Goal: Task Accomplishment & Management: Use online tool/utility

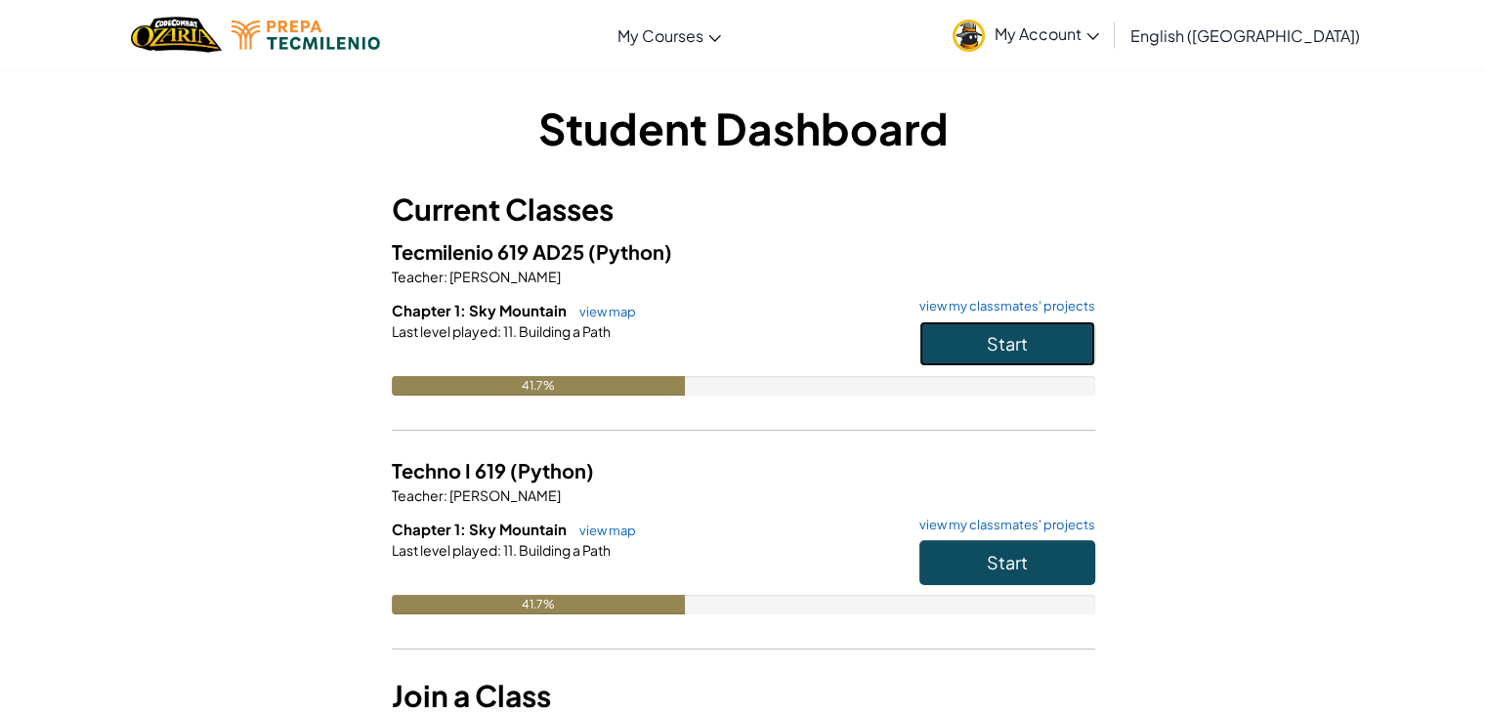
click at [1015, 345] on span "Start" at bounding box center [1006, 343] width 41 height 22
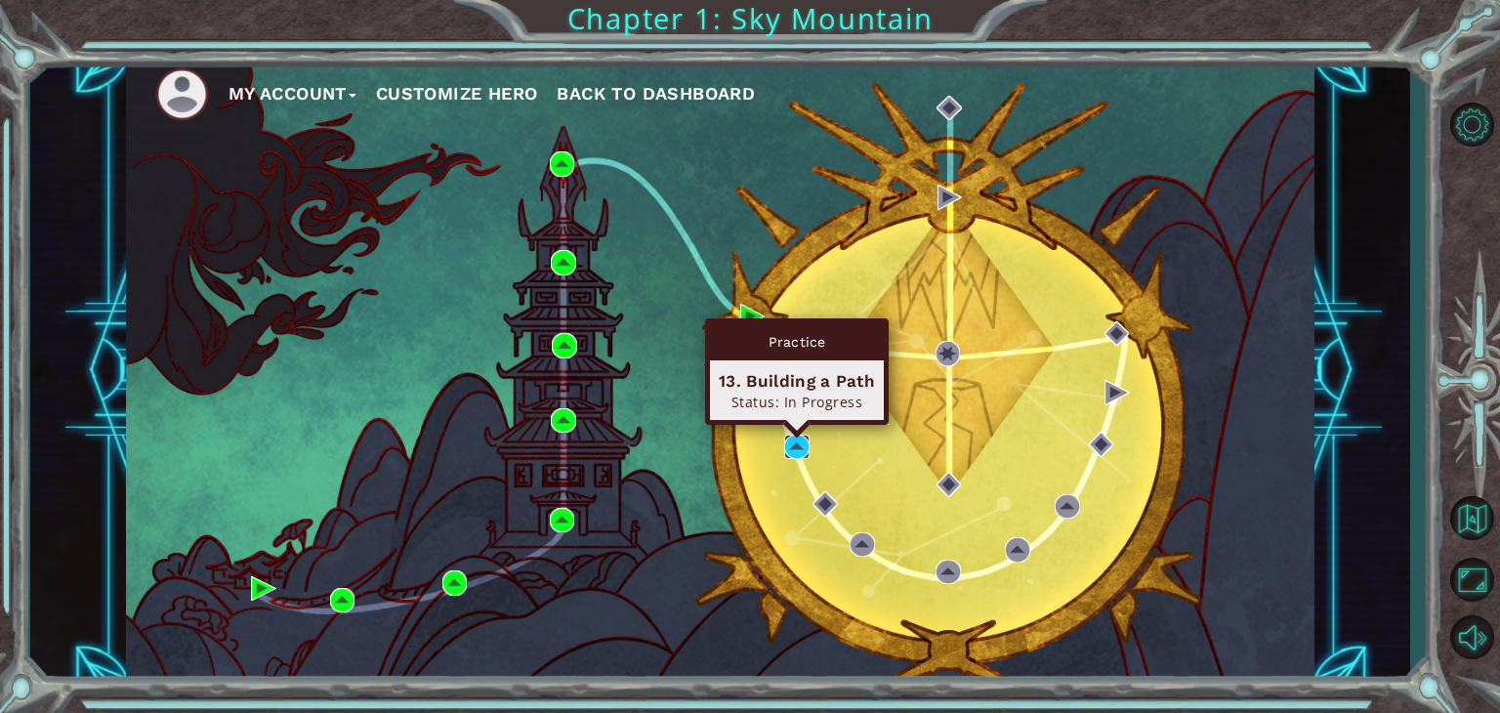
click at [792, 442] on img at bounding box center [796, 447] width 25 height 25
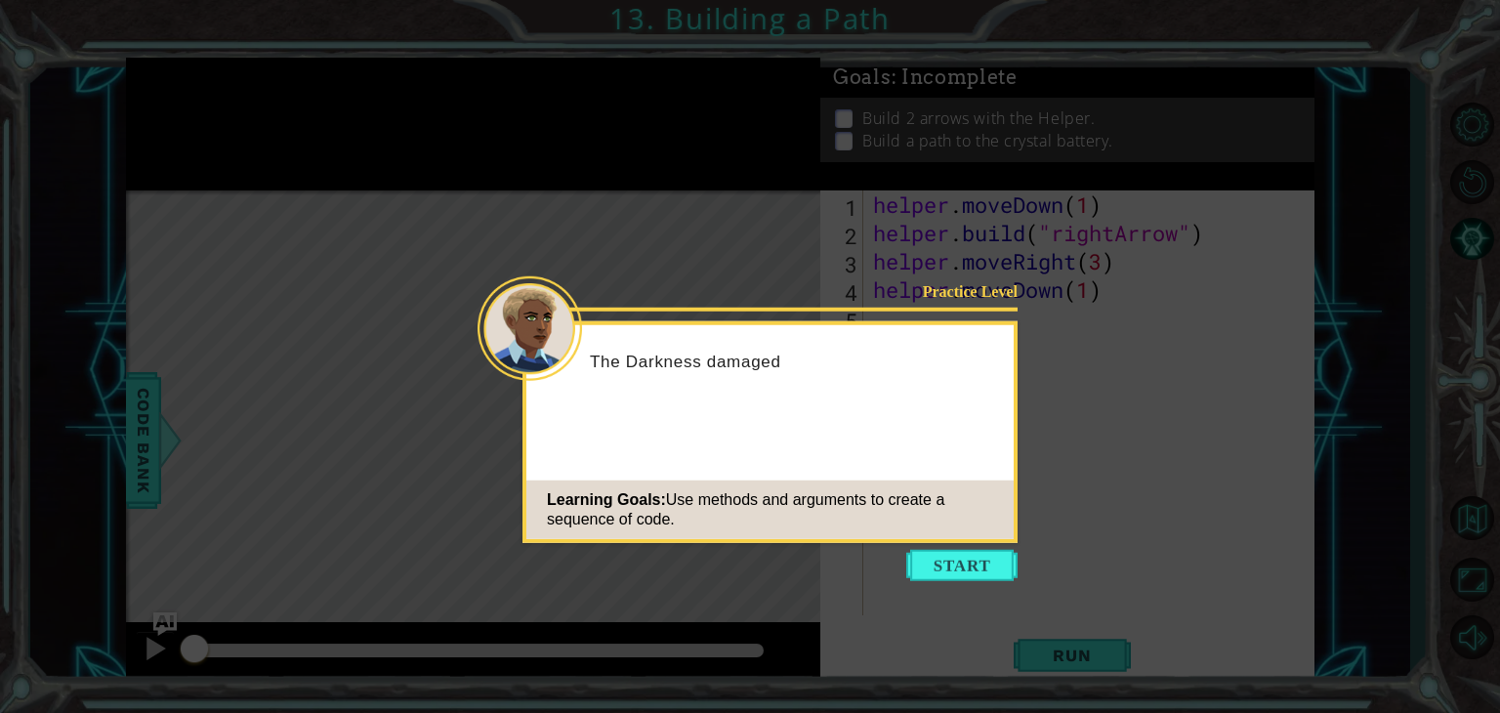
click at [942, 583] on icon at bounding box center [750, 356] width 1500 height 713
click at [958, 575] on button "Start" at bounding box center [961, 565] width 111 height 31
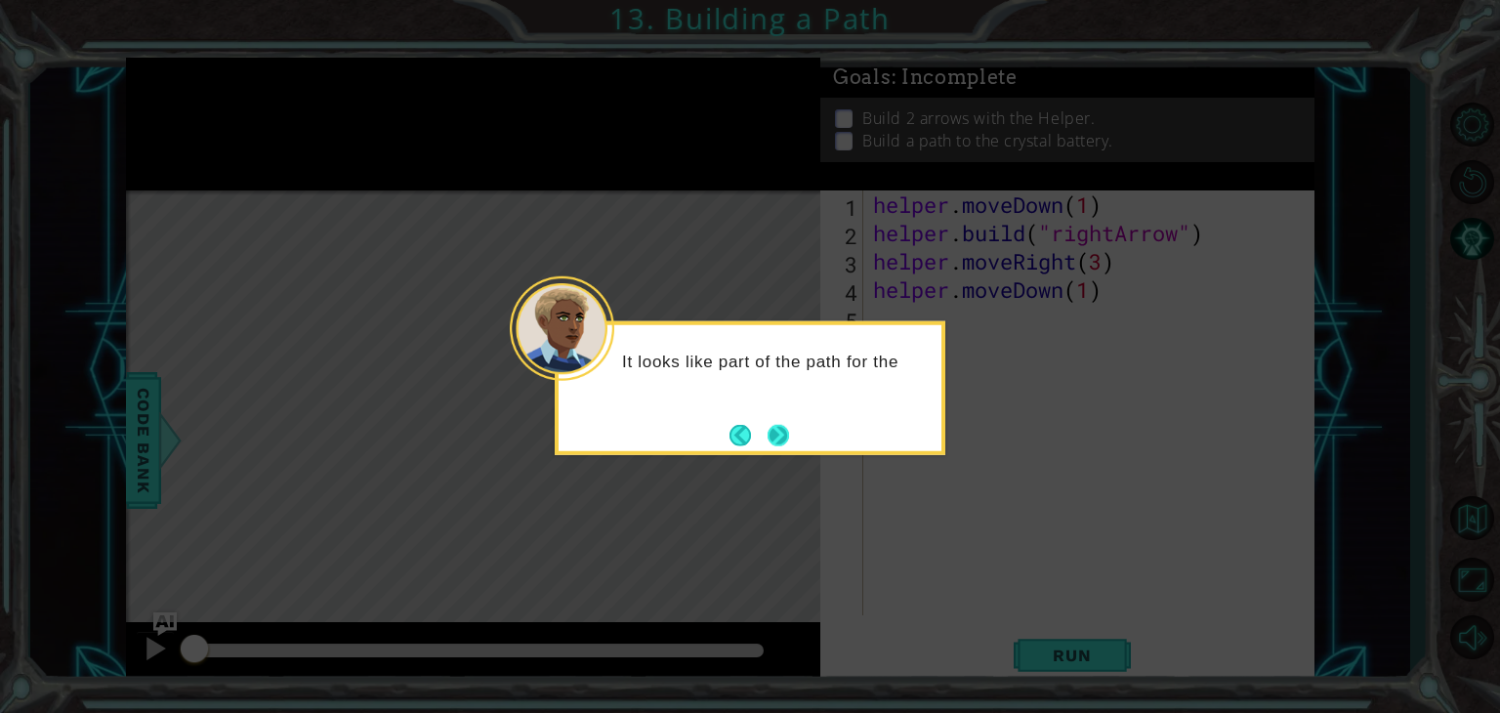
click at [783, 441] on button "Next" at bounding box center [778, 434] width 21 height 21
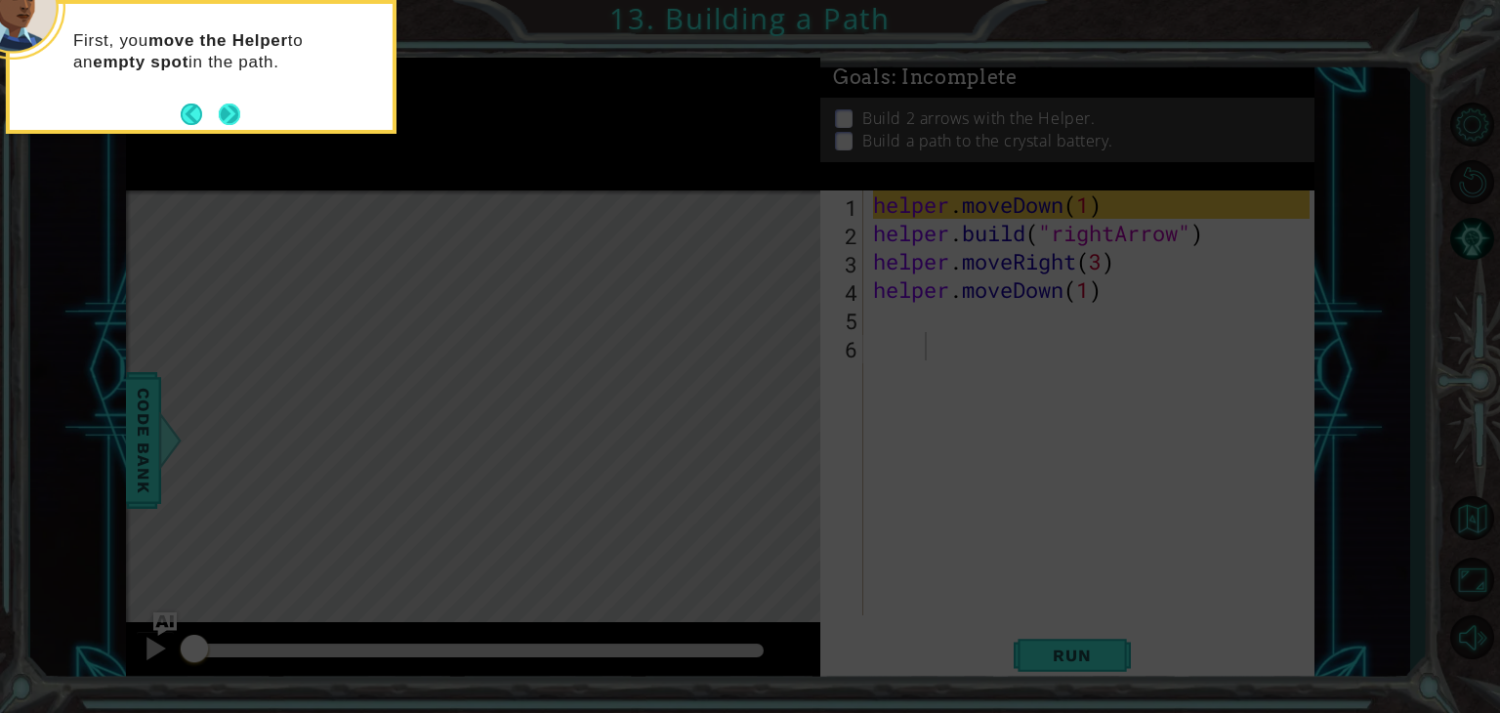
click at [238, 110] on button "Next" at bounding box center [229, 114] width 21 height 21
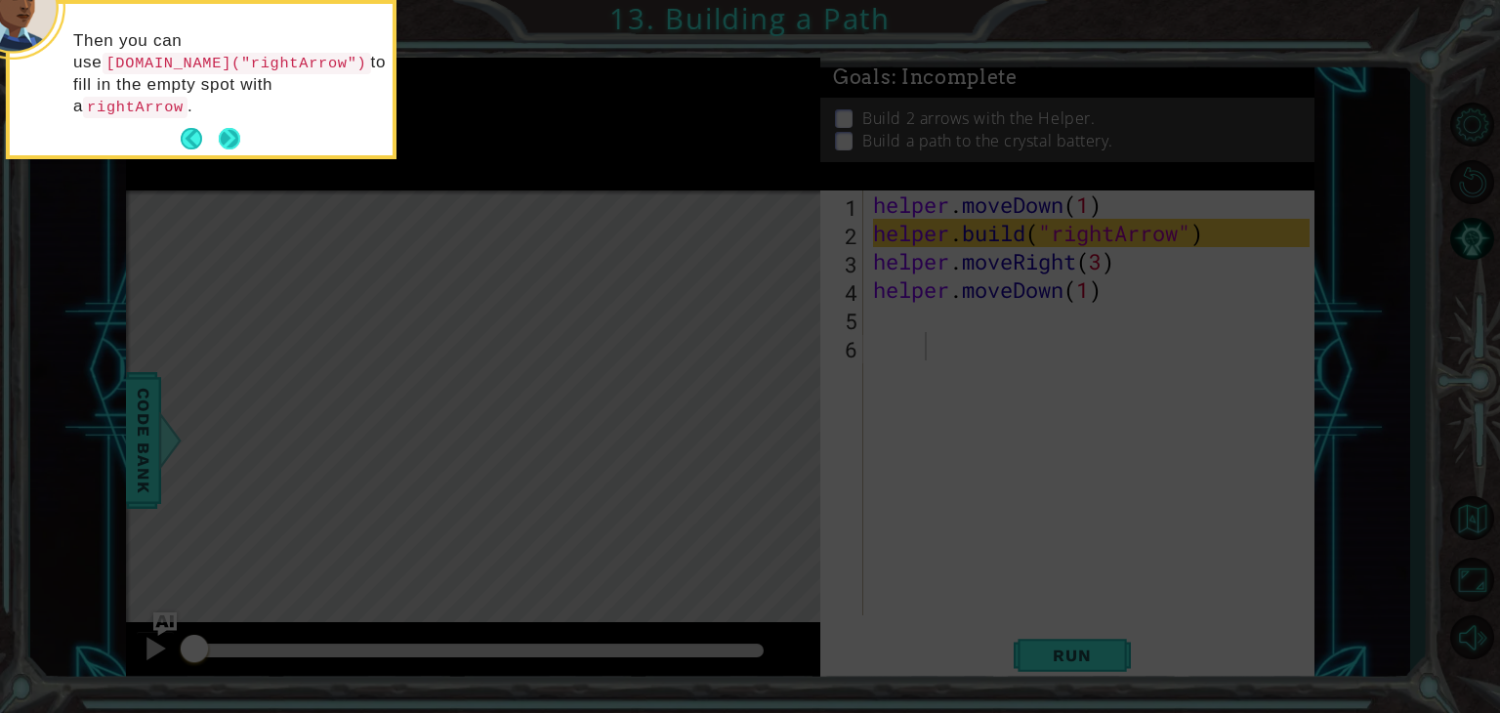
click at [233, 128] on button "Next" at bounding box center [229, 138] width 21 height 21
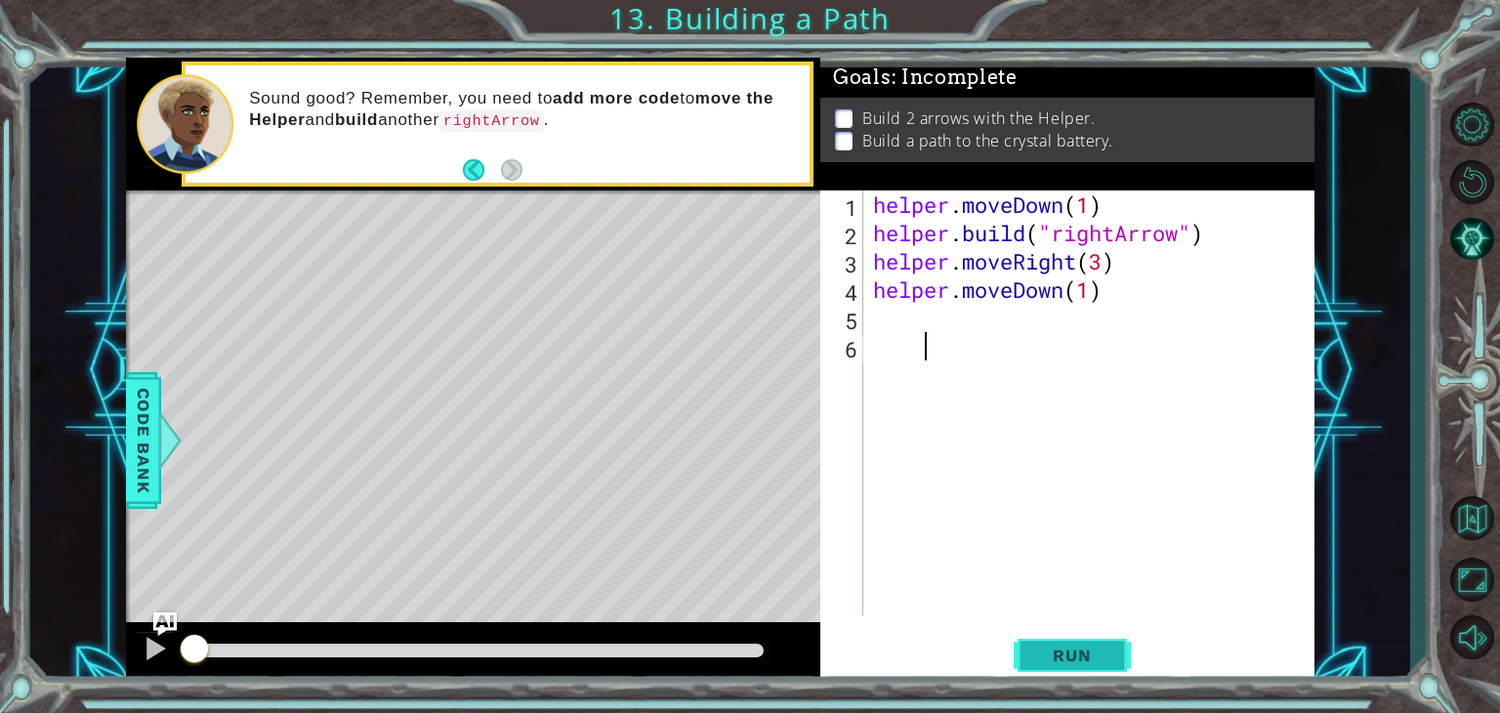
click at [1024, 647] on button "Run" at bounding box center [1072, 656] width 117 height 50
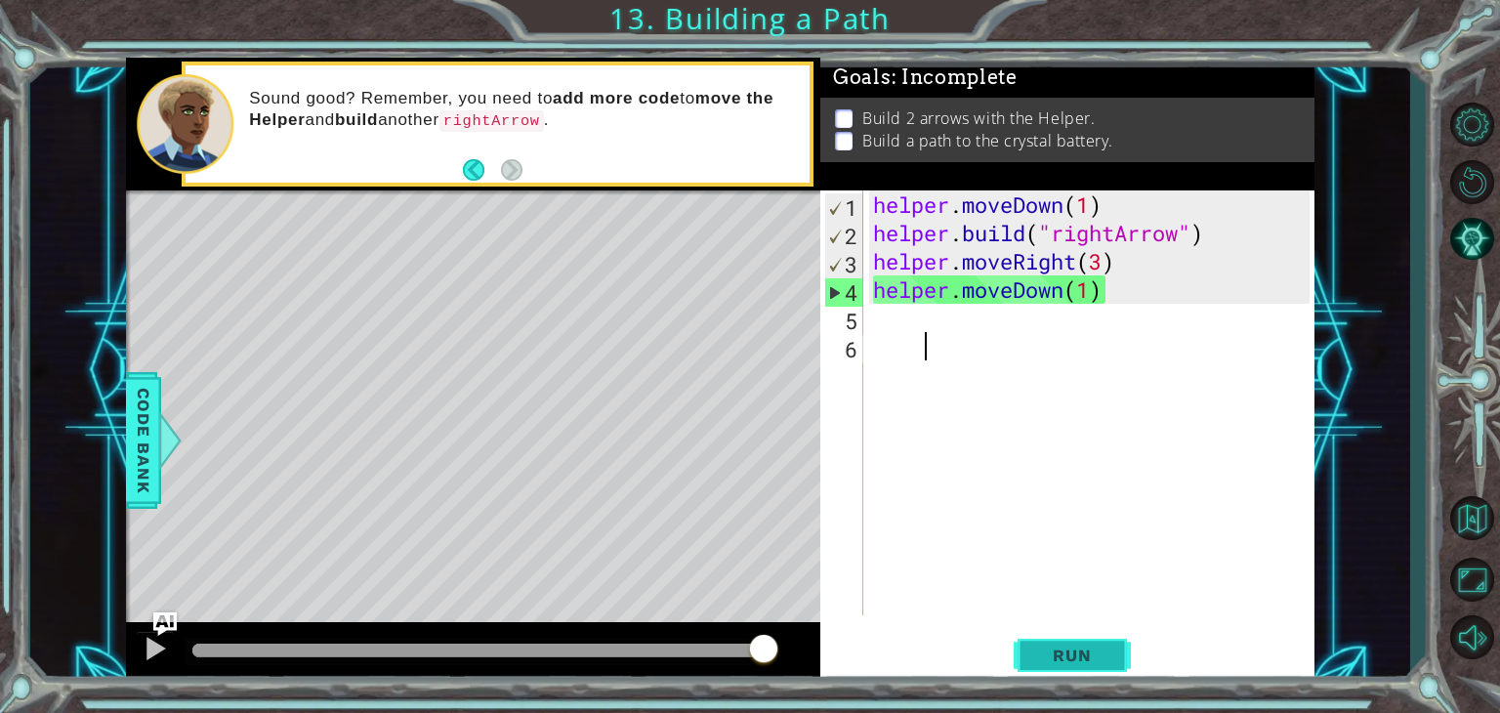
click at [1074, 651] on span "Run" at bounding box center [1071, 656] width 77 height 20
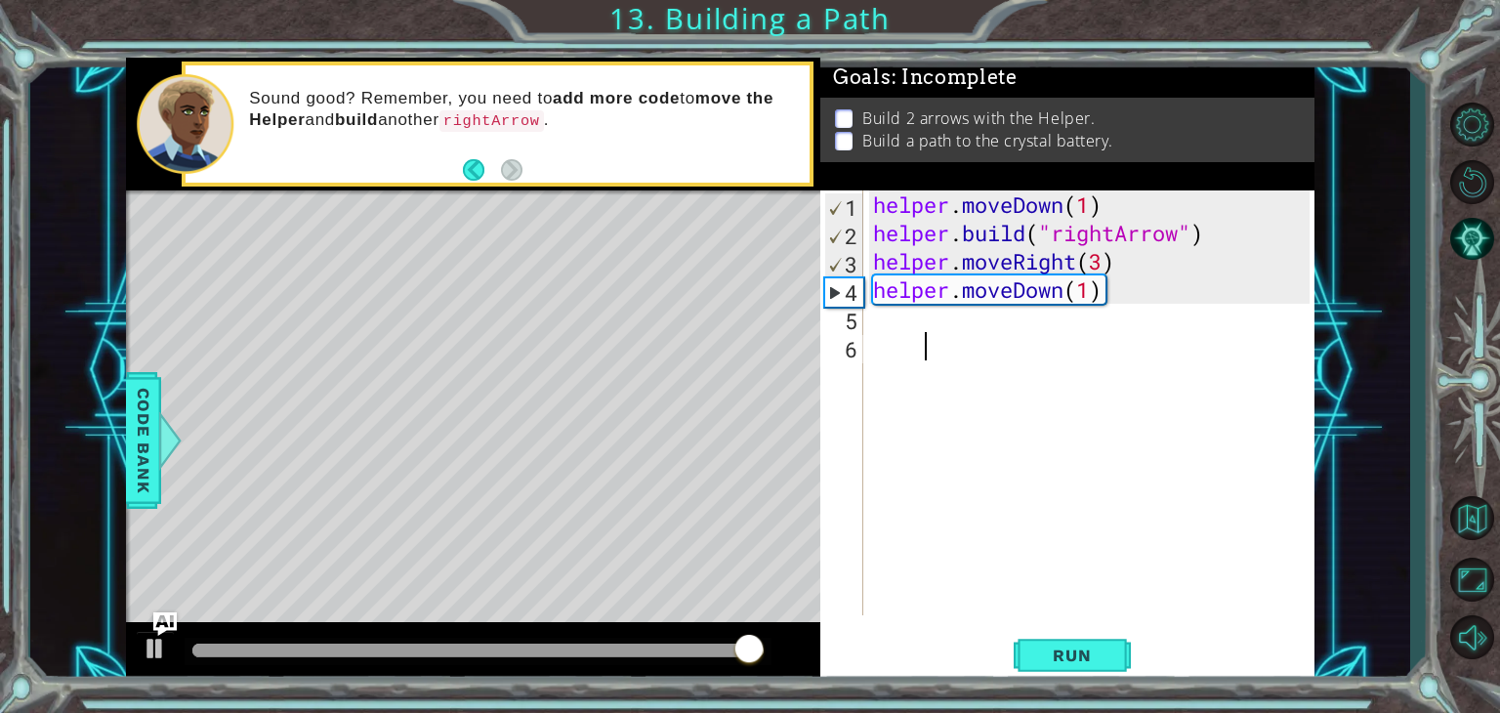
click at [1063, 303] on div "helper . moveDown ( 1 ) helper . build ( "rightArrow" ) helper . moveRight ( 3 …" at bounding box center [1094, 430] width 450 height 481
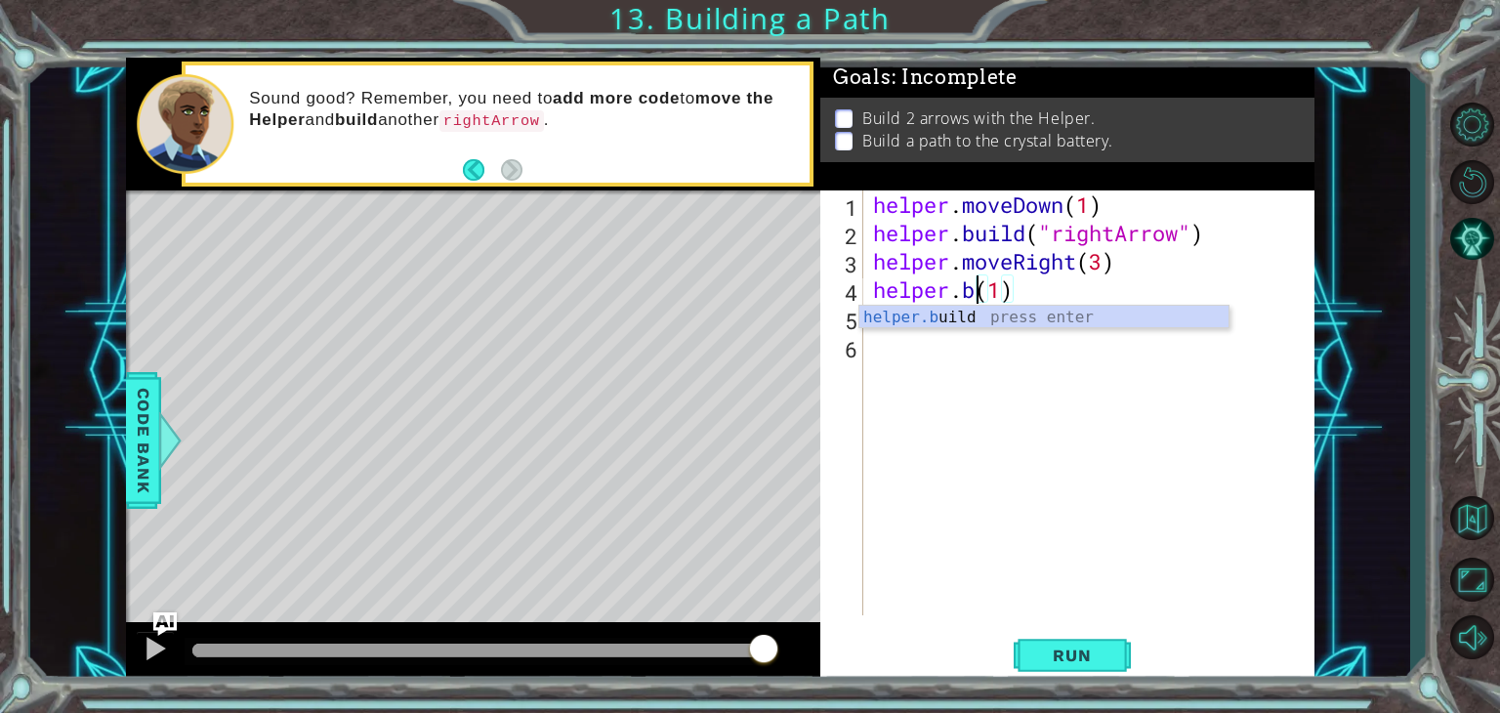
scroll to position [0, 4]
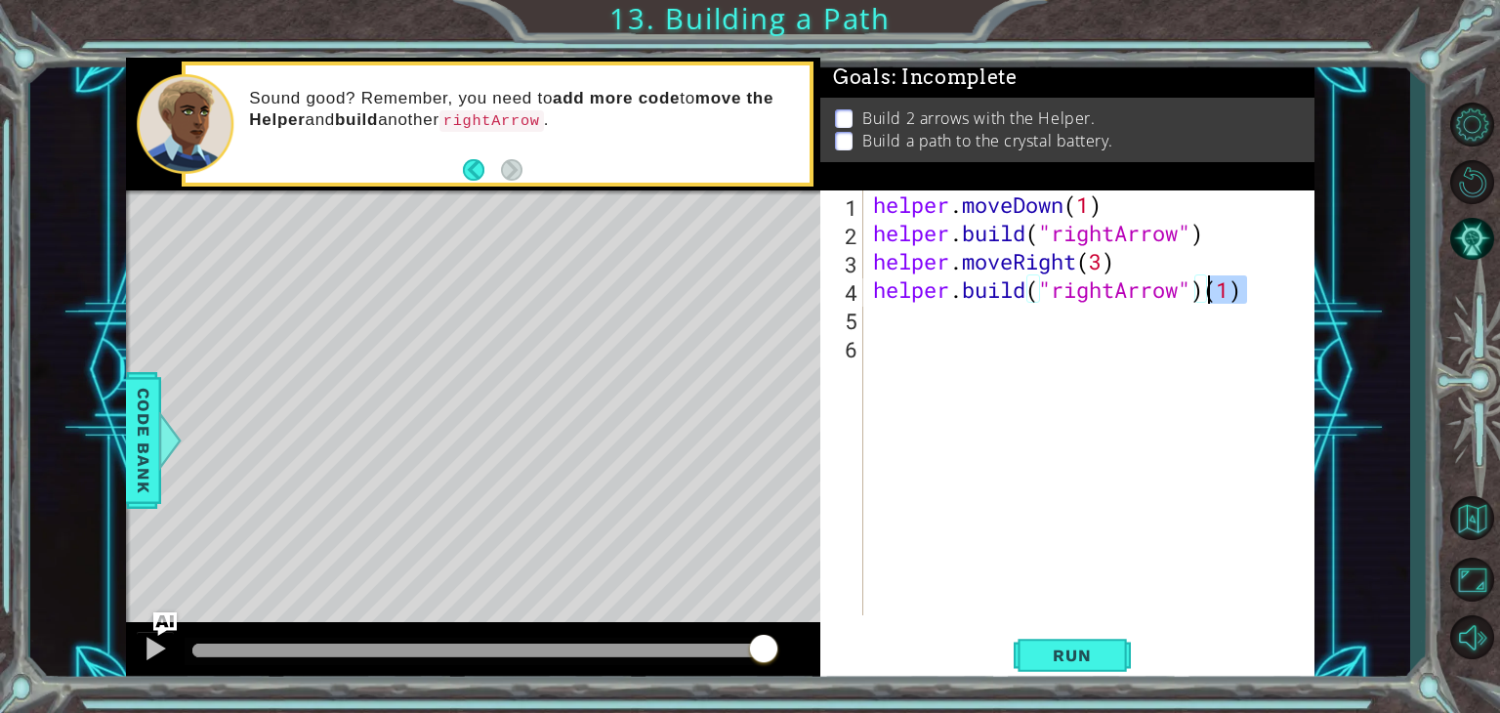
drag, startPoint x: 1261, startPoint y: 298, endPoint x: 1208, endPoint y: 299, distance: 52.7
click at [1208, 299] on div "helper . moveDown ( 1 ) helper . build ( "rightArrow" ) helper . moveRight ( 3 …" at bounding box center [1094, 430] width 450 height 481
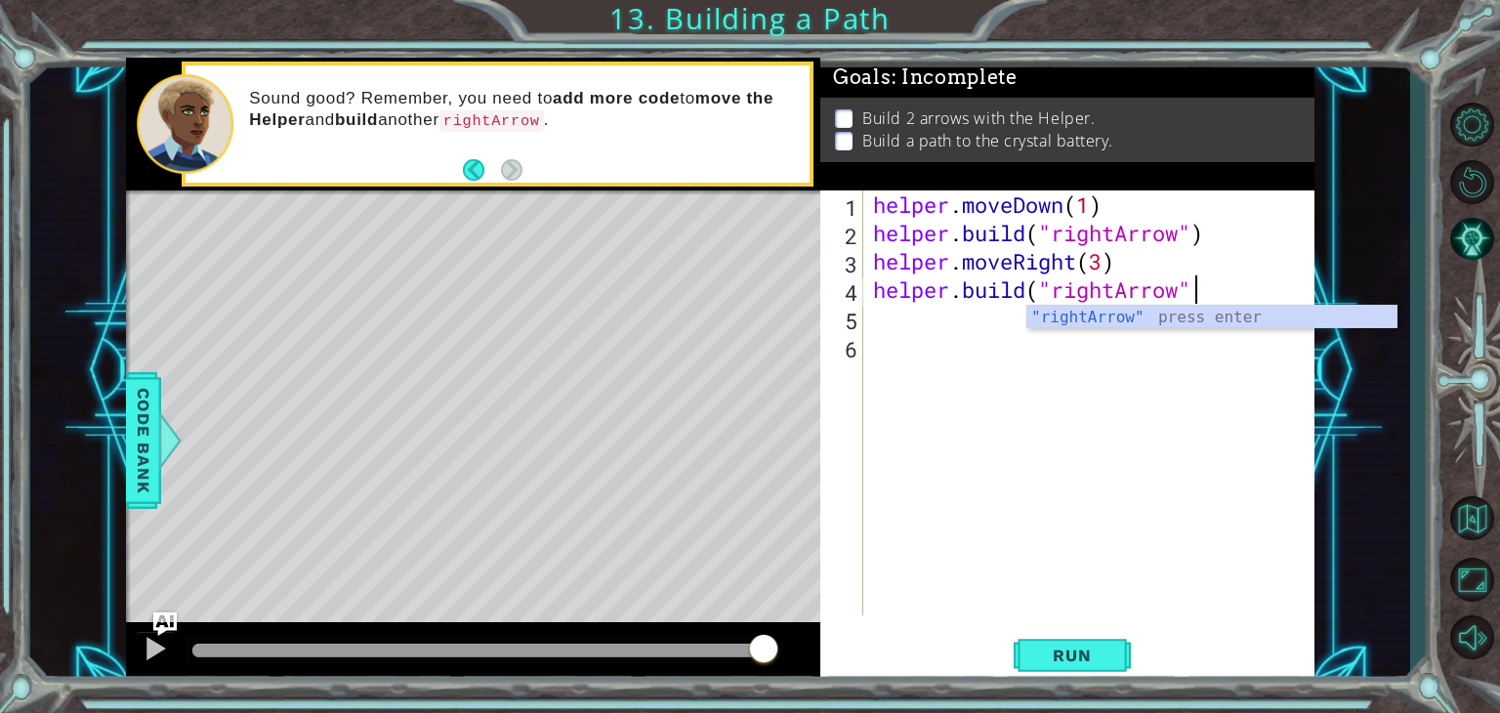
scroll to position [0, 14]
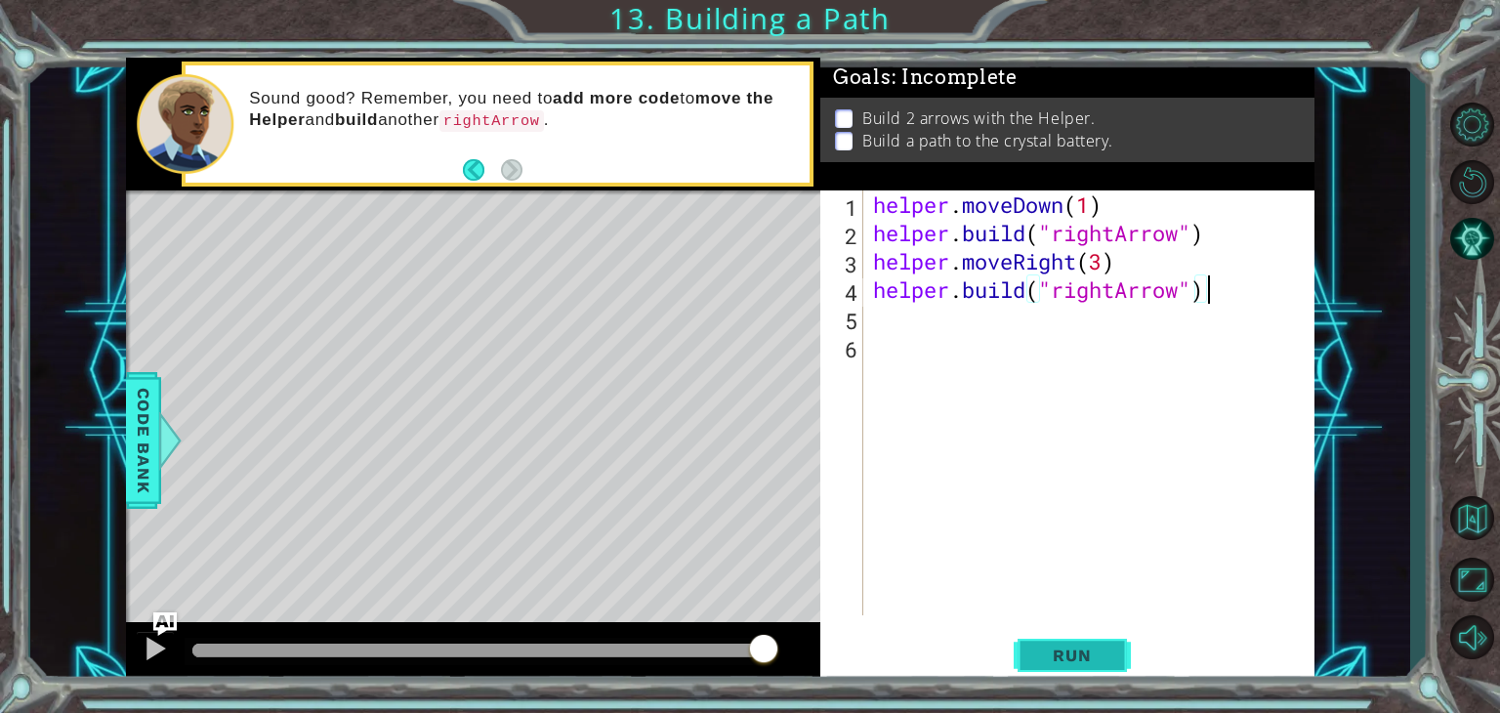
type textarea "[DOMAIN_NAME]("rightArrow")"
click at [1045, 651] on span "Run" at bounding box center [1071, 656] width 77 height 20
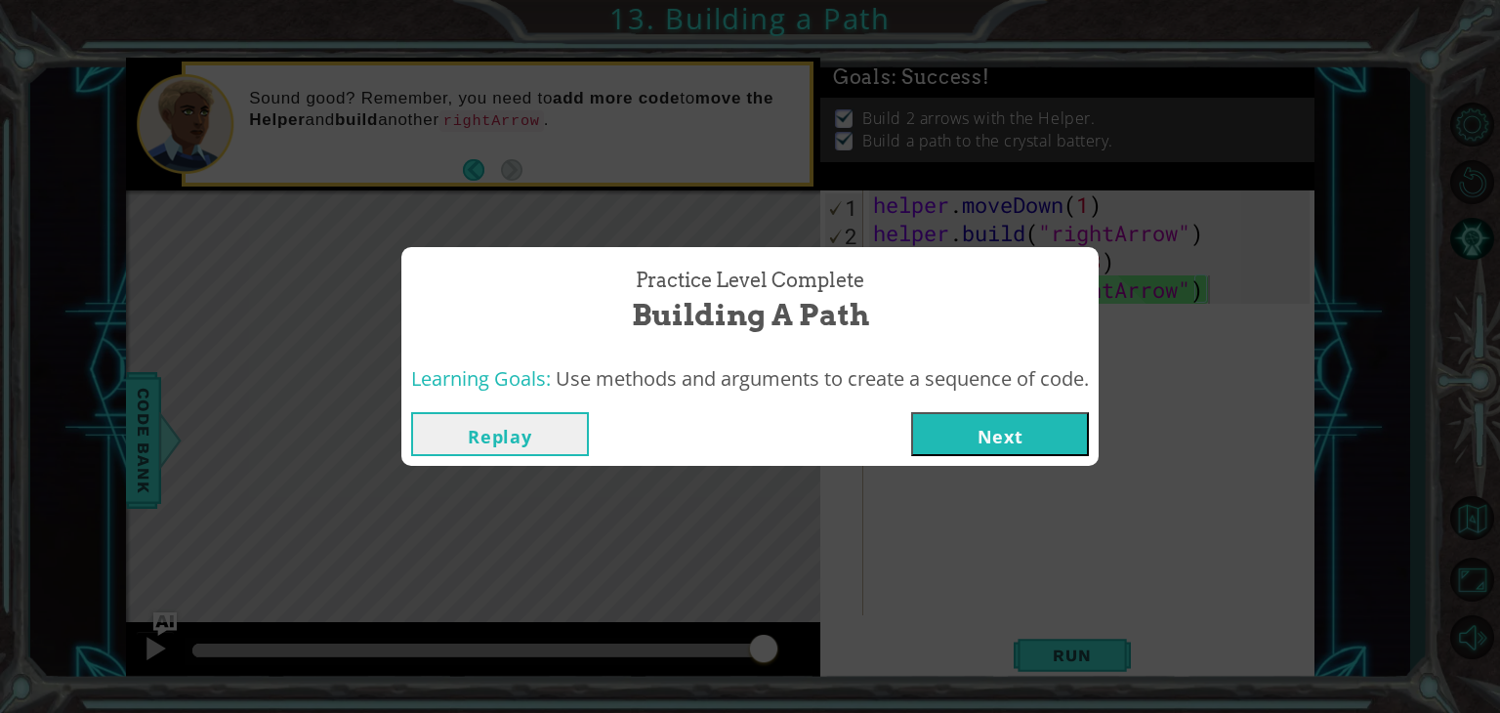
click at [969, 434] on button "Next" at bounding box center [1000, 434] width 178 height 44
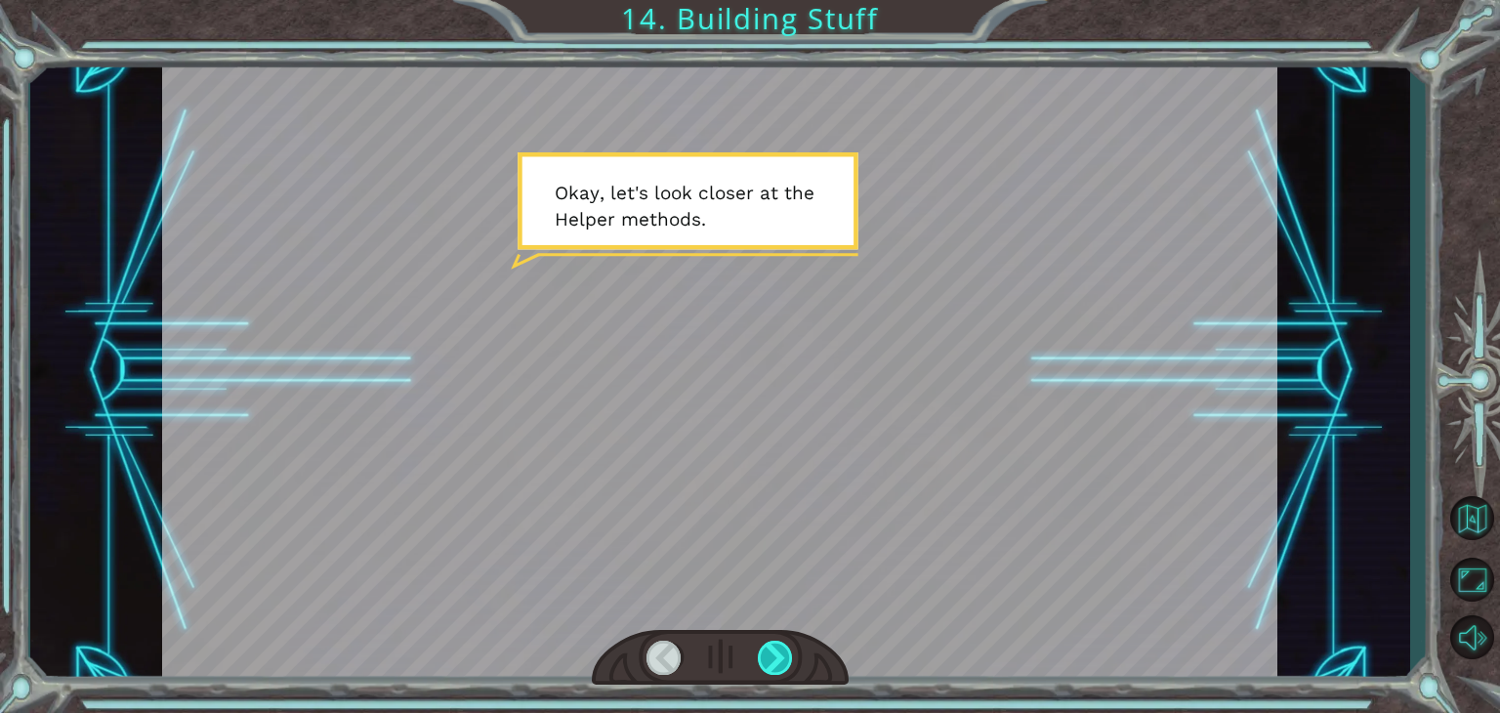
click at [777, 662] on div at bounding box center [775, 658] width 35 height 34
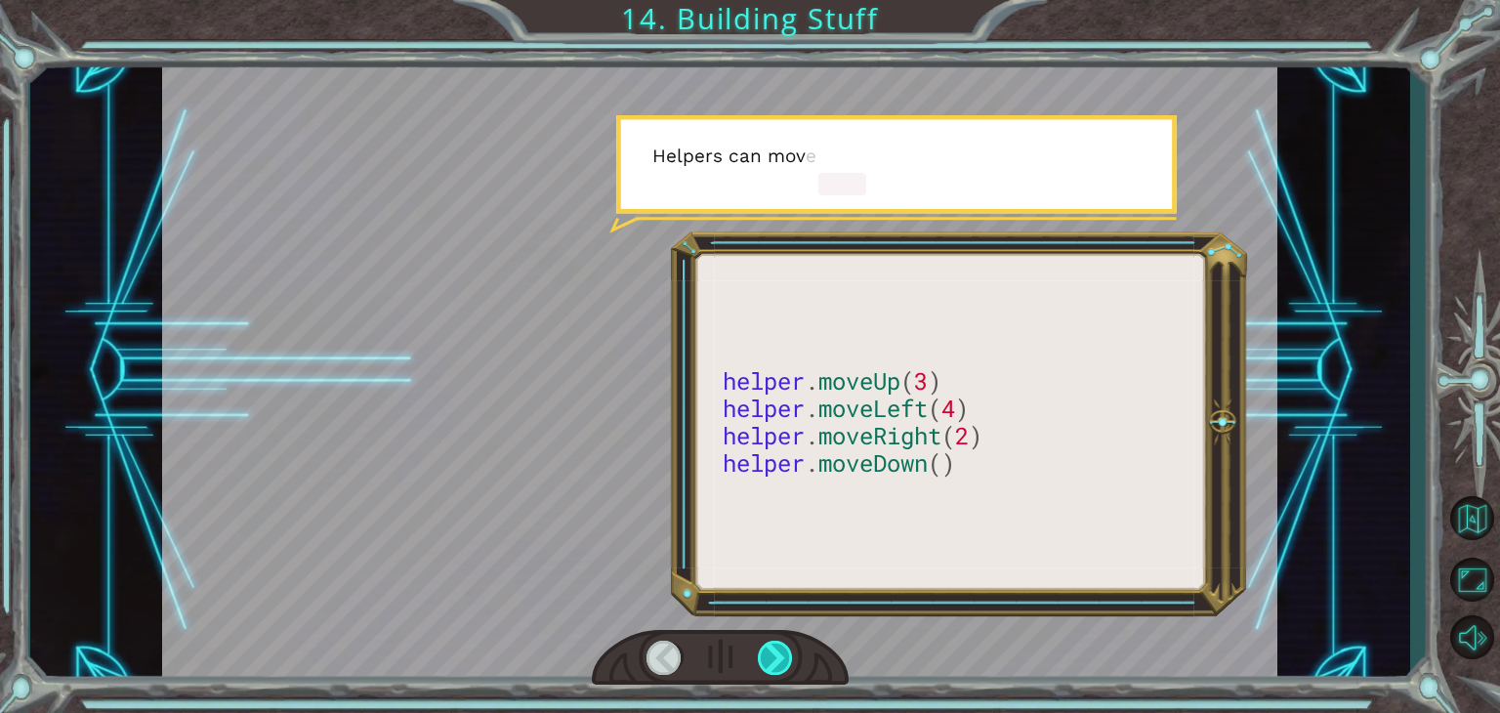
click at [777, 662] on div at bounding box center [775, 658] width 35 height 34
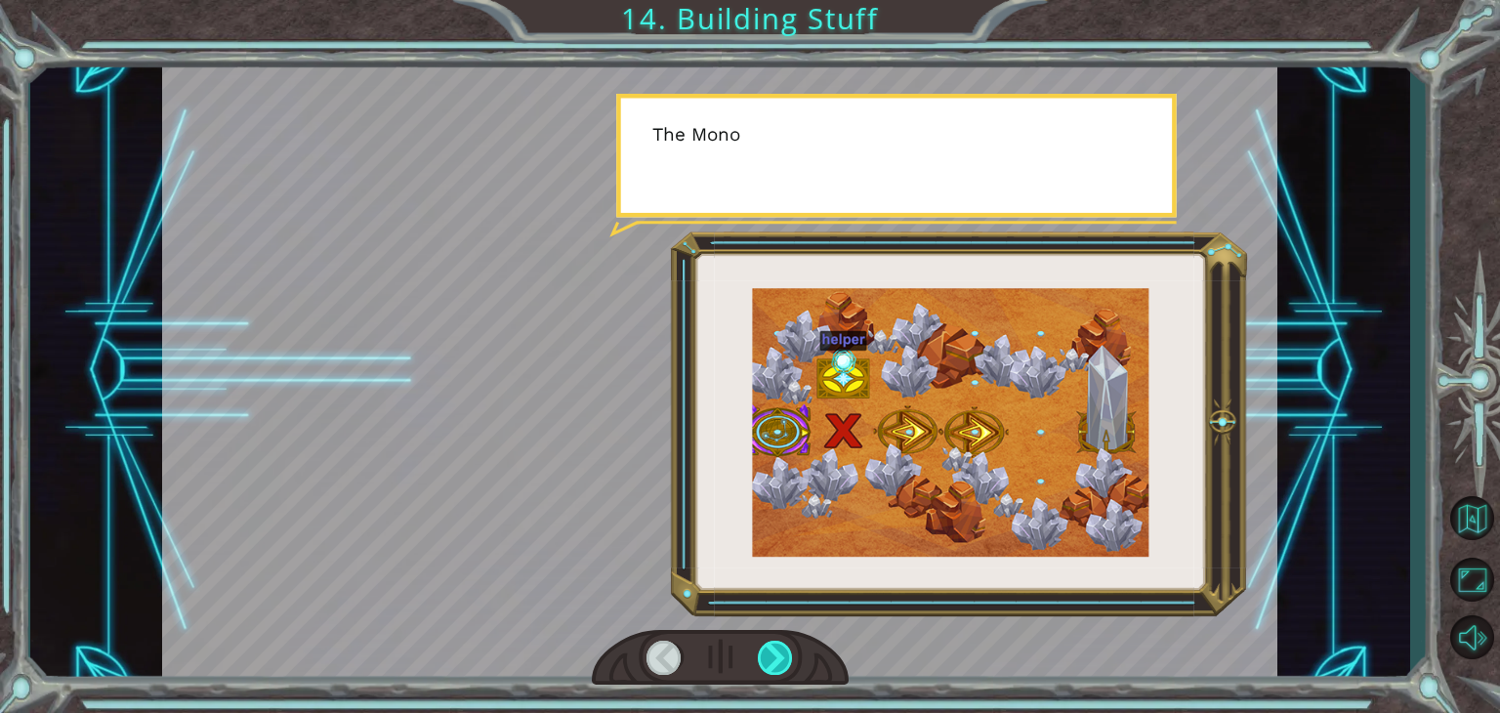
click at [777, 662] on div at bounding box center [775, 658] width 35 height 34
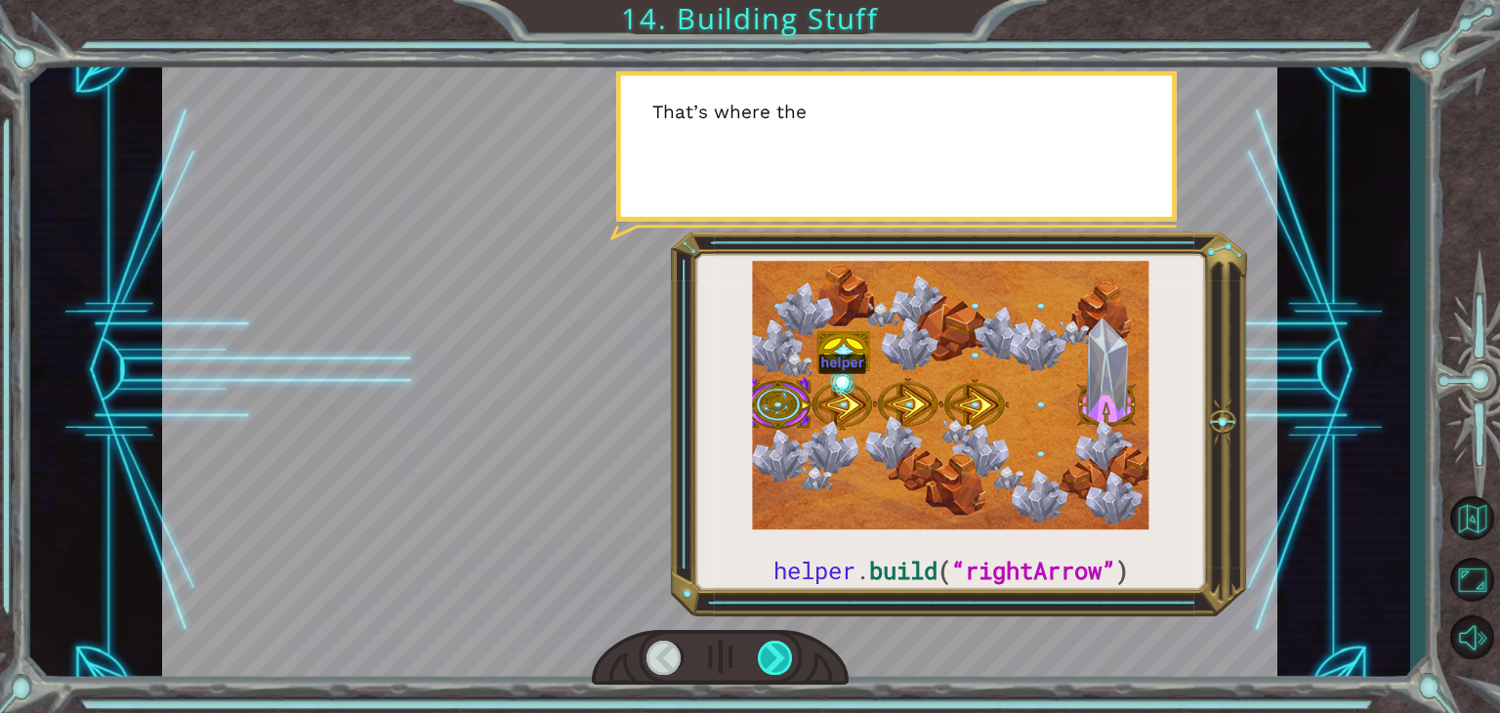
click at [779, 668] on div at bounding box center [775, 658] width 35 height 34
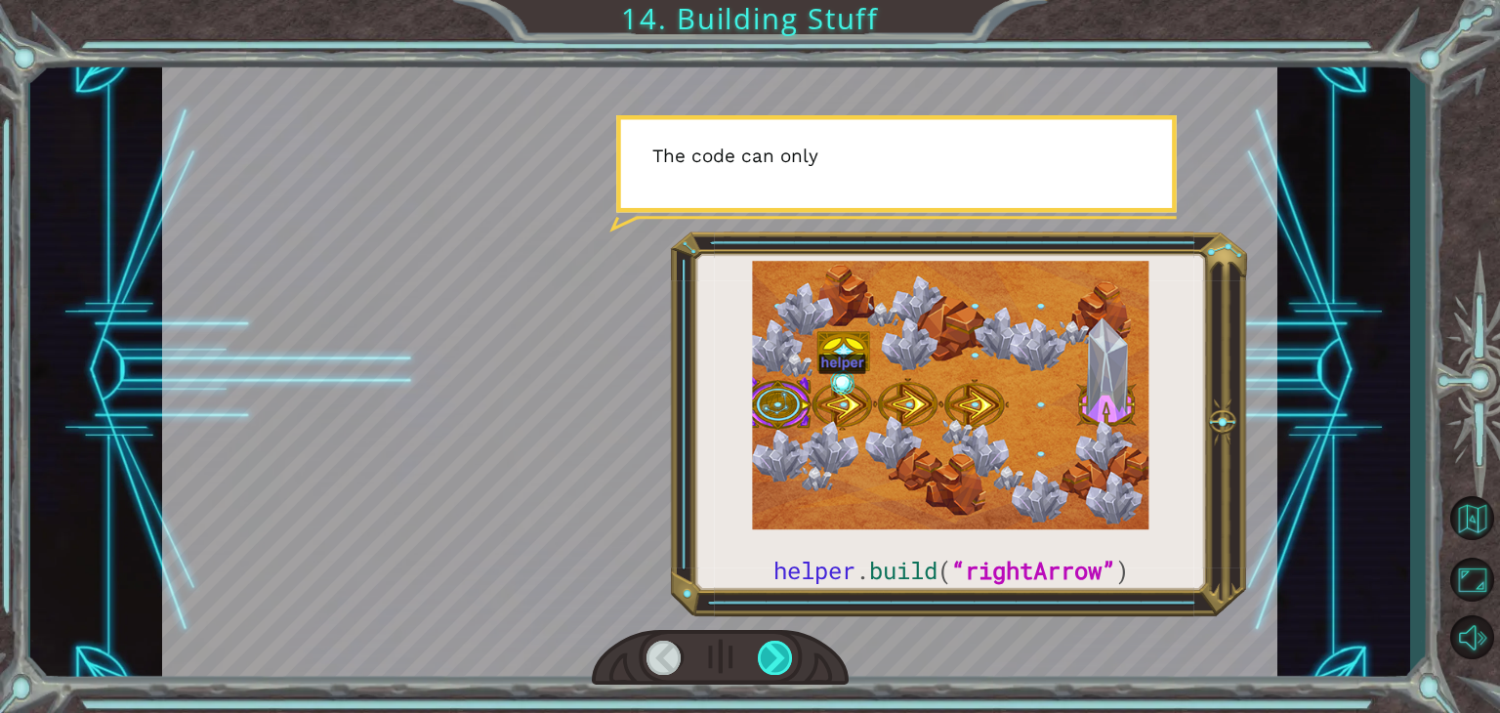
click at [779, 664] on div at bounding box center [775, 658] width 35 height 34
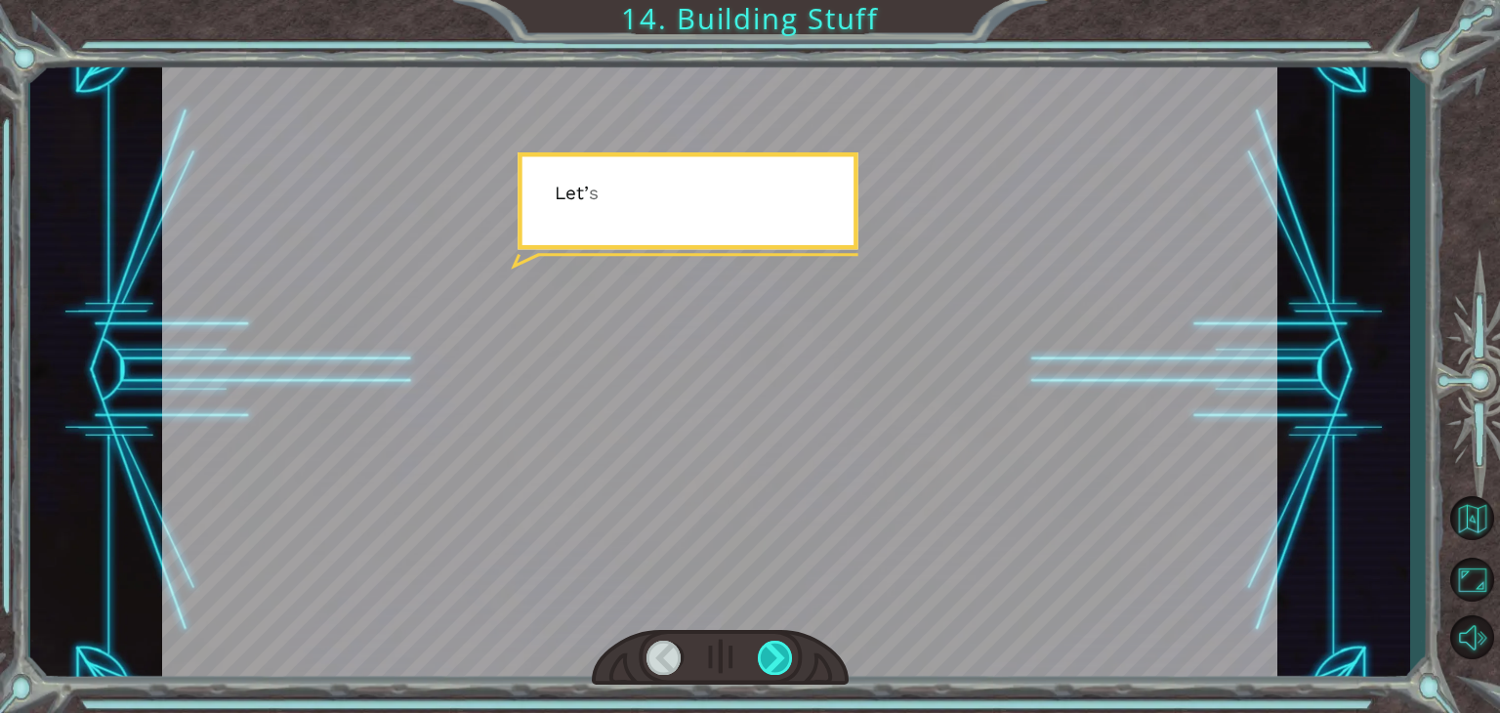
click at [779, 664] on div at bounding box center [775, 658] width 35 height 34
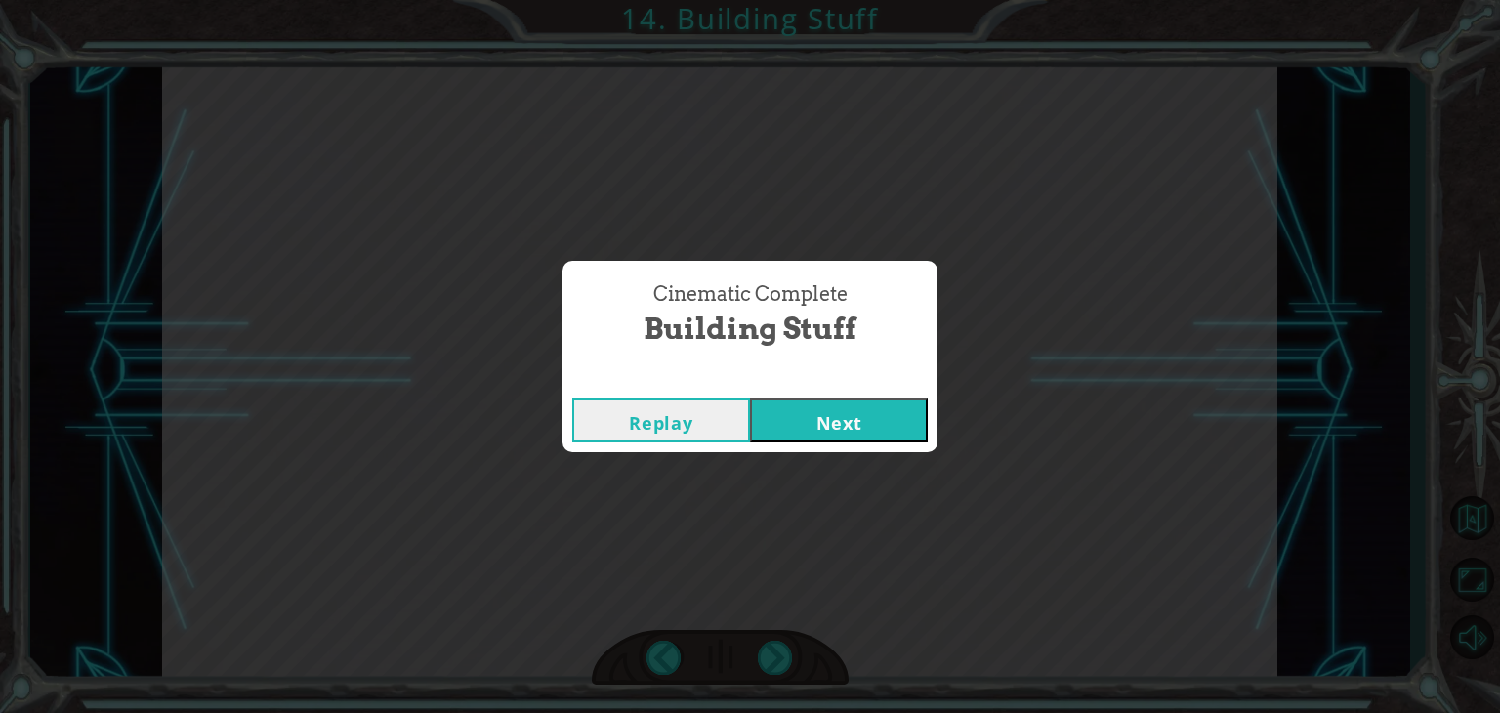
click at [818, 430] on button "Next" at bounding box center [839, 420] width 178 height 44
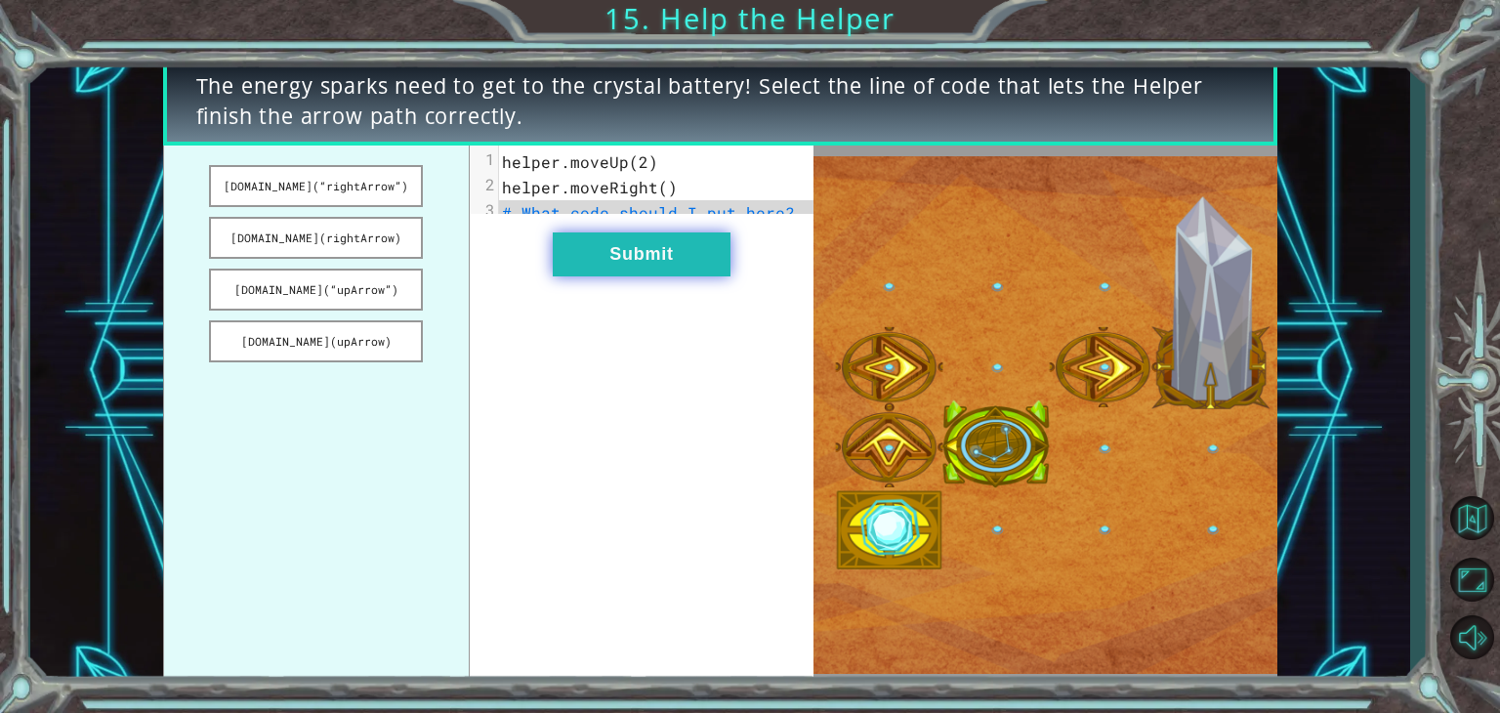
click at [636, 271] on button "Submit" at bounding box center [642, 254] width 178 height 44
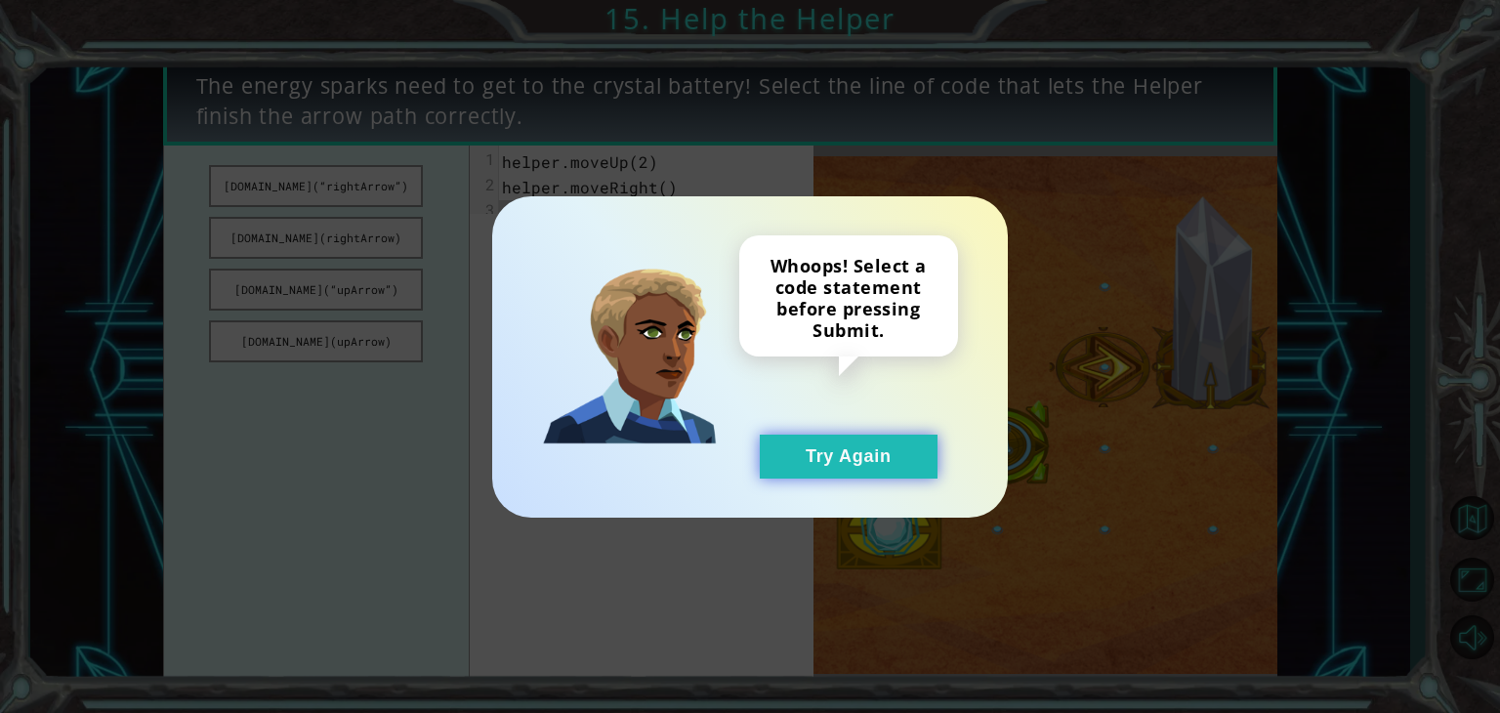
click at [813, 471] on button "Try Again" at bounding box center [849, 457] width 178 height 44
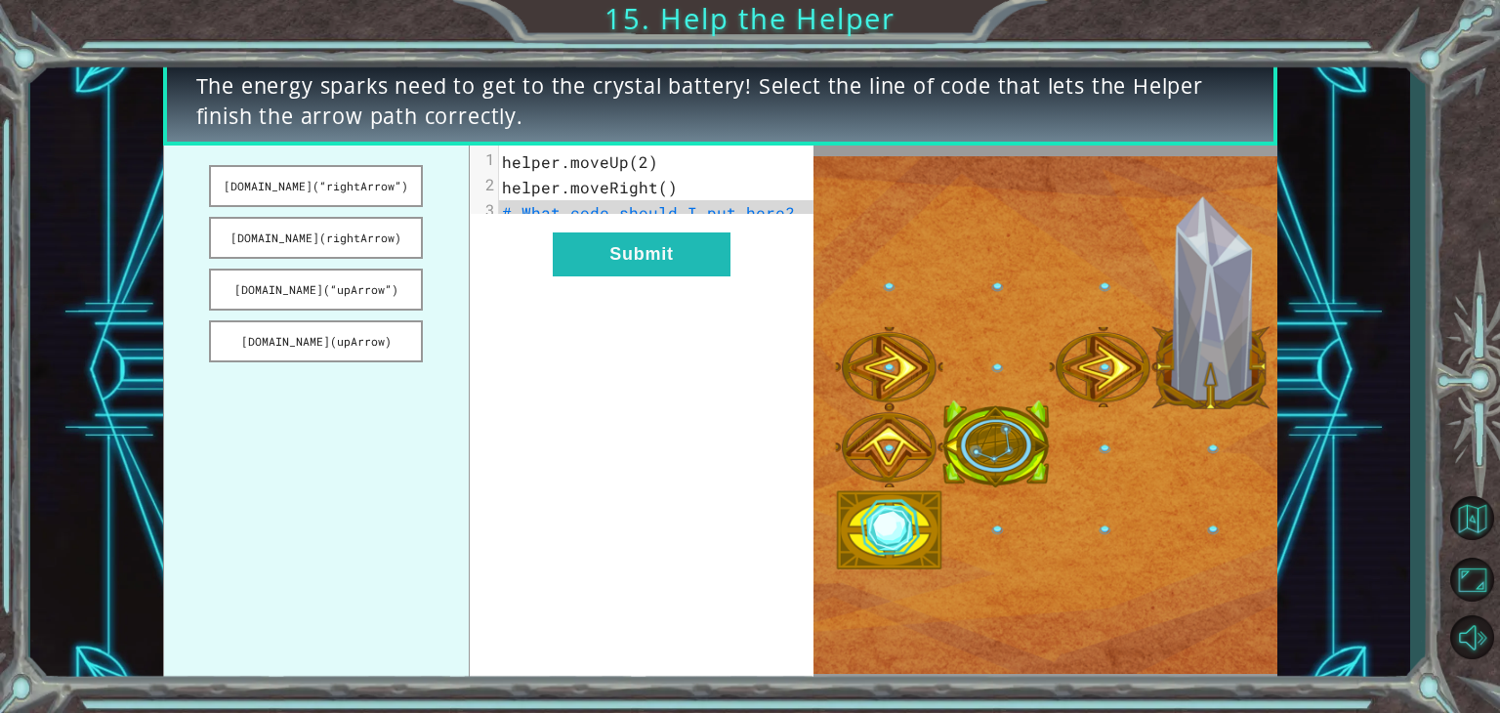
click at [658, 212] on span "# What code should I put here?" at bounding box center [648, 212] width 293 height 21
click at [536, 220] on span "# What code should I put here?" at bounding box center [648, 212] width 293 height 21
click at [565, 211] on span "# What code should I put here?" at bounding box center [648, 212] width 293 height 21
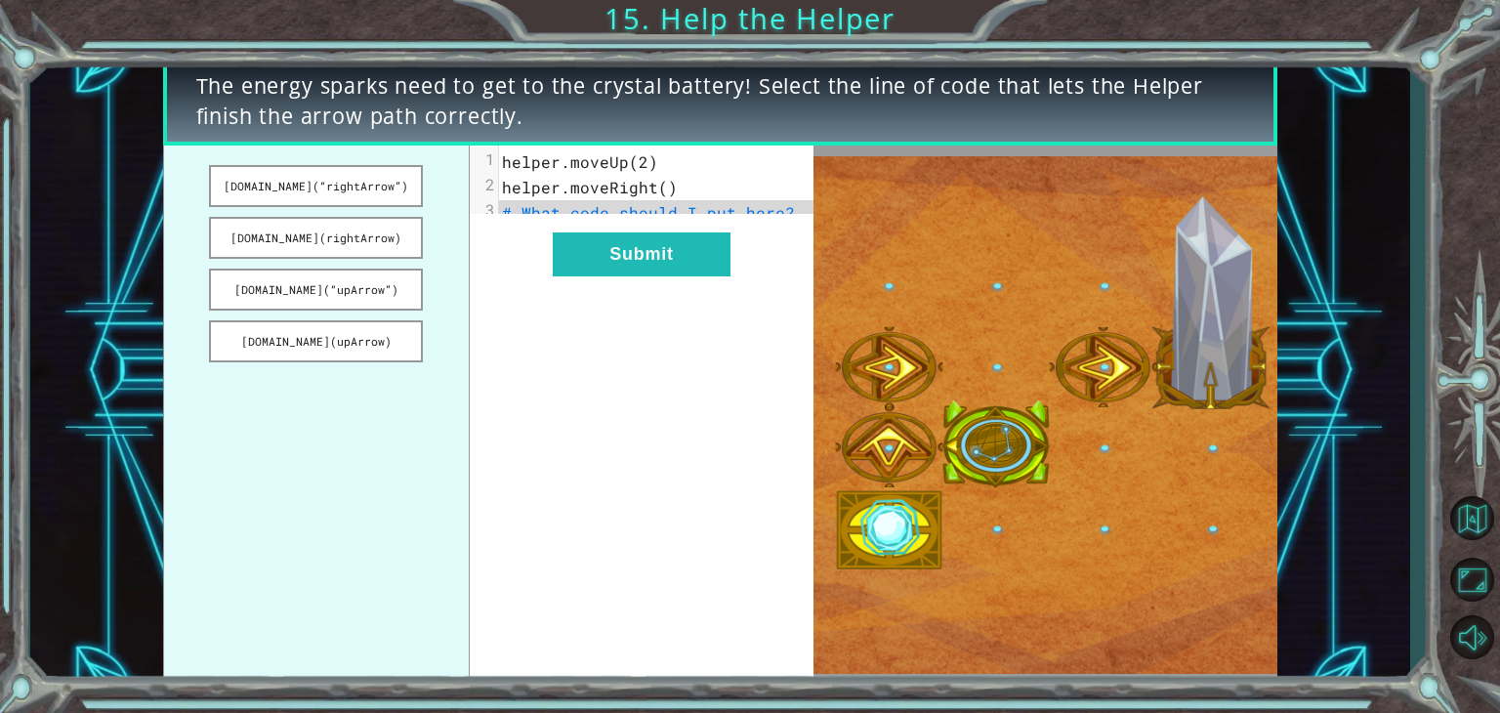
click at [657, 187] on span "helper.moveRight()" at bounding box center [590, 187] width 176 height 21
click at [737, 189] on pre "helper.moveRight()" at bounding box center [664, 187] width 330 height 25
click at [758, 206] on span "# What code should I put here?" at bounding box center [648, 212] width 293 height 21
click at [377, 231] on button "helper.build(rightArrow)" at bounding box center [316, 238] width 214 height 42
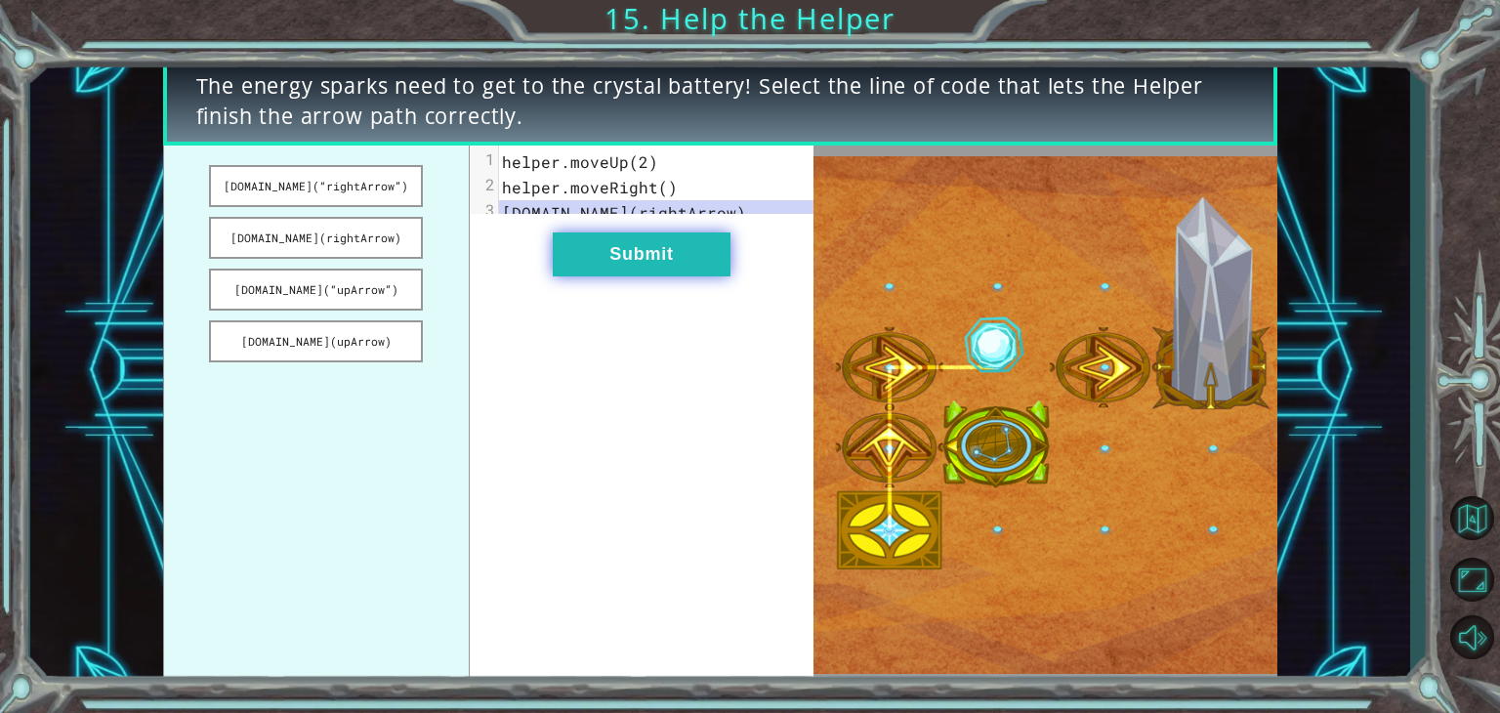
click at [586, 261] on button "Submit" at bounding box center [642, 254] width 178 height 44
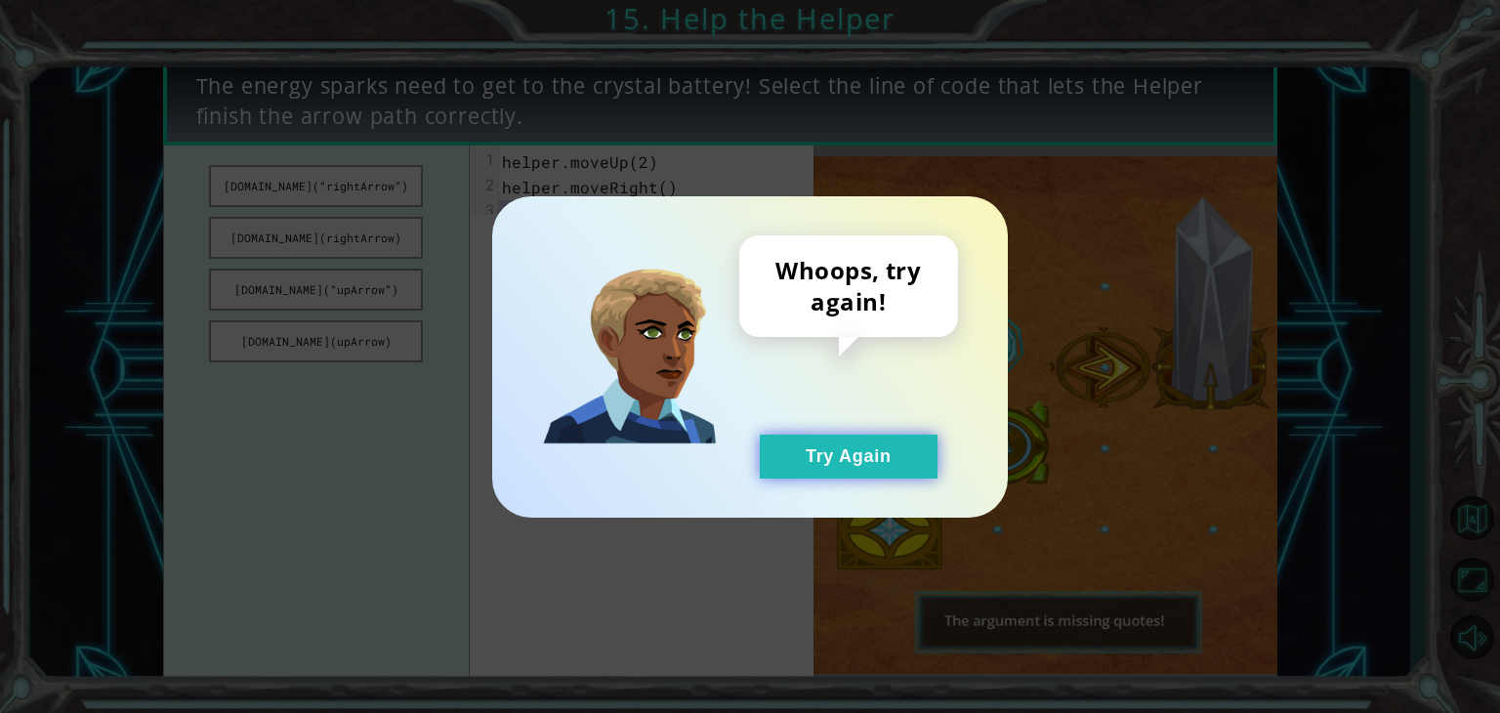
click at [816, 463] on button "Try Again" at bounding box center [849, 457] width 178 height 44
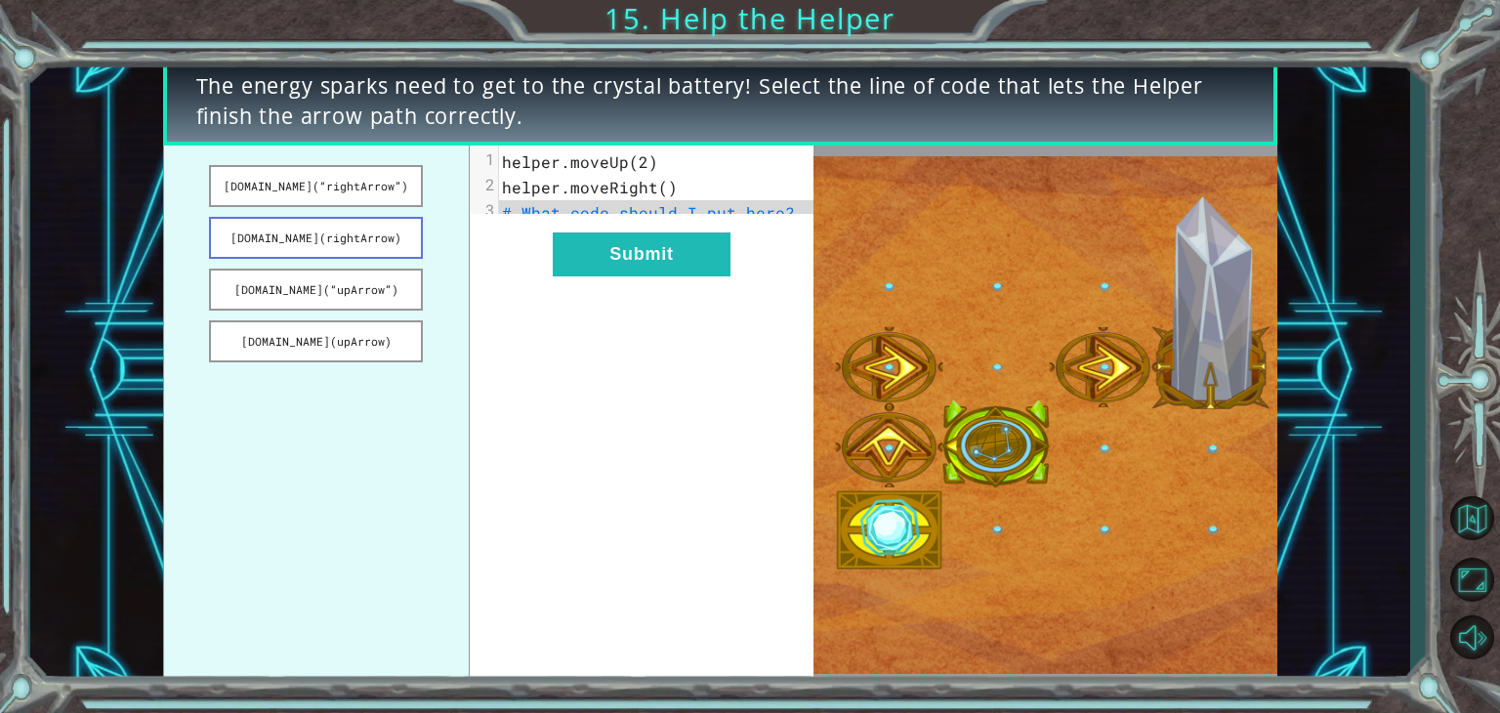
click at [369, 236] on button "helper.build(rightArrow)" at bounding box center [316, 238] width 214 height 42
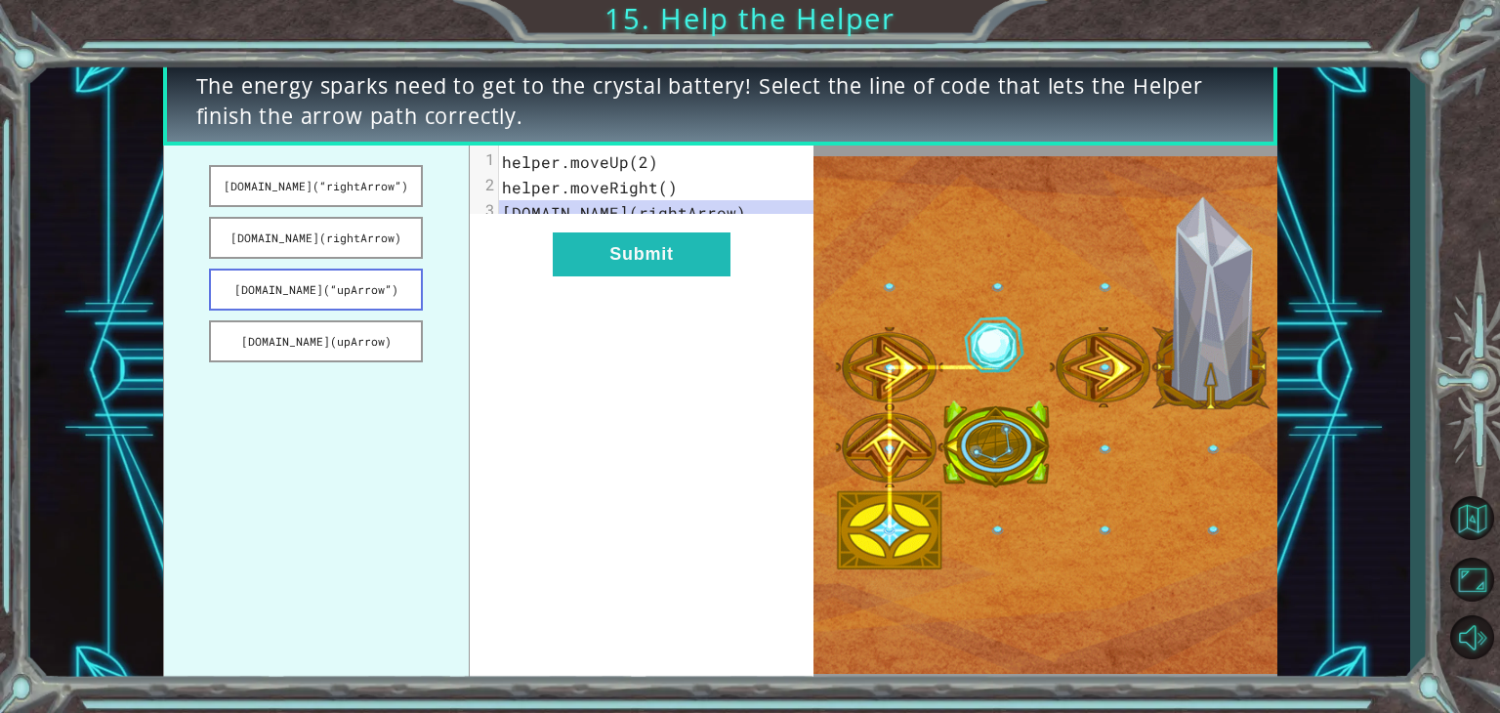
click at [357, 283] on button "helper.build(“upArrow”)" at bounding box center [316, 290] width 214 height 42
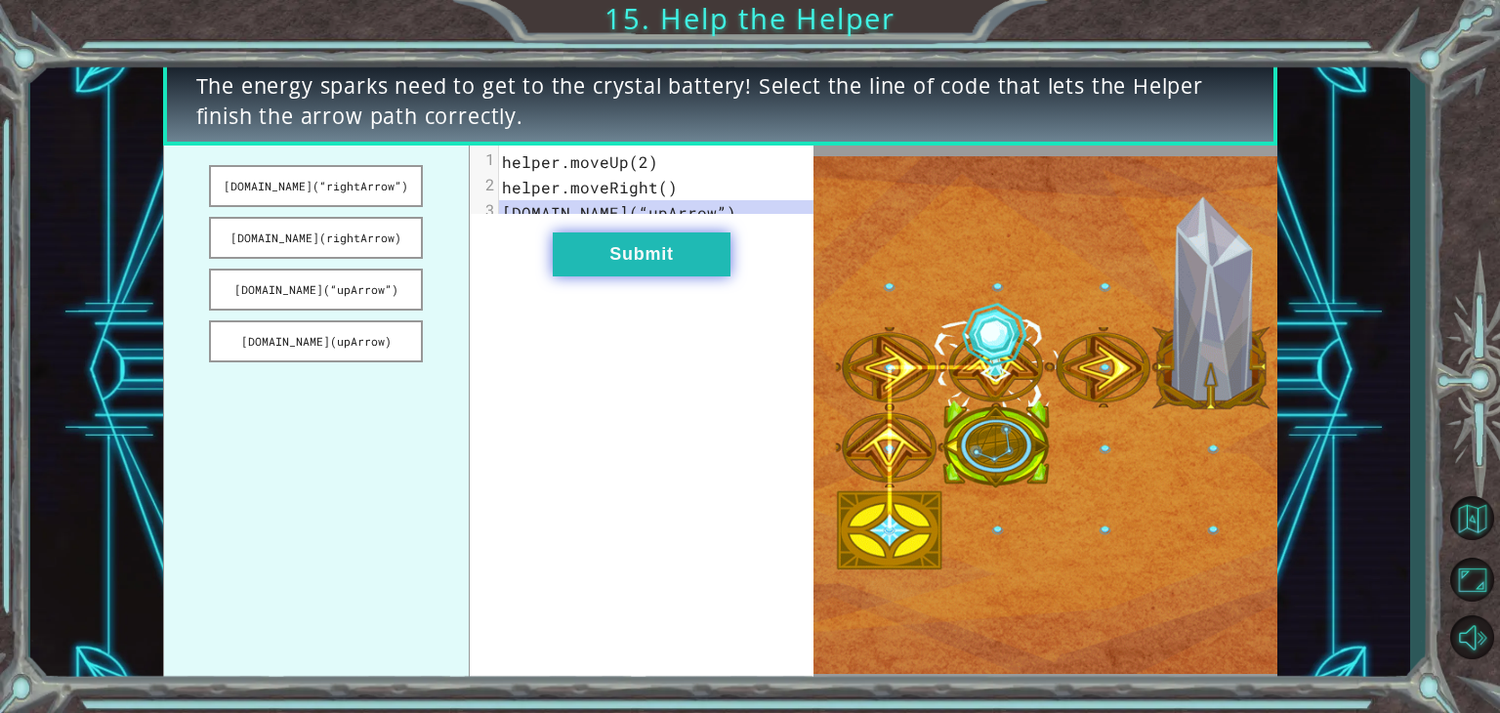
click at [632, 256] on button "Submit" at bounding box center [642, 254] width 178 height 44
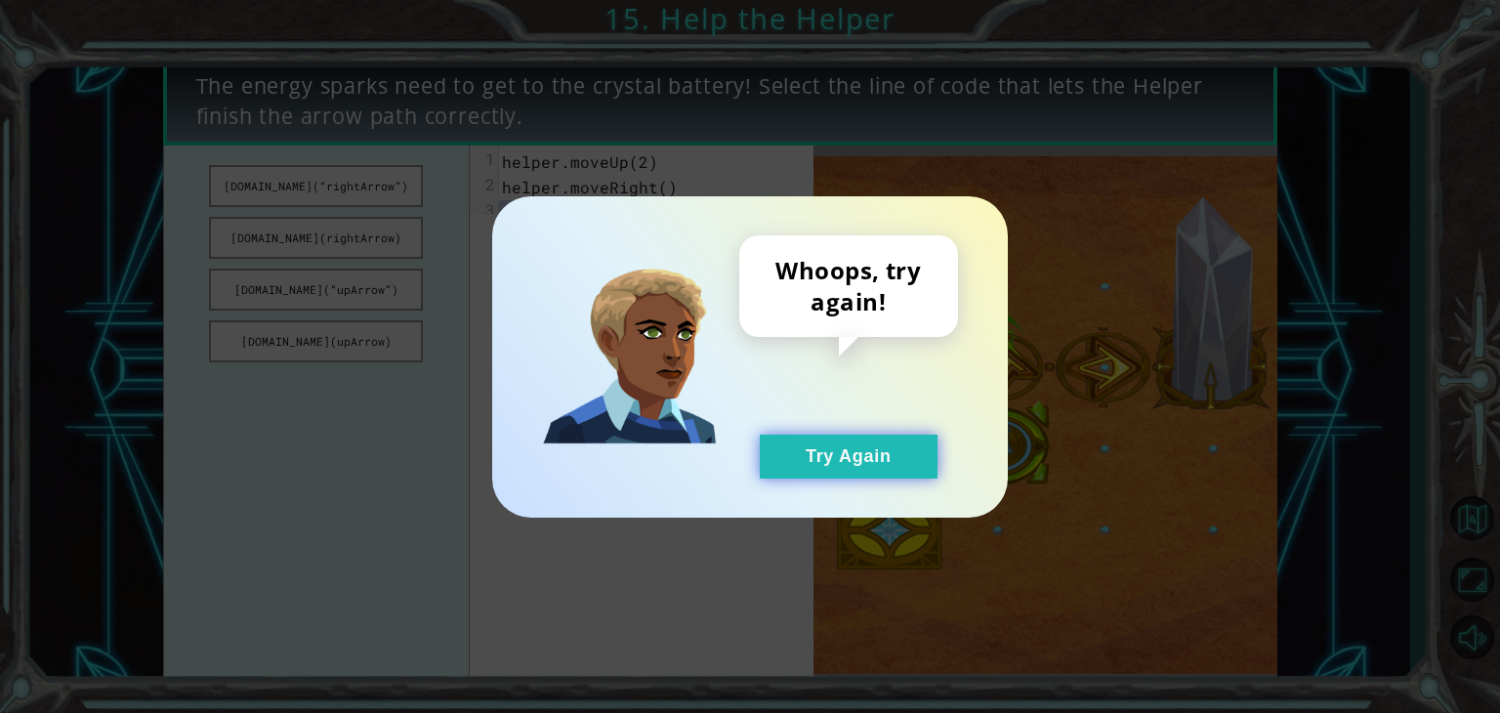
click at [867, 466] on button "Try Again" at bounding box center [849, 457] width 178 height 44
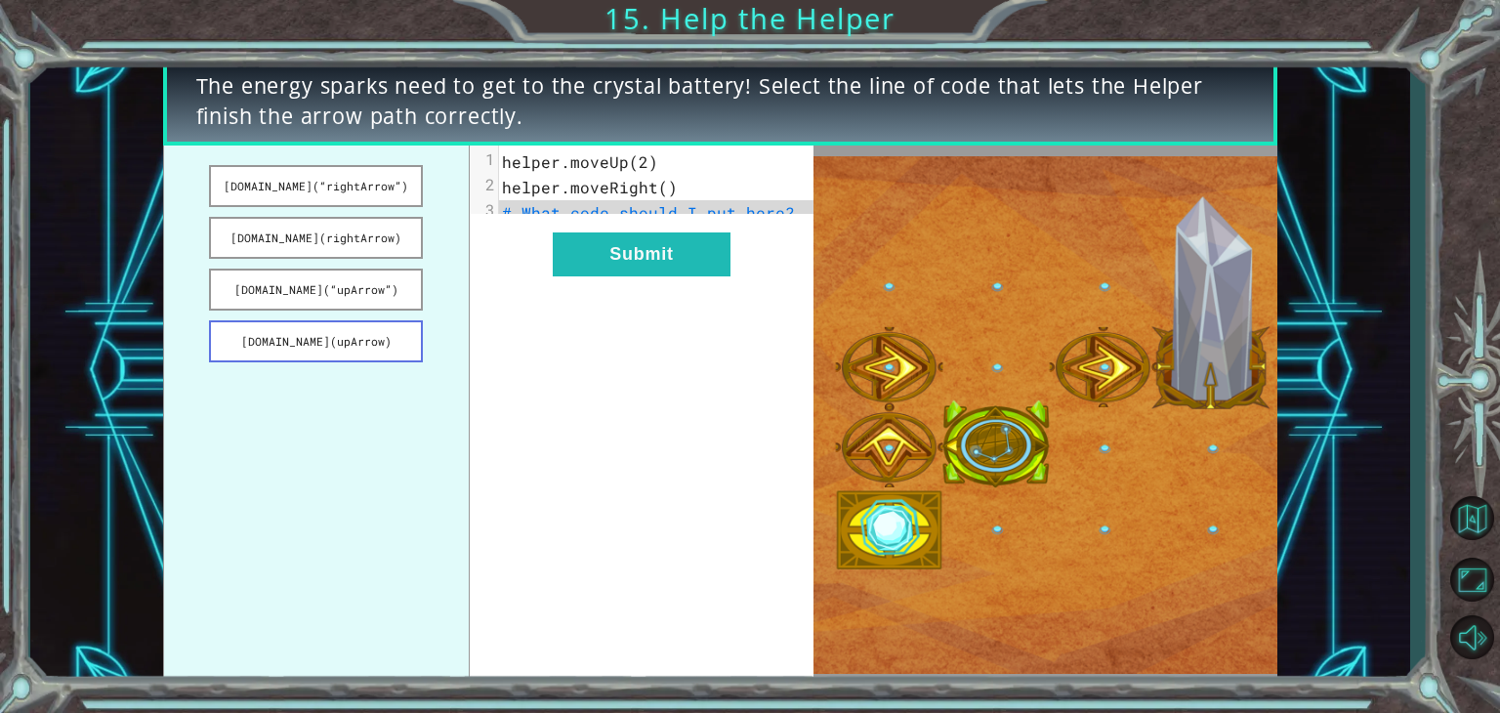
click at [339, 349] on button "helper.build(upArrow)" at bounding box center [316, 341] width 214 height 42
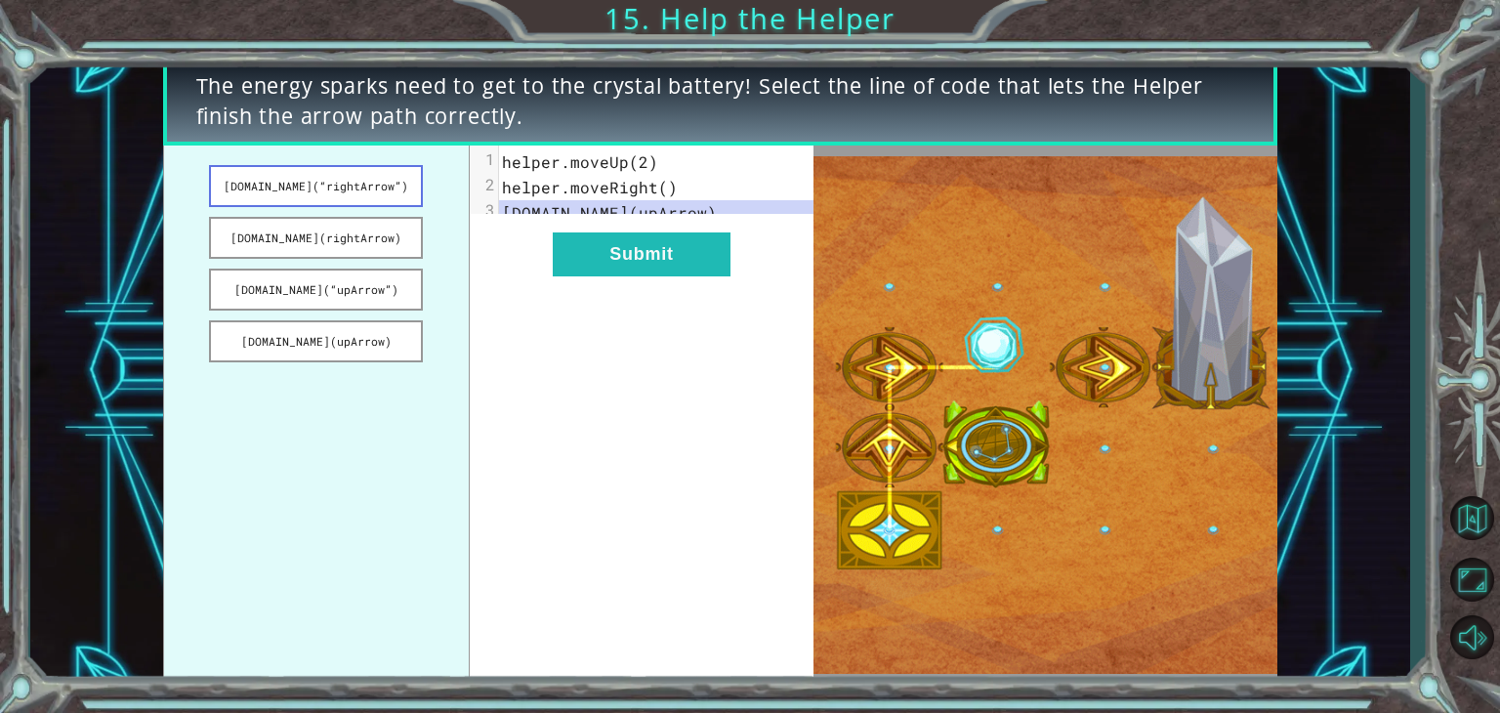
click at [271, 187] on button "helper.build(“rightArrow”)" at bounding box center [316, 186] width 214 height 42
click at [615, 264] on button "Submit" at bounding box center [642, 254] width 178 height 44
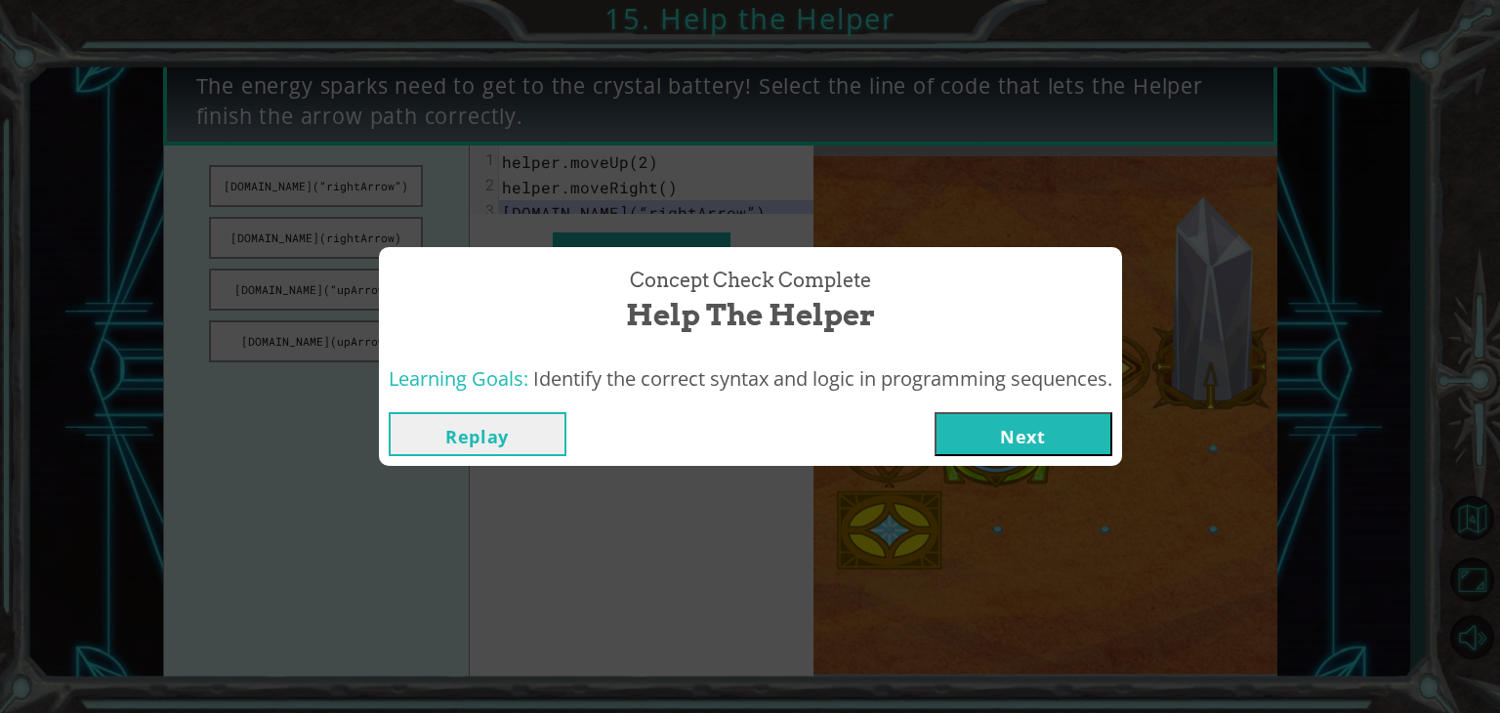
click at [1073, 435] on button "Next" at bounding box center [1024, 434] width 178 height 44
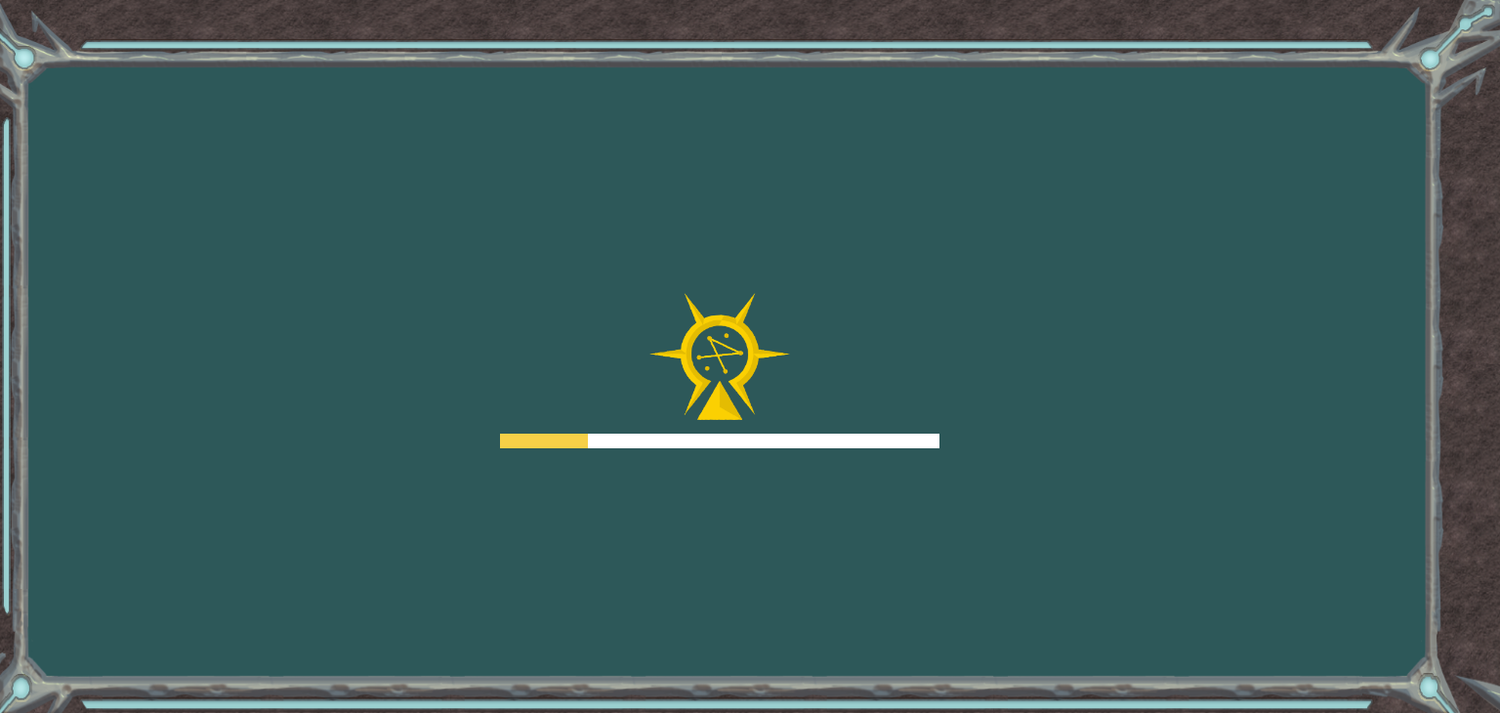
click at [1073, 435] on div "Goals Error loading from server. Try refreshing the page. You'll need to join a…" at bounding box center [750, 356] width 1500 height 713
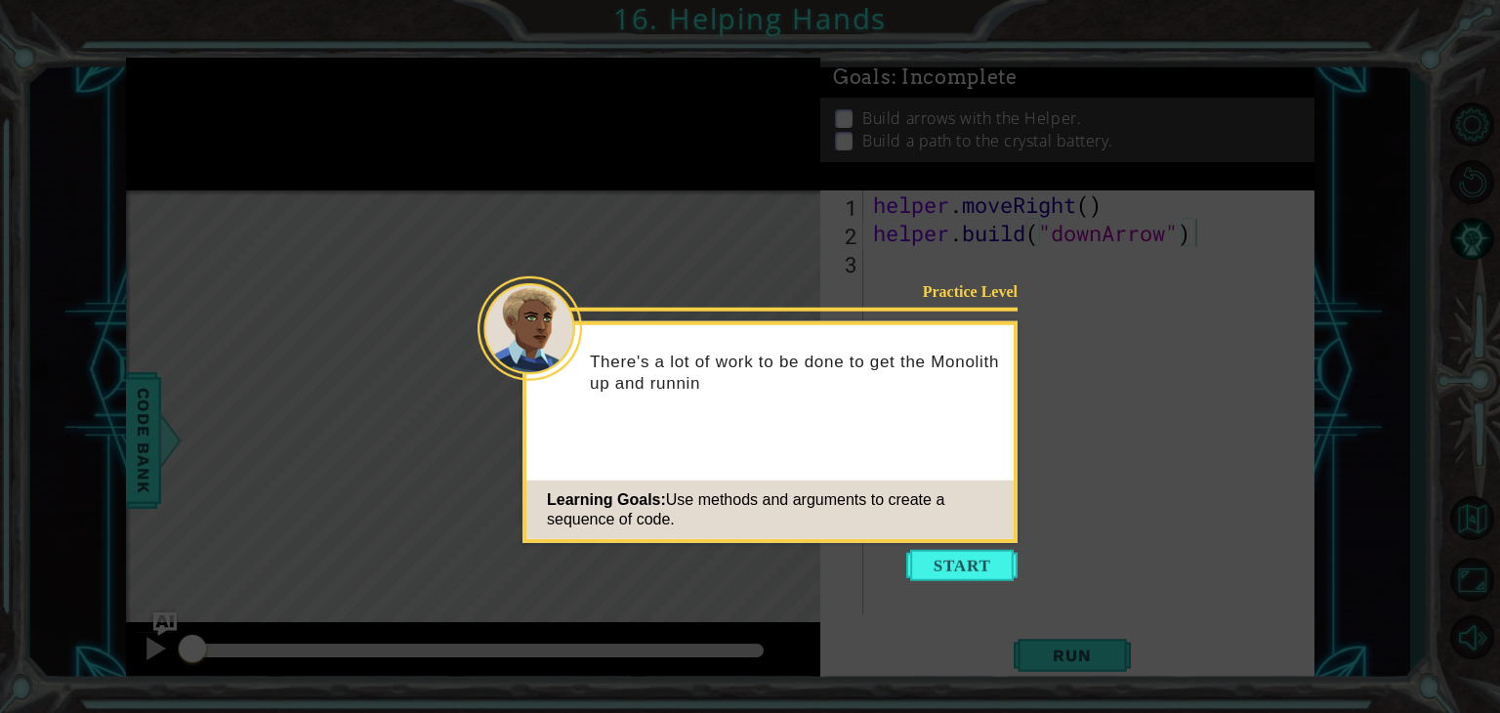
click at [904, 542] on div "Practice Level There's a lot of work to be done to get the Monolith up and runn…" at bounding box center [770, 432] width 495 height 222
click at [956, 559] on button "Start" at bounding box center [961, 565] width 111 height 31
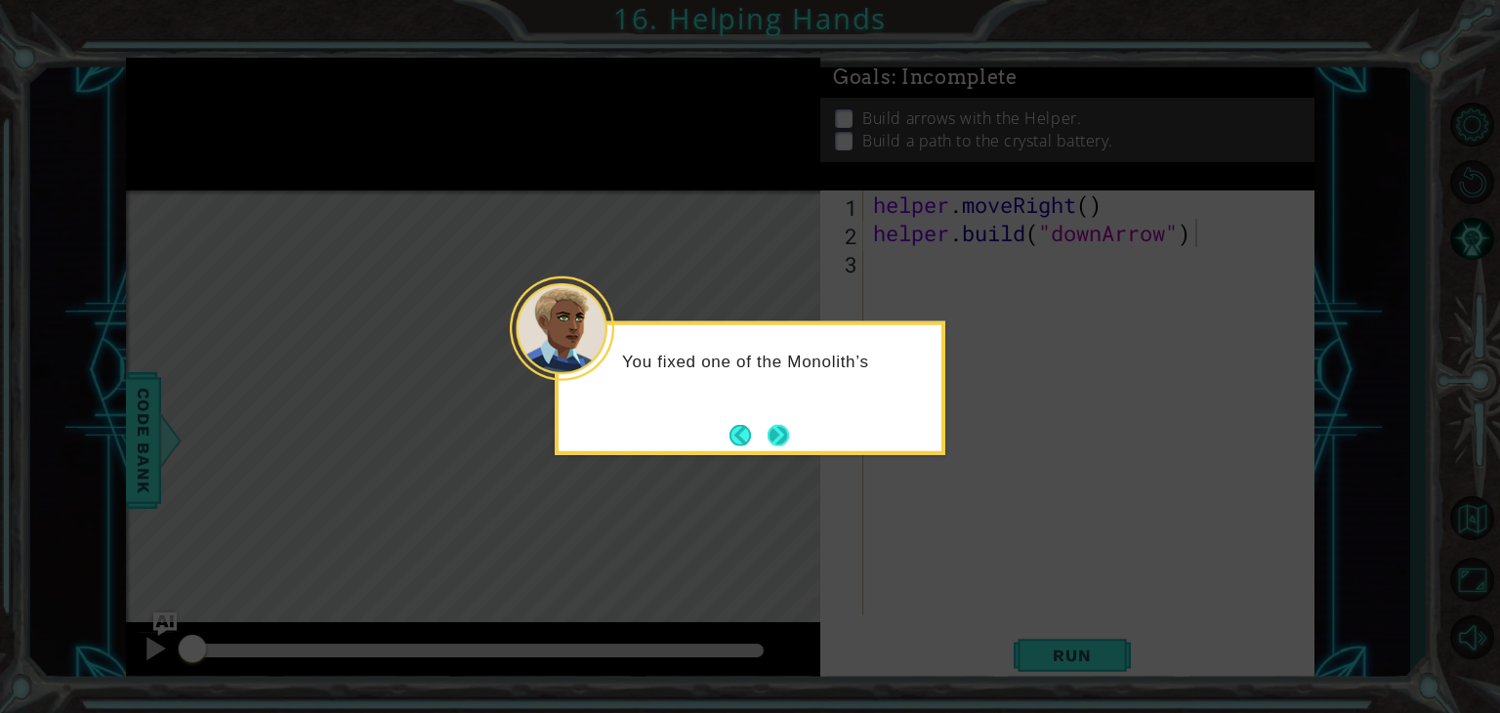
click at [782, 433] on button "Next" at bounding box center [778, 434] width 21 height 21
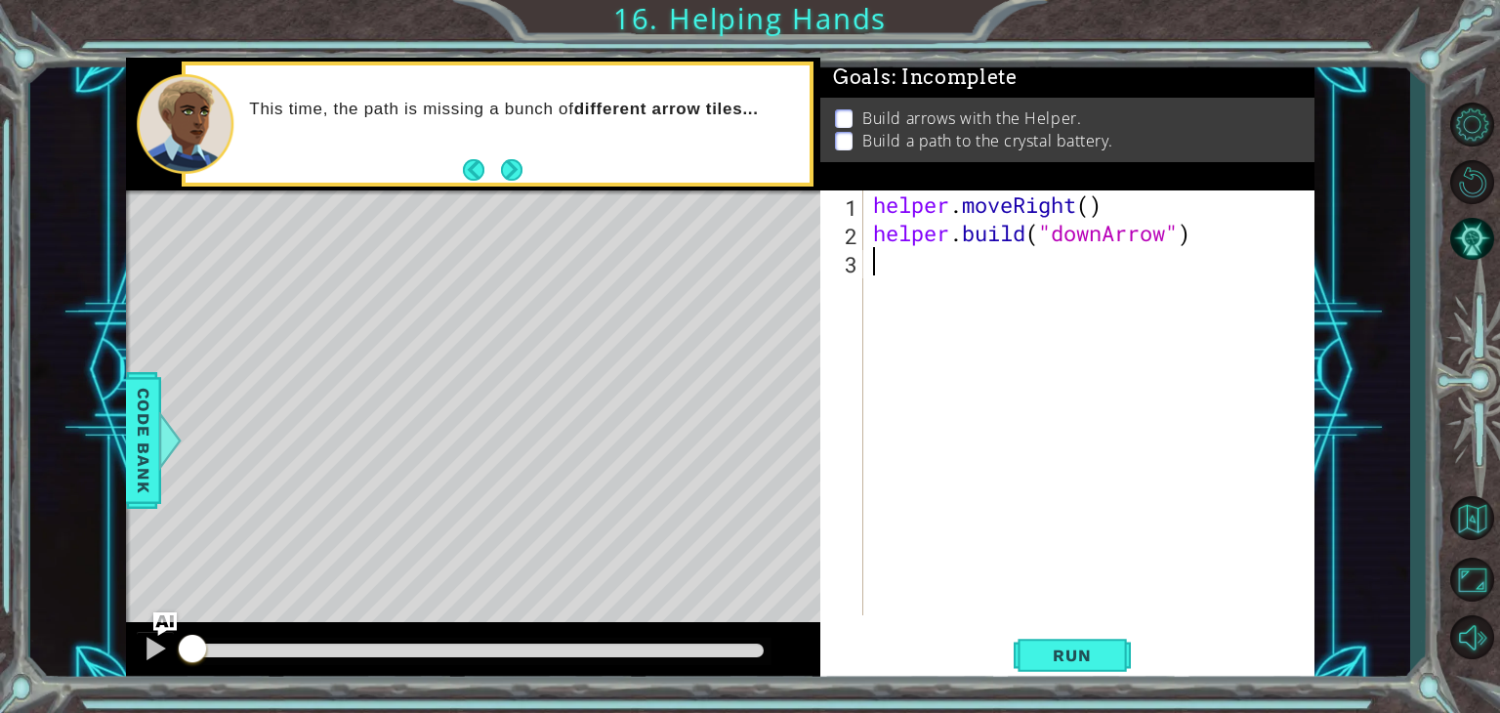
click at [1014, 305] on div "helper . moveRight ( ) helper . build ( "downArrow" )" at bounding box center [1094, 430] width 450 height 481
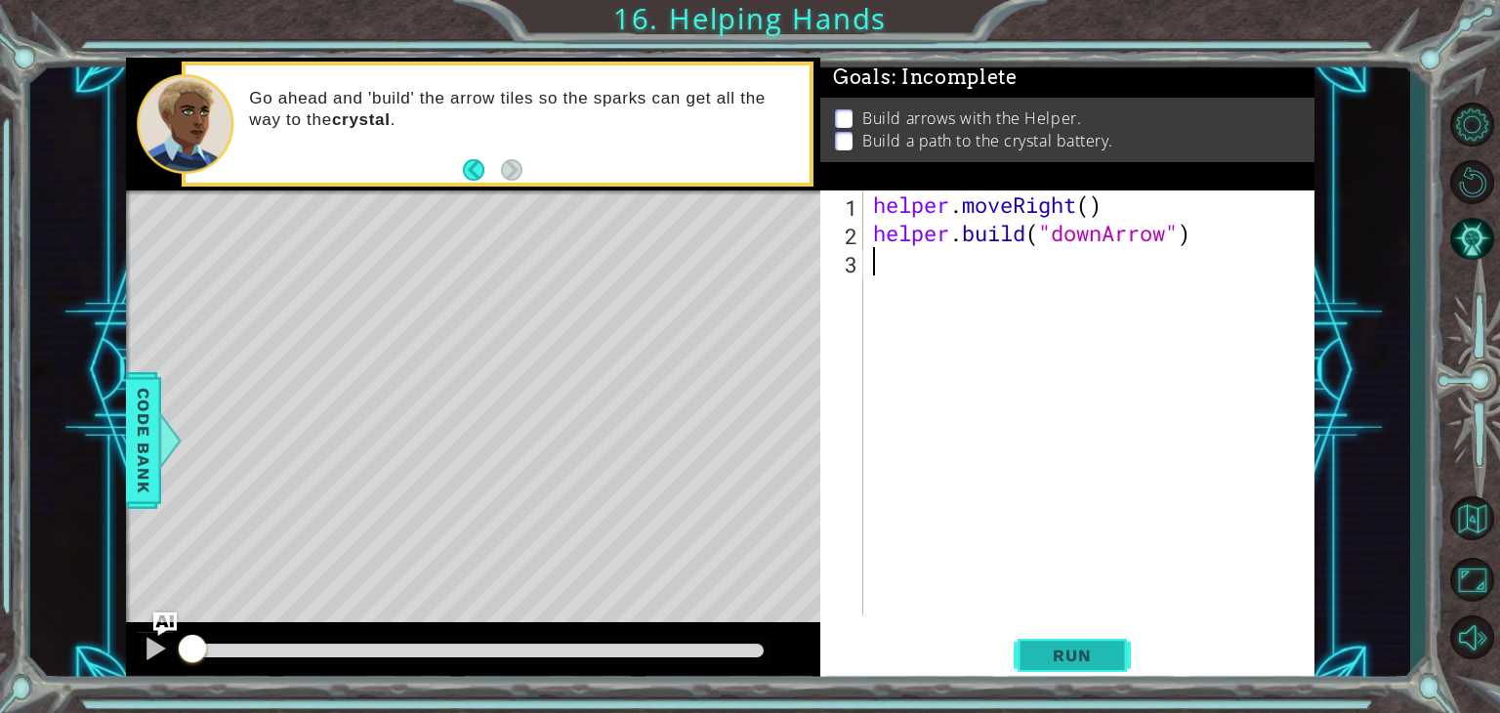
click at [1043, 659] on span "Run" at bounding box center [1071, 656] width 77 height 20
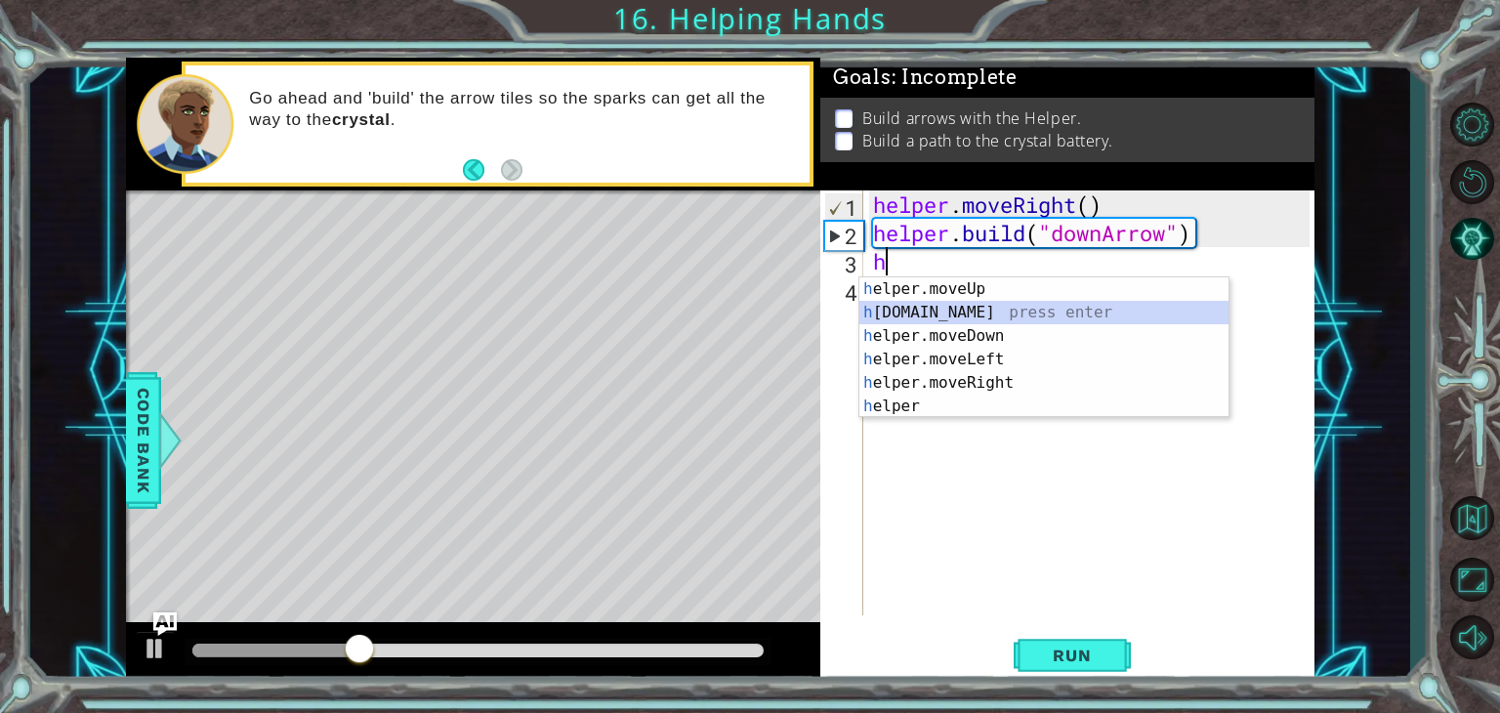
click at [969, 312] on div "h elper.moveUp press enter h [DOMAIN_NAME] press enter h elper.moveDown press e…" at bounding box center [1043, 371] width 369 height 188
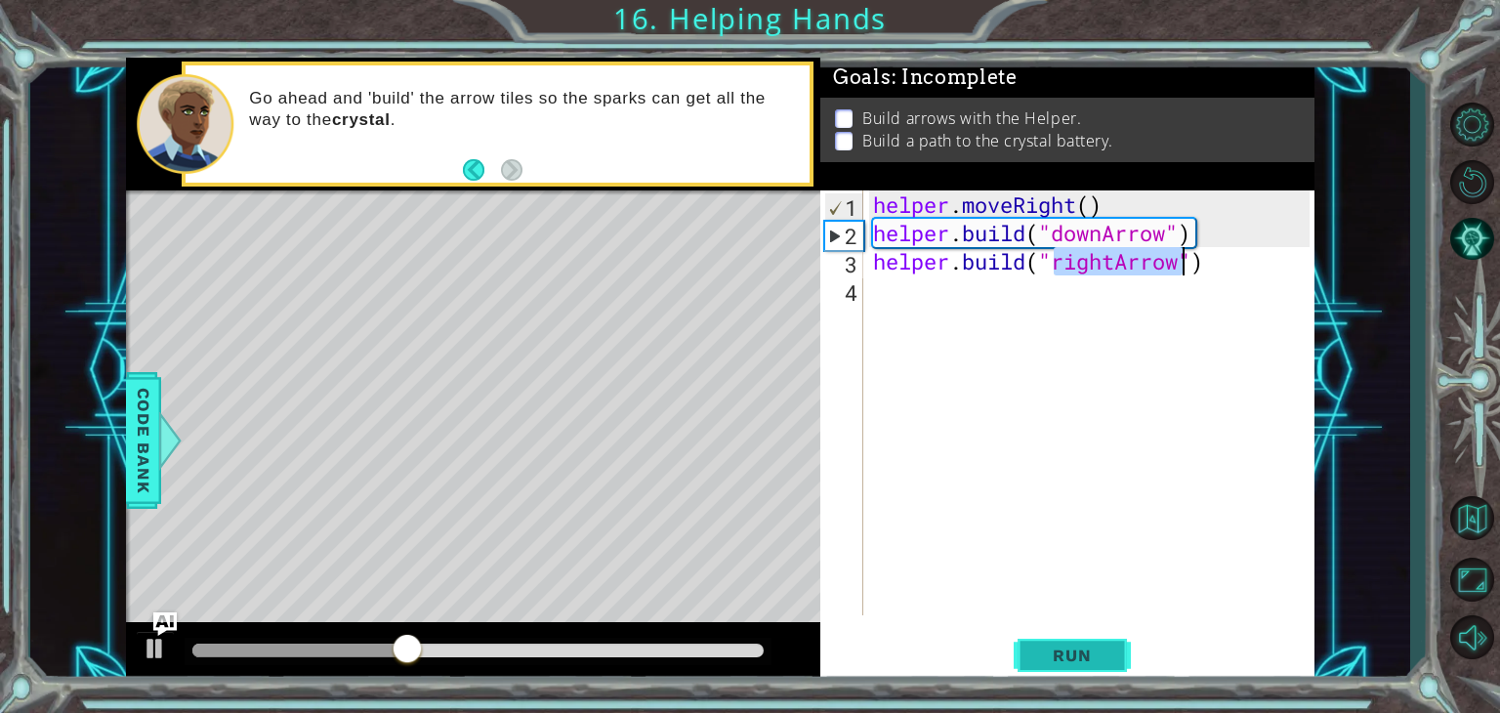
type textarea "[DOMAIN_NAME]("rightArrow")"
click at [1106, 646] on span "Run" at bounding box center [1071, 656] width 77 height 20
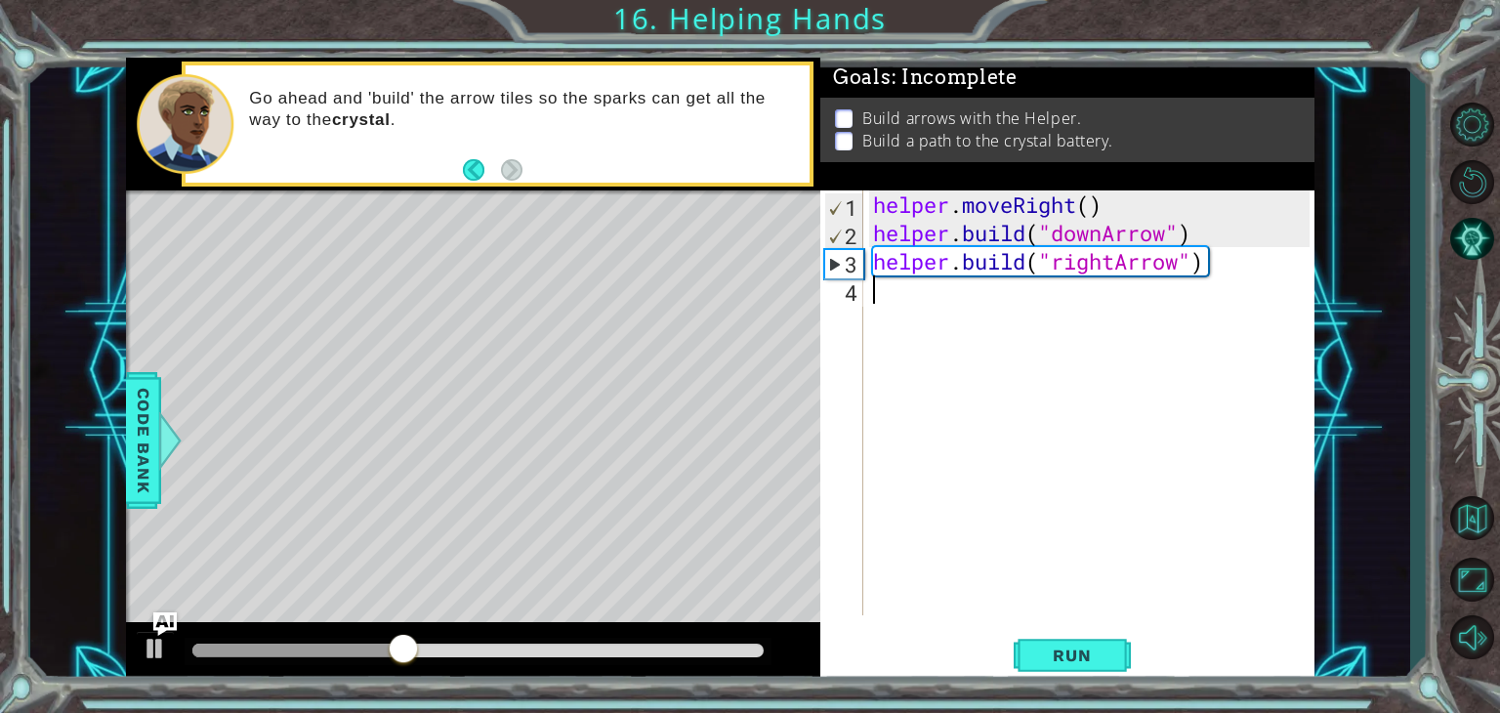
click at [1007, 325] on div "helper . moveRight ( ) helper . build ( "downArrow" ) helper . build ( "rightAr…" at bounding box center [1094, 430] width 450 height 481
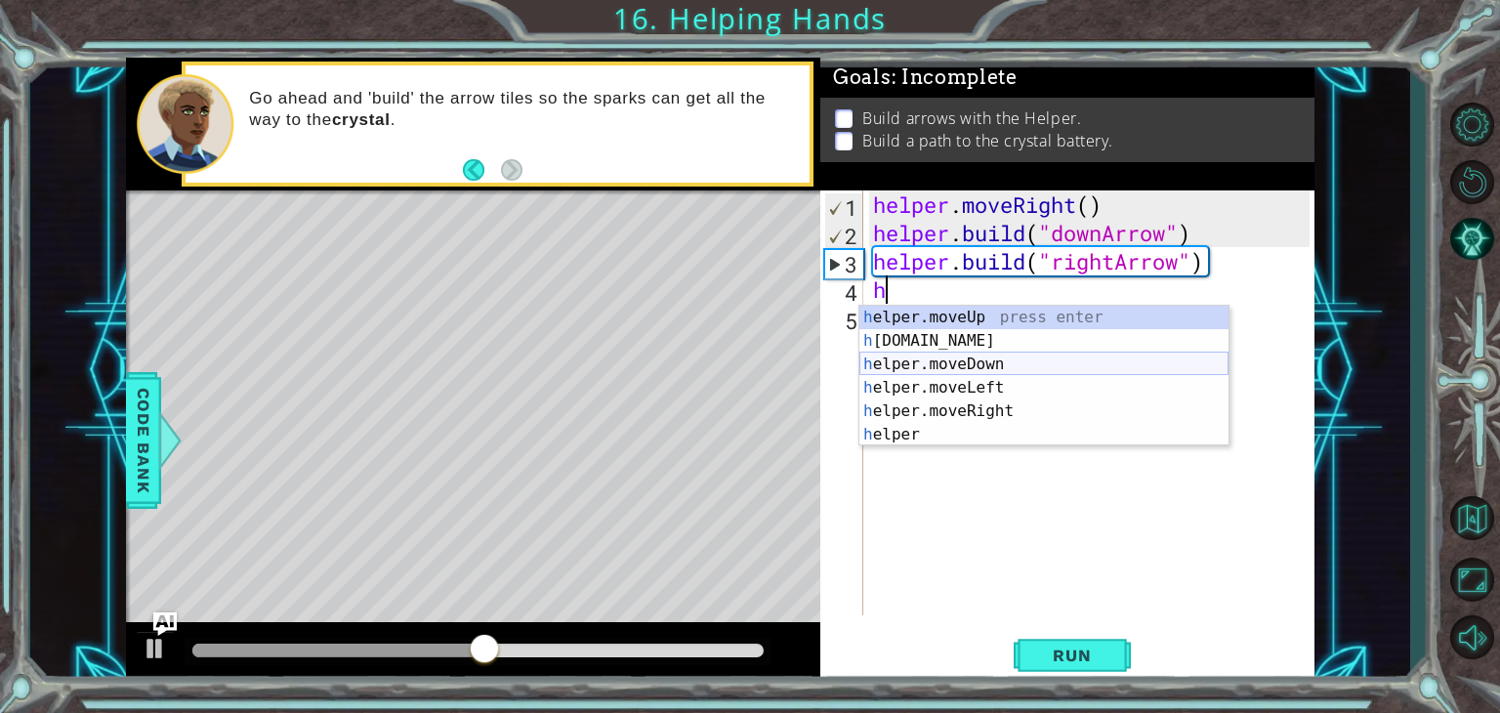
click at [957, 368] on div "h elper.moveUp press enter h [DOMAIN_NAME] press enter h elper.moveDown press e…" at bounding box center [1043, 400] width 369 height 188
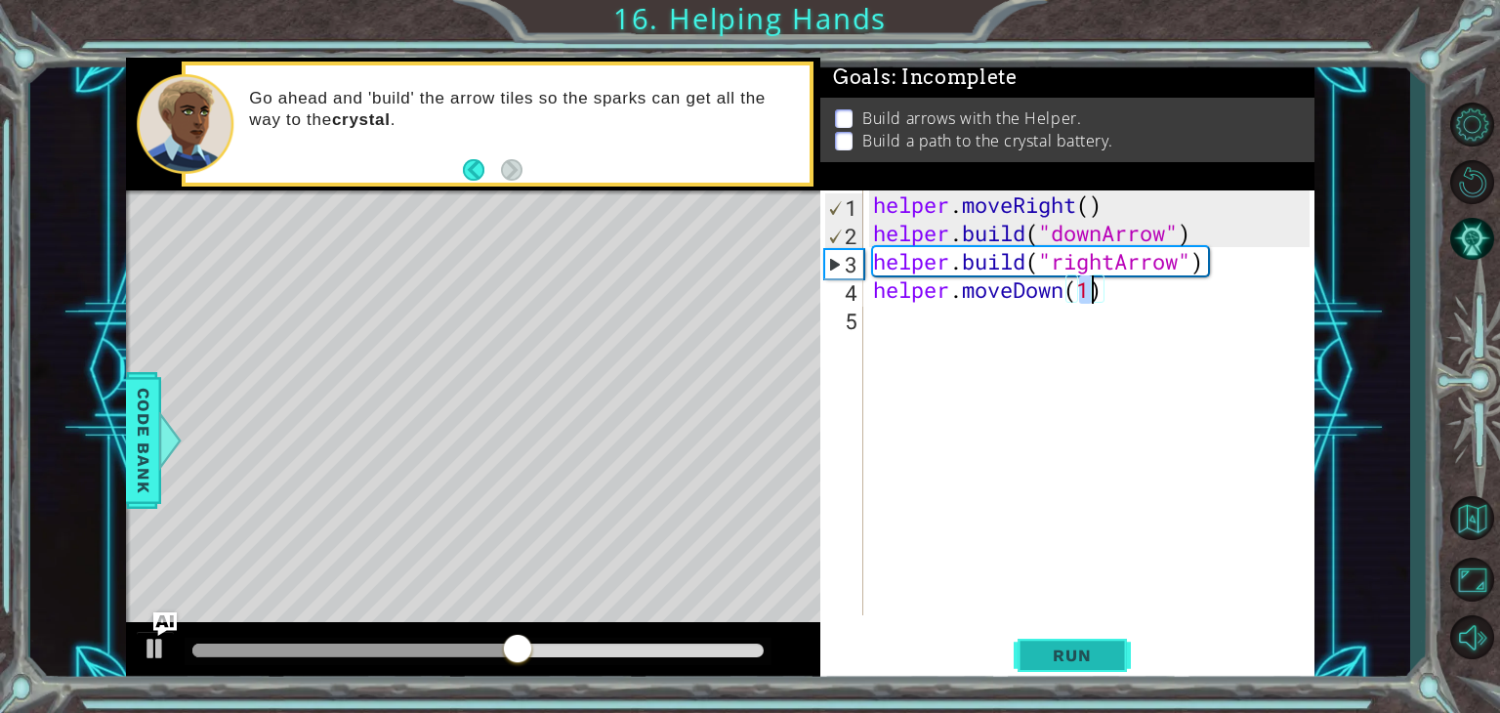
type textarea "helper.moveDown(1)"
click at [1100, 652] on span "Run" at bounding box center [1071, 656] width 77 height 20
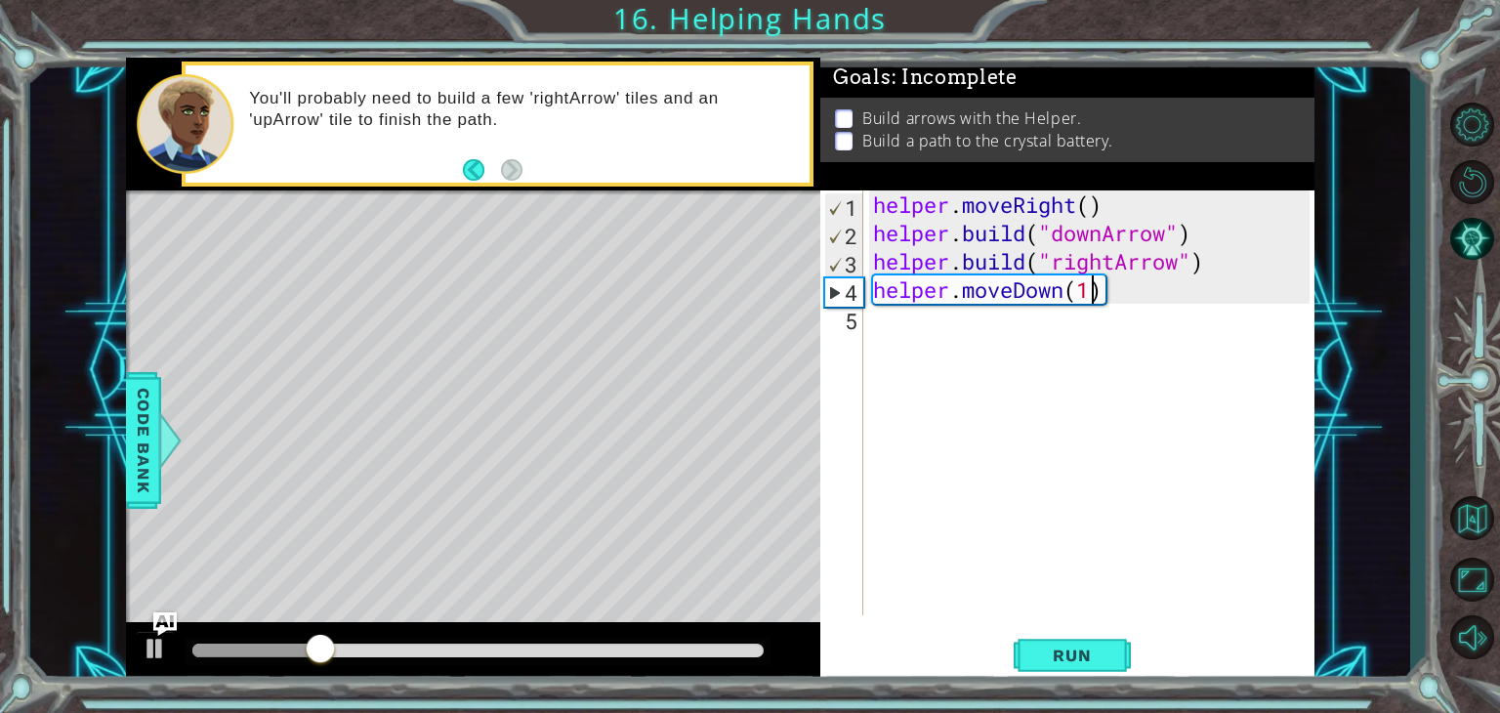
click at [970, 337] on div "helper . moveRight ( ) helper . build ( "downArrow" ) helper . build ( "rightAr…" at bounding box center [1094, 430] width 450 height 481
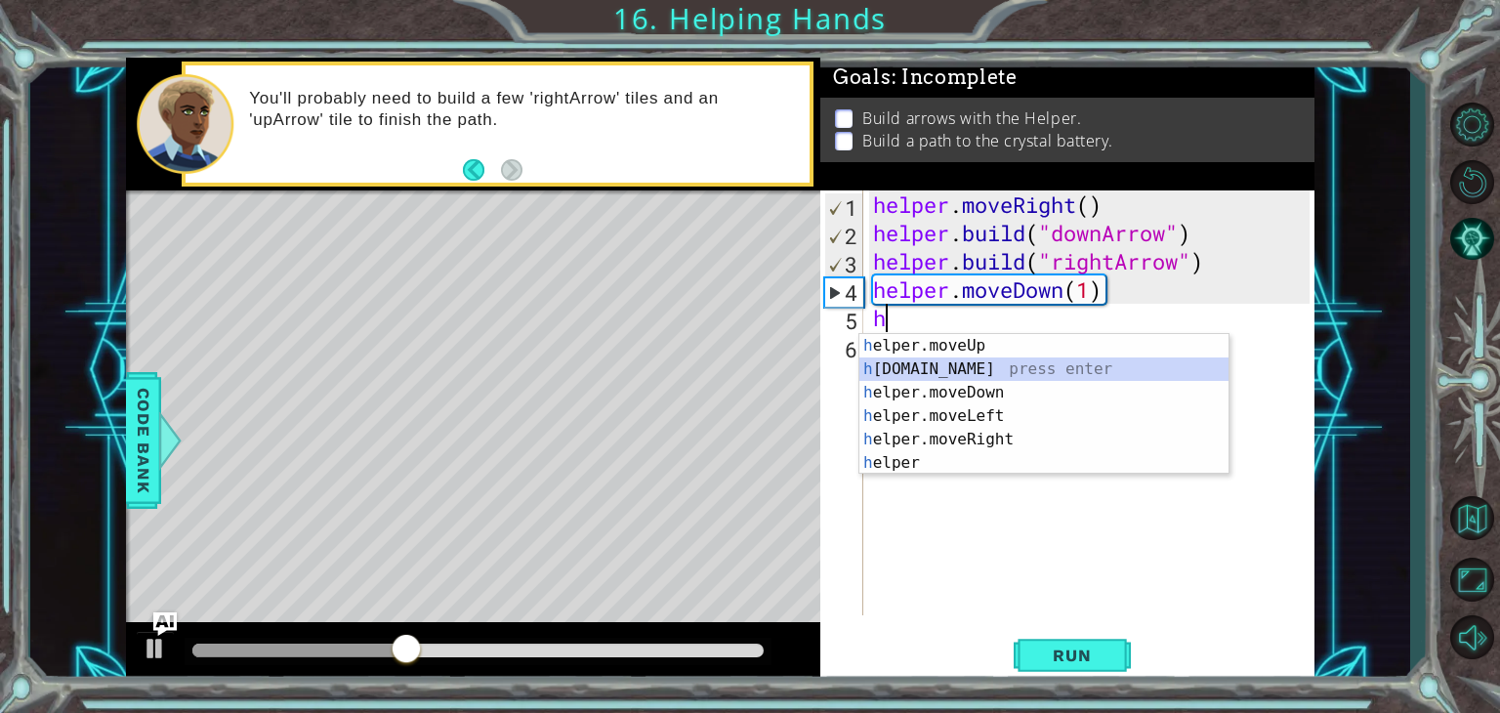
click at [949, 369] on div "h elper.moveUp press enter h [DOMAIN_NAME] press enter h elper.moveDown press e…" at bounding box center [1043, 428] width 369 height 188
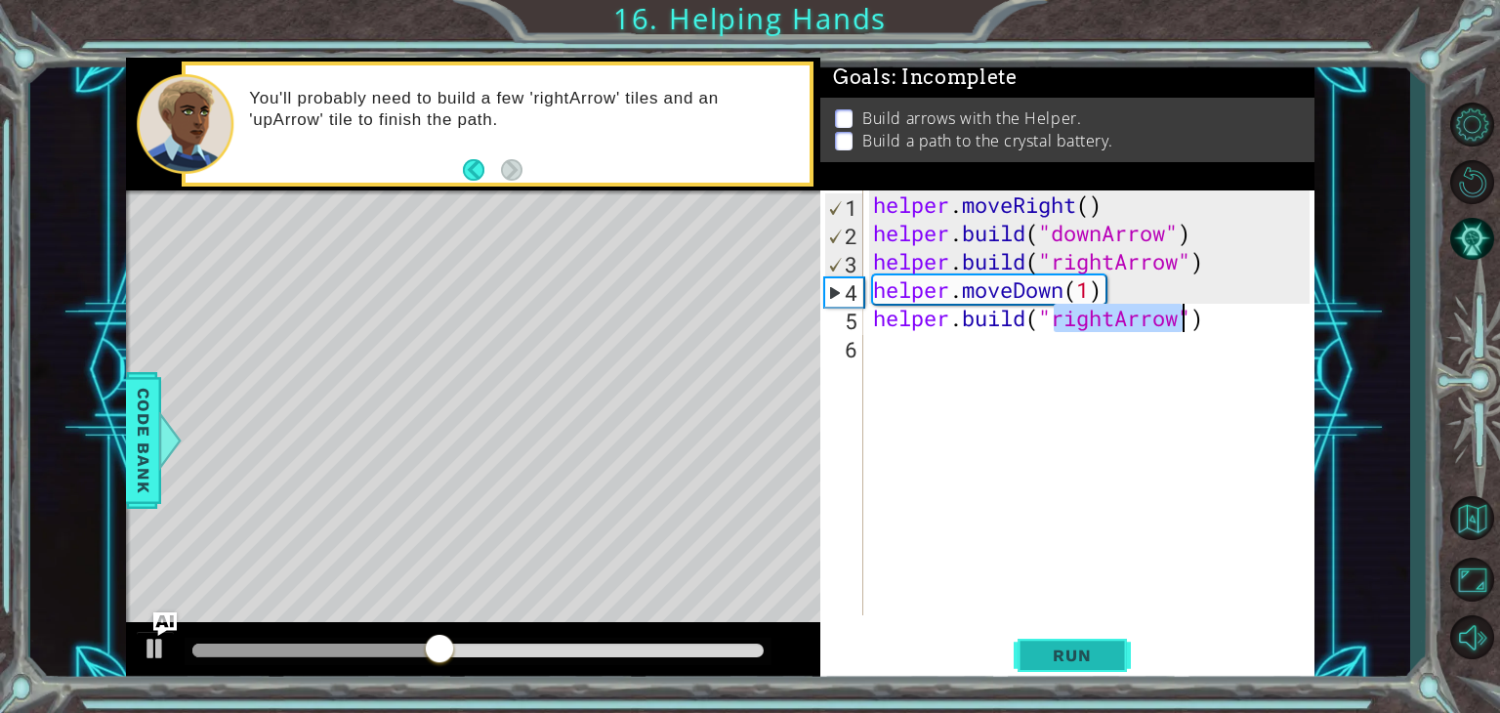
type textarea "[DOMAIN_NAME]("rightArrow")"
click at [1074, 653] on span "Run" at bounding box center [1071, 656] width 77 height 20
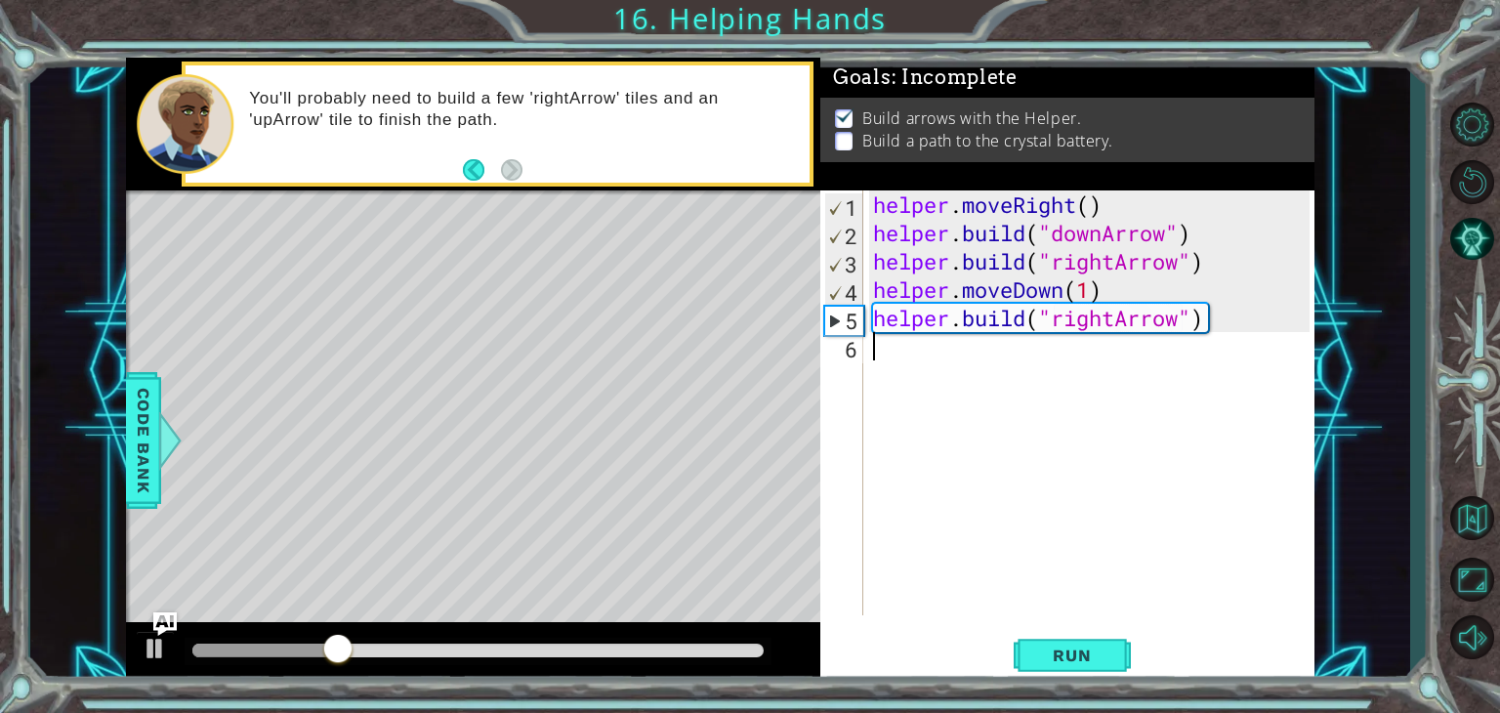
click at [921, 366] on div "helper . moveRight ( ) helper . build ( "downArrow" ) helper . build ( "rightAr…" at bounding box center [1094, 430] width 450 height 481
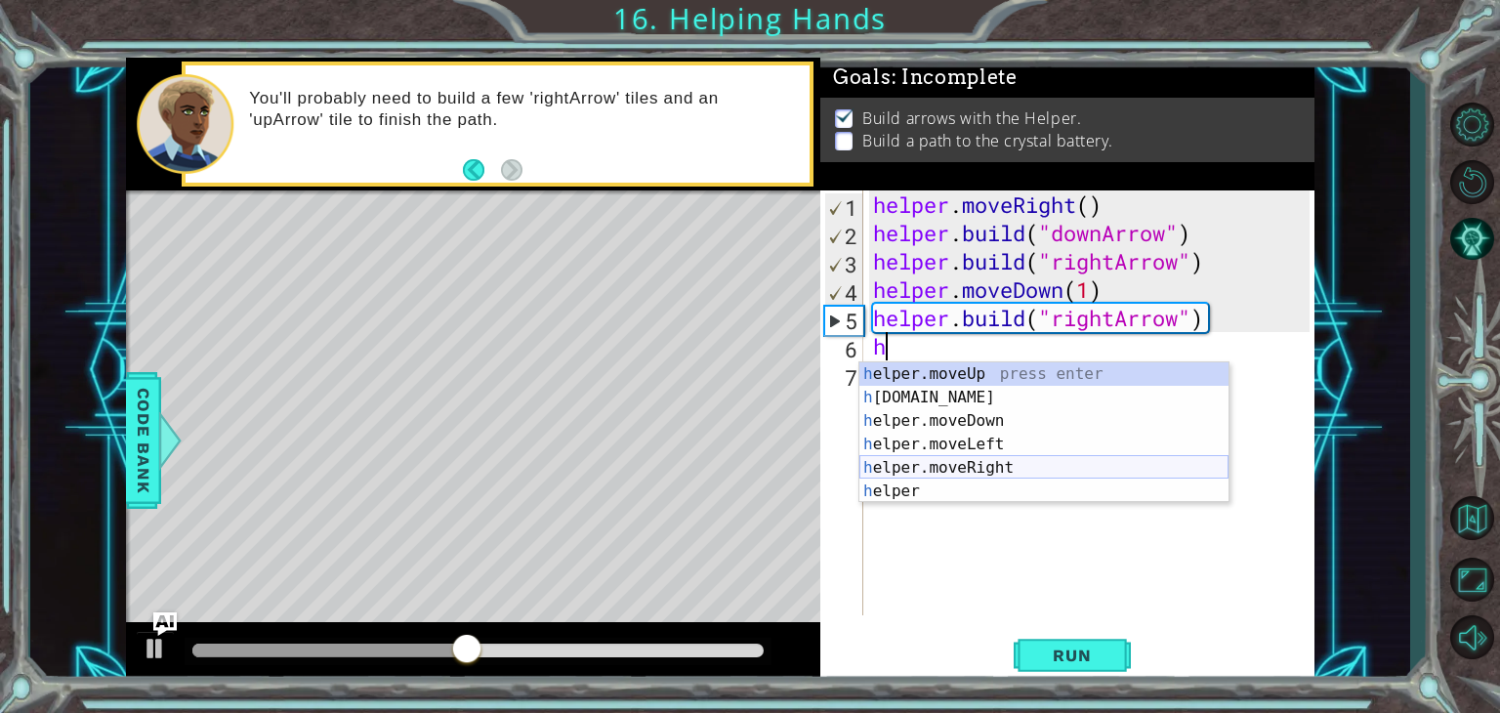
click at [1001, 469] on div "h elper.moveUp press enter h [DOMAIN_NAME] press enter h elper.moveDown press e…" at bounding box center [1043, 456] width 369 height 188
type textarea "helper.moveRight(1)"
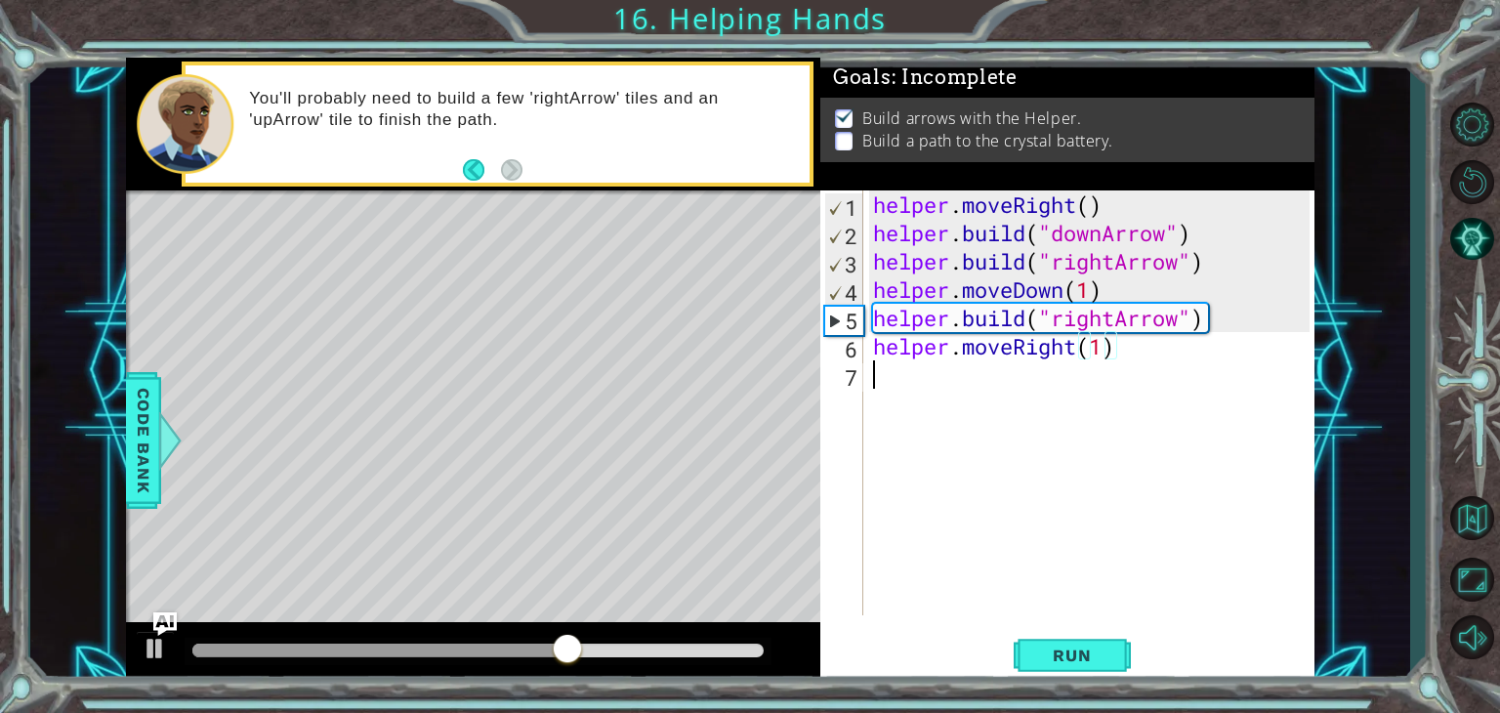
click at [972, 387] on div "helper . moveRight ( ) helper . build ( "downArrow" ) helper . build ( "rightAr…" at bounding box center [1094, 430] width 450 height 481
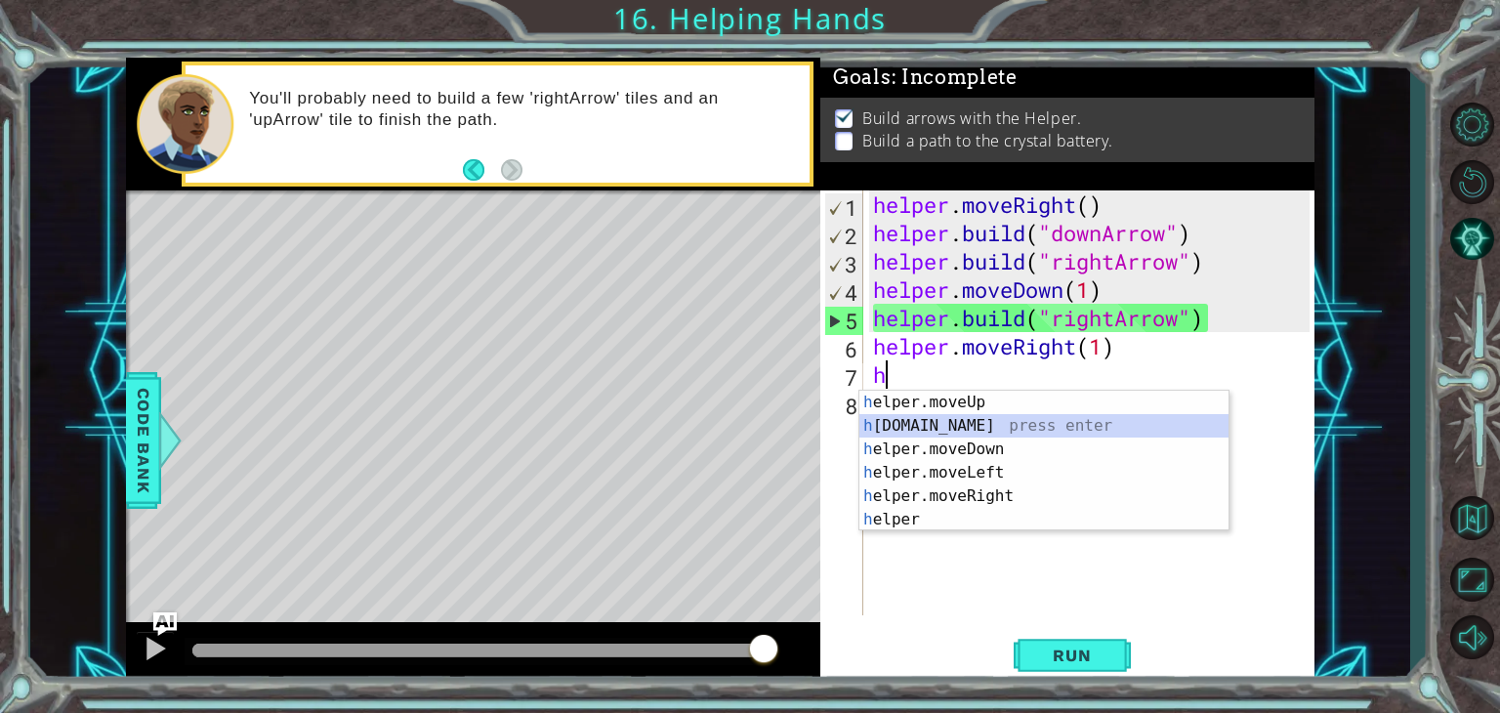
click at [953, 423] on div "h elper.moveUp press enter h [DOMAIN_NAME] press enter h elper.moveDown press e…" at bounding box center [1043, 485] width 369 height 188
type textarea "[DOMAIN_NAME]("rightArrow")"
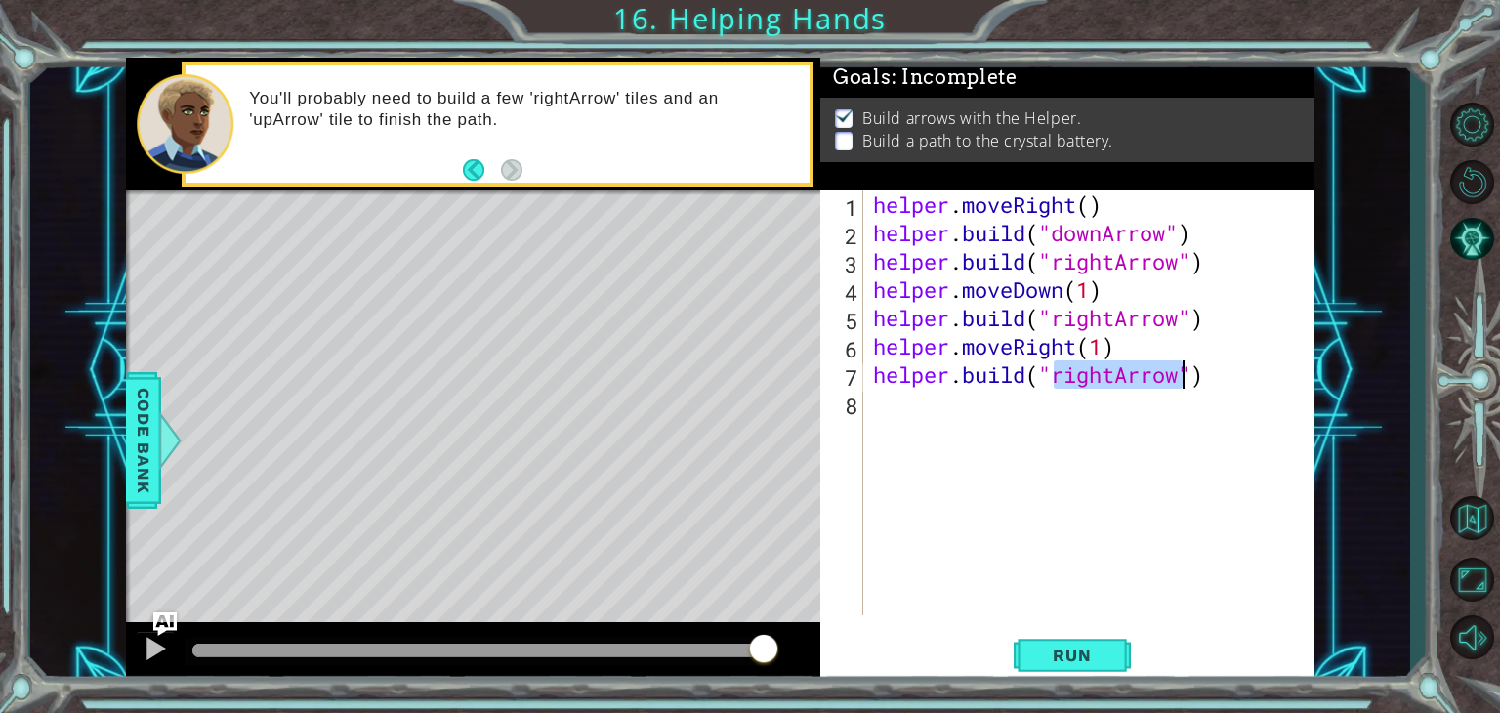
click at [936, 423] on div "helper . moveRight ( ) helper . build ( "downArrow" ) helper . build ( "rightAr…" at bounding box center [1094, 430] width 450 height 481
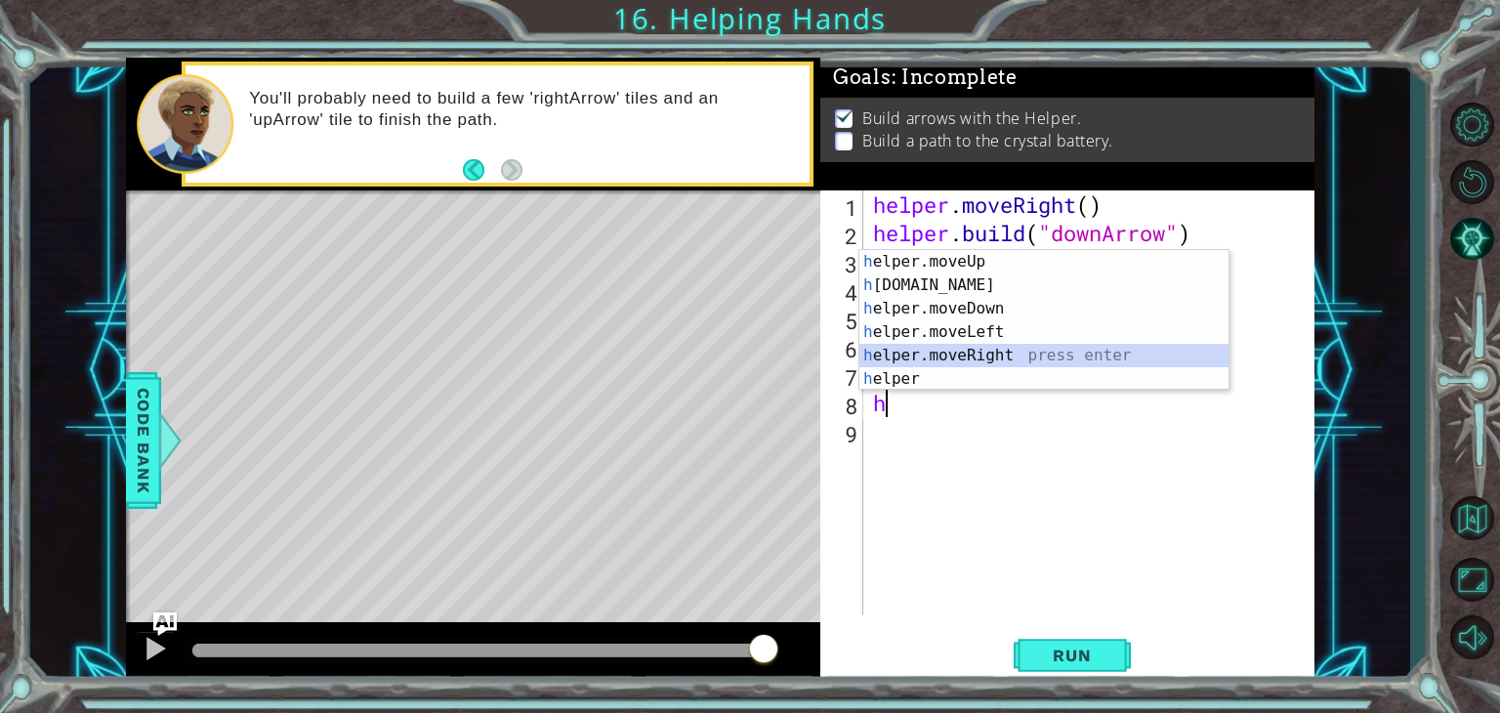
click at [976, 363] on div "h elper.moveUp press enter h [DOMAIN_NAME] press enter h elper.moveDown press e…" at bounding box center [1043, 344] width 369 height 188
type textarea "helper.moveRight(1)"
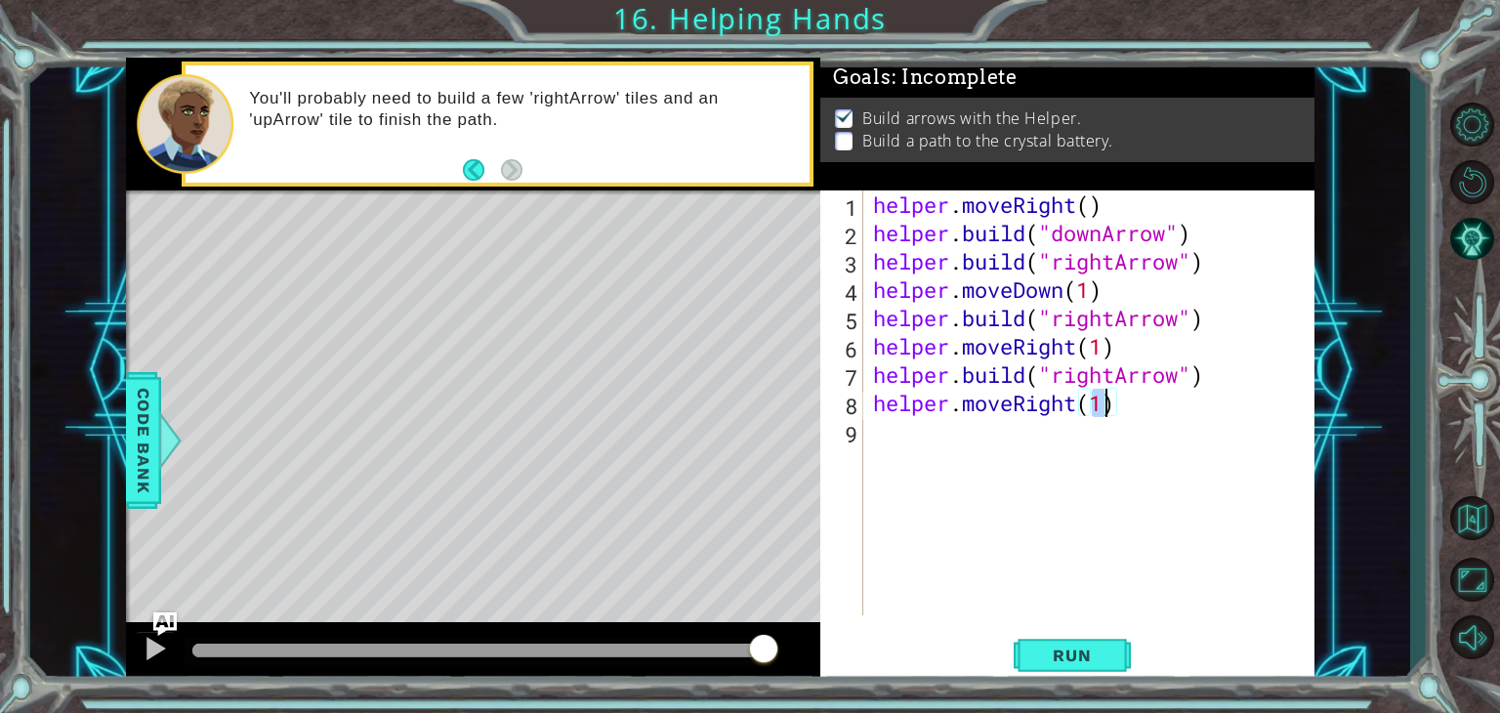
click at [961, 468] on div "helper . moveRight ( ) helper . build ( "downArrow" ) helper . build ( "rightAr…" at bounding box center [1094, 430] width 450 height 481
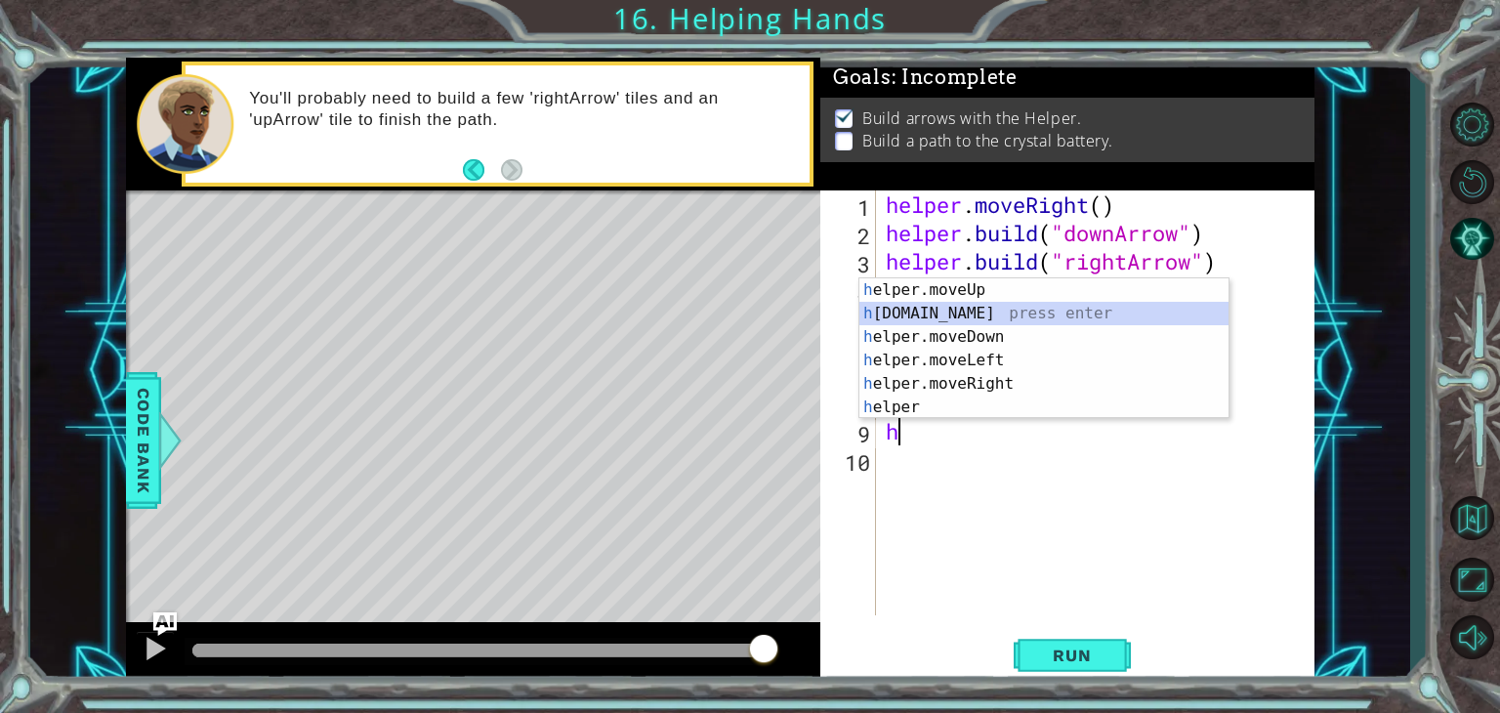
click at [934, 317] on div "h elper.moveUp press enter h [DOMAIN_NAME] press enter h elper.moveDown press e…" at bounding box center [1043, 372] width 369 height 188
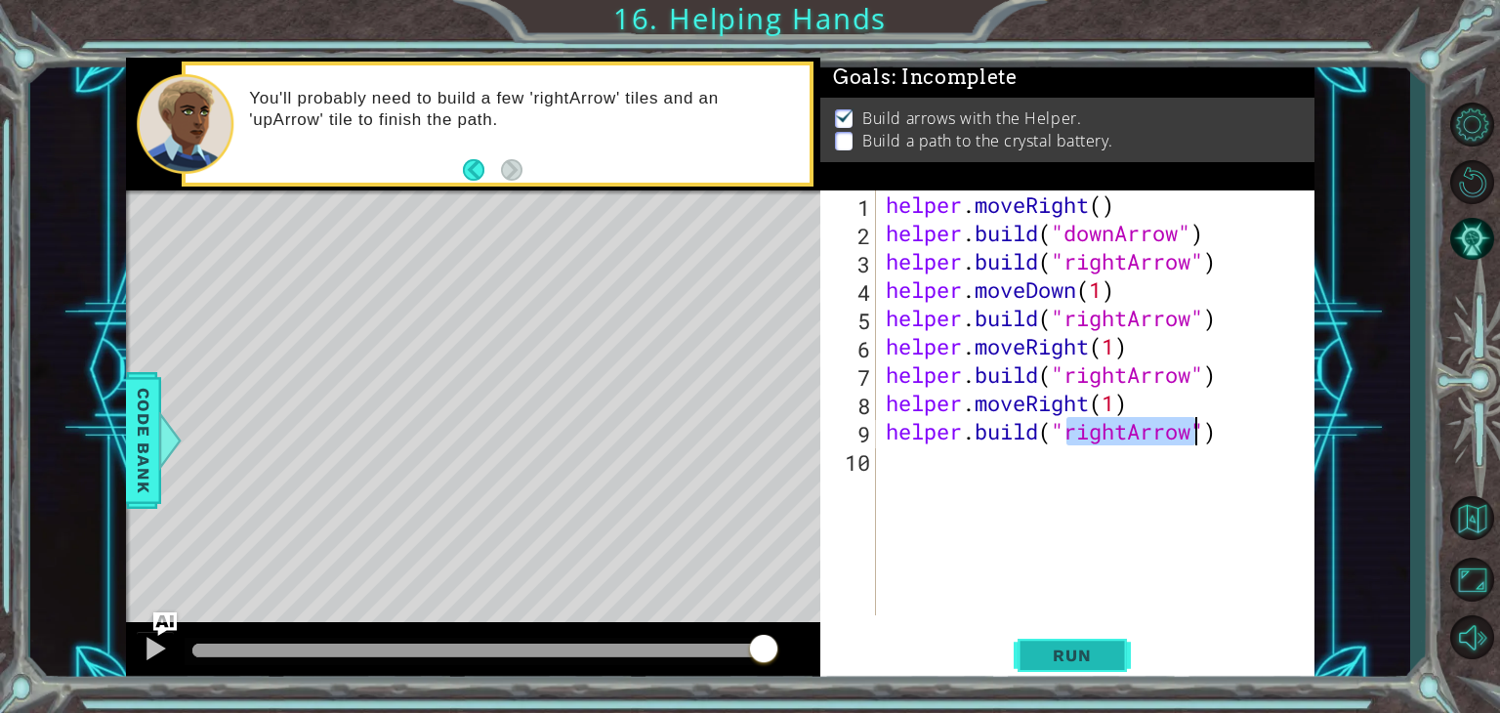
type textarea "[DOMAIN_NAME]("rightArrow")"
click at [1061, 648] on span "Run" at bounding box center [1071, 656] width 77 height 20
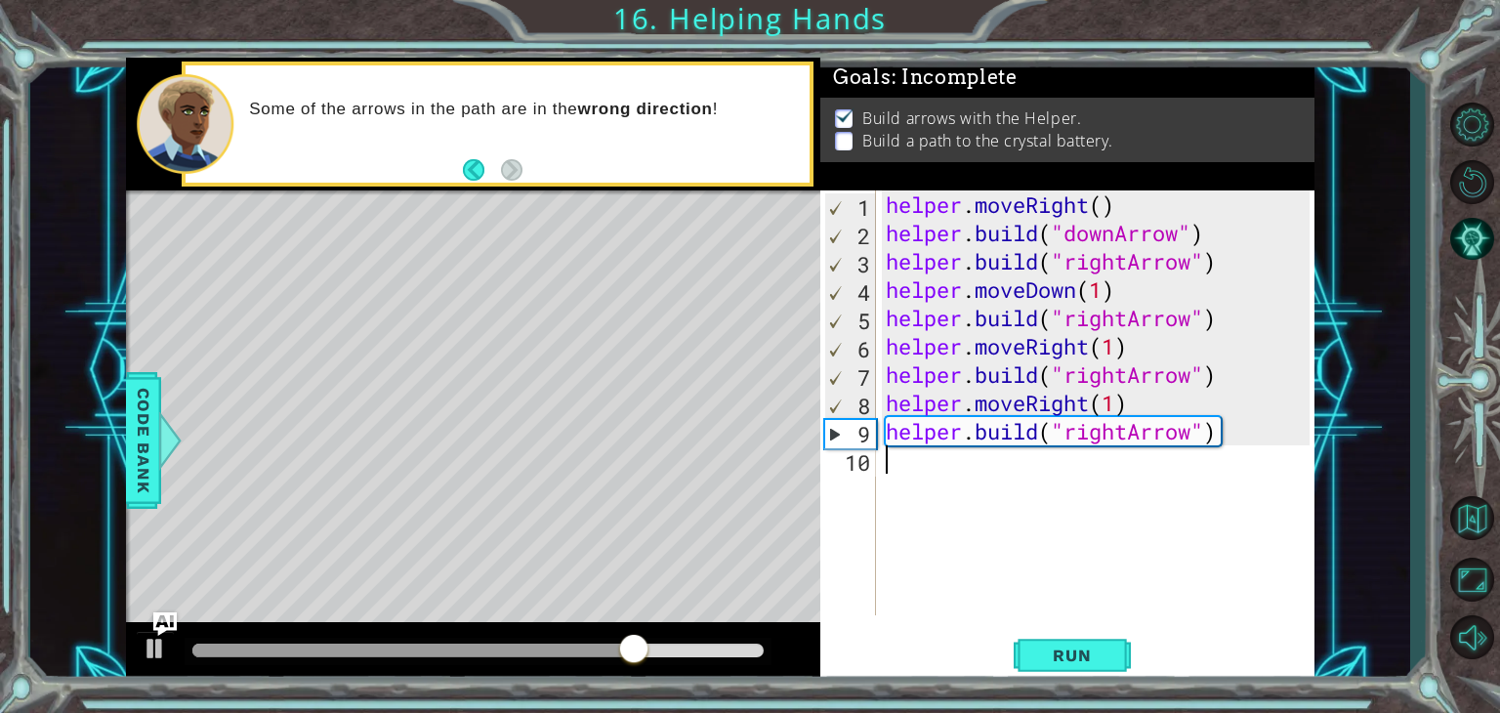
click at [922, 485] on div "helper . moveRight ( ) helper . build ( "downArrow" ) helper . build ( "rightAr…" at bounding box center [1101, 430] width 439 height 481
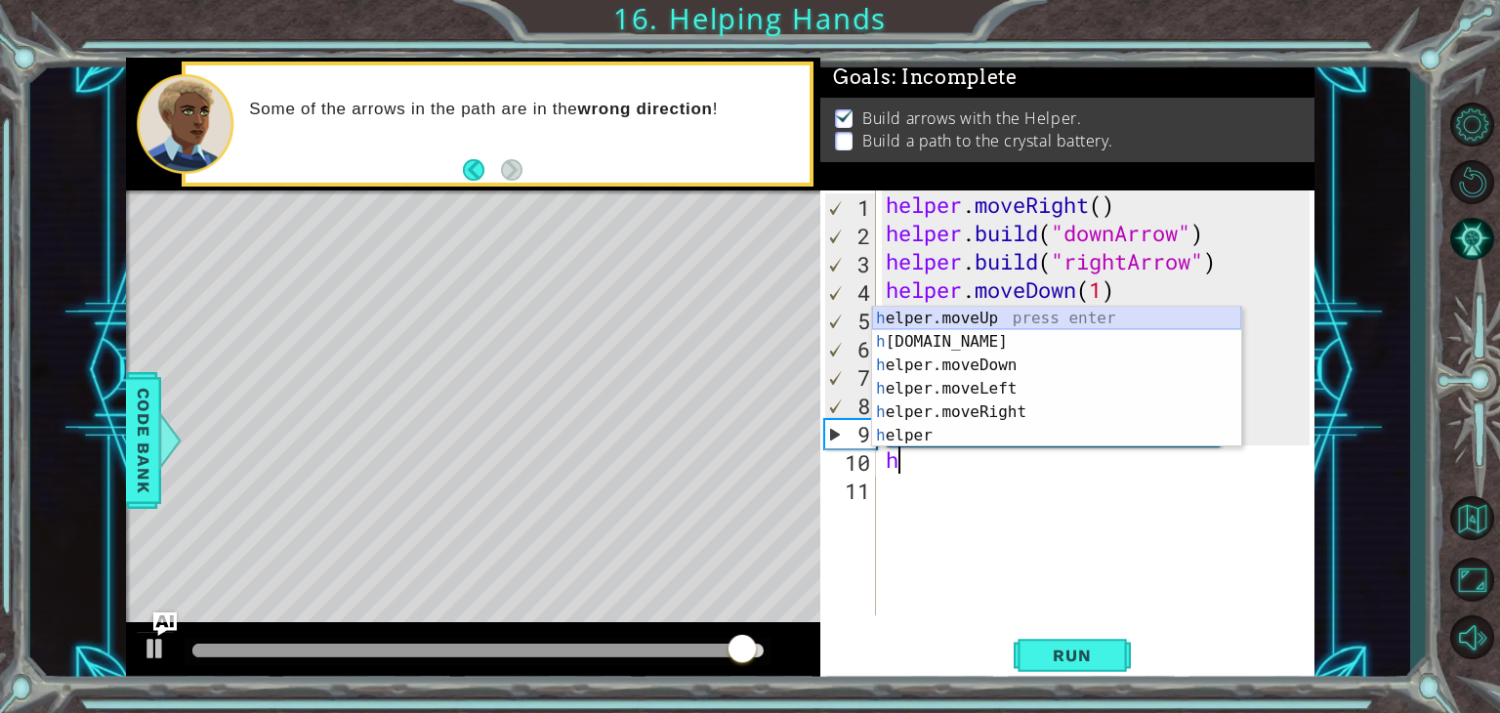
click at [963, 317] on div "h elper.moveUp press enter h [DOMAIN_NAME] press enter h elper.moveDown press e…" at bounding box center [1056, 401] width 369 height 188
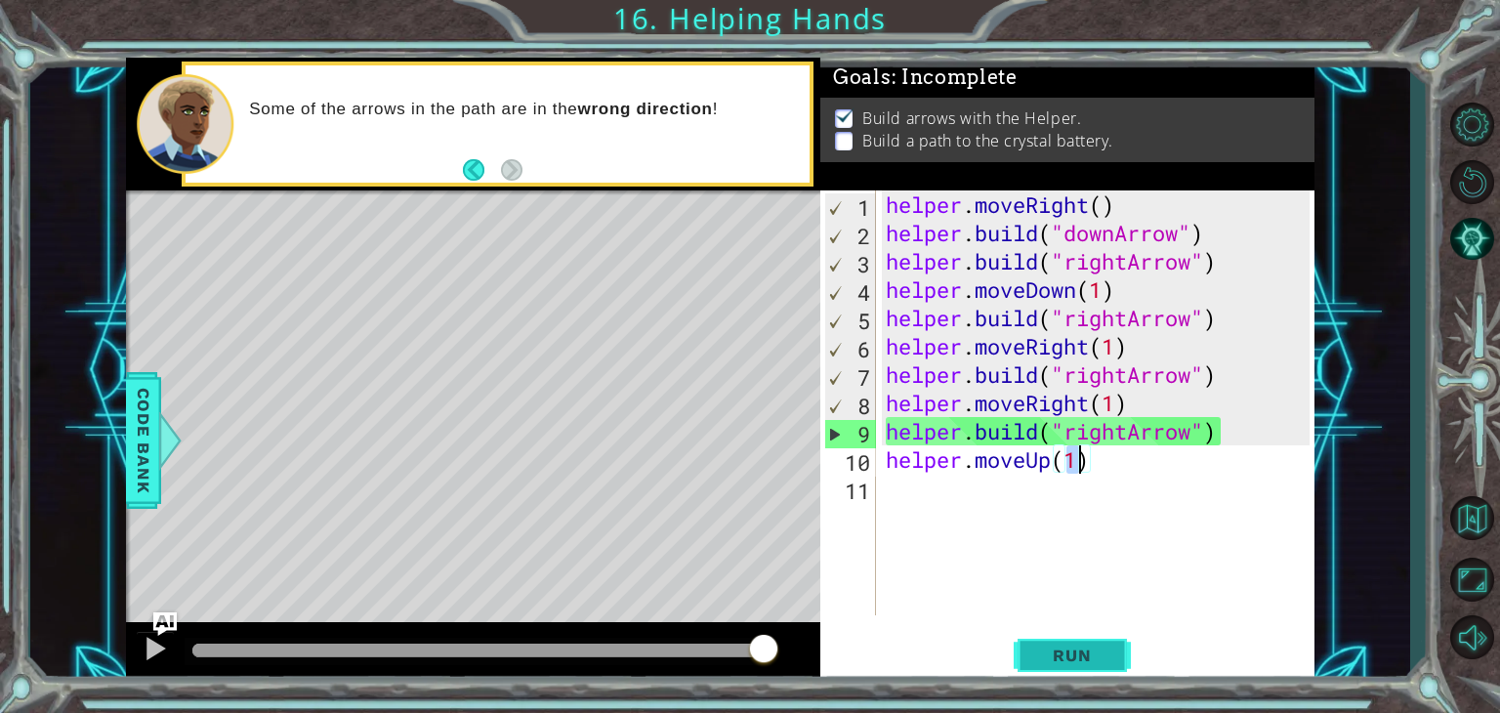
type textarea "helper.moveUp(1)"
click at [1056, 645] on button "Run" at bounding box center [1072, 656] width 117 height 50
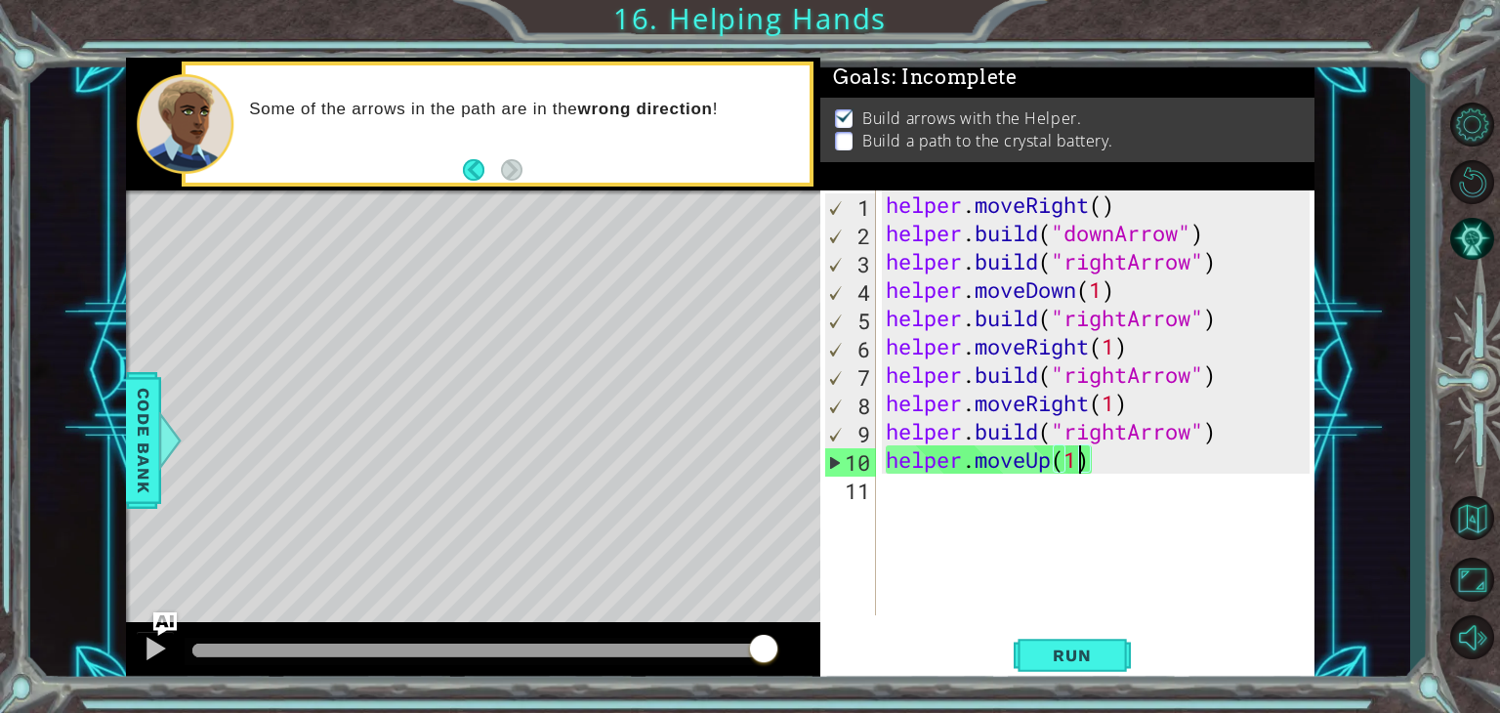
click at [1052, 473] on div "helper . moveRight ( ) helper . build ( "downArrow" ) helper . build ( "rightAr…" at bounding box center [1101, 430] width 439 height 481
click at [1107, 481] on div "helper . moveRight ( ) helper . build ( "downArrow" ) helper . build ( "rightAr…" at bounding box center [1101, 430] width 439 height 481
click at [1067, 475] on div "helper . moveRight ( ) helper . build ( "downArrow" ) helper . build ( "rightAr…" at bounding box center [1101, 430] width 439 height 481
click at [1076, 463] on div "helper . moveRight ( ) helper . build ( "downArrow" ) helper . build ( "rightAr…" at bounding box center [1101, 430] width 439 height 481
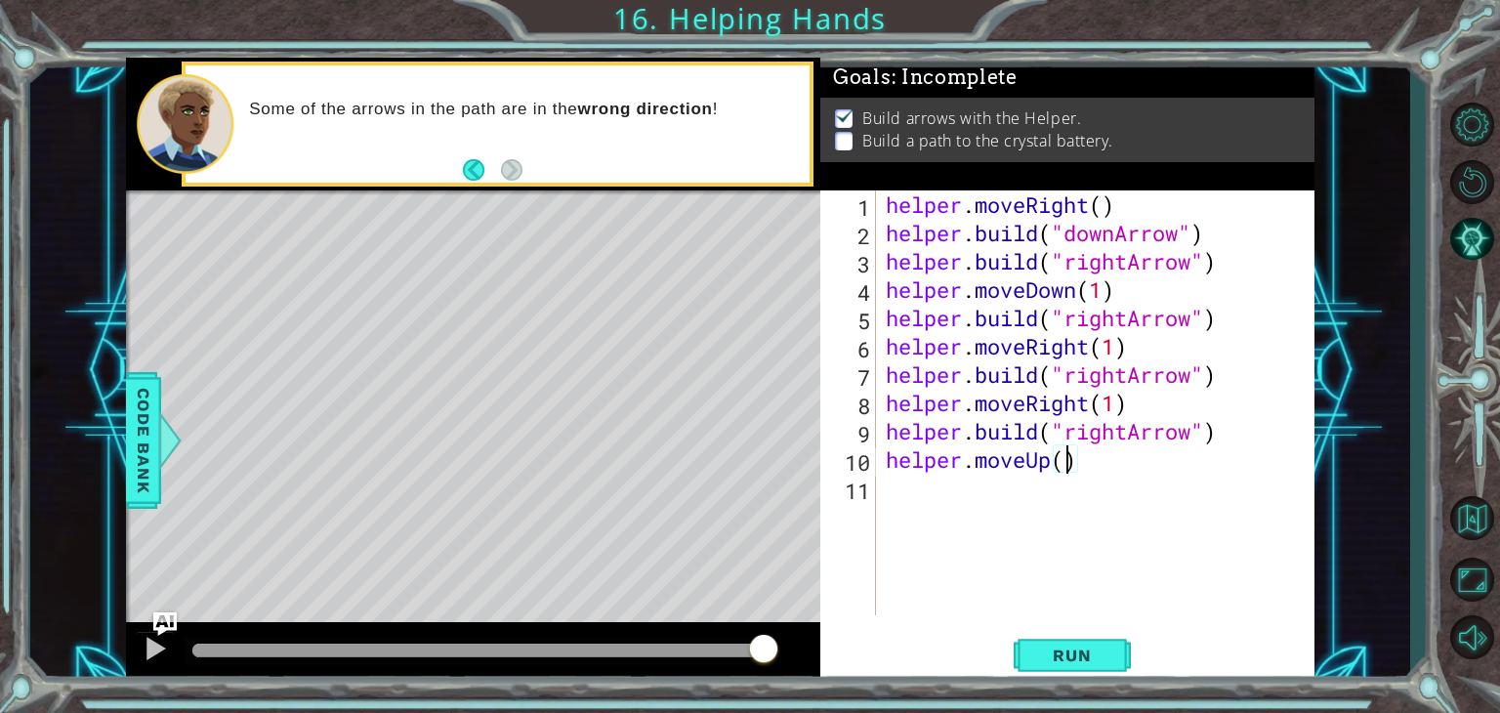
scroll to position [0, 8]
click at [1114, 435] on div ""down A rrow" press enter" at bounding box center [1236, 459] width 369 height 70
type textarea "helper.moveUp("downArrow)"
click at [1065, 646] on span "Run" at bounding box center [1071, 656] width 77 height 20
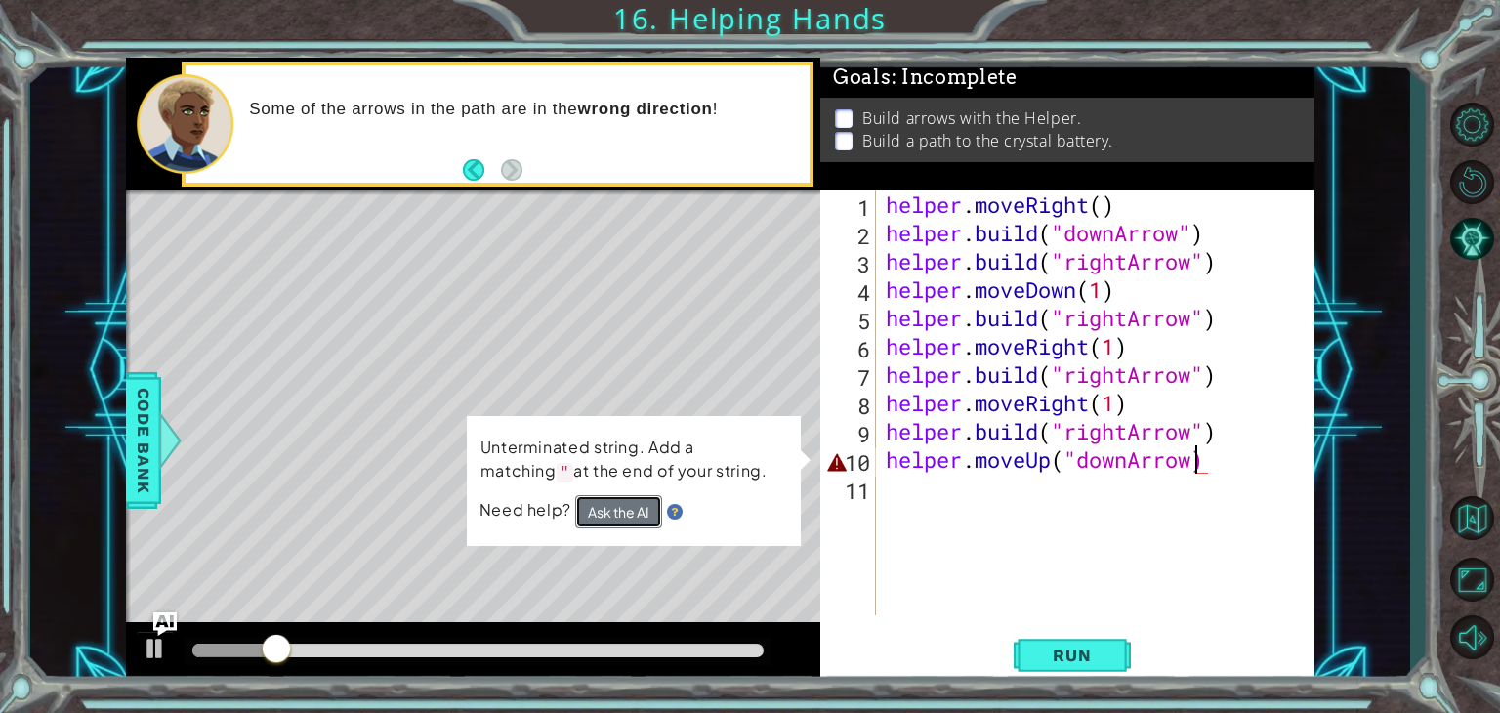
click at [630, 518] on button "Ask the AI" at bounding box center [618, 511] width 87 height 33
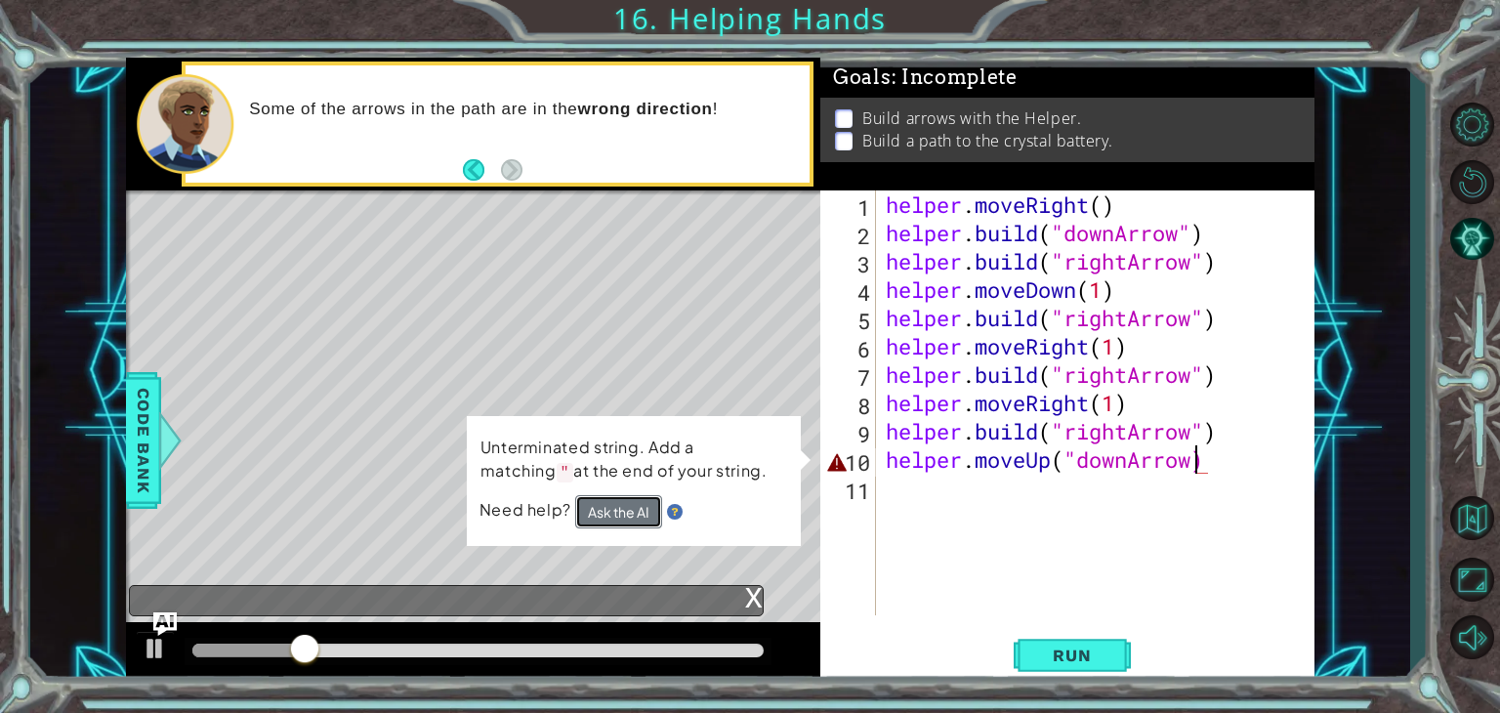
click at [618, 500] on button "Ask the AI" at bounding box center [618, 511] width 87 height 33
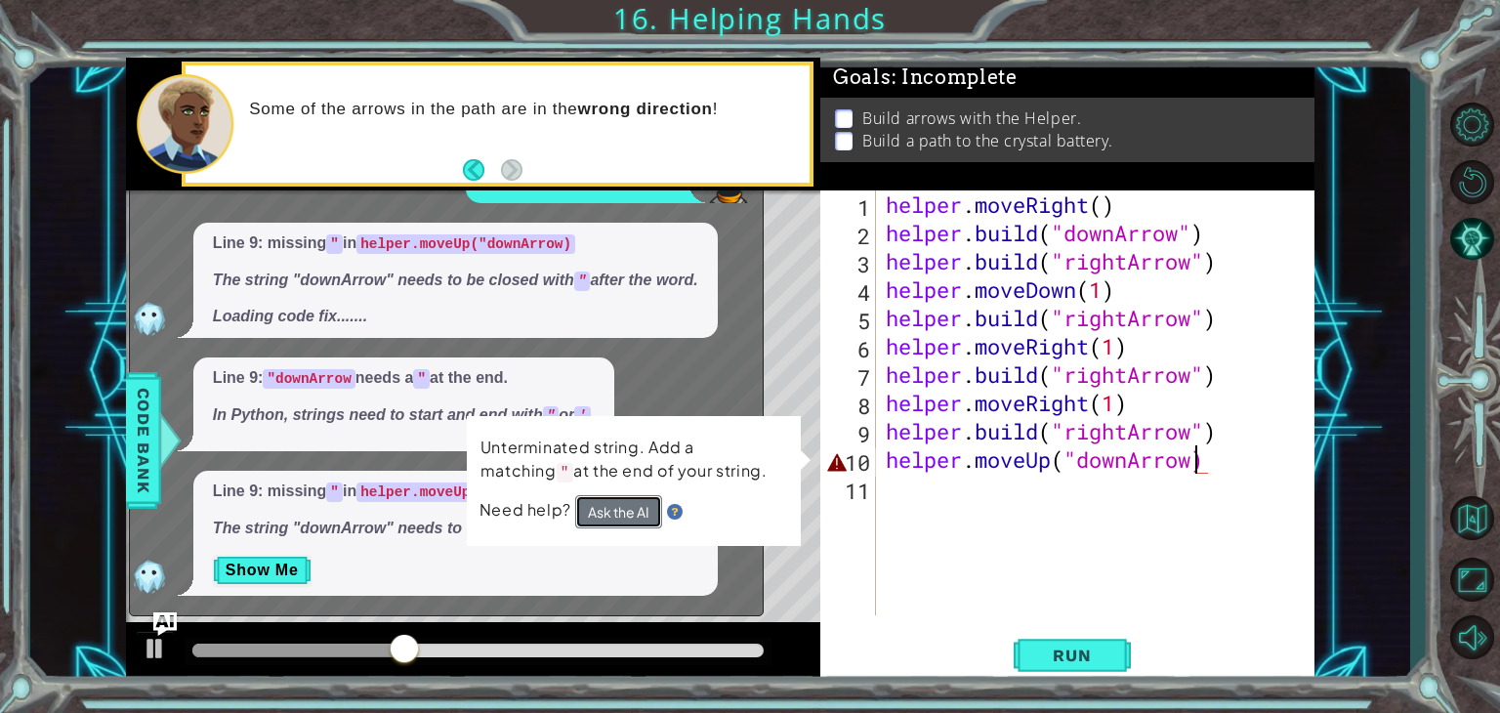
click at [625, 515] on button "Ask the AI" at bounding box center [618, 511] width 87 height 33
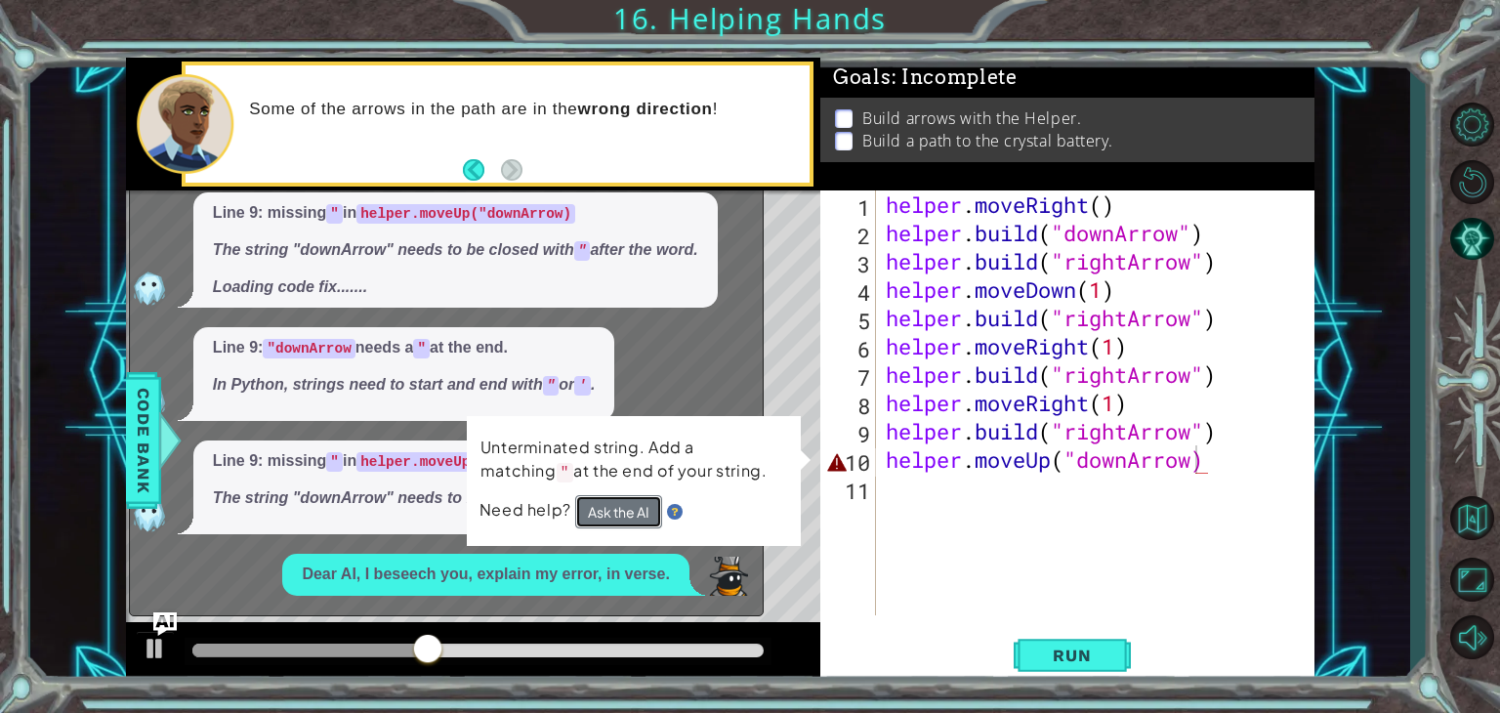
click at [617, 521] on button "Ask the AI" at bounding box center [618, 511] width 87 height 33
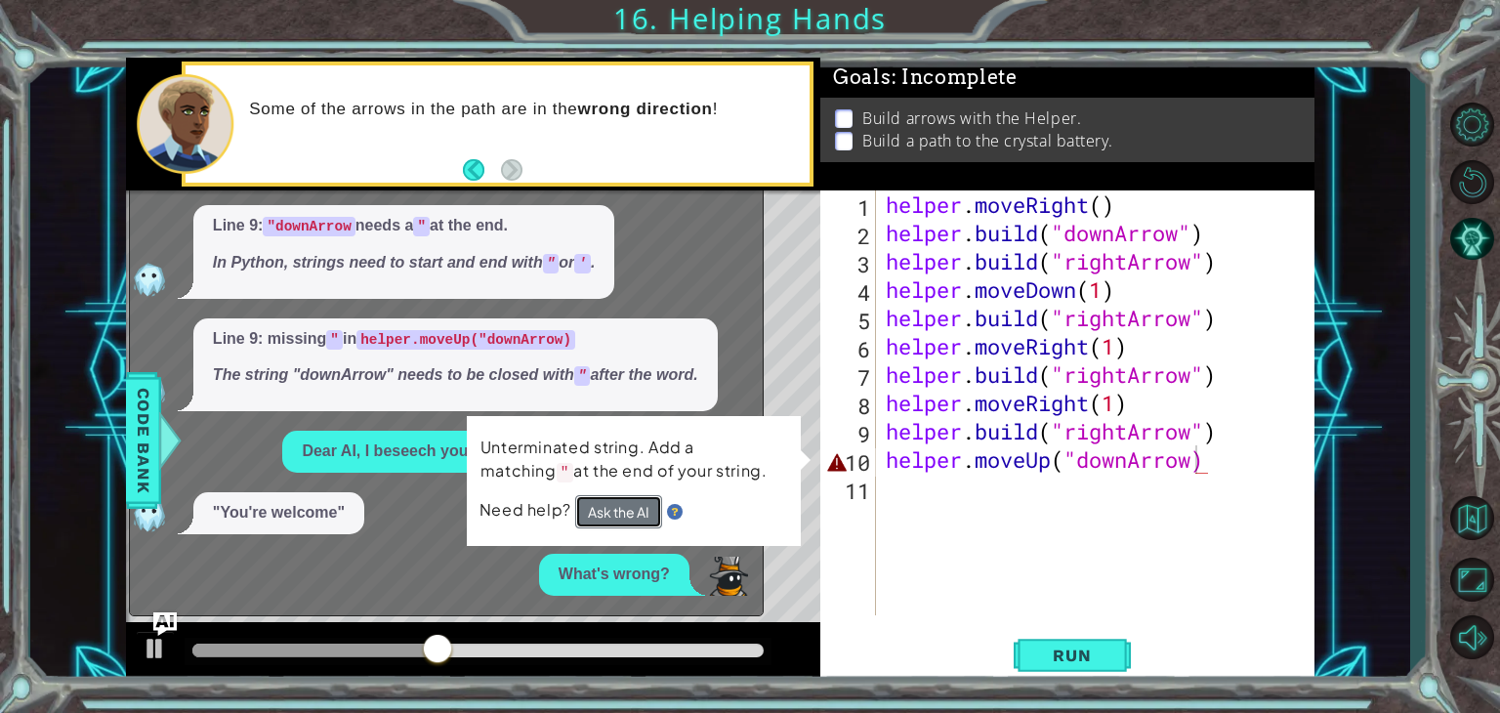
drag, startPoint x: 616, startPoint y: 521, endPoint x: 625, endPoint y: 515, distance: 10.6
click at [625, 515] on button "Ask the AI" at bounding box center [618, 511] width 87 height 33
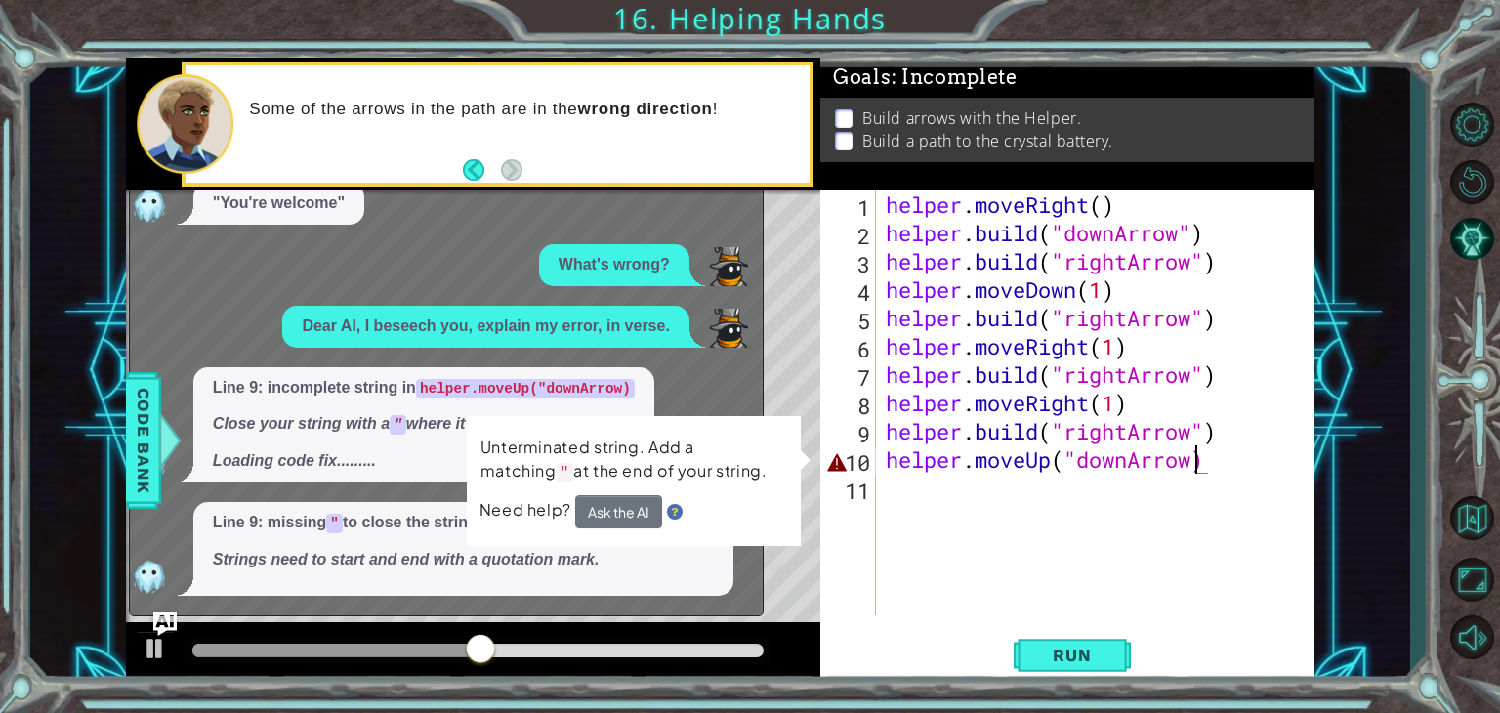
scroll to position [567, 0]
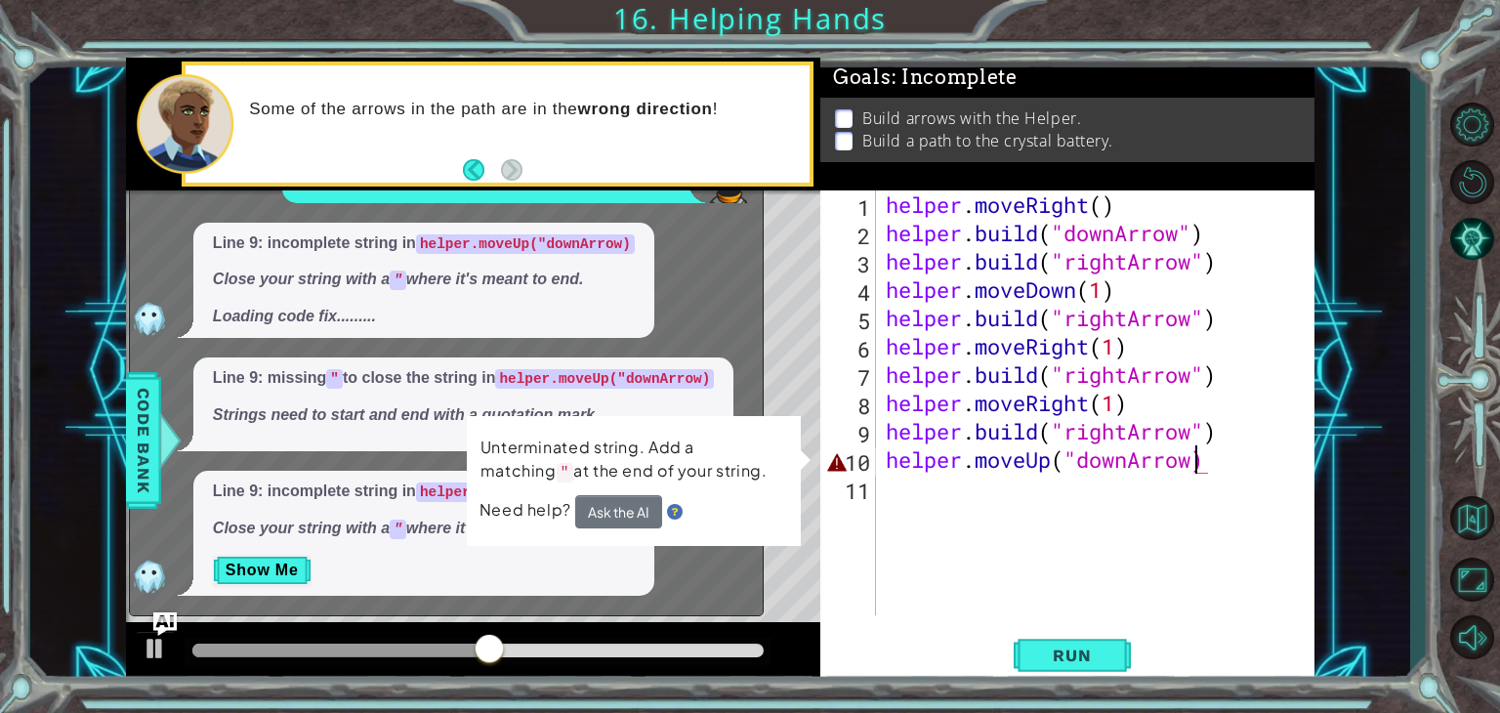
click at [1018, 542] on div "helper . moveRight ( ) helper . build ( "downArrow" ) helper . build ( "rightAr…" at bounding box center [1101, 430] width 439 height 481
click at [540, 510] on span "Need help?" at bounding box center [528, 509] width 96 height 21
drag, startPoint x: 1202, startPoint y: 464, endPoint x: 875, endPoint y: 485, distance: 327.9
click at [875, 485] on div "1 2 3 4 5 6 7 8 9 10 11 helper . moveRight ( ) helper . build ( "downArrow" ) h…" at bounding box center [1064, 402] width 489 height 425
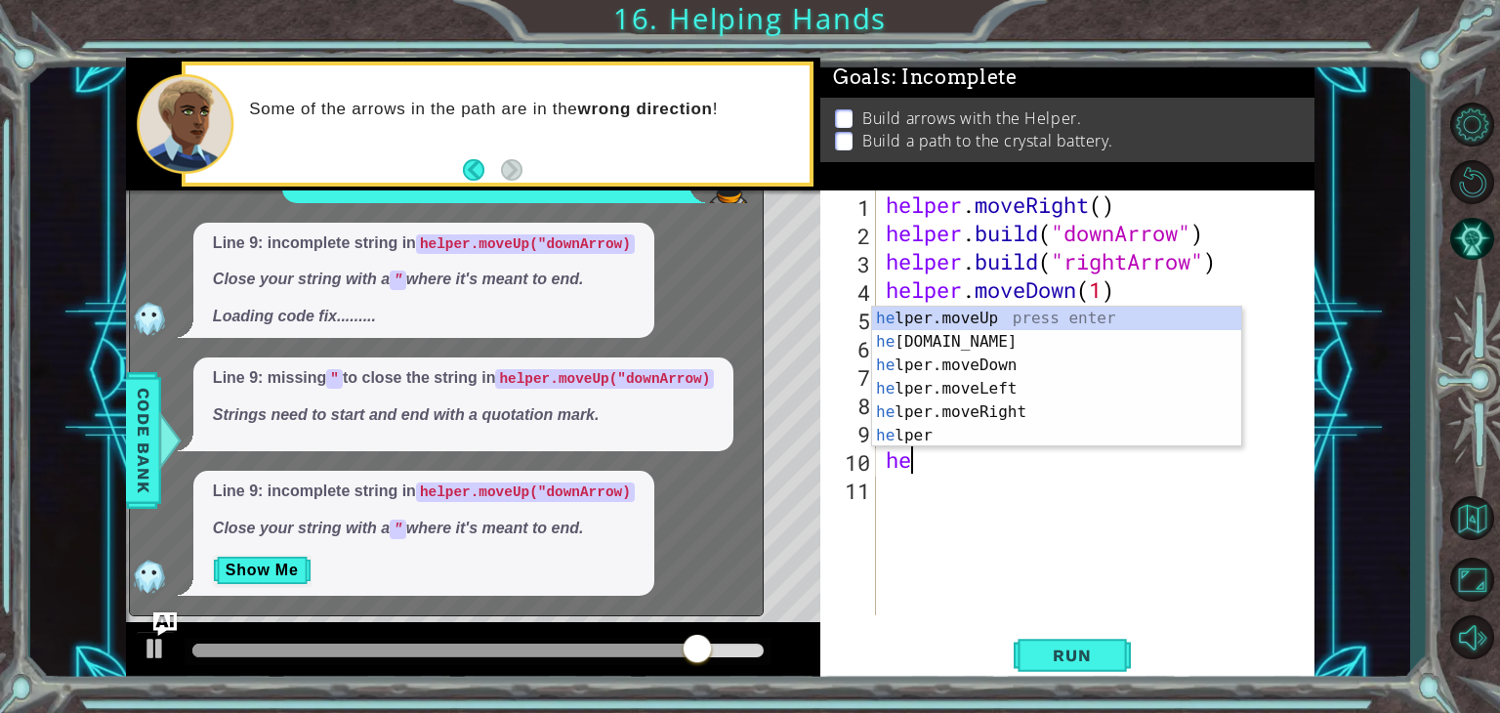
type textarea "h"
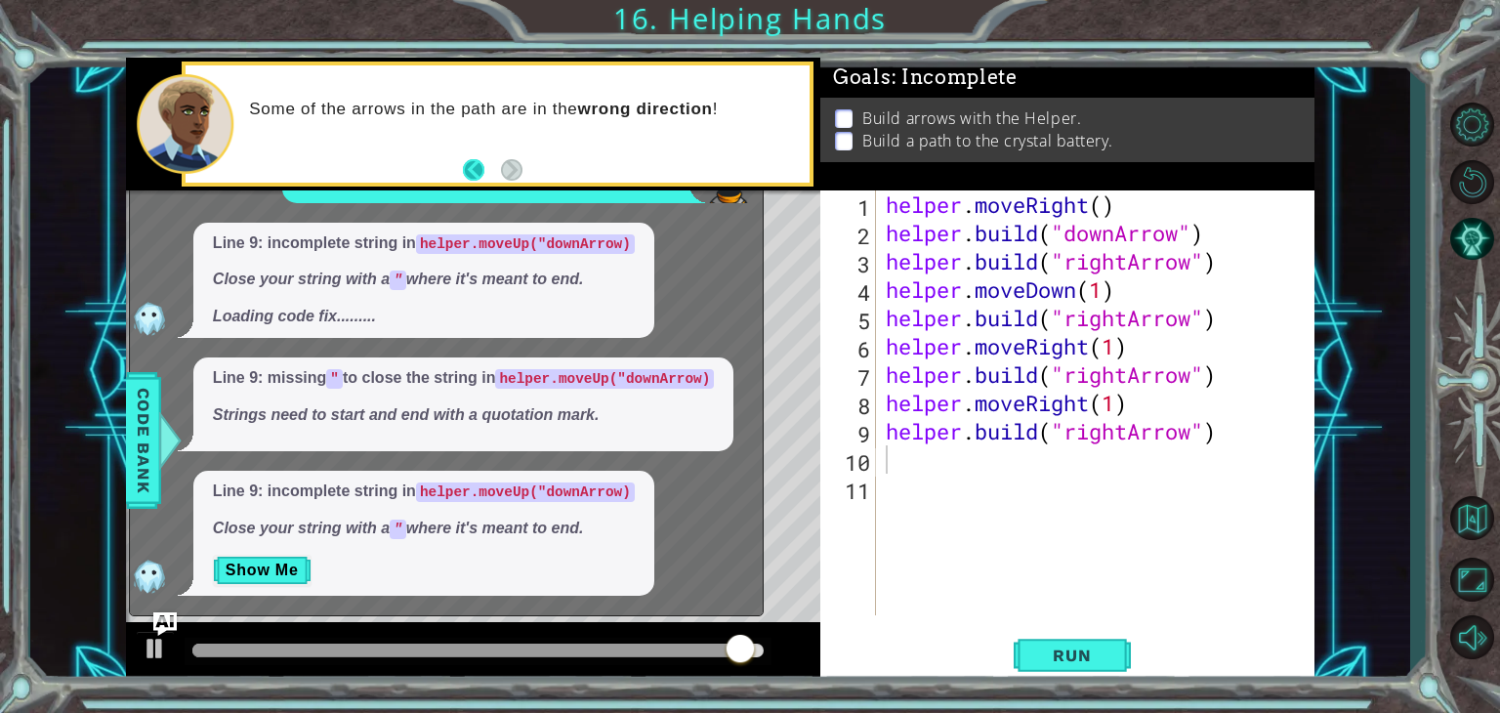
click at [472, 163] on button "Back" at bounding box center [482, 169] width 38 height 21
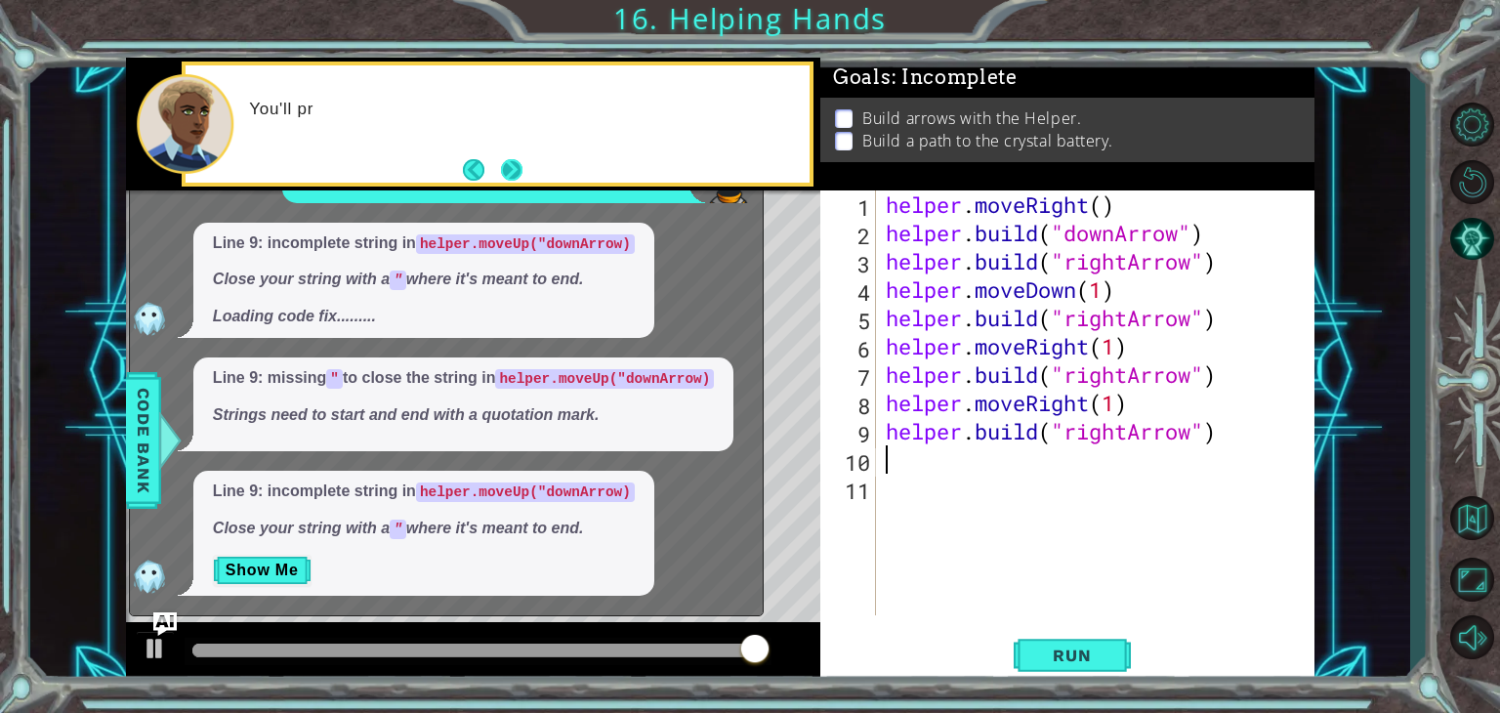
click at [507, 165] on button "Next" at bounding box center [511, 168] width 21 height 21
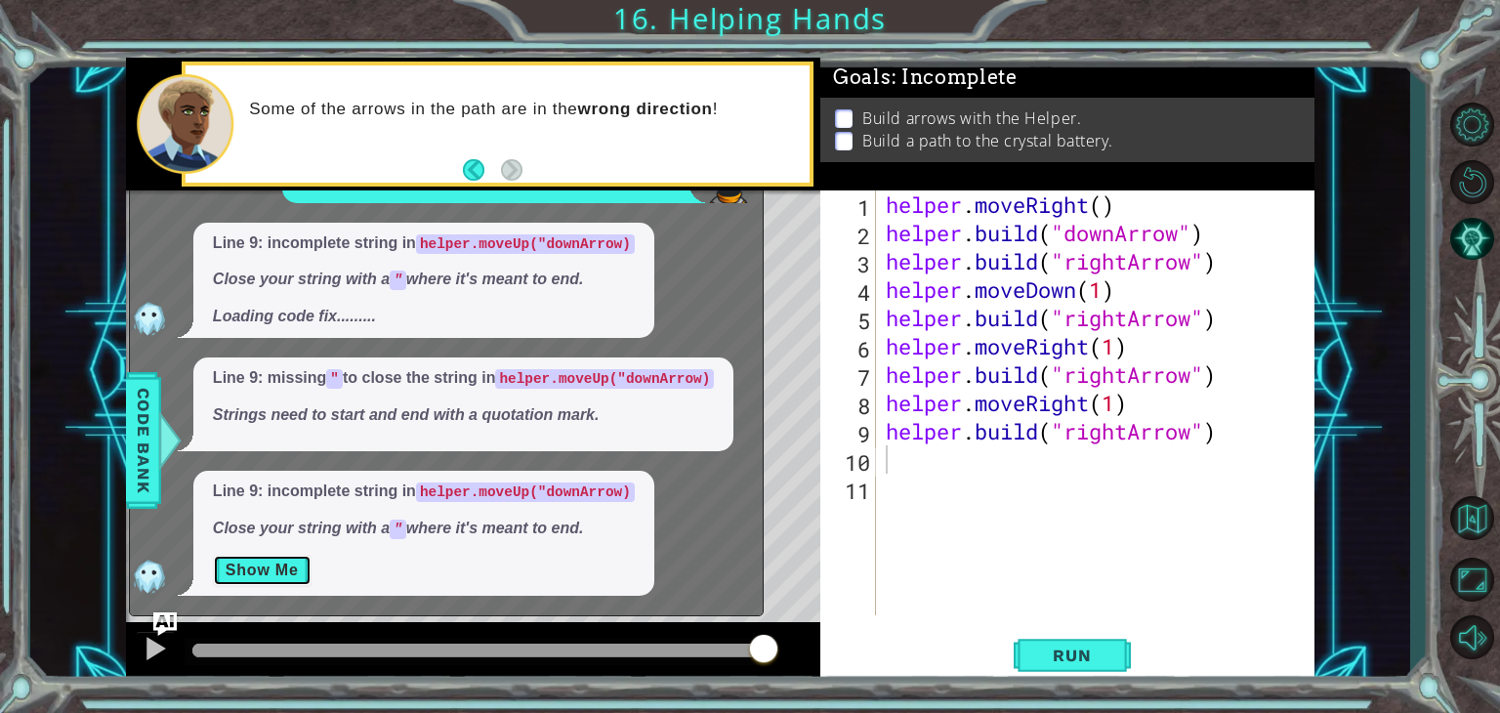
click at [255, 573] on button "Show Me" at bounding box center [262, 570] width 99 height 31
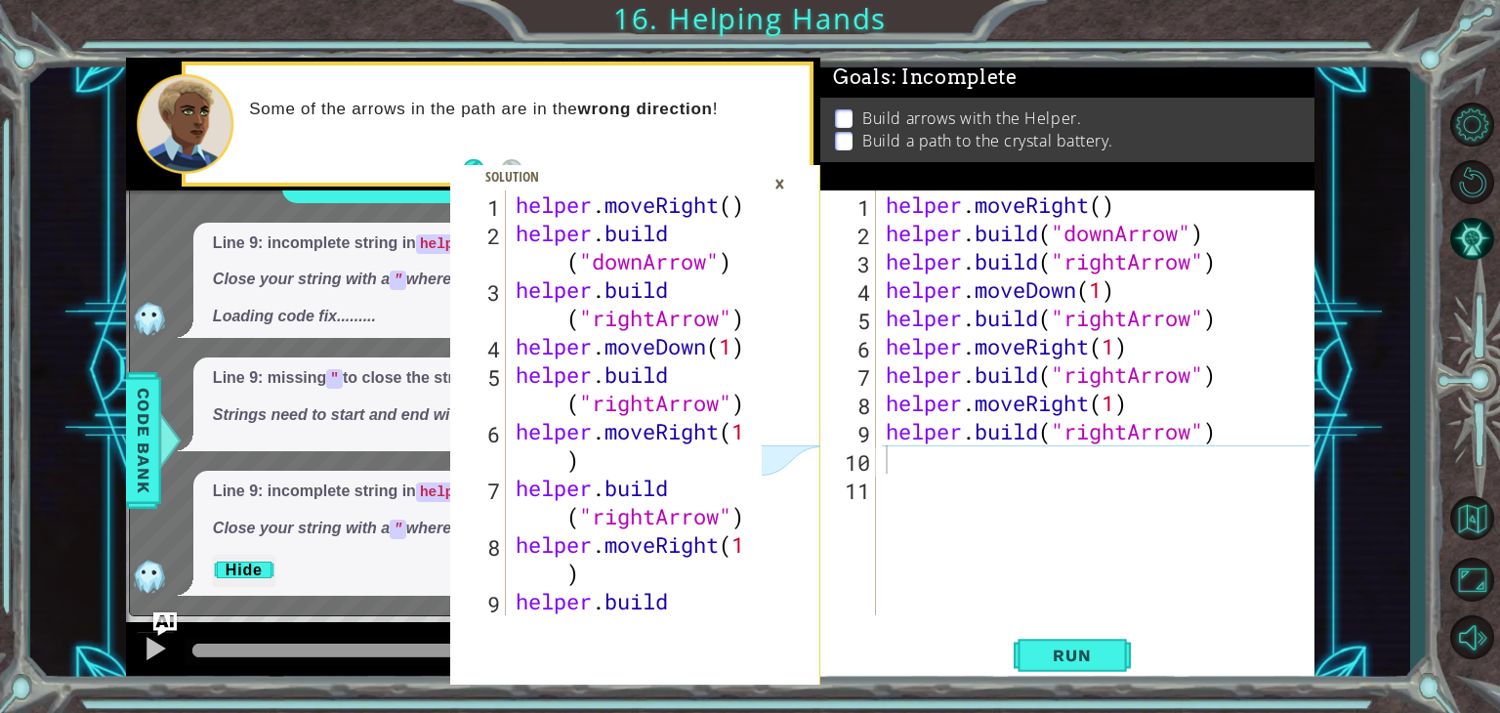
type textarea "[DOMAIN_NAME]("rightArrow")"
click at [949, 437] on div "helper . moveRight ( ) helper . build ( "downArrow" ) helper . build ( "rightAr…" at bounding box center [1101, 430] width 439 height 481
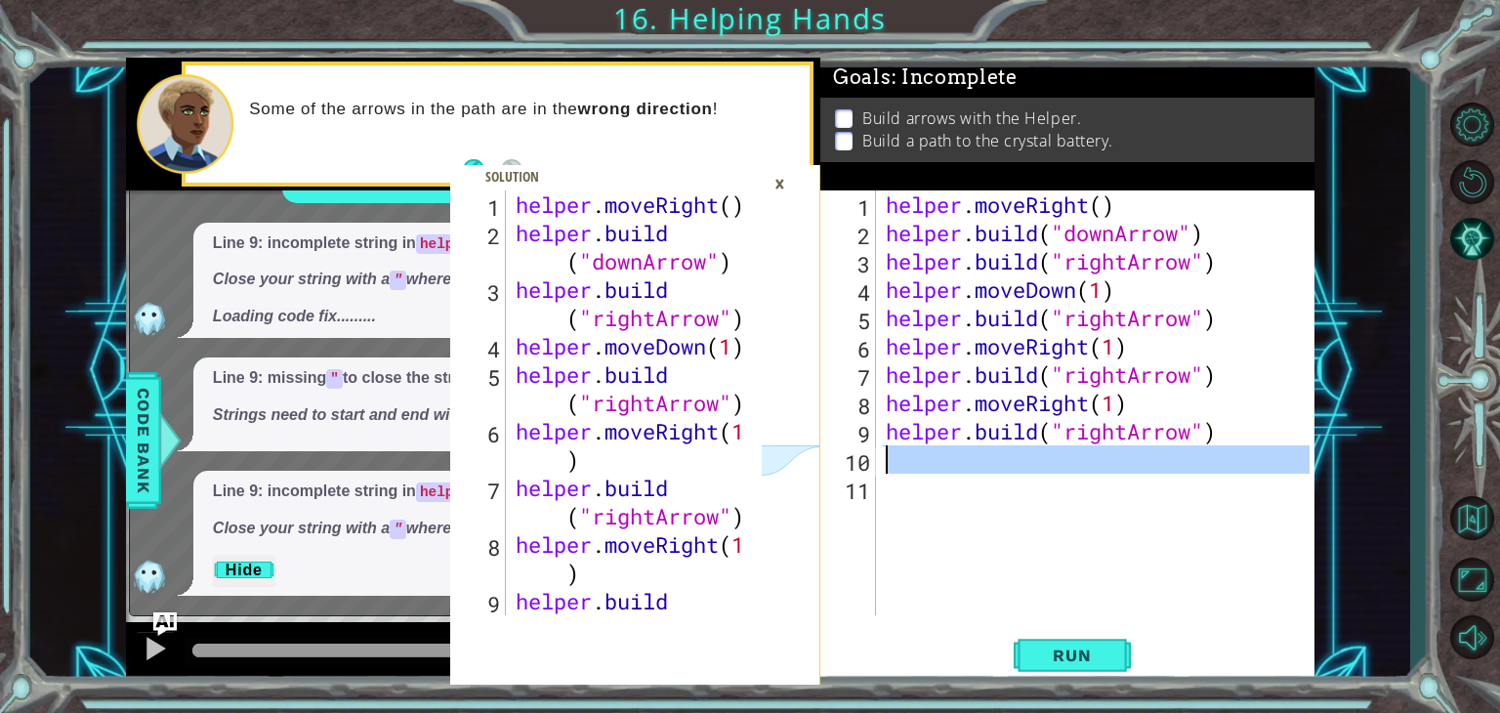
click at [863, 466] on div "10" at bounding box center [850, 462] width 52 height 28
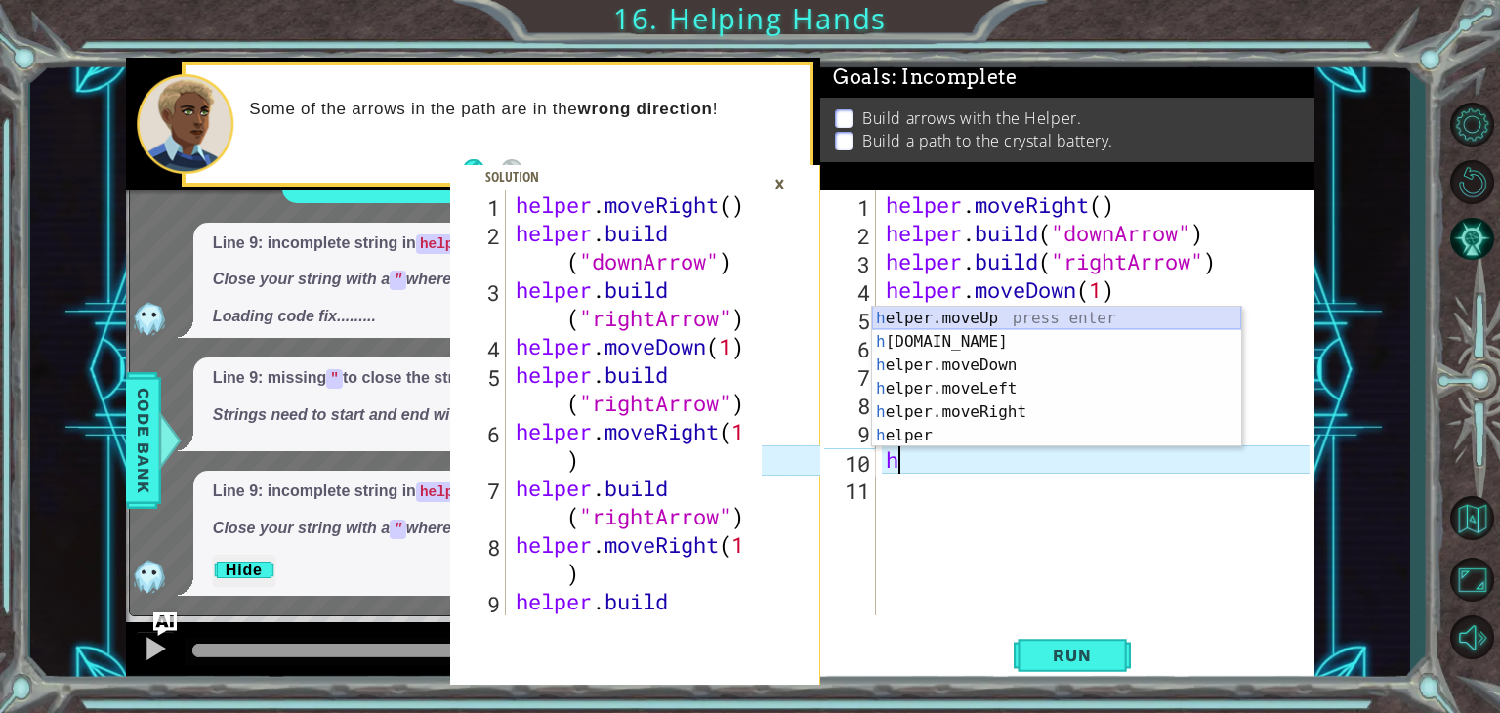
click at [978, 317] on div "h elper.moveUp press enter h [DOMAIN_NAME] press enter h elper.moveDown press e…" at bounding box center [1056, 401] width 369 height 188
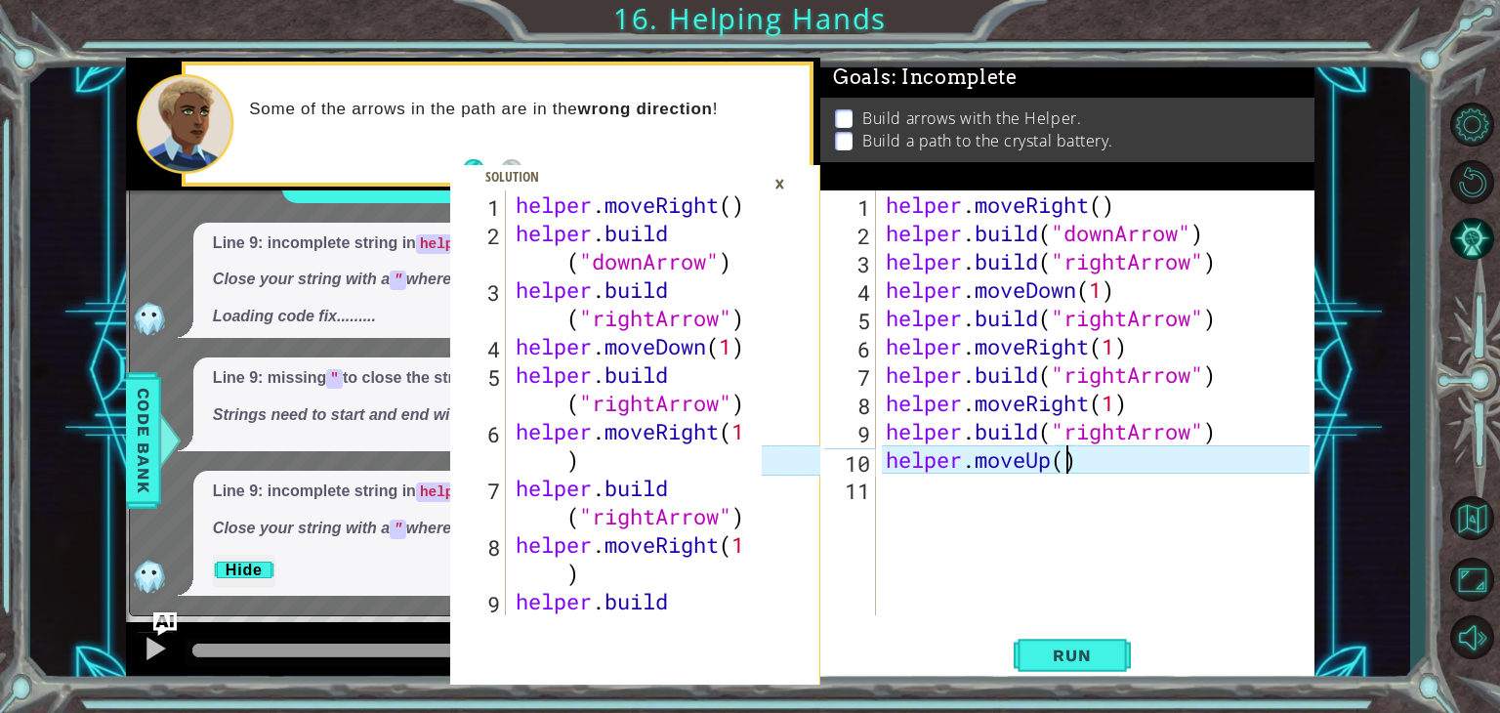
scroll to position [0, 8]
click at [1167, 432] on div ""down A rrow" press enter" at bounding box center [1236, 459] width 369 height 70
click at [1086, 446] on div "helper . moveRight ( ) helper . build ( "downArrow" ) helper . build ( "rightAr…" at bounding box center [1101, 430] width 439 height 481
click at [1082, 446] on div "helper . moveRight ( ) helper . build ( "downArrow" ) helper . build ( "rightAr…" at bounding box center [1101, 430] width 439 height 481
click at [1072, 642] on button "Run" at bounding box center [1072, 656] width 117 height 50
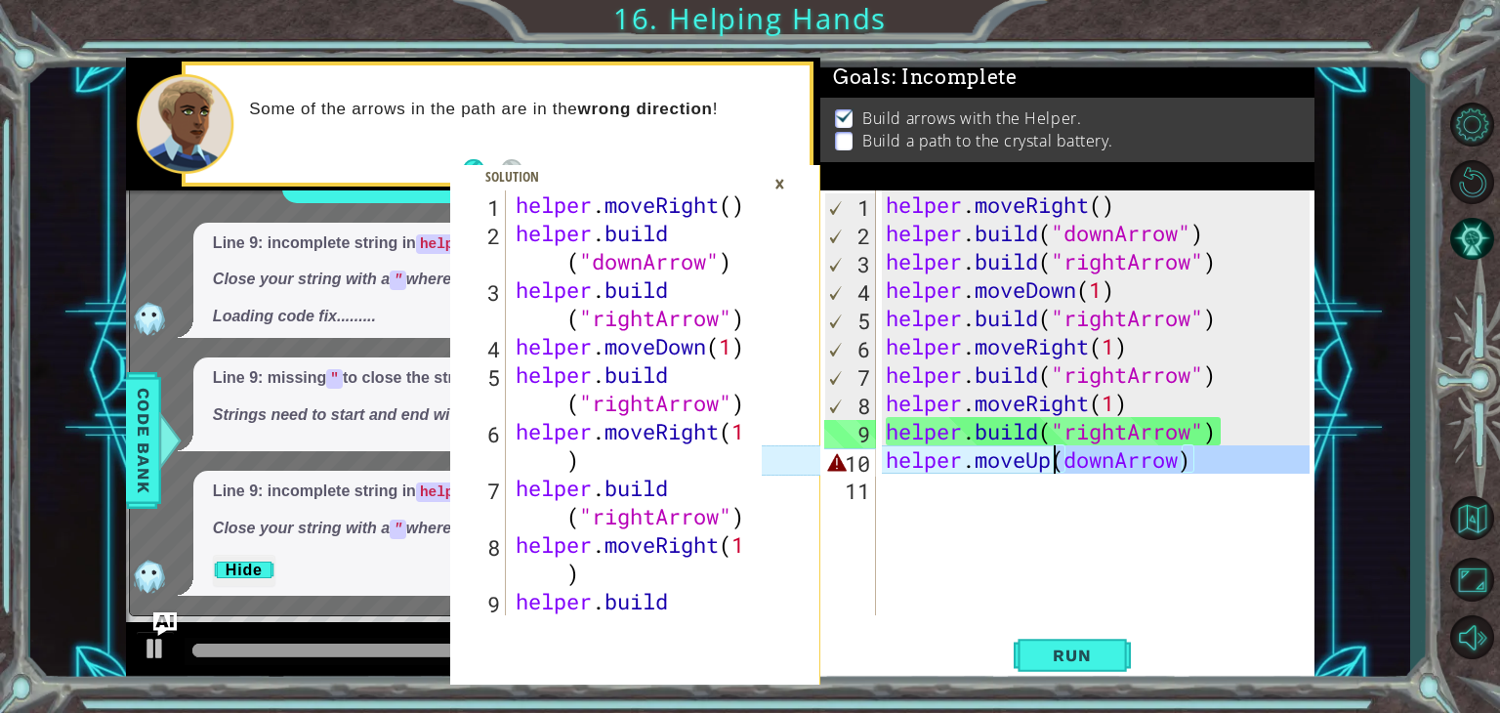
drag, startPoint x: 1204, startPoint y: 477, endPoint x: 1055, endPoint y: 472, distance: 149.5
click at [1055, 472] on div "helper . moveRight ( ) helper . build ( "downArrow" ) helper . build ( "rightAr…" at bounding box center [1101, 430] width 439 height 481
type textarea "helper.moveUp"
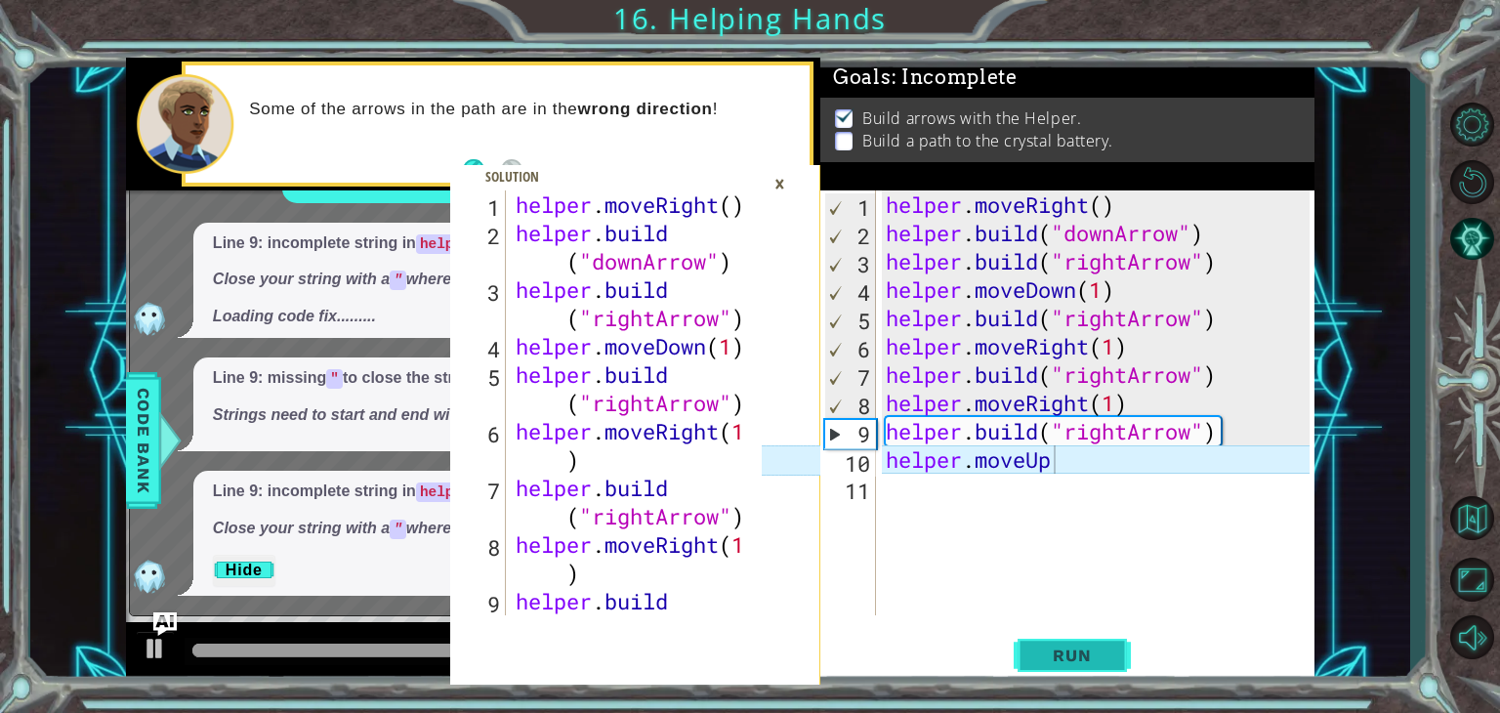
click at [1046, 646] on span "Run" at bounding box center [1071, 656] width 77 height 20
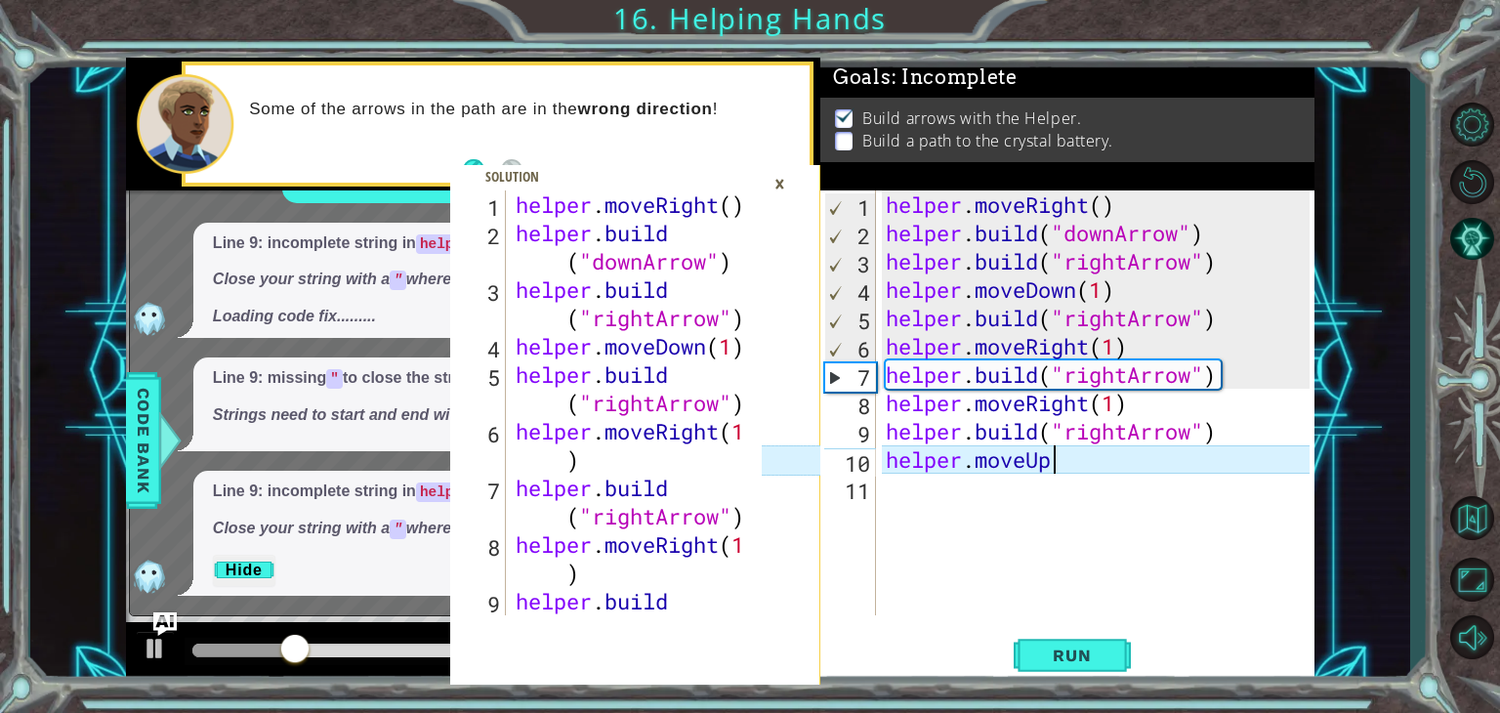
click at [784, 177] on div "×" at bounding box center [780, 183] width 30 height 33
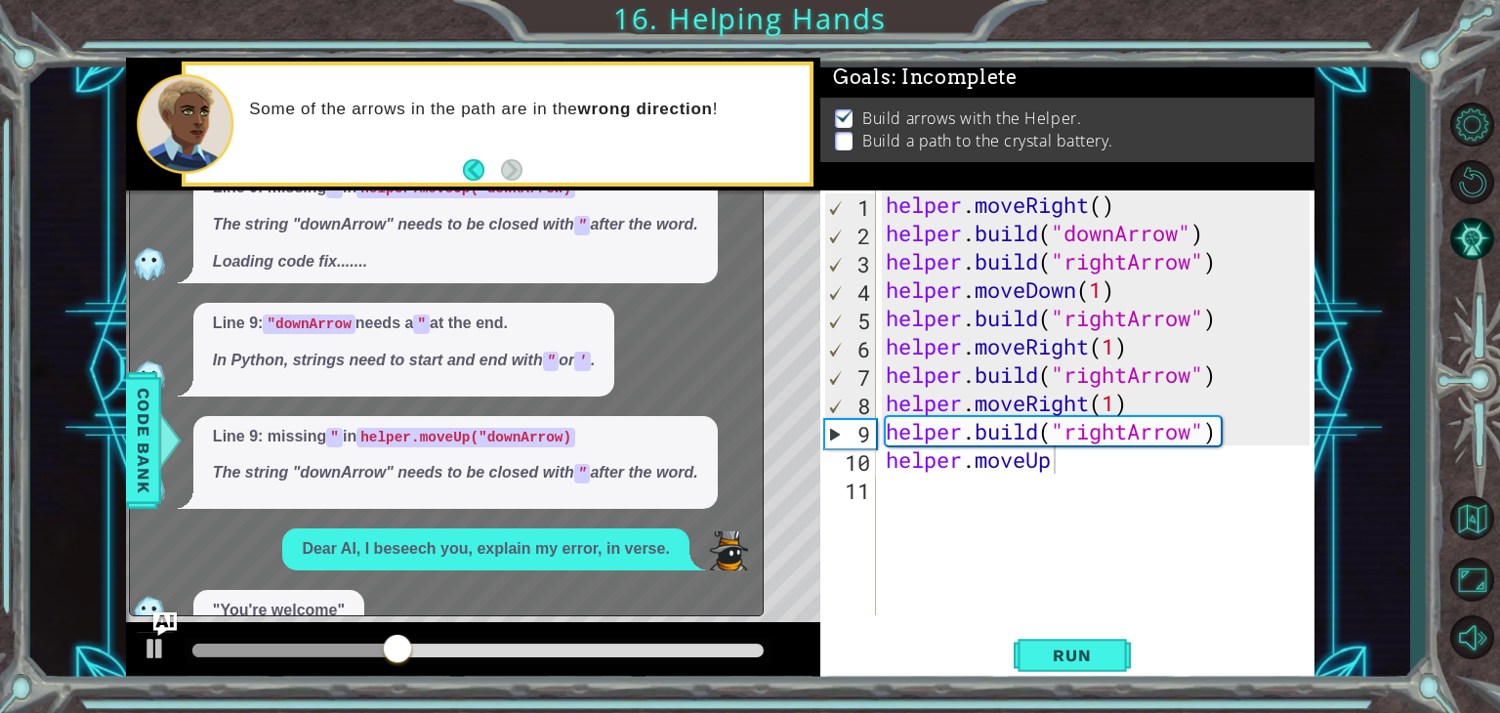
scroll to position [8, 0]
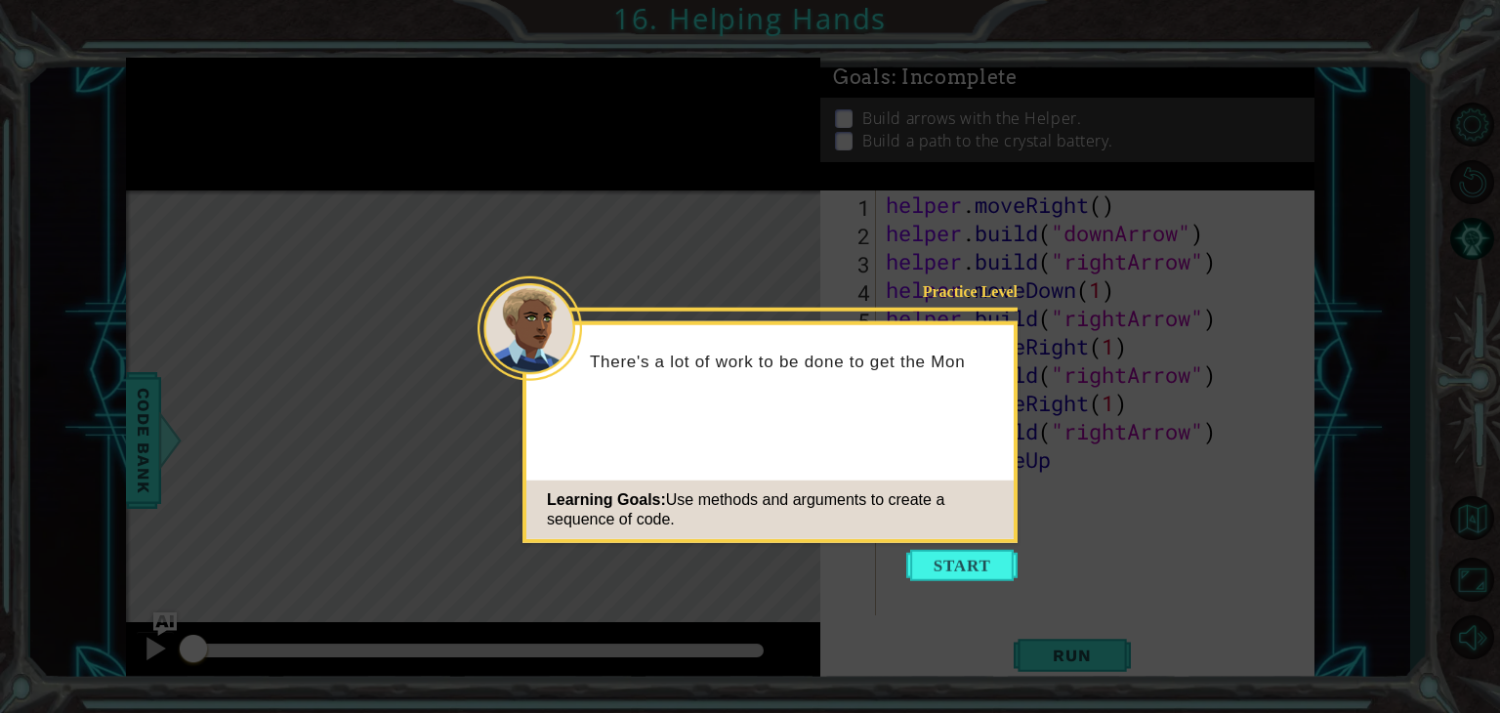
click at [974, 585] on icon at bounding box center [750, 356] width 1500 height 713
click at [974, 584] on icon at bounding box center [750, 356] width 1500 height 713
click at [961, 564] on button "Start" at bounding box center [961, 565] width 111 height 31
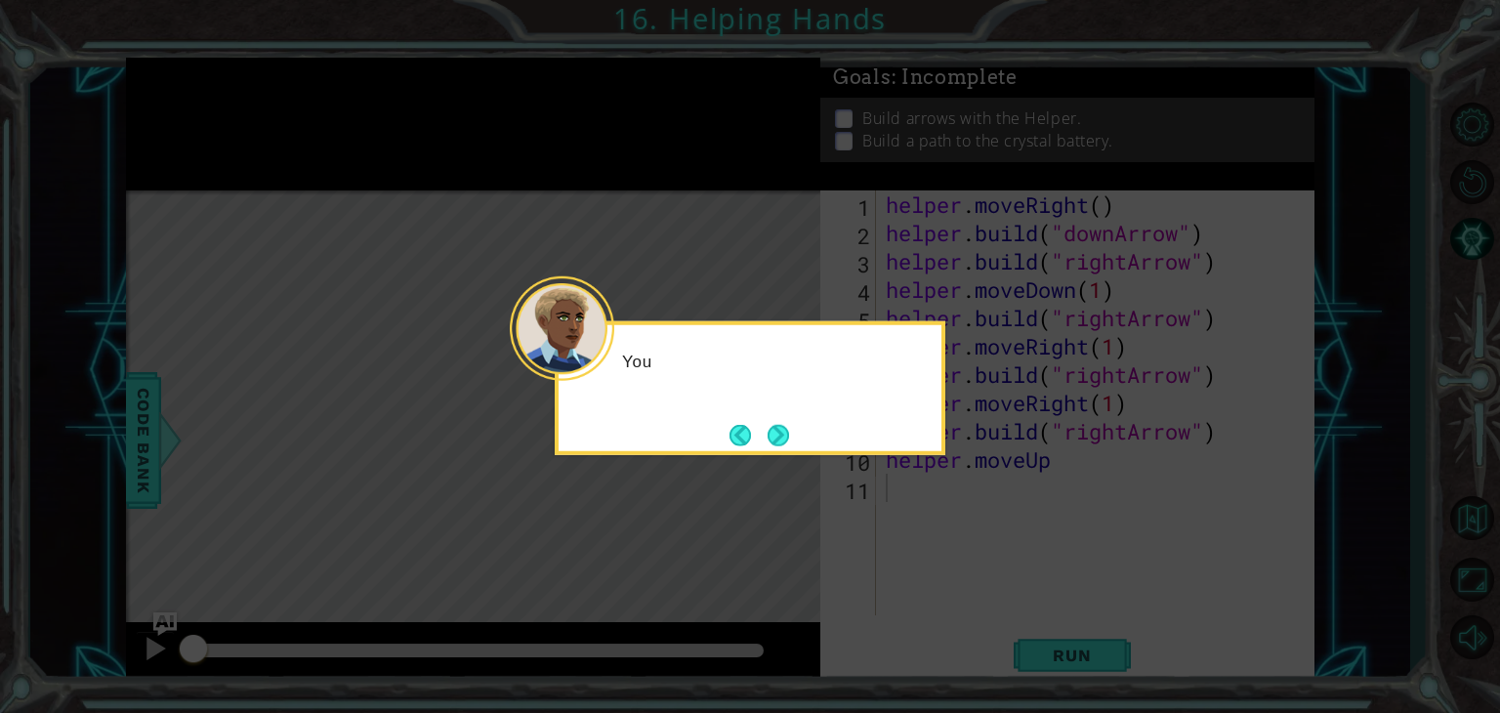
click at [961, 564] on icon at bounding box center [750, 356] width 1500 height 713
click at [788, 440] on button "Next" at bounding box center [779, 435] width 24 height 24
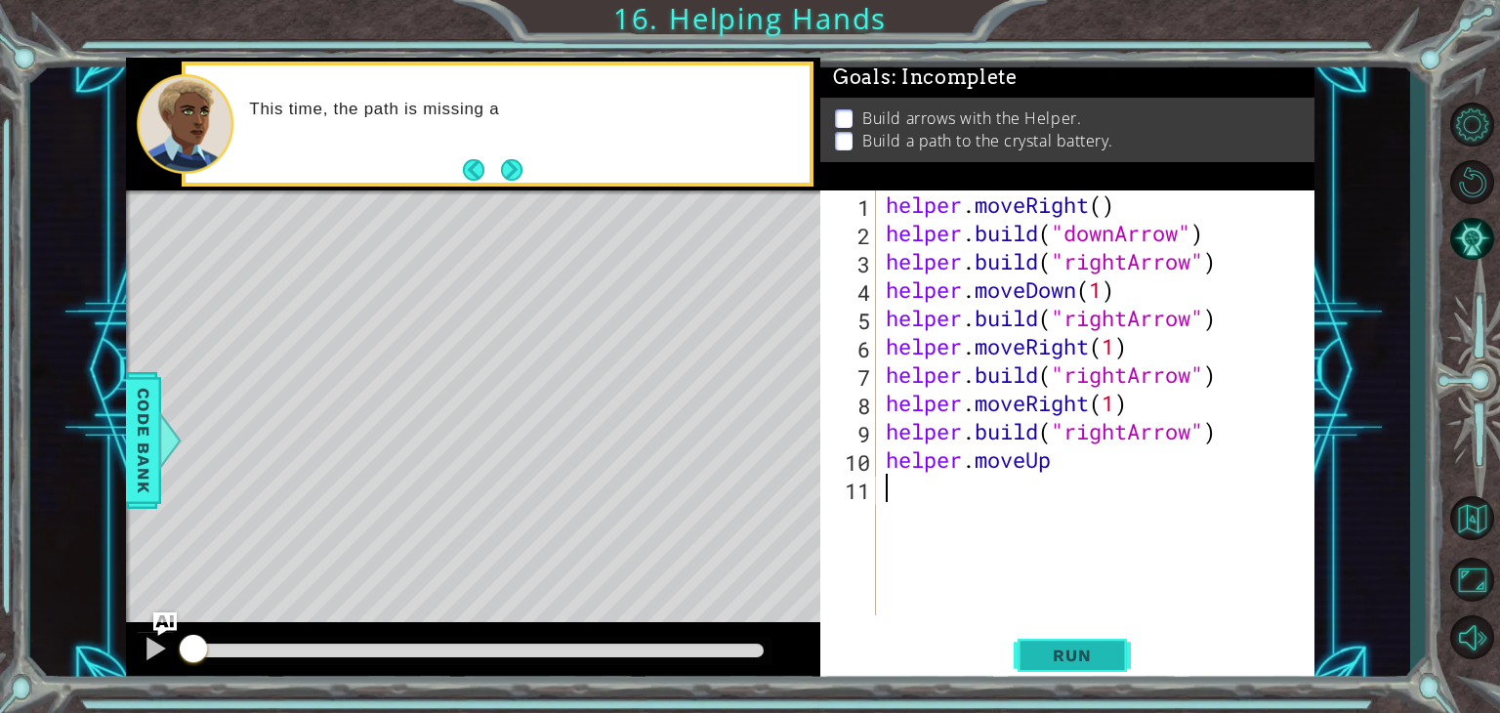
click at [1074, 646] on span "Run" at bounding box center [1071, 656] width 77 height 20
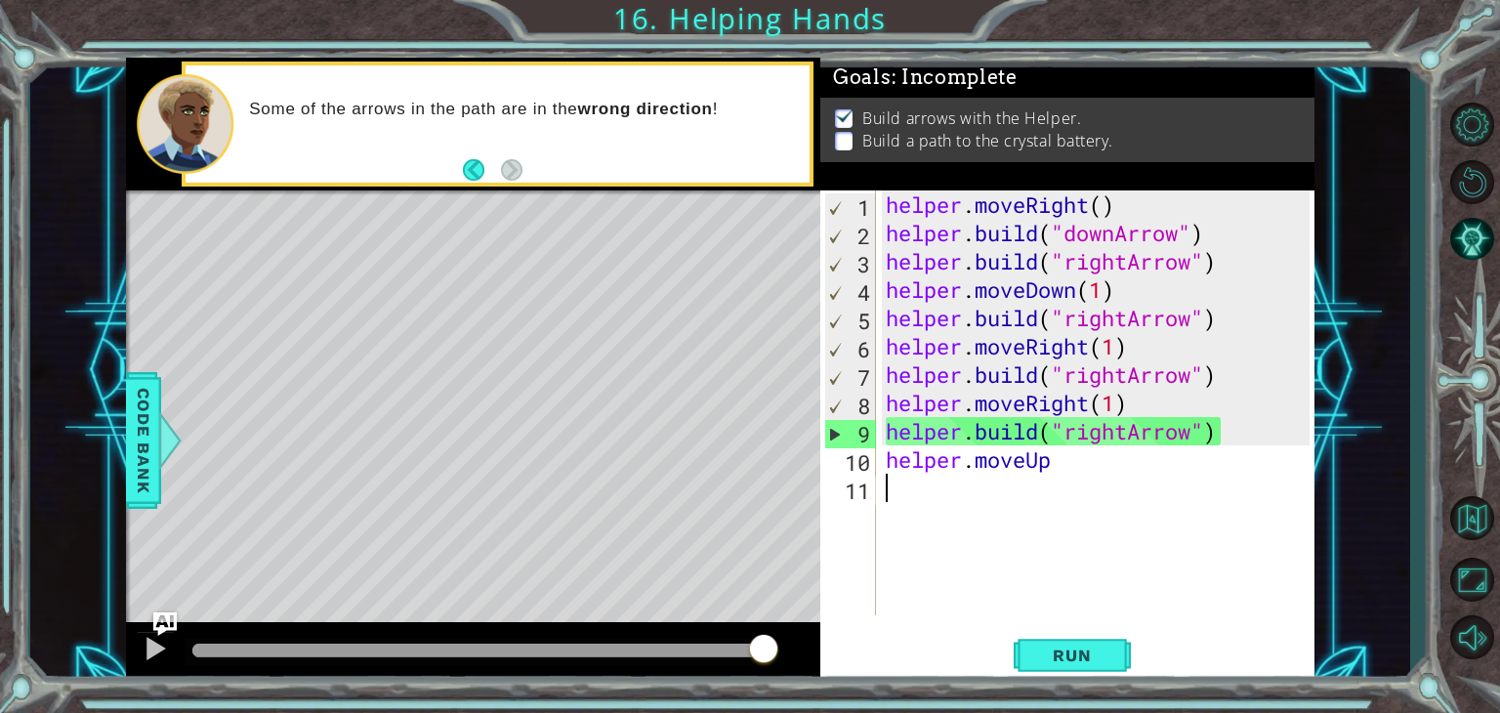
drag, startPoint x: 1074, startPoint y: 646, endPoint x: 1127, endPoint y: 688, distance: 67.4
drag, startPoint x: 1127, startPoint y: 688, endPoint x: 1103, endPoint y: 709, distance: 32.5
click at [1103, 709] on div "1 ההההההההההההההההההההההההההההההההההההההההההההההההההההההההההההההההההההההההההההה…" at bounding box center [750, 356] width 1500 height 713
drag, startPoint x: 1101, startPoint y: 504, endPoint x: 931, endPoint y: 521, distance: 170.7
click at [931, 521] on div "helper . moveRight ( ) helper . build ( "downArrow" ) helper . build ( "rightAr…" at bounding box center [1101, 430] width 438 height 481
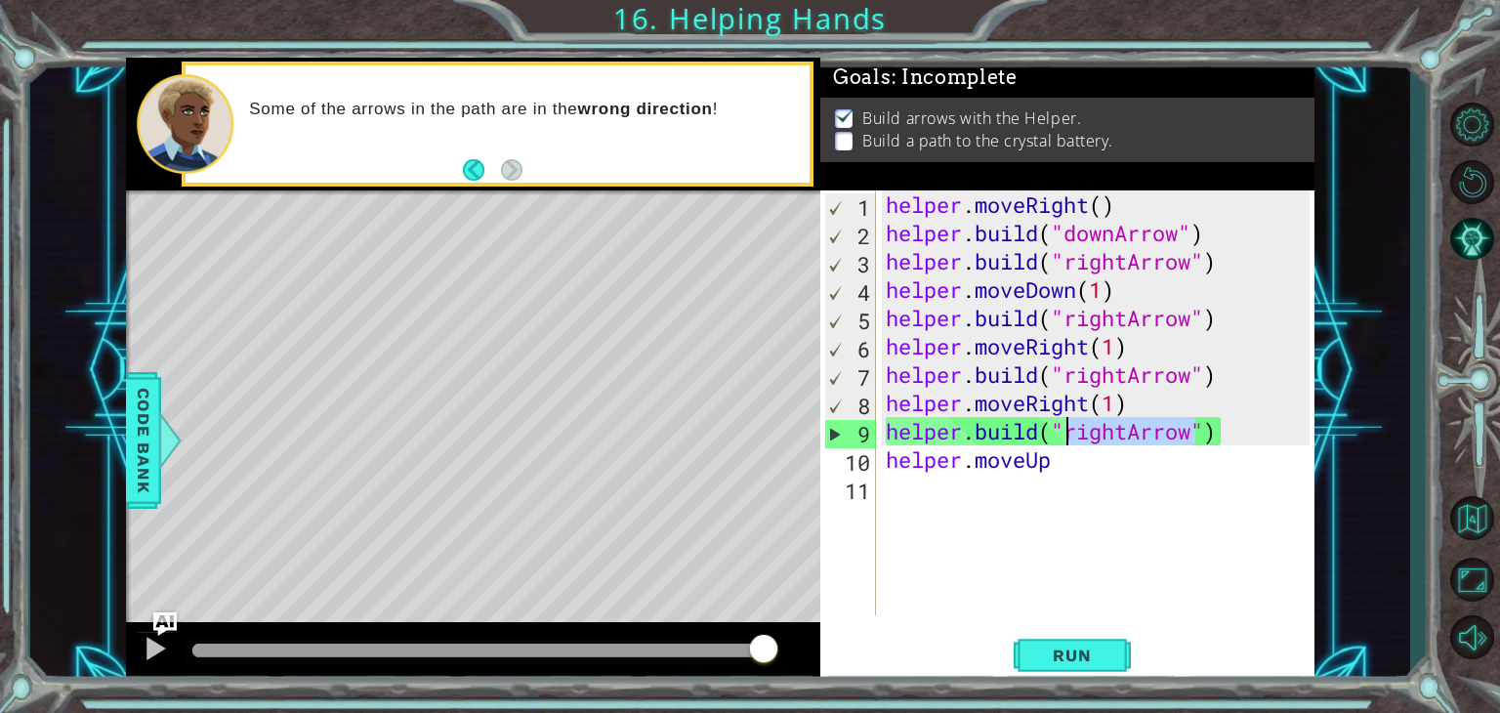
drag, startPoint x: 1195, startPoint y: 439, endPoint x: 1067, endPoint y: 435, distance: 129.0
click at [1067, 435] on div "helper . moveRight ( ) helper . build ( "downArrow" ) helper . build ( "rightAr…" at bounding box center [1101, 430] width 438 height 481
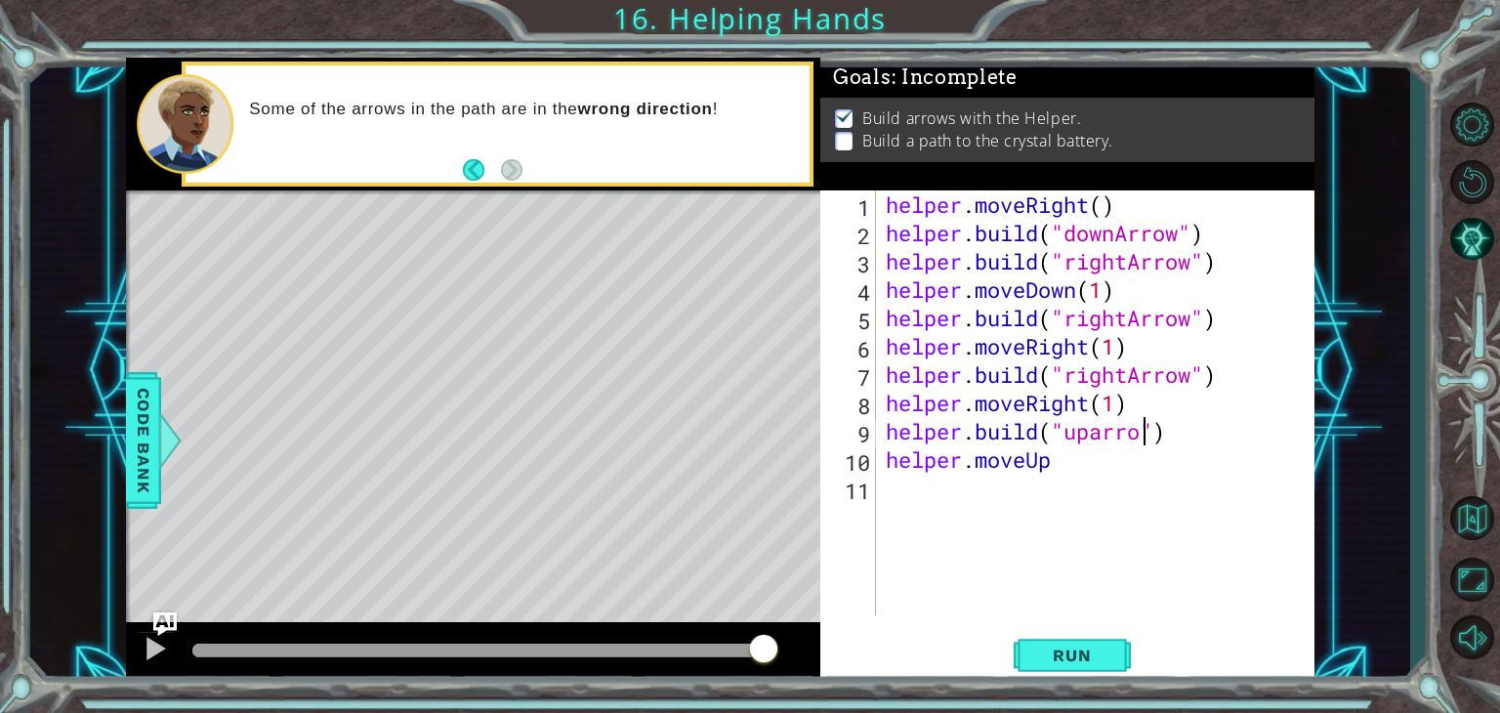
scroll to position [0, 12]
click at [1075, 664] on span "Run" at bounding box center [1071, 656] width 77 height 20
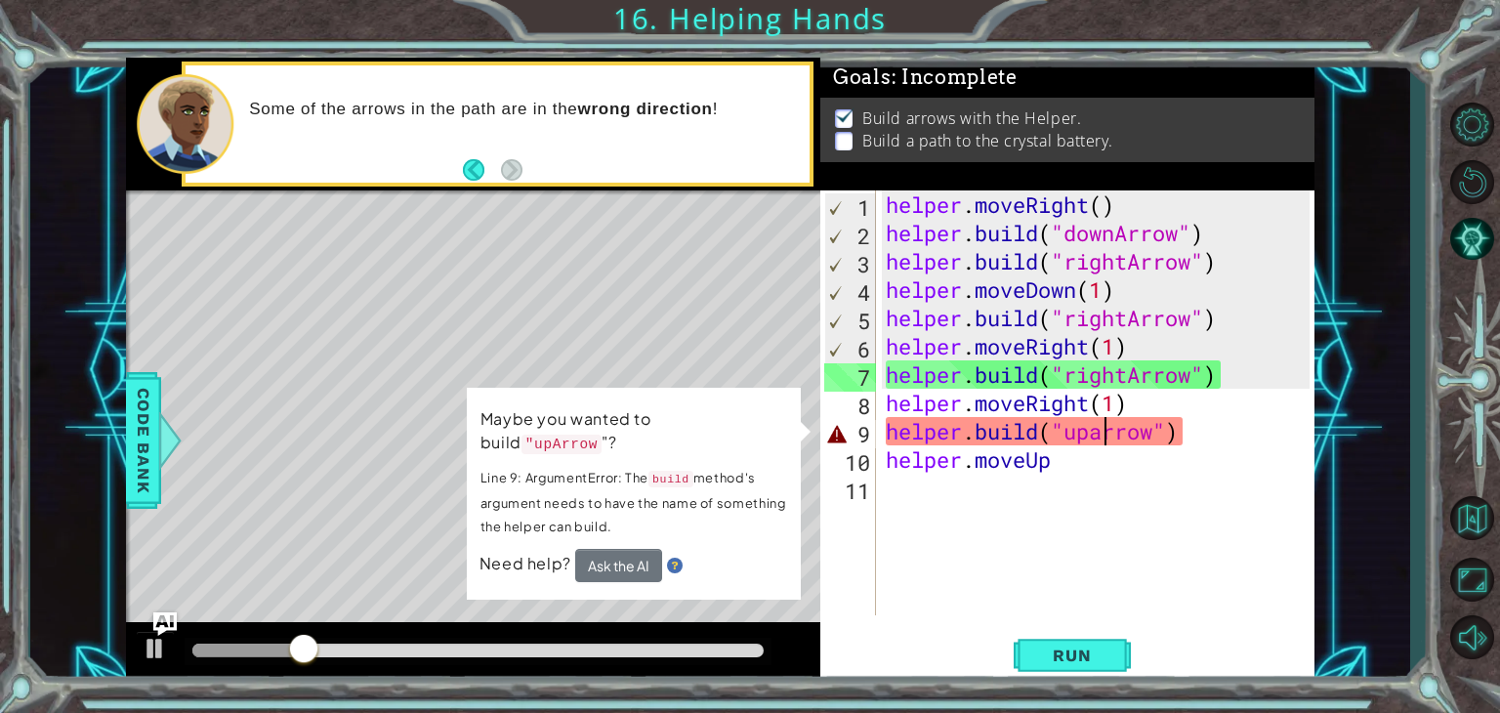
click at [1108, 442] on div "helper . moveRight ( ) helper . build ( "downArrow" ) helper . build ( "rightAr…" at bounding box center [1101, 430] width 438 height 481
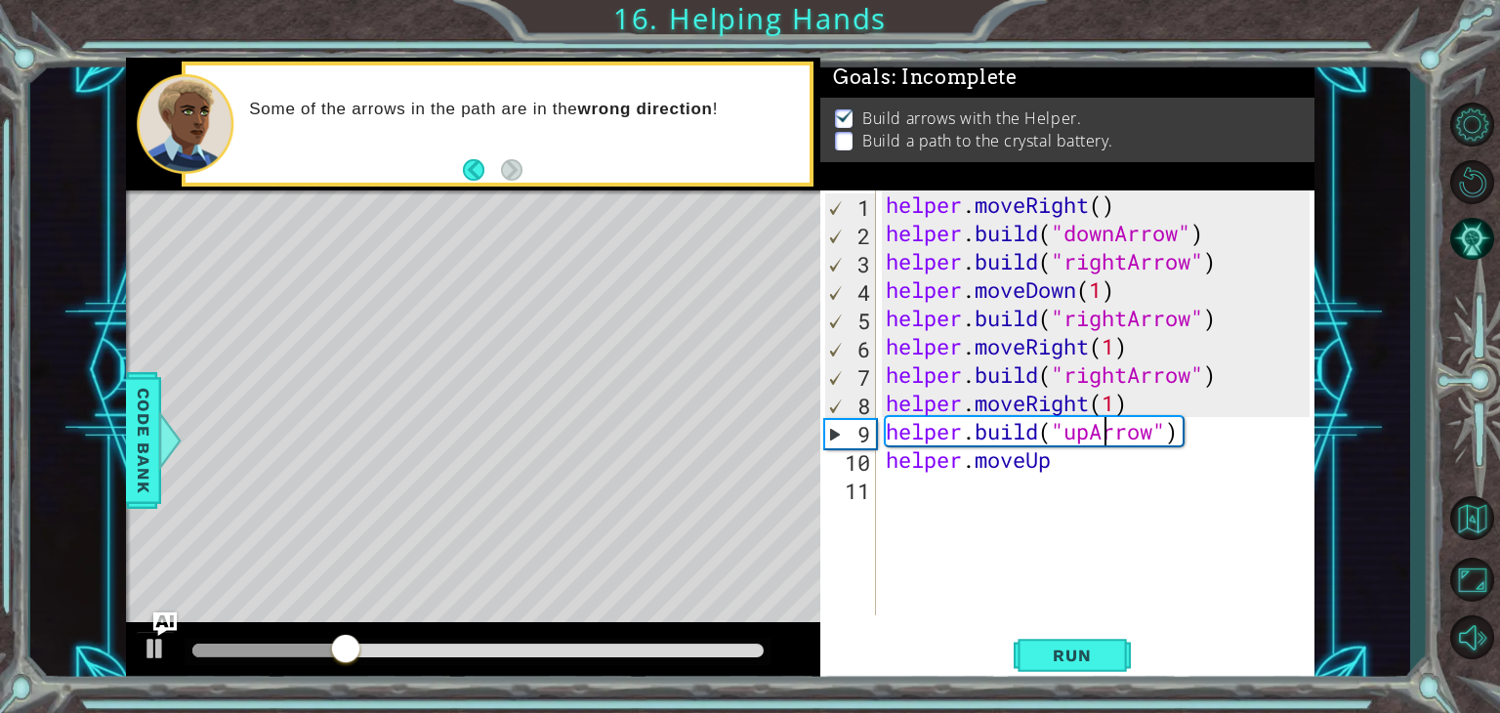
scroll to position [0, 2]
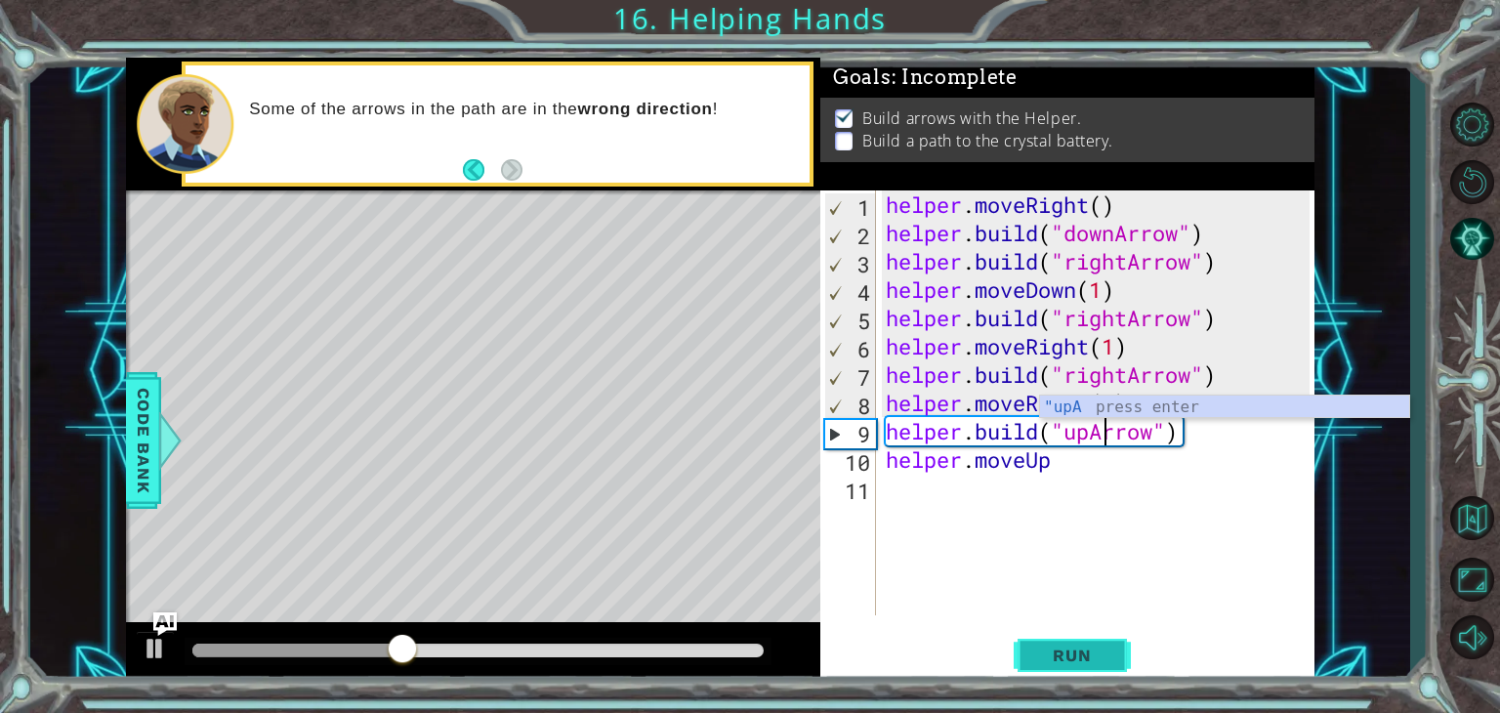
type textarea "[DOMAIN_NAME]("upArrow")"
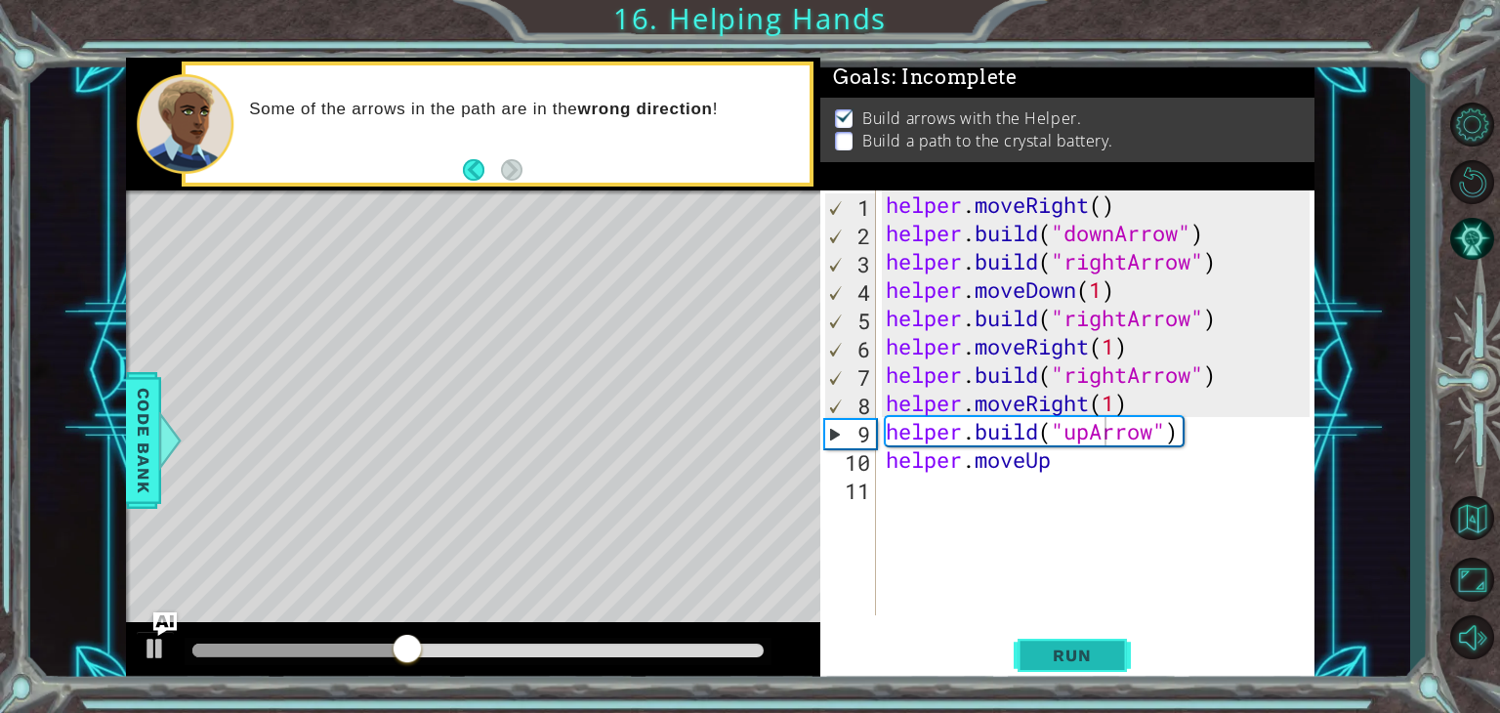
click at [1082, 669] on button "Run" at bounding box center [1072, 656] width 117 height 50
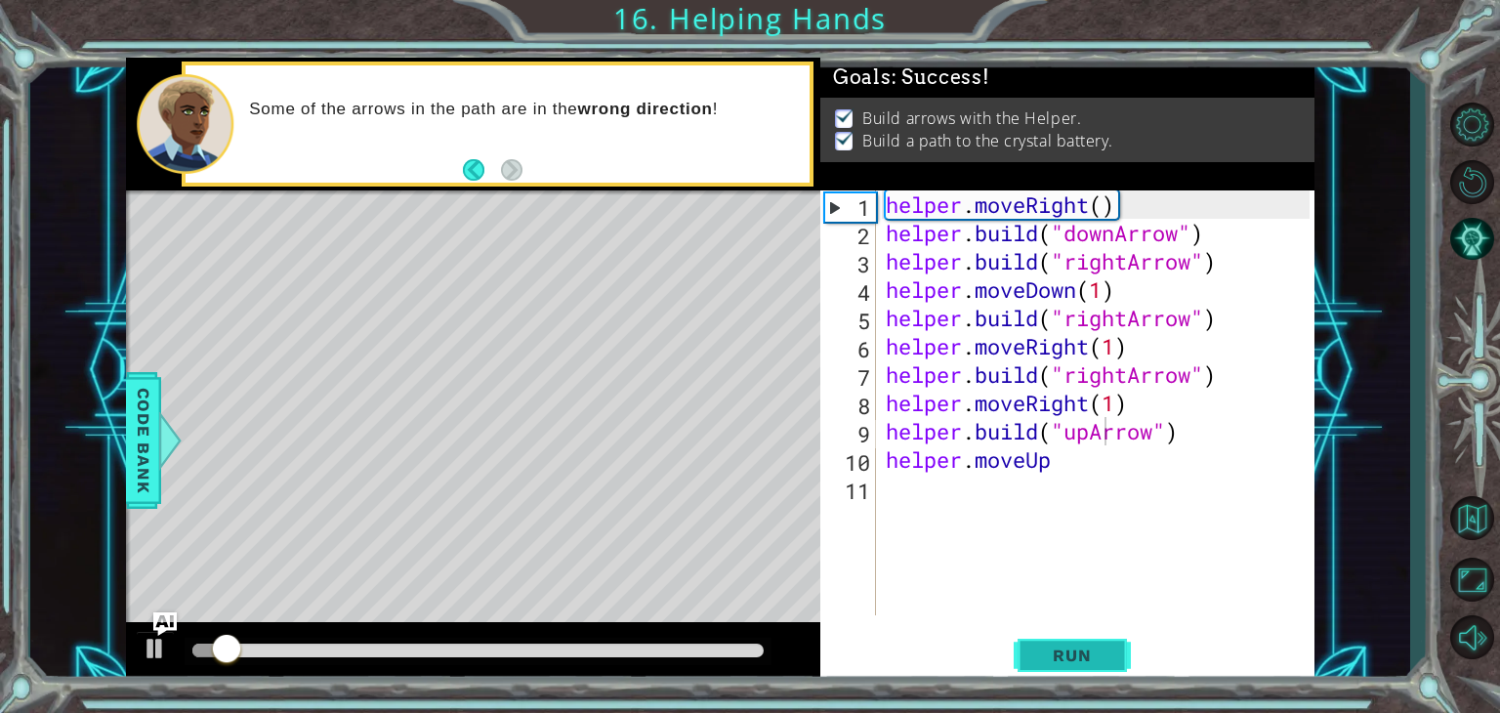
click at [1082, 668] on button "Run" at bounding box center [1072, 656] width 117 height 50
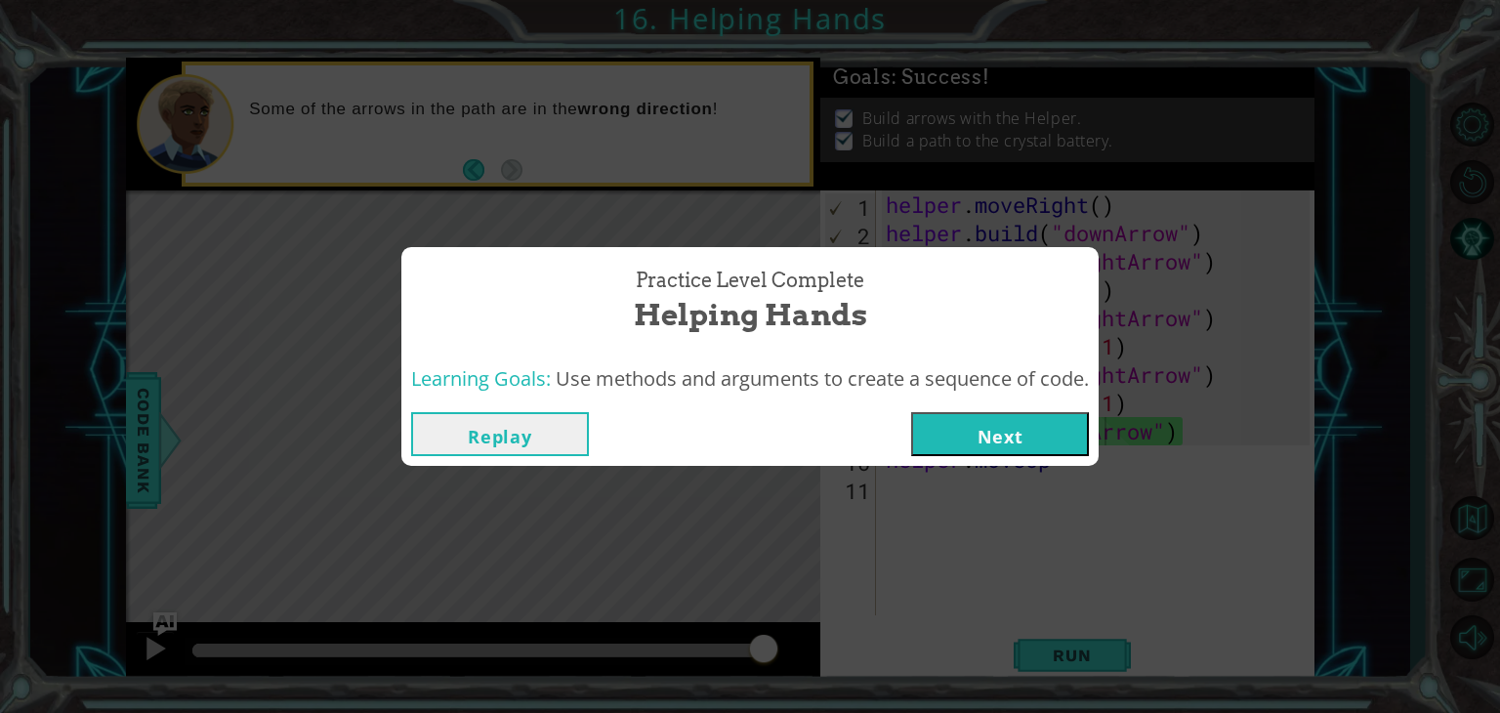
click at [985, 431] on button "Next" at bounding box center [1000, 434] width 178 height 44
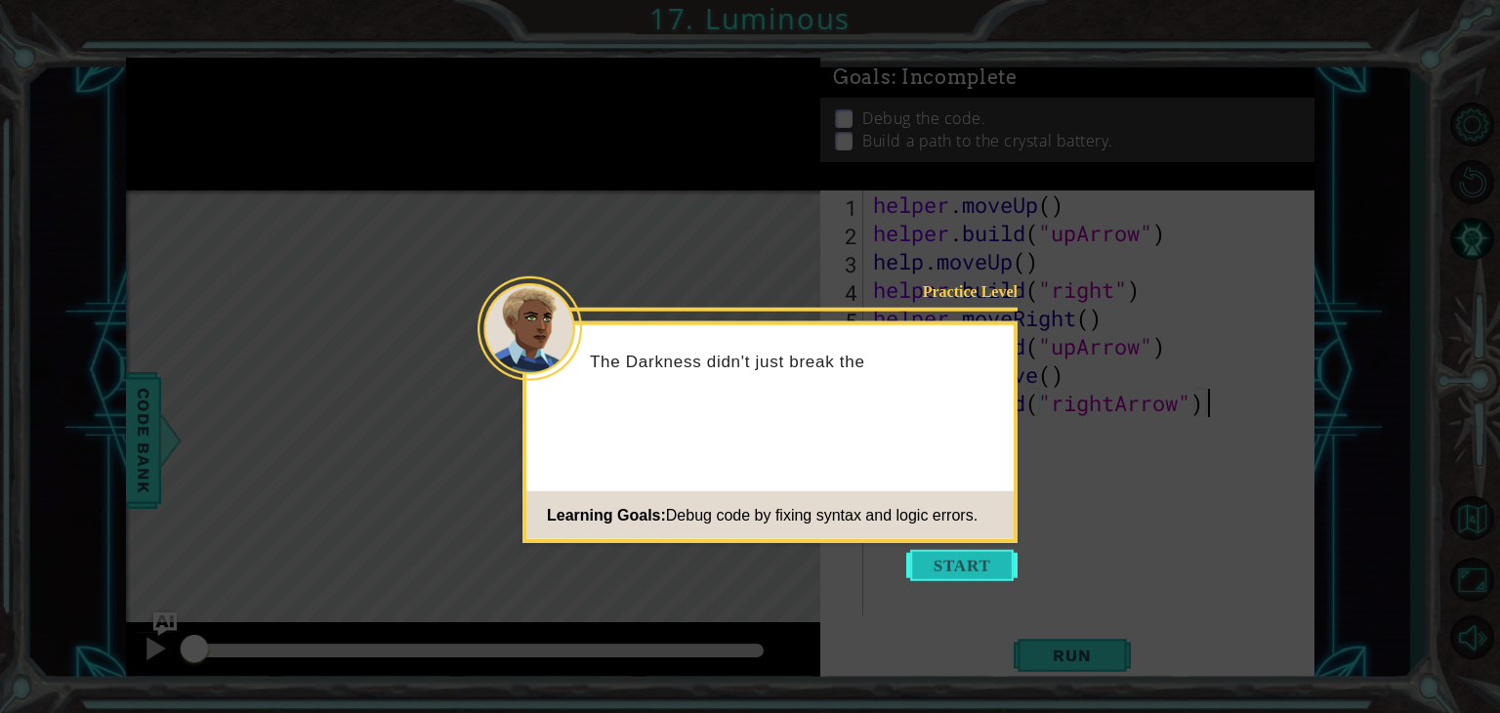
click at [977, 557] on button "Start" at bounding box center [961, 565] width 111 height 31
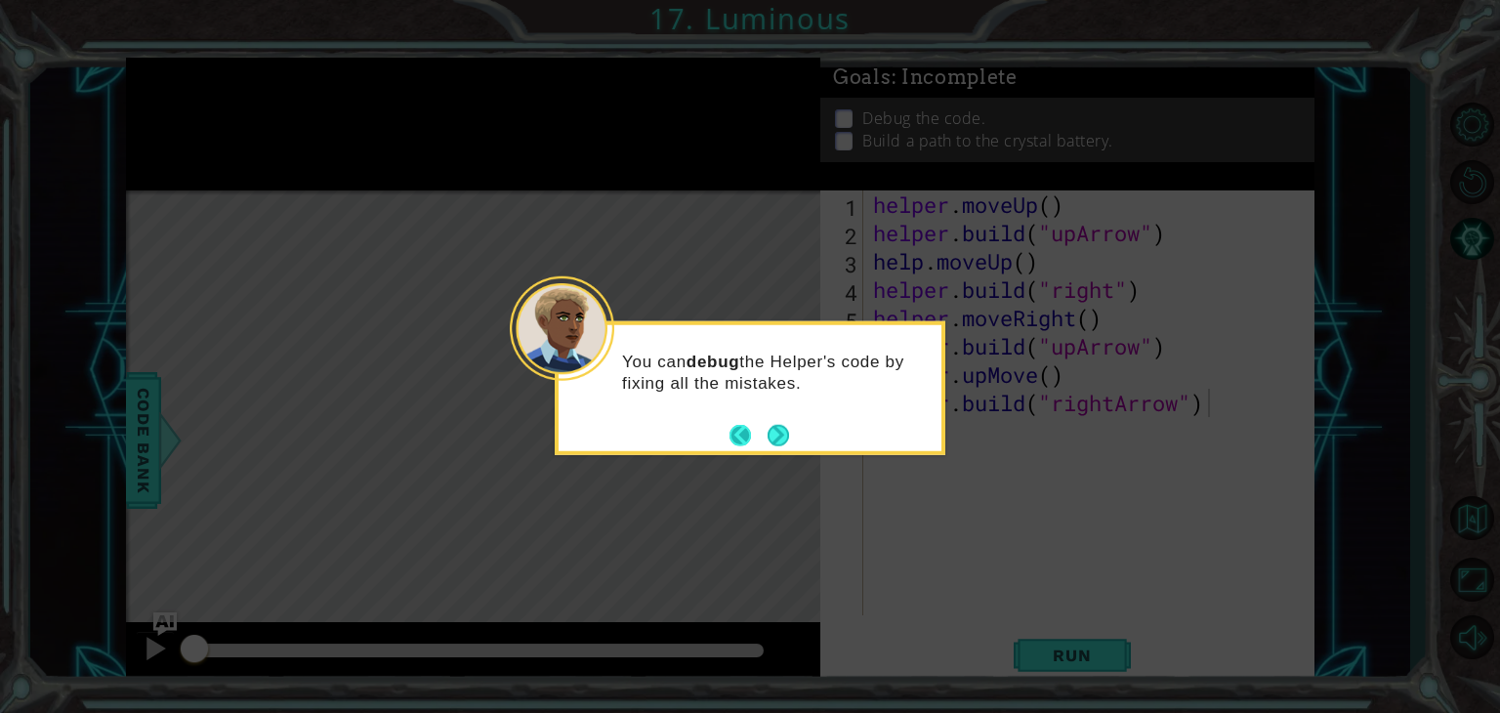
click at [763, 432] on button "Back" at bounding box center [749, 434] width 38 height 21
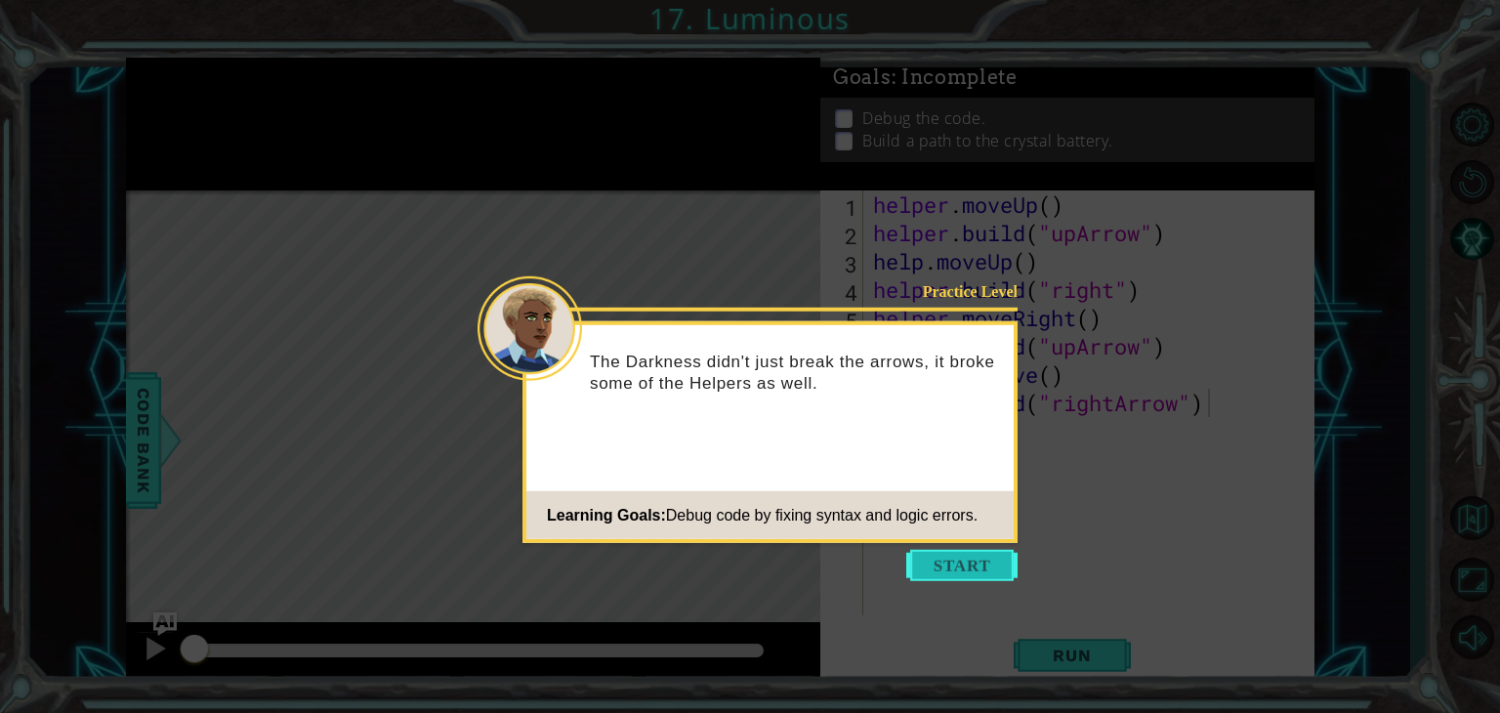
click at [970, 570] on button "Start" at bounding box center [961, 565] width 111 height 31
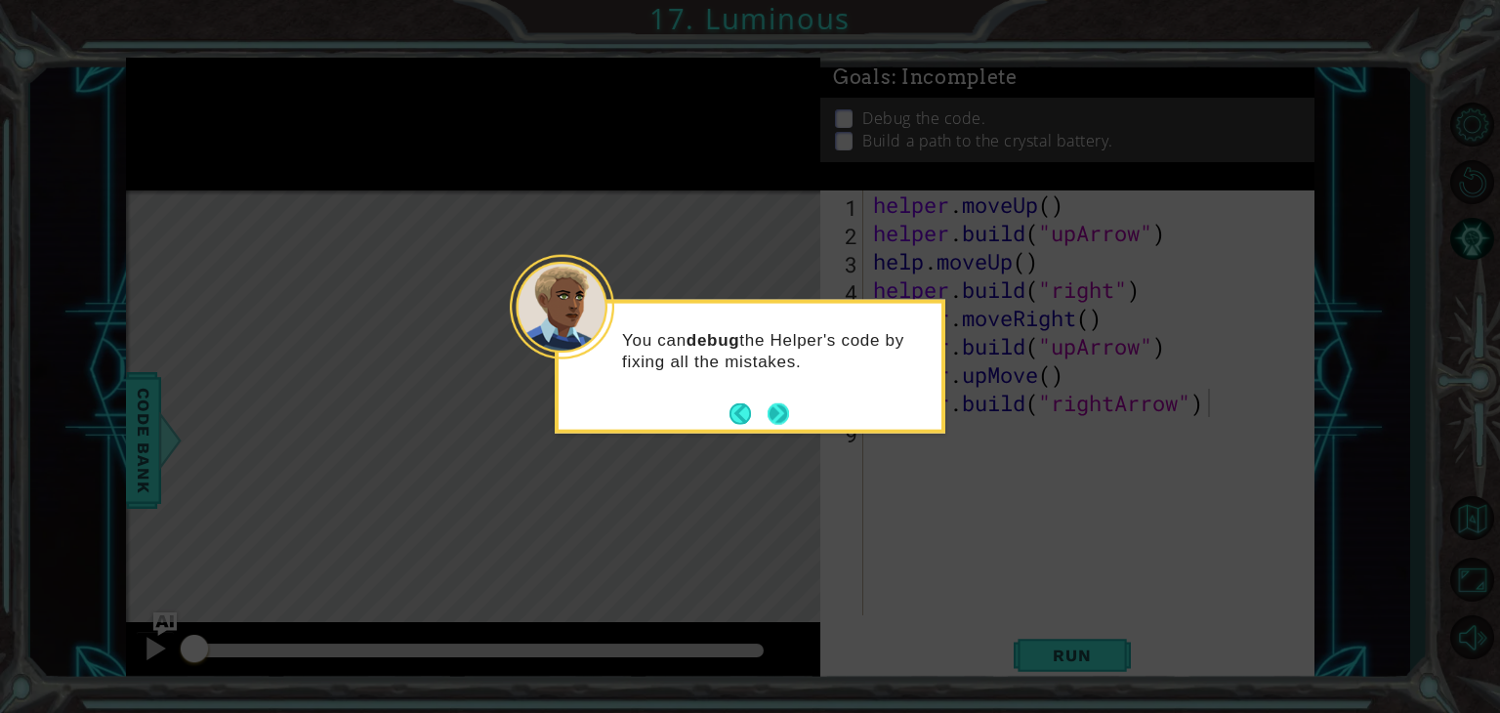
click at [781, 422] on button "Next" at bounding box center [779, 413] width 26 height 26
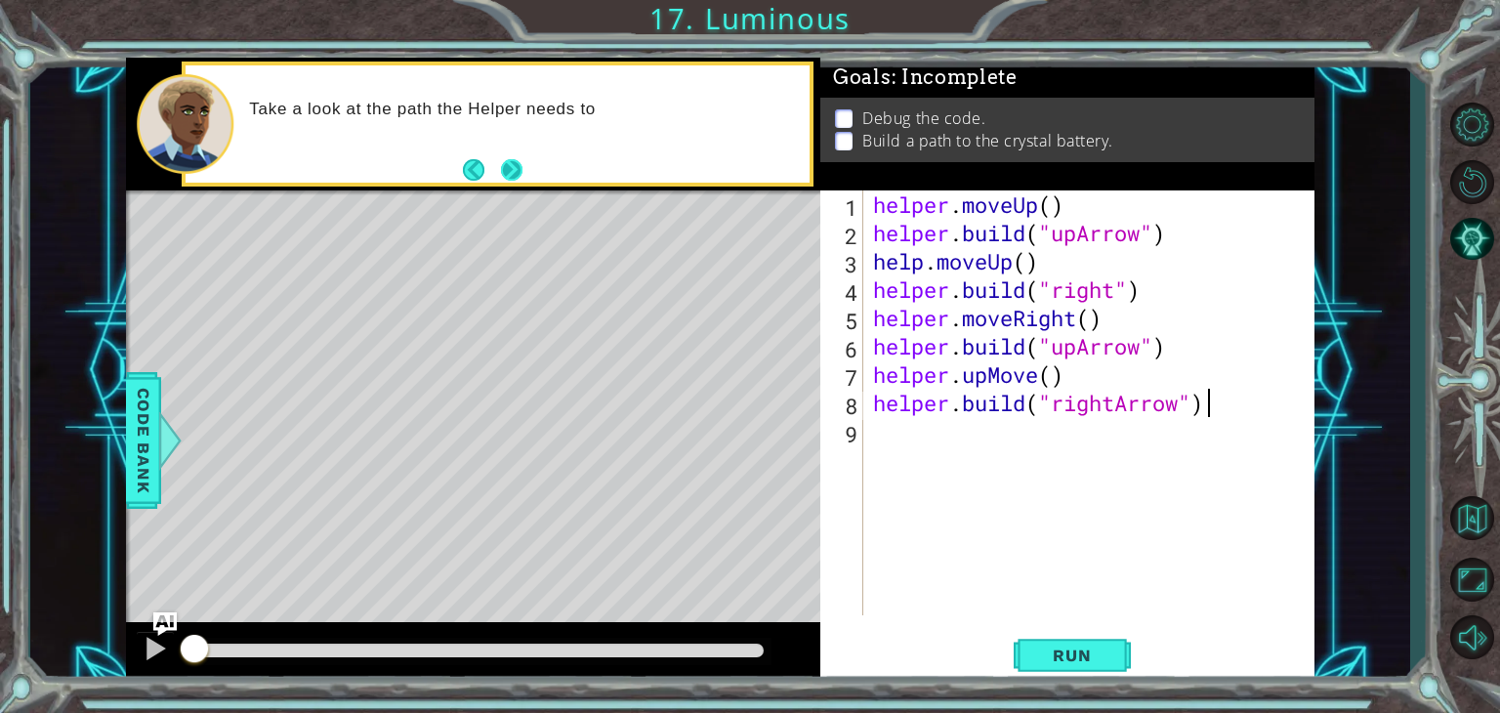
click at [516, 165] on button "Next" at bounding box center [512, 169] width 22 height 22
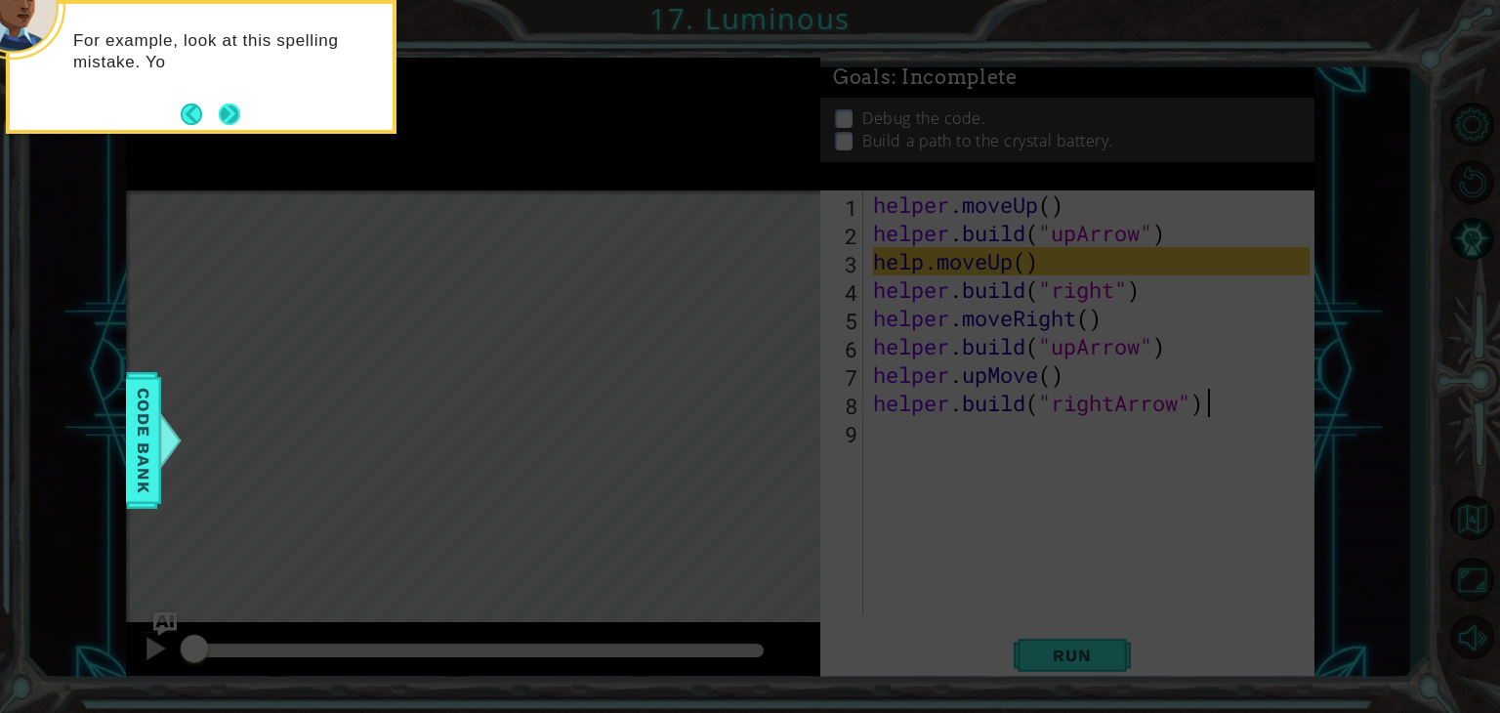
click at [238, 111] on button "Next" at bounding box center [230, 114] width 36 height 36
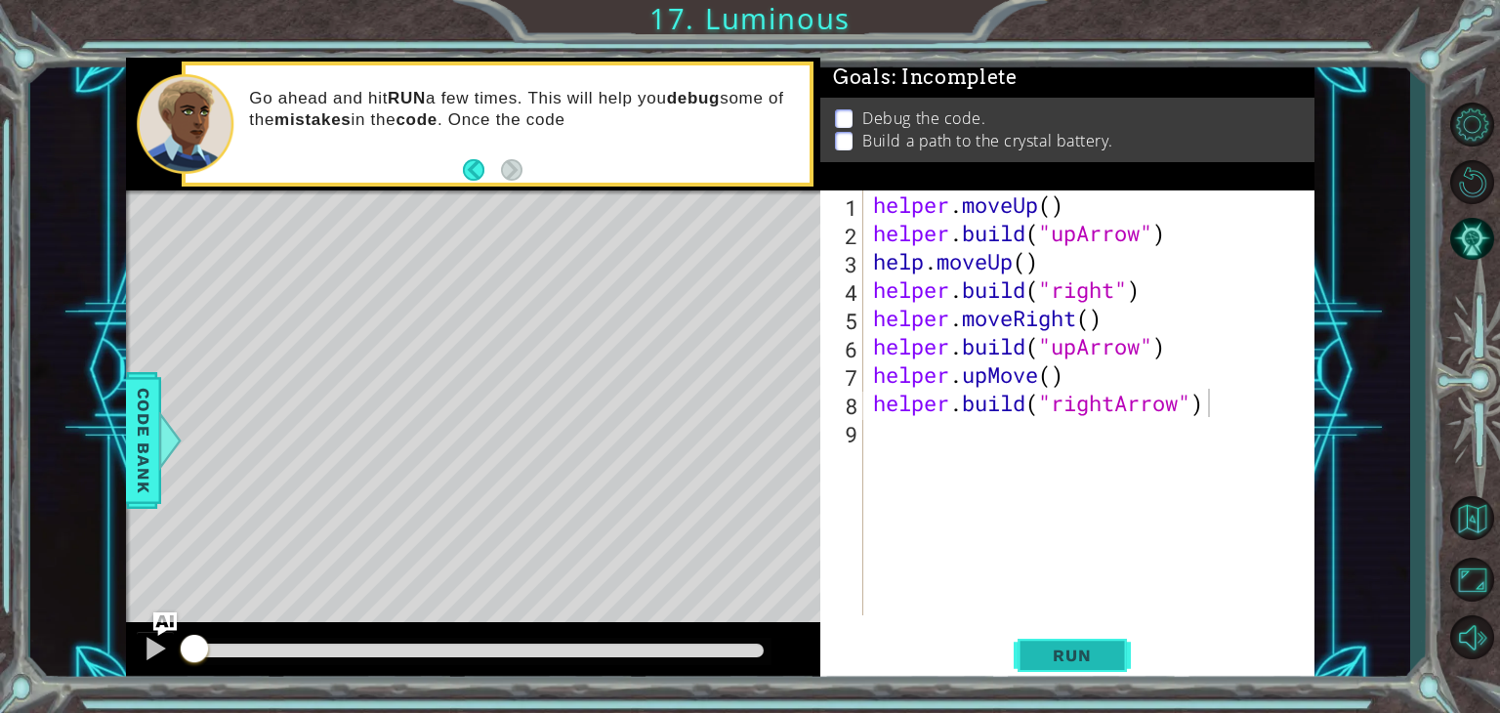
click at [1038, 639] on button "Run" at bounding box center [1072, 656] width 117 height 50
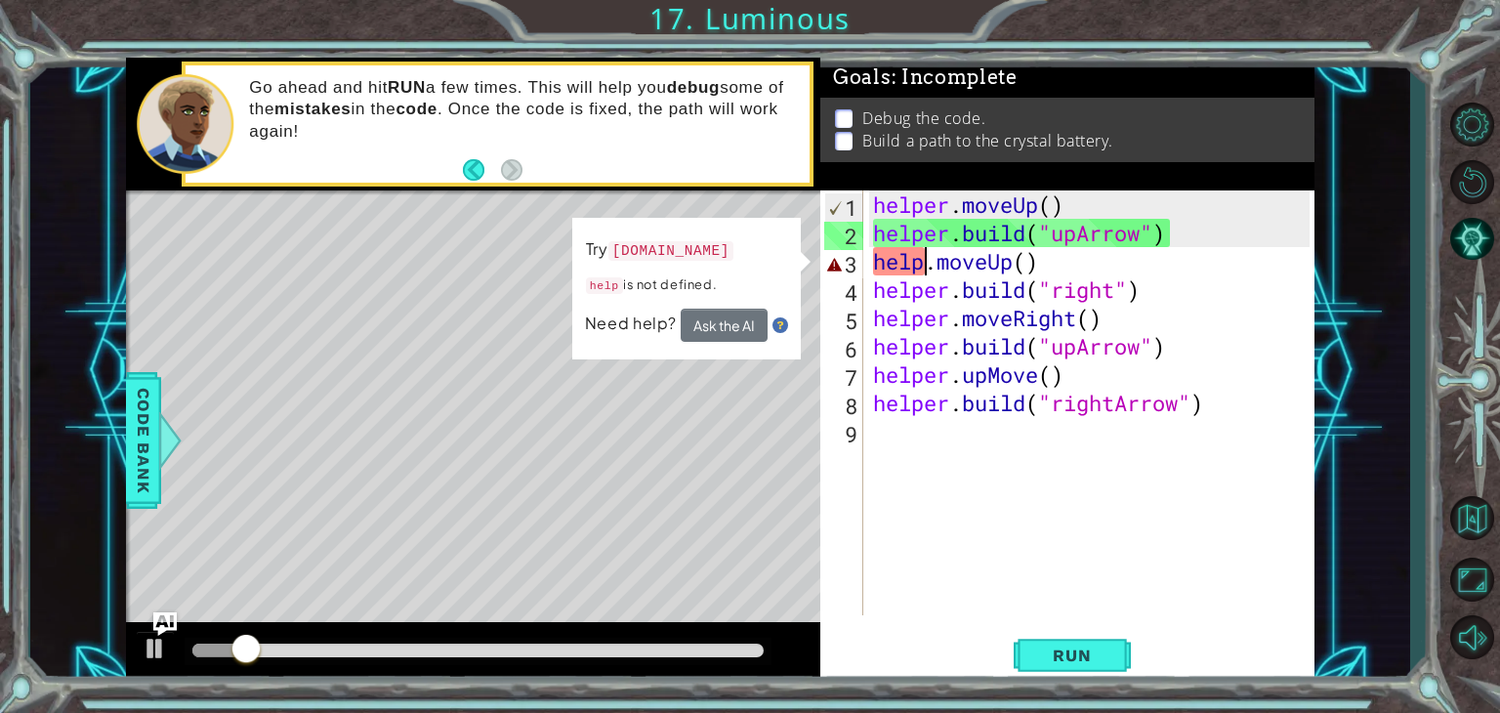
click at [923, 273] on div "helper . moveUp ( ) helper . build ( "upArrow" ) help . moveUp ( ) helper . bui…" at bounding box center [1094, 430] width 450 height 481
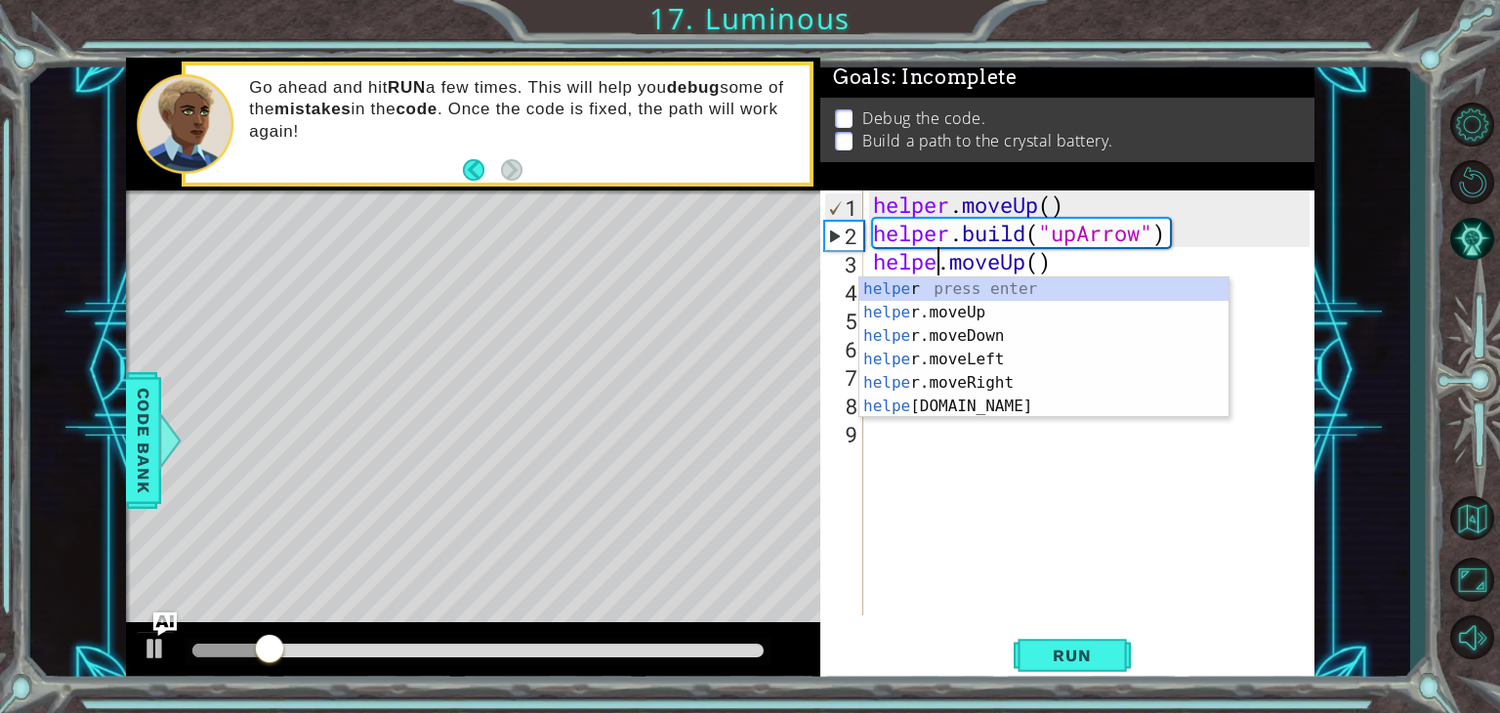
scroll to position [0, 3]
click at [1031, 650] on button "Run" at bounding box center [1072, 656] width 117 height 50
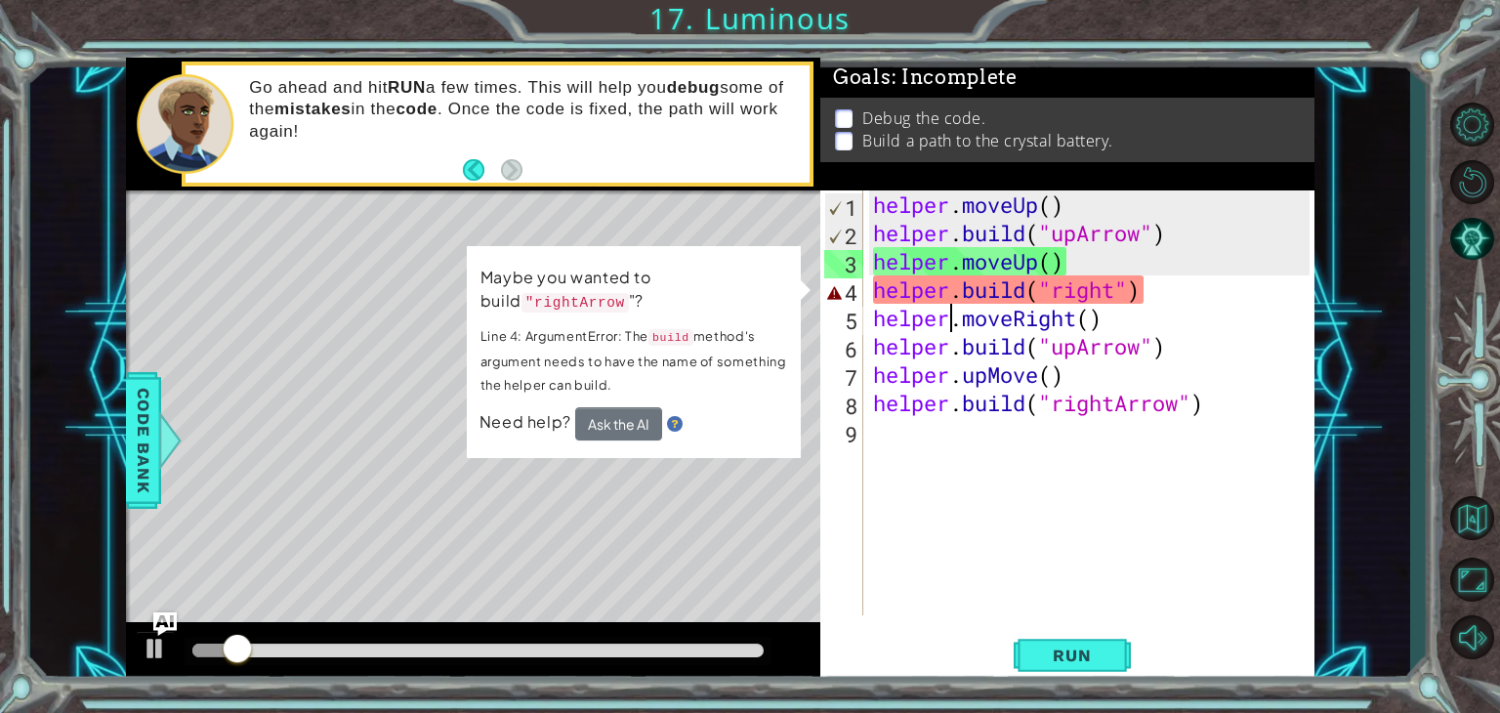
click at [951, 308] on div "helper . moveUp ( ) helper . build ( "upArrow" ) helper . moveUp ( ) helper . b…" at bounding box center [1094, 430] width 450 height 481
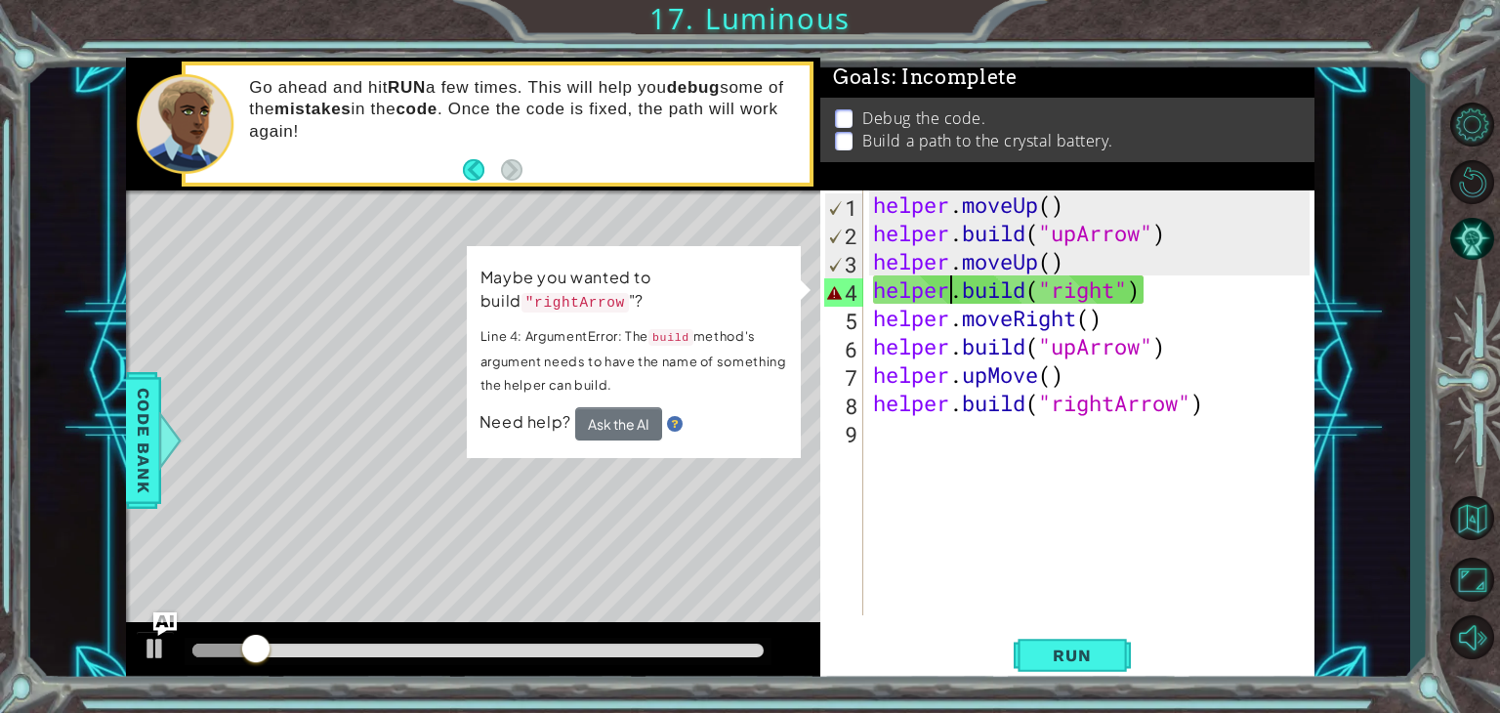
click at [952, 295] on div "helper . moveUp ( ) helper . build ( "upArrow" ) helper . moveUp ( ) helper . b…" at bounding box center [1094, 430] width 450 height 481
click at [1119, 299] on div "helper . moveUp ( ) helper . build ( "upArrow" ) helper . moveUp ( ) helper . b…" at bounding box center [1094, 430] width 450 height 481
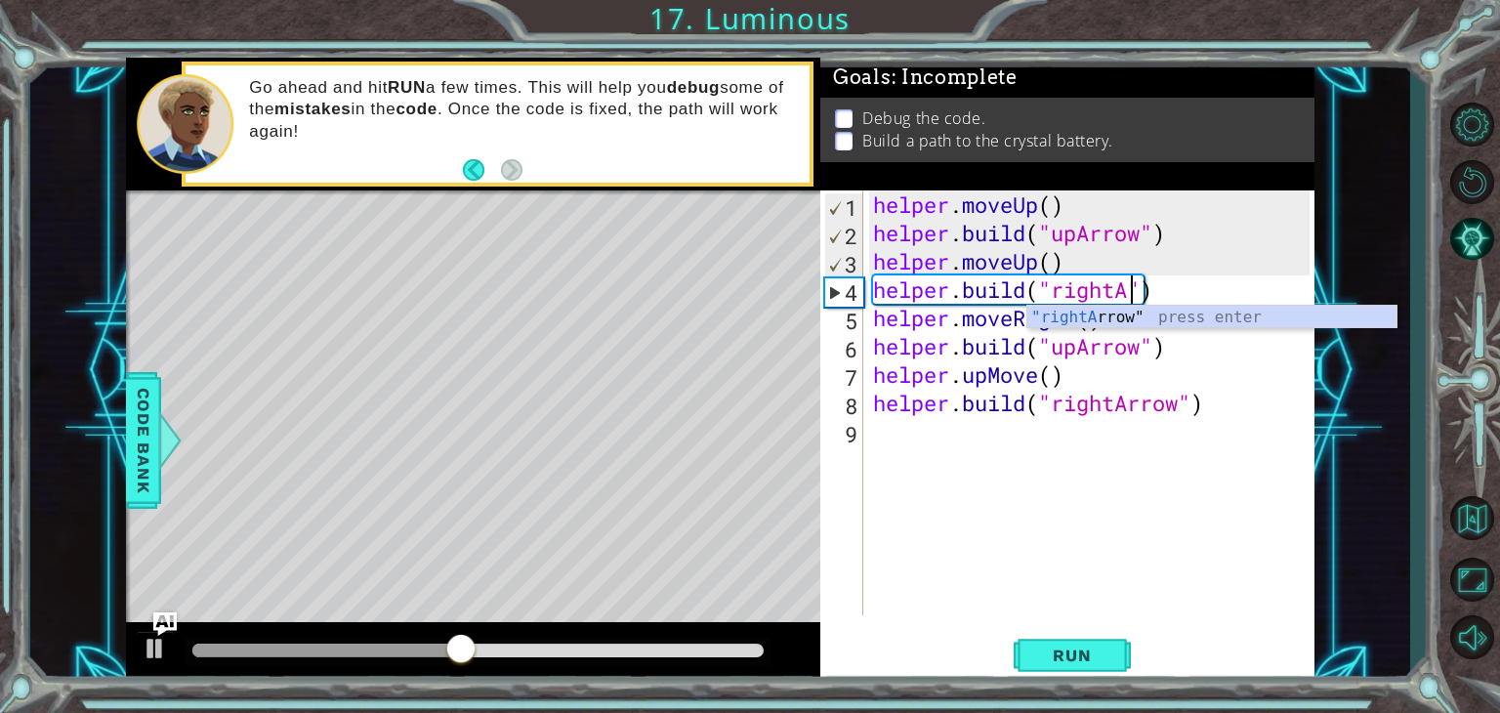
scroll to position [0, 11]
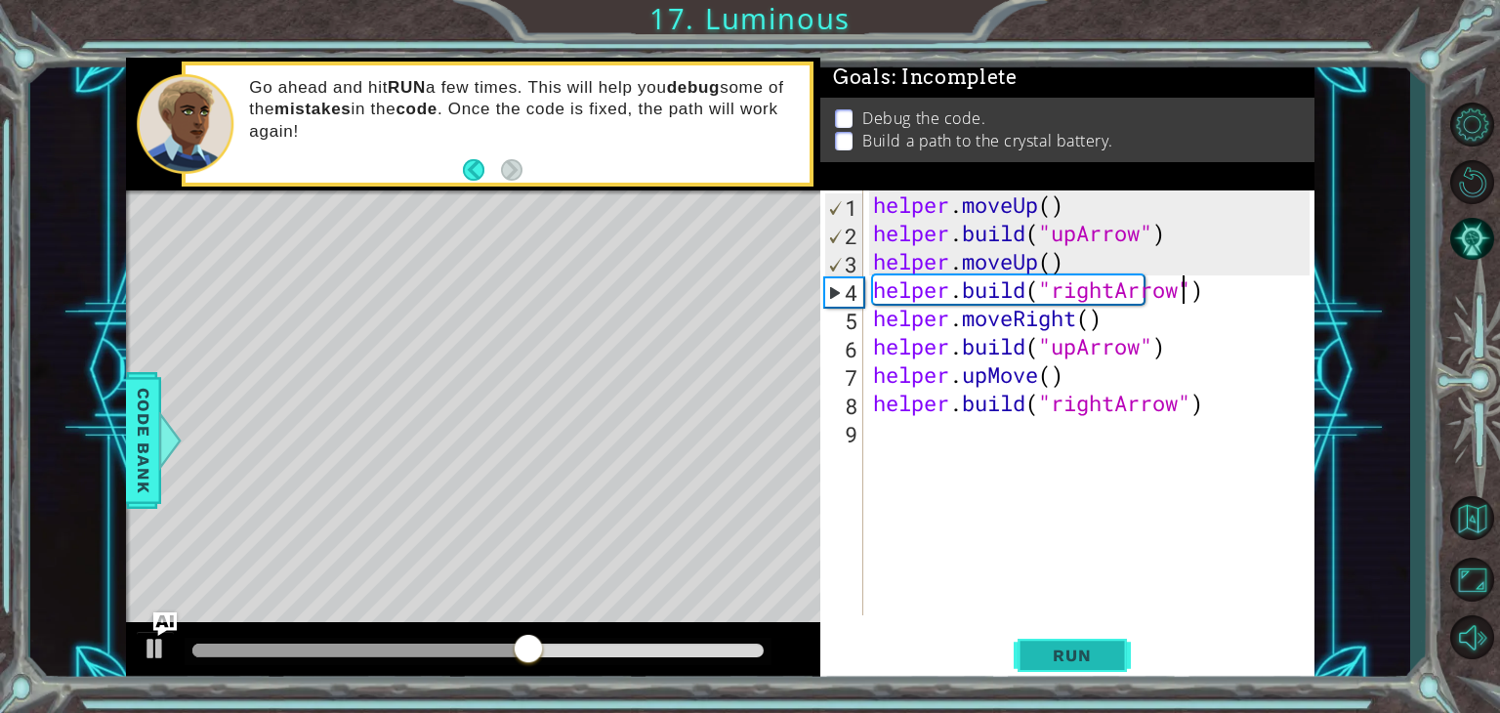
click at [1082, 661] on span "Run" at bounding box center [1071, 656] width 77 height 20
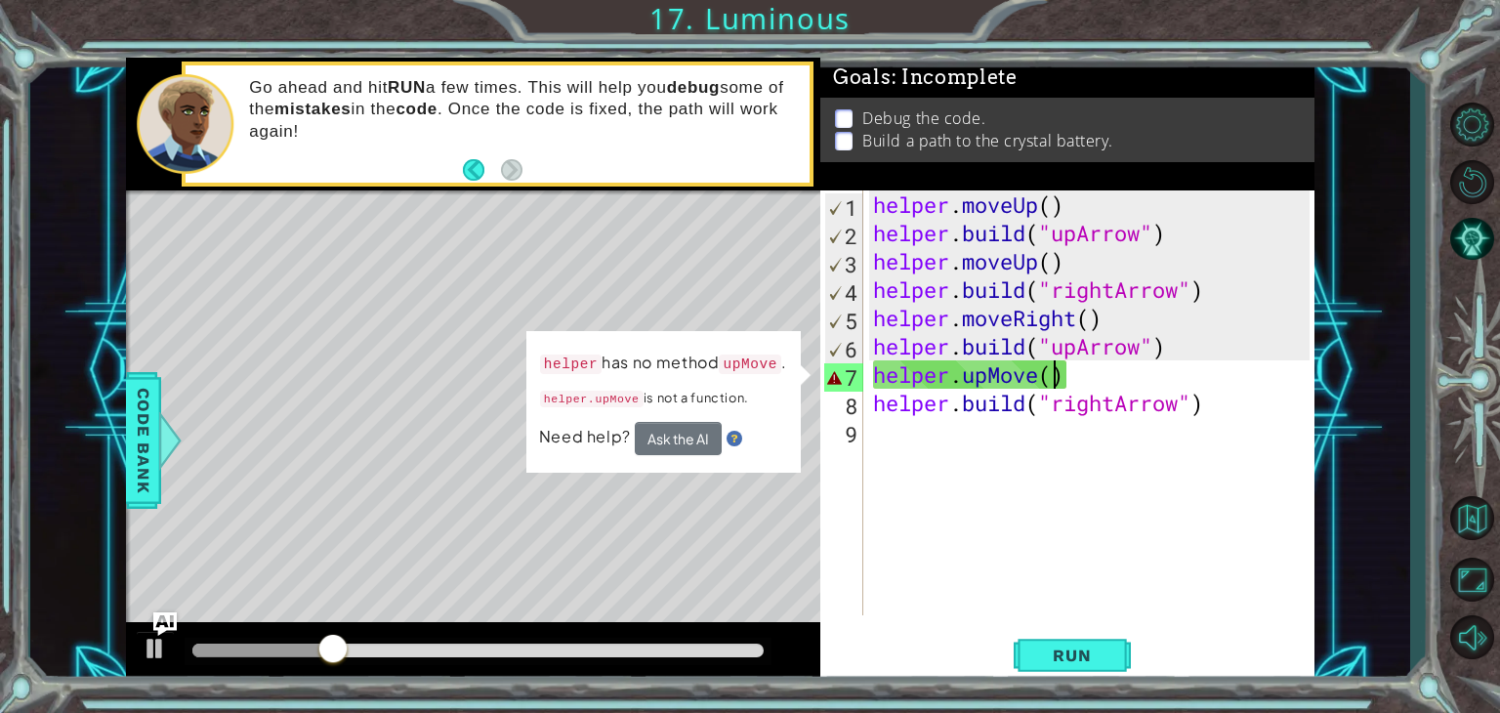
click at [1055, 384] on div "helper . moveUp ( ) helper . build ( "upArrow" ) helper . moveUp ( ) helper . b…" at bounding box center [1094, 430] width 450 height 481
type textarea "helper.upMove(1)"
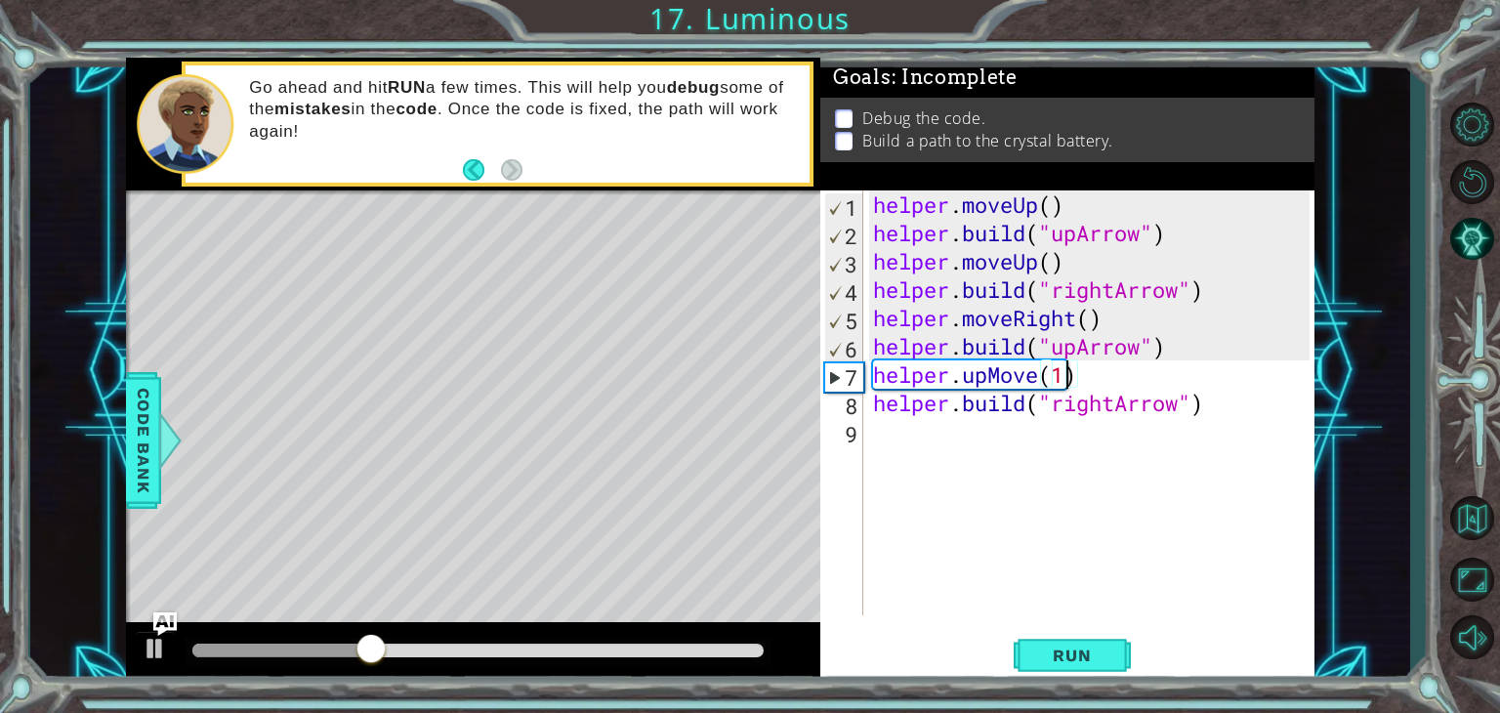
scroll to position [0, 0]
click at [1113, 656] on button "Run" at bounding box center [1072, 656] width 117 height 50
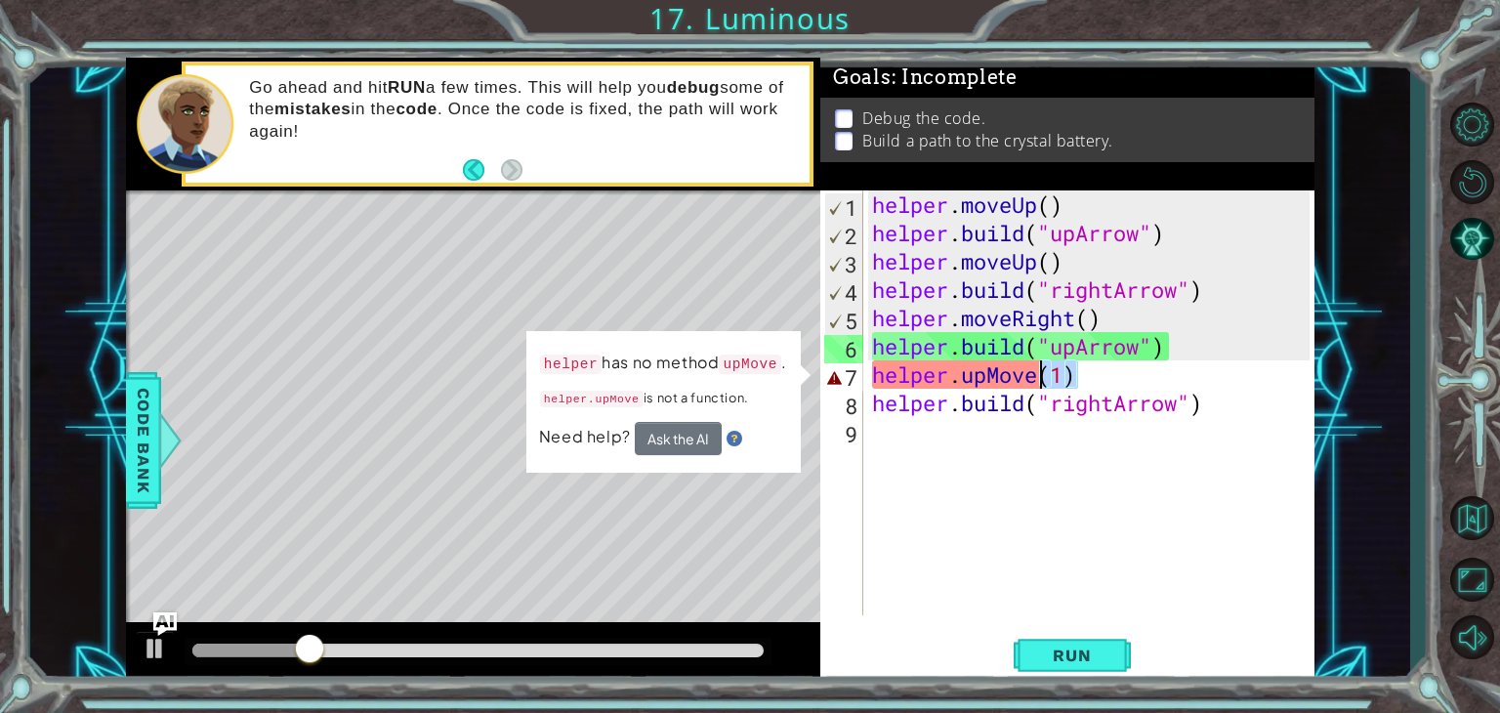
drag, startPoint x: 1082, startPoint y: 382, endPoint x: 1039, endPoint y: 382, distance: 43.0
click at [1039, 382] on div "helper . moveUp ( ) helper . build ( "upArrow" ) helper . moveUp ( ) helper . b…" at bounding box center [1093, 430] width 451 height 481
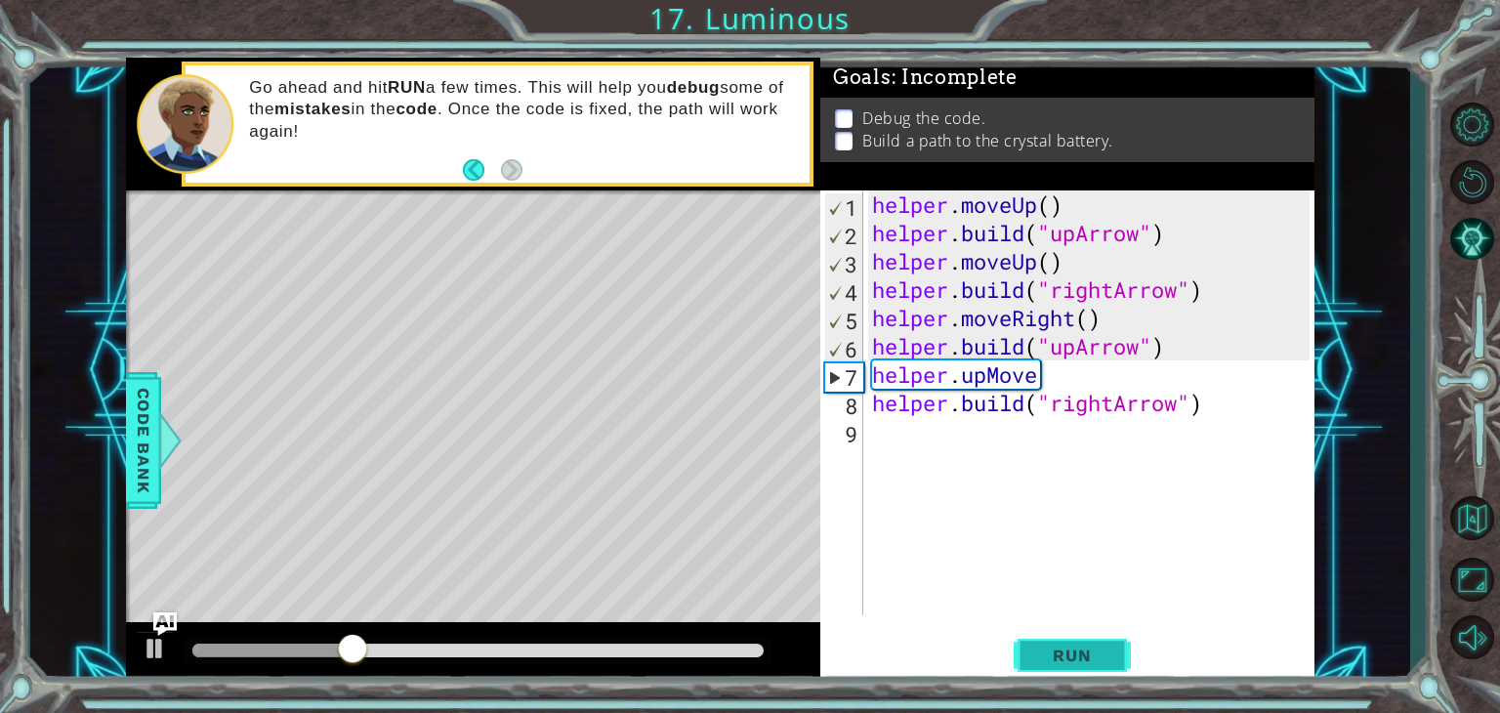
click at [1043, 665] on span "Run" at bounding box center [1071, 656] width 77 height 20
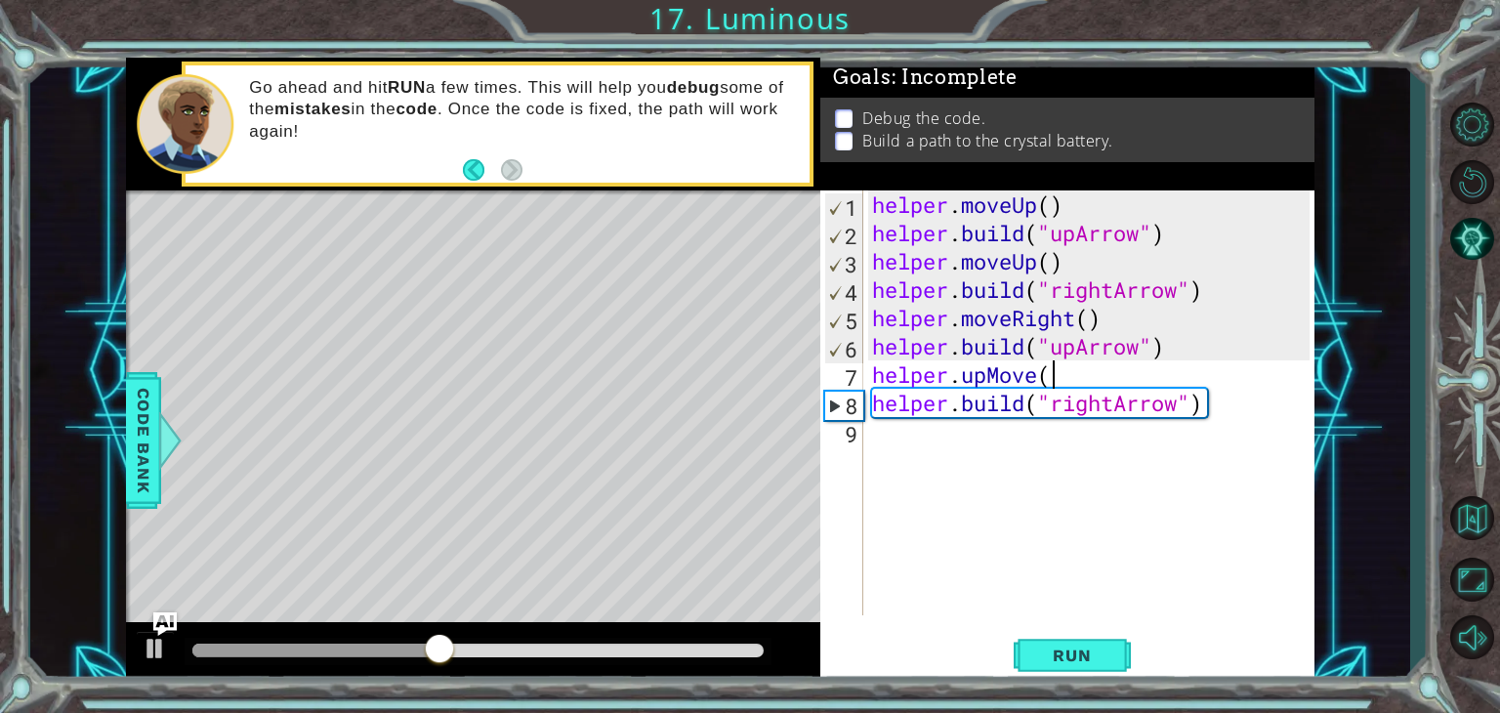
scroll to position [0, 8]
type textarea "helper.upMove(1)"
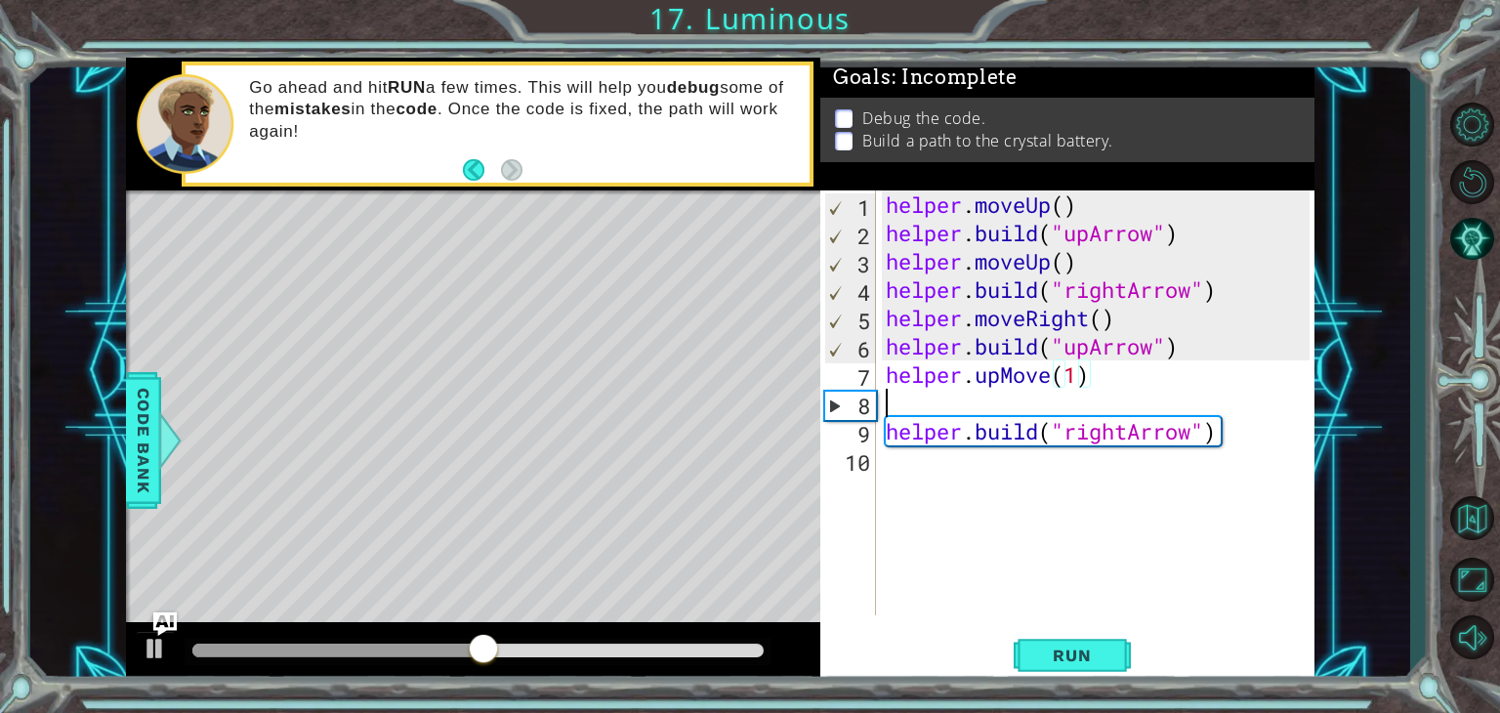
scroll to position [0, 0]
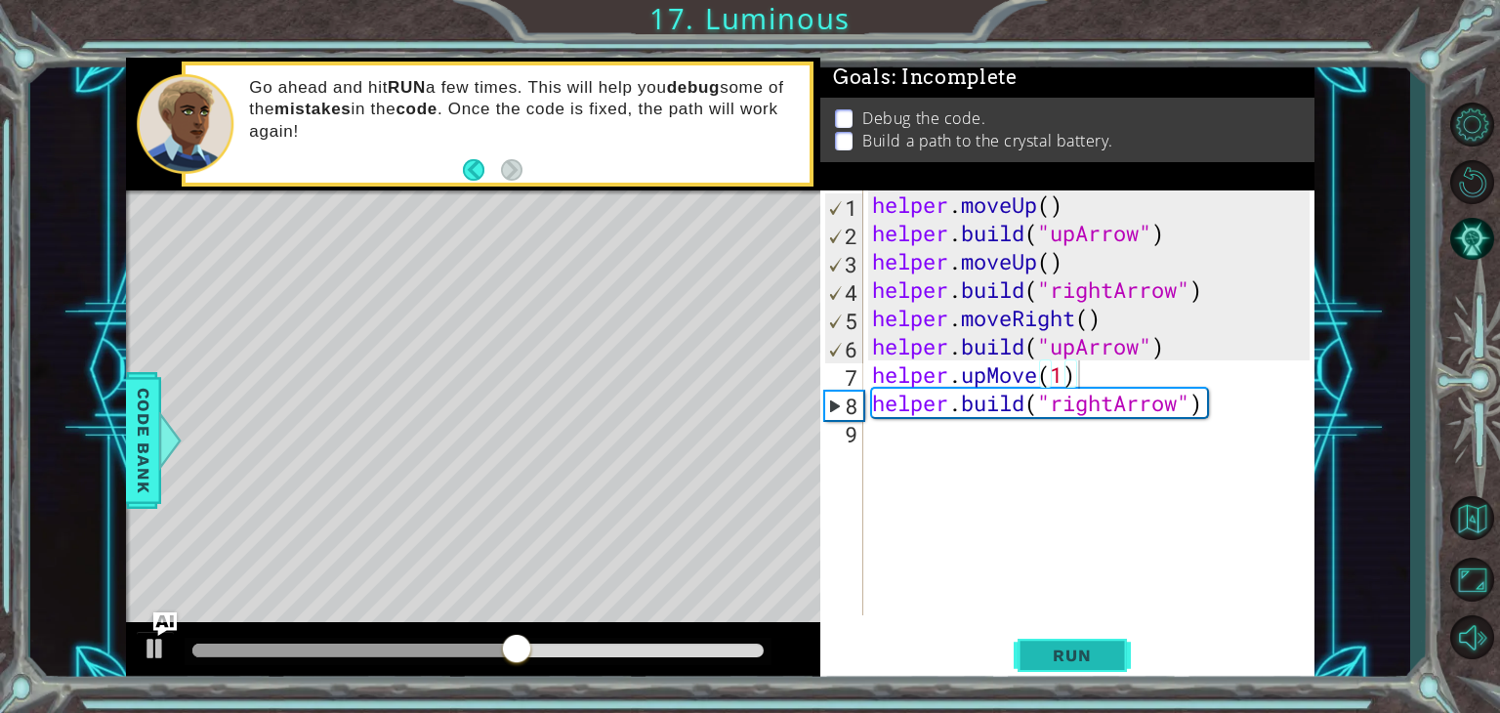
click at [1095, 676] on button "Run" at bounding box center [1072, 656] width 117 height 50
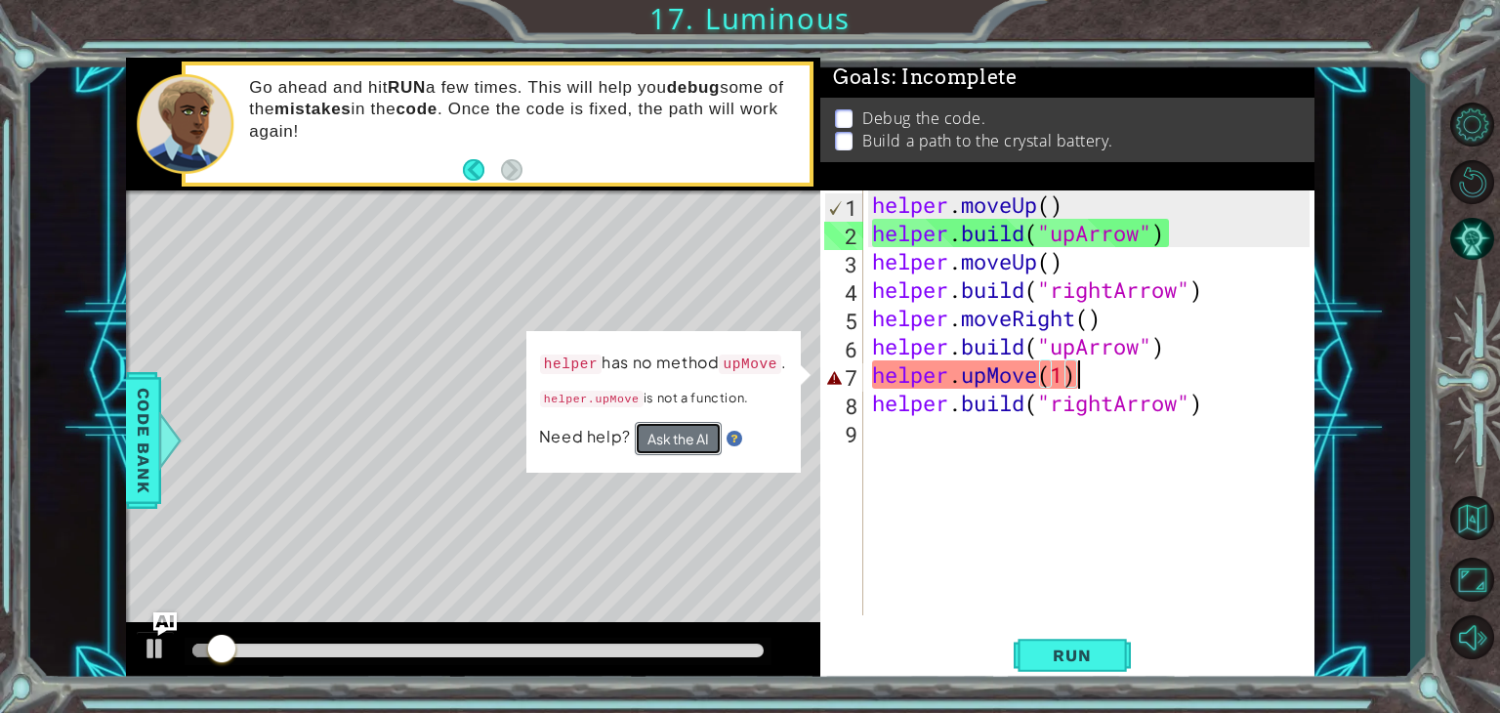
click at [678, 434] on button "Ask the AI" at bounding box center [678, 438] width 87 height 33
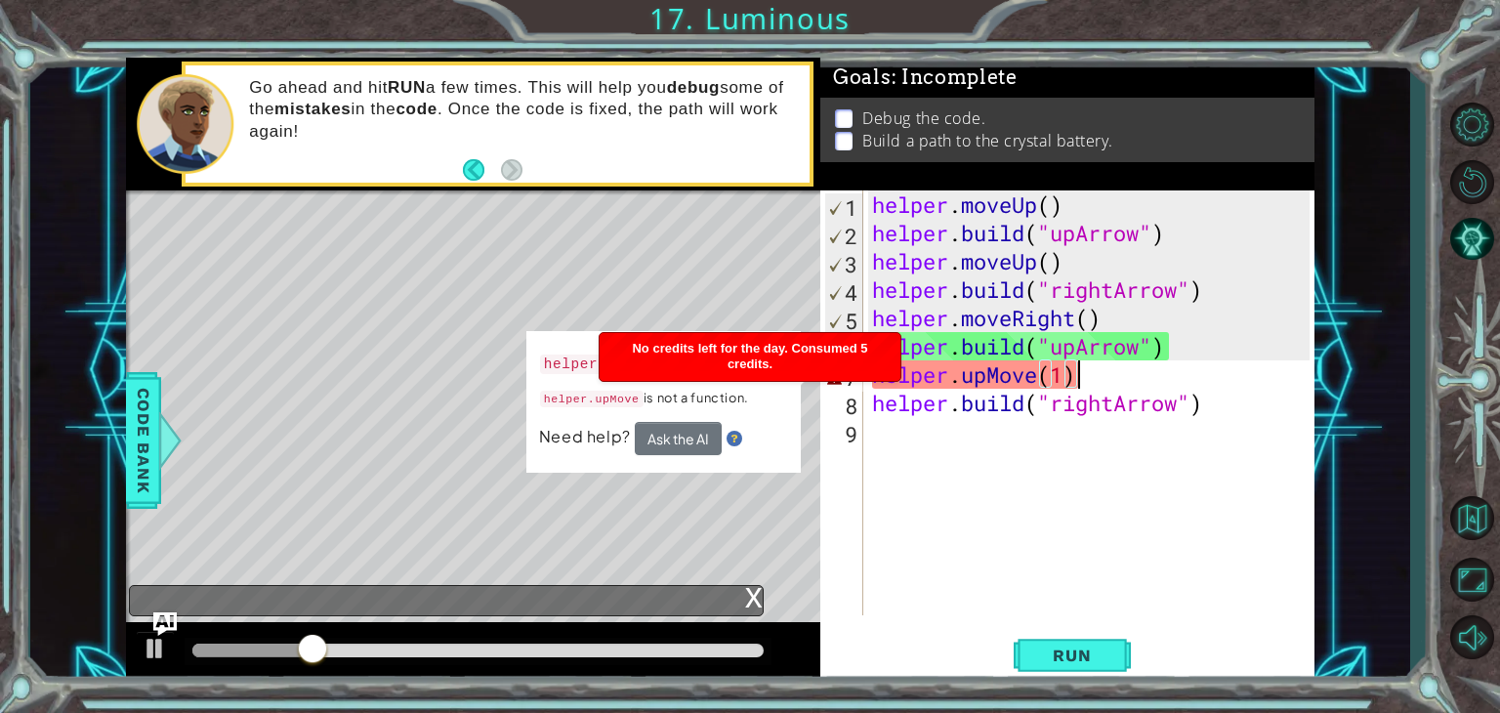
click at [758, 601] on div "x" at bounding box center [754, 596] width 18 height 20
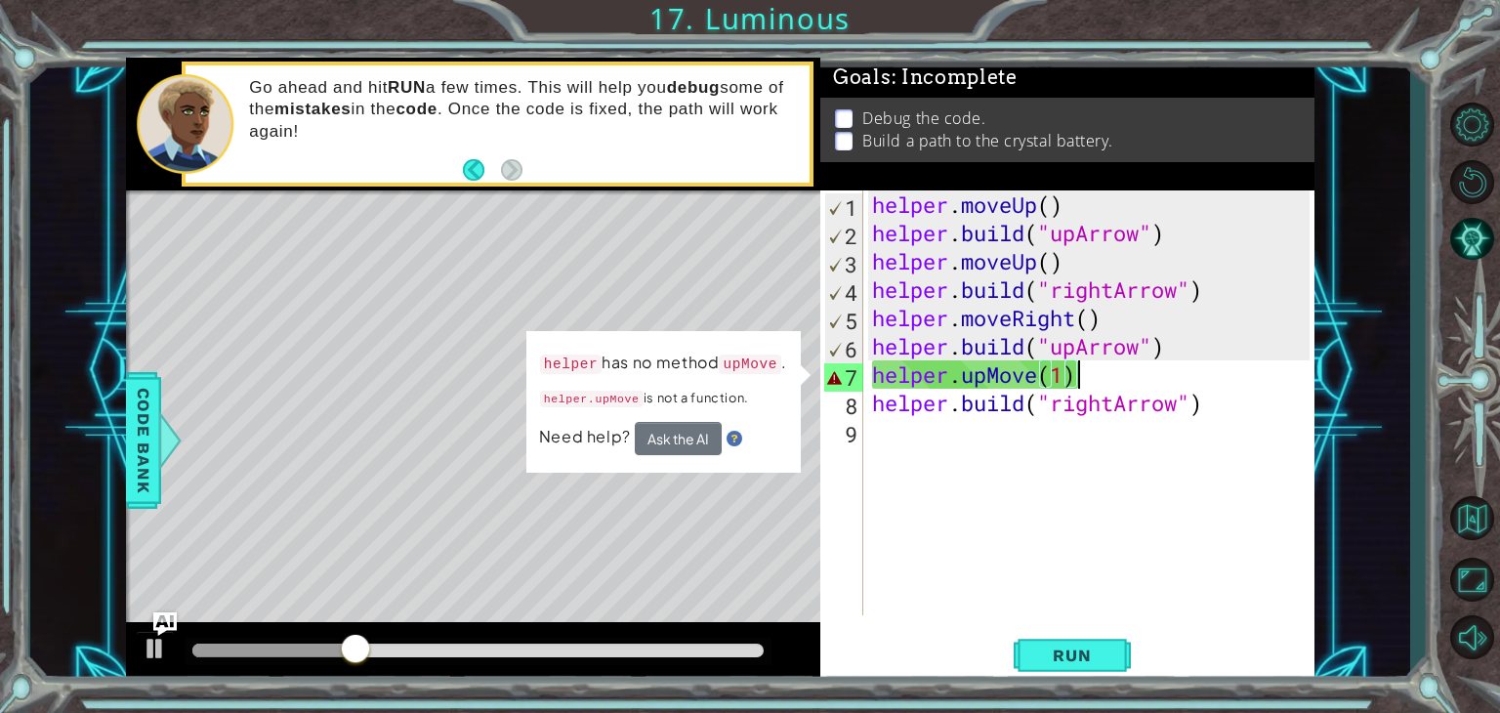
click at [1100, 388] on div "helper . moveUp ( ) helper . build ( "upArrow" ) helper . moveUp ( ) helper . b…" at bounding box center [1093, 430] width 451 height 481
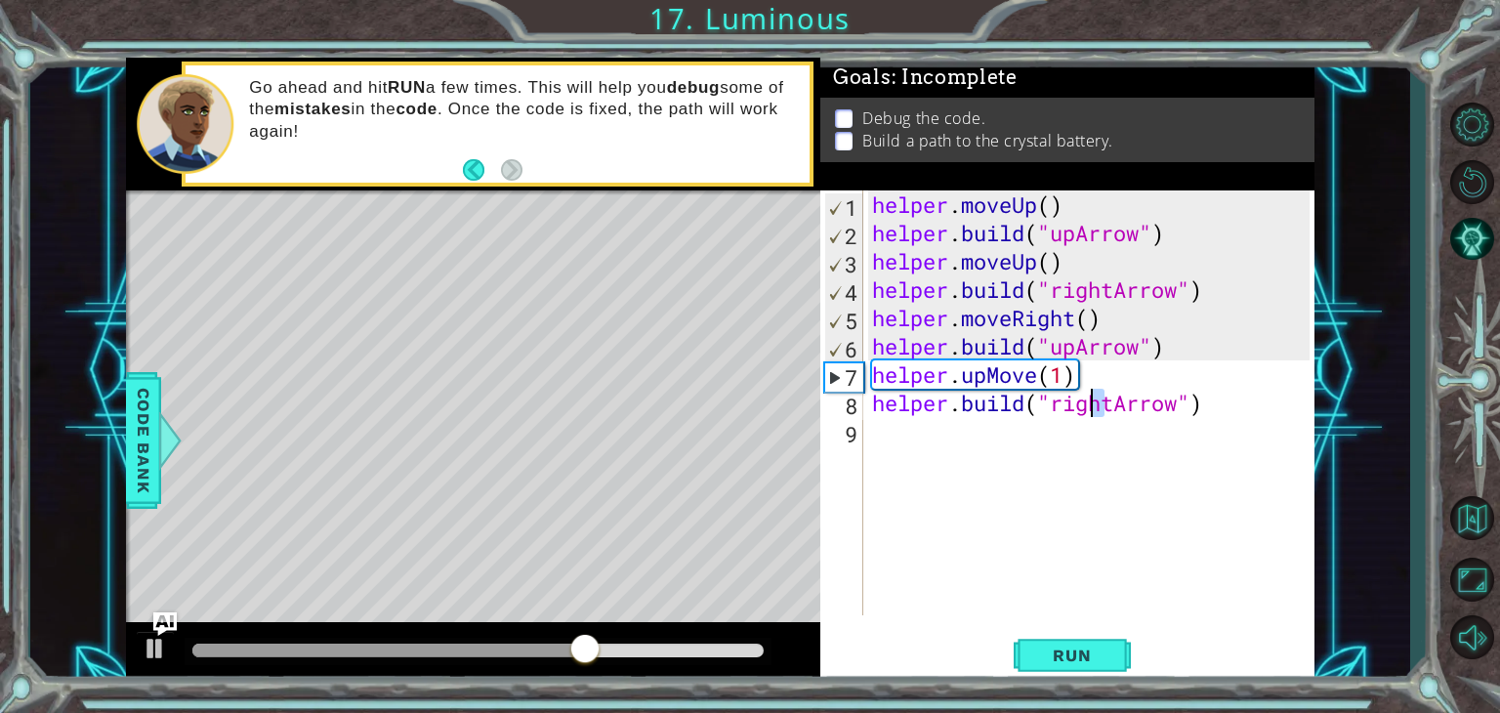
drag, startPoint x: 1100, startPoint y: 393, endPoint x: 1090, endPoint y: 394, distance: 9.8
click at [1090, 394] on div "helper . moveUp ( ) helper . build ( "upArrow" ) helper . moveUp ( ) helper . b…" at bounding box center [1093, 430] width 451 height 481
click at [1106, 371] on div "helper . moveUp ( ) helper . build ( "upArrow" ) helper . moveUp ( ) helper . b…" at bounding box center [1093, 430] width 451 height 481
click at [1098, 384] on div "helper . moveUp ( ) helper . build ( "upArrow" ) helper . moveUp ( ) helper . b…" at bounding box center [1093, 430] width 451 height 481
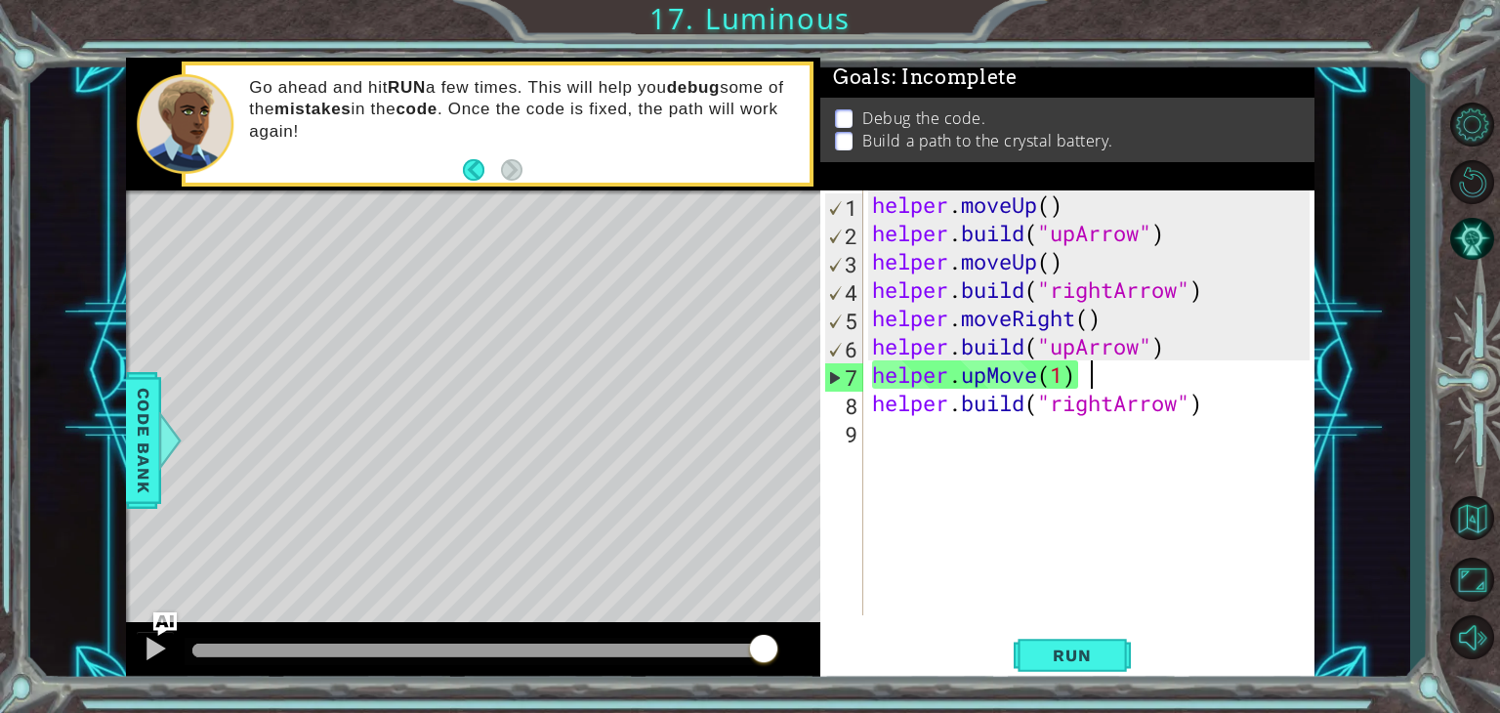
click at [1070, 378] on div "helper . moveUp ( ) helper . build ( "upArrow" ) helper . moveUp ( ) helper . b…" at bounding box center [1093, 430] width 451 height 481
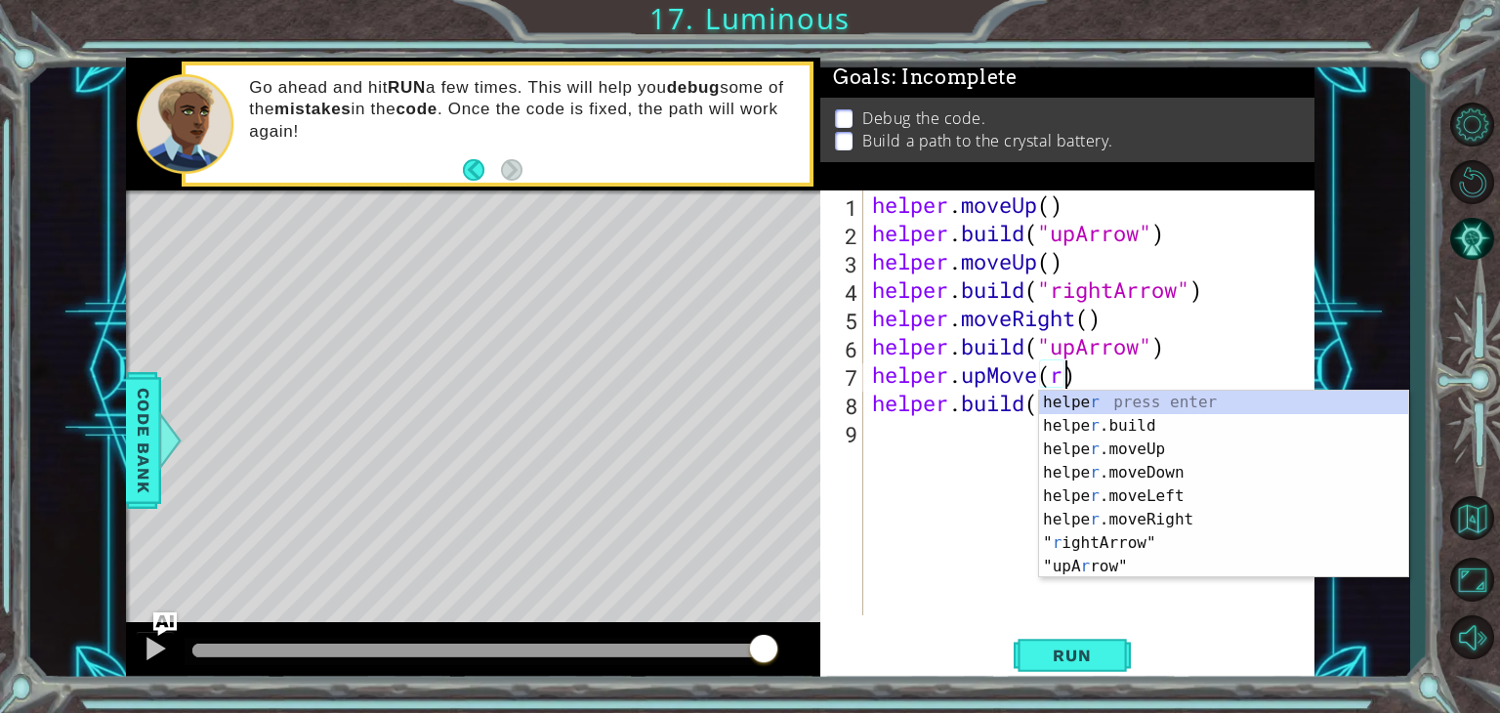
scroll to position [0, 8]
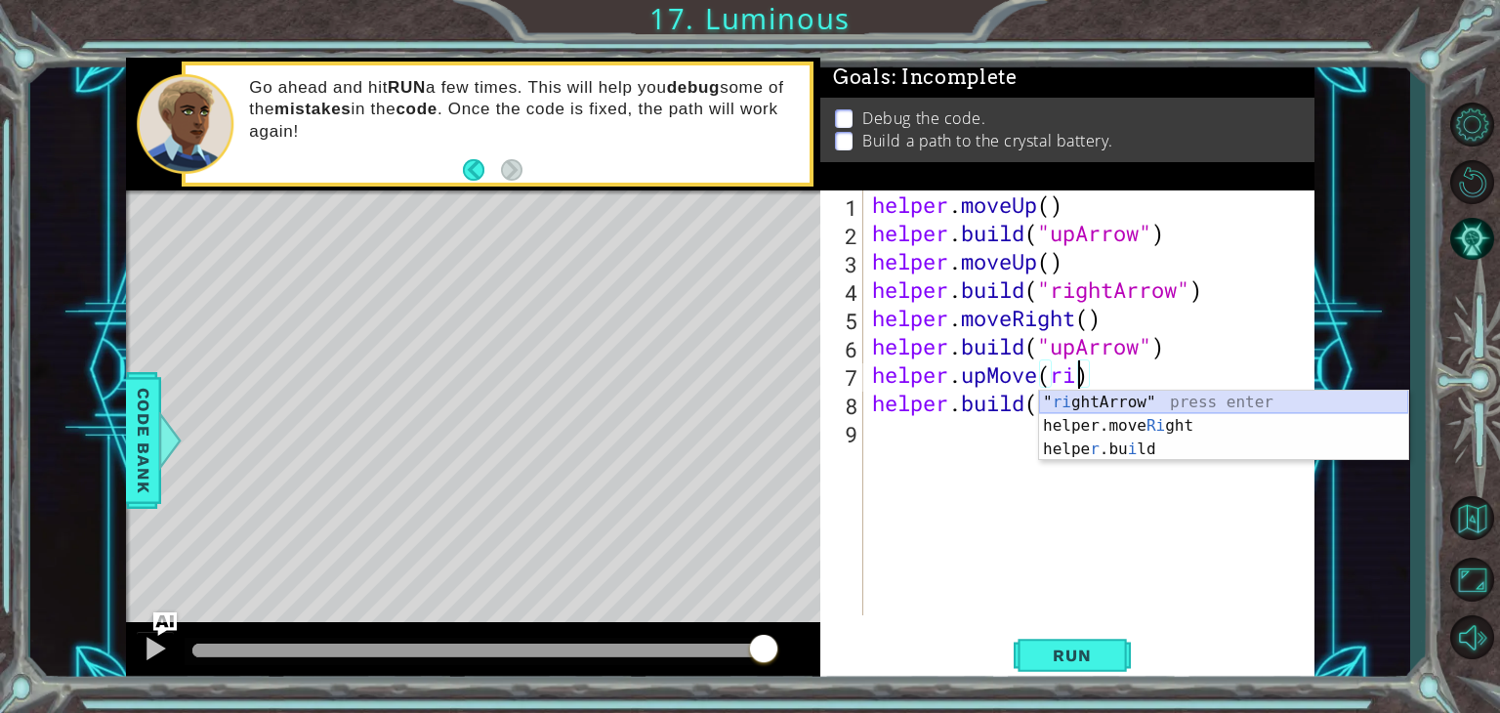
click at [1106, 401] on div "" ri ghtArrow" press enter helper.move Ri ght press enter helpe r .bu i ld pres…" at bounding box center [1223, 449] width 369 height 117
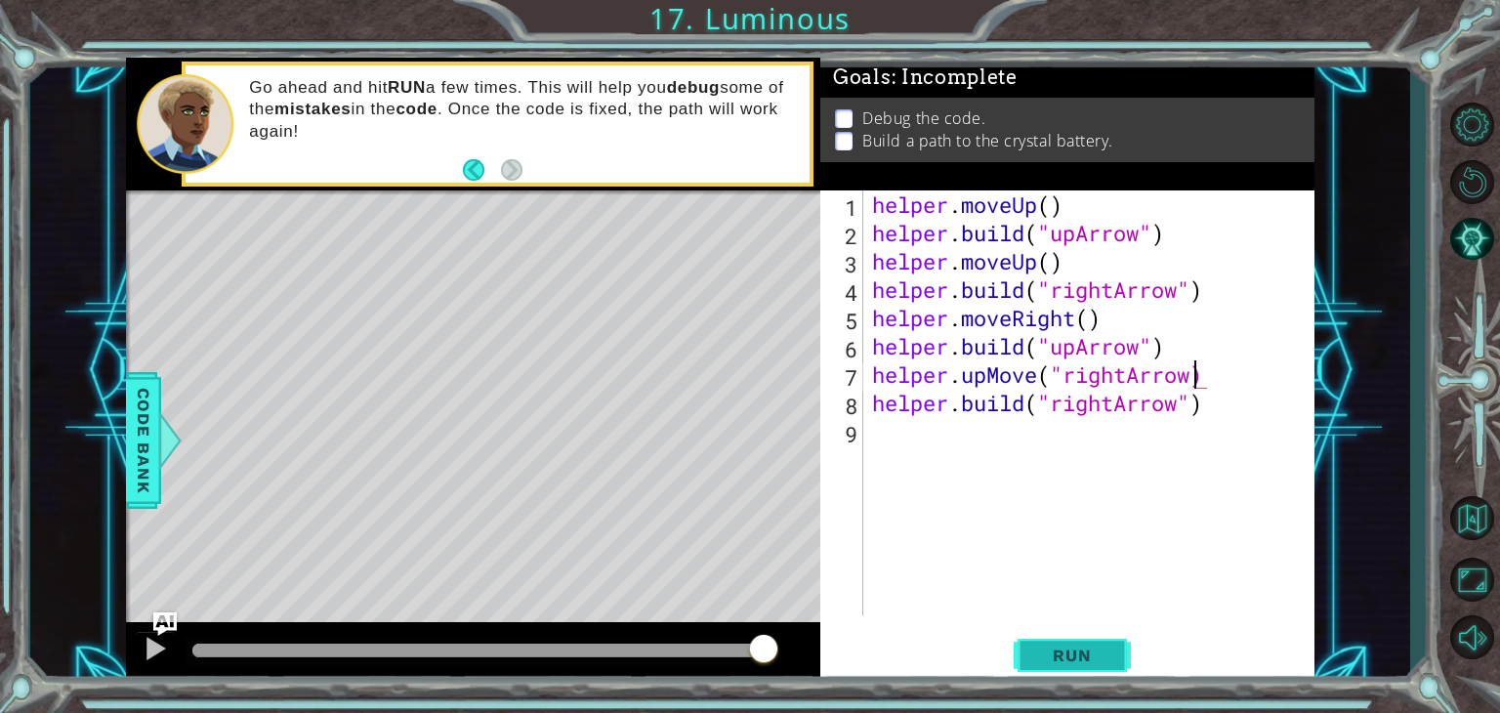
click at [1070, 661] on span "Run" at bounding box center [1071, 656] width 77 height 20
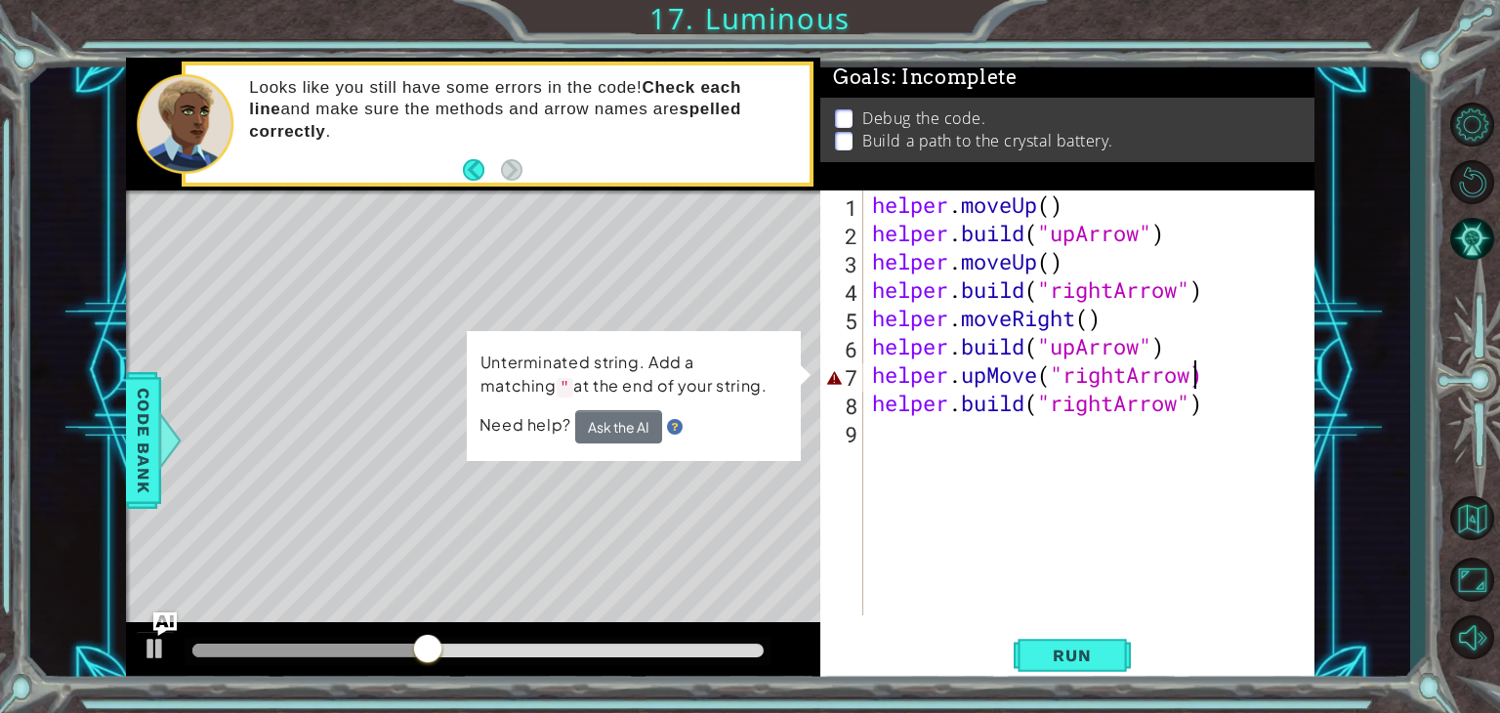
scroll to position [0, 15]
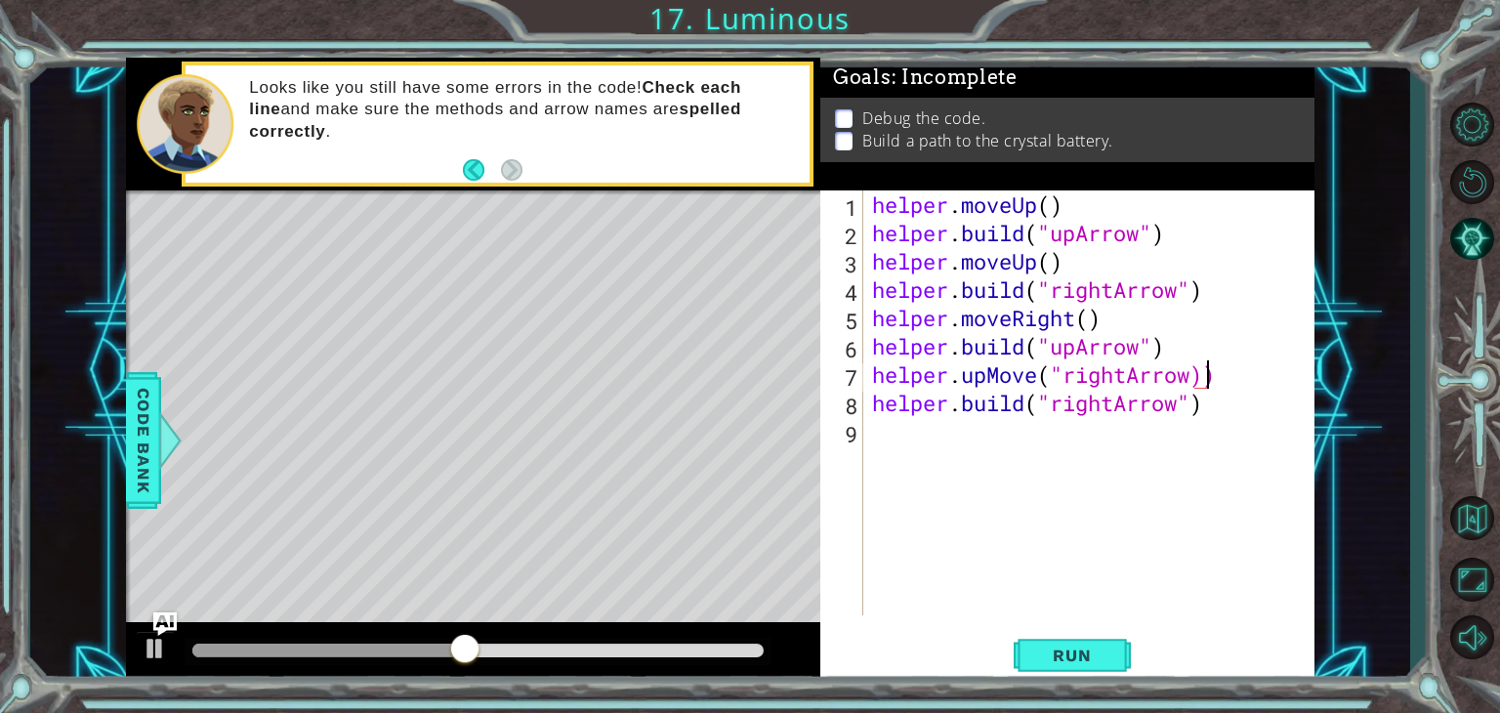
click at [1268, 399] on div "helper . moveUp ( ) helper . build ( "upArrow" ) helper . moveUp ( ) helper . b…" at bounding box center [1093, 430] width 451 height 481
click at [1270, 396] on div "helper . moveUp ( ) helper . build ( "upArrow" ) helper . moveUp ( ) helper . b…" at bounding box center [1093, 430] width 451 height 481
click at [1268, 384] on div "helper . moveUp ( ) helper . build ( "upArrow" ) helper . moveUp ( ) helper . b…" at bounding box center [1093, 430] width 451 height 481
click at [1090, 649] on span "Run" at bounding box center [1071, 656] width 77 height 20
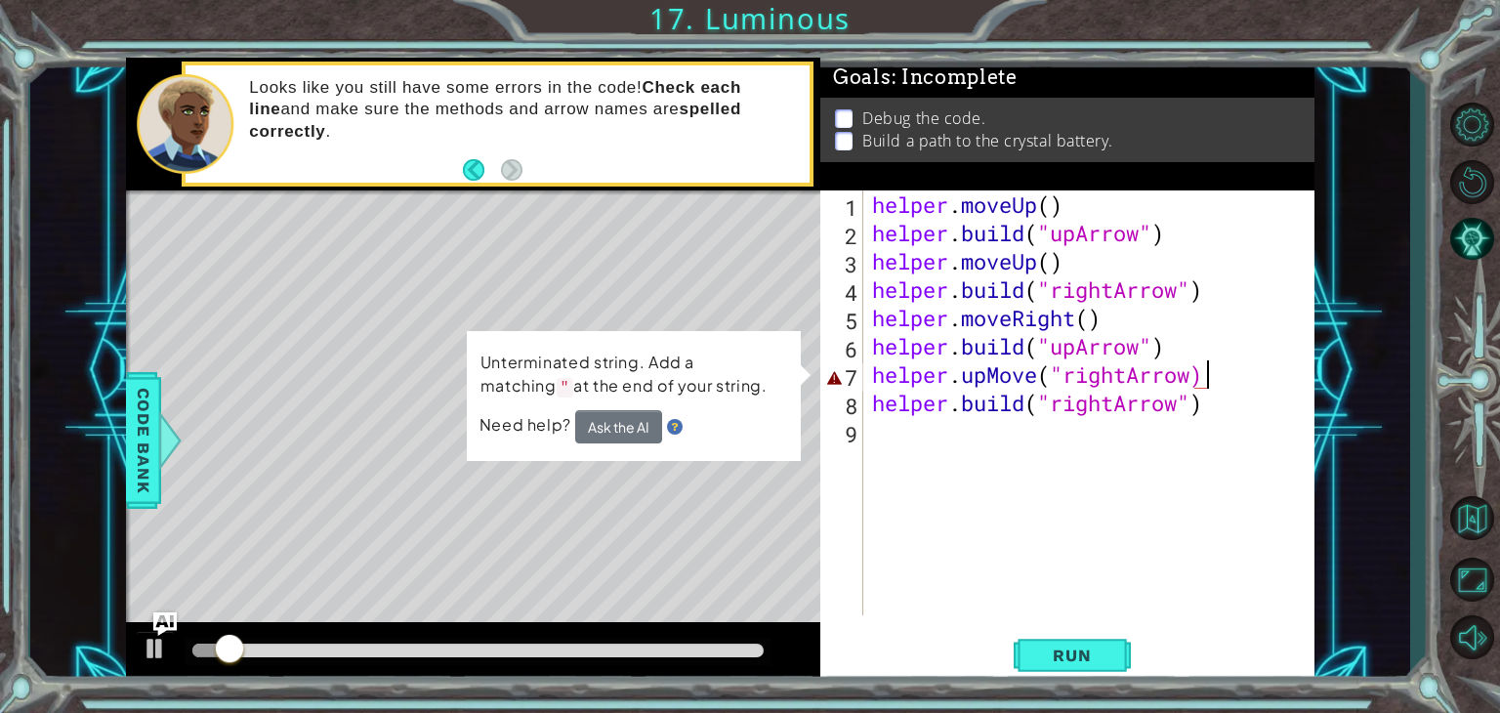
click at [1257, 380] on div "helper . moveUp ( ) helper . build ( "upArrow" ) helper . moveUp ( ) helper . b…" at bounding box center [1093, 430] width 451 height 481
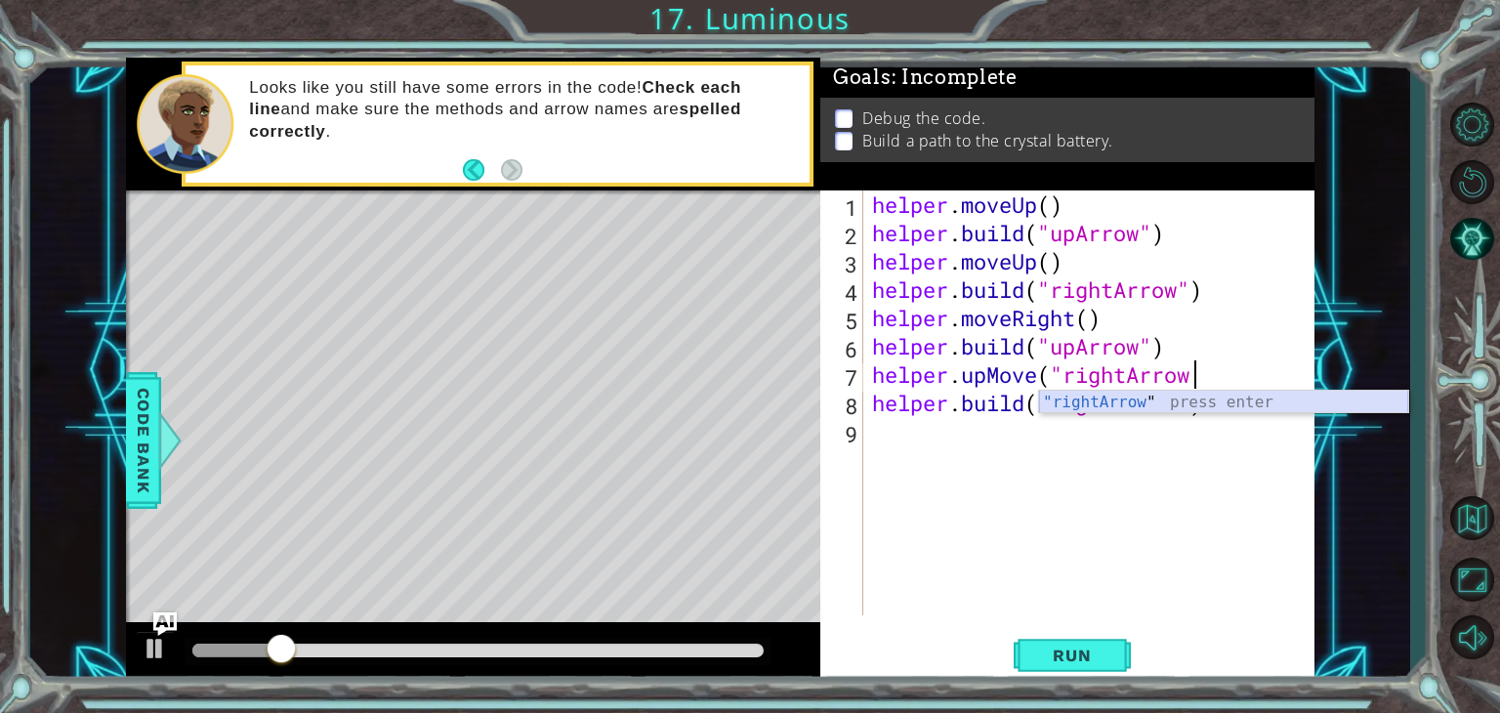
click at [1261, 394] on div ""rightArrow " press enter" at bounding box center [1223, 426] width 369 height 70
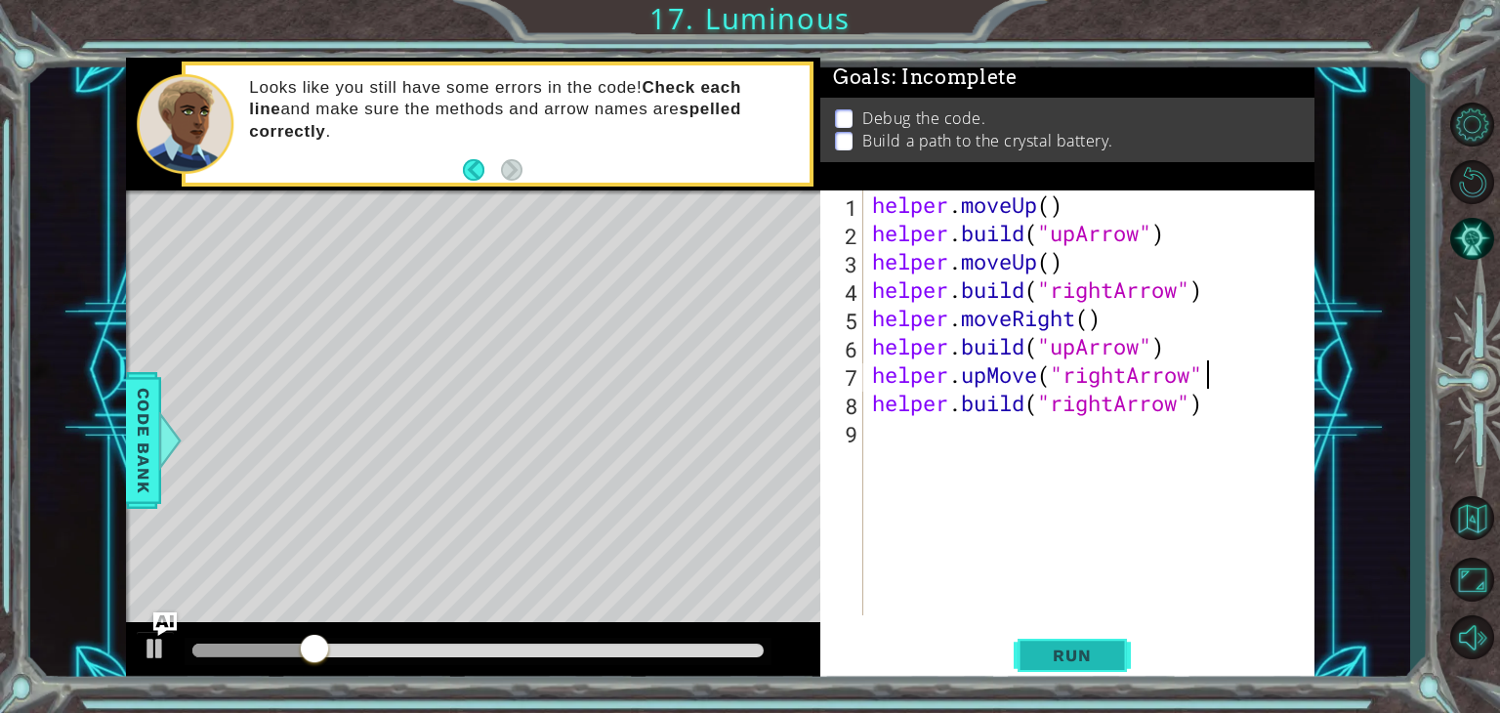
click at [1065, 634] on button "Run" at bounding box center [1072, 656] width 117 height 50
click at [1088, 668] on button "Run" at bounding box center [1072, 656] width 117 height 50
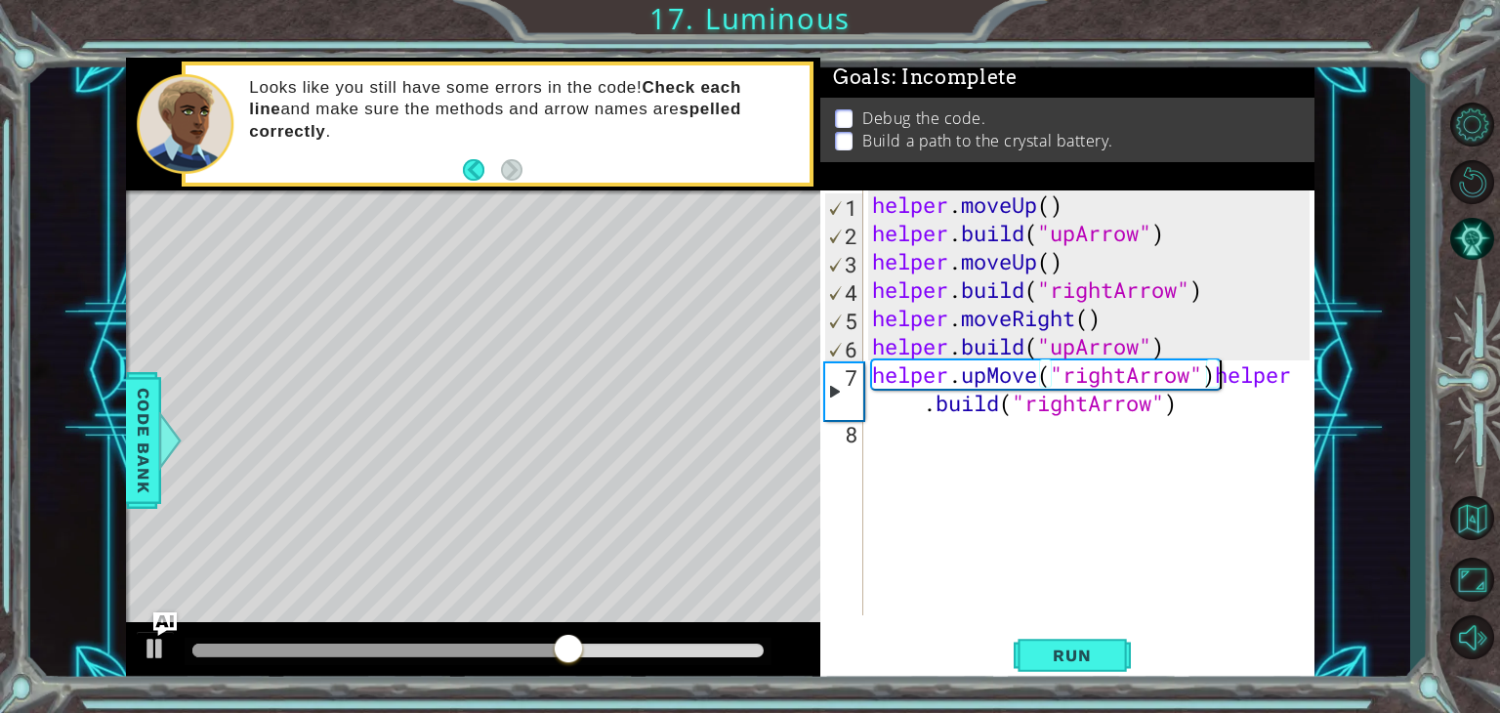
scroll to position [0, 14]
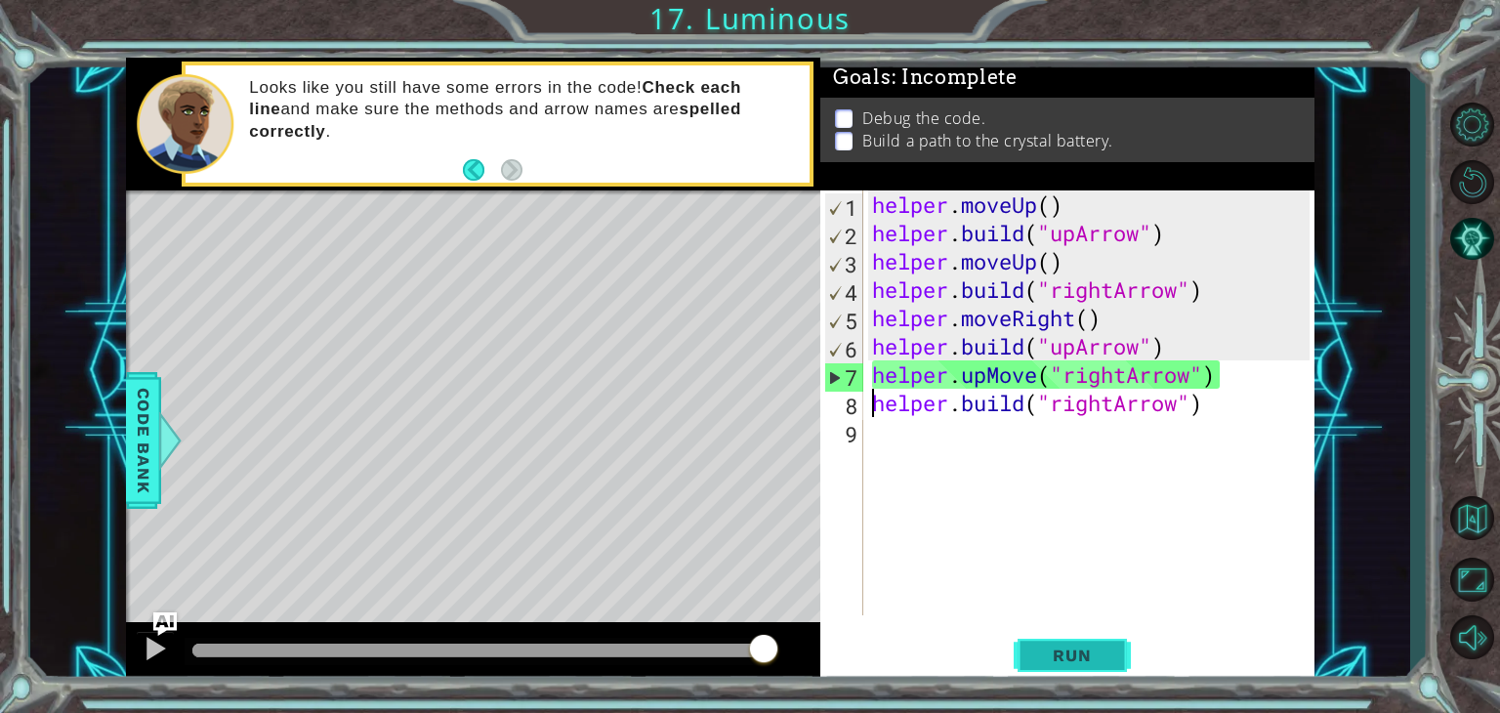
click at [1067, 655] on span "Run" at bounding box center [1071, 656] width 77 height 20
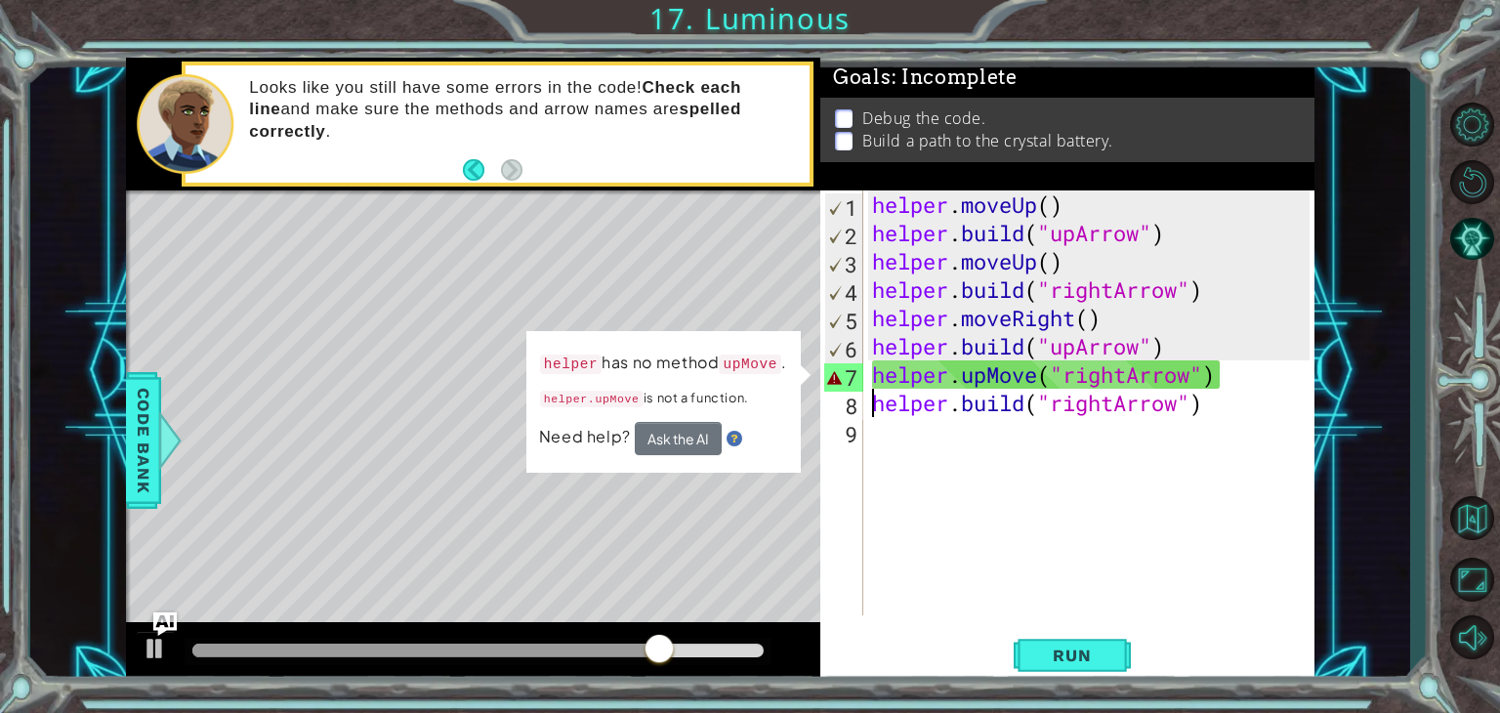
click at [872, 378] on div "helper . moveUp ( ) helper . build ( "upArrow" ) helper . moveUp ( ) helper . b…" at bounding box center [1093, 430] width 451 height 481
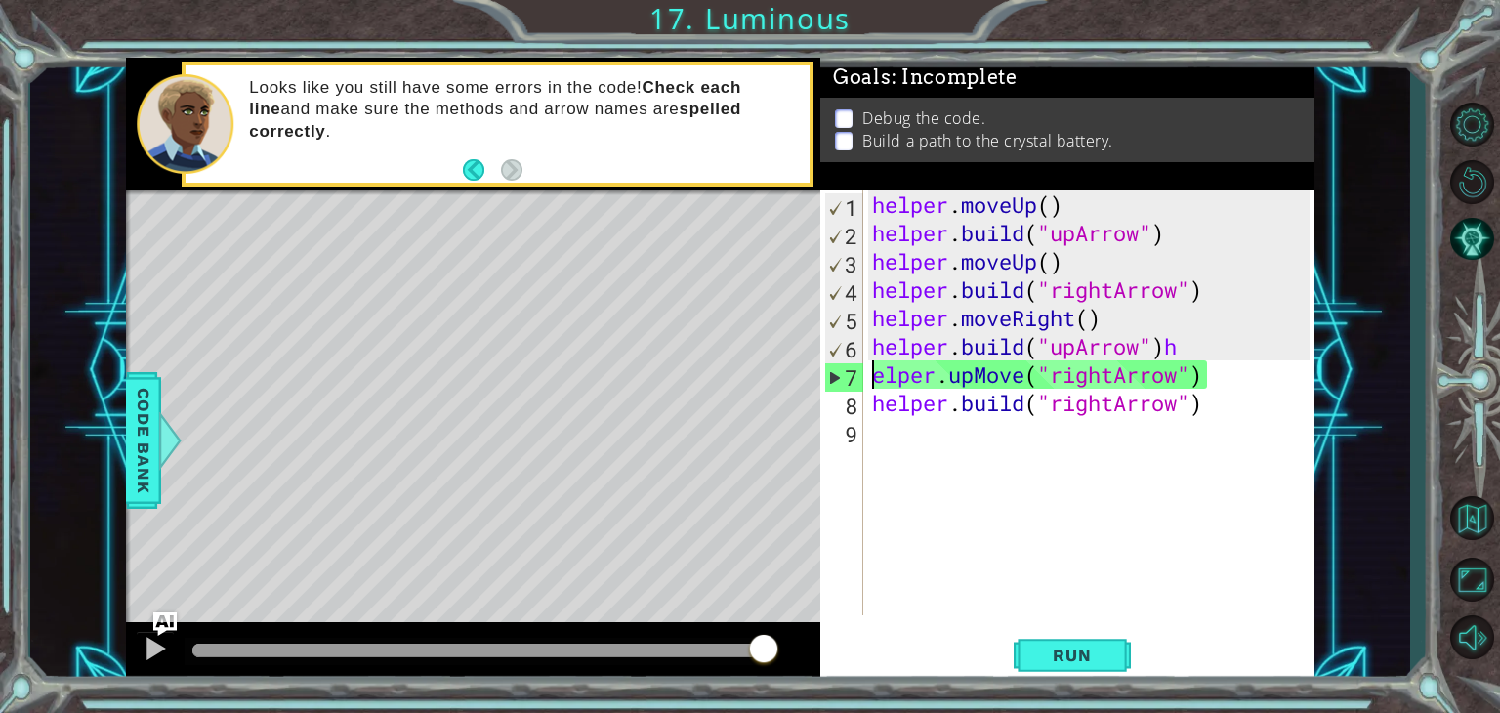
click at [1072, 626] on div "elper.upMove("rightArrow") 1 2 3 4 5 6 7 8 9 helper . moveUp ( ) helper . build…" at bounding box center [1067, 436] width 494 height 493
click at [1097, 652] on span "Run" at bounding box center [1071, 656] width 77 height 20
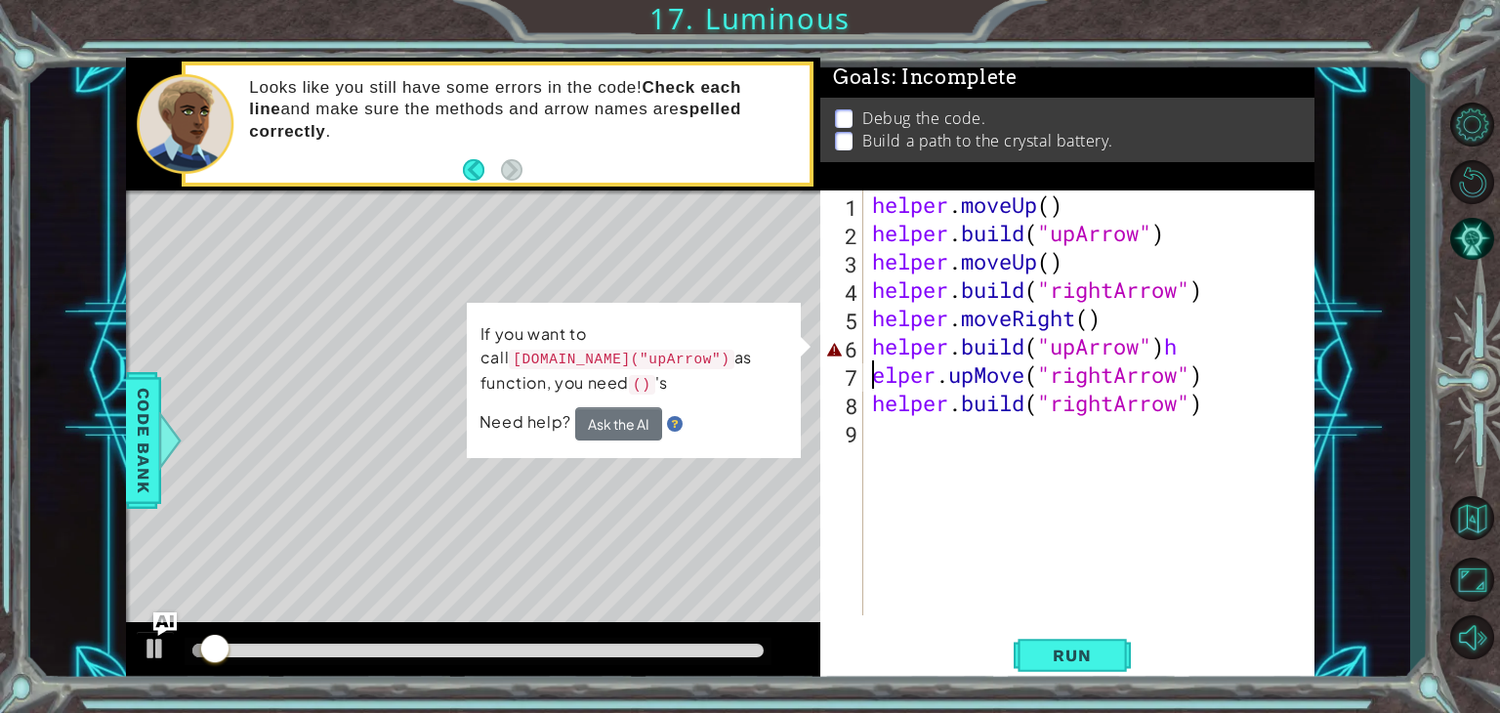
click at [1231, 359] on div "helper . moveUp ( ) helper . build ( "upArrow" ) helper . moveUp ( ) helper . b…" at bounding box center [1093, 430] width 451 height 481
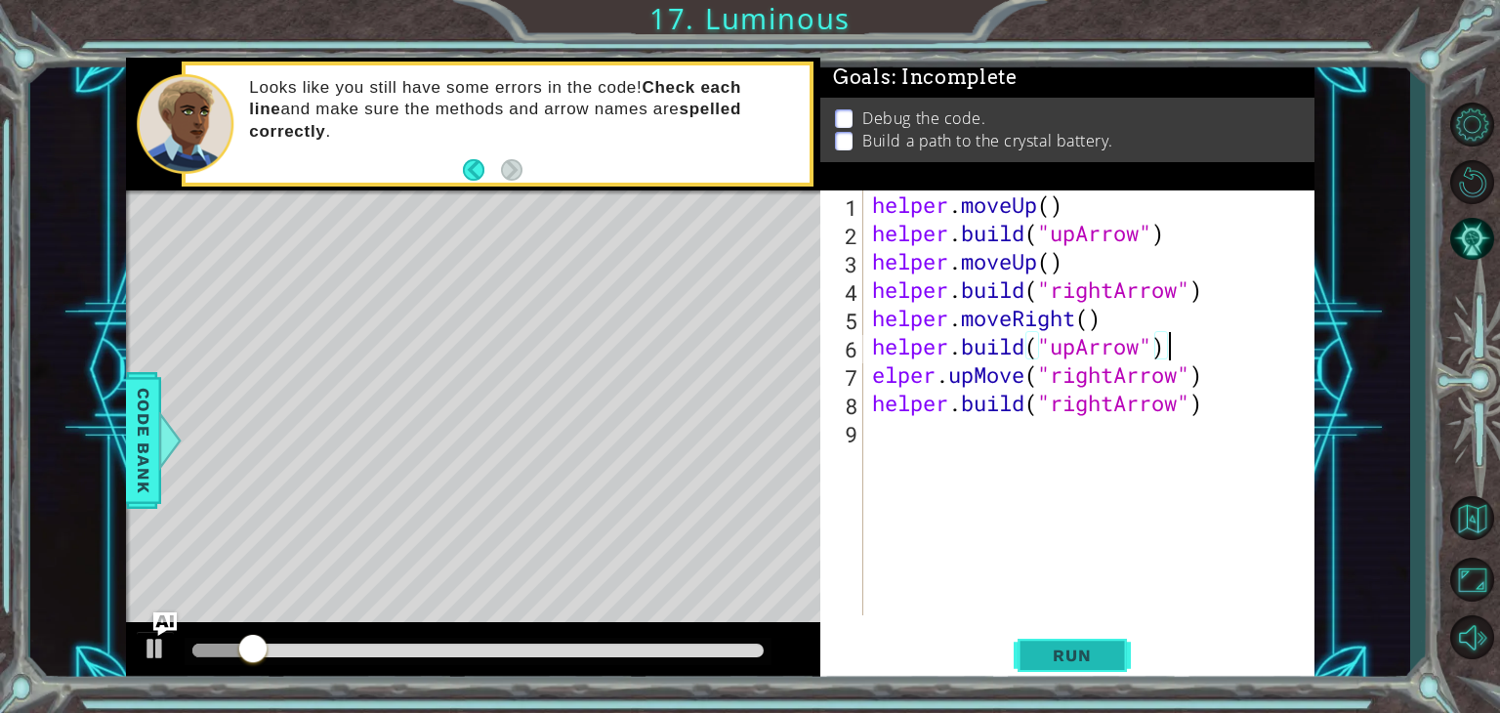
click at [1053, 660] on span "Run" at bounding box center [1071, 656] width 77 height 20
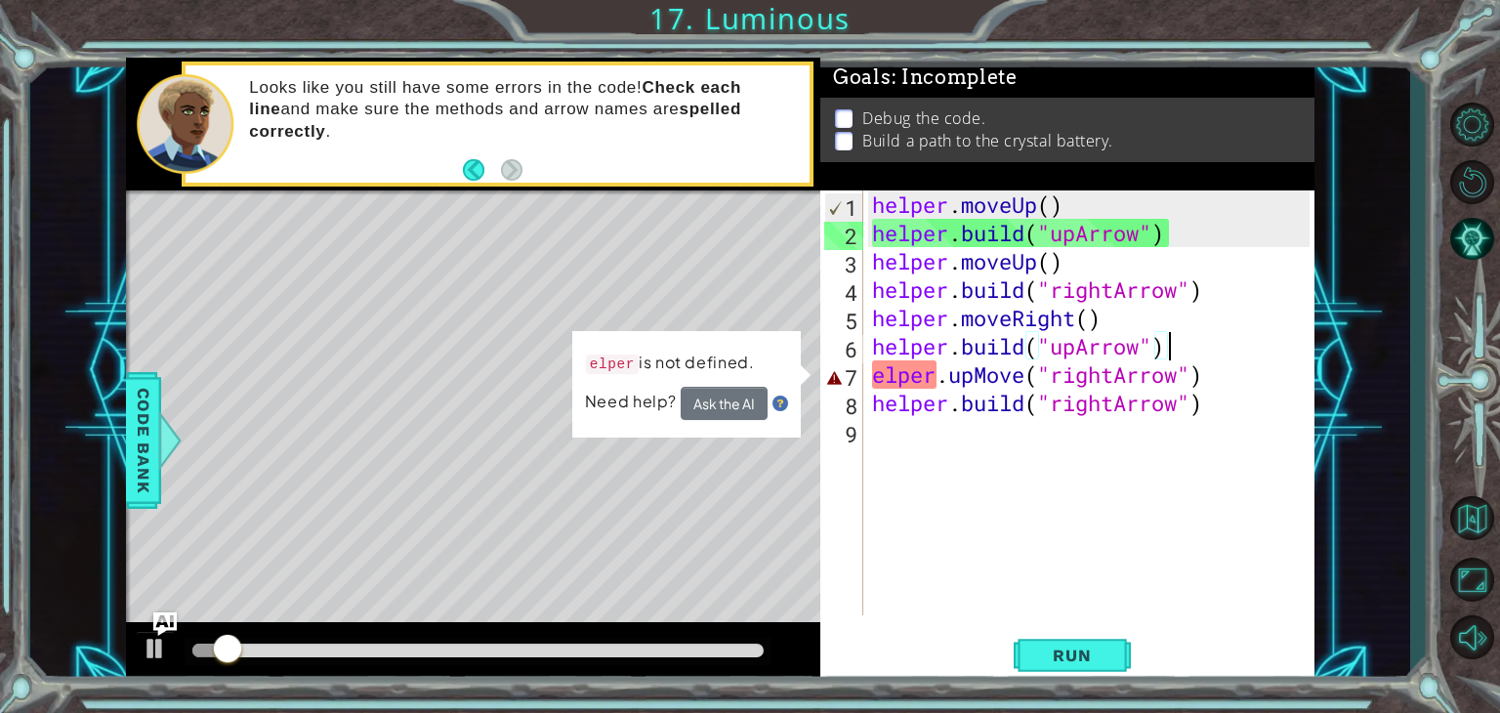
click at [875, 380] on div "helper . moveUp ( ) helper . build ( "upArrow" ) helper . moveUp ( ) helper . b…" at bounding box center [1093, 430] width 451 height 481
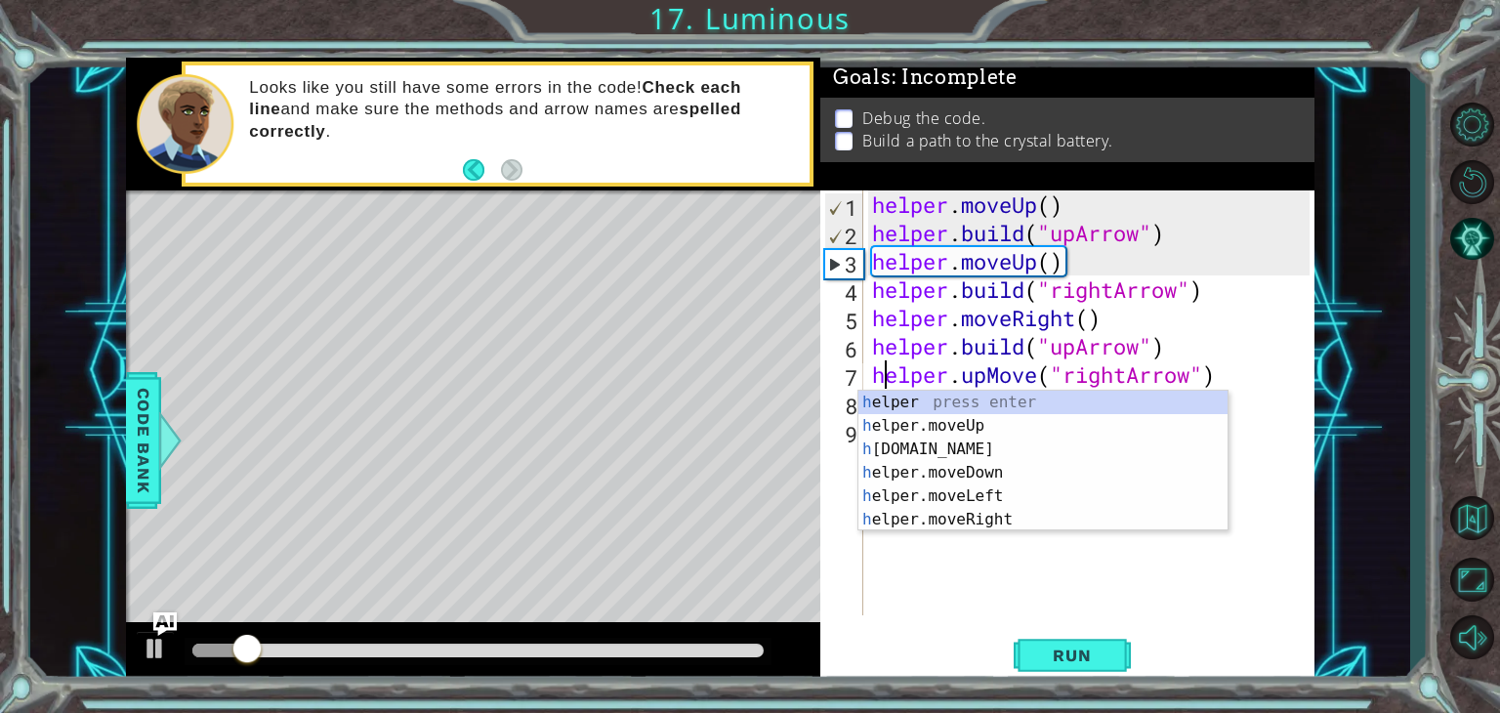
scroll to position [0, 0]
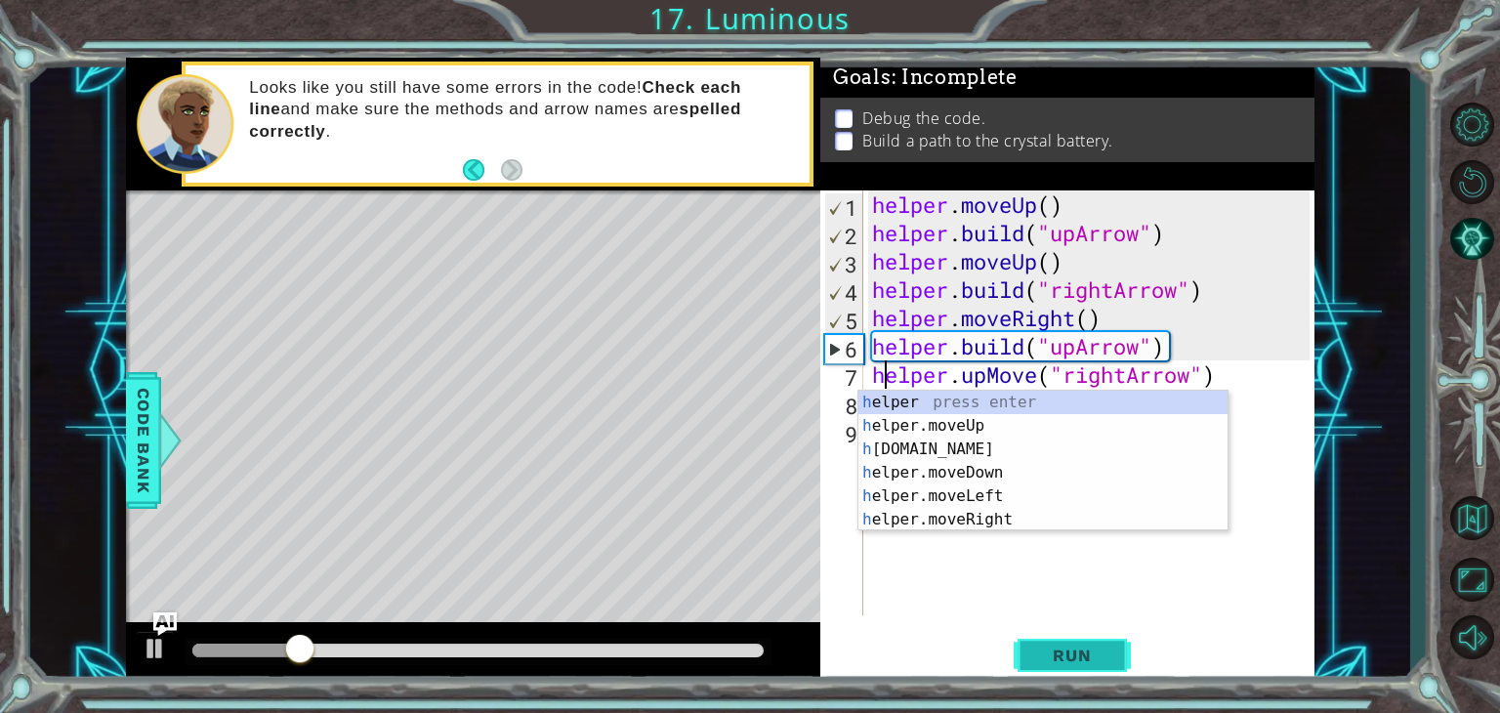
click at [1063, 638] on button "Run" at bounding box center [1072, 656] width 117 height 50
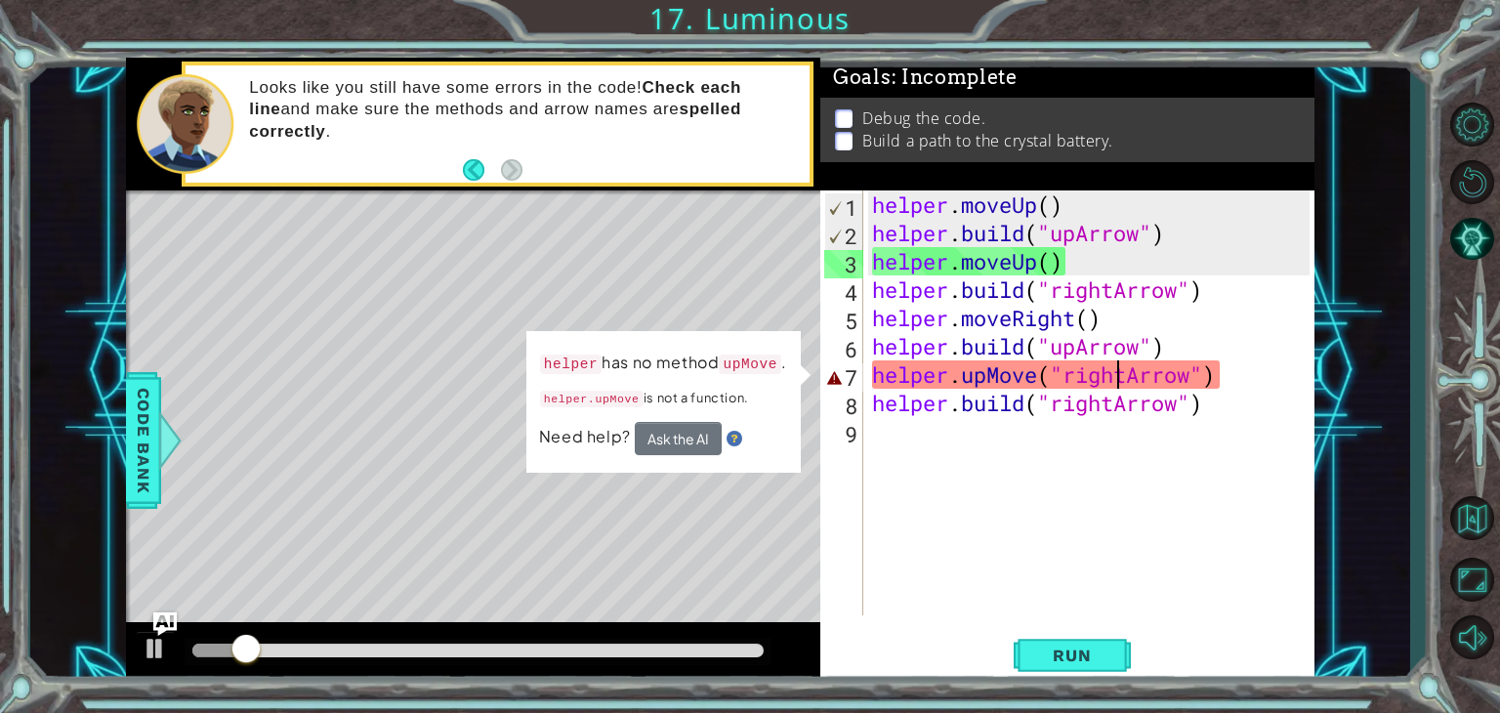
click at [1113, 381] on div "helper . moveUp ( ) helper . build ( "upArrow" ) helper . moveUp ( ) helper . b…" at bounding box center [1093, 430] width 451 height 481
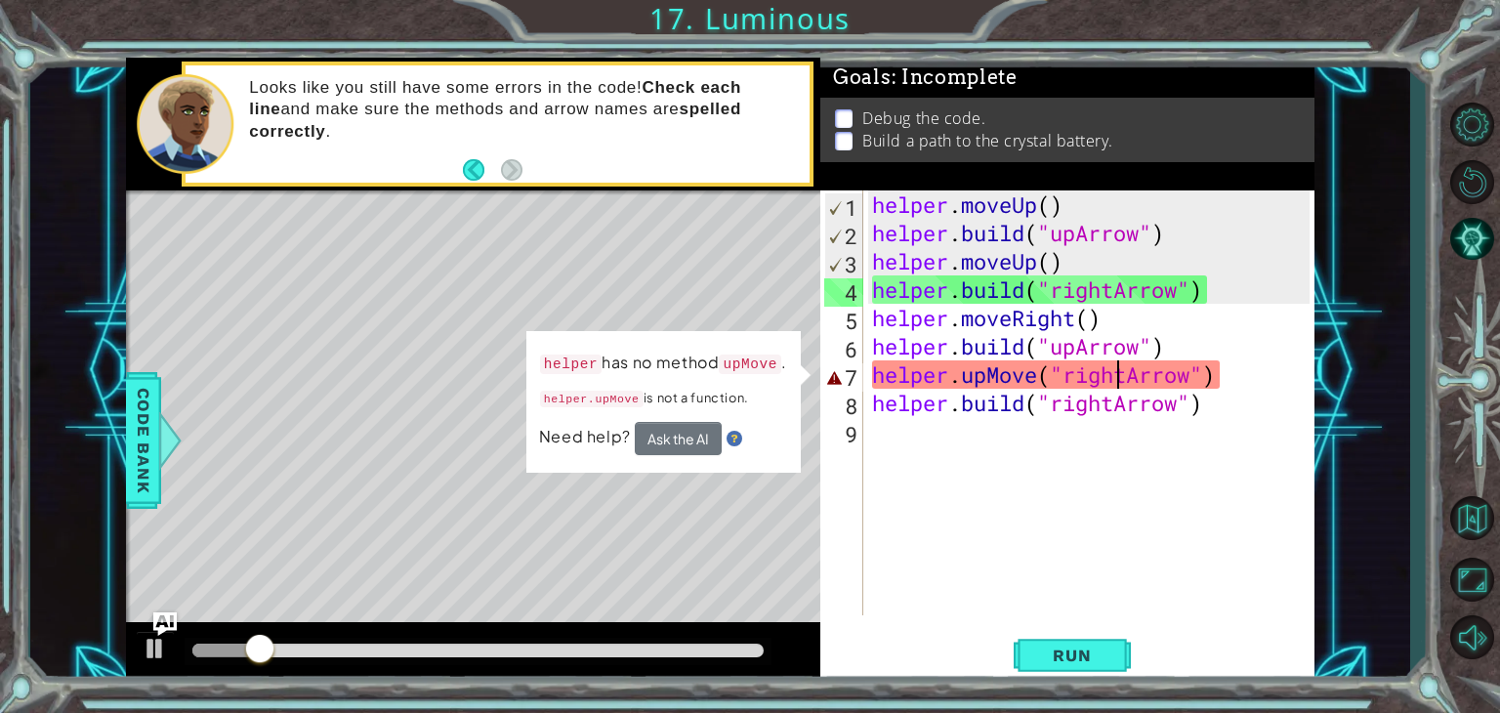
click at [1134, 381] on div "helper . moveUp ( ) helper . build ( "upArrow" ) helper . moveUp ( ) helper . b…" at bounding box center [1093, 430] width 451 height 481
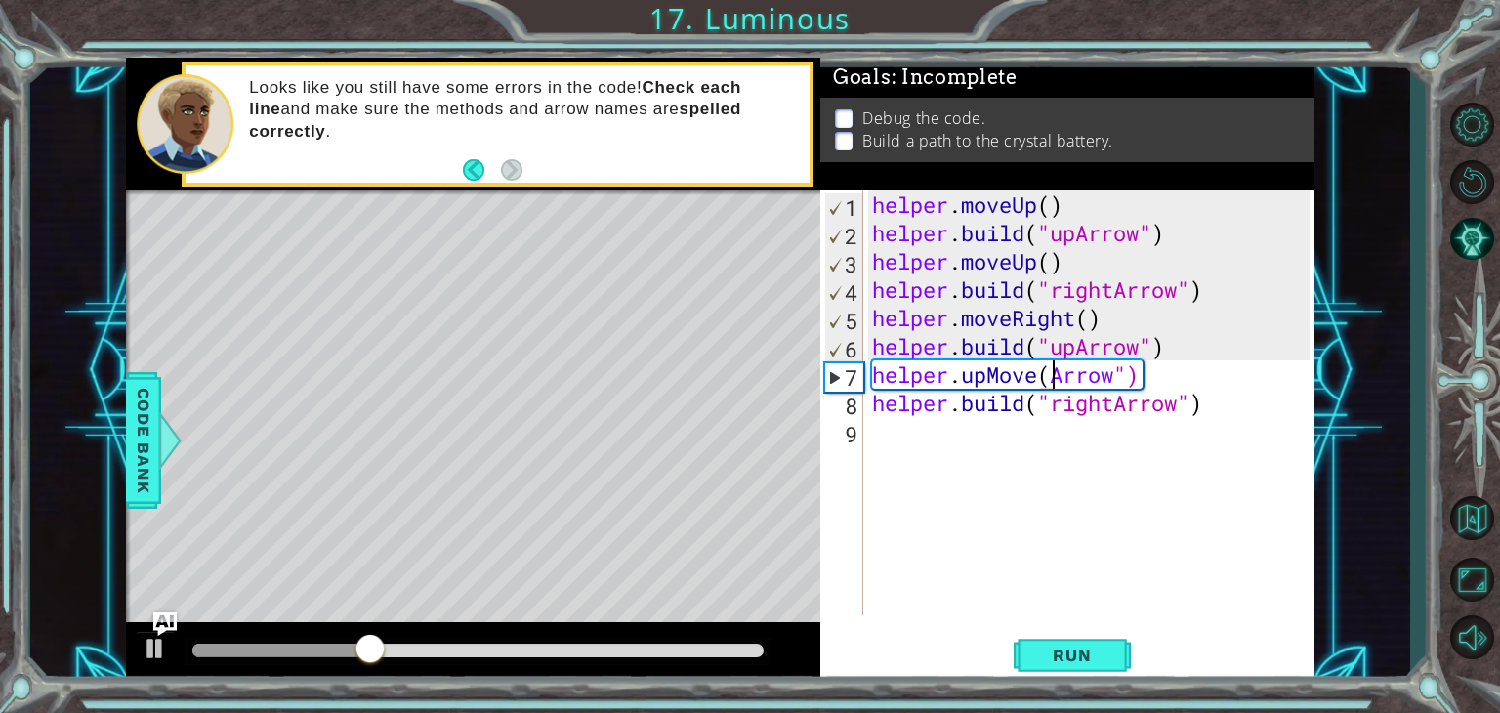
scroll to position [0, 9]
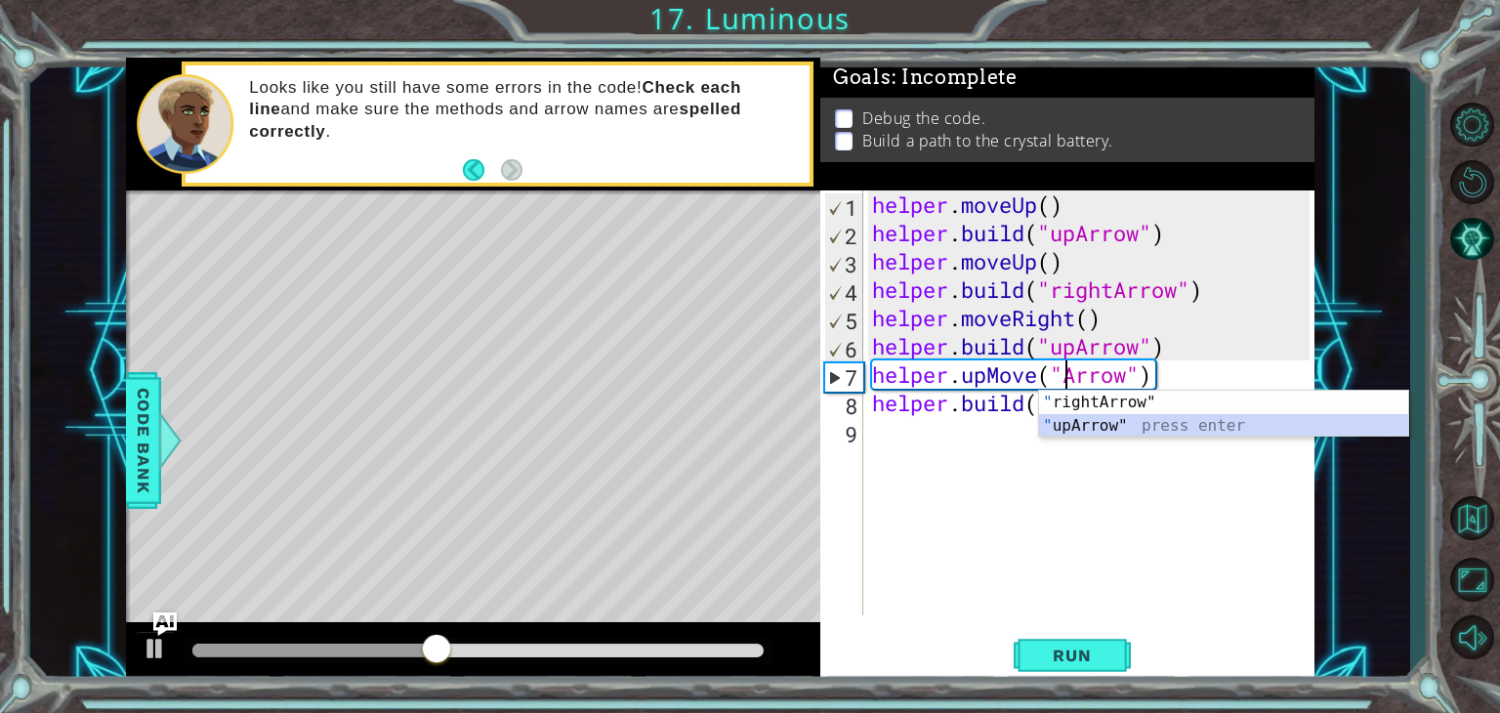
click at [1093, 415] on div "" rightArrow" press enter " upArrow" press enter" at bounding box center [1223, 438] width 369 height 94
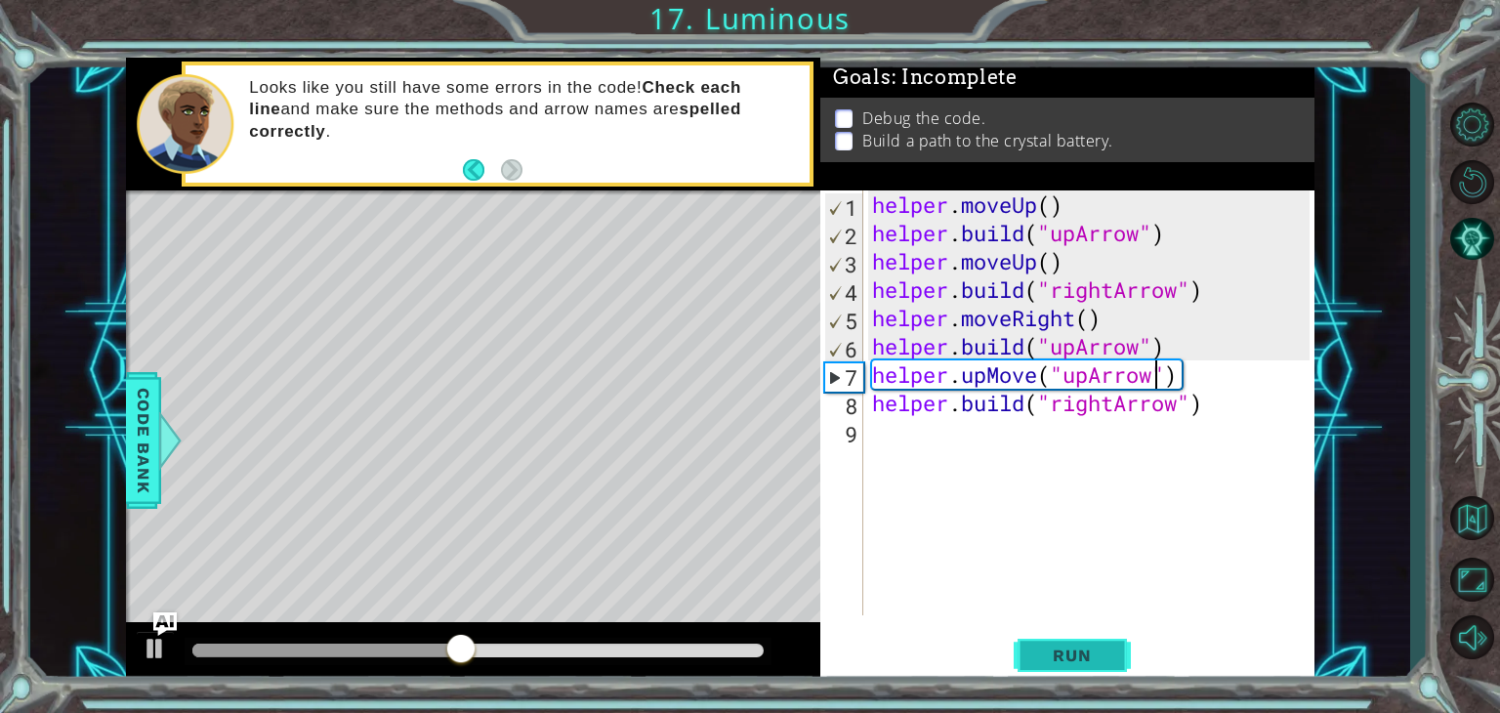
click at [1098, 651] on span "Run" at bounding box center [1071, 656] width 77 height 20
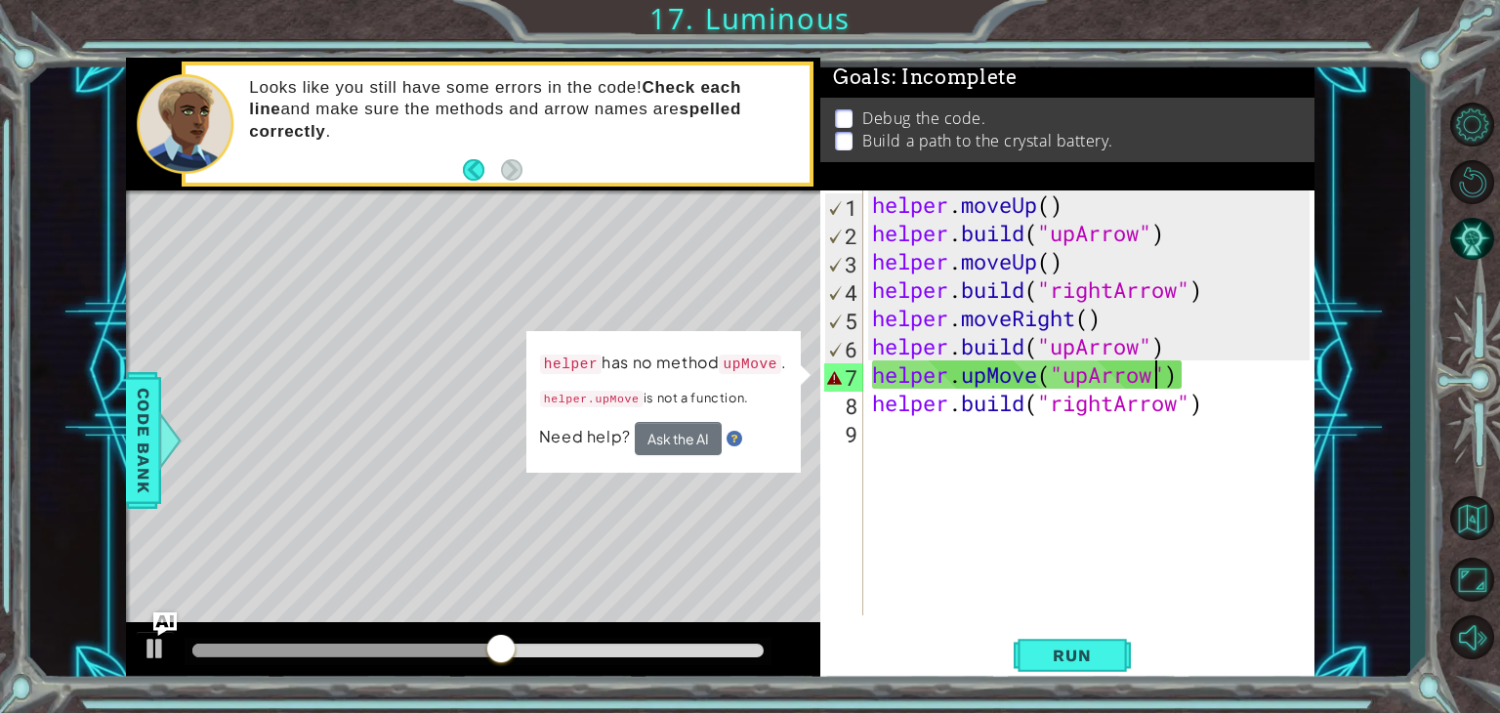
click at [1082, 359] on div "helper . moveUp ( ) helper . build ( "upArrow" ) helper . moveUp ( ) helper . b…" at bounding box center [1093, 430] width 451 height 481
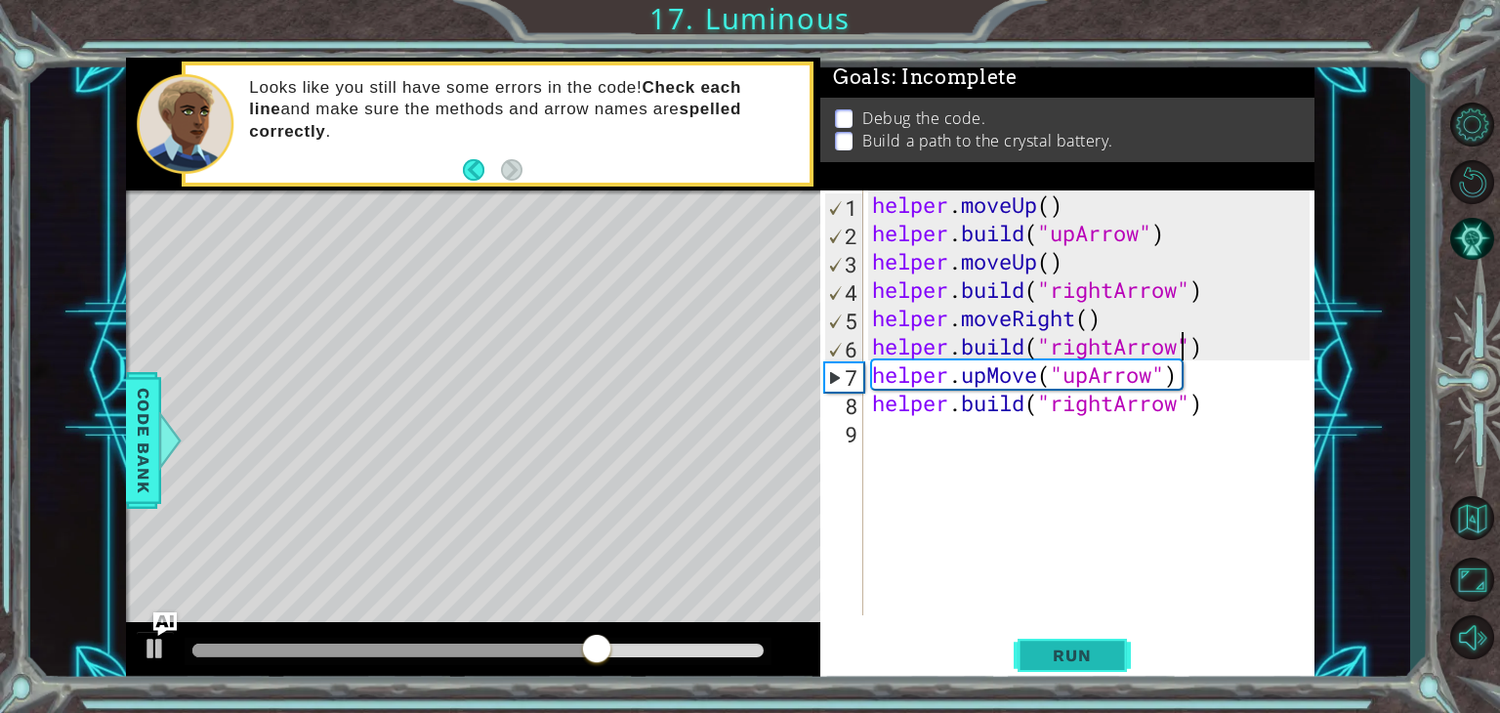
click at [1129, 660] on button "Run" at bounding box center [1072, 656] width 117 height 50
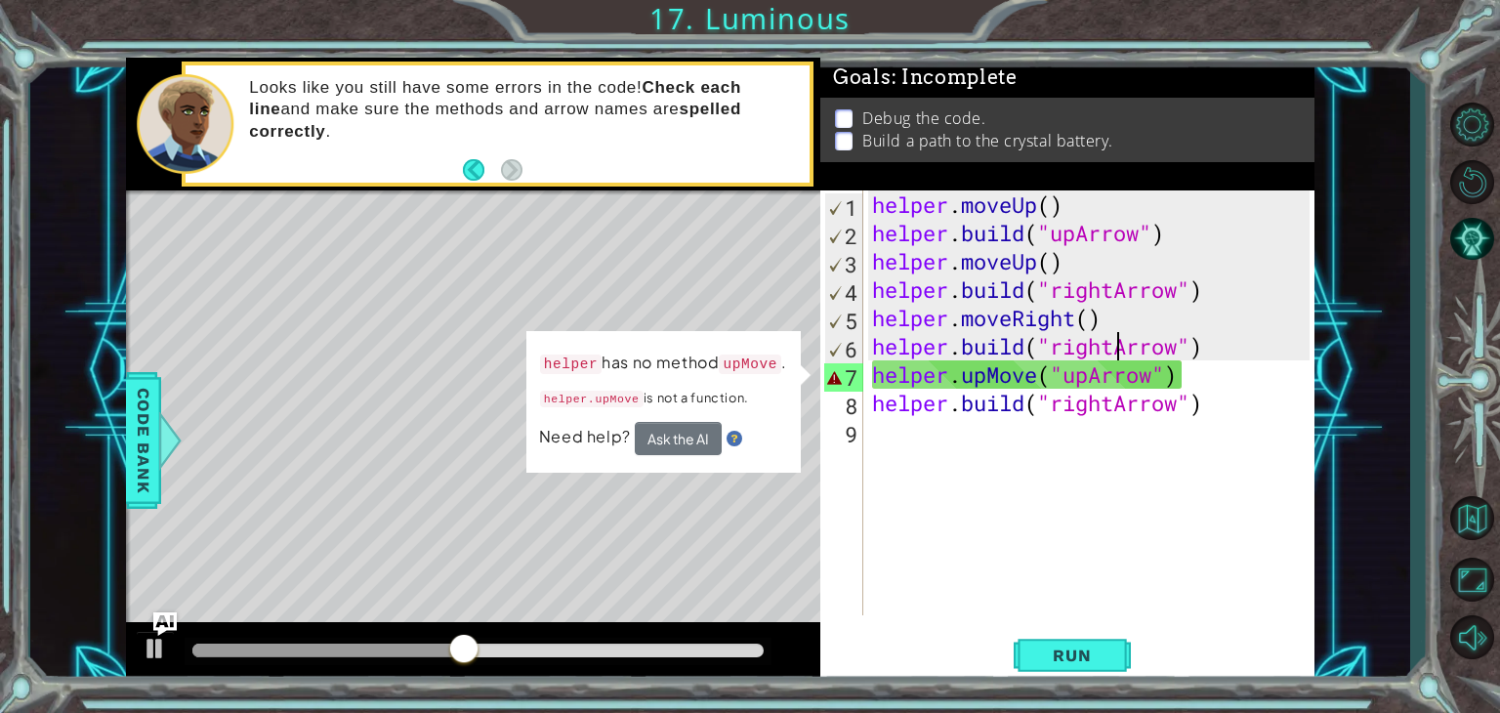
click at [1111, 352] on div "helper . moveUp ( ) helper . build ( "upArrow" ) helper . moveUp ( ) helper . b…" at bounding box center [1093, 430] width 451 height 481
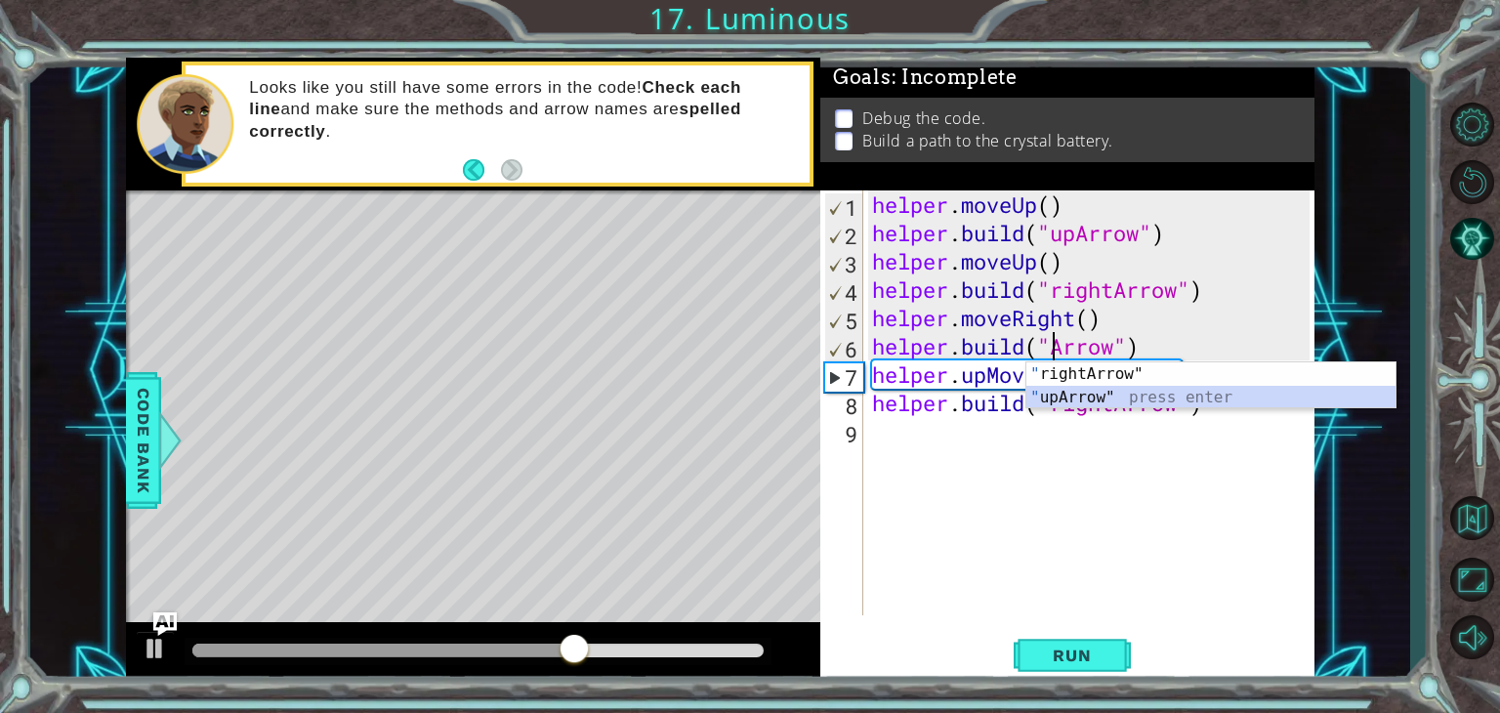
click at [1118, 397] on div "" rightArrow" press enter " upArrow" press enter" at bounding box center [1210, 409] width 369 height 94
type textarea "[DOMAIN_NAME]("upArrow")"
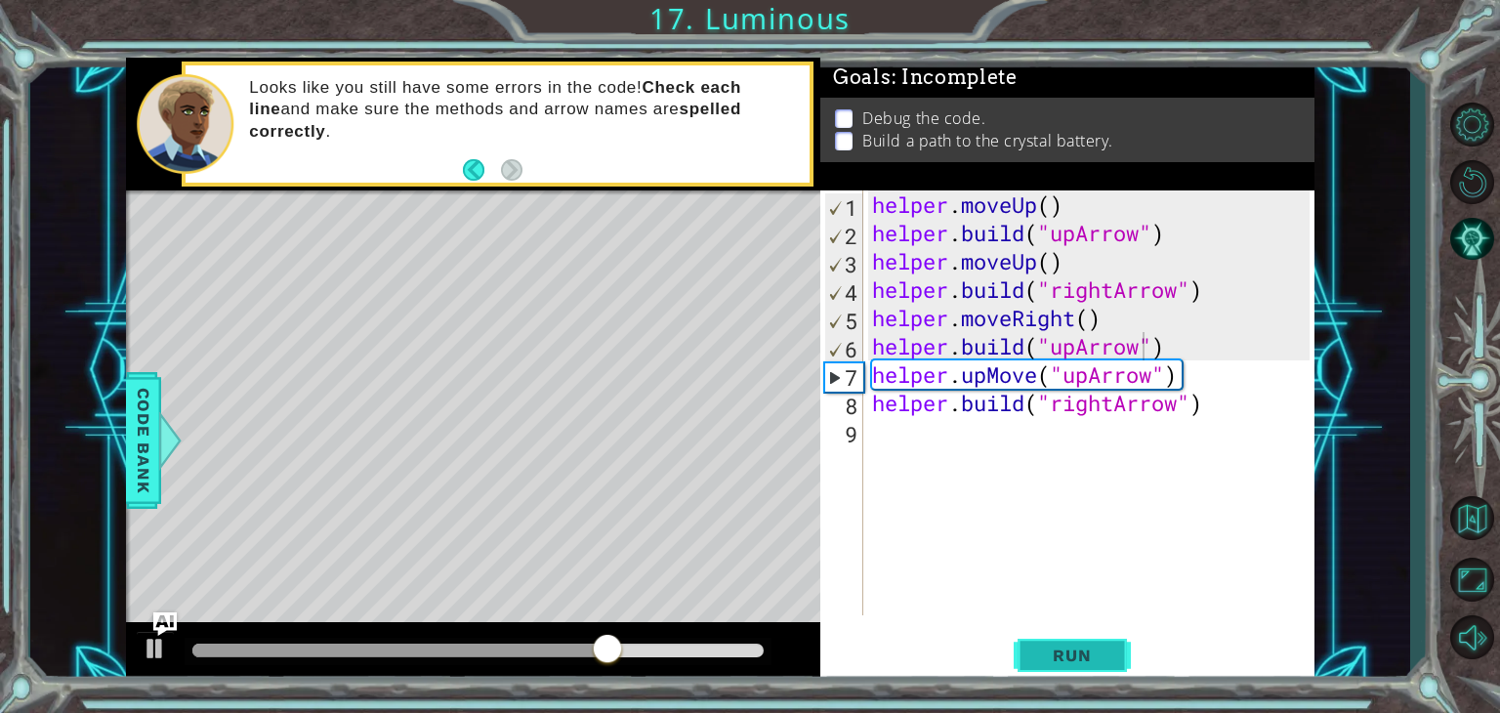
click at [1095, 645] on button "Run" at bounding box center [1072, 656] width 117 height 50
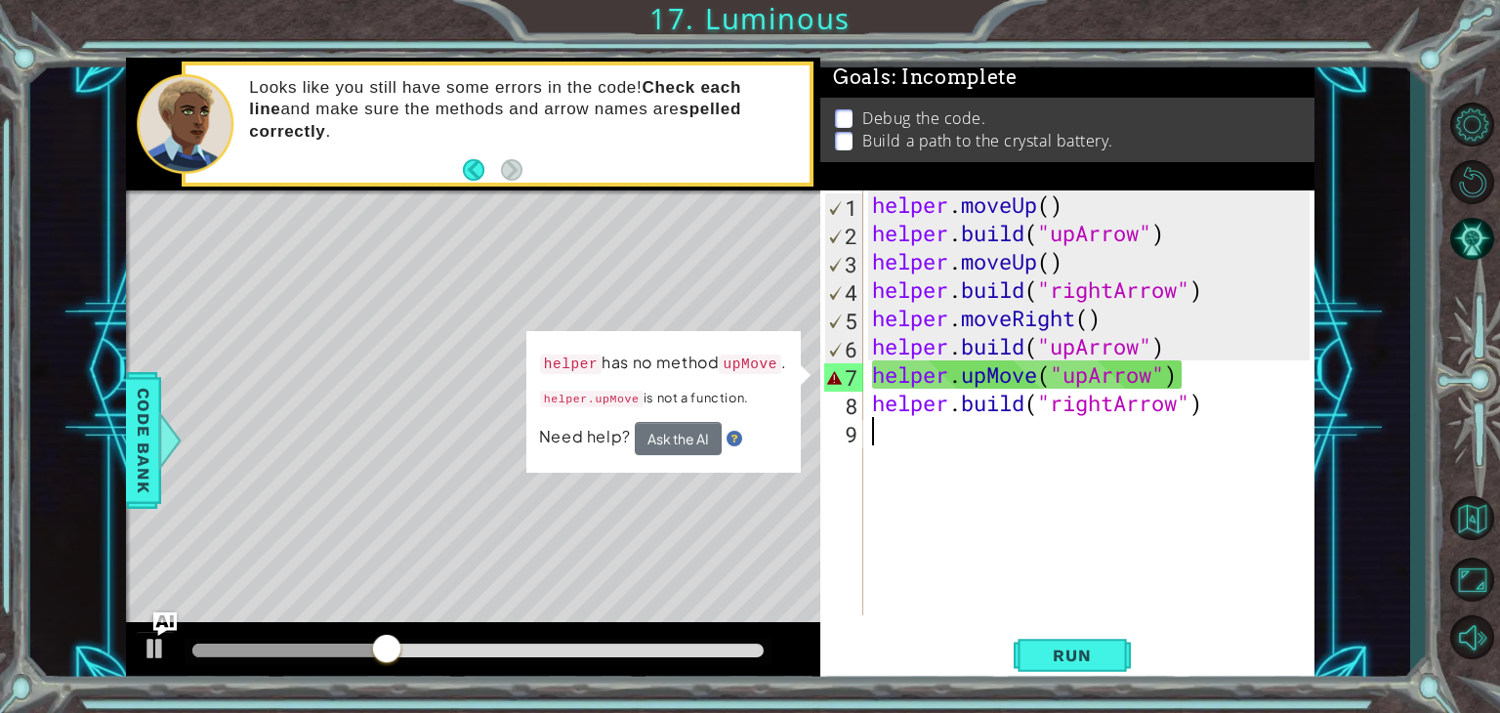
click at [914, 437] on div "helper . moveUp ( ) helper . build ( "upArrow" ) helper . moveUp ( ) helper . b…" at bounding box center [1093, 430] width 451 height 481
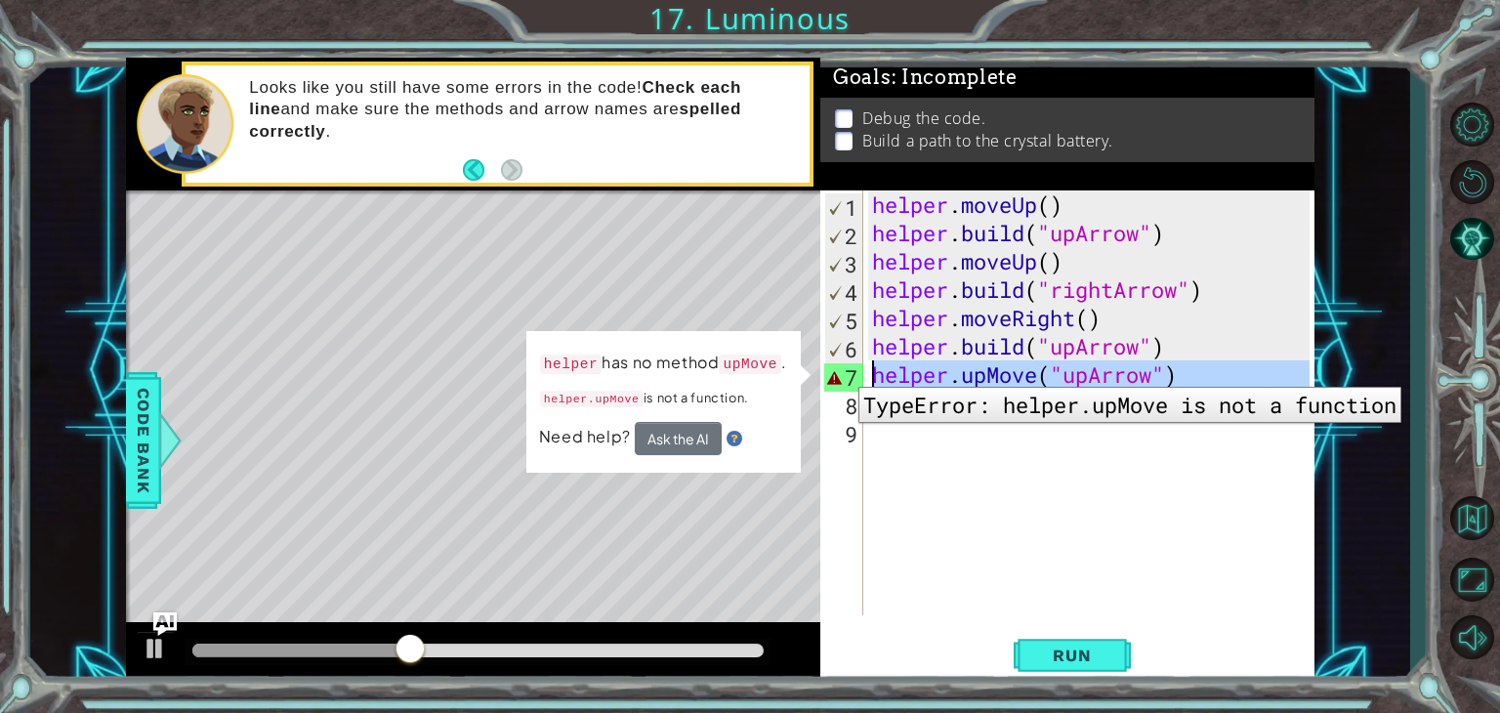
click at [844, 372] on div "7" at bounding box center [843, 377] width 39 height 28
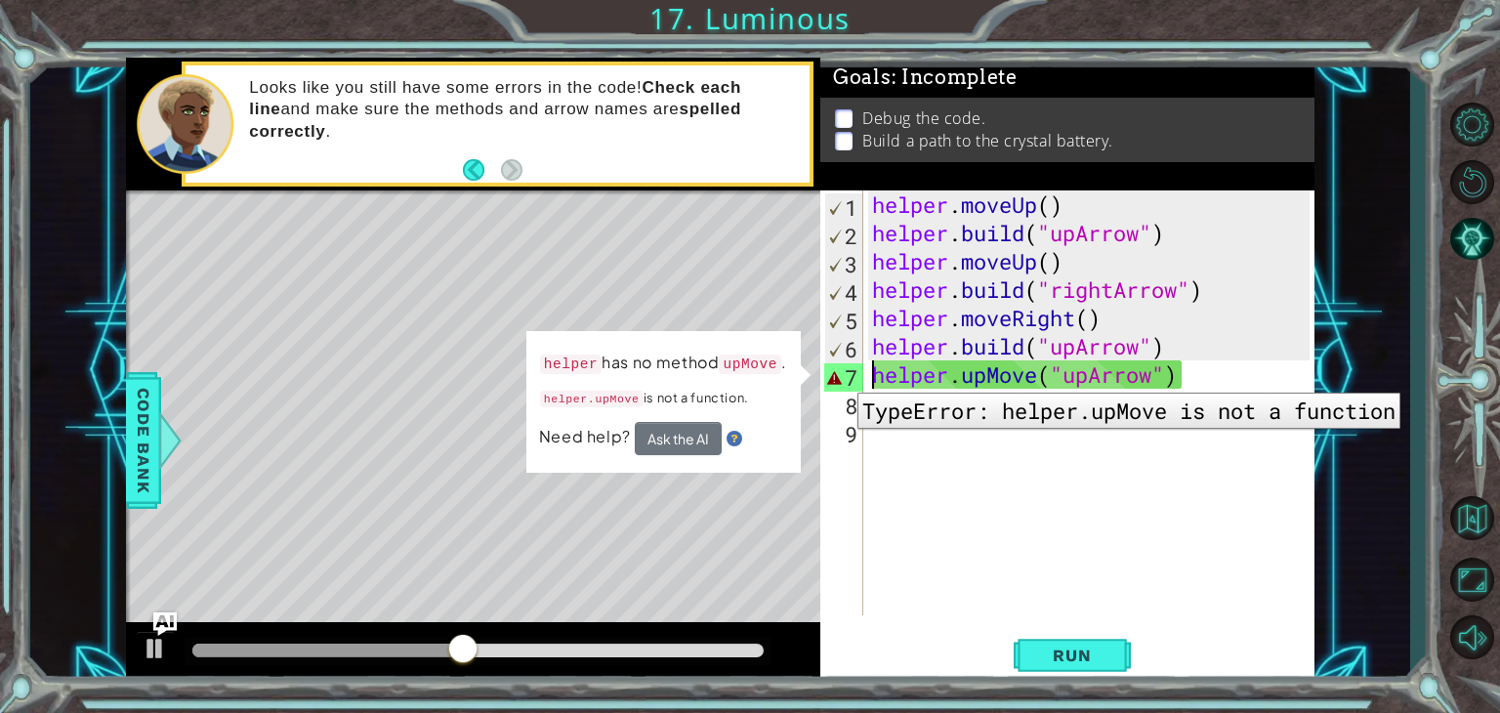
click at [843, 380] on div "7" at bounding box center [843, 377] width 39 height 28
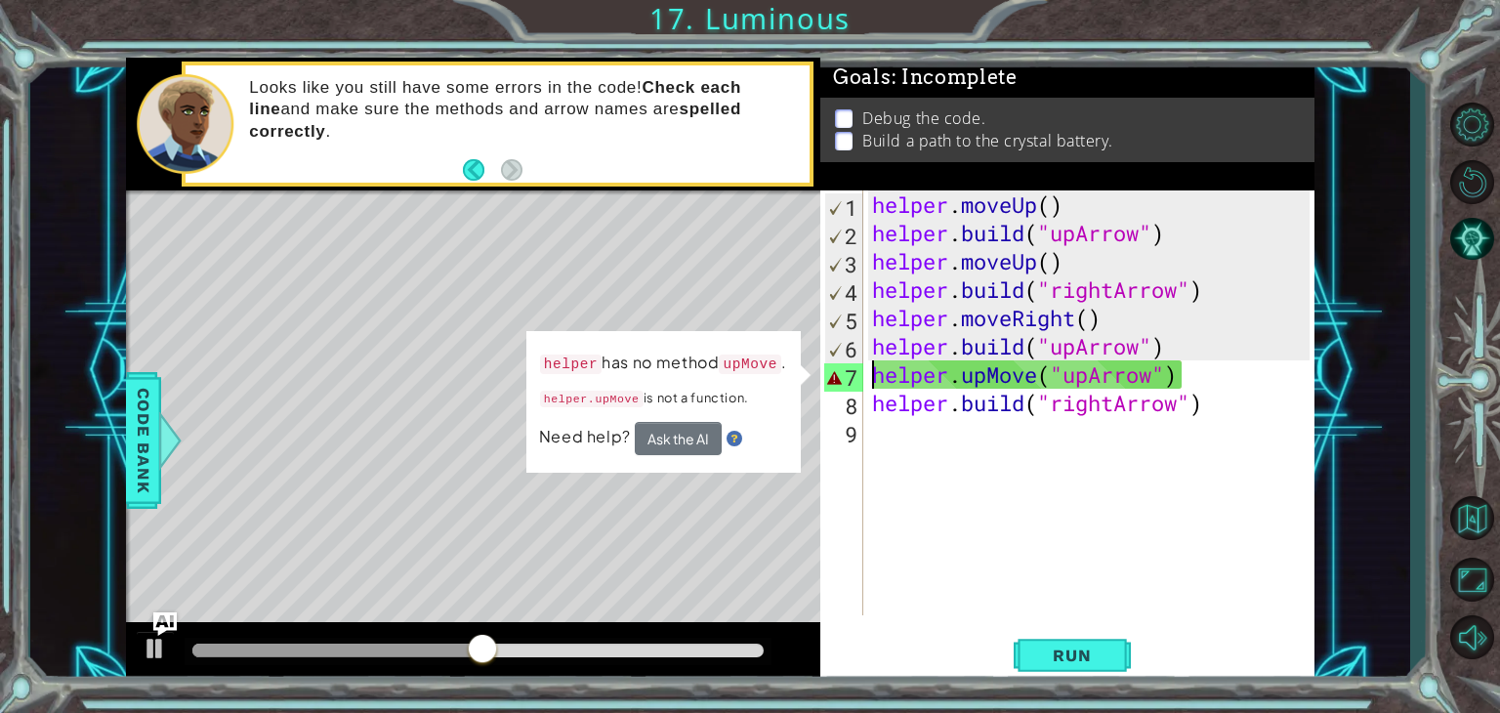
click at [843, 381] on div "7" at bounding box center [843, 377] width 39 height 28
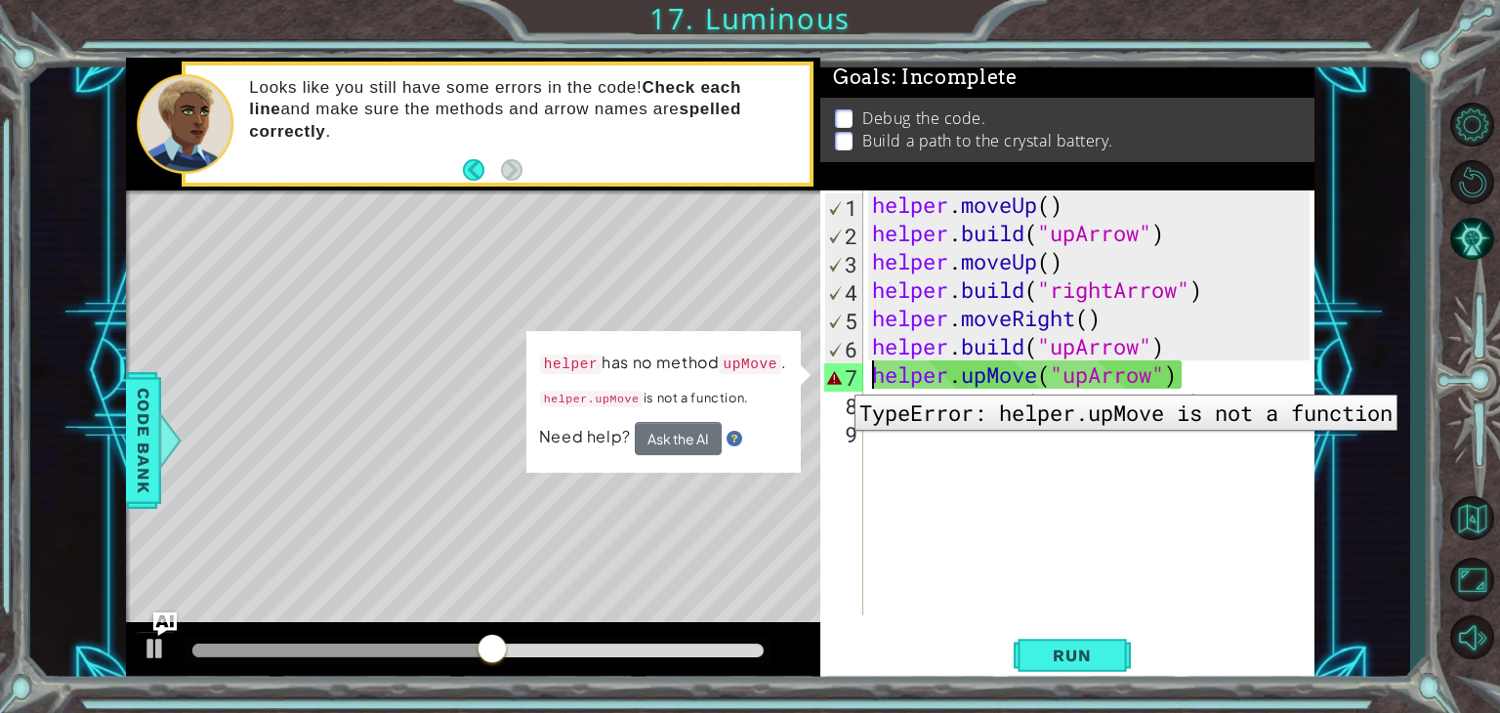
click at [840, 380] on div "7" at bounding box center [843, 377] width 39 height 28
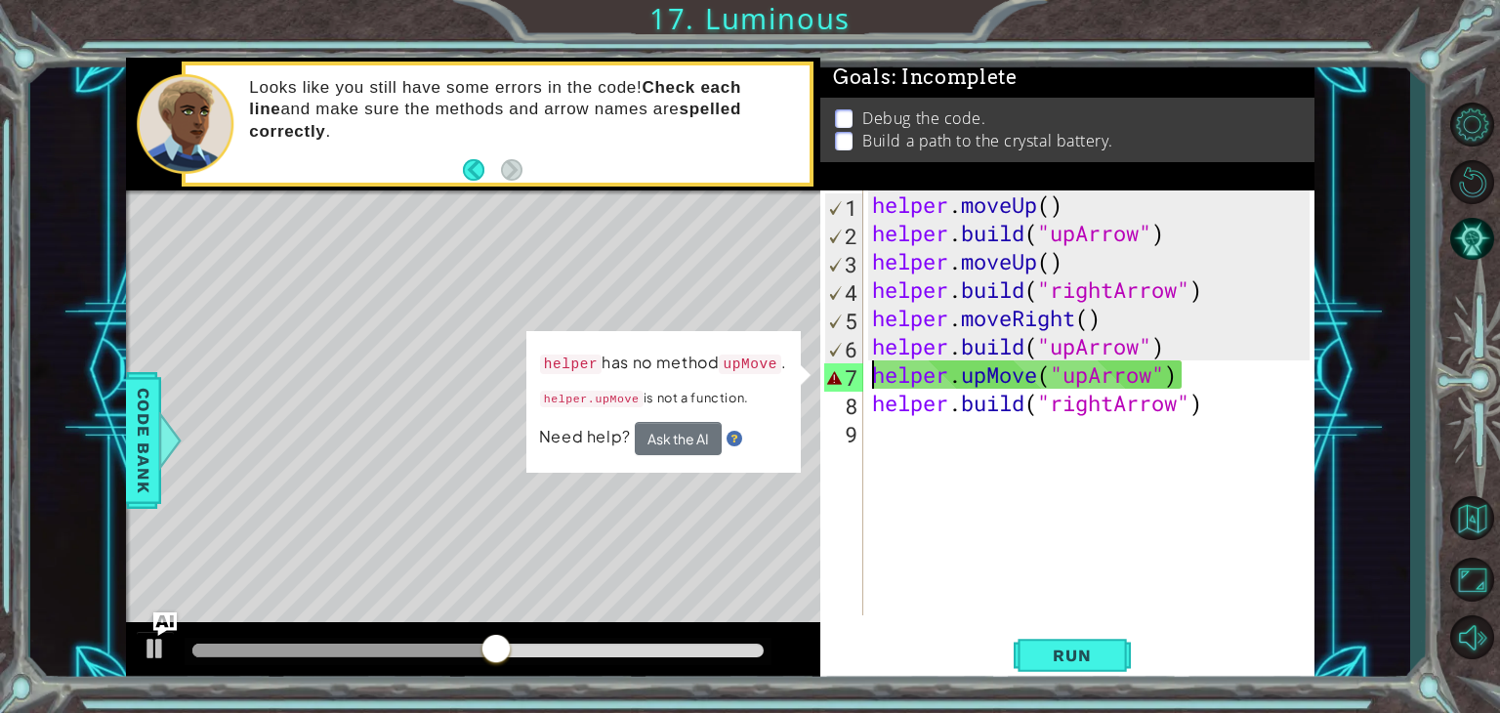
type textarea "[DOMAIN_NAME]("rightArrow")"
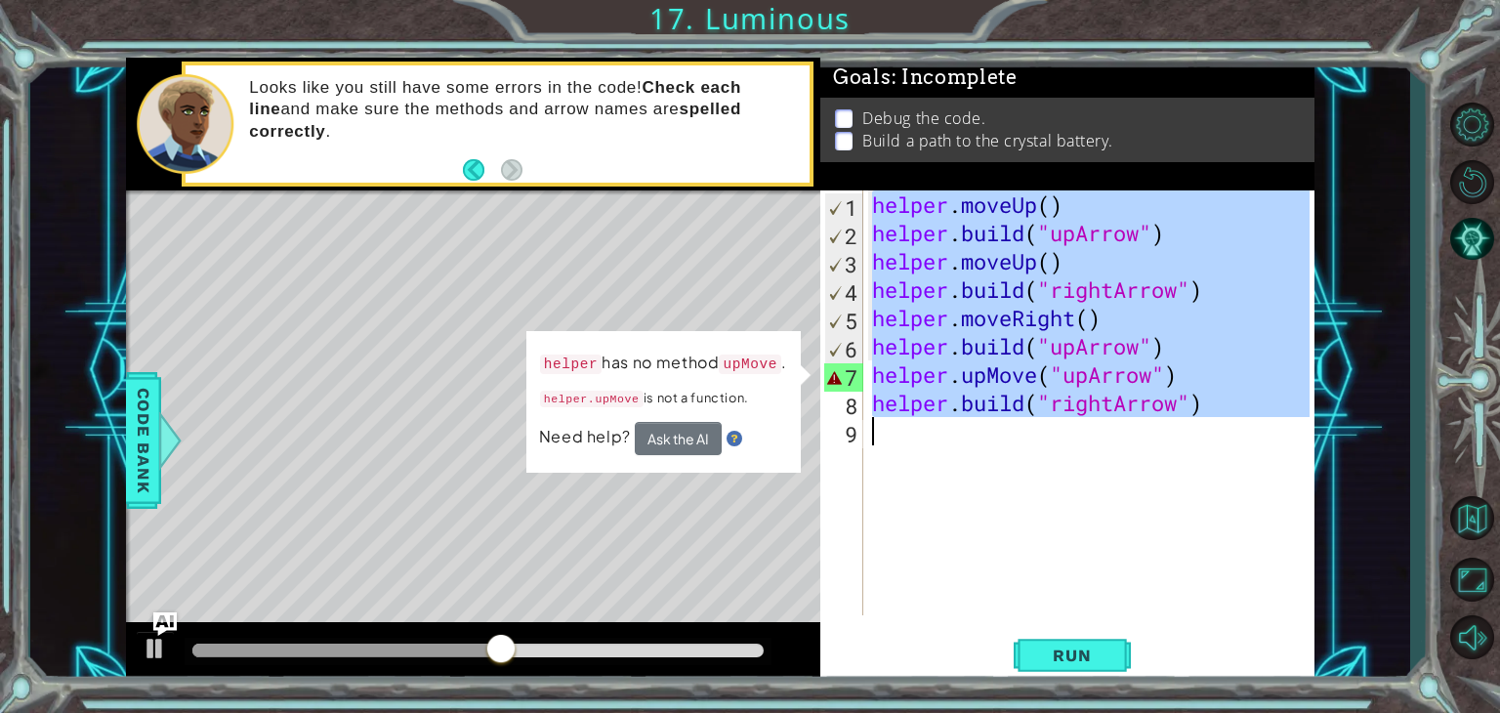
click at [840, 380] on div "7" at bounding box center [843, 377] width 39 height 28
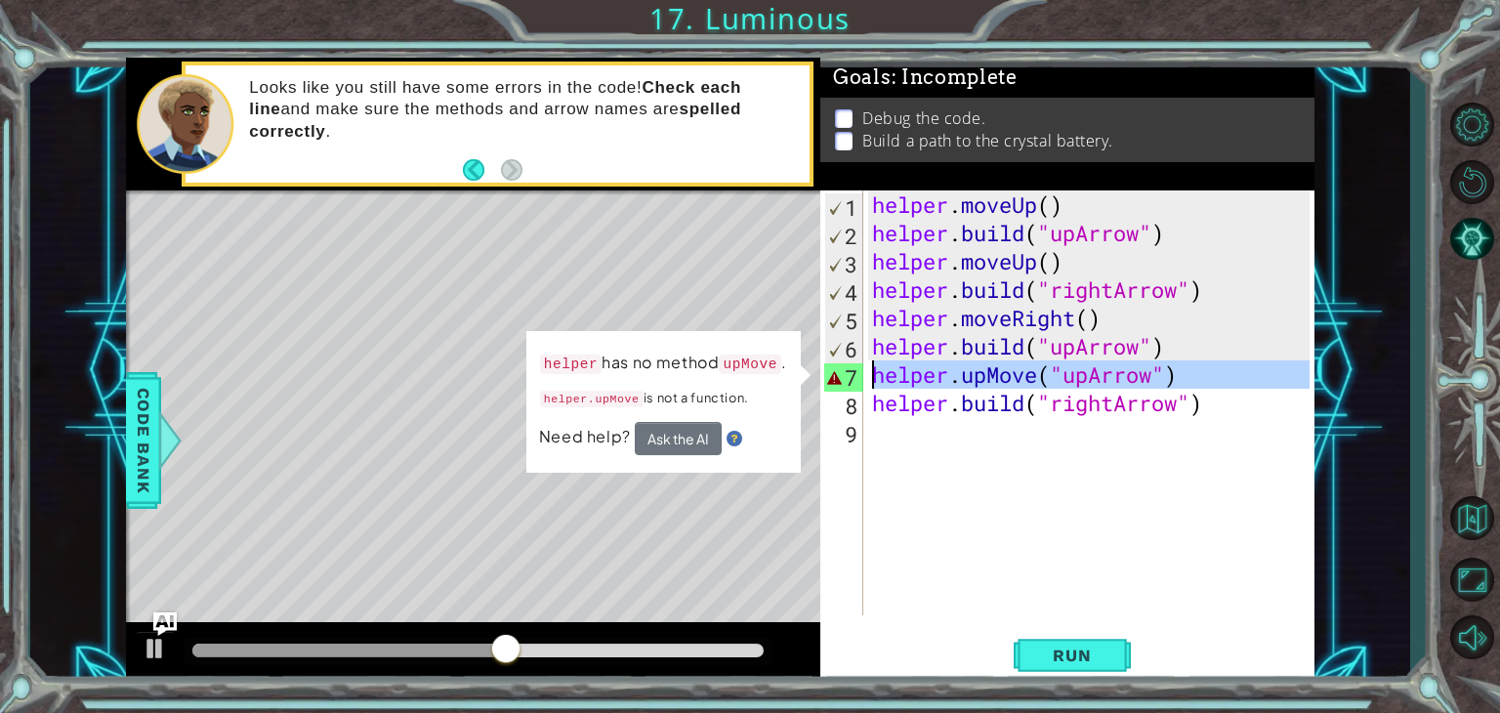
click at [840, 380] on div "7" at bounding box center [843, 377] width 39 height 28
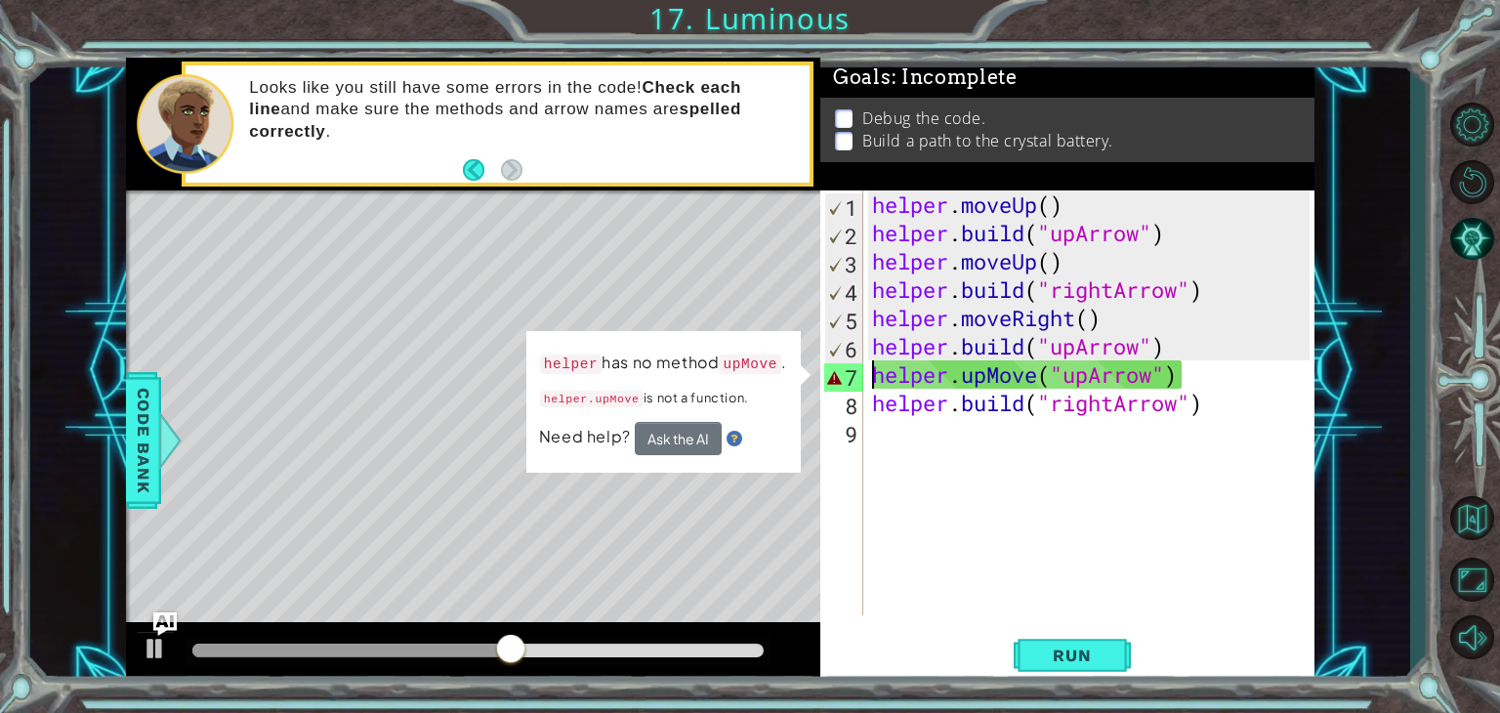
click at [840, 380] on div "7" at bounding box center [843, 377] width 39 height 28
type textarea "helper.upMove("upArrow")"
click at [1032, 485] on div "helper . moveUp ( ) helper . build ( "upArrow" ) helper . moveUp ( ) helper . b…" at bounding box center [1093, 430] width 451 height 481
click at [1207, 391] on div "helper . moveUp ( ) helper . build ( "upArrow" ) helper . moveUp ( ) helper . b…" at bounding box center [1093, 430] width 451 height 481
click at [1224, 380] on div "helper . moveUp ( ) helper . build ( "upArrow" ) helper . moveUp ( ) helper . b…" at bounding box center [1093, 430] width 451 height 481
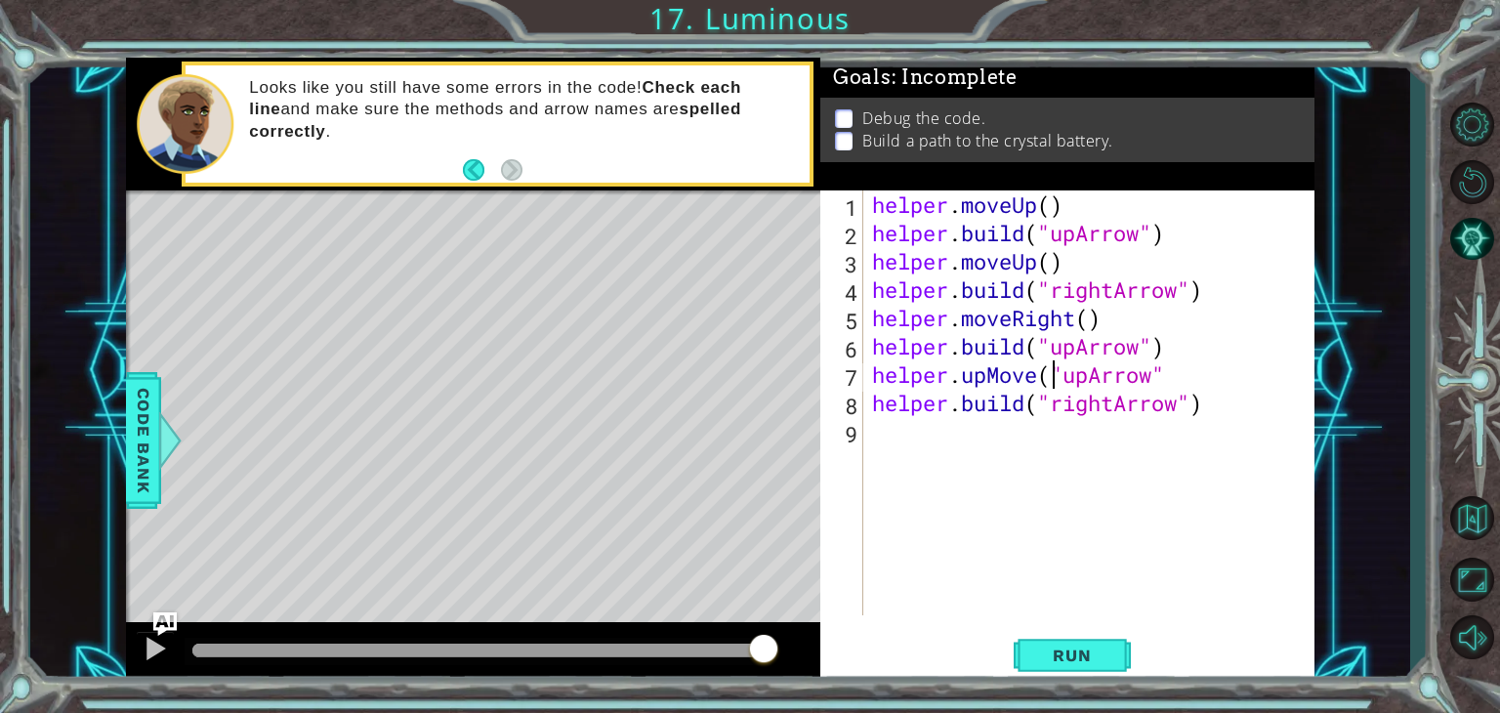
click at [1051, 382] on div "helper . moveUp ( ) helper . build ( "upArrow" ) helper . moveUp ( ) helper . b…" at bounding box center [1093, 430] width 451 height 481
click at [1180, 372] on div "helper . moveUp ( ) helper . build ( "upArrow" ) helper . moveUp ( ) helper . b…" at bounding box center [1093, 430] width 451 height 481
drag, startPoint x: 1164, startPoint y: 377, endPoint x: 1147, endPoint y: 377, distance: 17.6
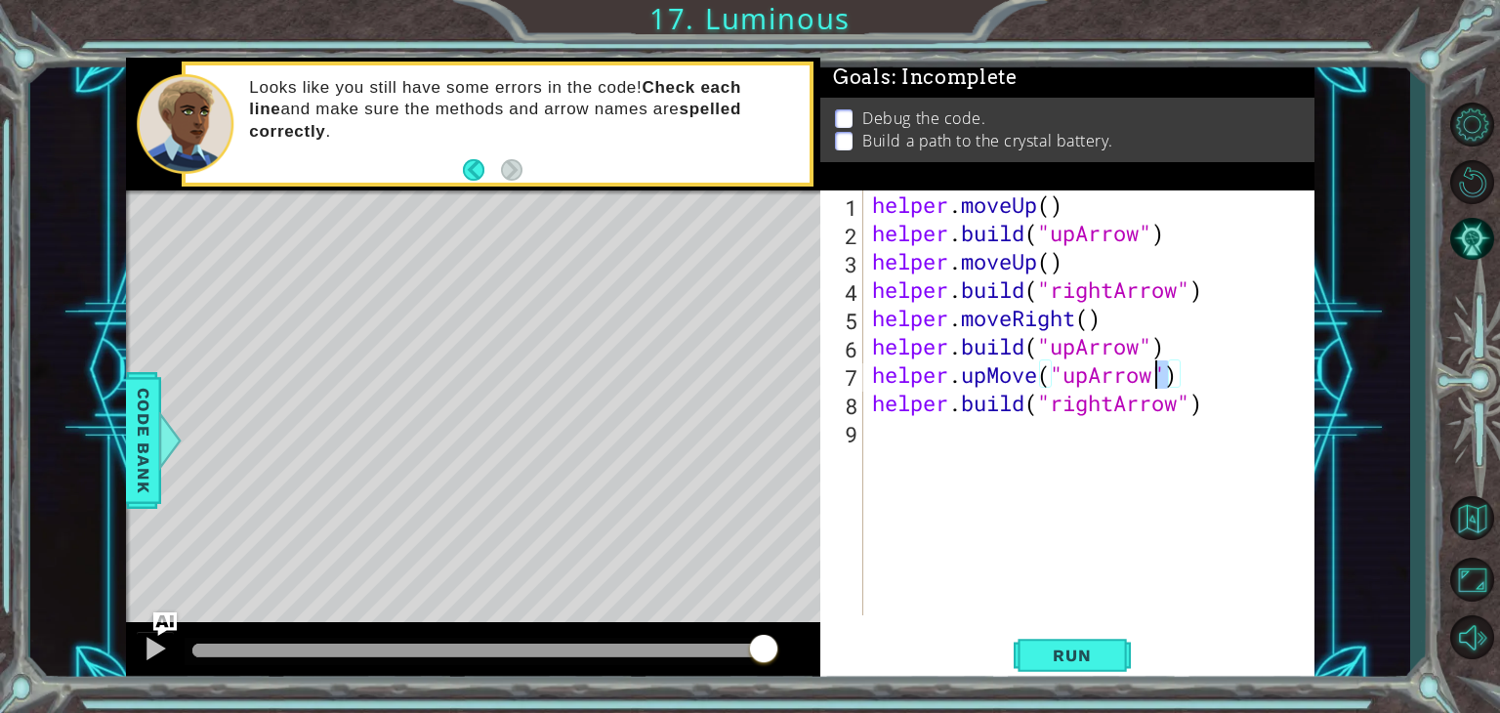
click at [1147, 377] on div "helper . moveUp ( ) helper . build ( "upArrow" ) helper . moveUp ( ) helper . b…" at bounding box center [1093, 430] width 451 height 481
click at [1149, 377] on div "helper . moveUp ( ) helper . build ( "upArrow" ) helper . moveUp ( ) helper . b…" at bounding box center [1088, 402] width 440 height 425
drag, startPoint x: 1156, startPoint y: 378, endPoint x: 1067, endPoint y: 372, distance: 90.0
click at [1067, 372] on div "helper . moveUp ( ) helper . build ( "upArrow" ) helper . moveUp ( ) helper . b…" at bounding box center [1093, 430] width 451 height 481
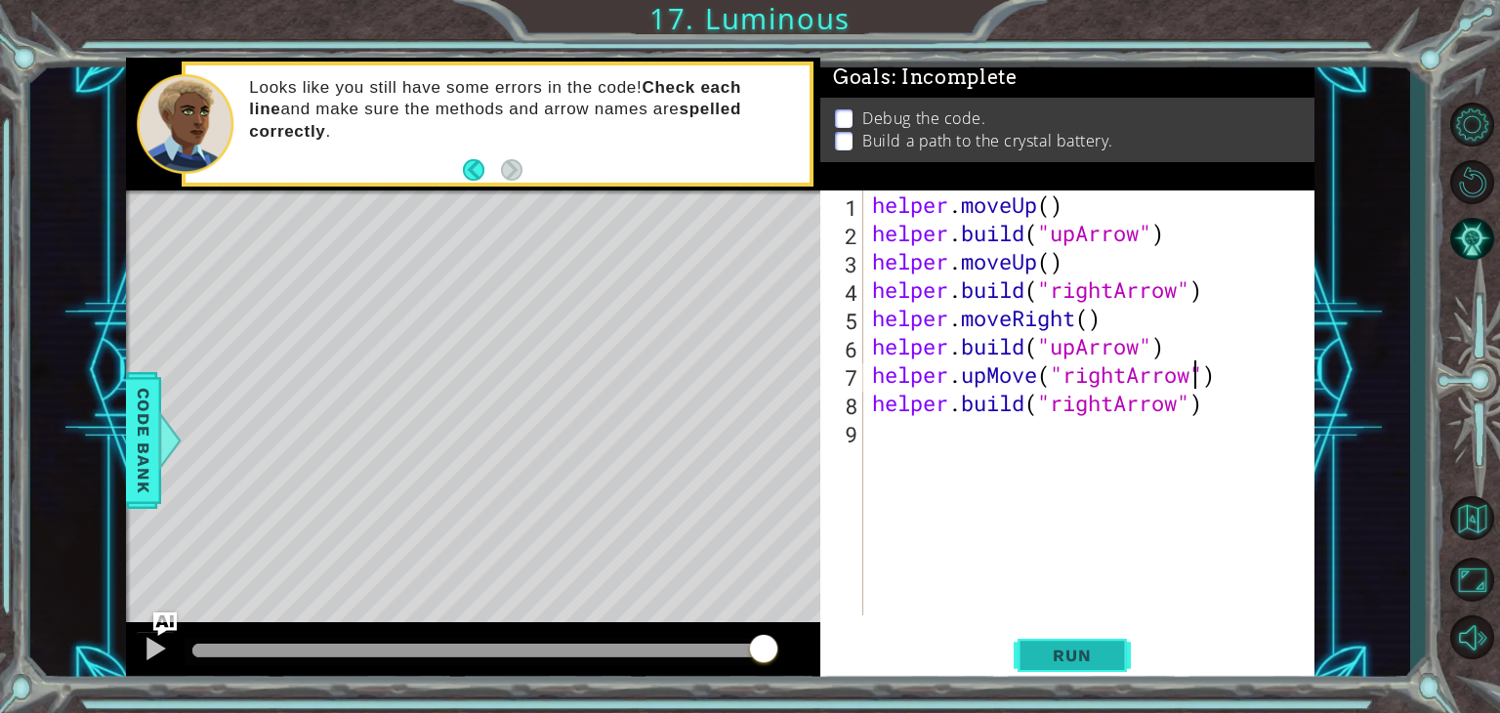
click at [1053, 670] on button "Run" at bounding box center [1072, 656] width 117 height 50
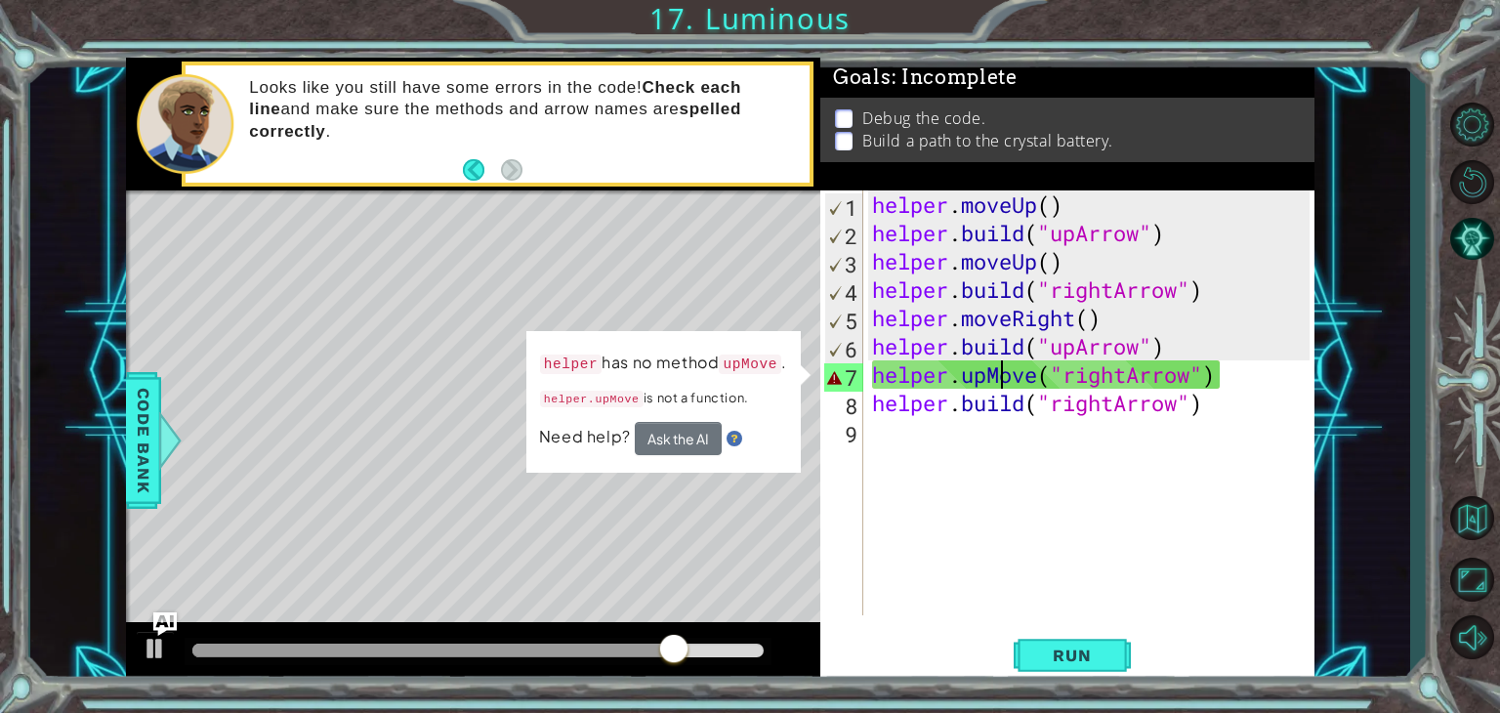
click at [1001, 368] on div "helper . moveUp ( ) helper . build ( "upArrow" ) helper . moveUp ( ) helper . b…" at bounding box center [1093, 430] width 451 height 481
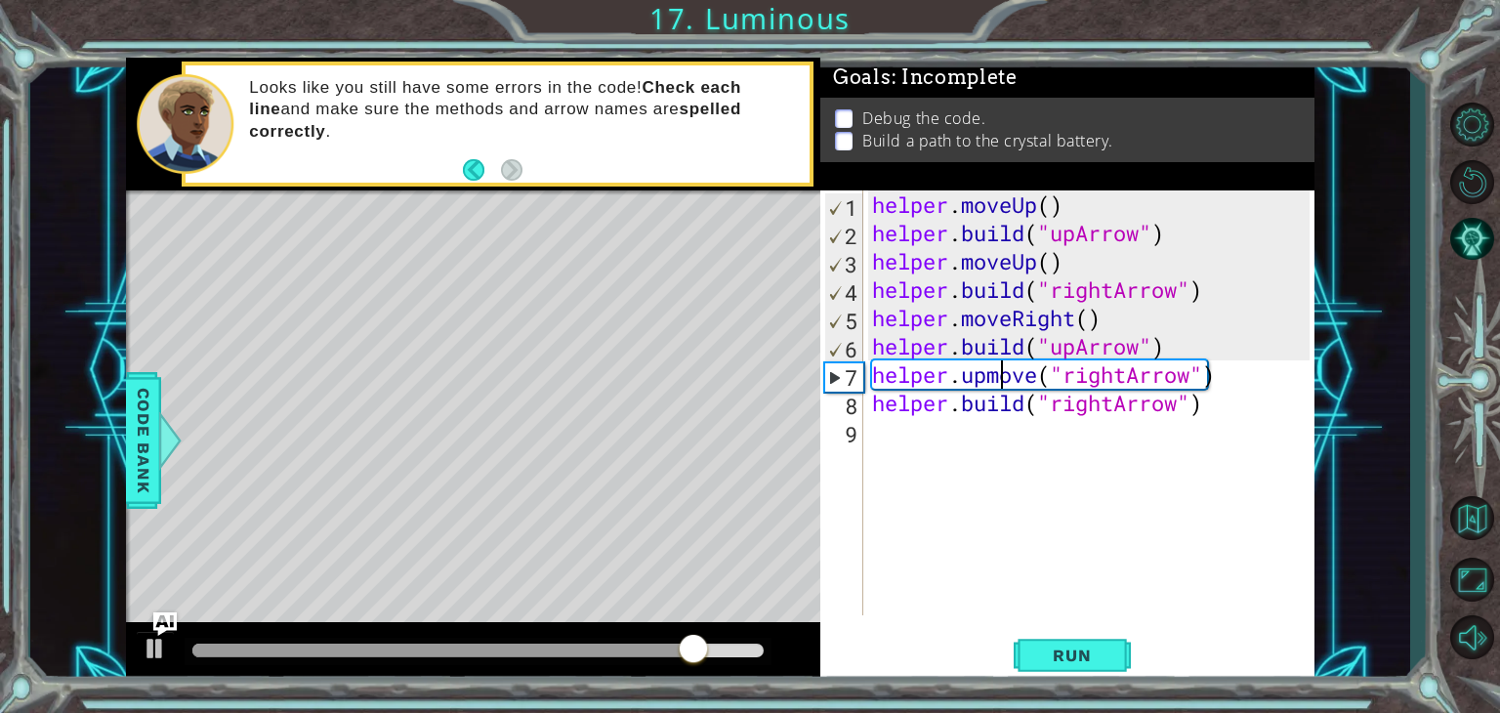
scroll to position [0, 6]
type textarea "helper.upmove("rightArrow")"
click at [1085, 649] on span "Run" at bounding box center [1071, 656] width 77 height 20
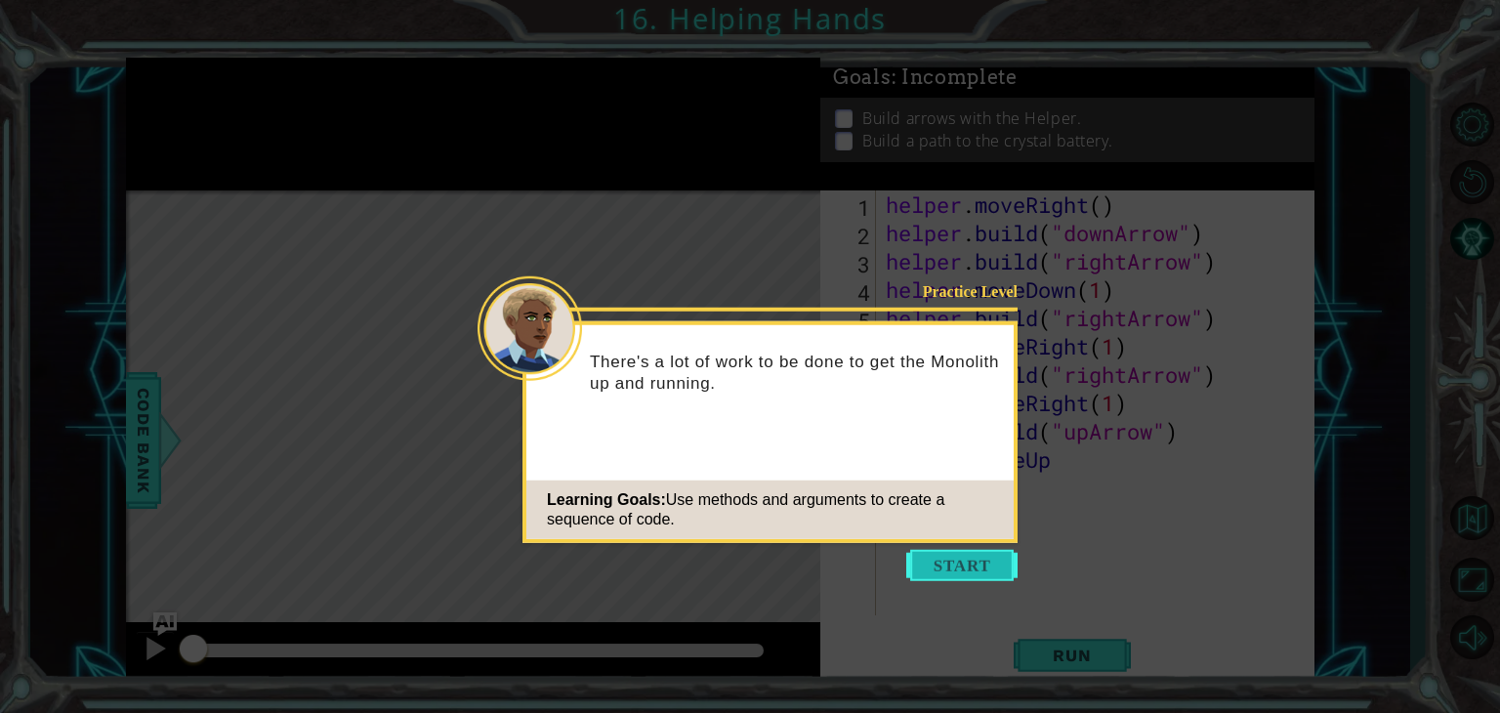
click at [968, 564] on button "Start" at bounding box center [961, 565] width 111 height 31
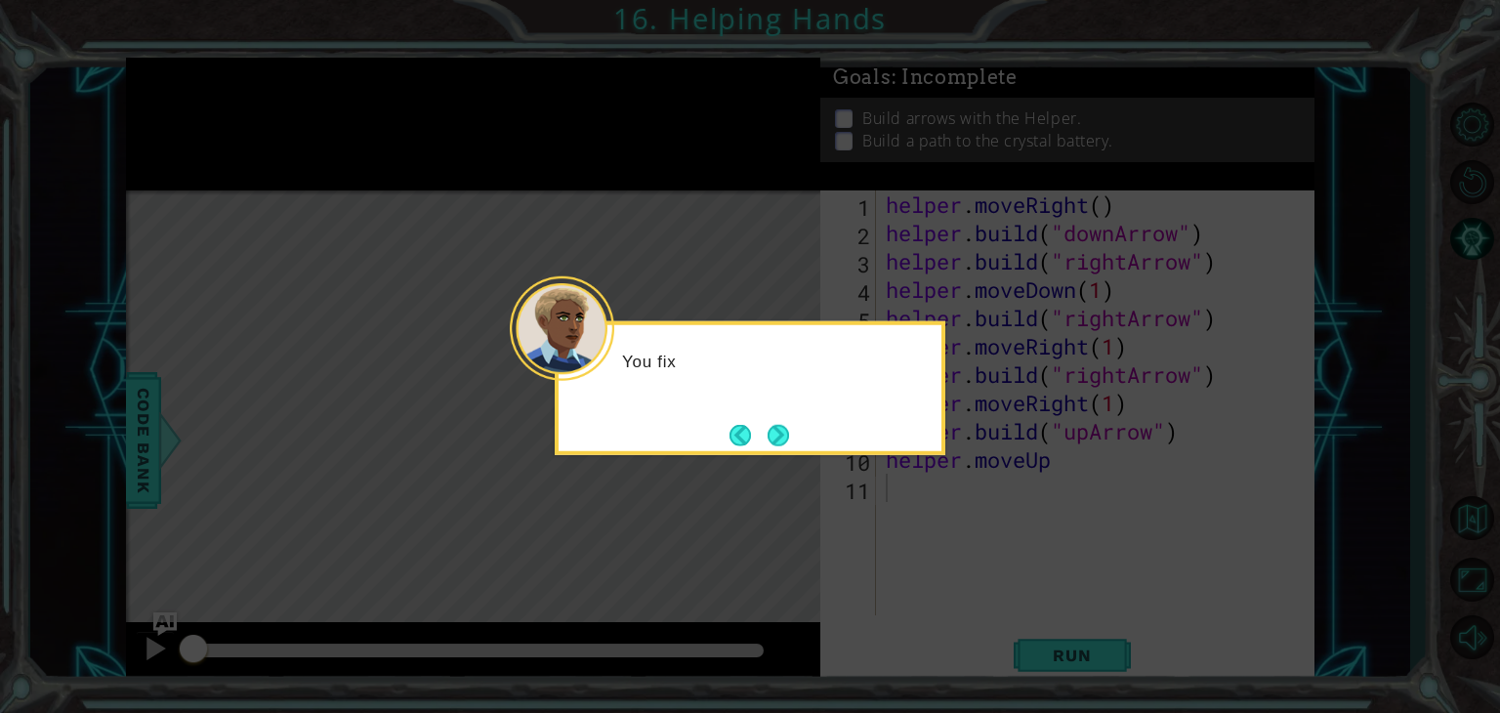
click at [968, 564] on icon at bounding box center [750, 356] width 1500 height 713
click at [783, 427] on button "Next" at bounding box center [778, 435] width 35 height 35
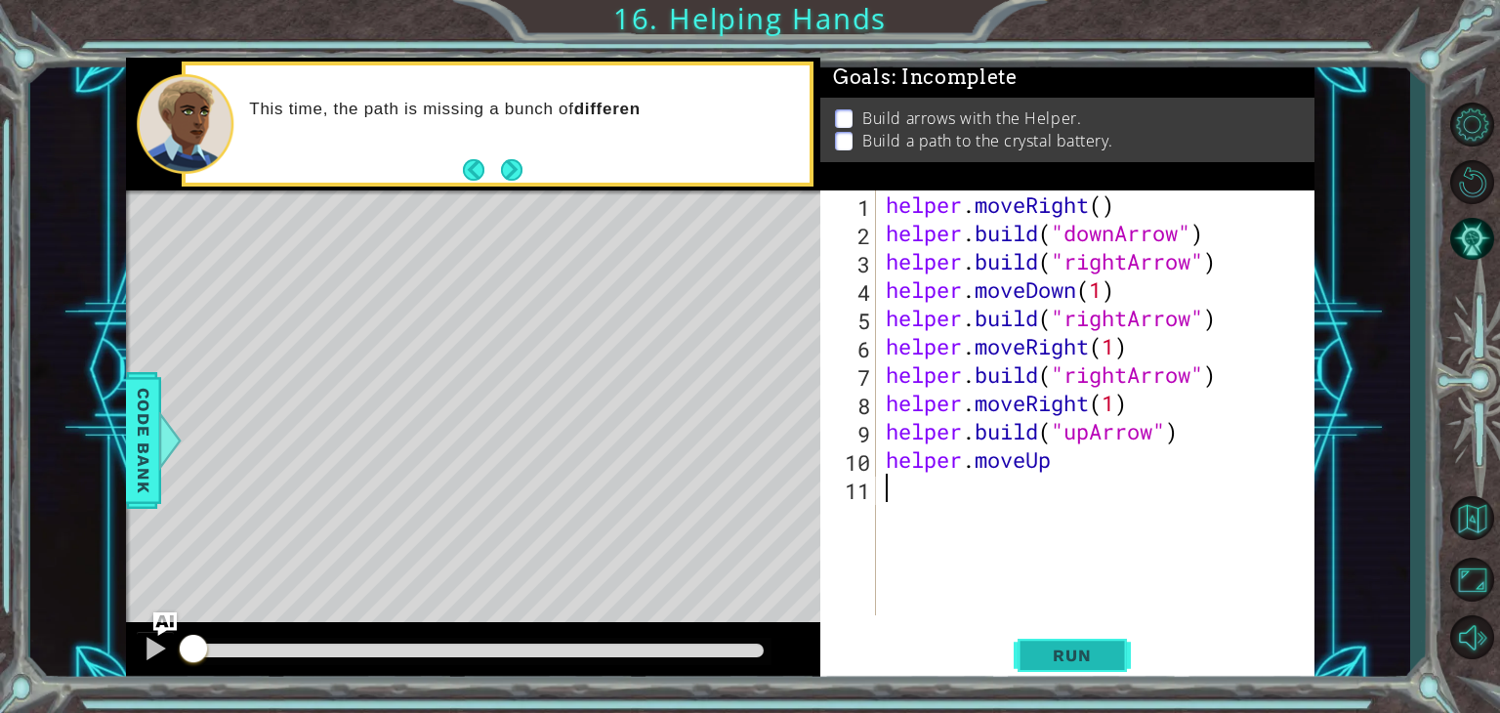
click at [1059, 645] on button "Run" at bounding box center [1072, 656] width 117 height 50
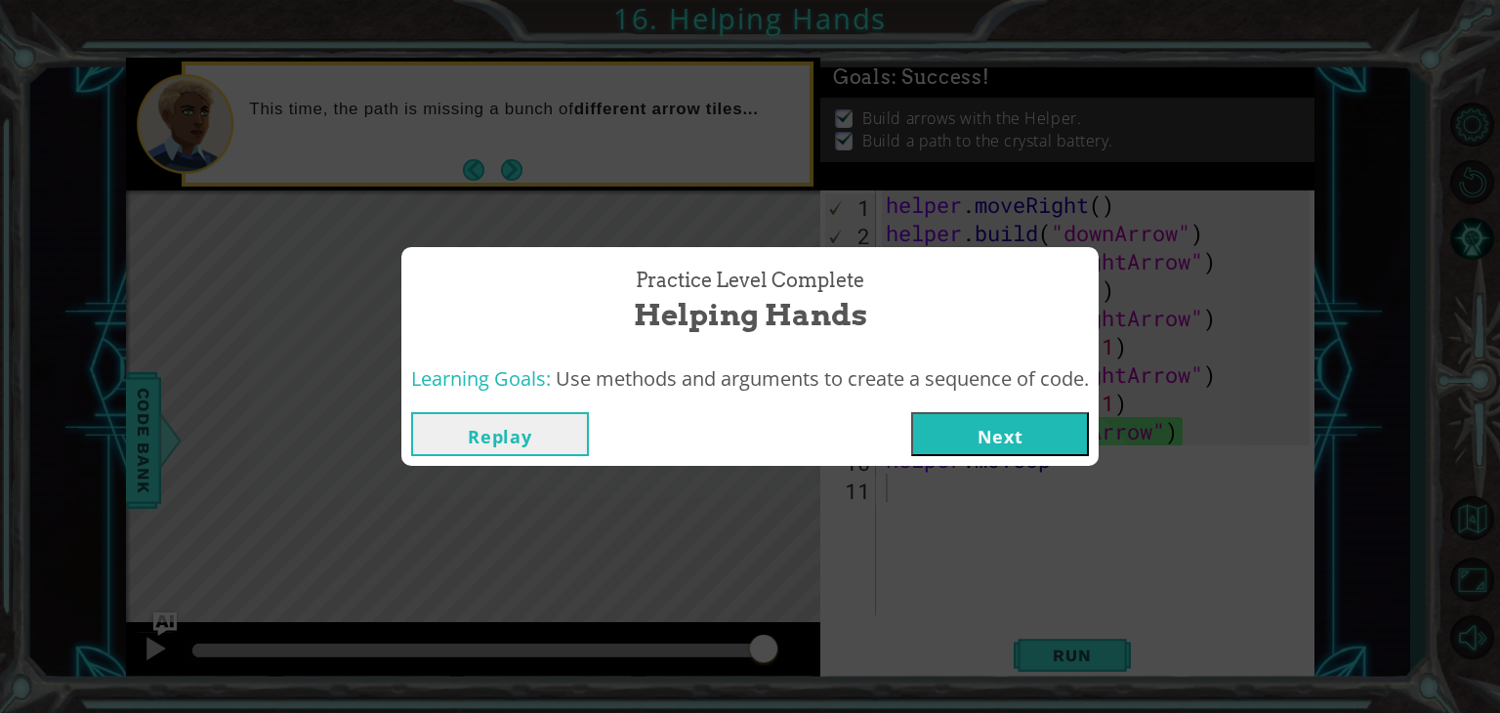
click at [947, 444] on button "Next" at bounding box center [1000, 434] width 178 height 44
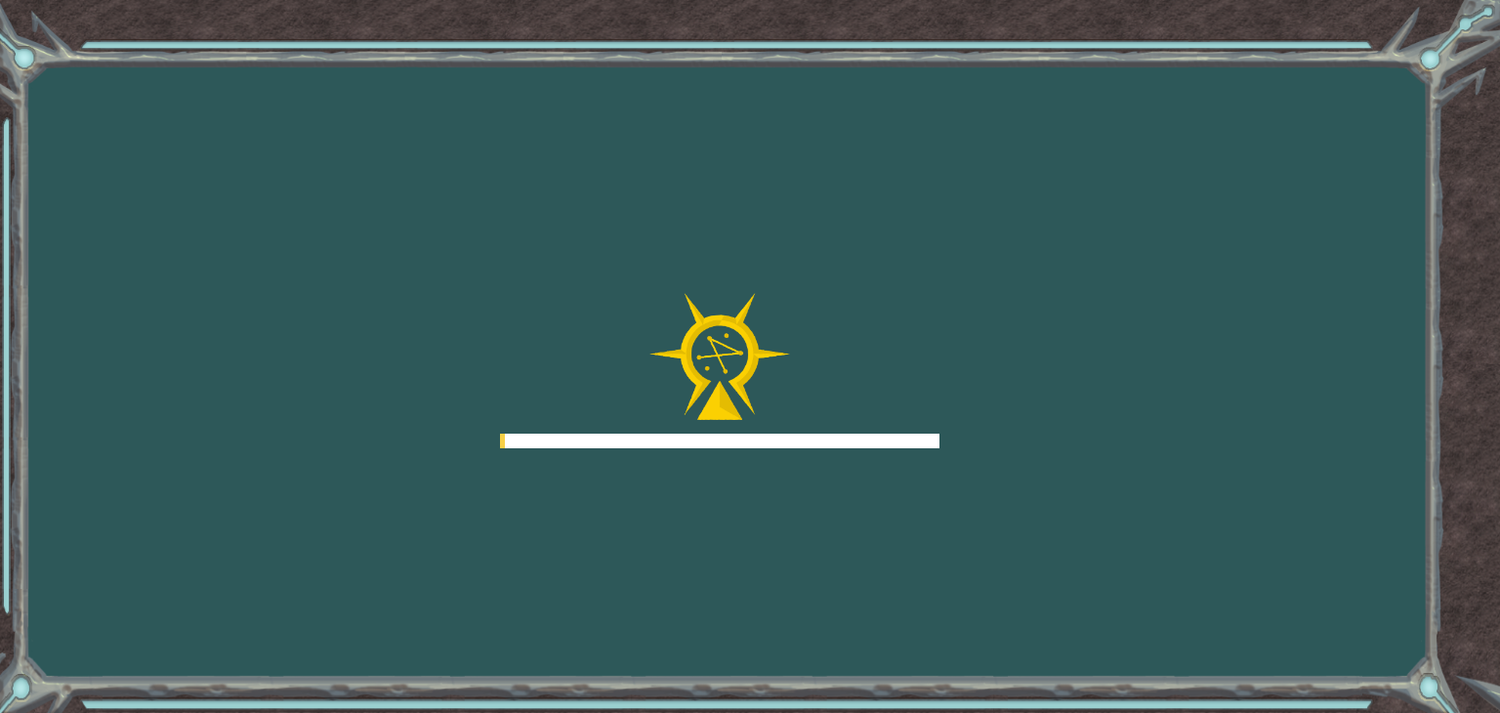
click at [947, 444] on div "Goals Error loading from server. Try refreshing the page. You'll need to join a…" at bounding box center [750, 356] width 1500 height 713
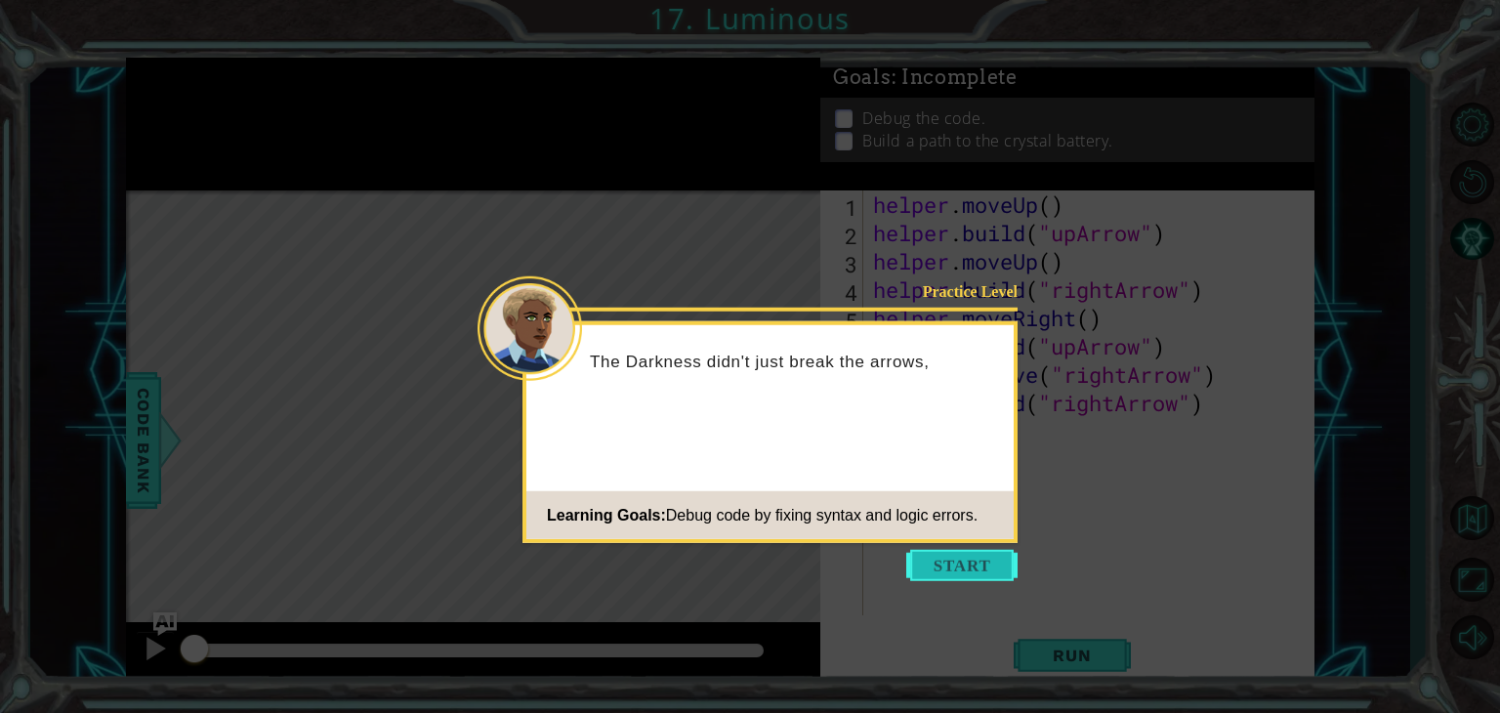
click at [970, 571] on button "Start" at bounding box center [961, 565] width 111 height 31
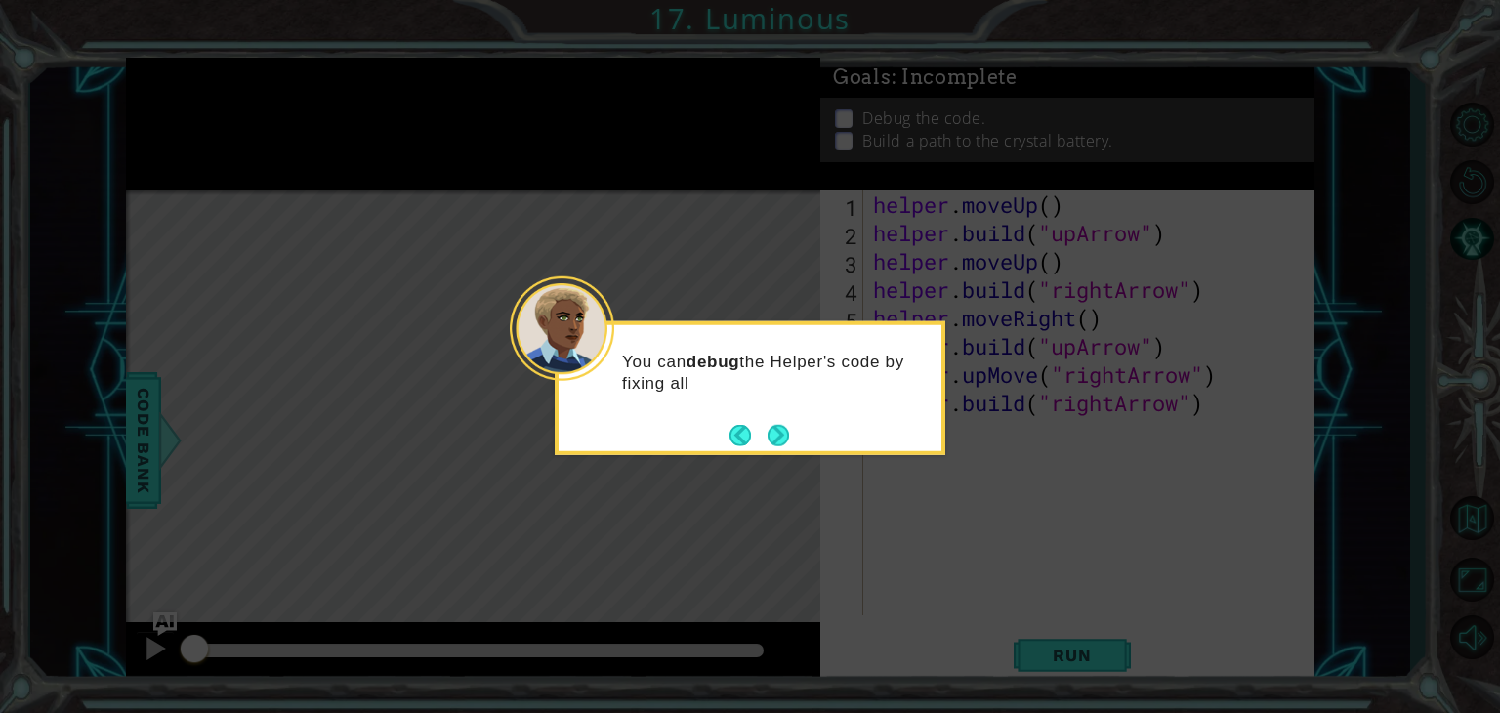
drag, startPoint x: 784, startPoint y: 442, endPoint x: 832, endPoint y: 390, distance: 71.2
click at [832, 390] on div "You can debug the Helper's code by fixing all" at bounding box center [750, 378] width 383 height 106
click at [781, 435] on button "Next" at bounding box center [778, 435] width 30 height 30
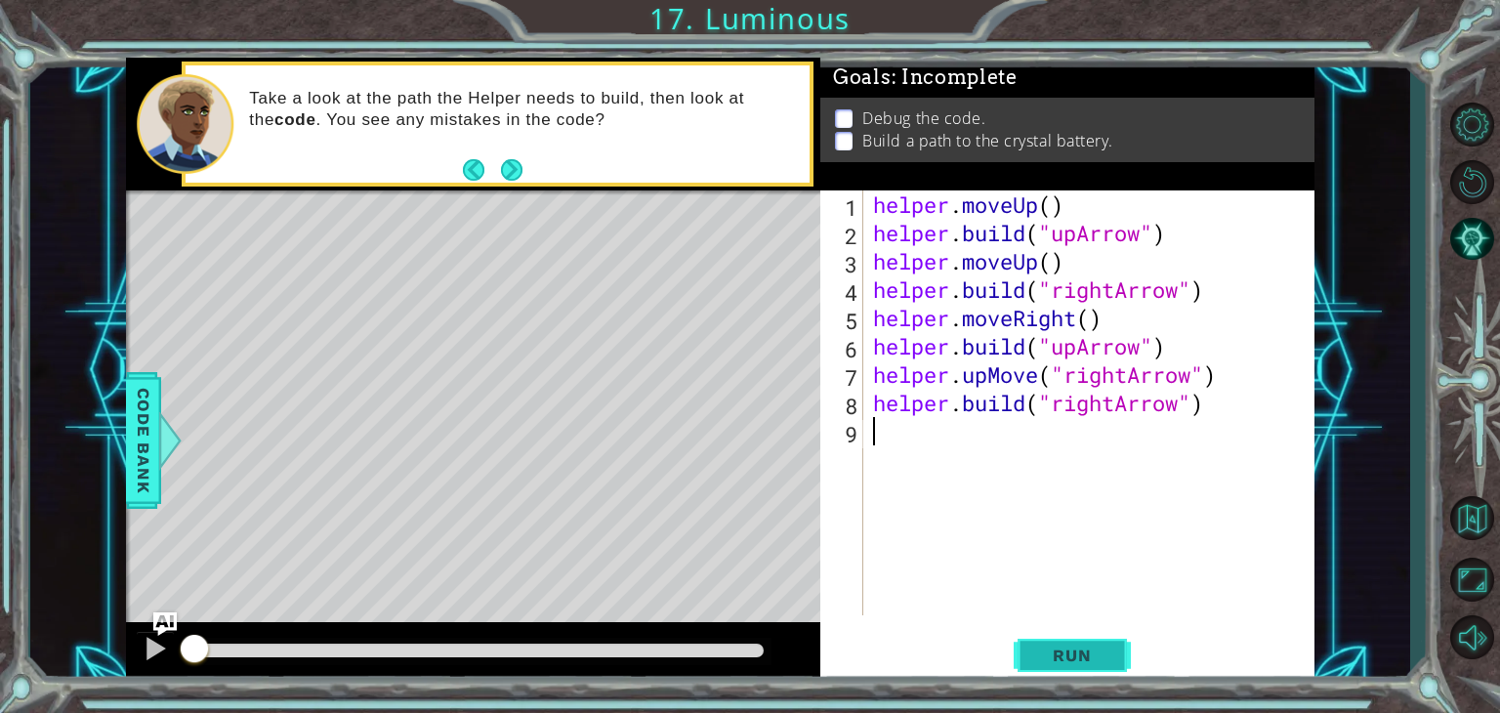
click at [1035, 638] on button "Run" at bounding box center [1072, 656] width 117 height 50
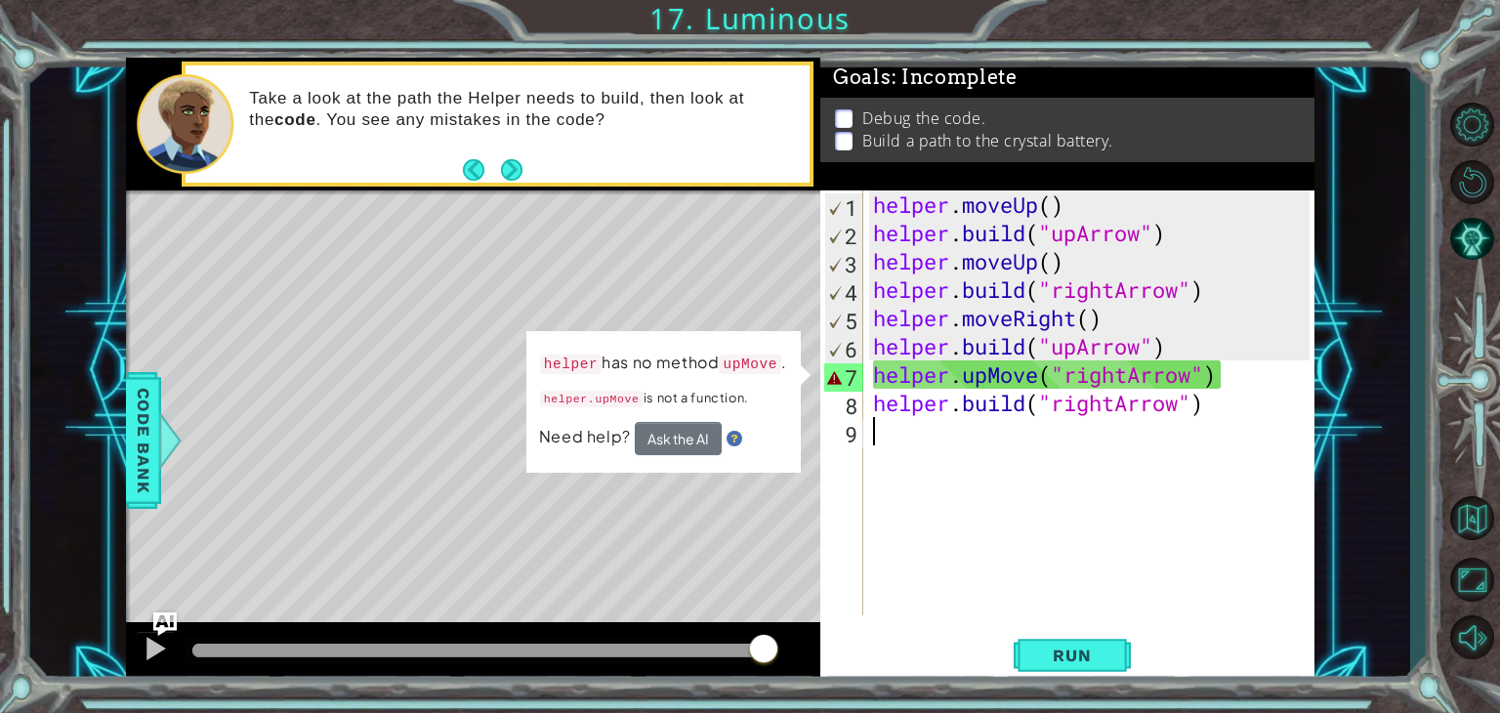
click at [1235, 366] on div "helper . moveUp ( ) helper . build ( "upArrow" ) helper . moveUp ( ) helper . b…" at bounding box center [1094, 430] width 450 height 481
type textarea "helper.upMove("rightArrow")"
click at [1001, 524] on div "helper . moveUp ( ) helper . build ( "upArrow" ) helper . moveUp ( ) helper . b…" at bounding box center [1094, 430] width 450 height 481
click at [1113, 384] on div "helper . moveUp ( ) helper . build ( "upArrow" ) helper . moveUp ( ) helper . b…" at bounding box center [1094, 430] width 450 height 481
type textarea "helper.upMove("rightArrow")"
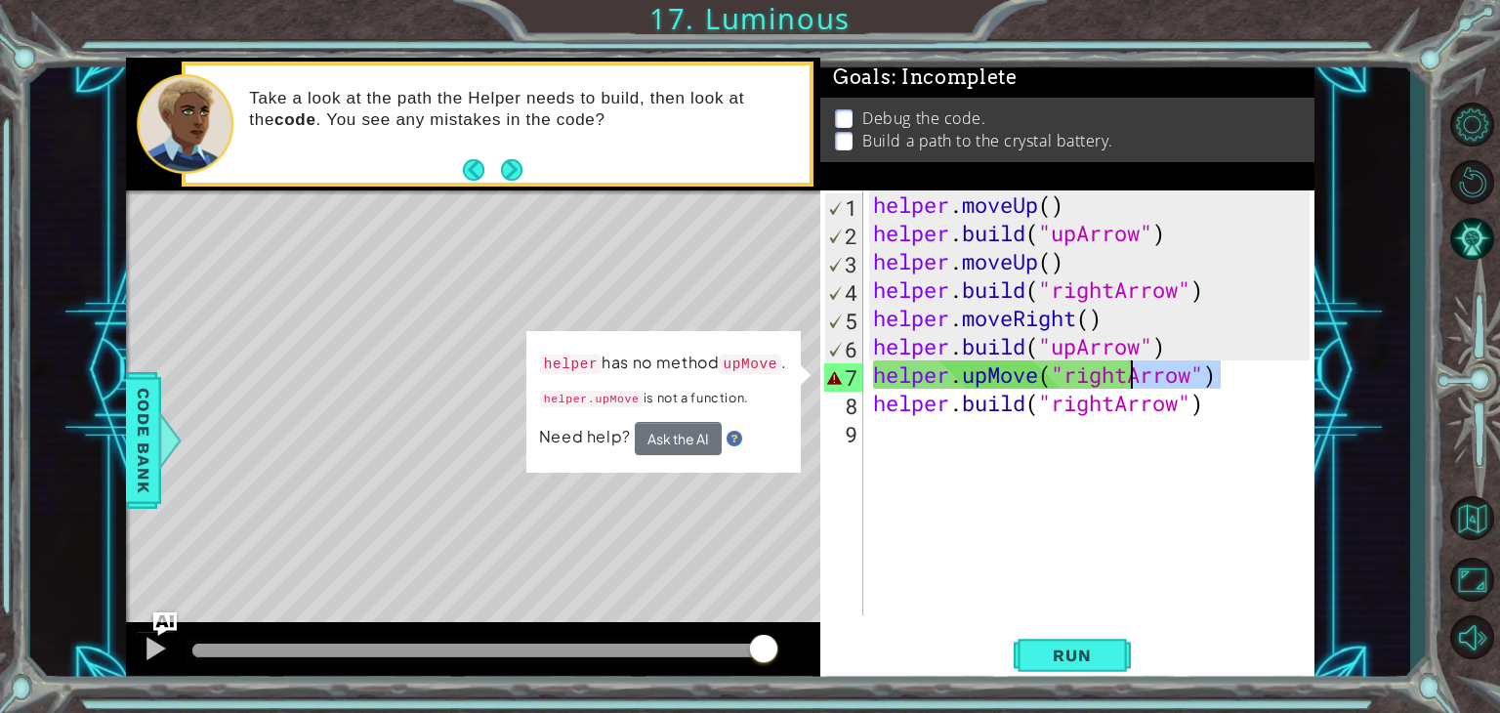
drag, startPoint x: 1236, startPoint y: 373, endPoint x: 1179, endPoint y: 381, distance: 58.2
click at [1179, 381] on div "helper . moveUp ( ) helper . build ( "upArrow" ) helper . moveUp ( ) helper . b…" at bounding box center [1094, 430] width 450 height 481
click at [1179, 381] on div "helper . moveUp ( ) helper . build ( "upArrow" ) helper . moveUp ( ) helper . b…" at bounding box center [1089, 402] width 440 height 425
click at [1179, 381] on div "helper . moveUp ( ) helper . build ( "upArrow" ) helper . moveUp ( ) helper . b…" at bounding box center [1094, 430] width 450 height 481
click at [1095, 565] on div "helper . moveUp ( ) helper . build ( "upArrow" ) helper . moveUp ( ) helper . b…" at bounding box center [1094, 430] width 450 height 481
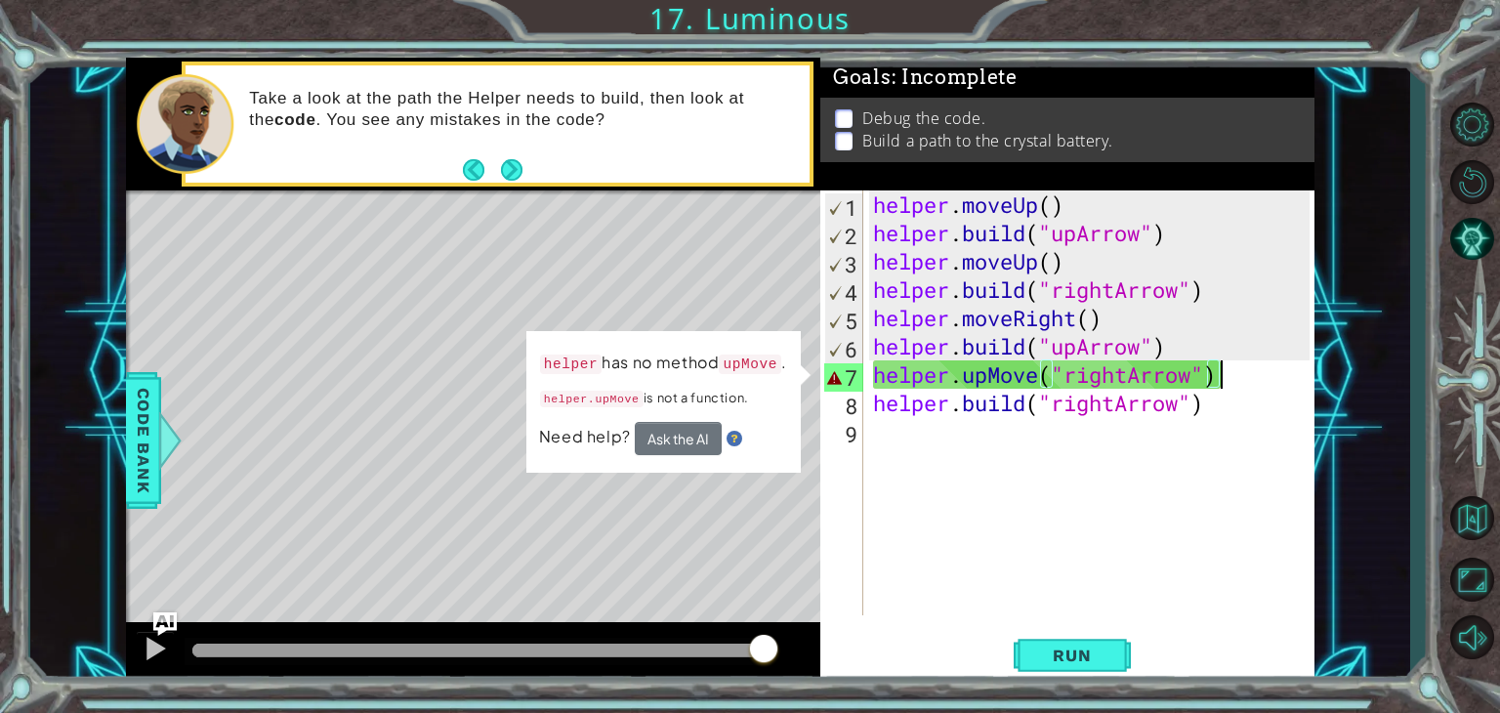
drag, startPoint x: 1224, startPoint y: 374, endPoint x: 1236, endPoint y: 373, distance: 12.7
click at [1236, 373] on div "helper . moveUp ( ) helper . build ( "upArrow" ) helper . moveUp ( ) helper . b…" at bounding box center [1094, 430] width 450 height 481
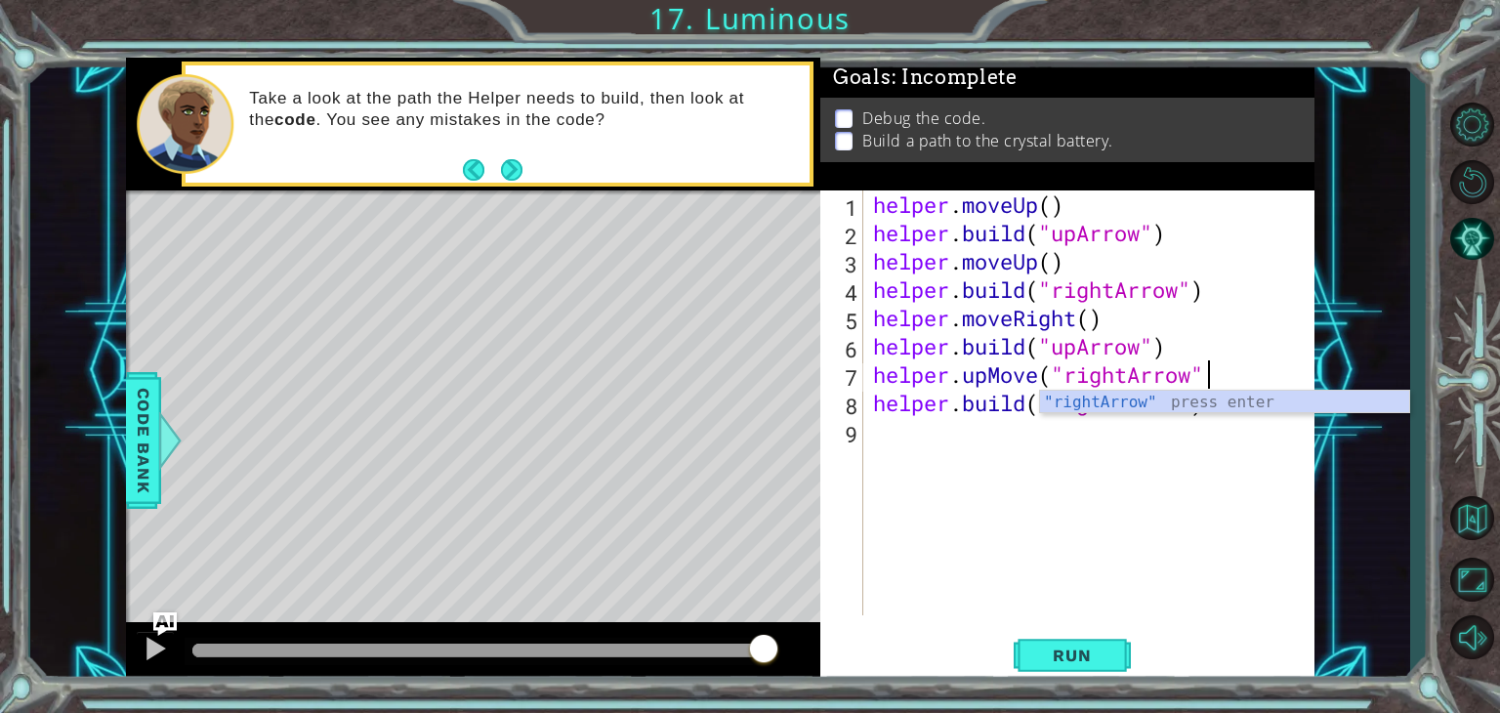
click at [1084, 356] on div "helper . moveUp ( ) helper . build ( "upArrow" ) helper . moveUp ( ) helper . b…" at bounding box center [1094, 430] width 450 height 481
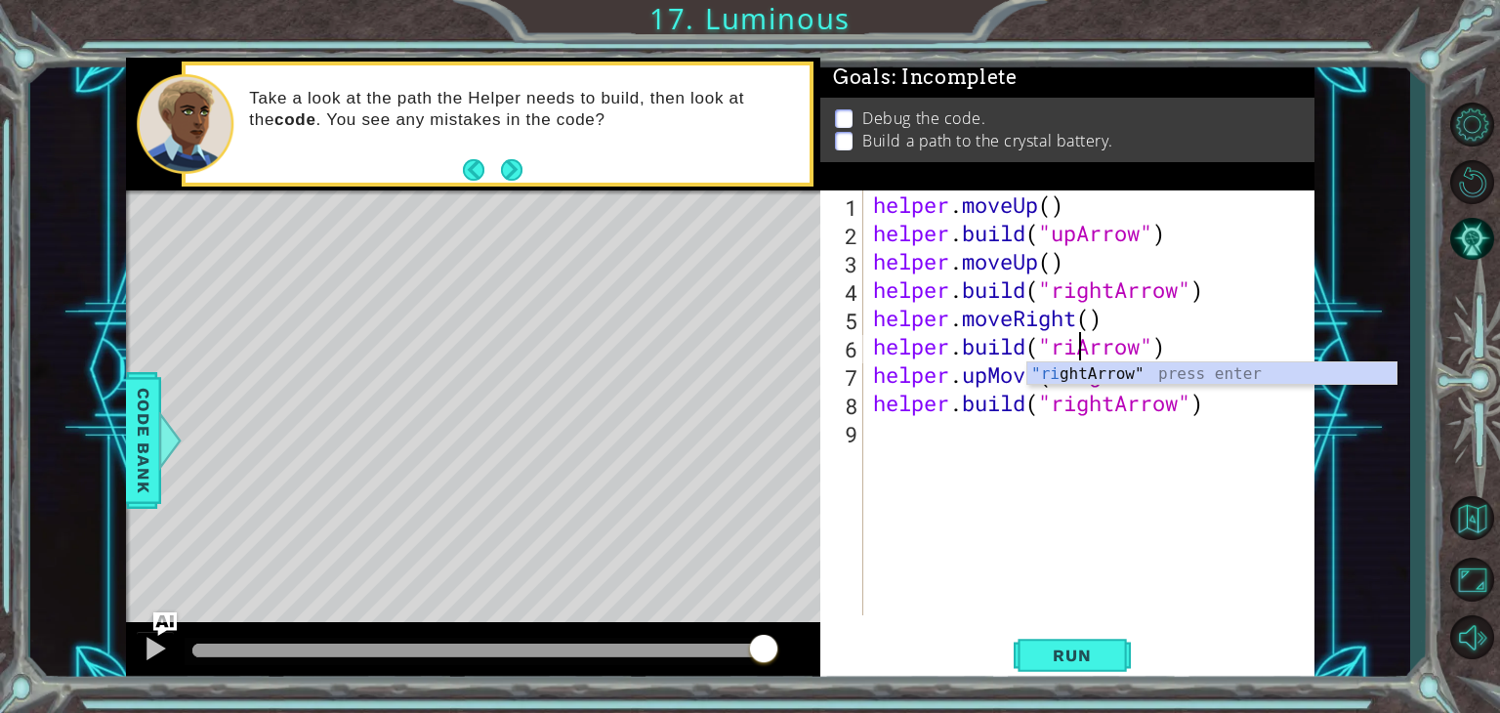
scroll to position [0, 11]
type textarea "[DOMAIN_NAME]("rightArrow")"
click at [1187, 584] on div "helper . moveUp ( ) helper . build ( "upArrow" ) helper . moveUp ( ) helper . b…" at bounding box center [1094, 430] width 450 height 481
click at [994, 382] on div "helper . moveUp ( ) helper . build ( "upArrow" ) helper . moveUp ( ) helper . b…" at bounding box center [1094, 430] width 450 height 481
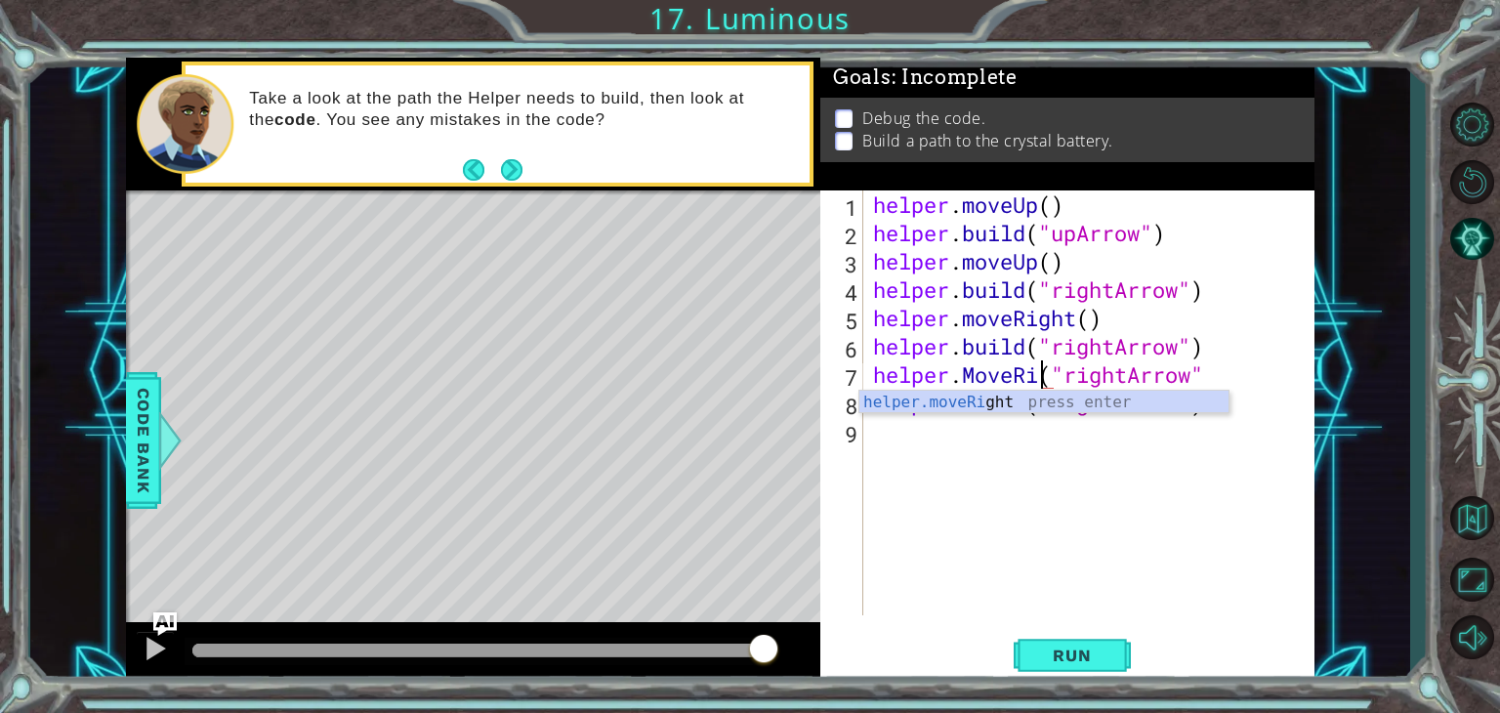
scroll to position [0, 8]
click at [1250, 375] on div "helper . moveUp ( ) helper . build ( "upArrow" ) helper . moveUp ( ) helper . b…" at bounding box center [1094, 430] width 450 height 481
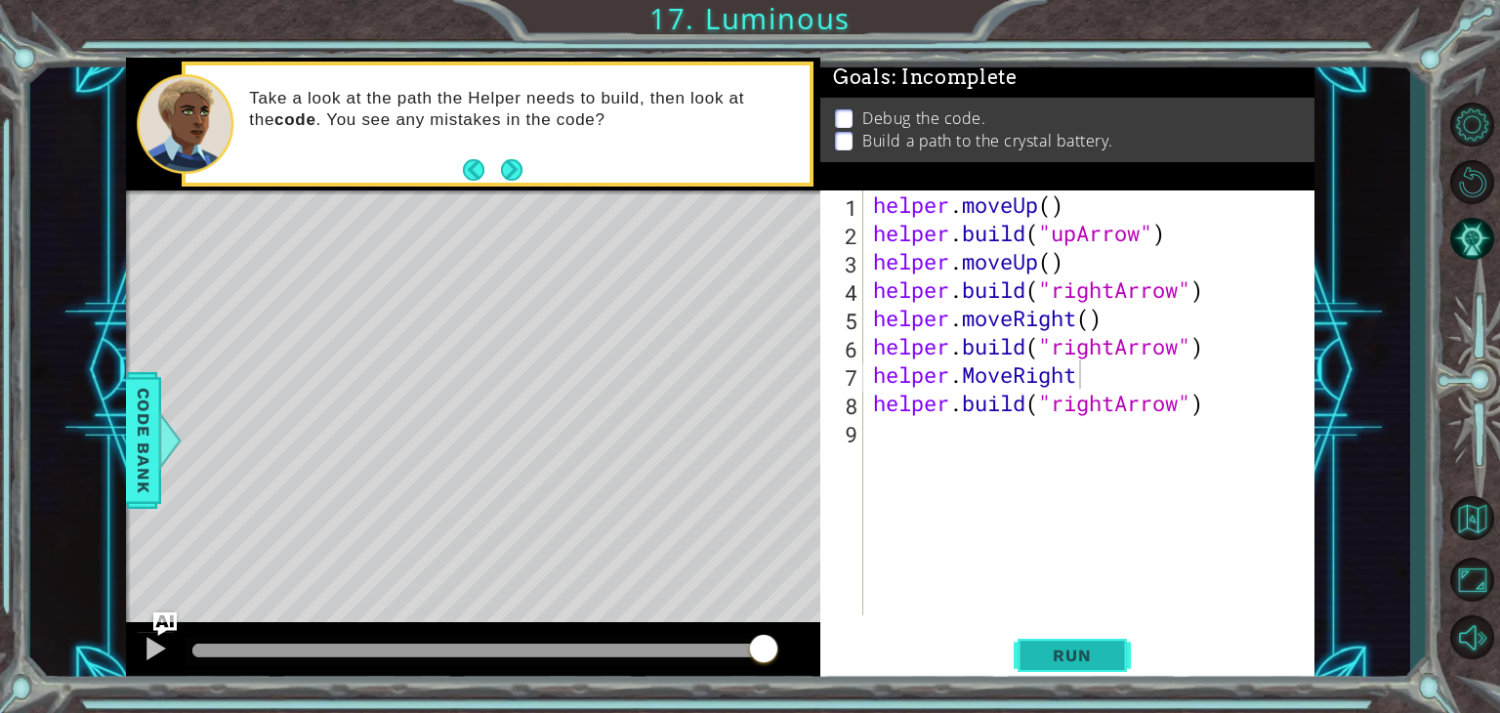
click at [1051, 665] on span "Run" at bounding box center [1071, 656] width 77 height 20
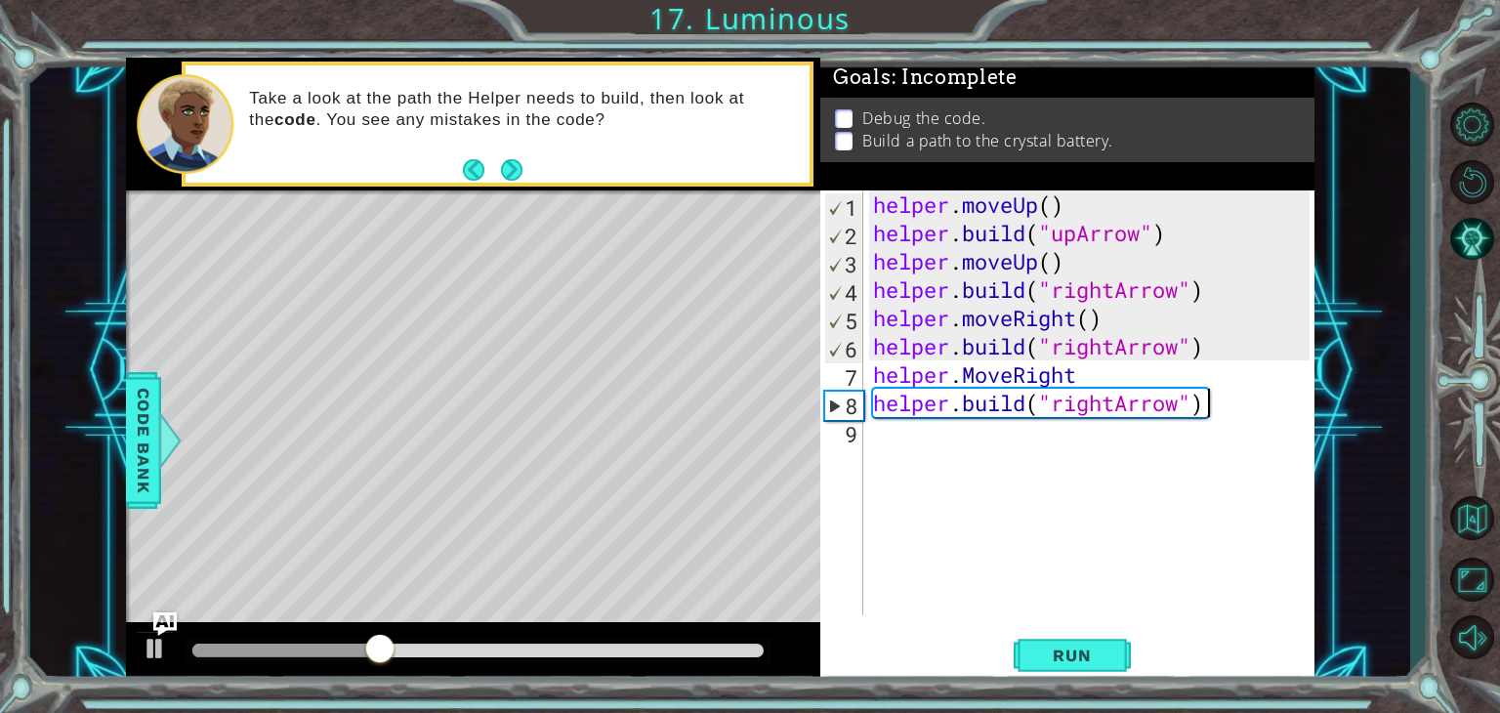
click at [1235, 403] on div "helper . moveUp ( ) helper . build ( "upArrow" ) helper . moveUp ( ) helper . b…" at bounding box center [1094, 430] width 450 height 481
type textarea "[DOMAIN_NAME]("rightArrow")"
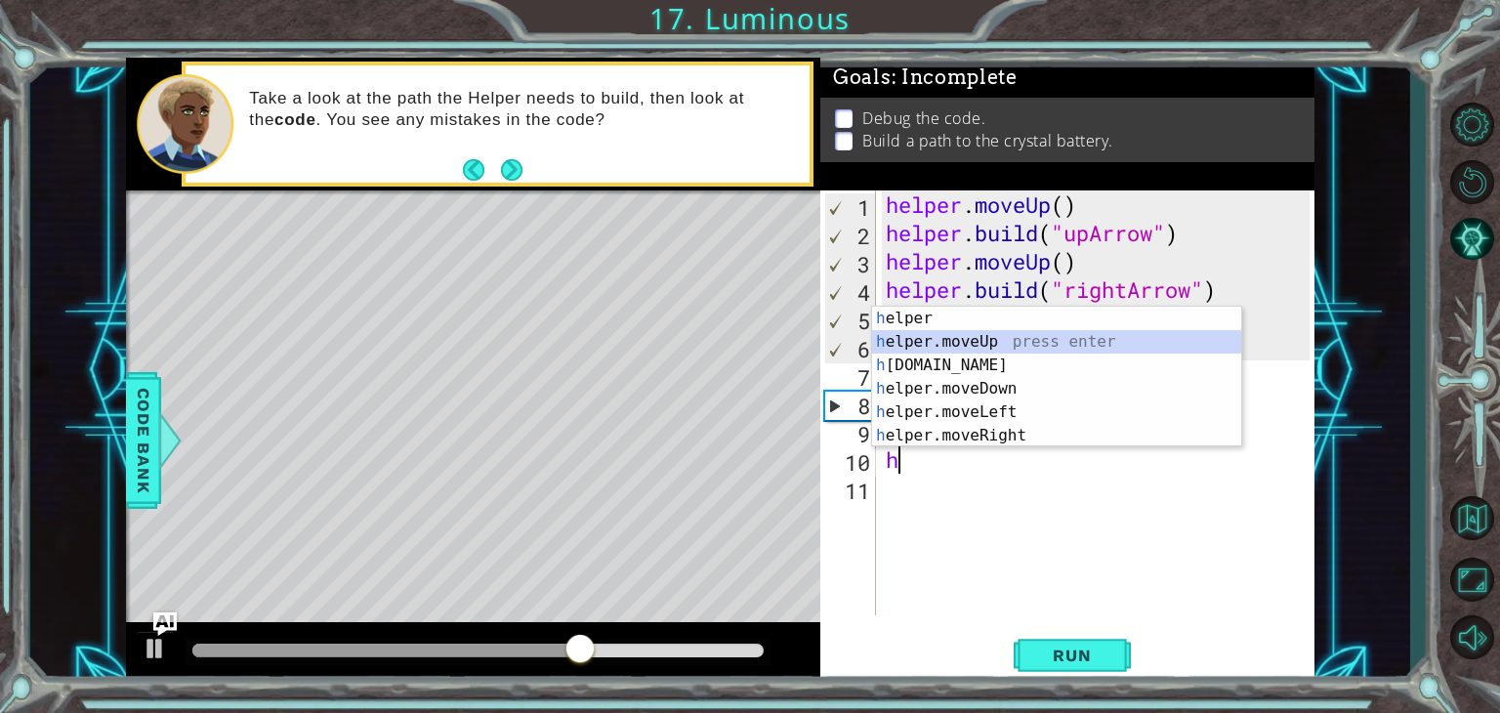
scroll to position [0, 0]
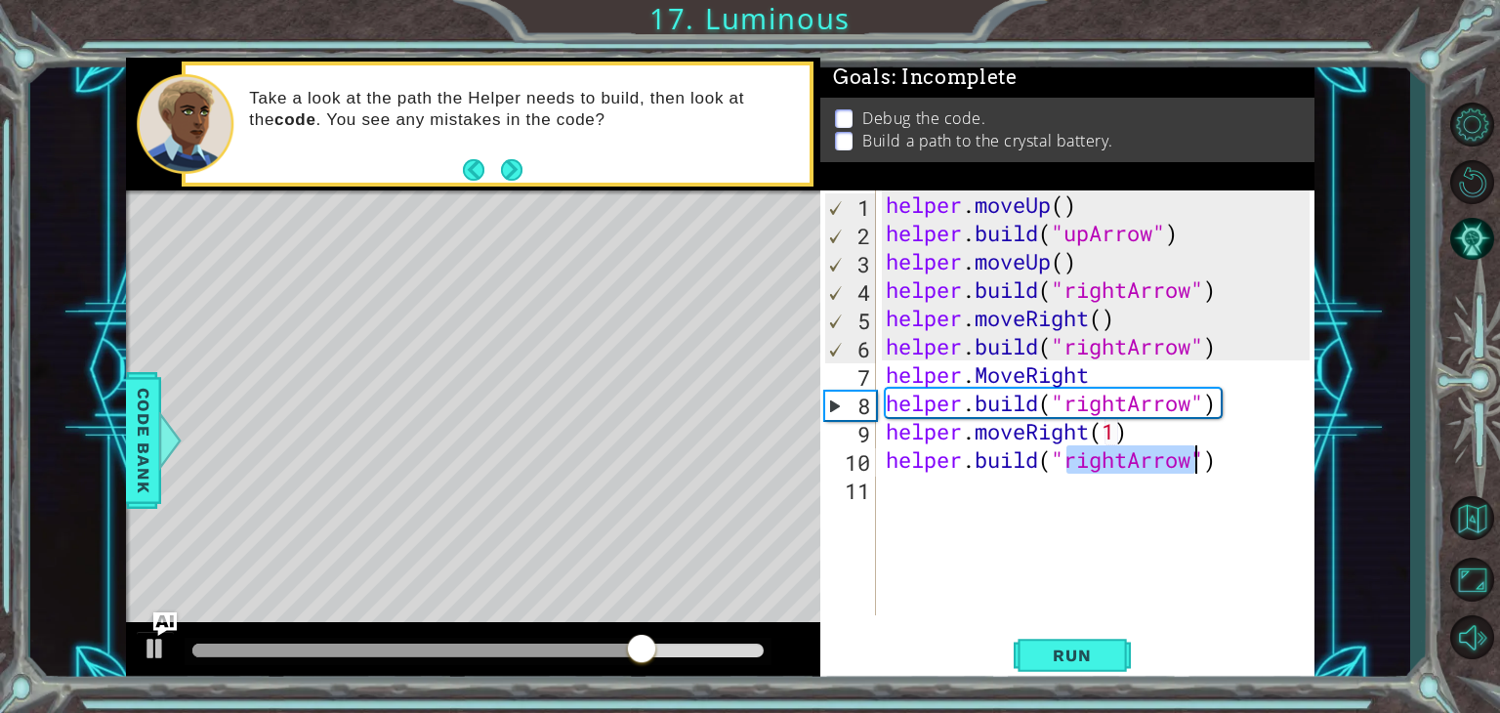
click at [1126, 469] on div "helper . moveUp ( ) helper . build ( "upArrow" ) helper . moveUp ( ) helper . b…" at bounding box center [1096, 402] width 428 height 425
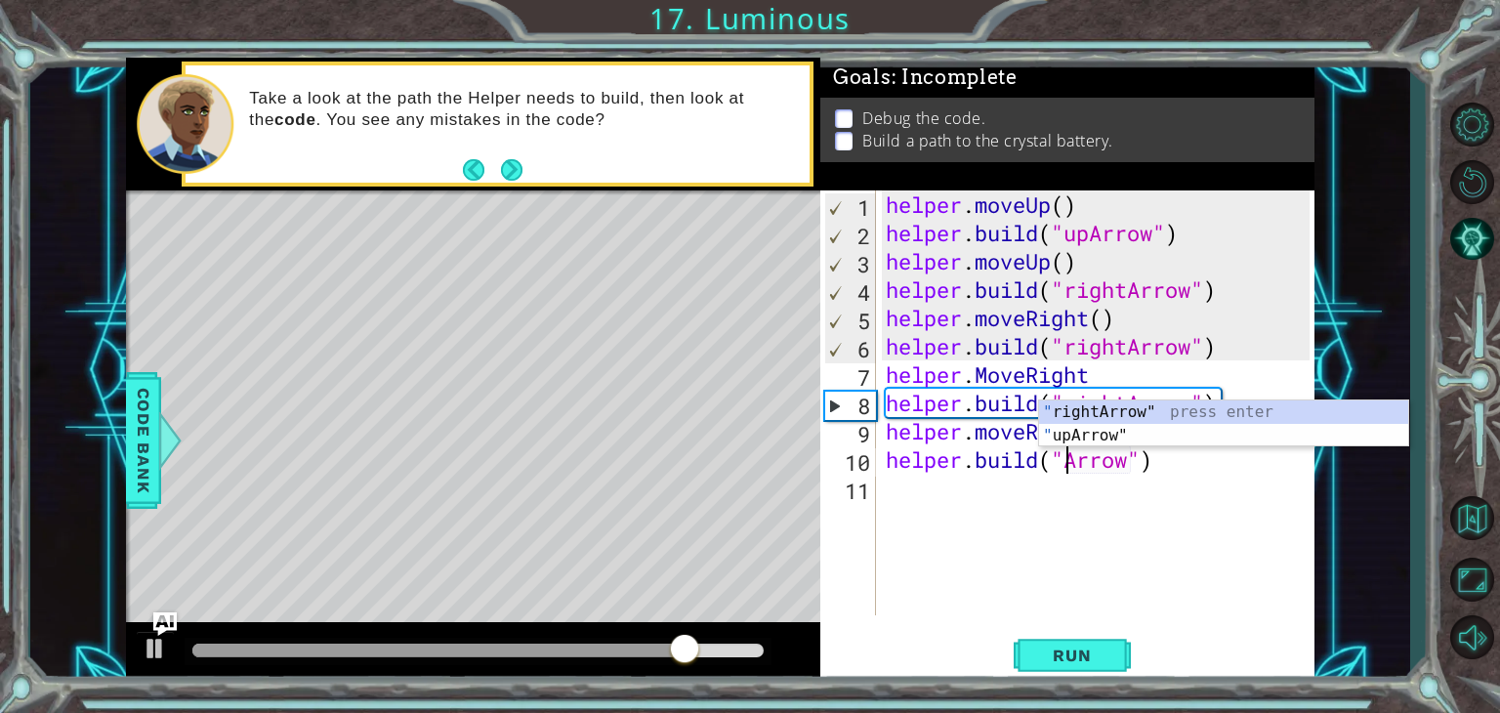
scroll to position [0, 8]
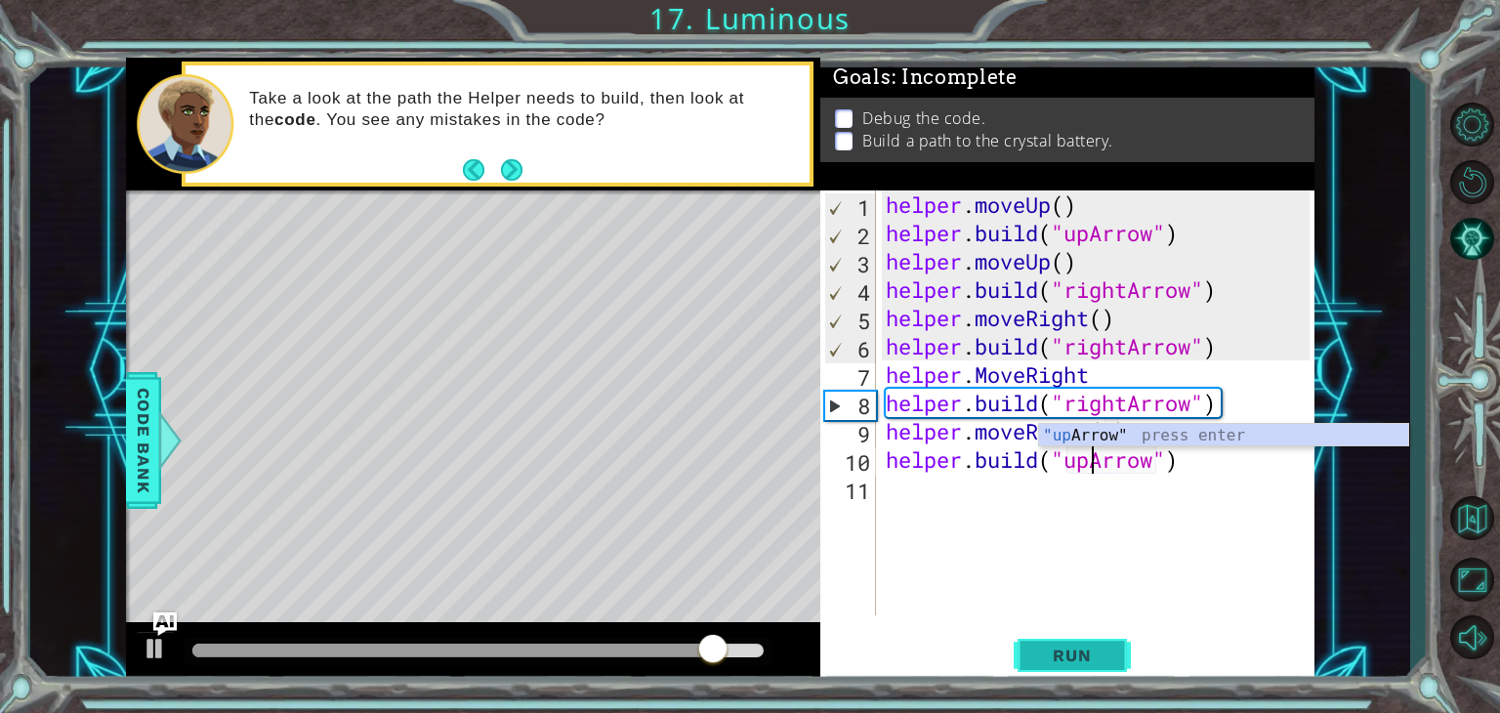
type textarea "[DOMAIN_NAME]("upArrow")"
click at [1057, 664] on span "Run" at bounding box center [1071, 656] width 77 height 20
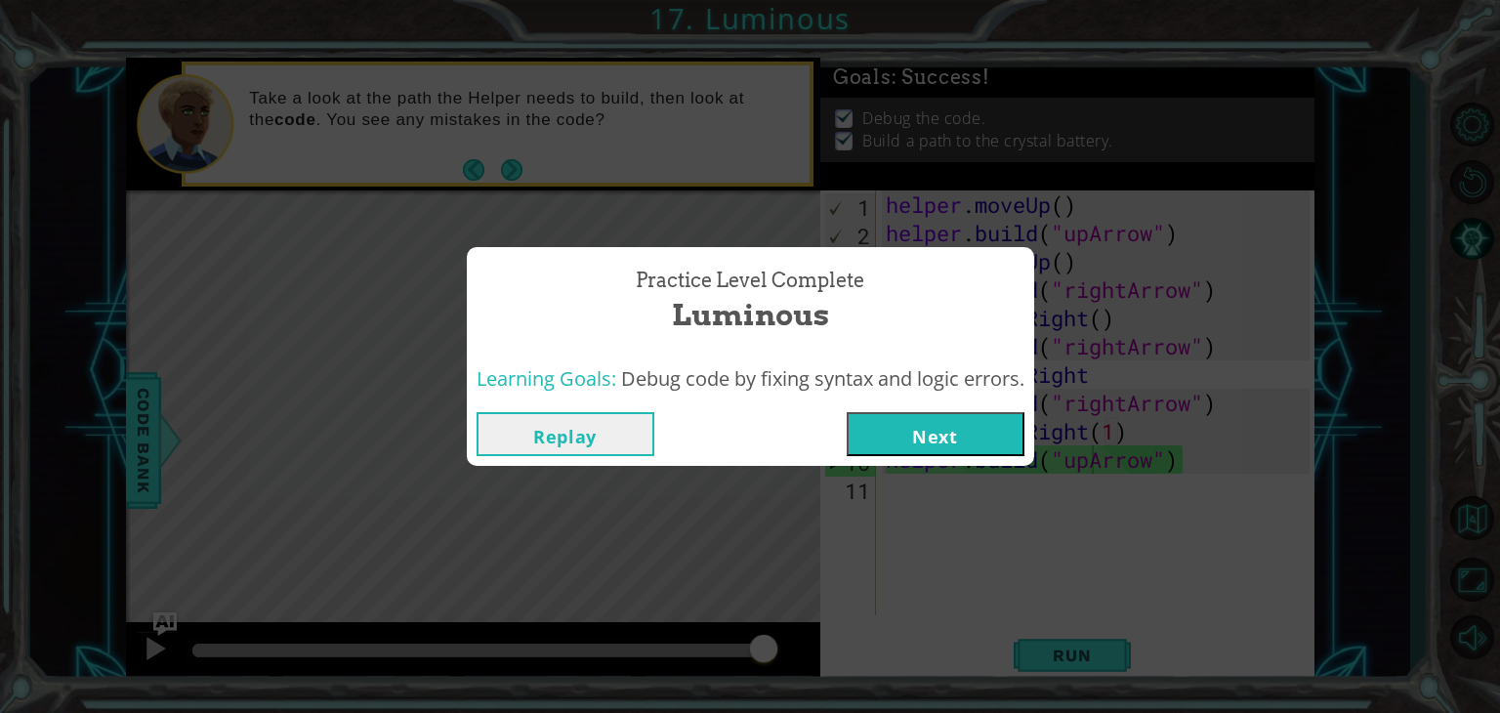
click at [961, 419] on button "Next" at bounding box center [936, 434] width 178 height 44
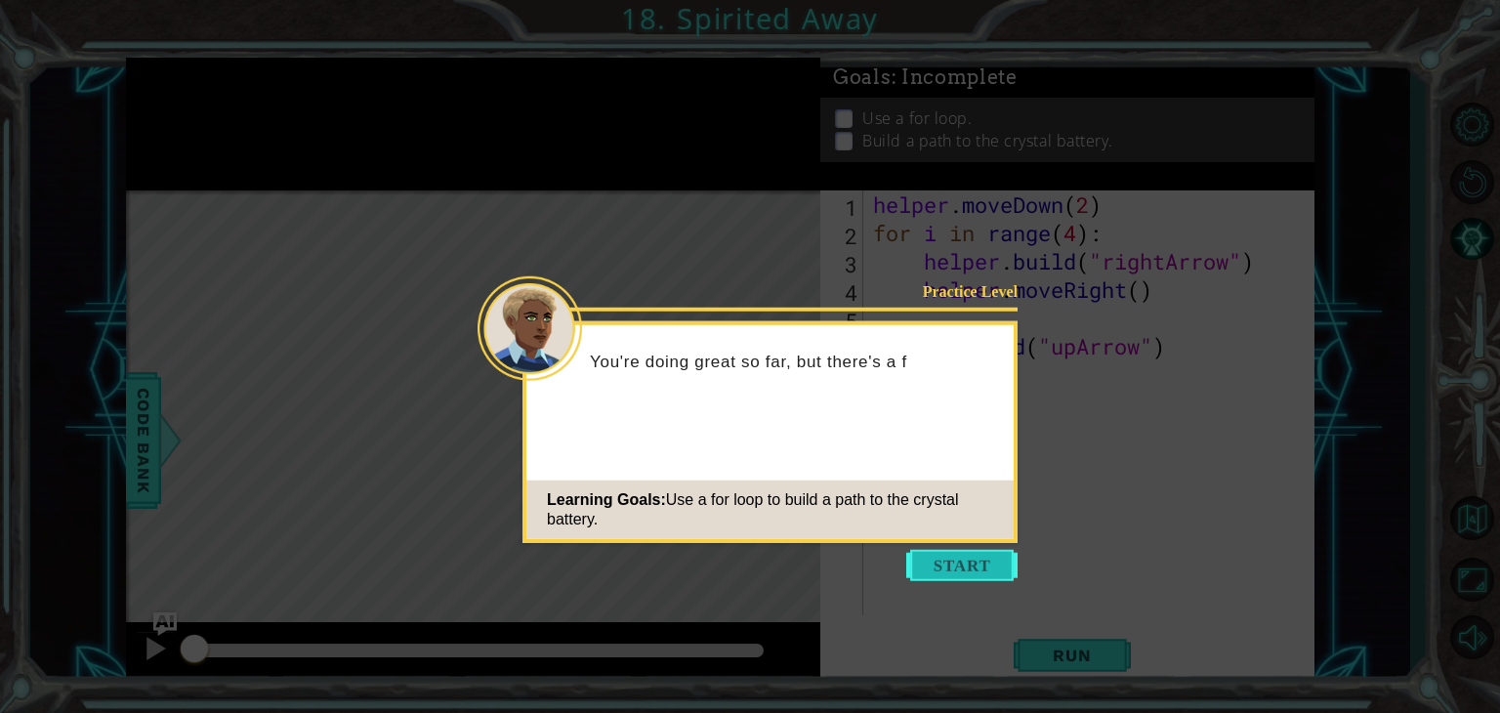
click at [972, 550] on button "Start" at bounding box center [961, 565] width 111 height 31
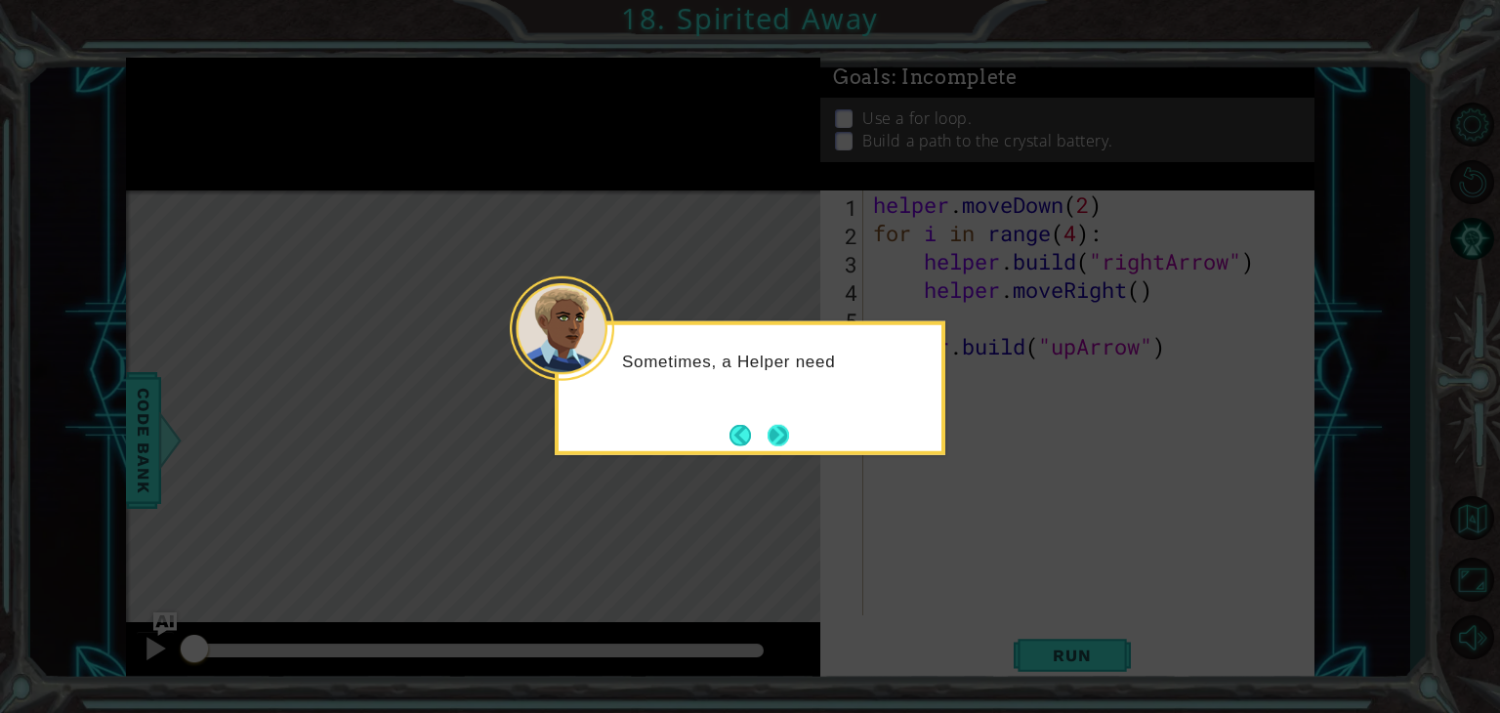
click at [789, 431] on button "Next" at bounding box center [778, 435] width 31 height 31
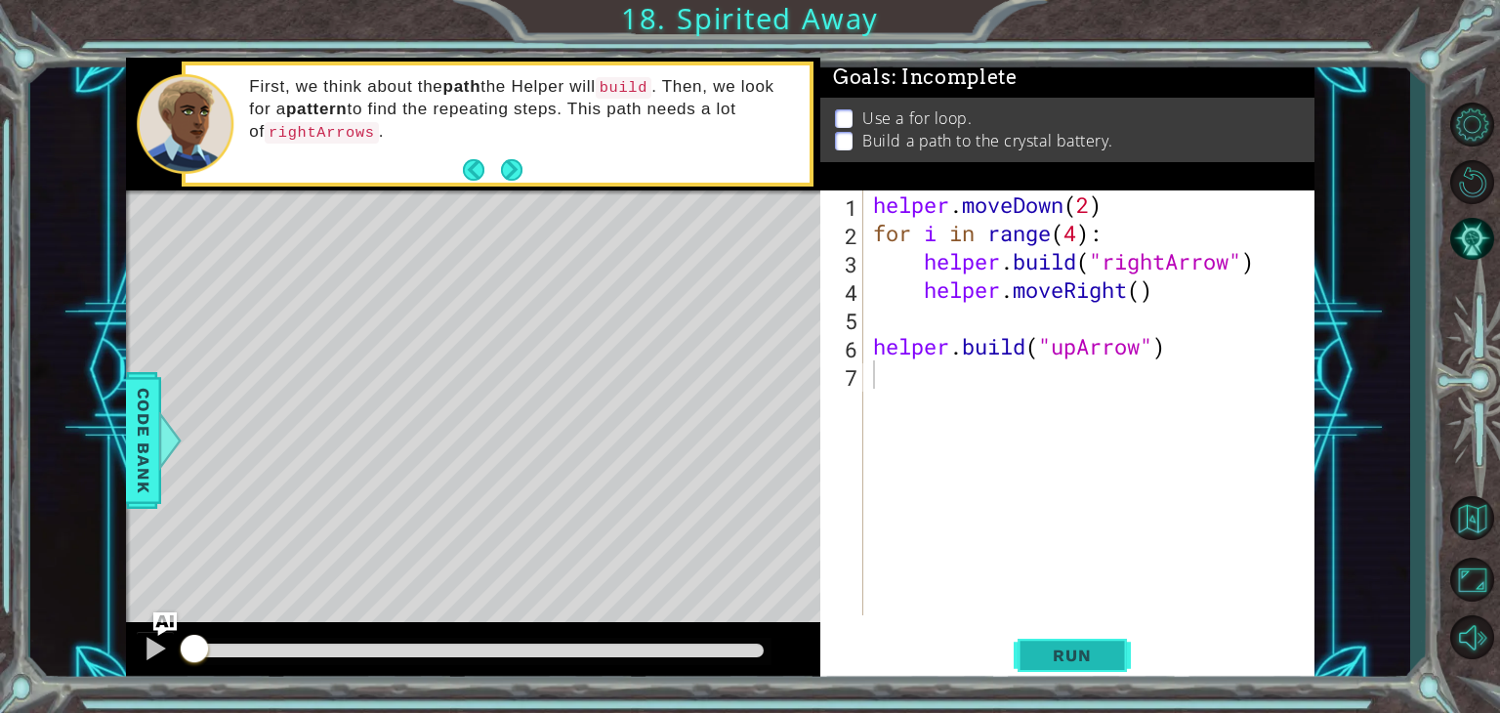
click at [1095, 647] on span "Run" at bounding box center [1071, 656] width 77 height 20
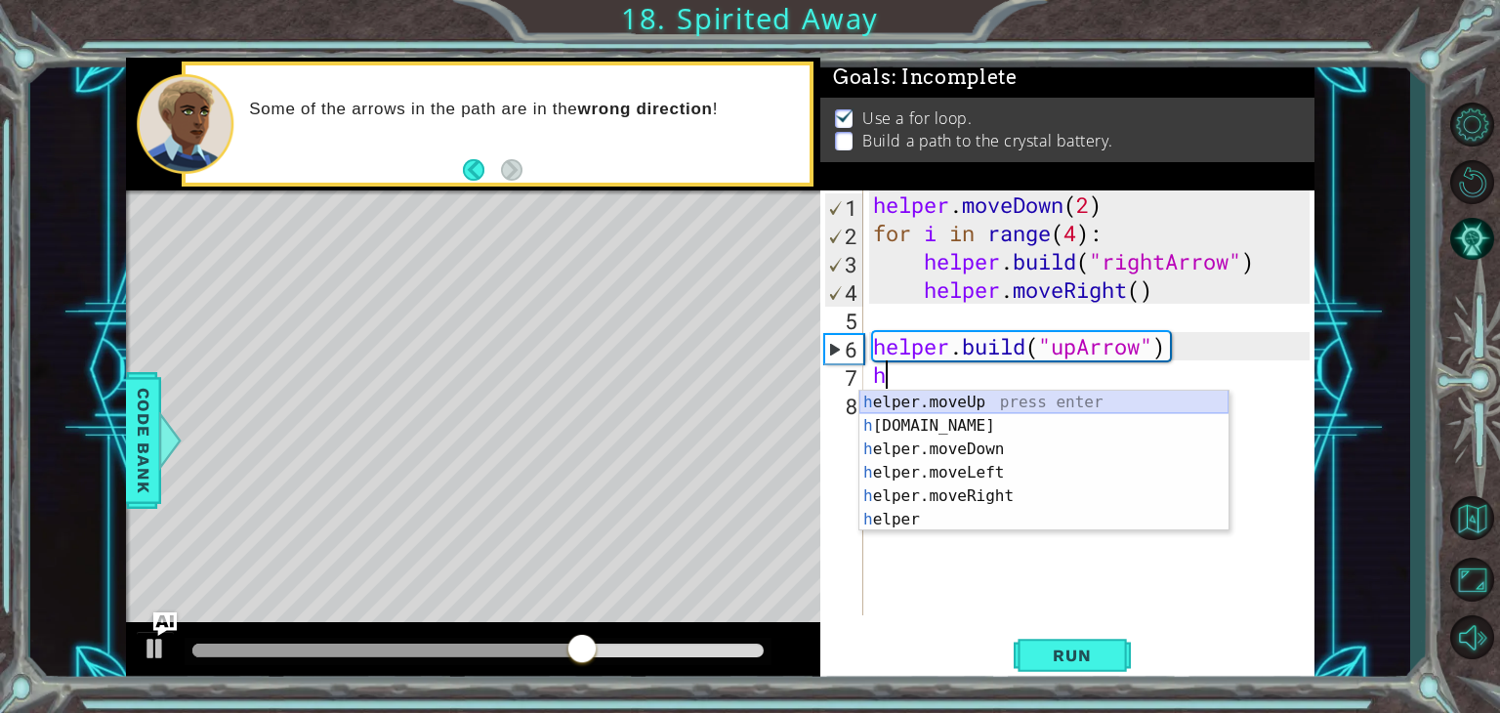
click at [953, 402] on div "h elper.moveUp press enter h [DOMAIN_NAME] press enter h elper.moveDown press e…" at bounding box center [1043, 485] width 369 height 188
type textarea "helper.moveUp(1)"
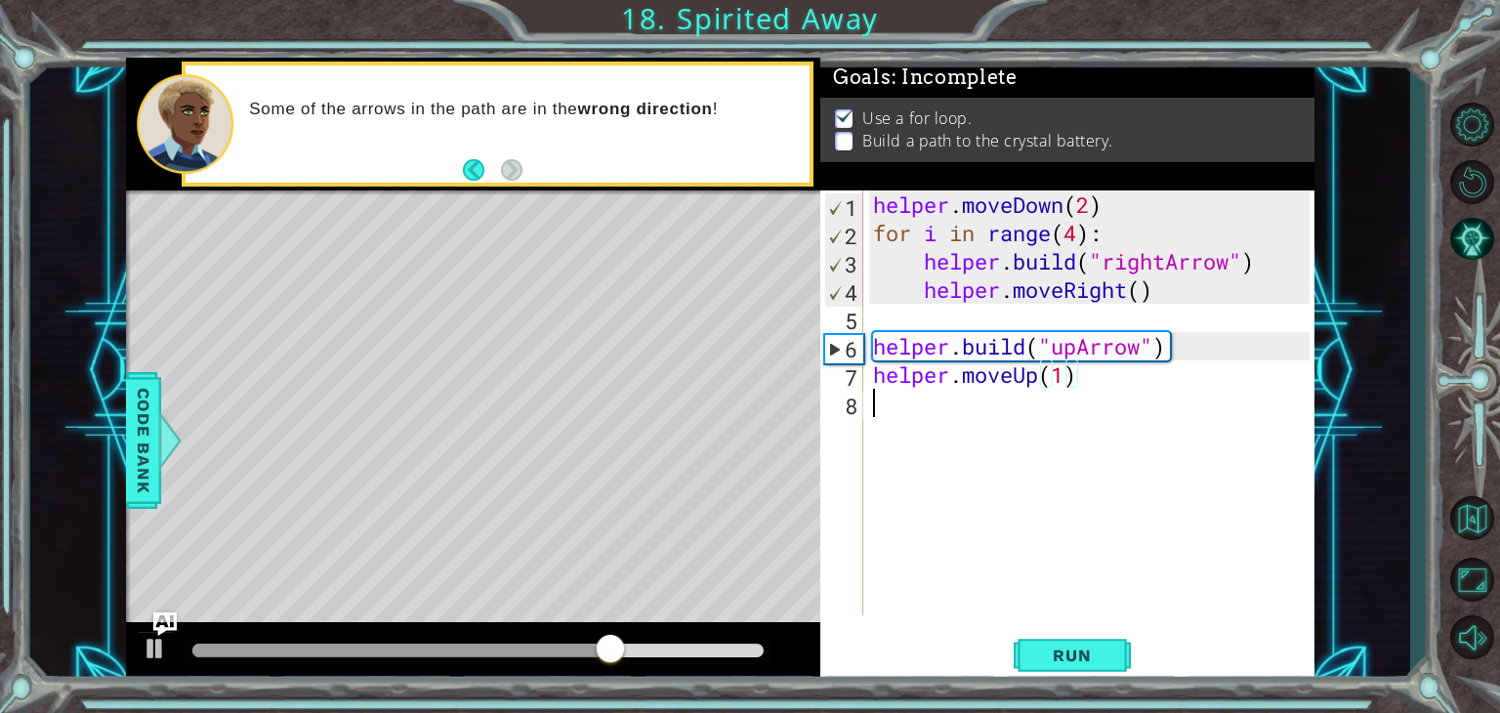
click at [953, 443] on div "helper . moveDown ( 2 ) for i in range ( 4 ) : helper . build ( "rightArrow" ) …" at bounding box center [1094, 430] width 450 height 481
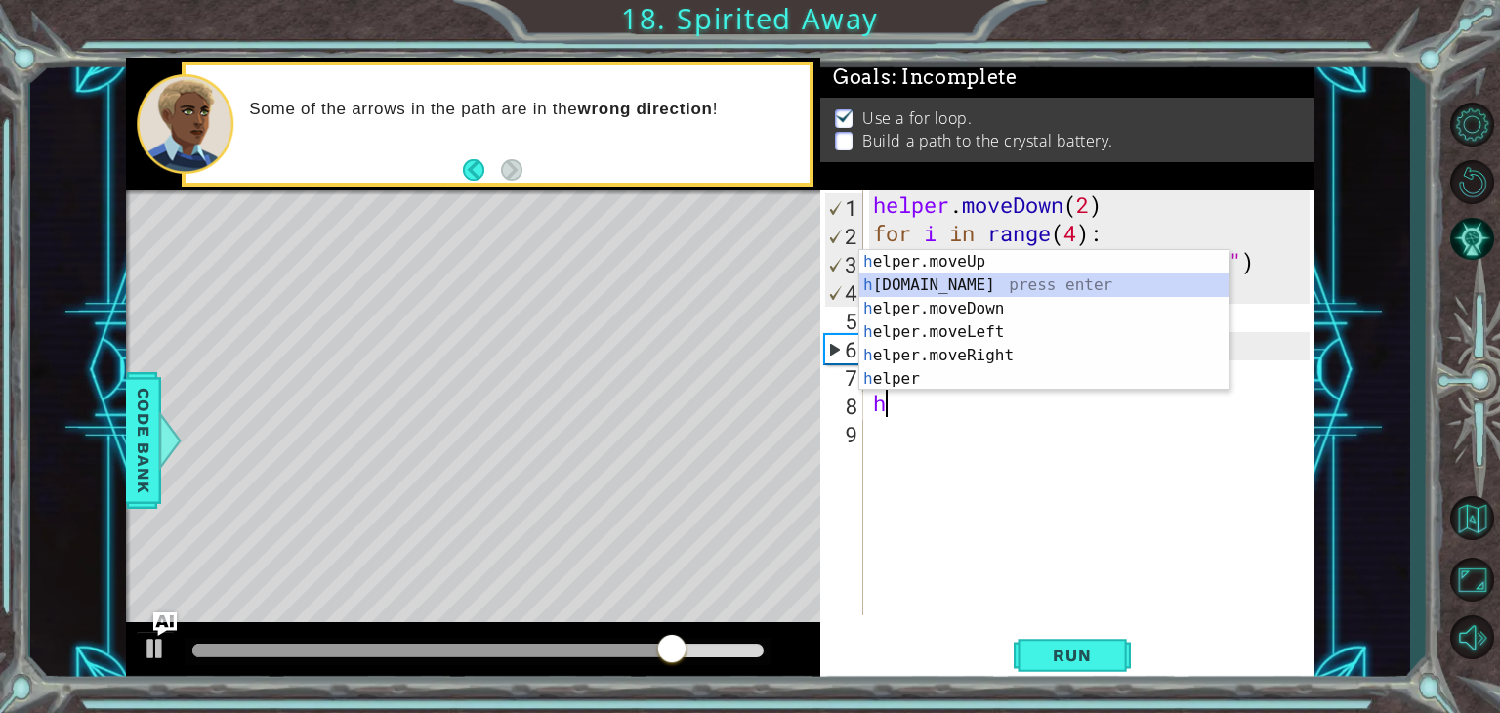
click at [955, 277] on div "h elper.moveUp press enter h [DOMAIN_NAME] press enter h elper.moveDown press e…" at bounding box center [1043, 344] width 369 height 188
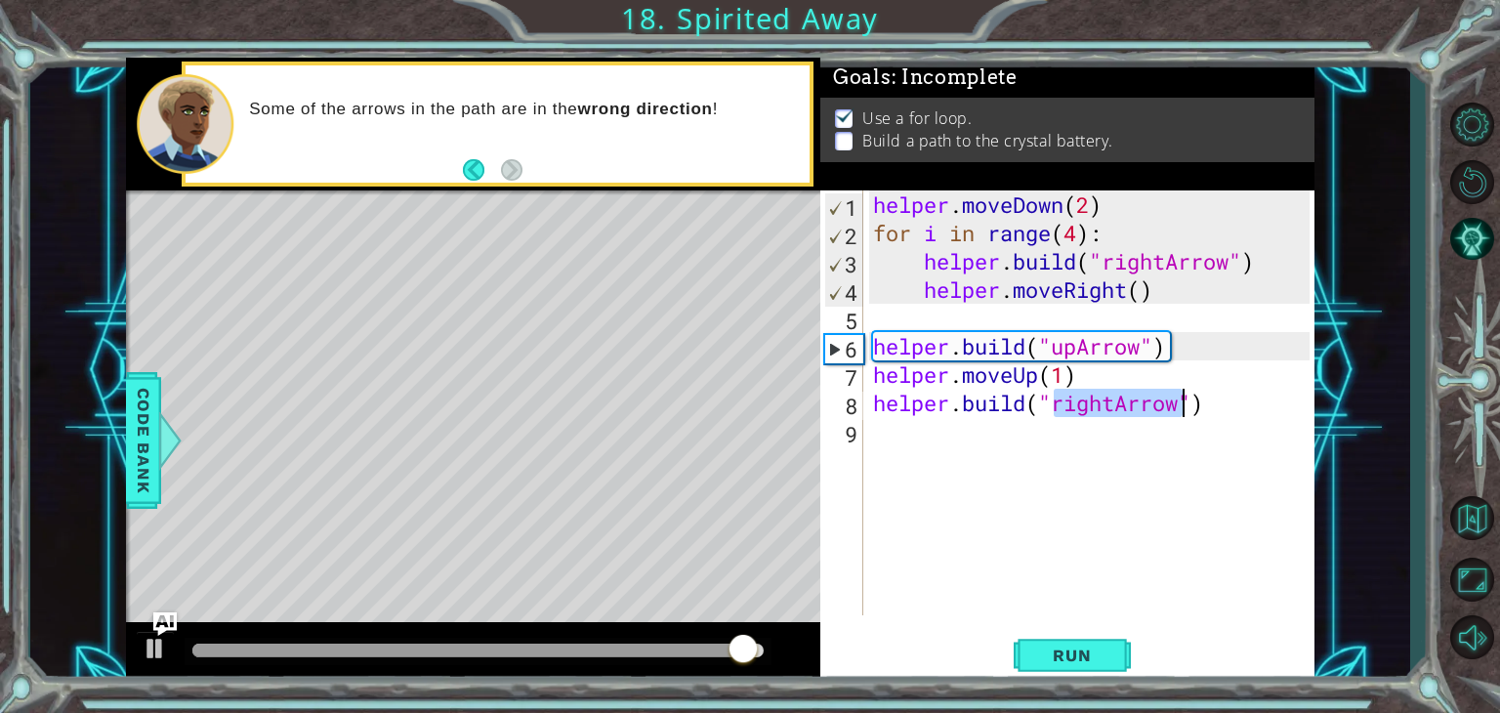
click at [1115, 403] on div "helper . moveDown ( 2 ) for i in range ( 4 ) : helper . build ( "rightArrow" ) …" at bounding box center [1089, 402] width 440 height 425
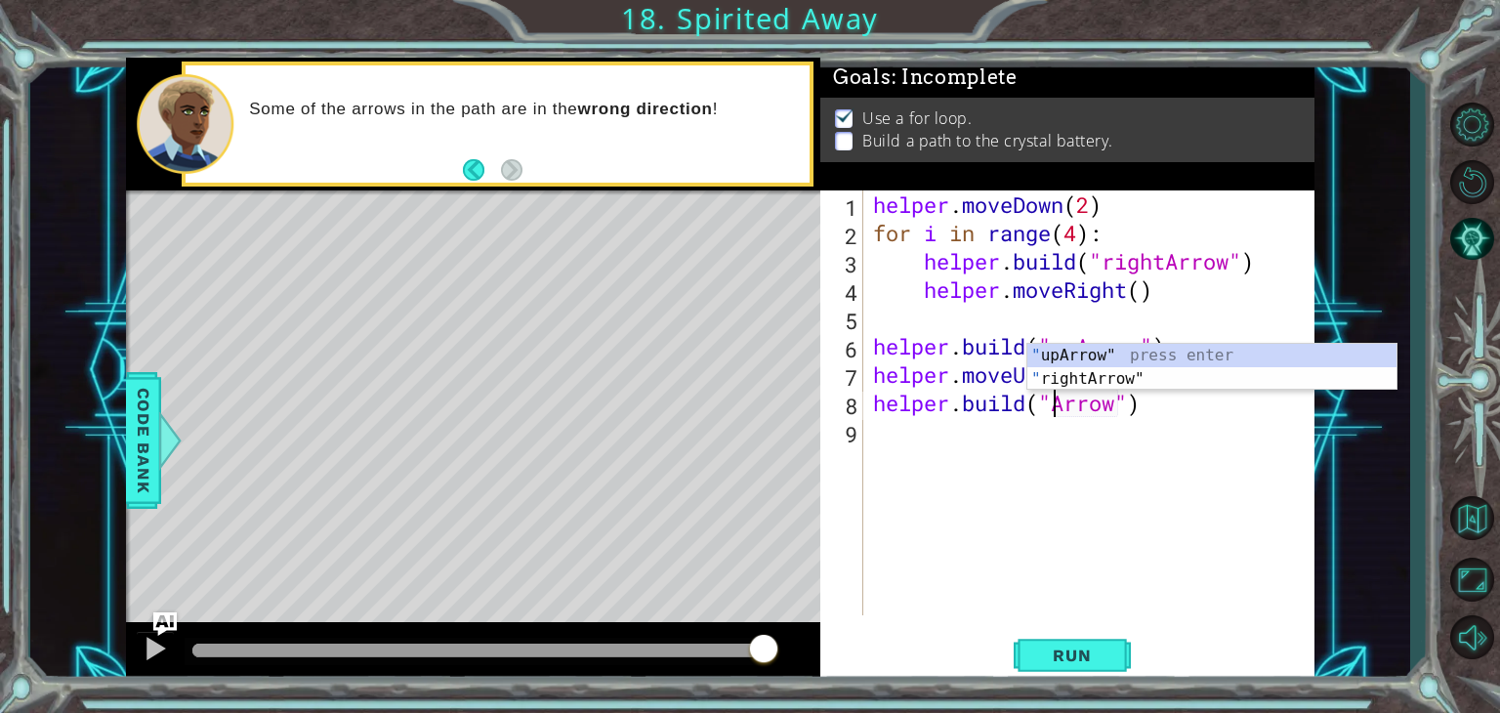
scroll to position [0, 8]
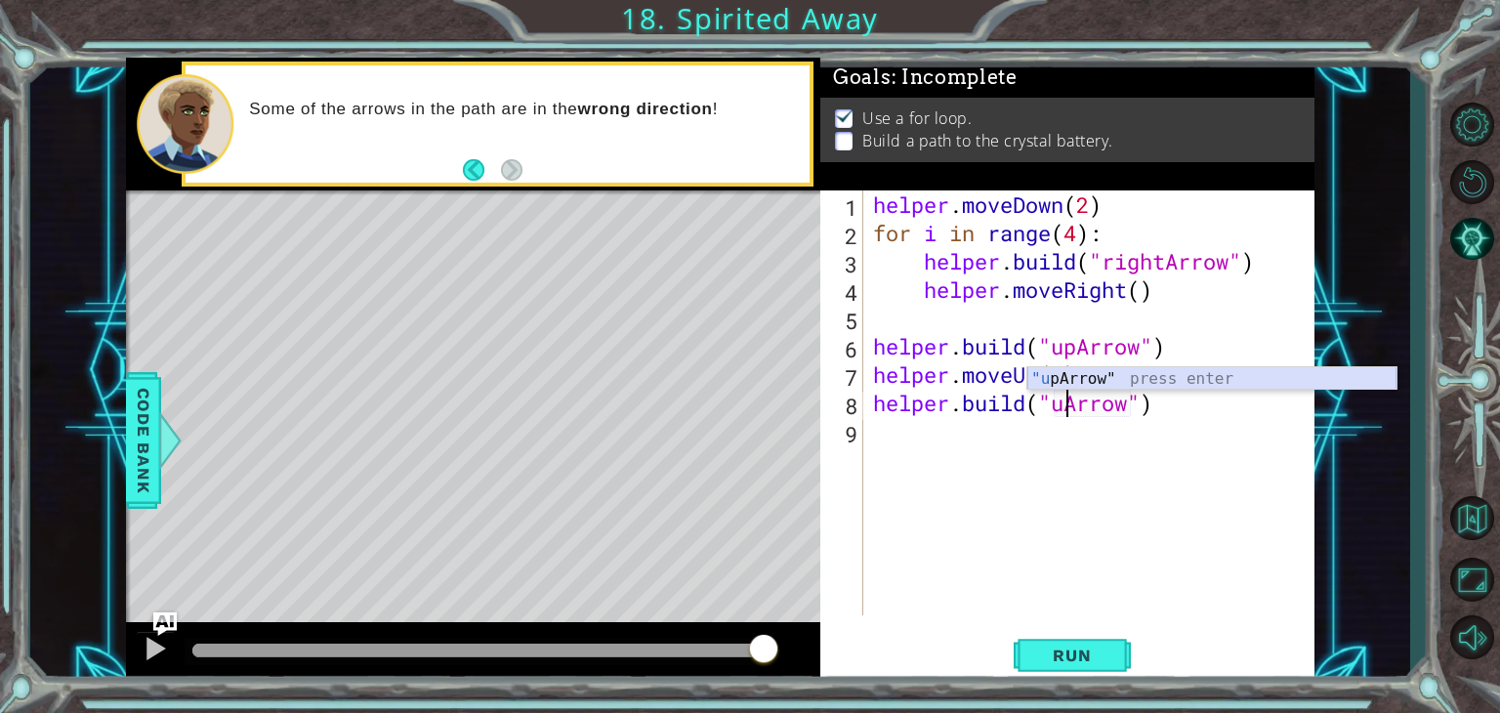
click at [1085, 380] on div ""u [PERSON_NAME]" press enter" at bounding box center [1211, 402] width 369 height 70
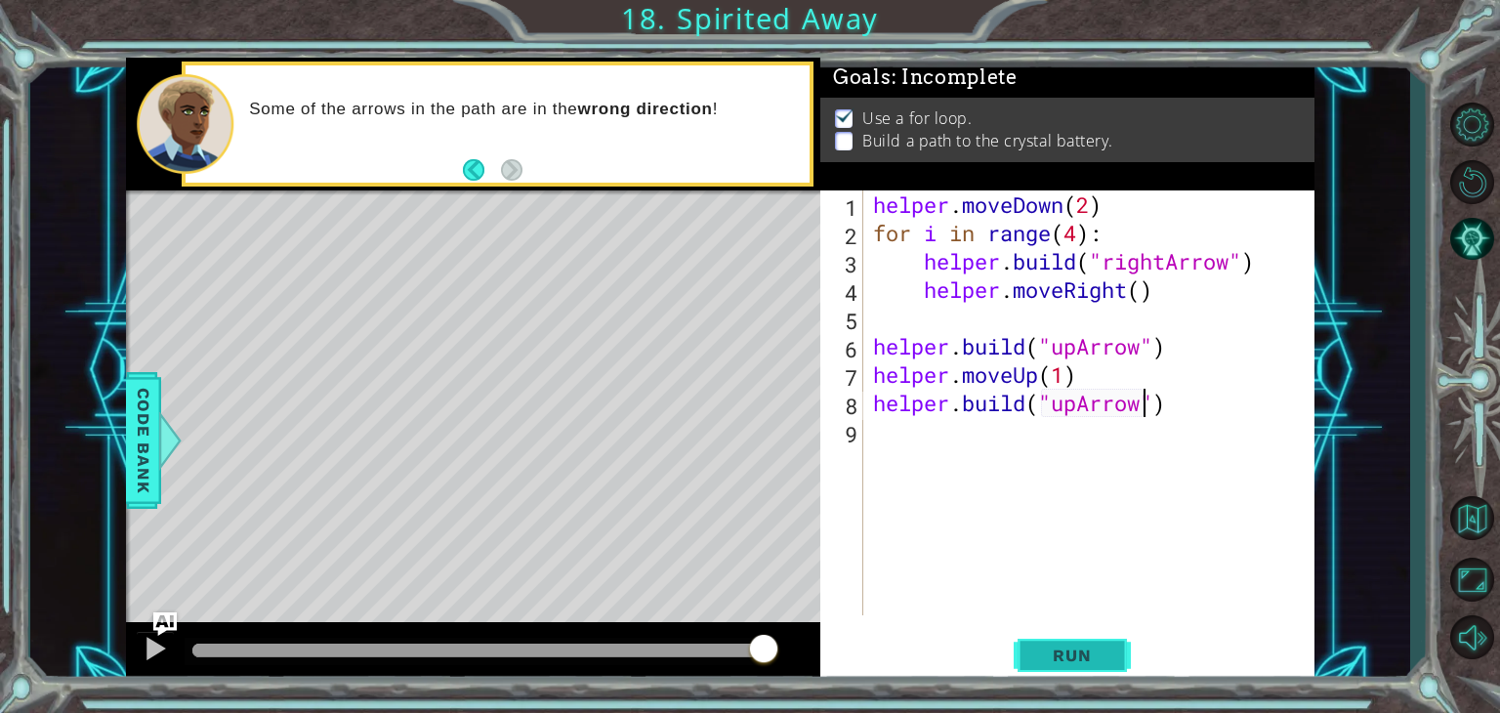
type textarea "[DOMAIN_NAME]("upArrow")"
click at [1072, 649] on span "Run" at bounding box center [1071, 656] width 77 height 20
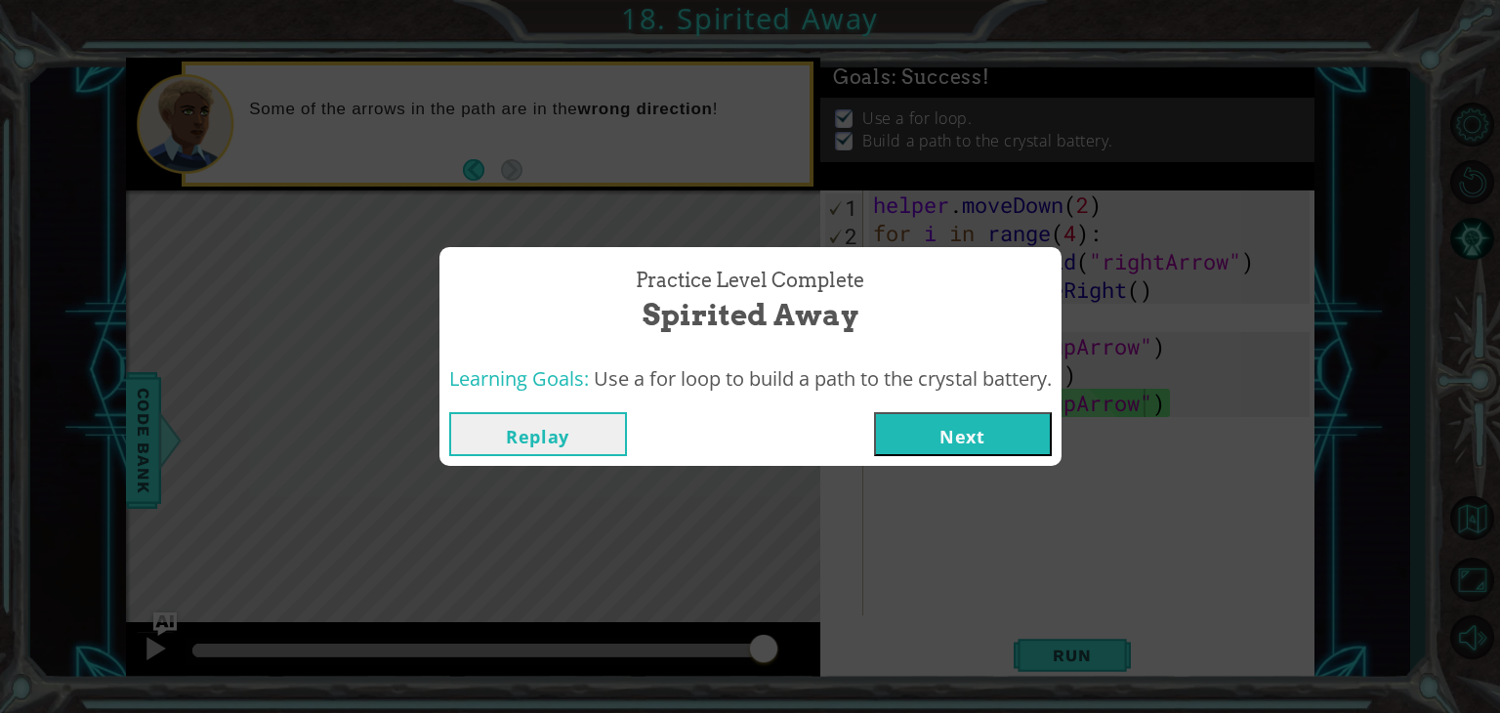
click at [991, 423] on button "Next" at bounding box center [963, 434] width 178 height 44
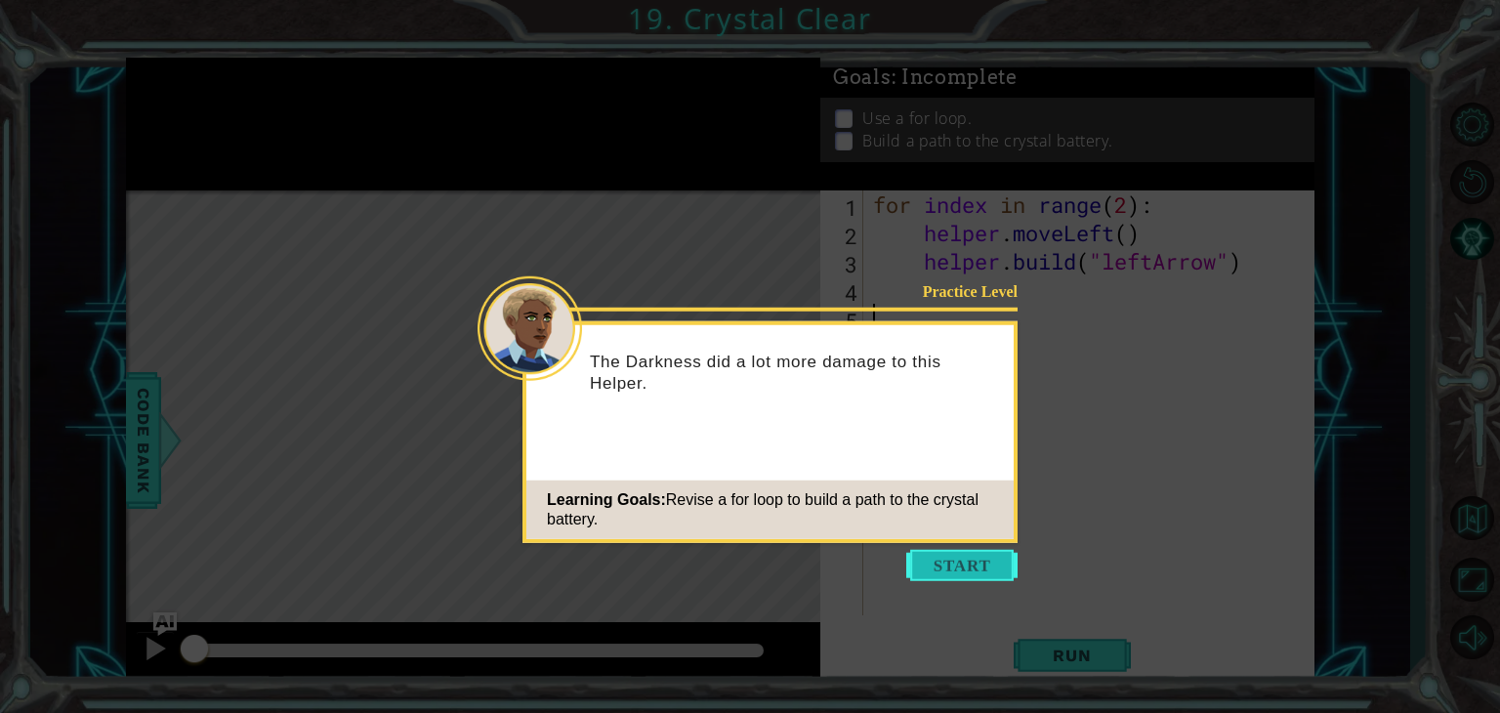
click at [943, 574] on button "Start" at bounding box center [961, 565] width 111 height 31
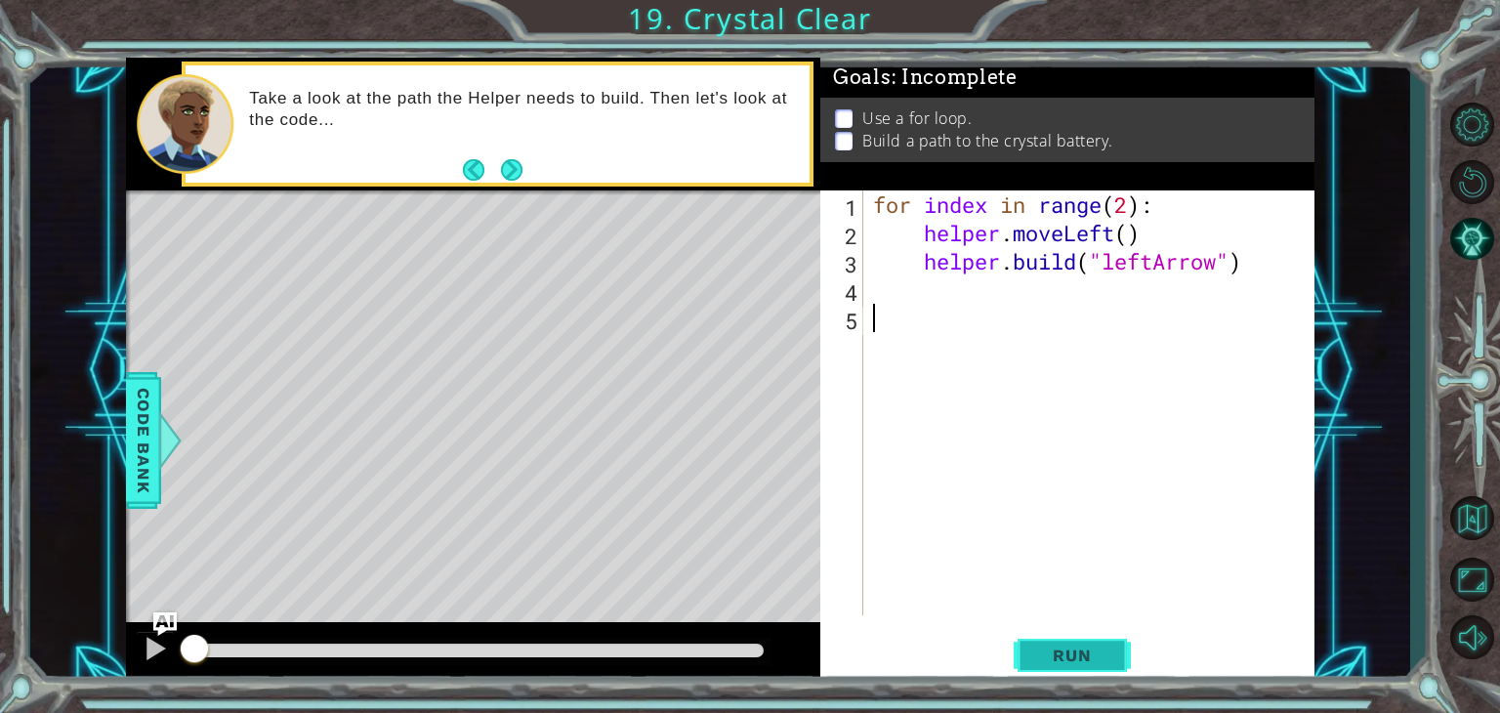
click at [1016, 654] on button "Run" at bounding box center [1072, 656] width 117 height 50
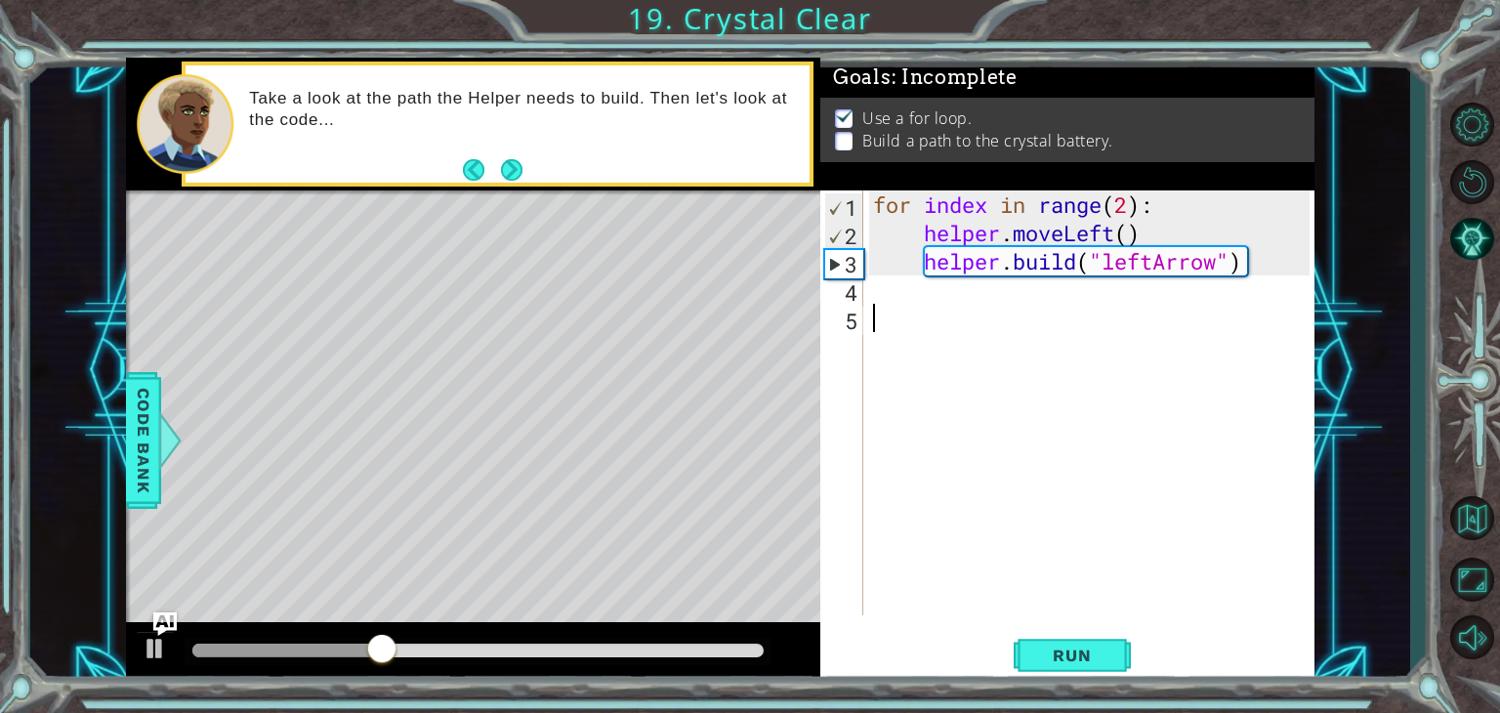
click at [951, 329] on div "for index in range ( 2 ) : helper . moveLeft ( ) helper . build ( "leftArrow" )" at bounding box center [1094, 430] width 450 height 481
click at [961, 296] on div "for index in range ( 2 ) : helper . moveLeft ( ) helper . build ( "leftArrow" )" at bounding box center [1094, 430] width 450 height 481
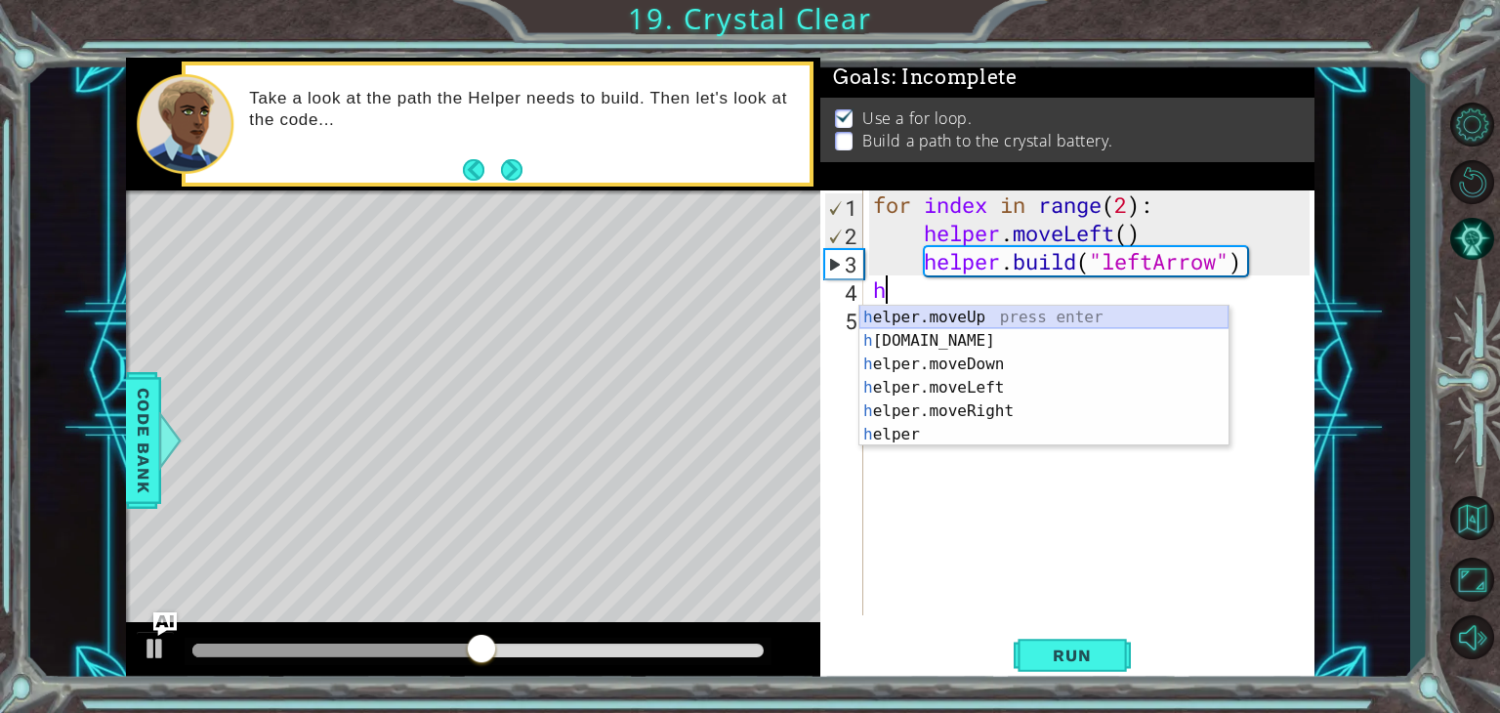
click at [965, 318] on div "h elper.moveUp press enter h [DOMAIN_NAME] press enter h elper.moveDown press e…" at bounding box center [1043, 400] width 369 height 188
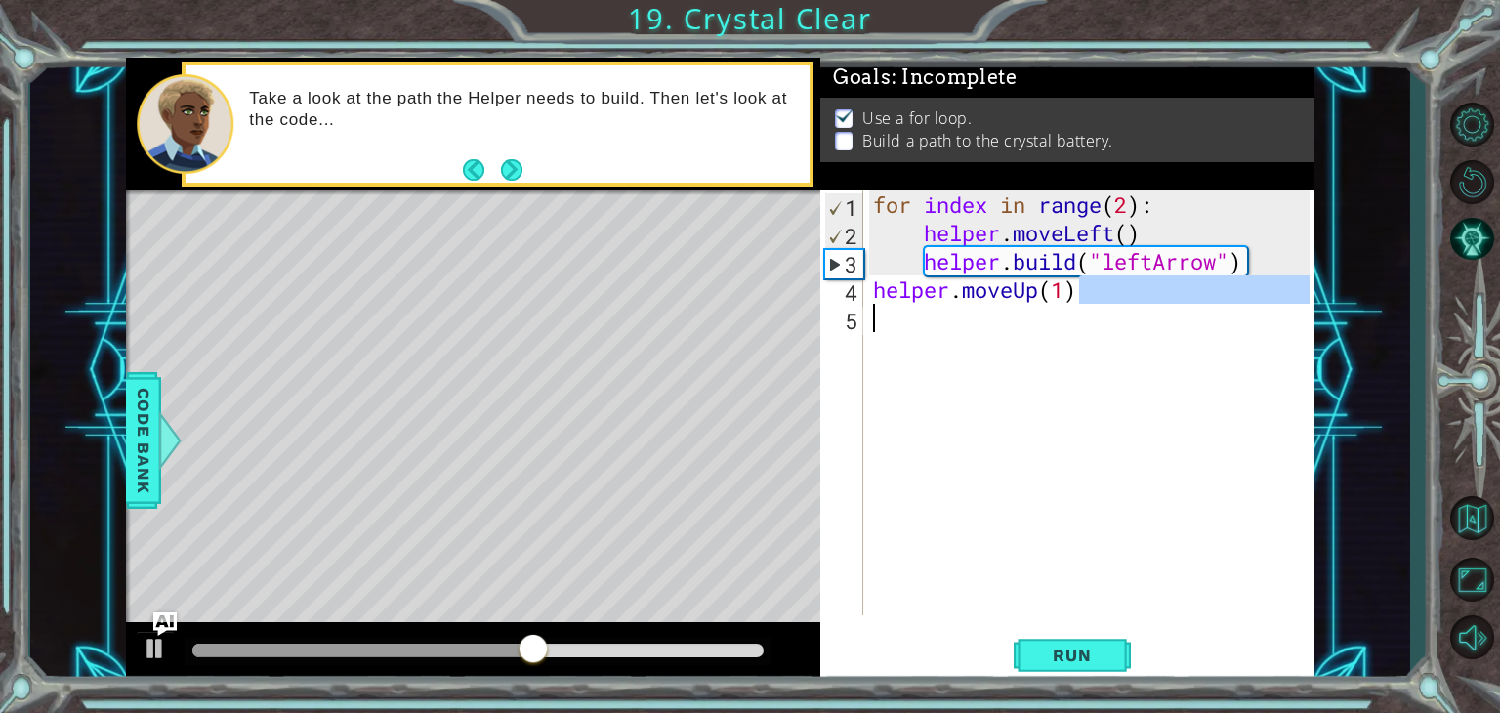
drag, startPoint x: 1086, startPoint y: 302, endPoint x: 898, endPoint y: 314, distance: 188.9
click at [898, 314] on div "for index in range ( 2 ) : helper . moveLeft ( ) helper . build ( "leftArrow" )…" at bounding box center [1094, 430] width 450 height 481
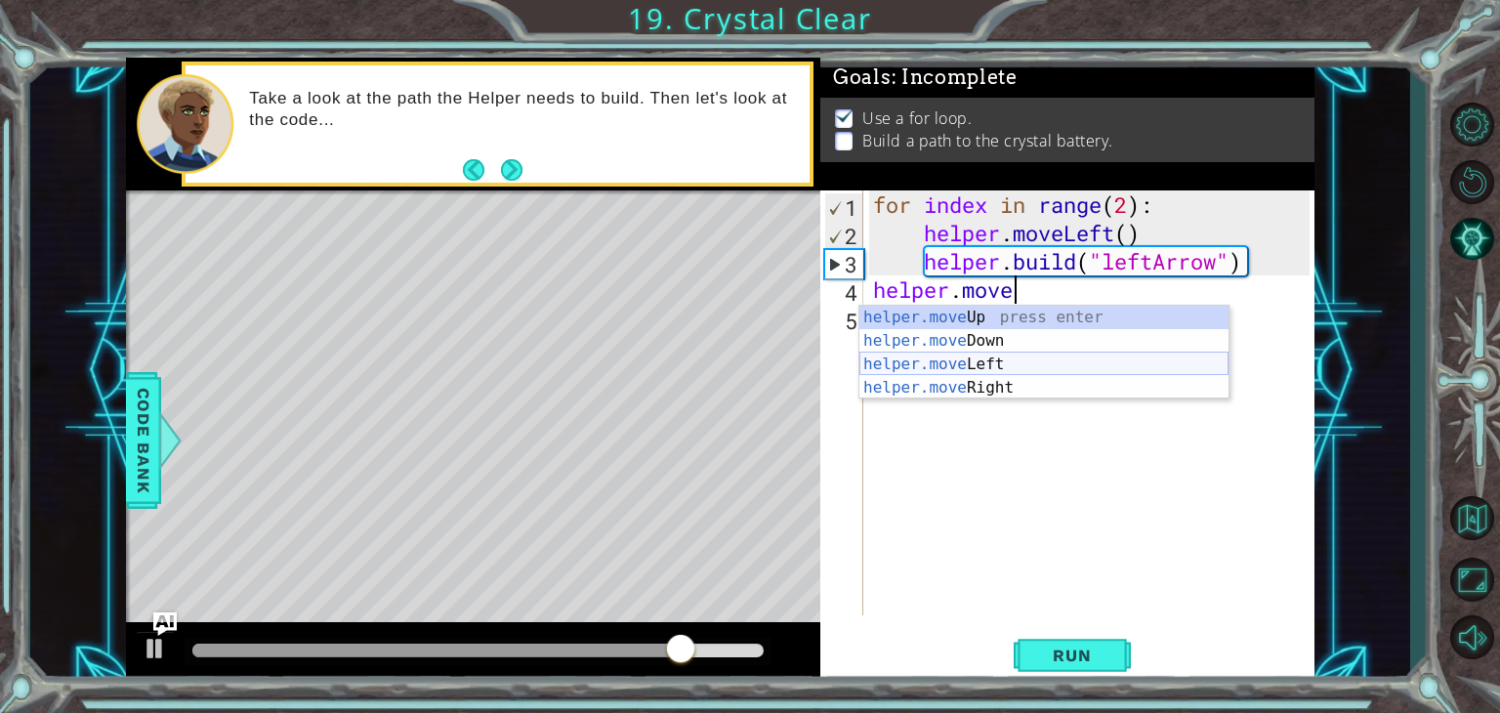
click at [1000, 370] on div "helper.move Up press enter helper.move Down press enter helper.move Left press …" at bounding box center [1043, 376] width 369 height 141
type textarea "helper.moveLeft(1)"
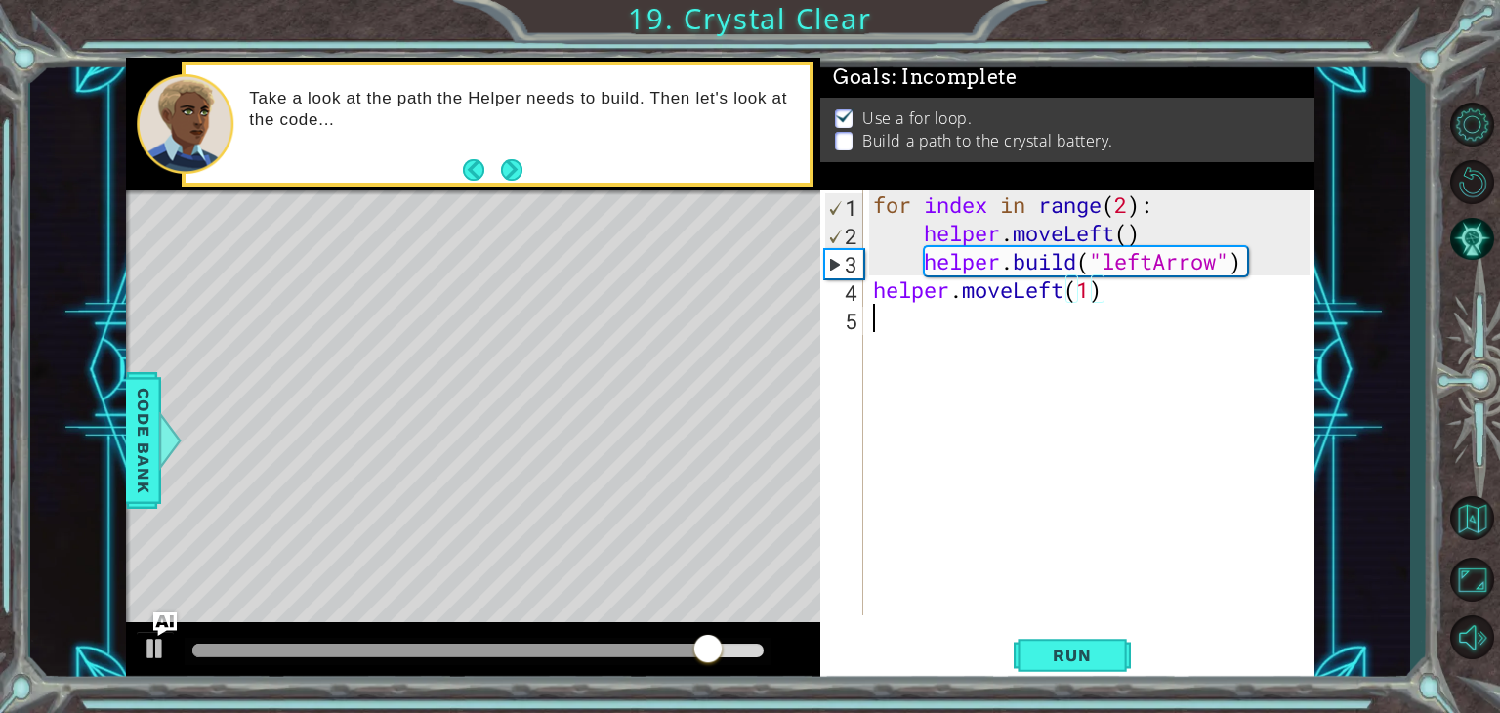
click at [1025, 333] on div "for index in range ( 2 ) : helper . moveLeft ( ) helper . build ( "leftArrow" )…" at bounding box center [1094, 430] width 450 height 481
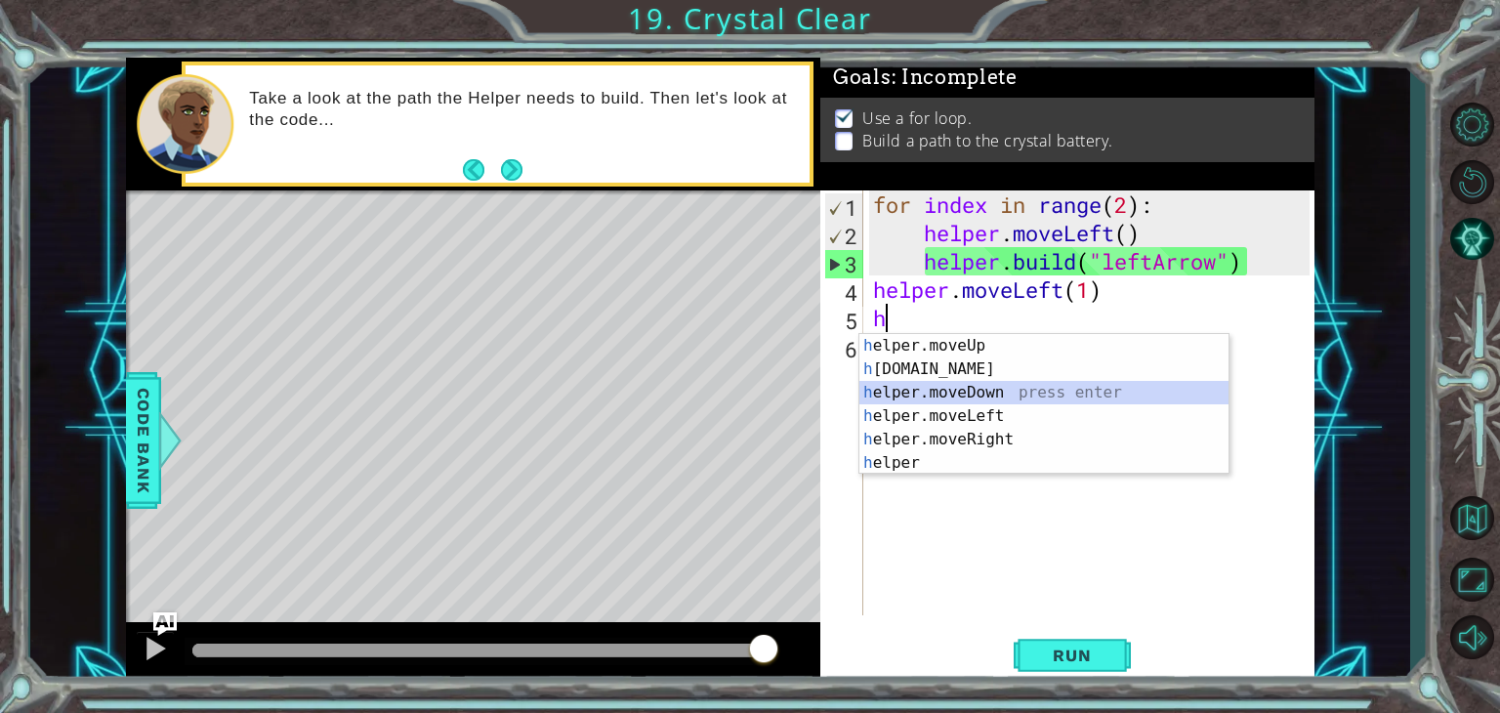
click at [976, 382] on div "h elper.moveUp press enter h [DOMAIN_NAME] press enter h elper.moveDown press e…" at bounding box center [1043, 428] width 369 height 188
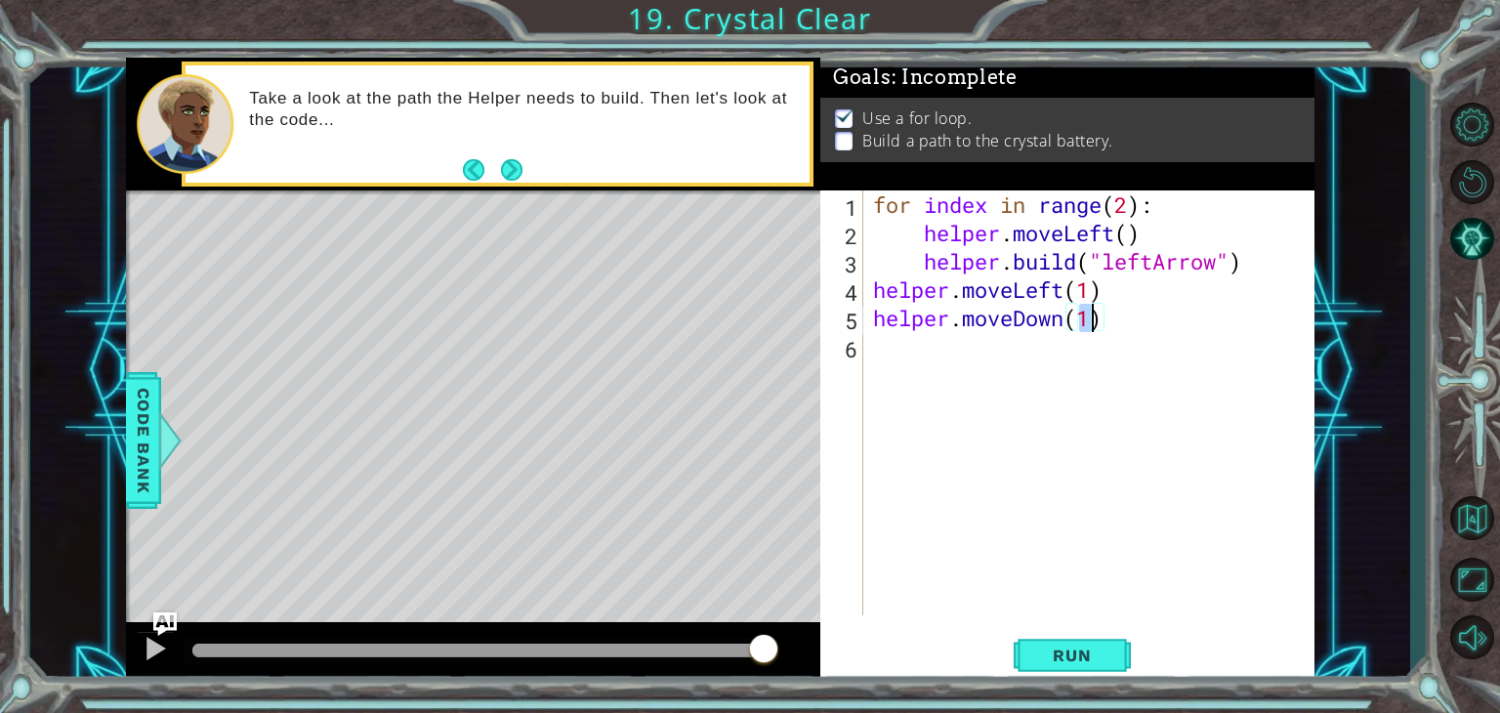
click at [1066, 330] on div "for index in range ( 2 ) : helper . moveLeft ( ) helper . build ( "leftArrow" )…" at bounding box center [1094, 430] width 450 height 481
drag, startPoint x: 1127, startPoint y: 330, endPoint x: 969, endPoint y: 328, distance: 158.2
click at [969, 328] on div "for index in range ( 2 ) : helper . moveLeft ( ) helper . build ( "leftArrow" )…" at bounding box center [1094, 430] width 450 height 481
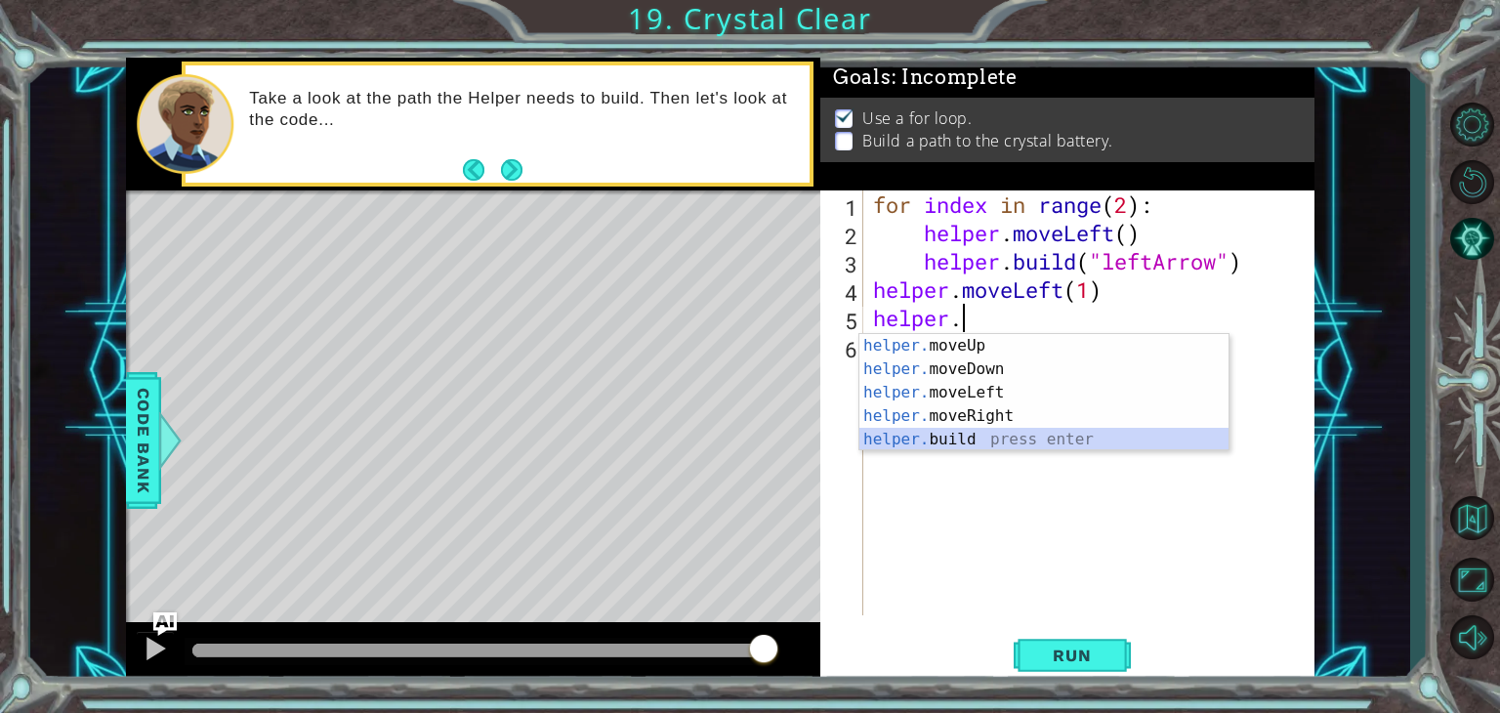
click at [971, 439] on div "helper. moveUp press enter helper. moveDown press enter helper. moveLeft press …" at bounding box center [1043, 416] width 369 height 164
type textarea "[DOMAIN_NAME]("rightArrow")"
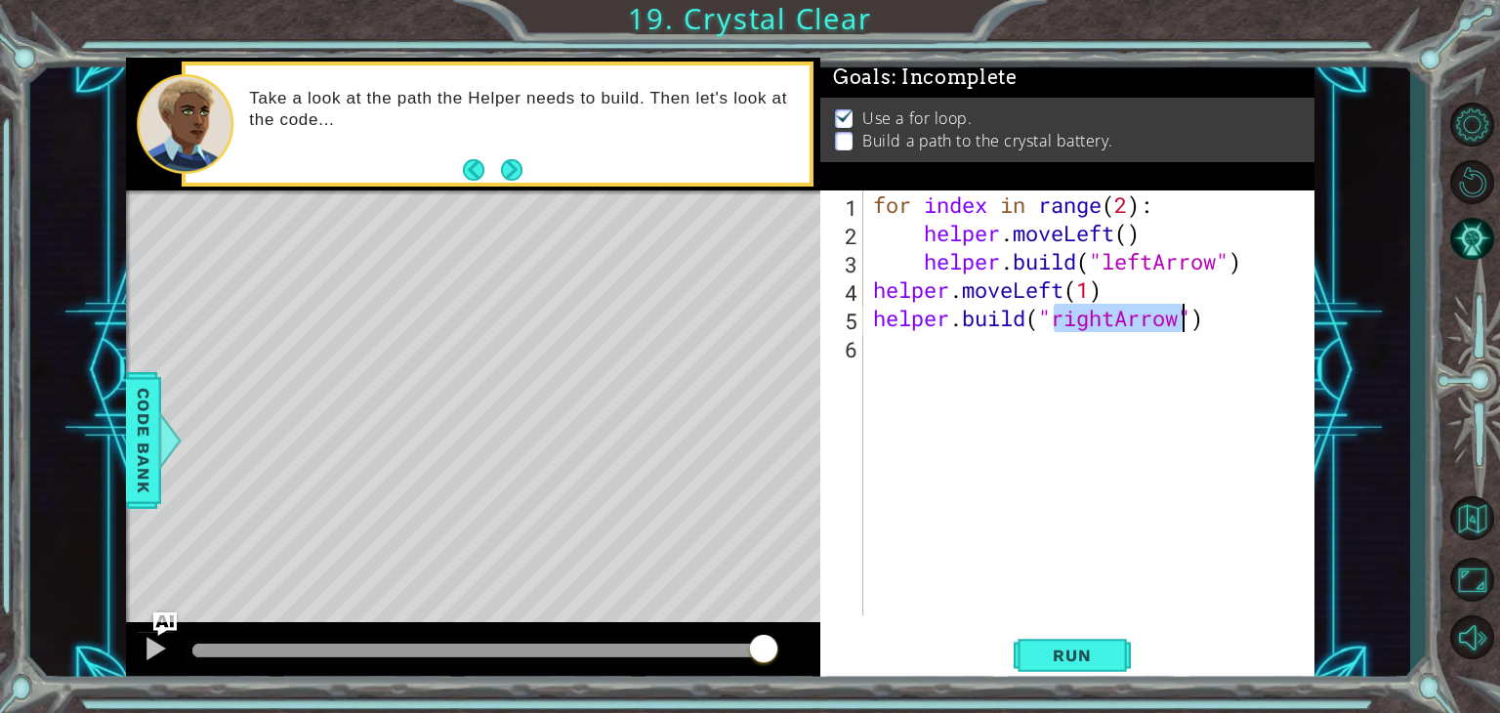
click at [956, 377] on div "for index in range ( 2 ) : helper . moveLeft ( ) helper . build ( "leftArrow" )…" at bounding box center [1094, 430] width 450 height 481
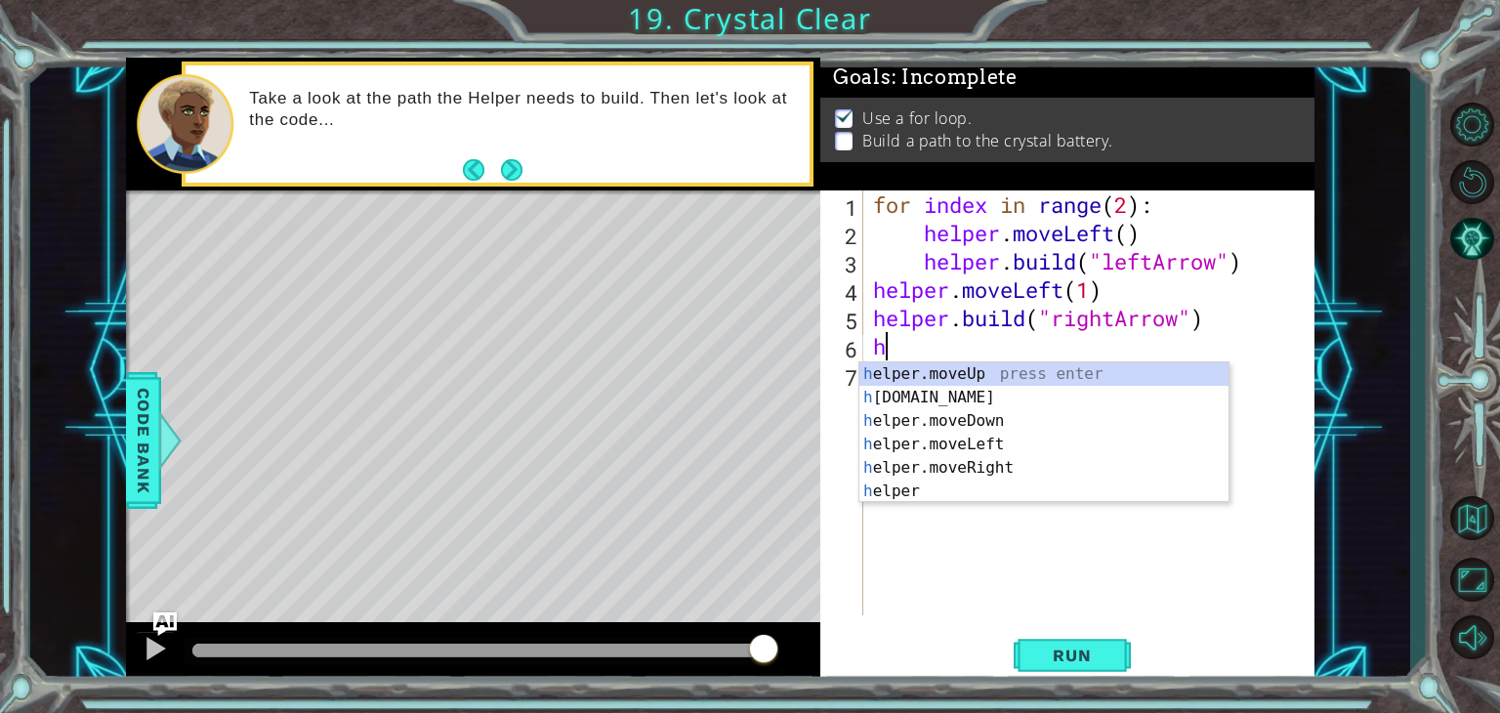
click at [1109, 341] on div "for index in range ( 2 ) : helper . moveLeft ( ) helper . build ( "leftArrow" )…" at bounding box center [1094, 430] width 450 height 481
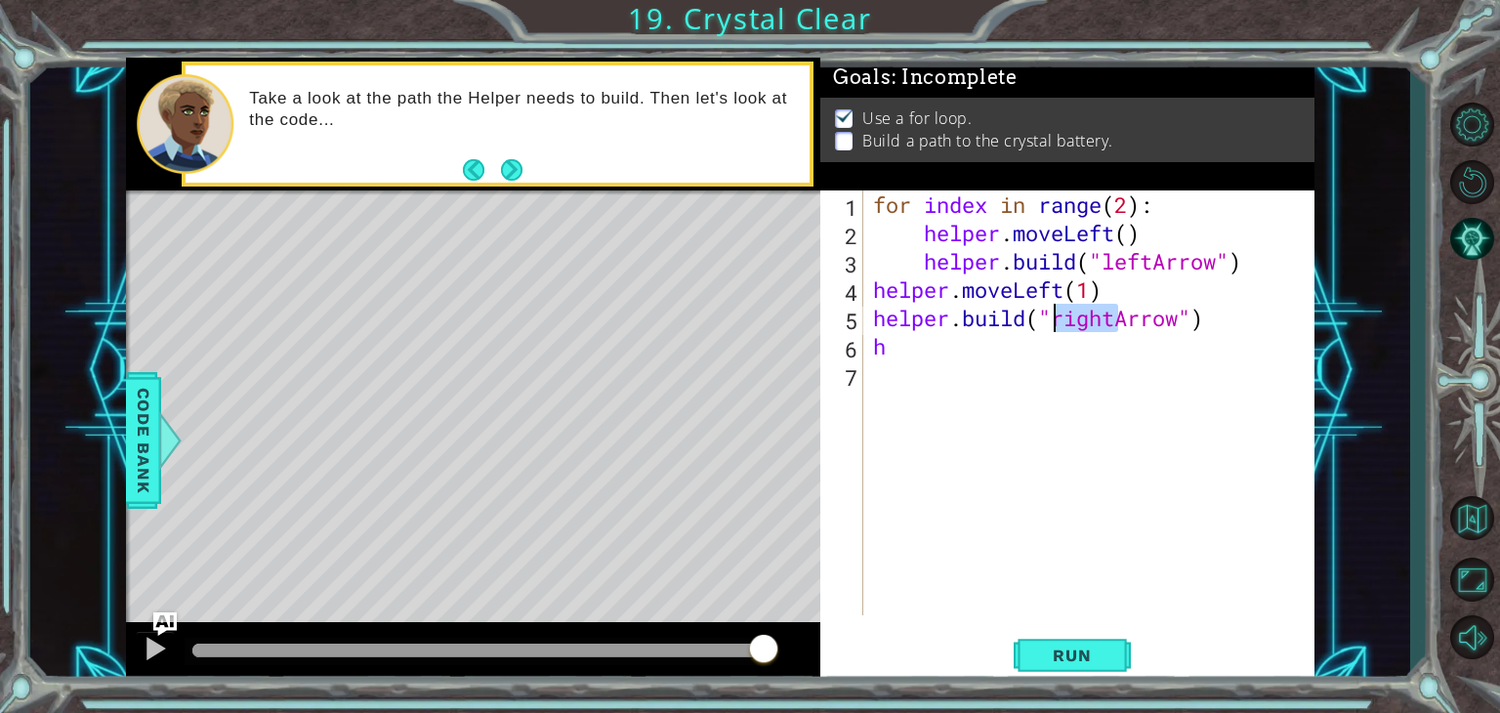
drag, startPoint x: 1114, startPoint y: 325, endPoint x: 1059, endPoint y: 323, distance: 55.7
click at [1059, 323] on div "for index in range ( 2 ) : helper . moveLeft ( ) helper . build ( "leftArrow" )…" at bounding box center [1094, 430] width 450 height 481
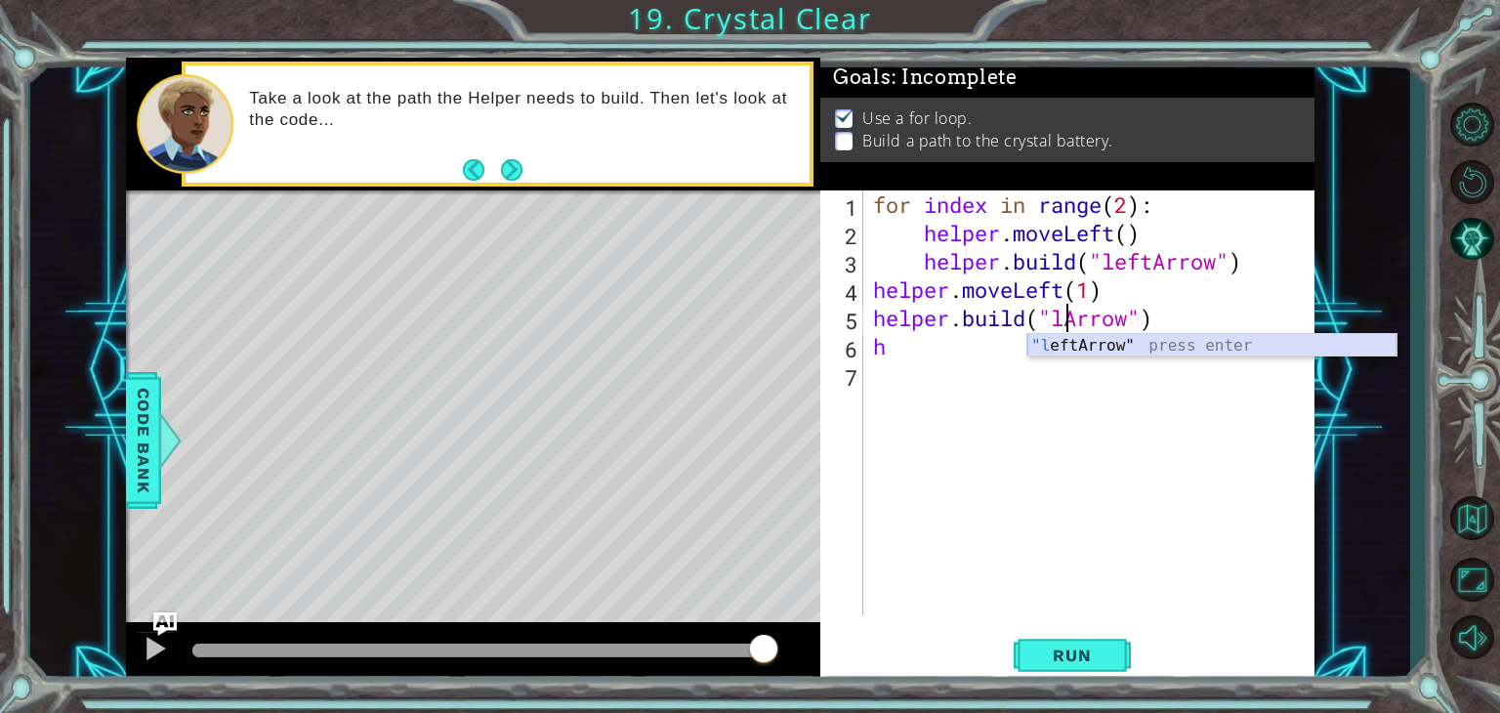
click at [1062, 344] on div ""l eftArrow" press enter" at bounding box center [1211, 369] width 369 height 70
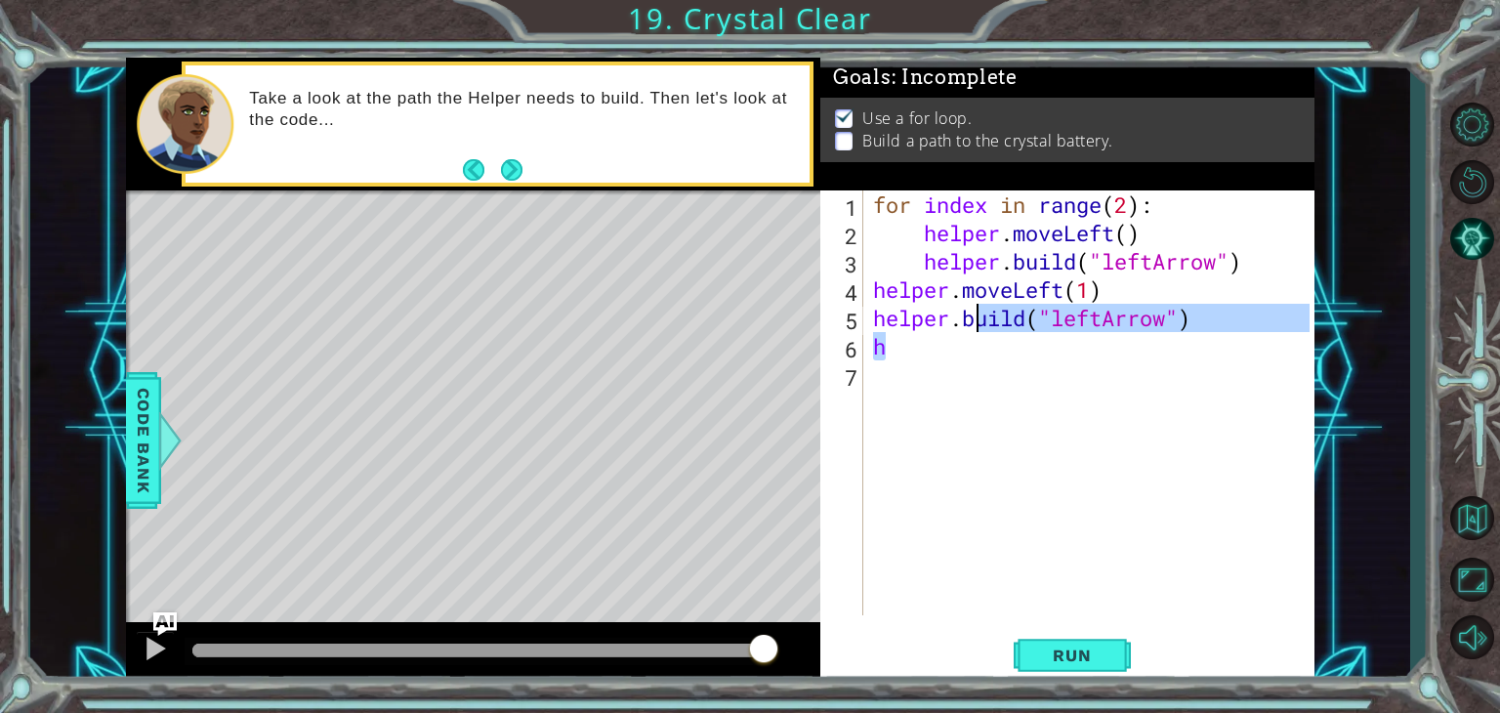
click at [981, 347] on div "for index in range ( 2 ) : helper . moveLeft ( ) helper . build ( "leftArrow" )…" at bounding box center [1094, 430] width 450 height 481
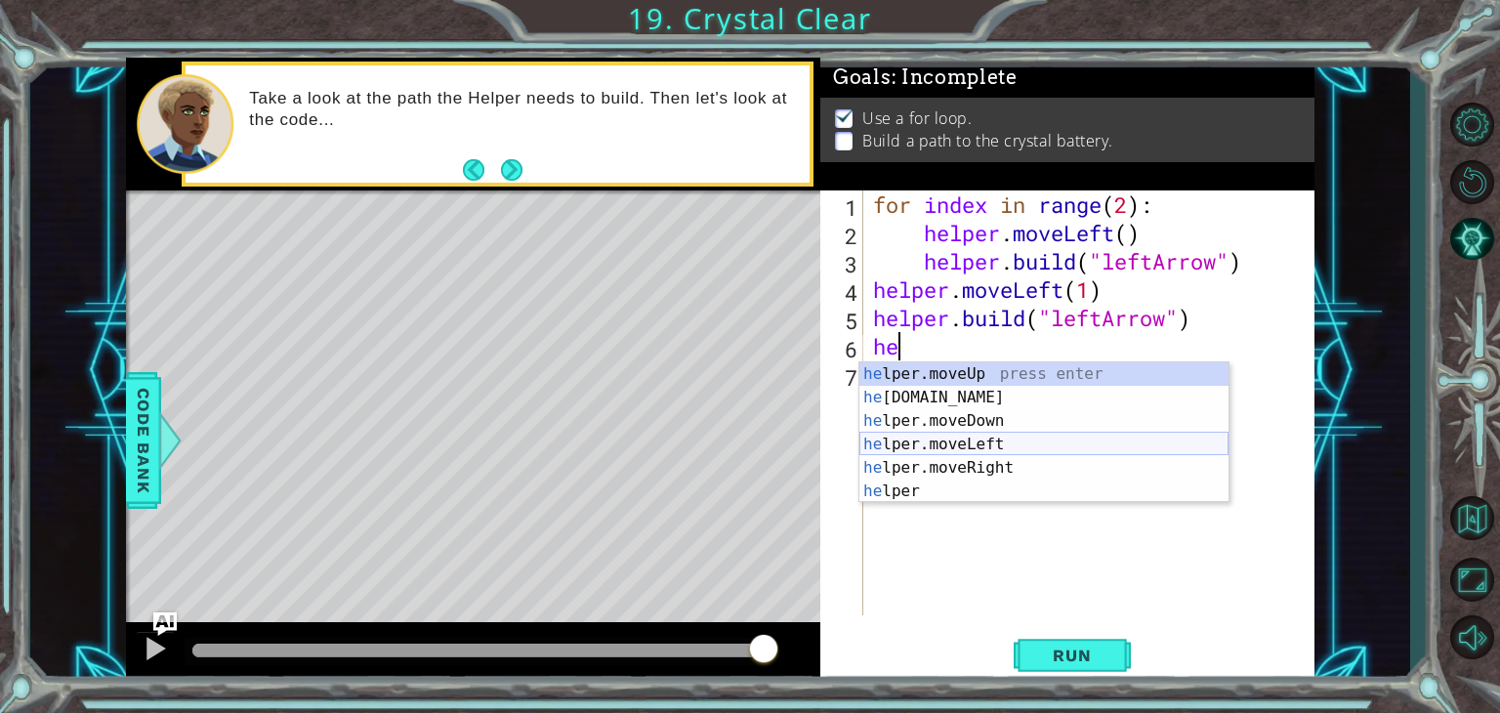
click at [965, 444] on div "he lper.moveUp press enter he [DOMAIN_NAME] press enter he lper.moveDown press …" at bounding box center [1043, 456] width 369 height 188
type textarea "helper.moveLeft(1)"
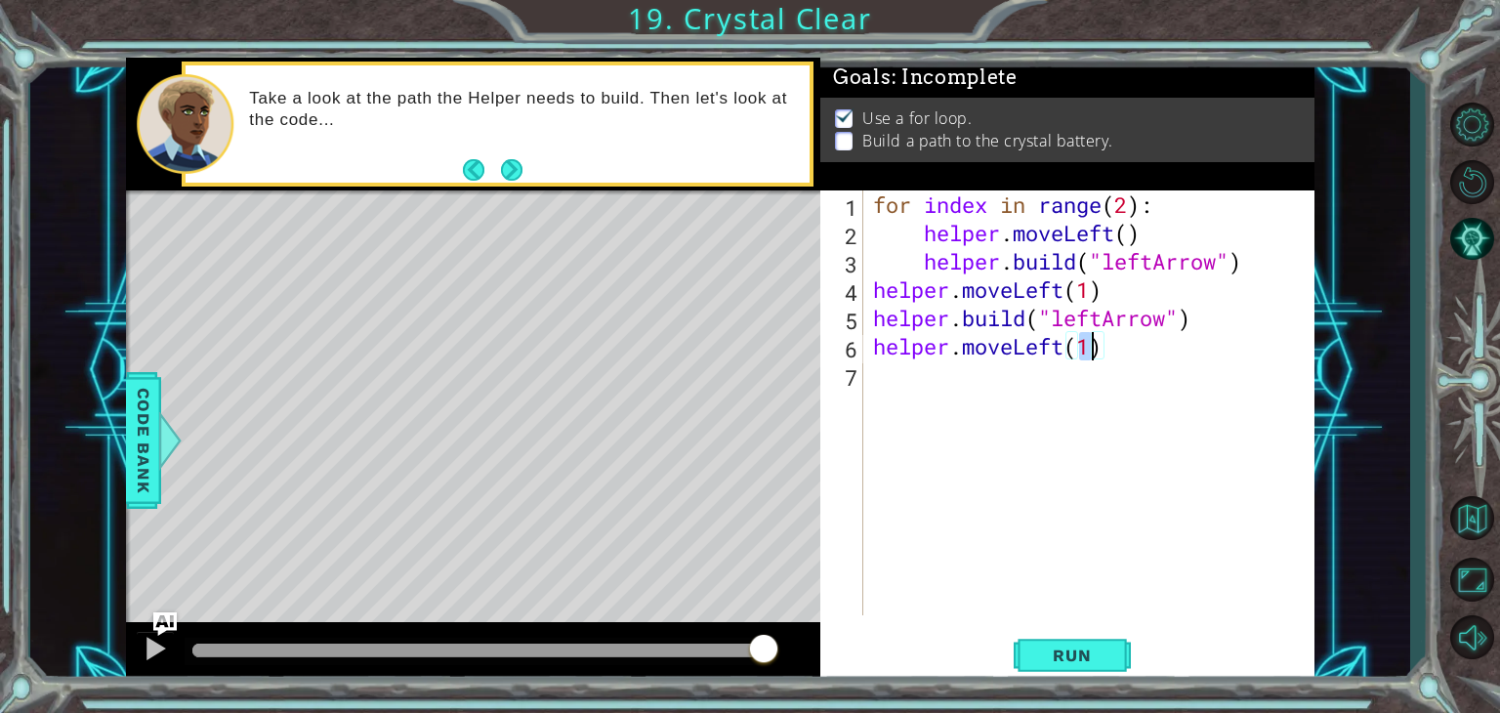
click at [983, 384] on div "for index in range ( 2 ) : helper . moveLeft ( ) helper . build ( "leftArrow" )…" at bounding box center [1094, 430] width 450 height 481
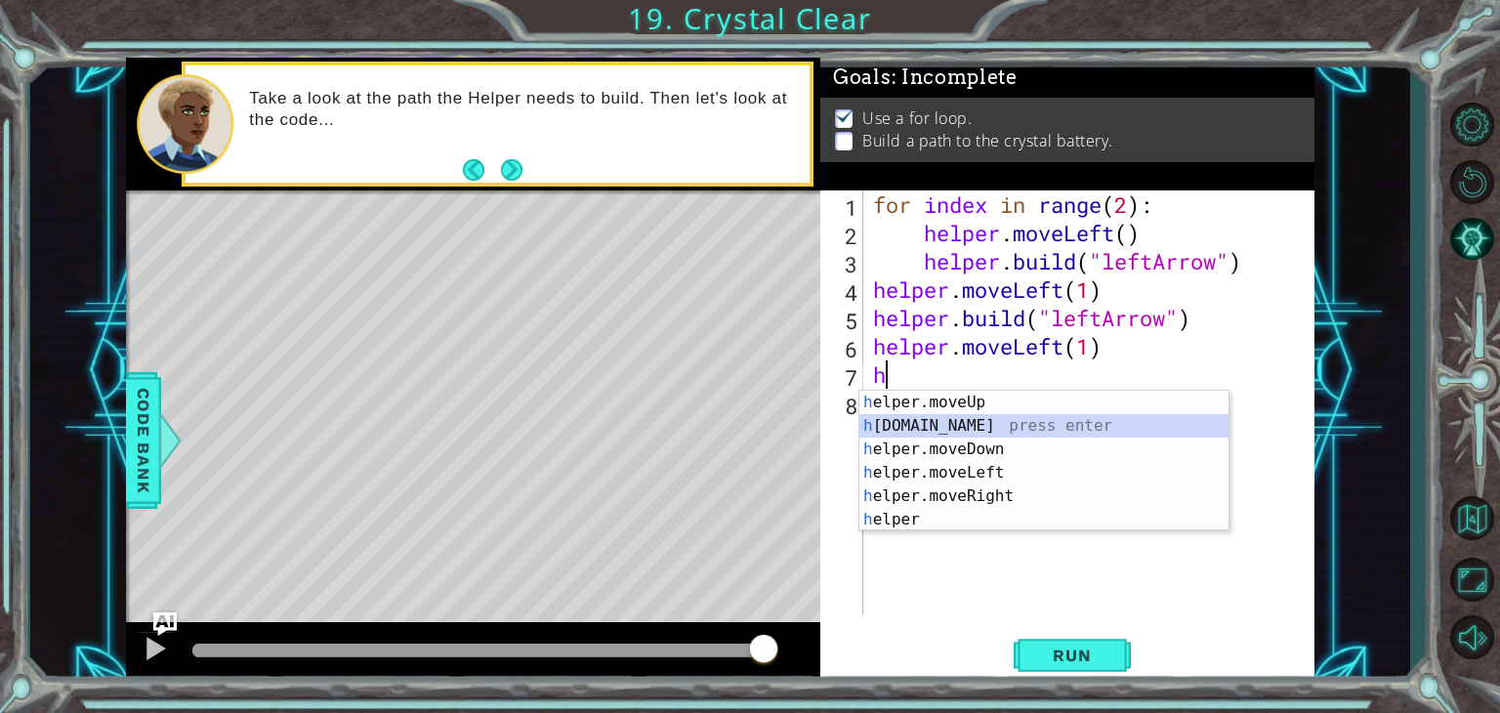
click at [988, 417] on div "h elper.moveUp press enter h [DOMAIN_NAME] press enter h elper.moveDown press e…" at bounding box center [1043, 485] width 369 height 188
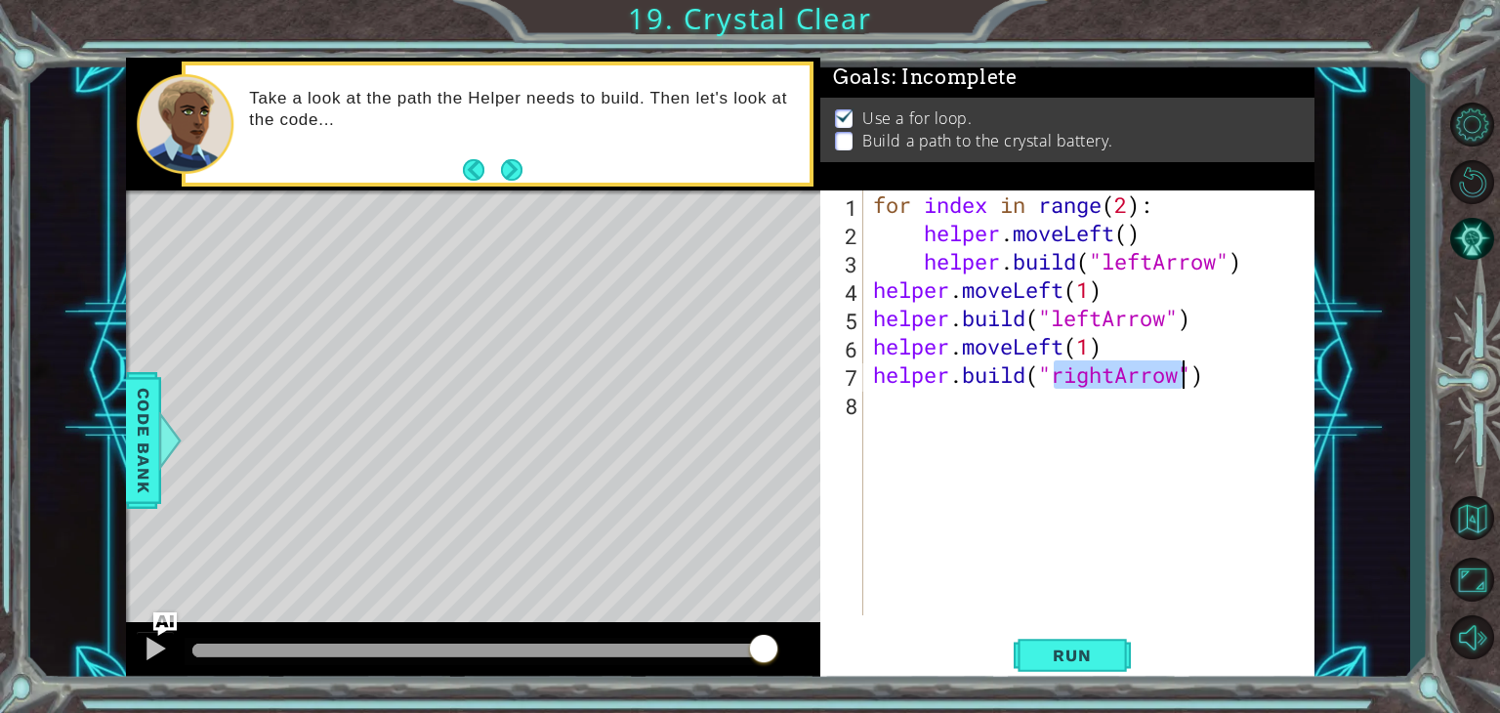
click at [1117, 378] on div "for index in range ( 2 ) : helper . moveLeft ( ) helper . build ( "leftArrow" )…" at bounding box center [1089, 402] width 440 height 425
drag, startPoint x: 1117, startPoint y: 378, endPoint x: 1058, endPoint y: 384, distance: 59.9
click at [1058, 384] on div "for index in range ( 2 ) : helper . moveLeft ( ) helper . build ( "leftArrow" )…" at bounding box center [1094, 430] width 450 height 481
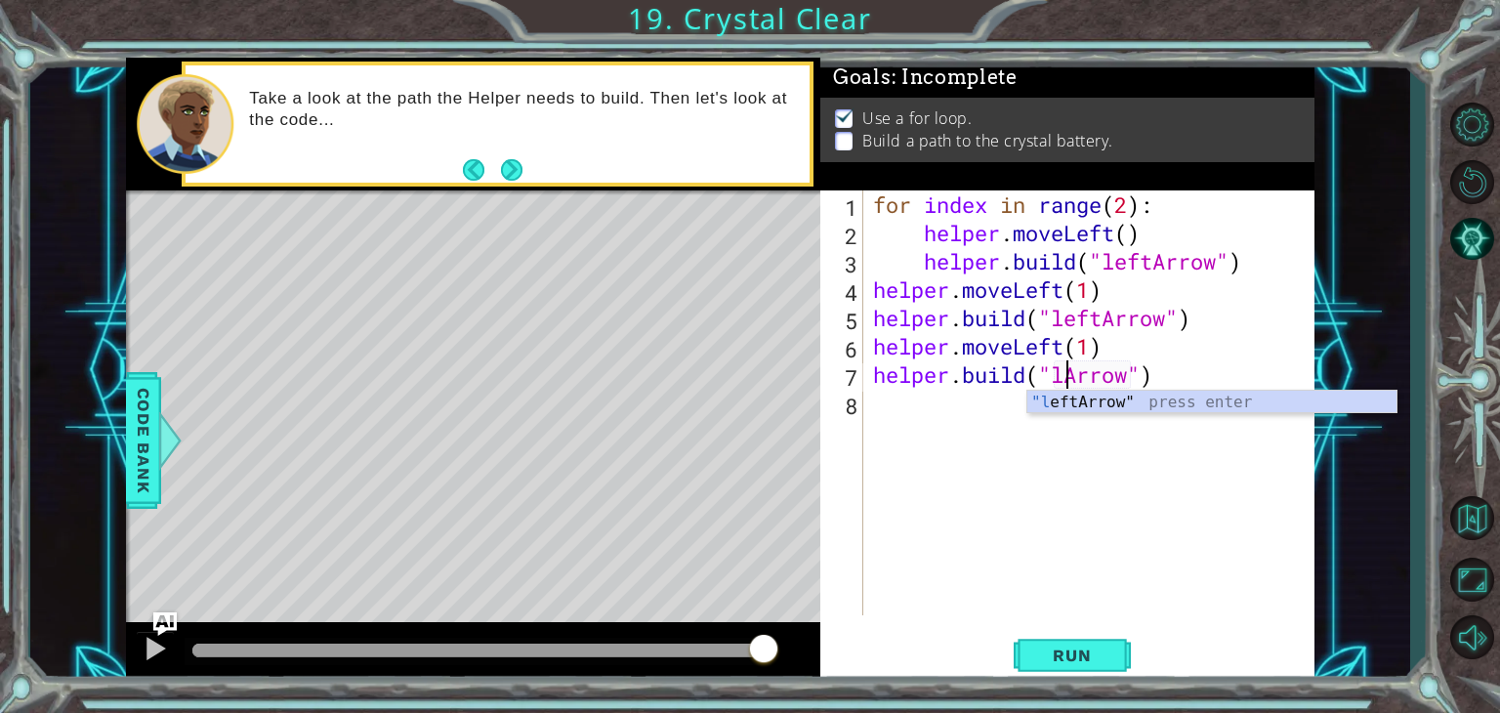
scroll to position [0, 8]
click at [1067, 398] on div ""l eftArrow" press enter" at bounding box center [1211, 426] width 369 height 70
type textarea "[DOMAIN_NAME]("leftArrow")"
click at [1009, 421] on div "for index in range ( 2 ) : helper . moveLeft ( ) helper . build ( "leftArrow" )…" at bounding box center [1094, 430] width 450 height 481
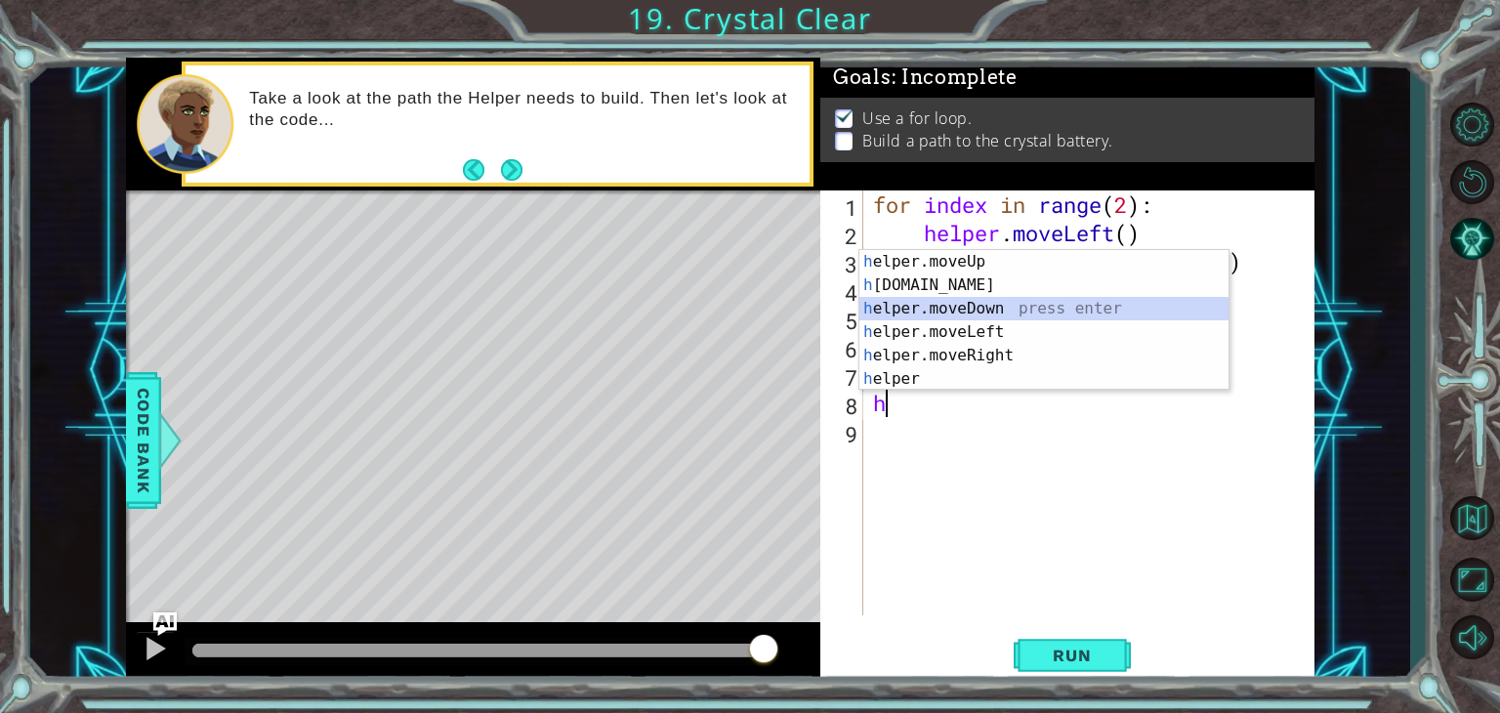
click at [993, 317] on div "h elper.moveUp press enter h [DOMAIN_NAME] press enter h elper.moveDown press e…" at bounding box center [1043, 344] width 369 height 188
type textarea "helper.moveDown(1)"
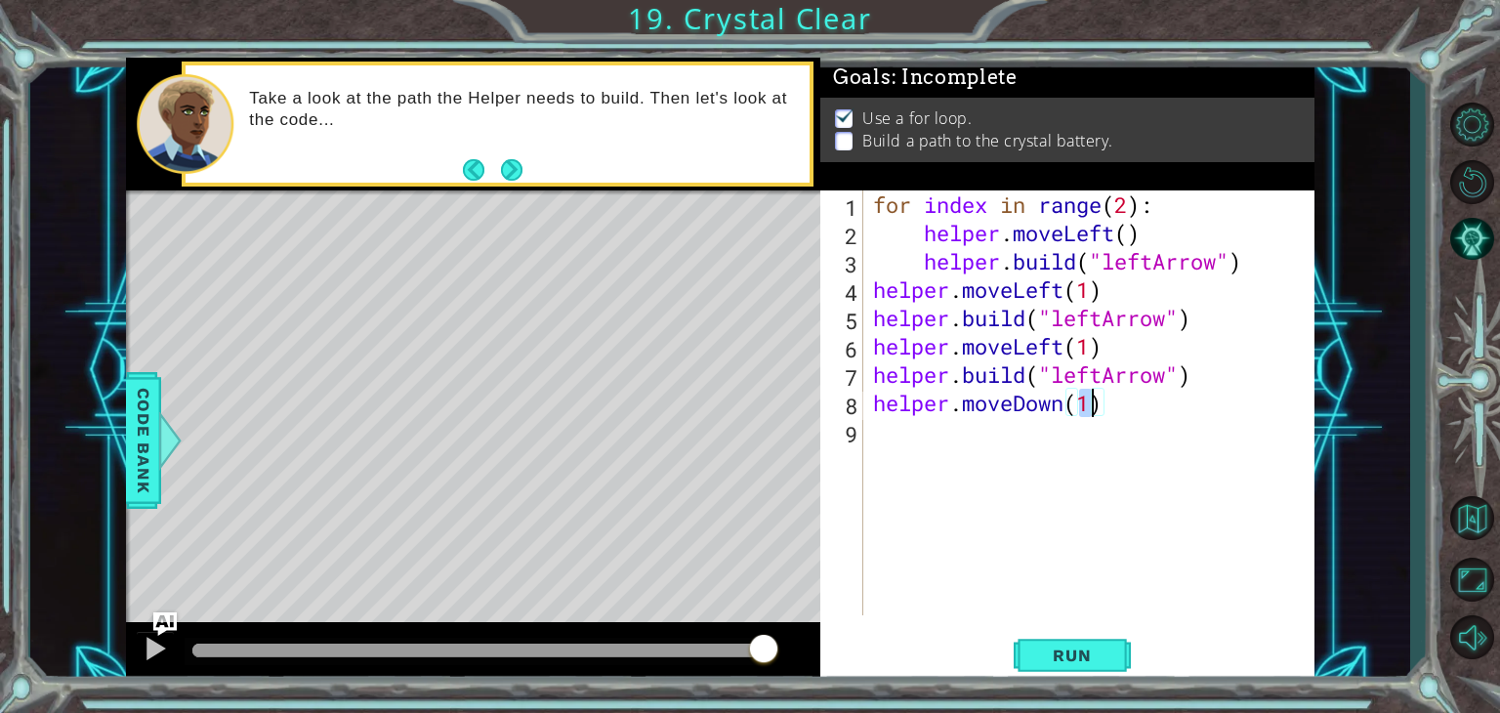
click at [934, 438] on div "for index in range ( 2 ) : helper . moveLeft ( ) helper . build ( "leftArrow" )…" at bounding box center [1094, 430] width 450 height 481
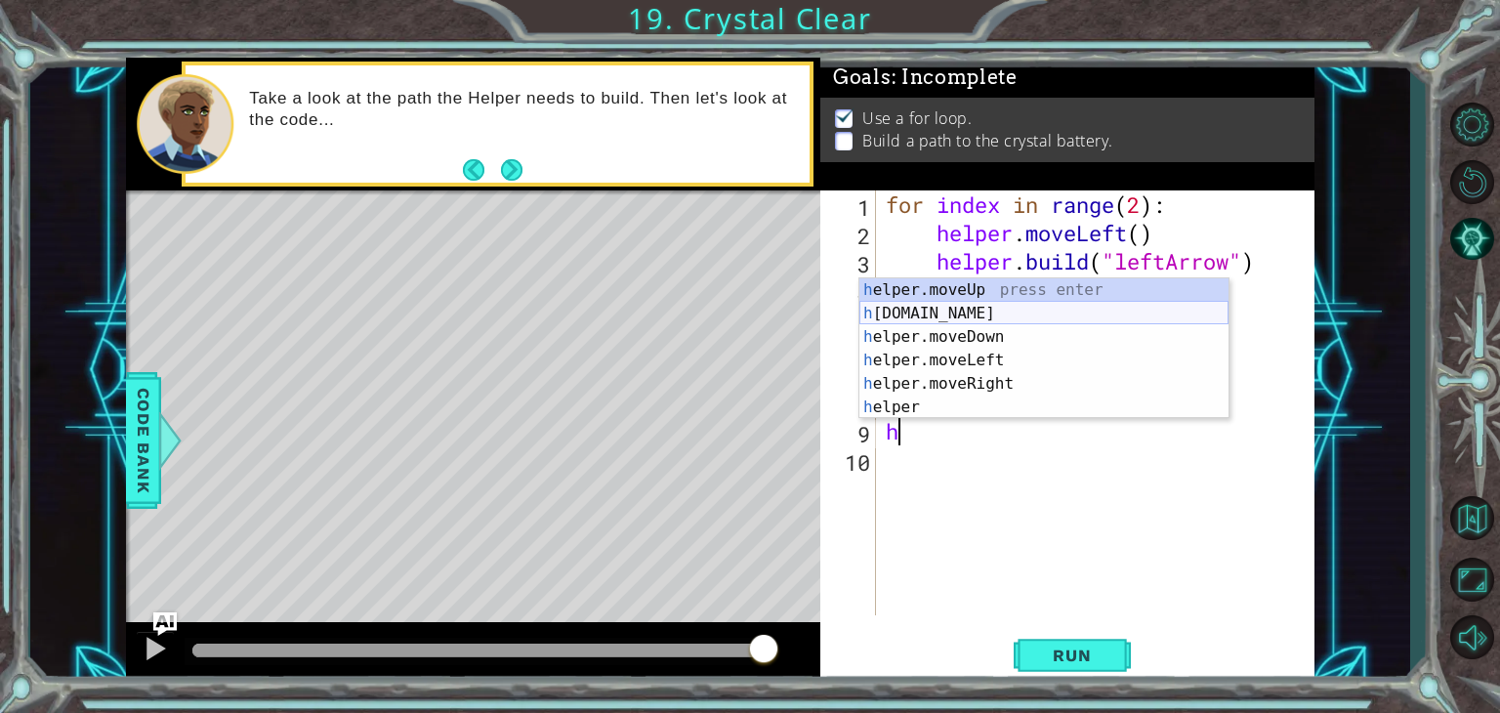
click at [960, 310] on div "h elper.moveUp press enter h [DOMAIN_NAME] press enter h elper.moveDown press e…" at bounding box center [1043, 372] width 369 height 188
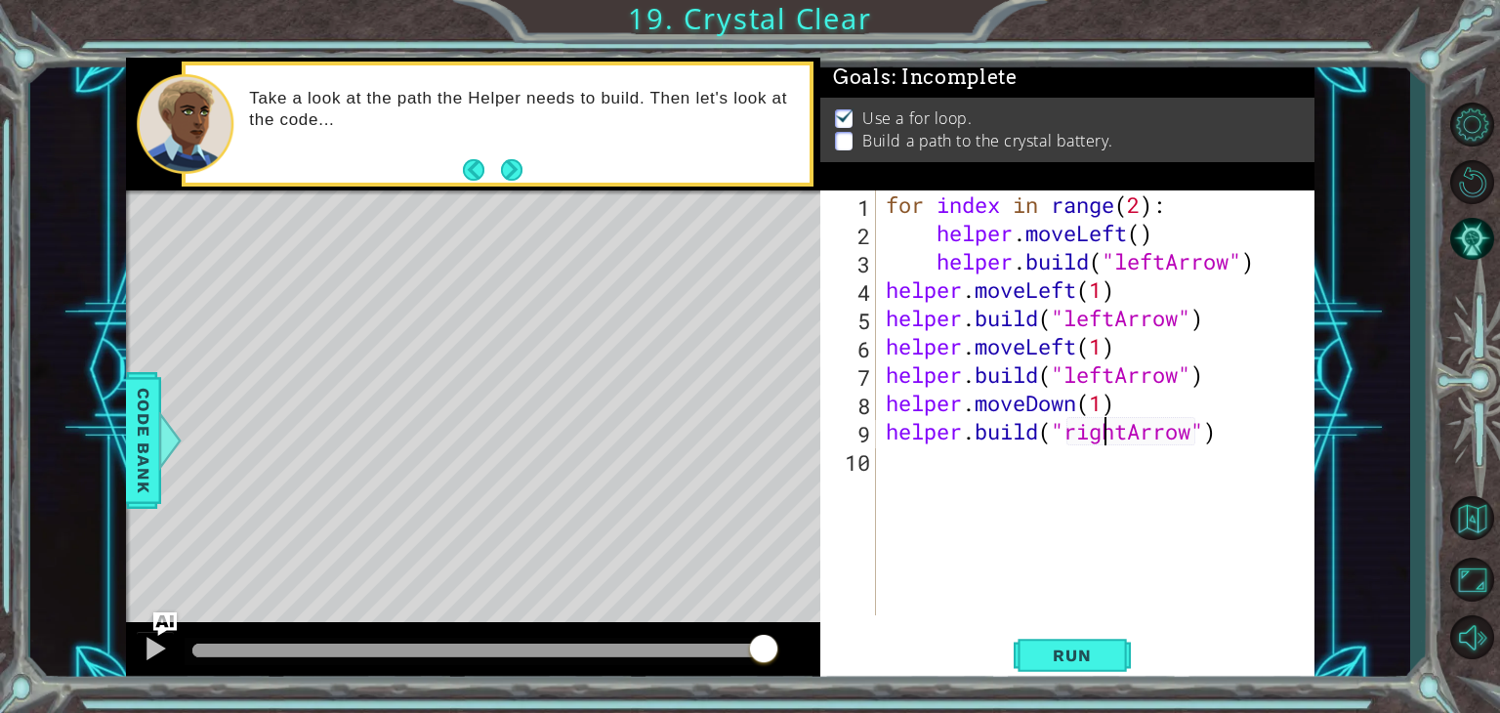
click at [1136, 439] on div "for index in range ( 2 ) : helper . moveLeft ( ) helper . build ( "leftArrow" )…" at bounding box center [1101, 430] width 439 height 481
drag, startPoint x: 1136, startPoint y: 439, endPoint x: 1067, endPoint y: 450, distance: 69.4
click at [1067, 450] on div "for index in range ( 2 ) : helper . moveLeft ( ) helper . build ( "leftArrow" )…" at bounding box center [1101, 430] width 439 height 481
click at [1130, 435] on div "for index in range ( 2 ) : helper . moveLeft ( ) helper . build ( "leftArrow" )…" at bounding box center [1096, 402] width 428 height 425
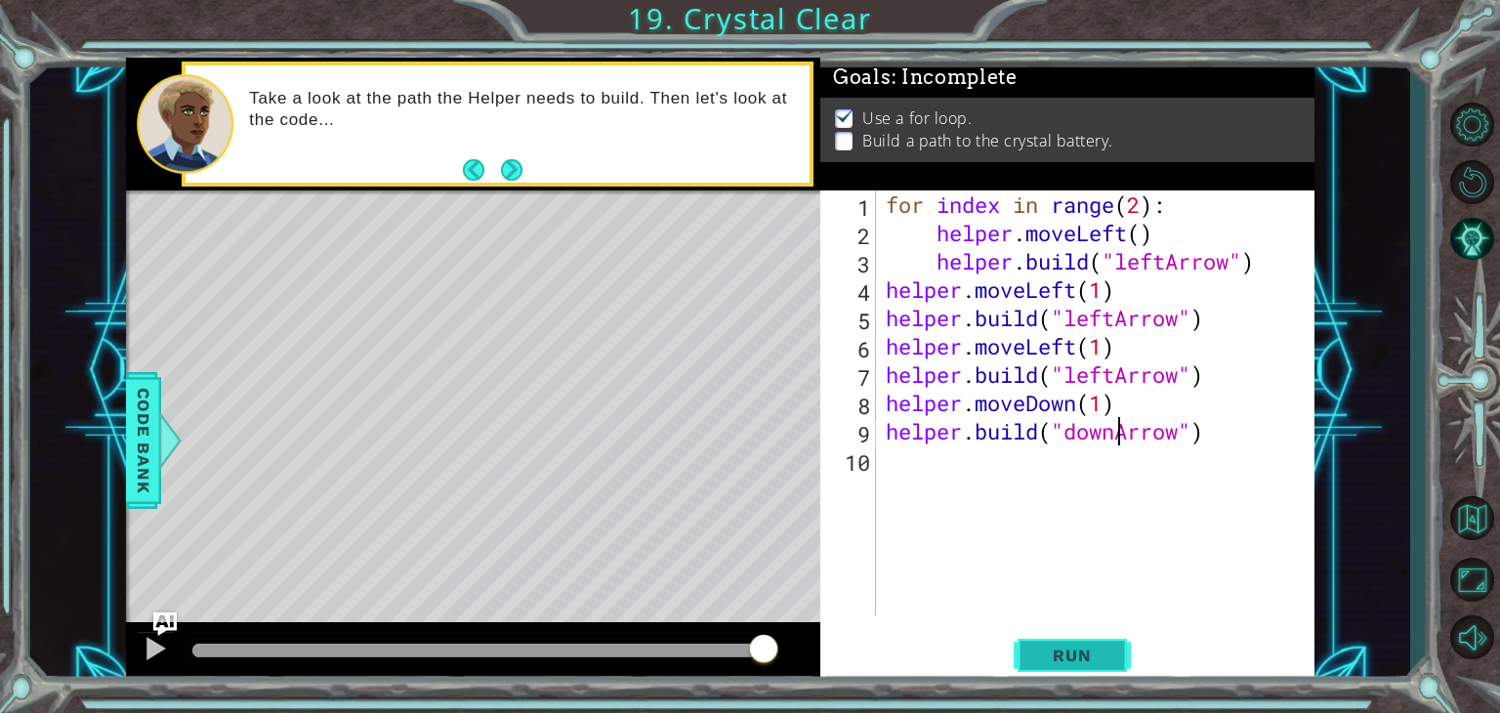
type textarea "[DOMAIN_NAME]("downArrow")"
click at [1066, 654] on span "Run" at bounding box center [1071, 656] width 77 height 20
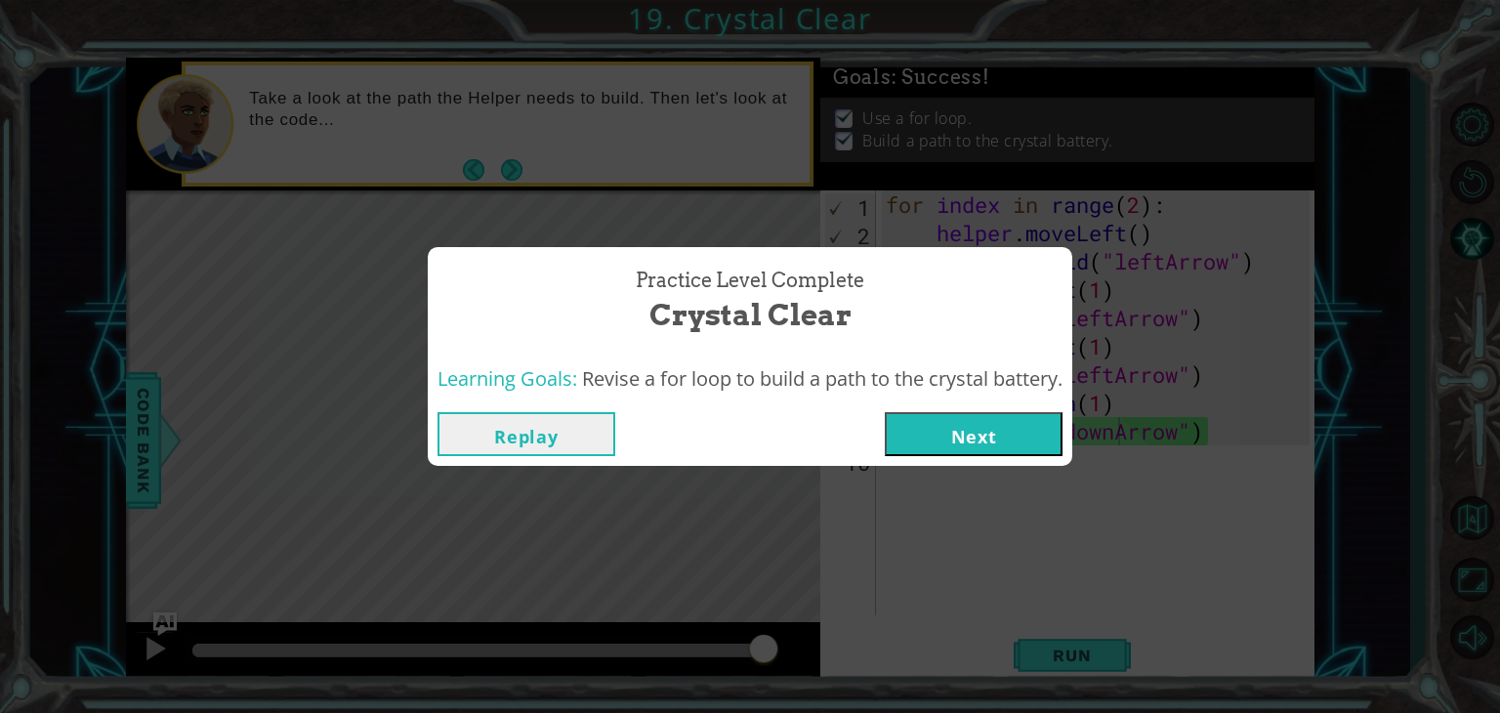
click at [1001, 441] on button "Next" at bounding box center [974, 434] width 178 height 44
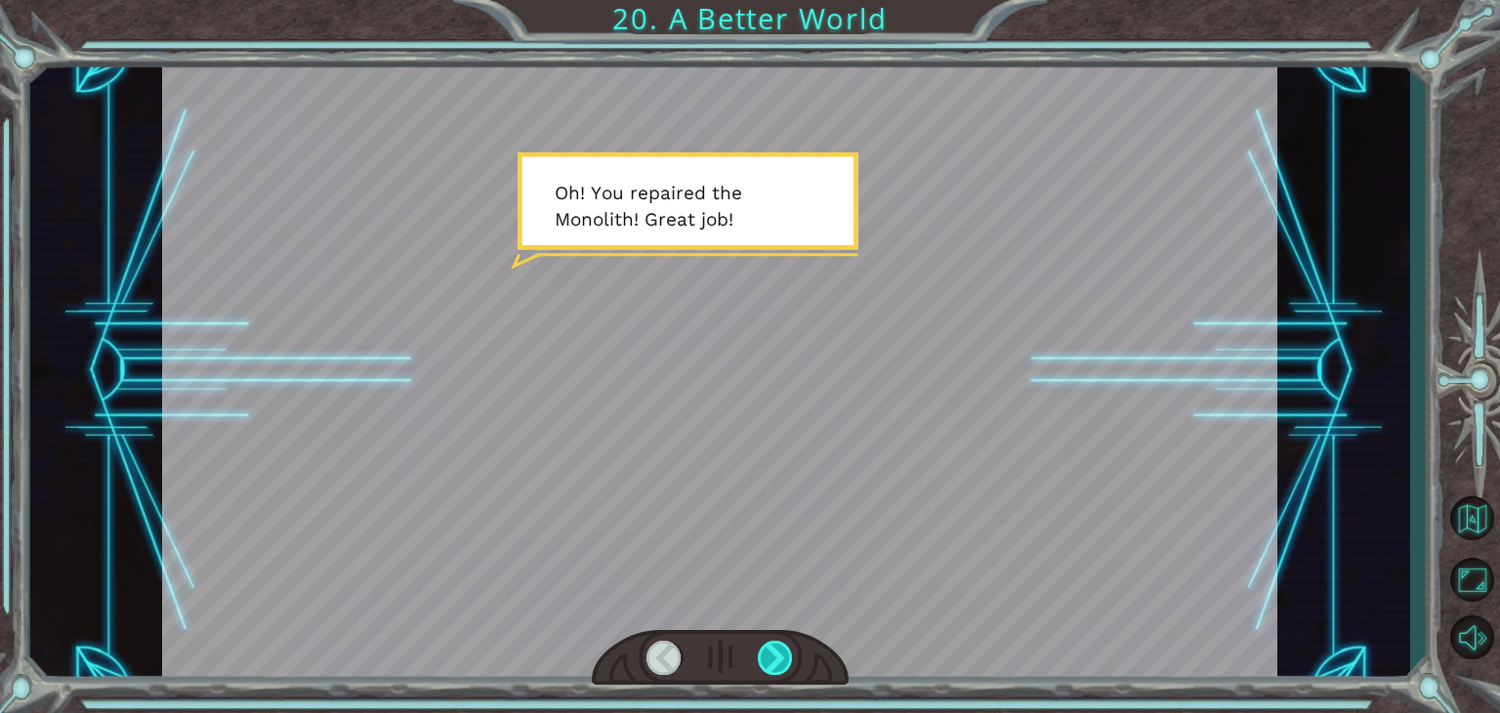
click at [785, 664] on div at bounding box center [775, 658] width 35 height 34
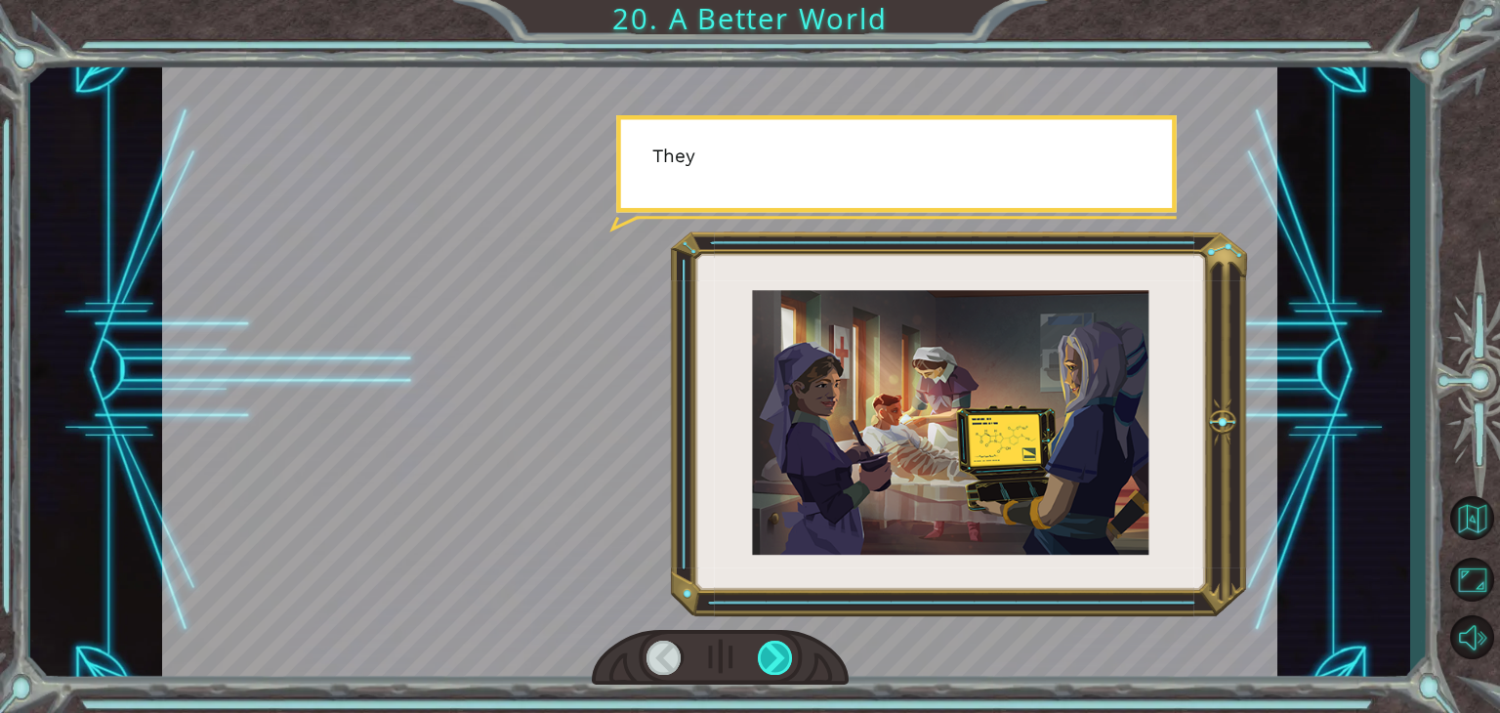
click at [785, 664] on div at bounding box center [775, 658] width 35 height 34
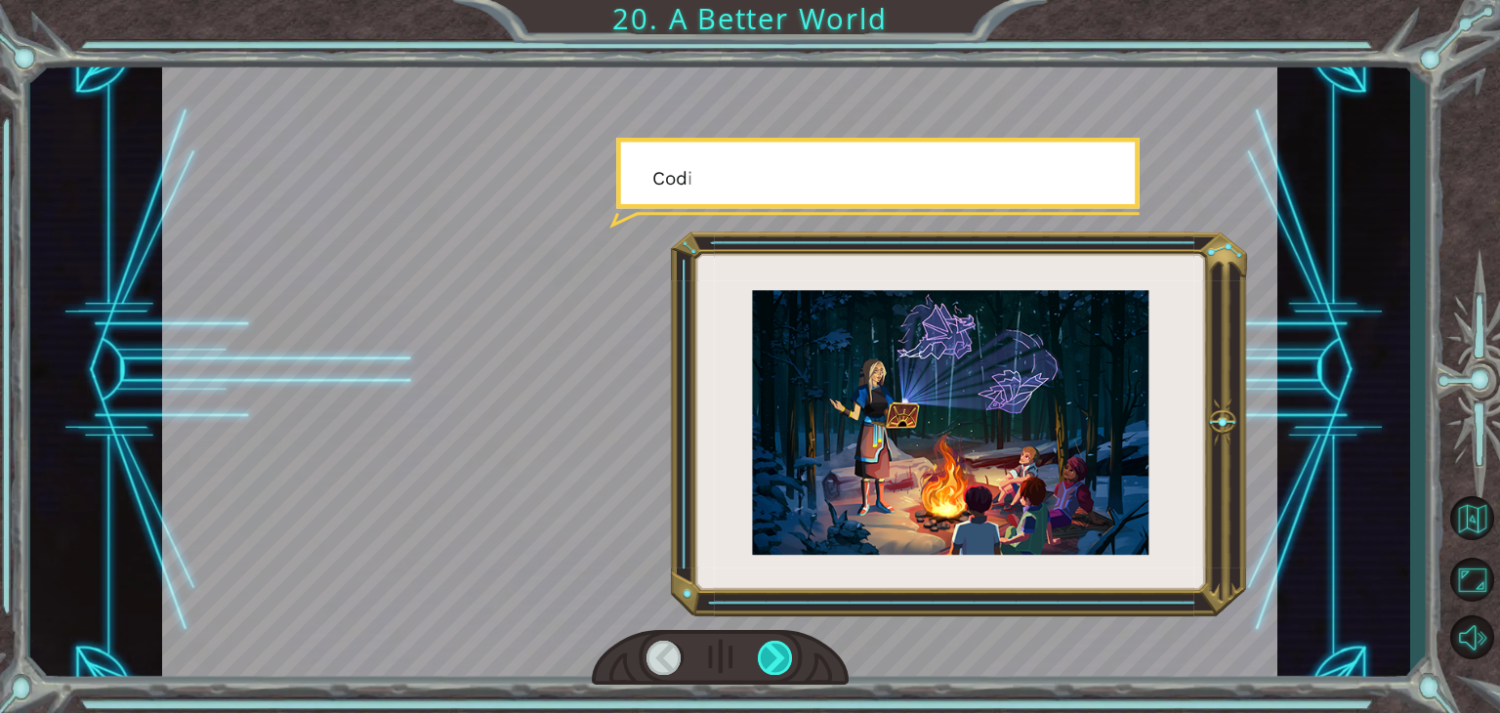
click at [785, 664] on div at bounding box center [775, 658] width 35 height 34
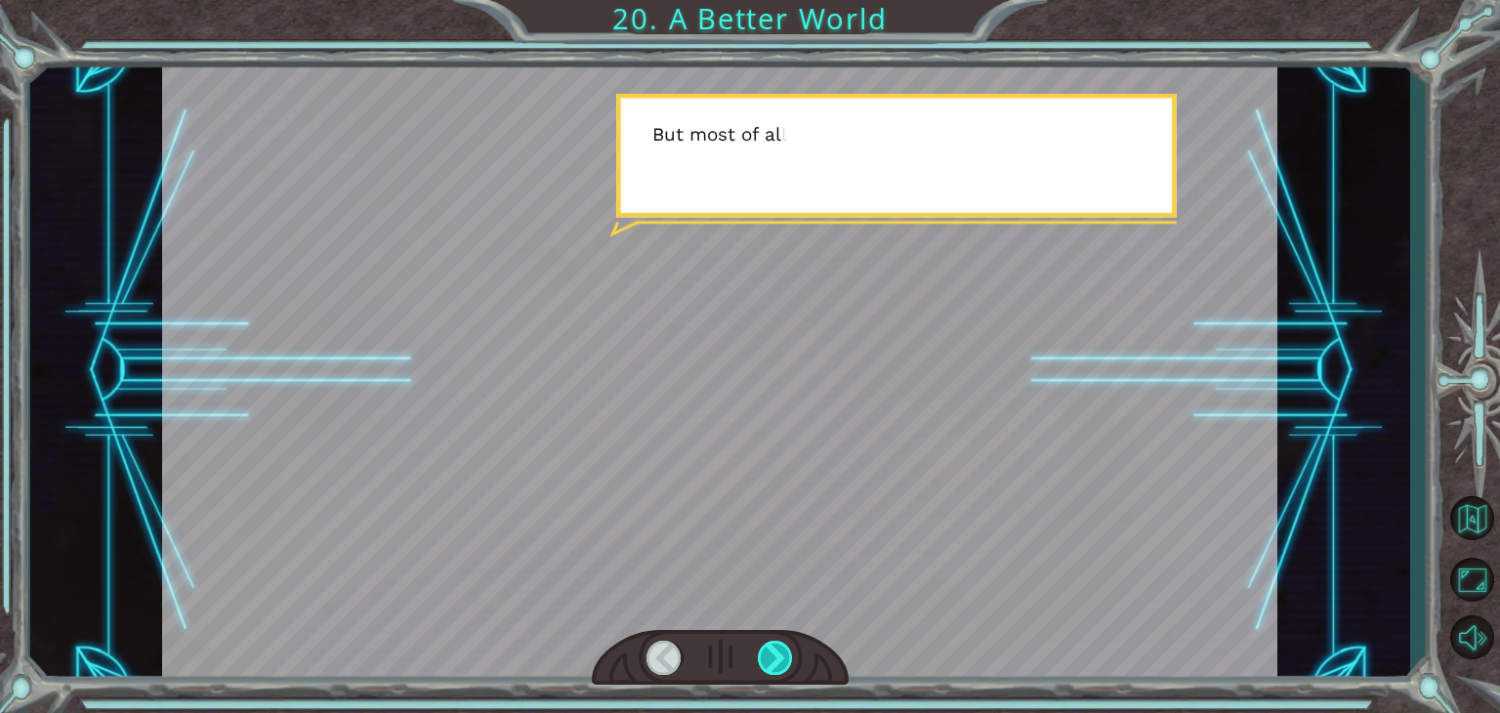
click at [785, 664] on div at bounding box center [775, 658] width 35 height 34
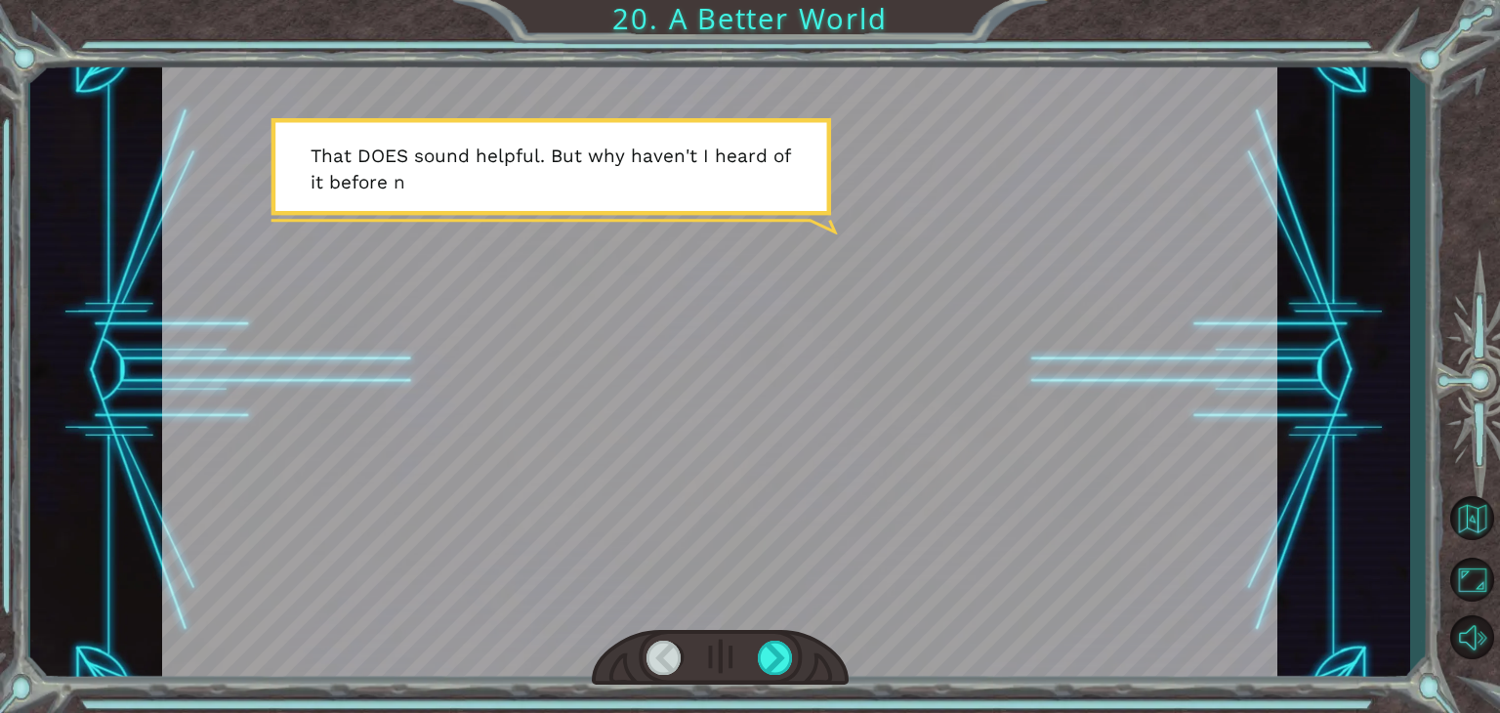
drag, startPoint x: 785, startPoint y: 664, endPoint x: 793, endPoint y: 673, distance: 11.8
click at [793, 673] on div at bounding box center [720, 658] width 257 height 57
click at [765, 655] on div at bounding box center [775, 658] width 35 height 34
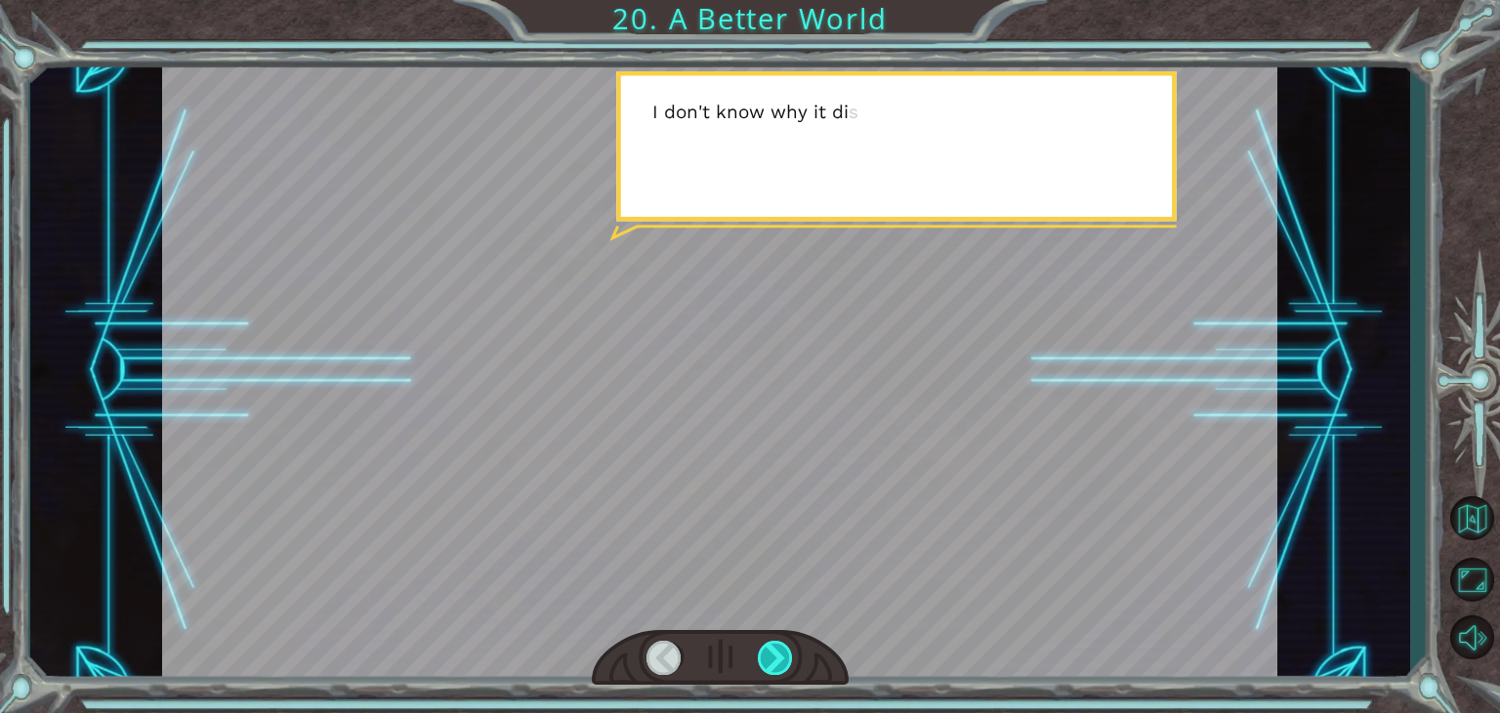
click at [765, 655] on div at bounding box center [775, 658] width 35 height 34
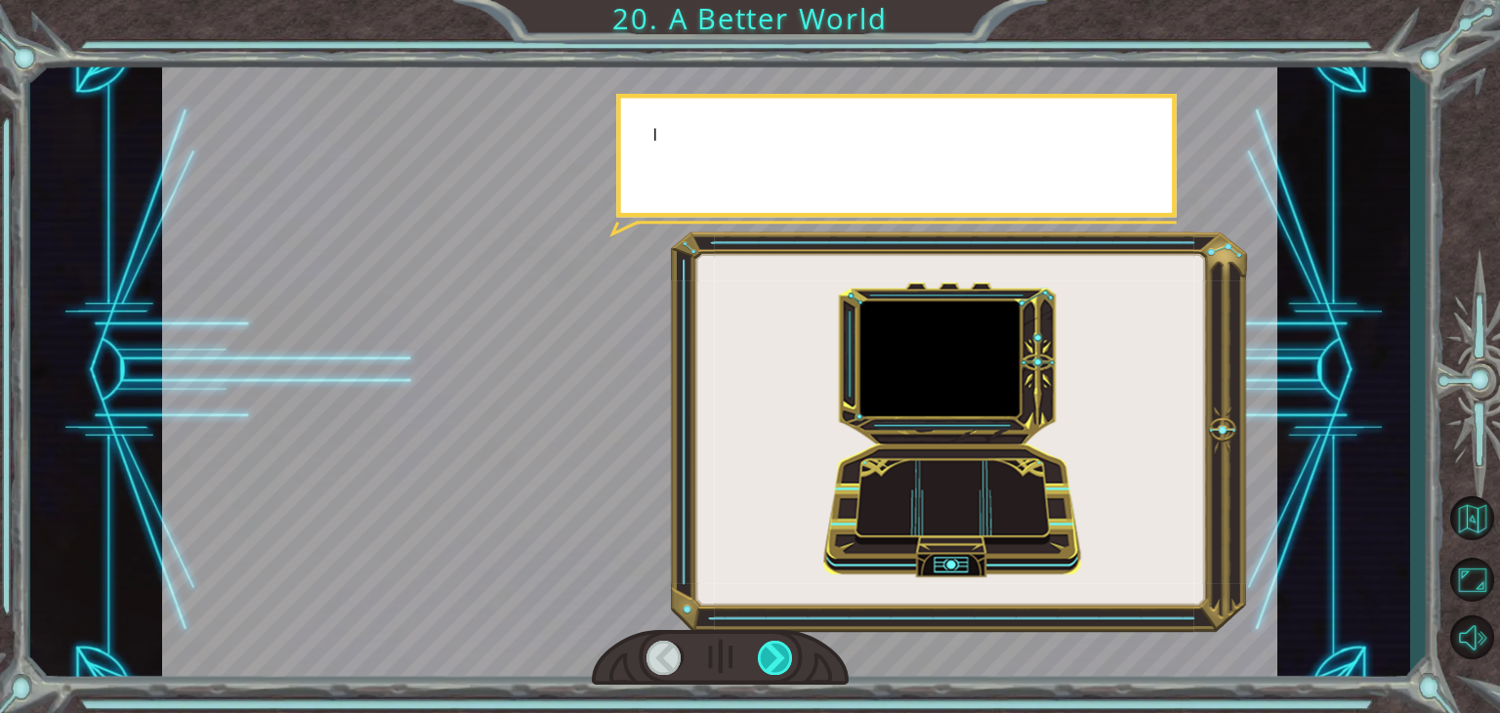
click at [765, 655] on div at bounding box center [775, 658] width 35 height 34
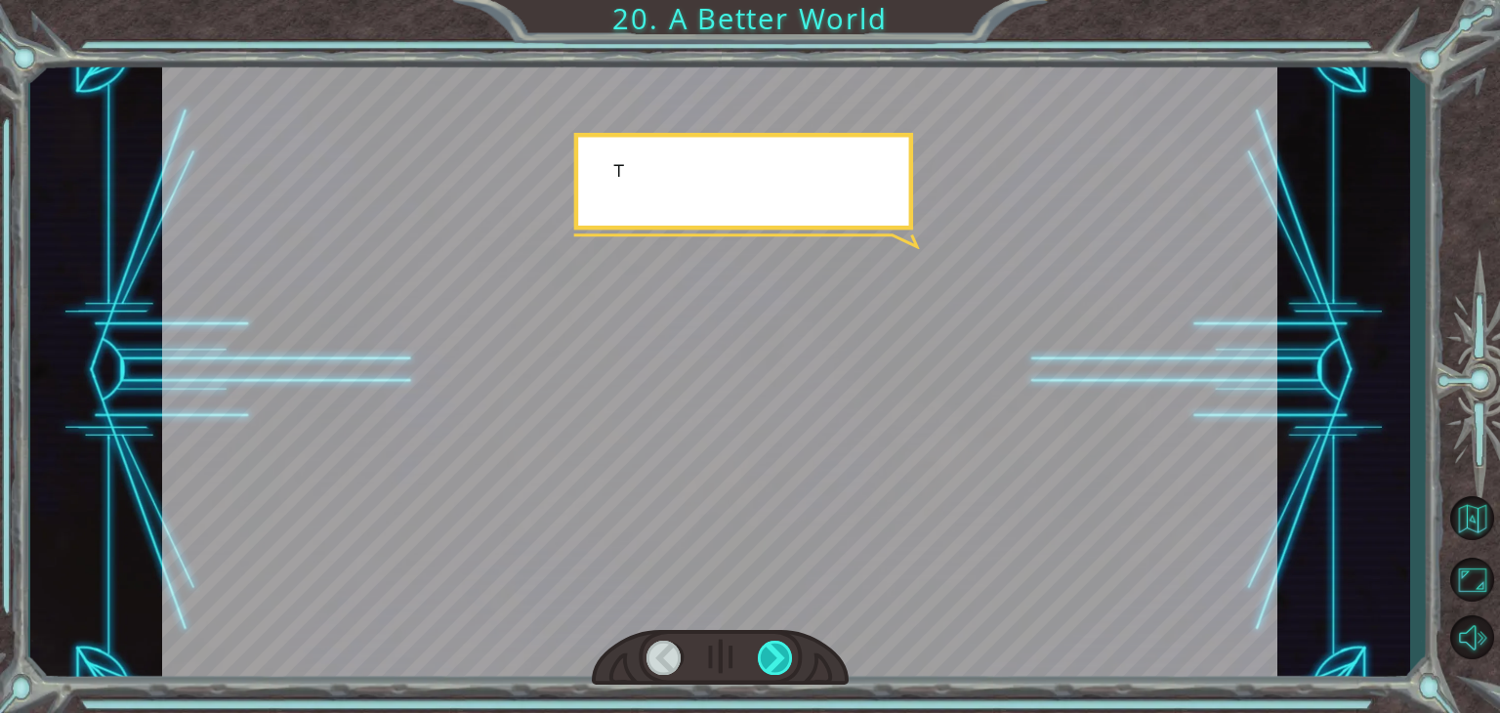
click at [765, 655] on div at bounding box center [775, 658] width 35 height 34
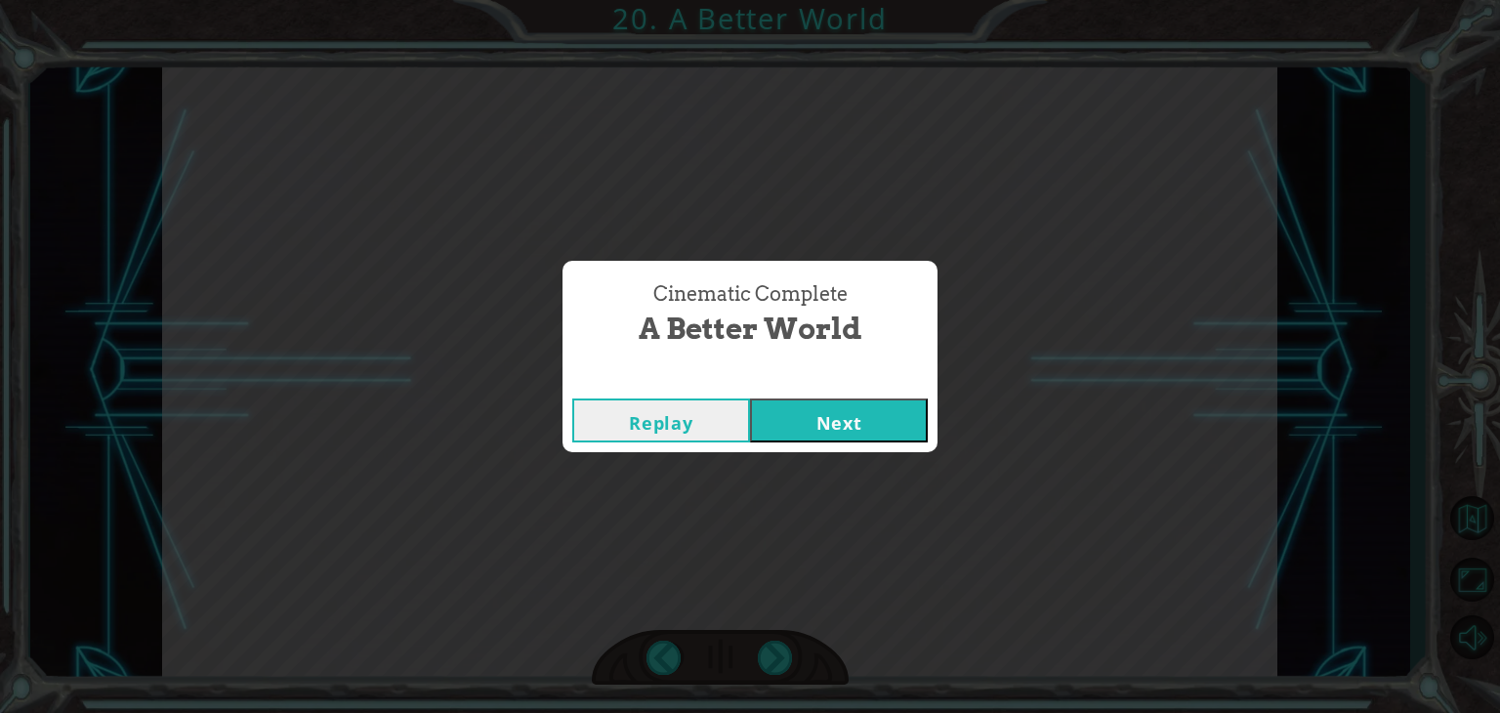
click at [820, 434] on button "Next" at bounding box center [839, 420] width 178 height 44
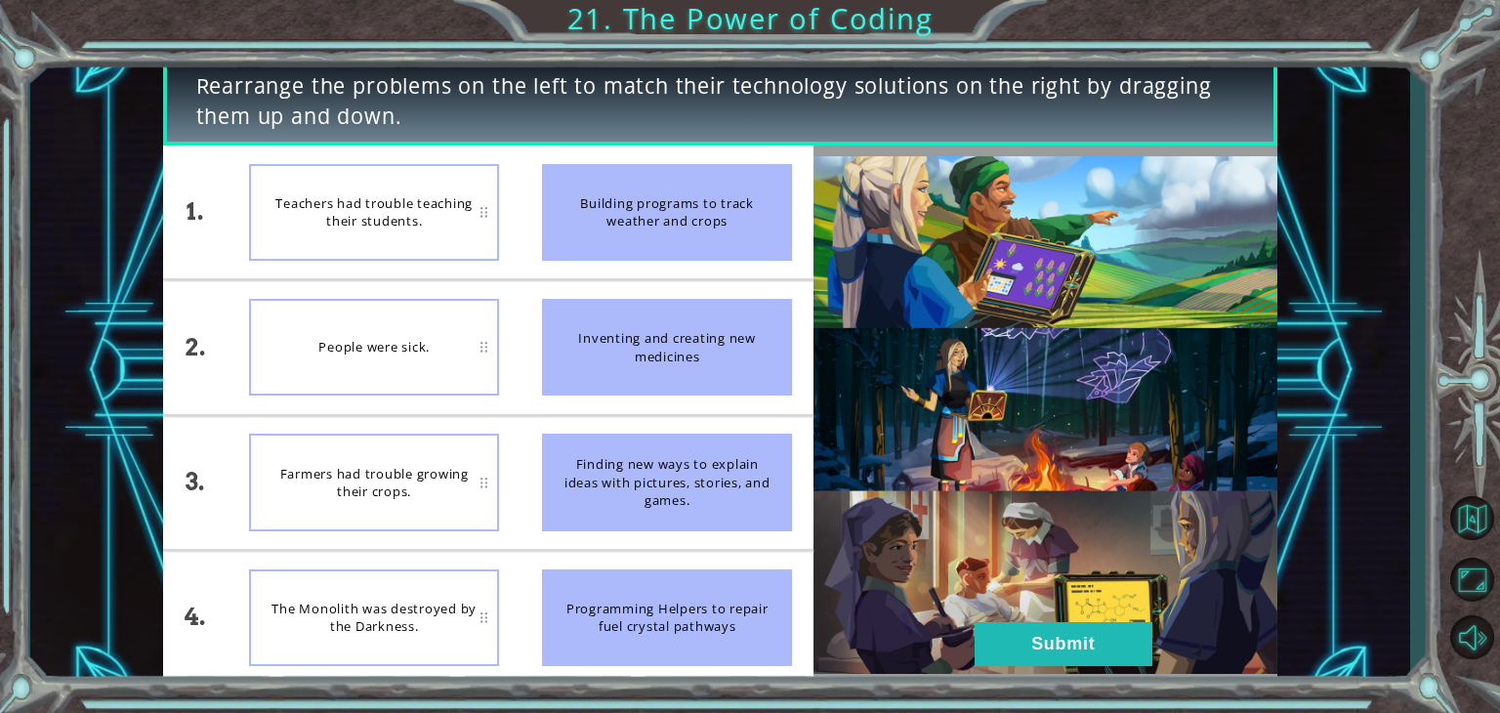
click at [465, 224] on div "Teachers had trouble teaching their students." at bounding box center [374, 212] width 250 height 97
drag, startPoint x: 723, startPoint y: 233, endPoint x: 398, endPoint y: 320, distance: 336.6
click at [398, 320] on div "1. 2. 3. 4. Teachers had trouble teaching their students. People were sick. Far…" at bounding box center [488, 415] width 651 height 539
click at [1088, 638] on button "Submit" at bounding box center [1064, 644] width 178 height 44
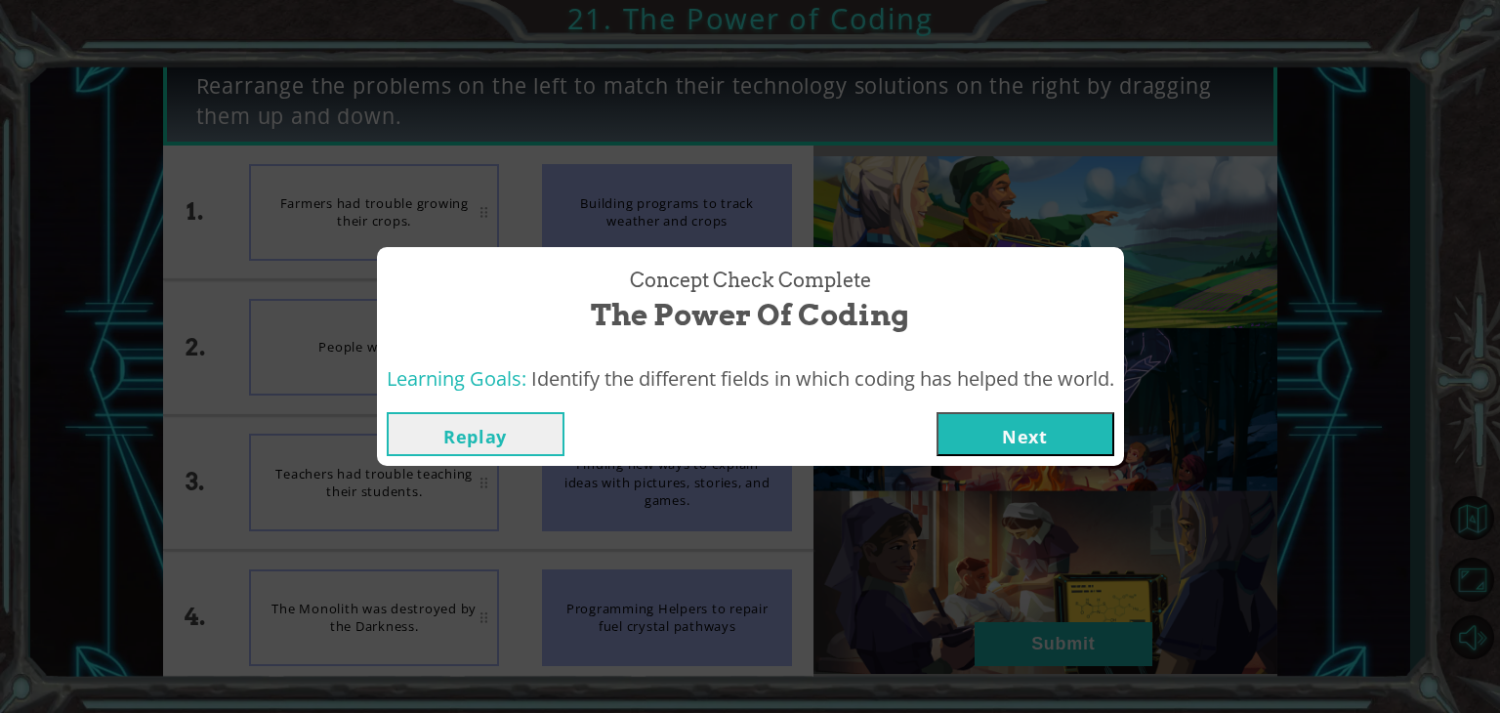
click at [1044, 443] on button "Next" at bounding box center [1026, 434] width 178 height 44
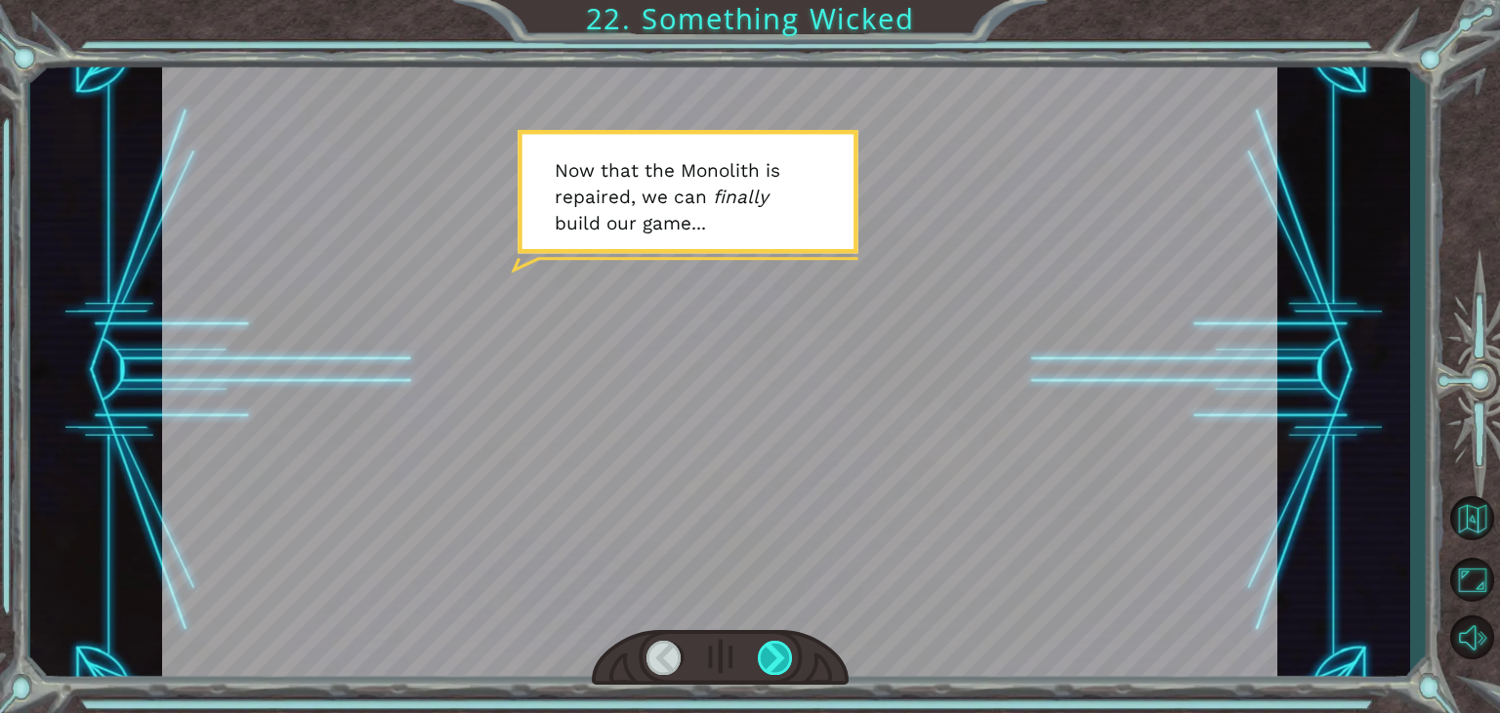
click at [790, 665] on div at bounding box center [775, 658] width 35 height 34
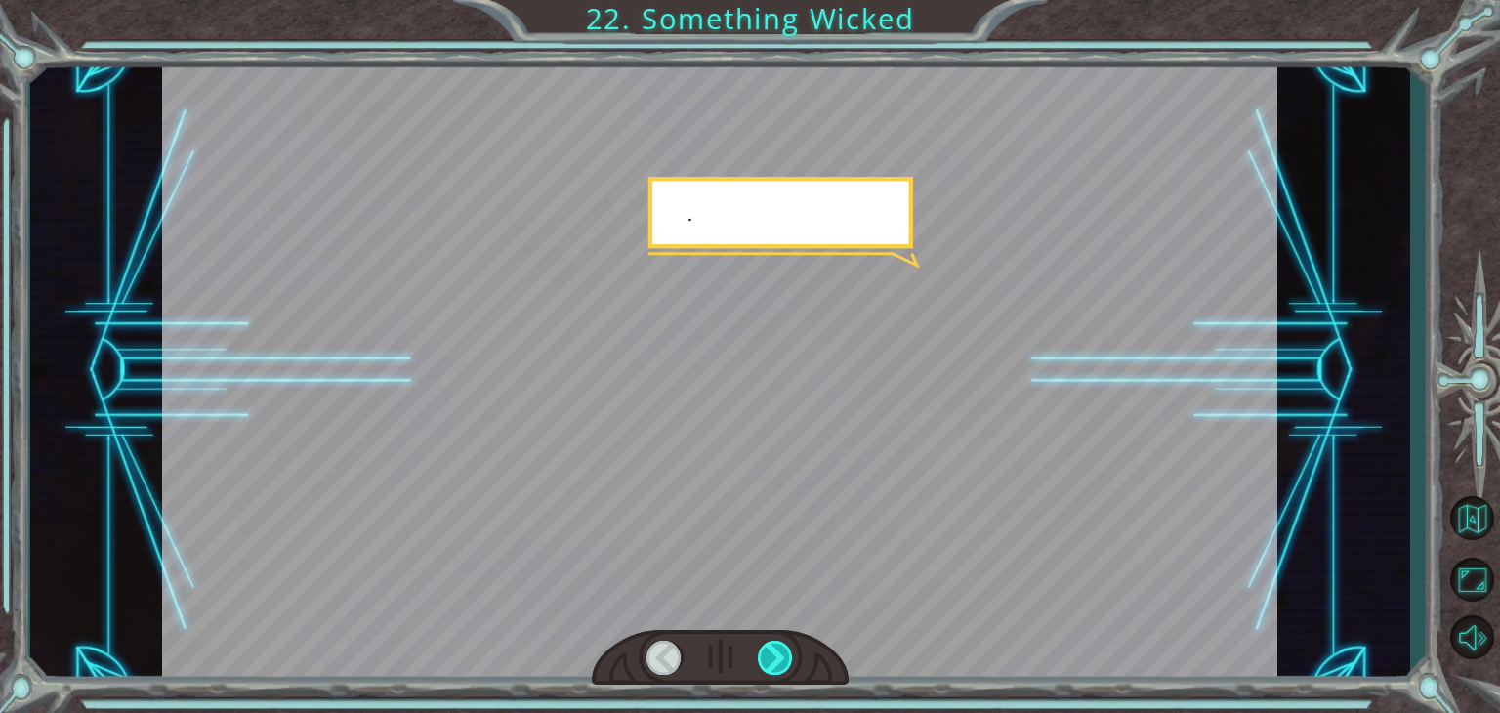
click at [790, 665] on div at bounding box center [775, 658] width 35 height 34
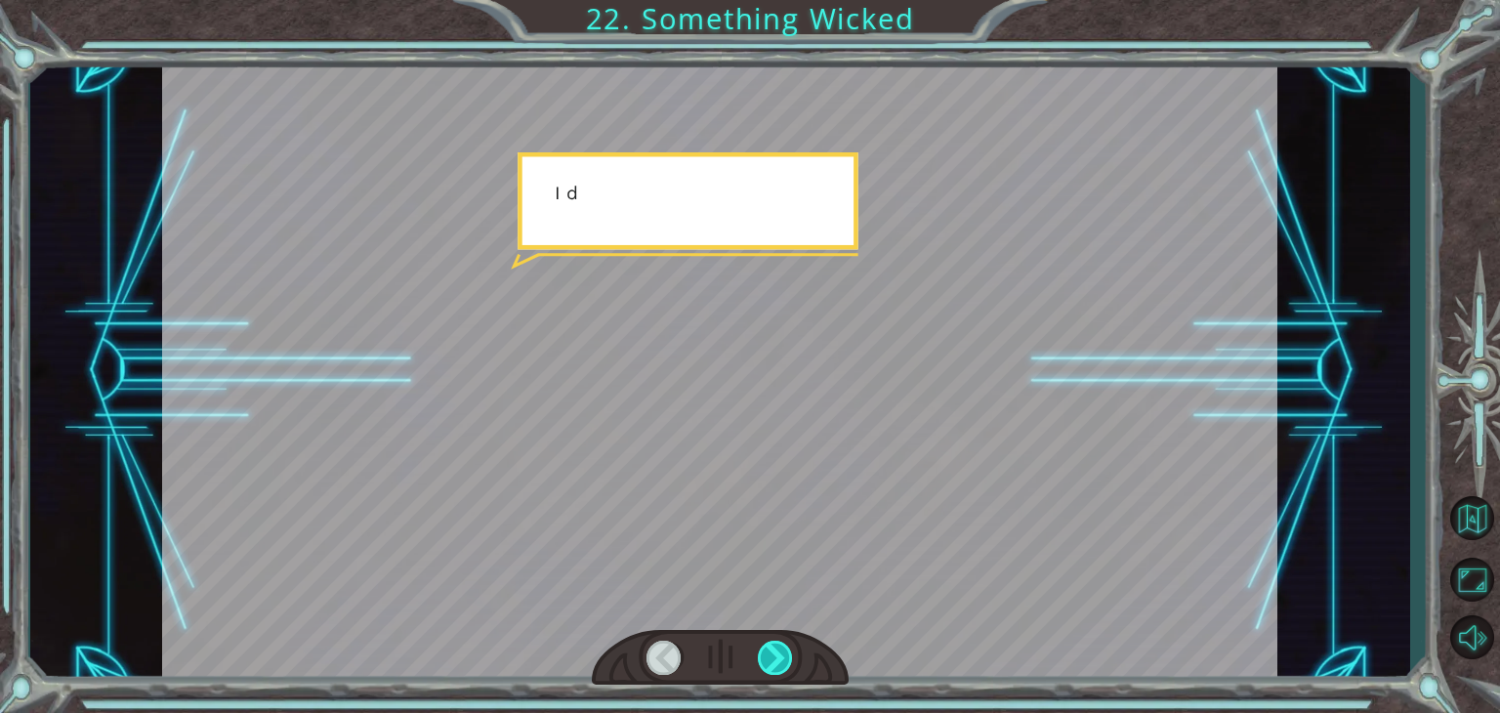
click at [786, 666] on div at bounding box center [775, 658] width 35 height 34
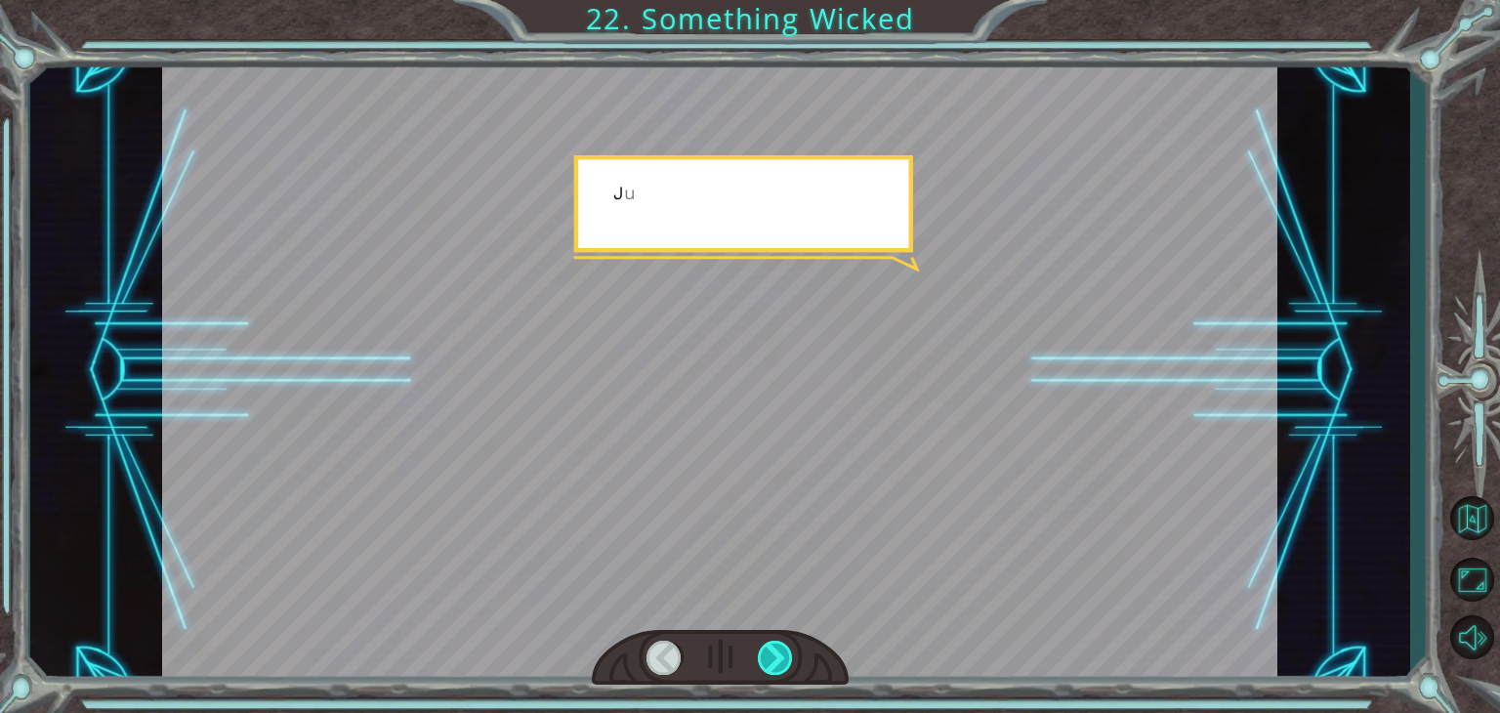
click at [786, 666] on div at bounding box center [775, 658] width 35 height 34
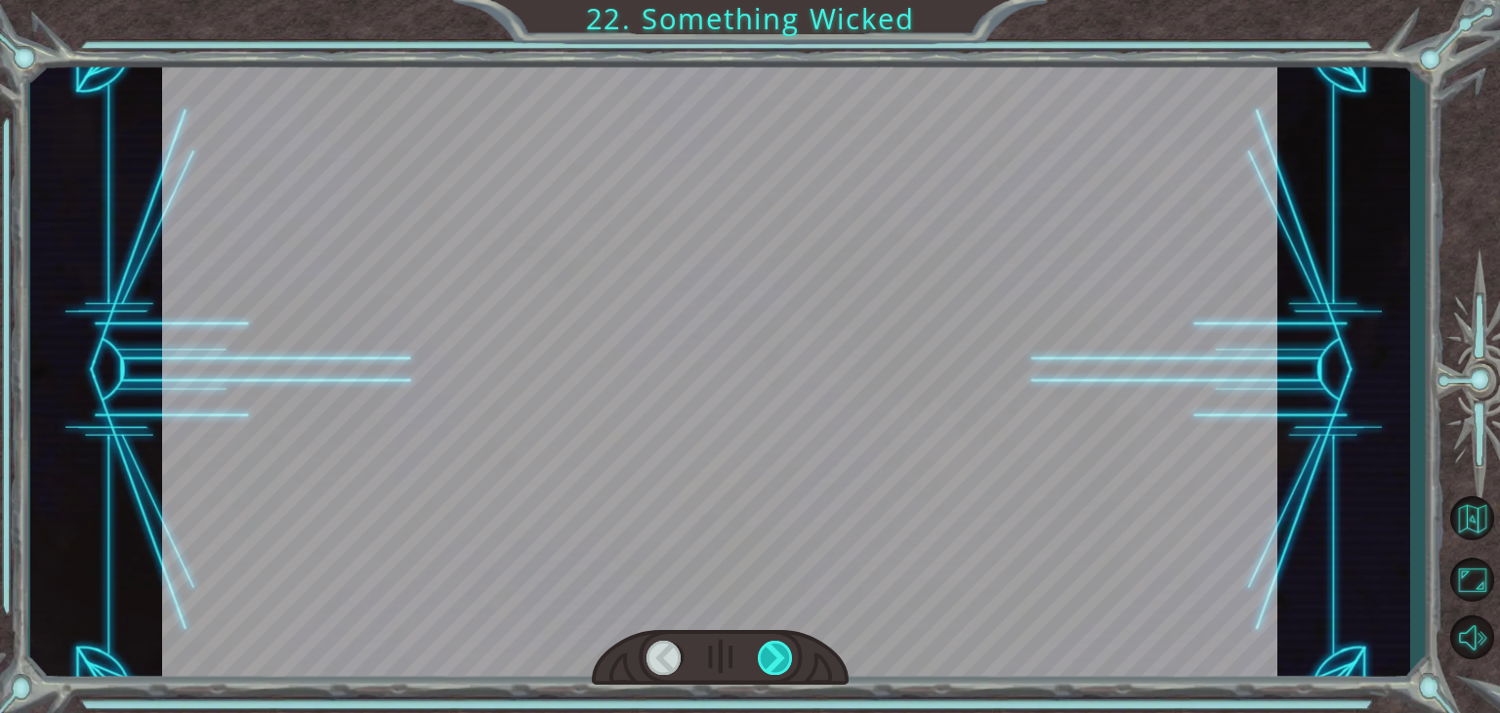
click at [785, 666] on div at bounding box center [775, 658] width 35 height 34
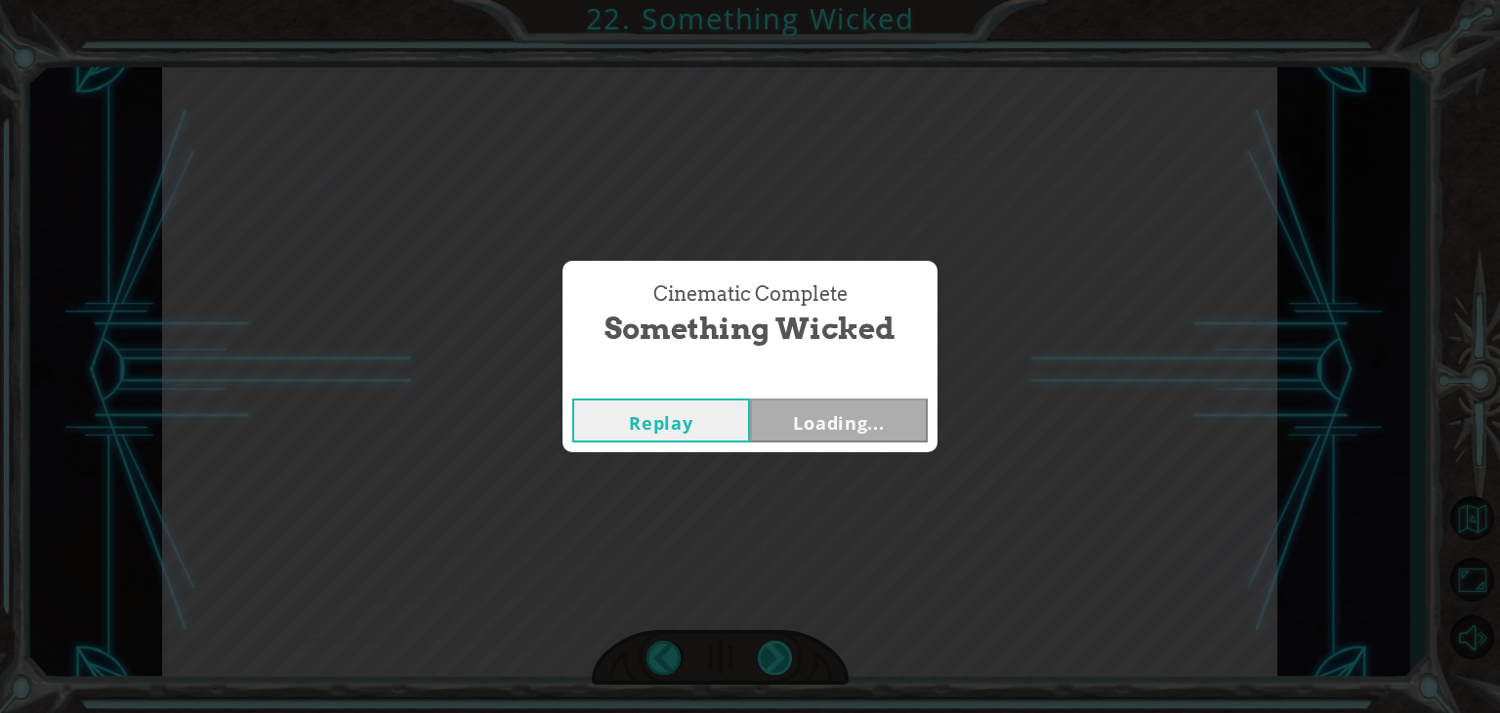
click at [785, 0] on div "Temporary Text N o w t h a t t h e M o n o l i t h i s r e p a i r e d , w e c …" at bounding box center [750, 0] width 1500 height 0
click at [785, 666] on div "Cinematic Complete Something Wicked Replay Loading..." at bounding box center [750, 356] width 1500 height 713
click at [785, 666] on div "Cinematic Complete Something Wicked Replay Next" at bounding box center [750, 356] width 1500 height 713
click at [830, 411] on button "Next" at bounding box center [839, 420] width 178 height 44
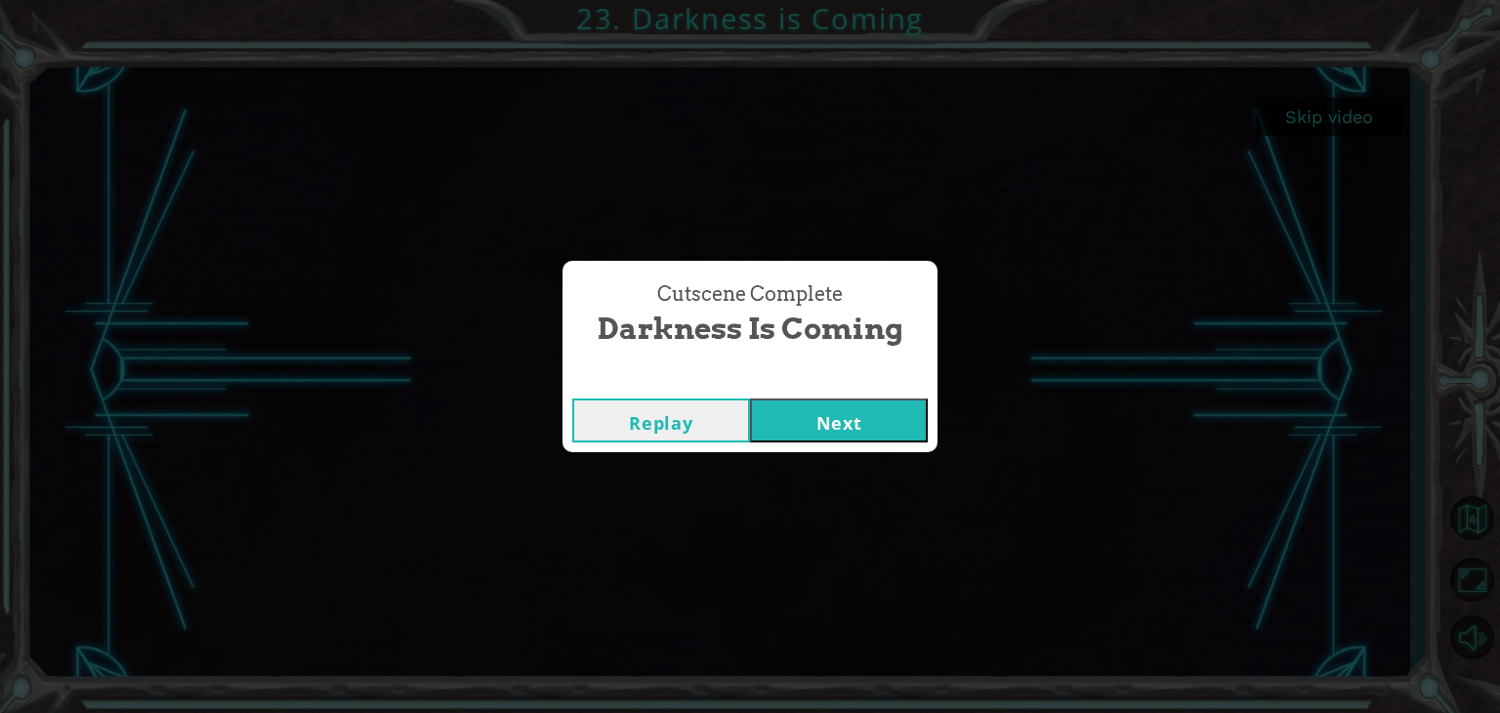
click at [830, 411] on button "Next" at bounding box center [839, 420] width 178 height 44
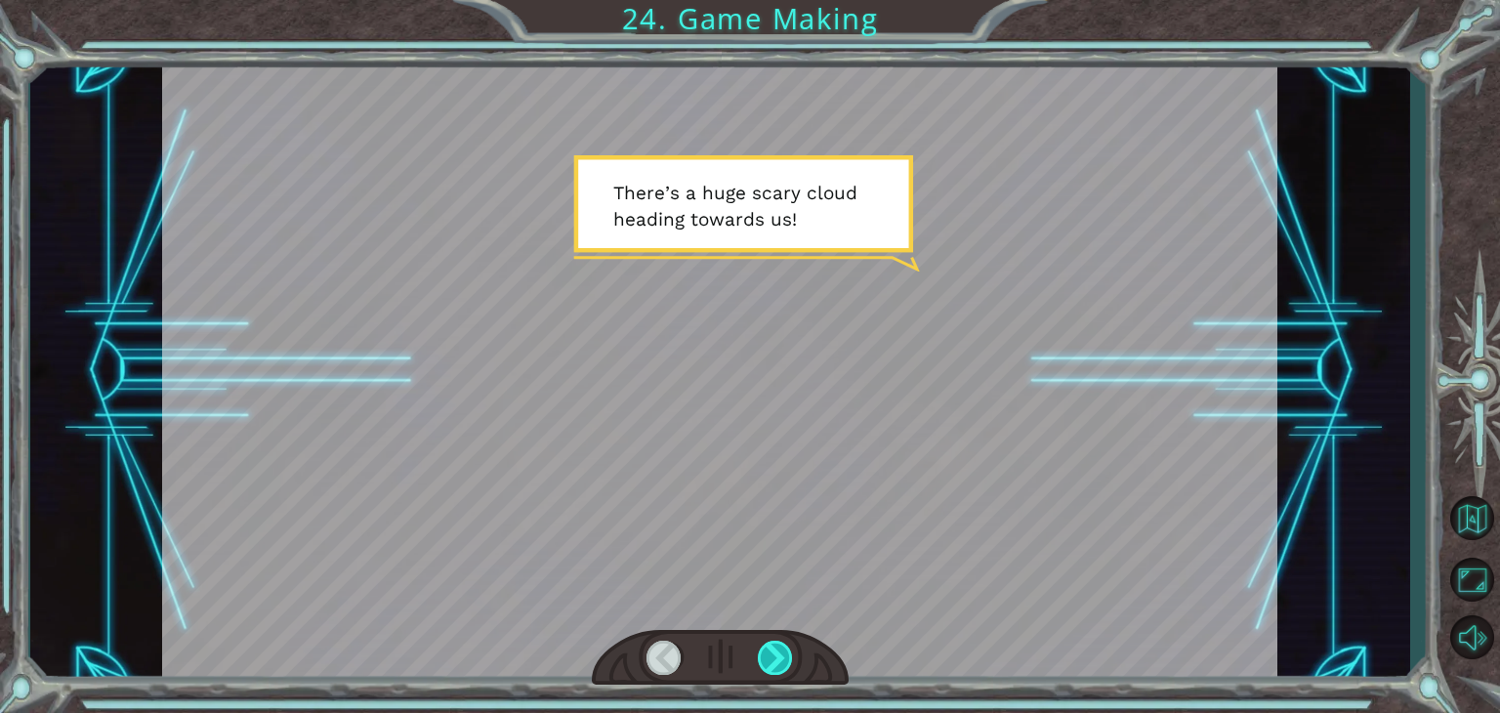
click at [774, 649] on div at bounding box center [775, 658] width 35 height 34
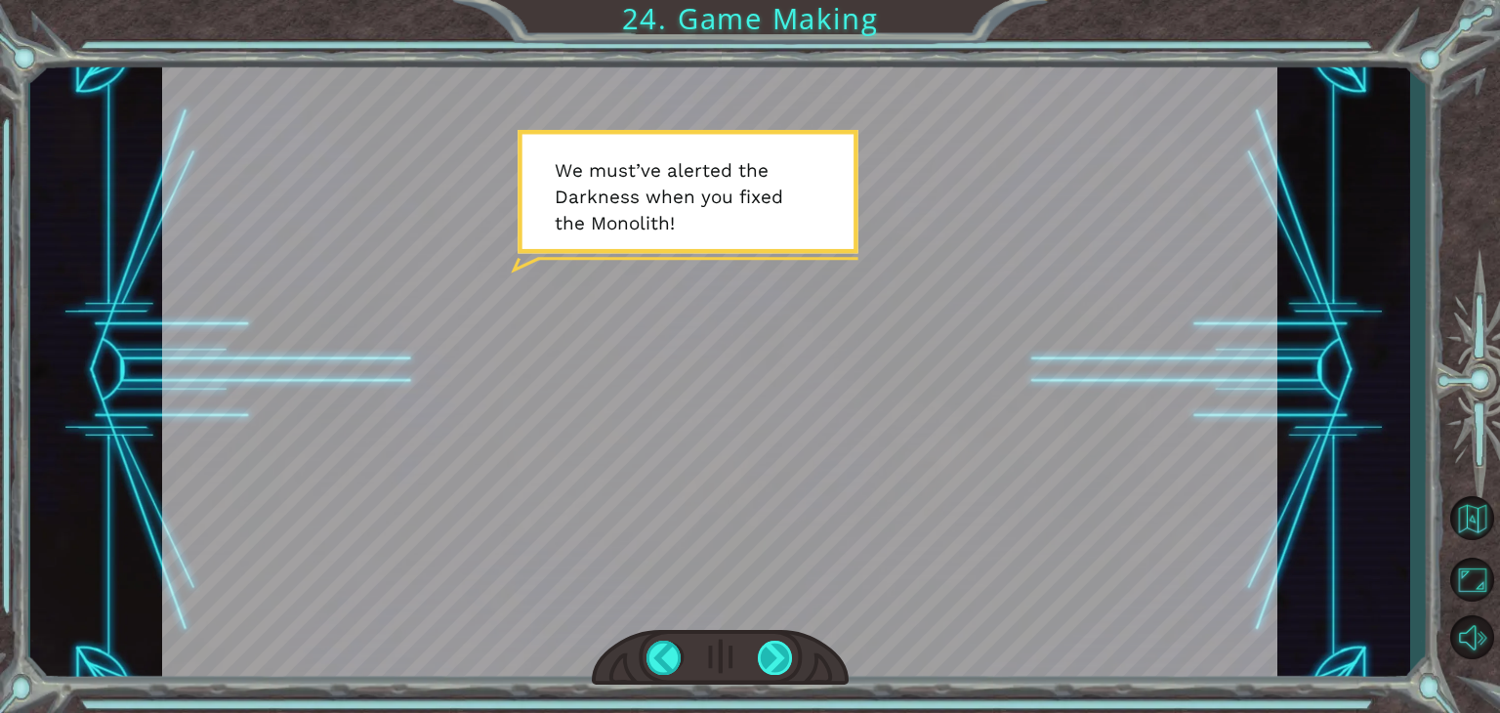
click at [774, 649] on div at bounding box center [775, 658] width 35 height 34
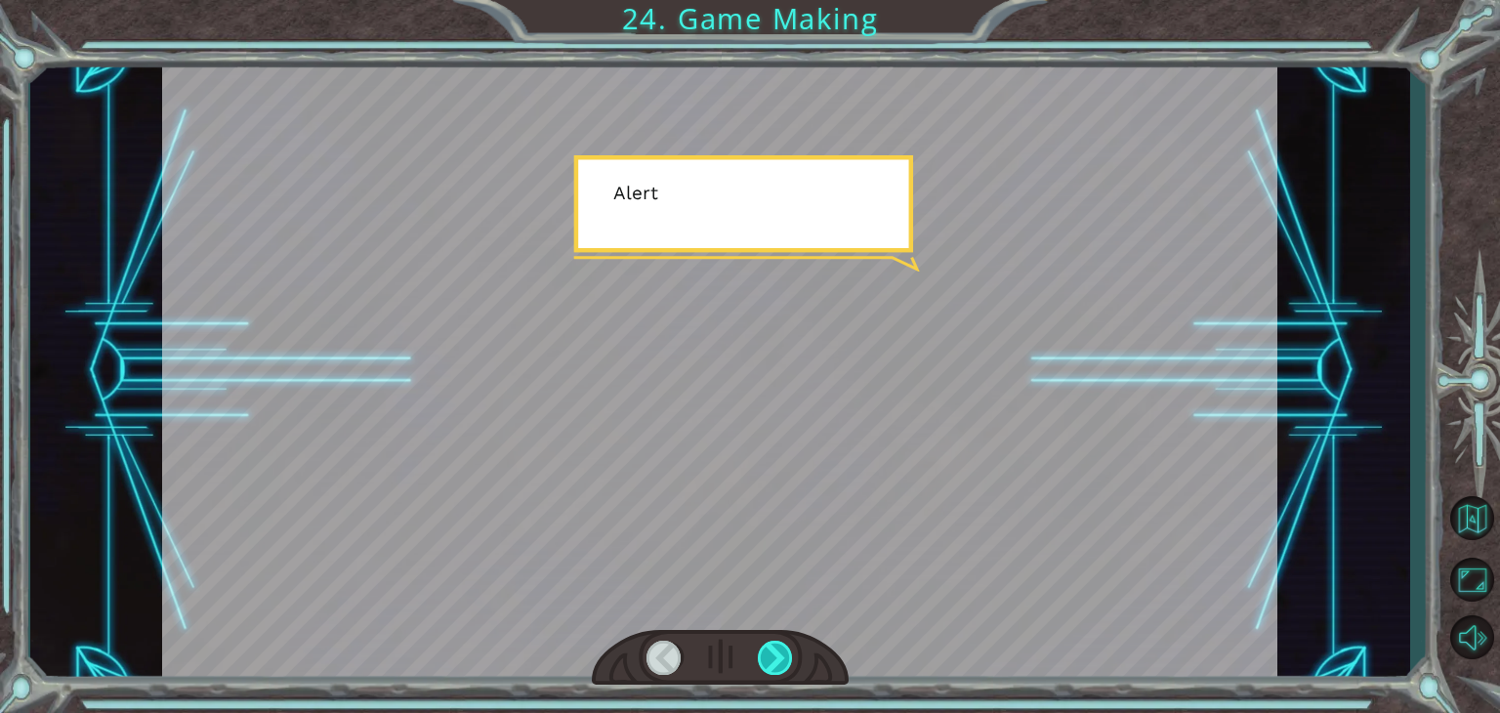
click at [774, 649] on div at bounding box center [775, 658] width 35 height 34
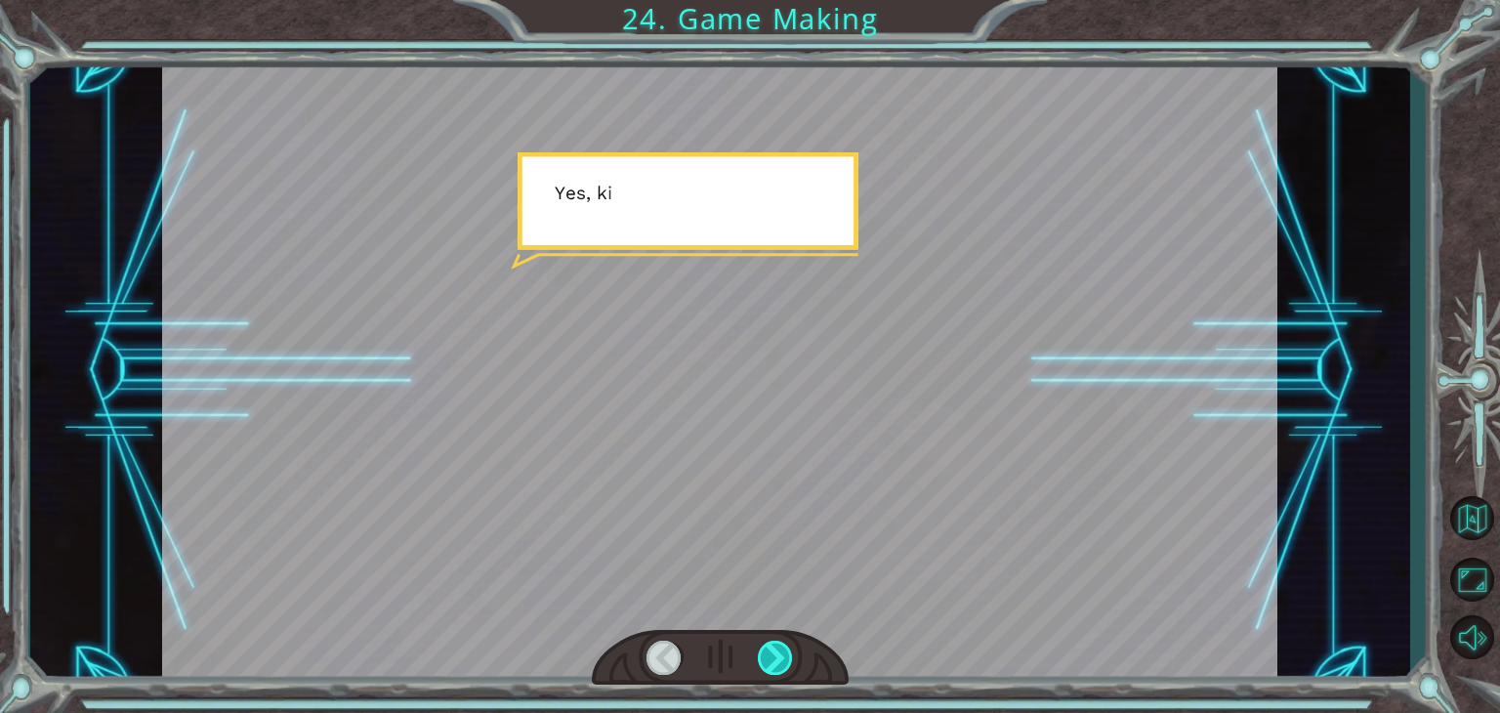
click at [774, 649] on div at bounding box center [775, 658] width 35 height 34
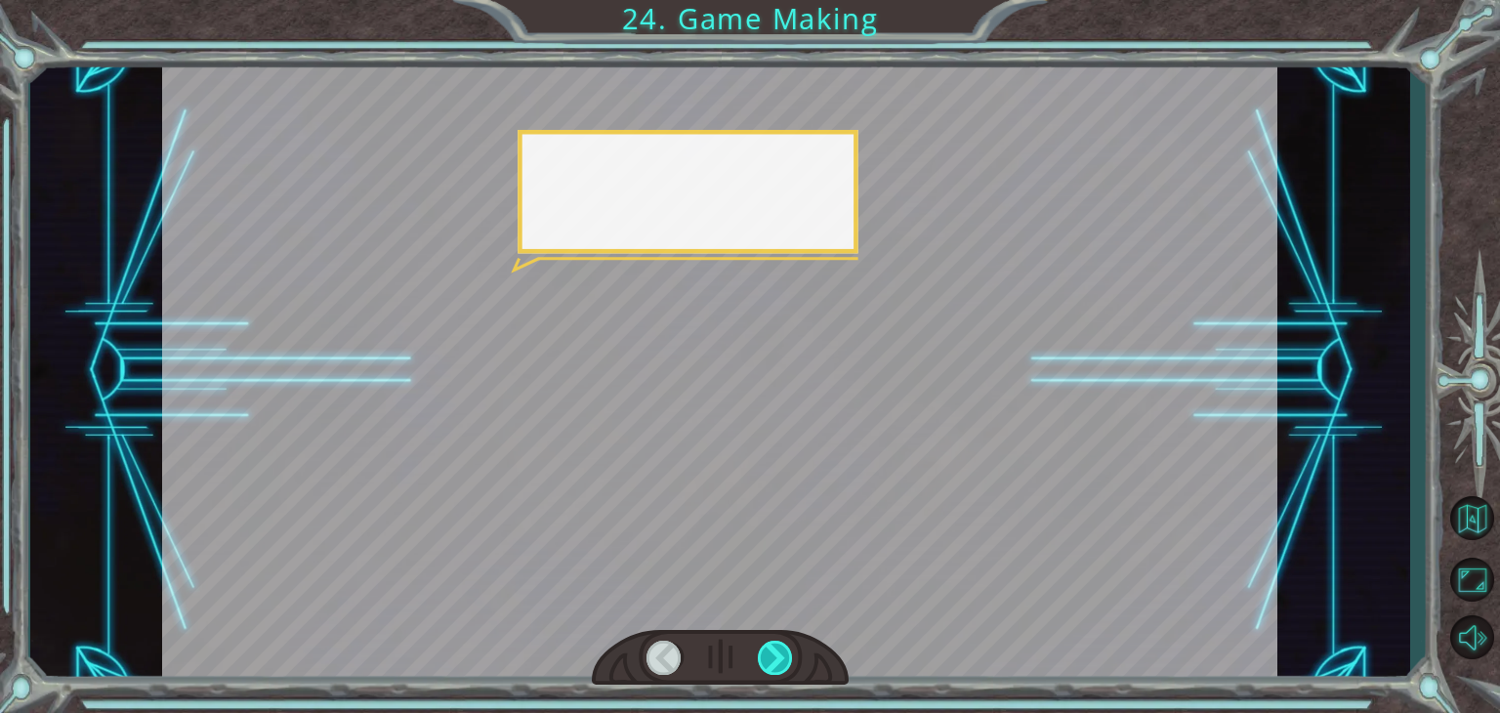
click at [774, 649] on div at bounding box center [775, 658] width 35 height 34
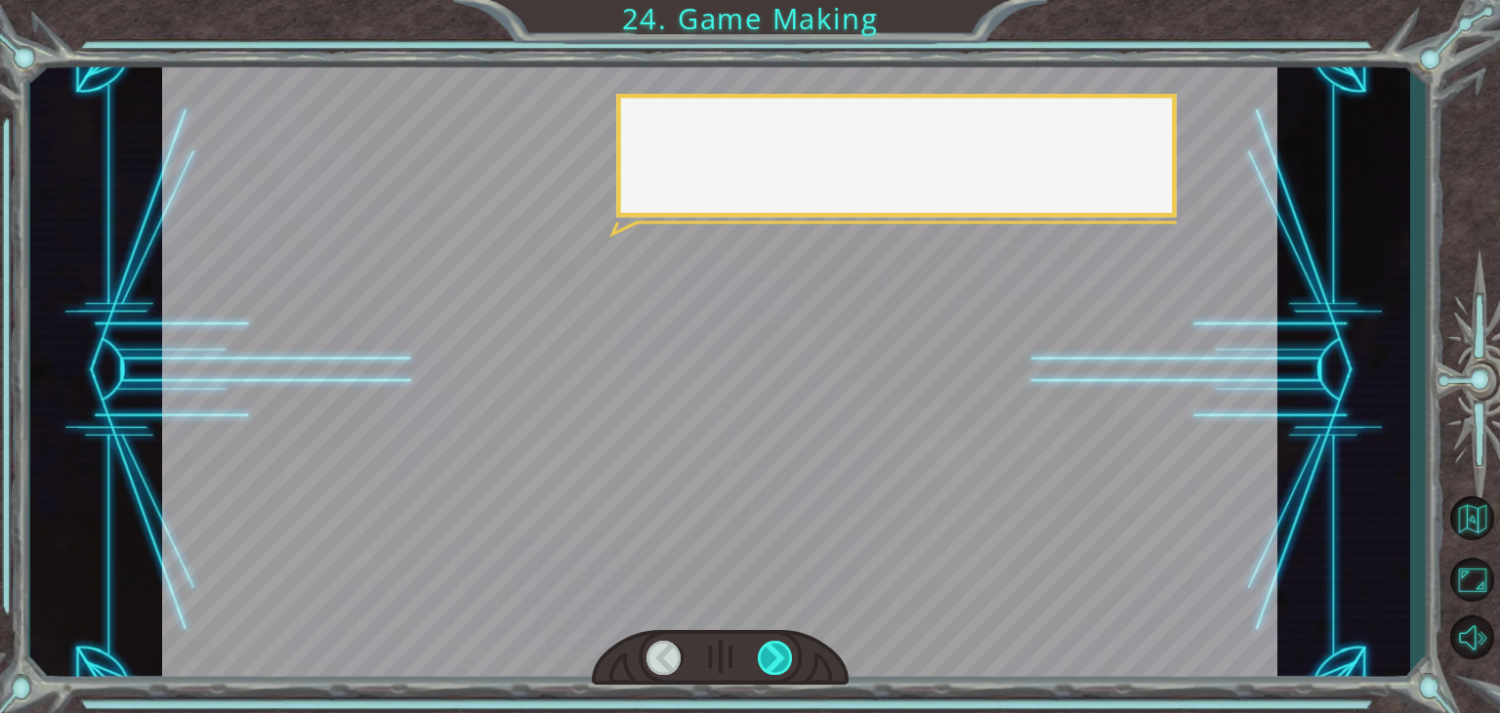
click at [774, 649] on div at bounding box center [775, 658] width 35 height 34
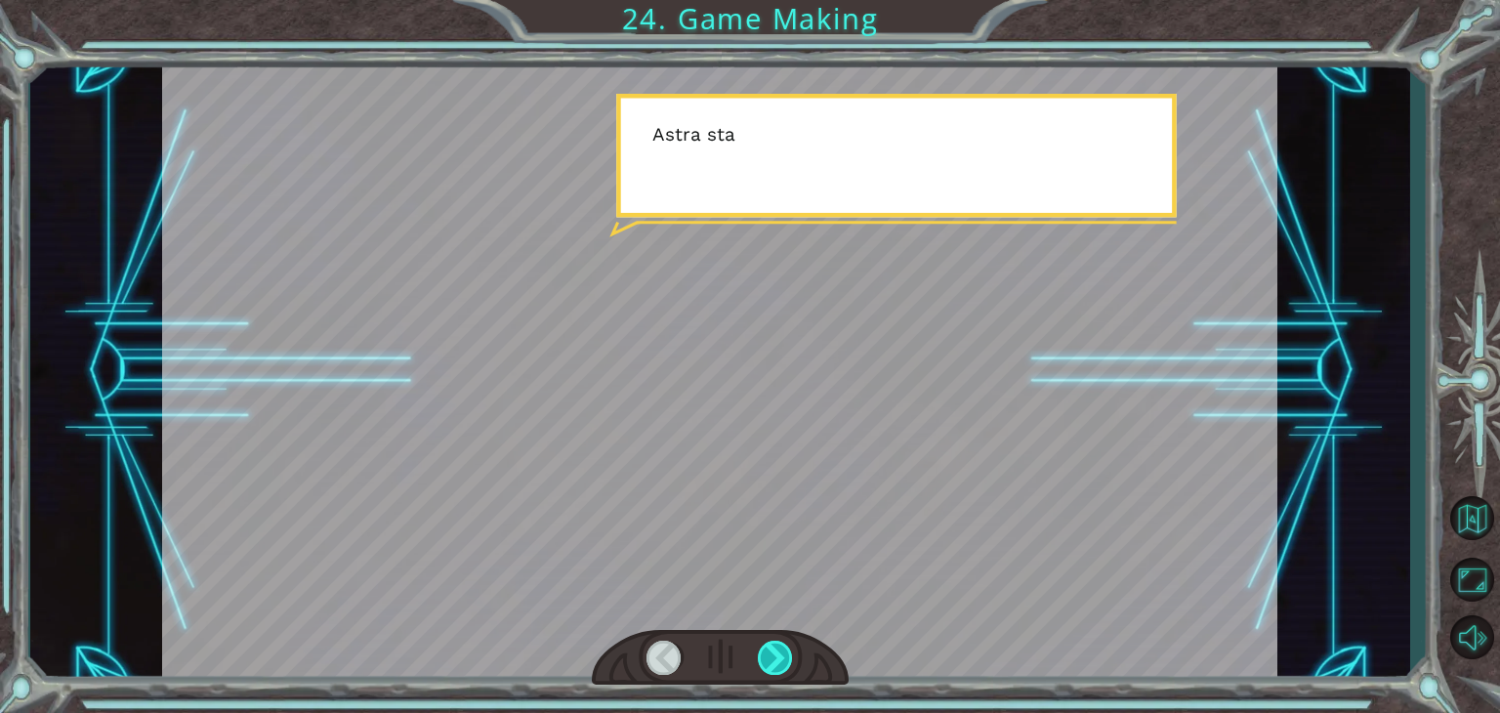
click at [774, 649] on div at bounding box center [775, 658] width 35 height 34
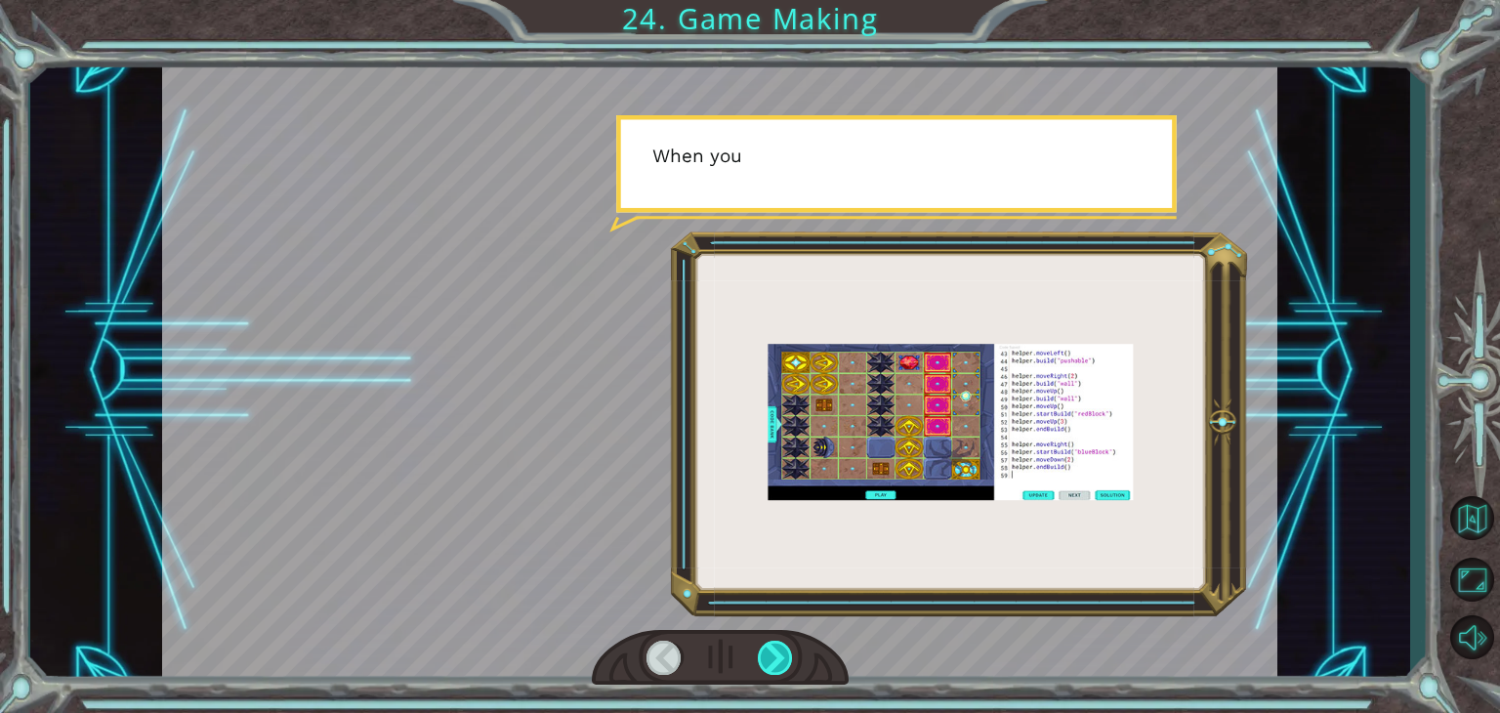
click at [774, 649] on div at bounding box center [775, 658] width 35 height 34
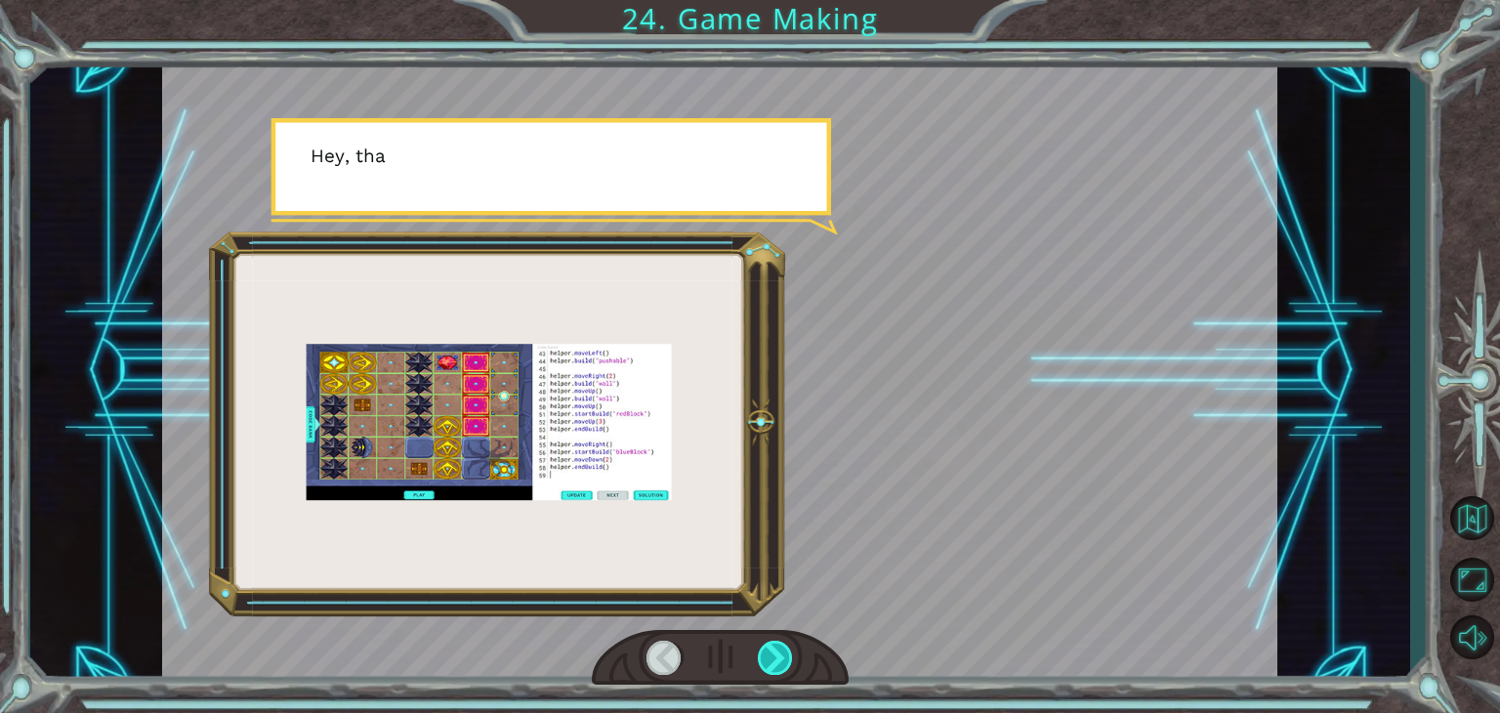
click at [774, 649] on div at bounding box center [775, 658] width 35 height 34
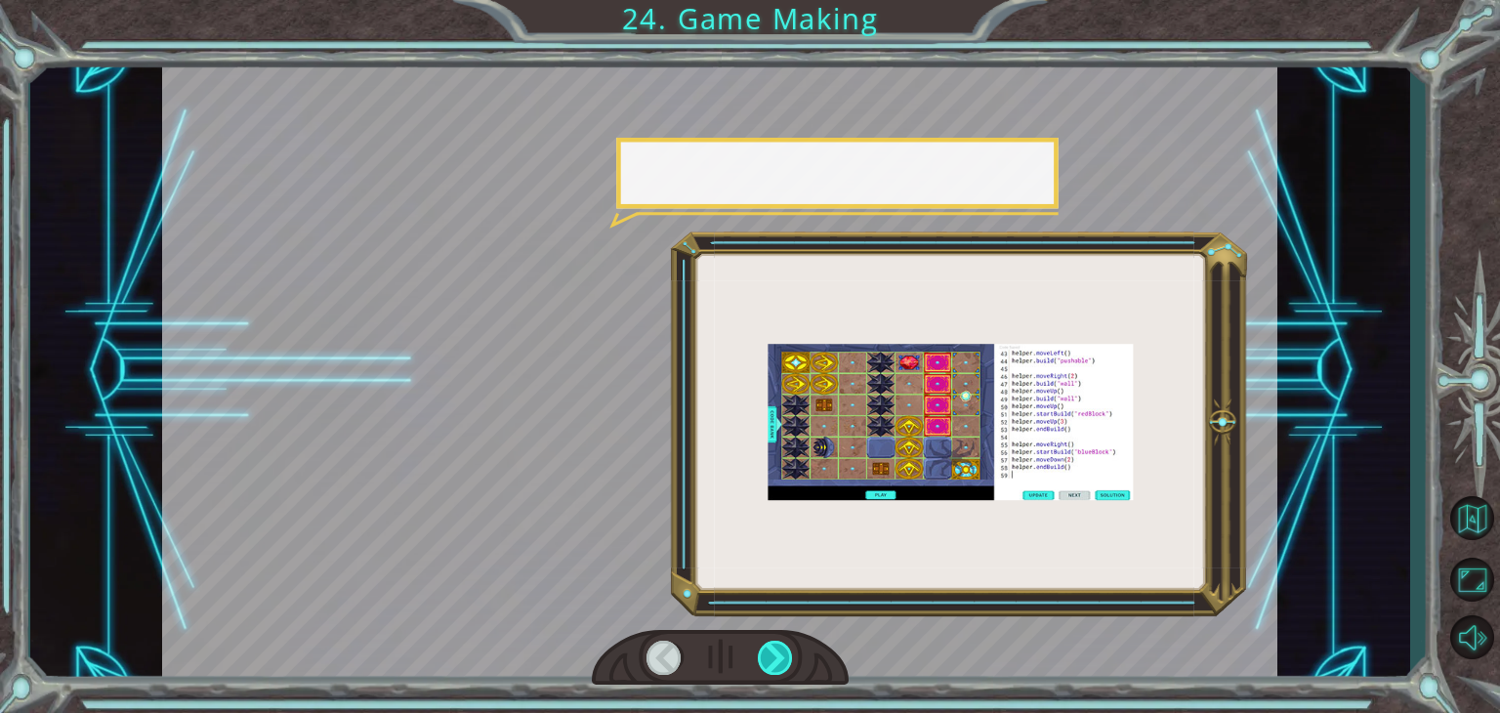
click at [774, 649] on div at bounding box center [775, 658] width 35 height 34
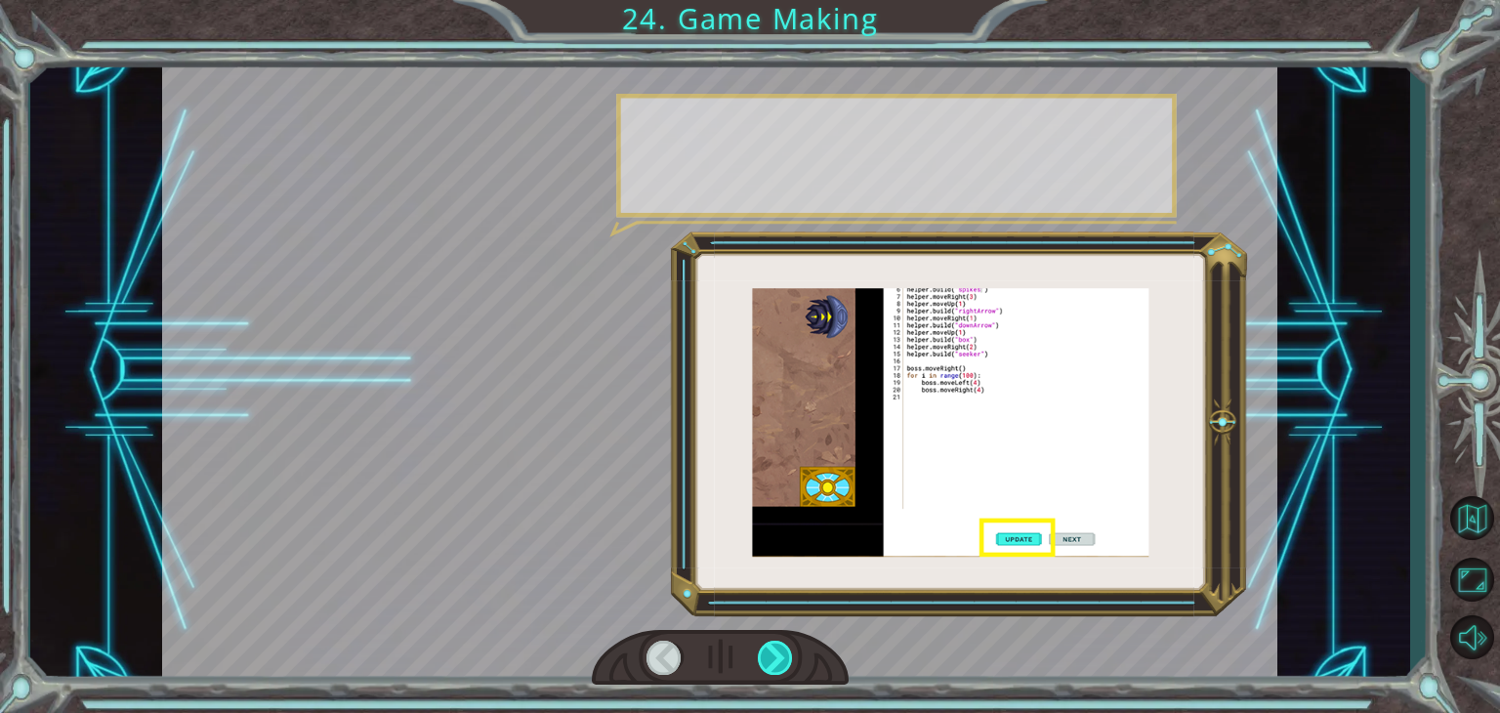
click at [774, 649] on div at bounding box center [775, 658] width 35 height 34
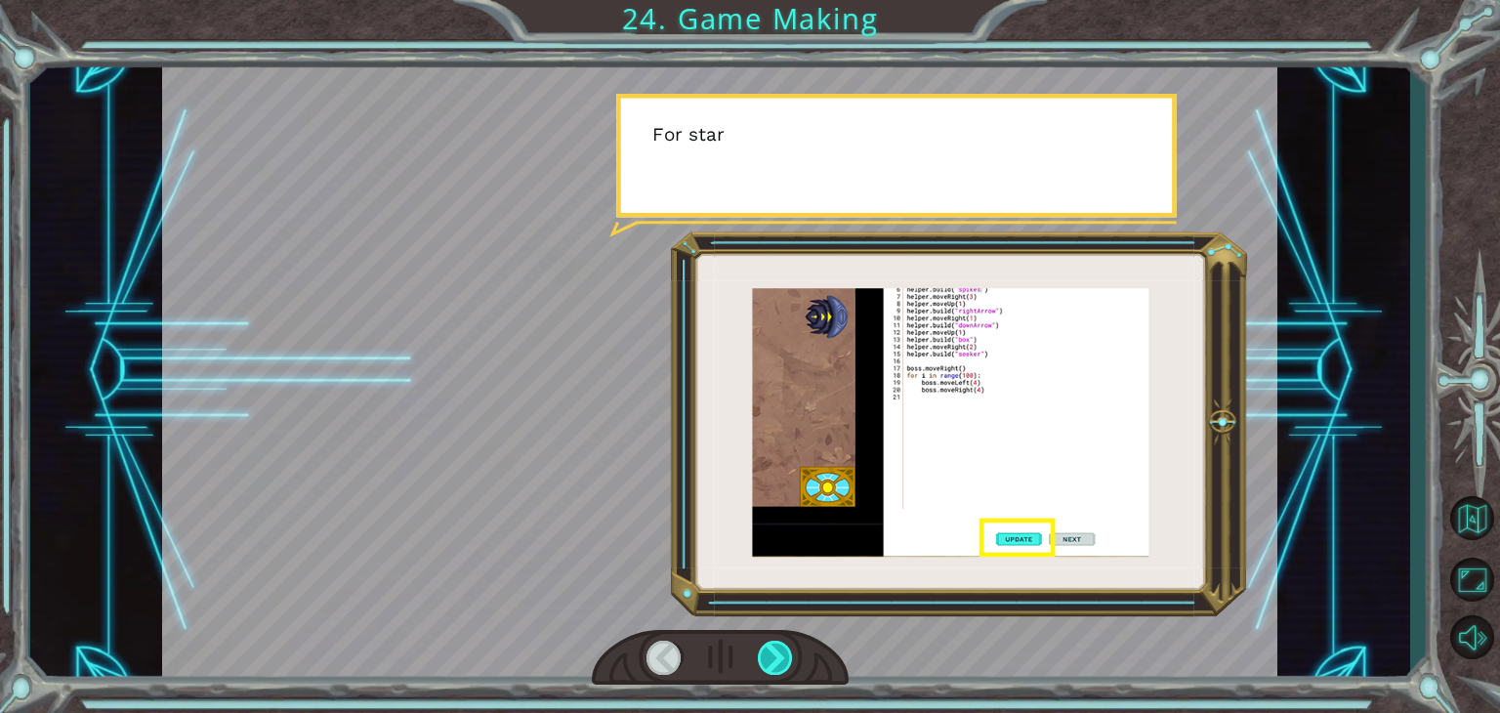
click at [774, 649] on div at bounding box center [775, 658] width 35 height 34
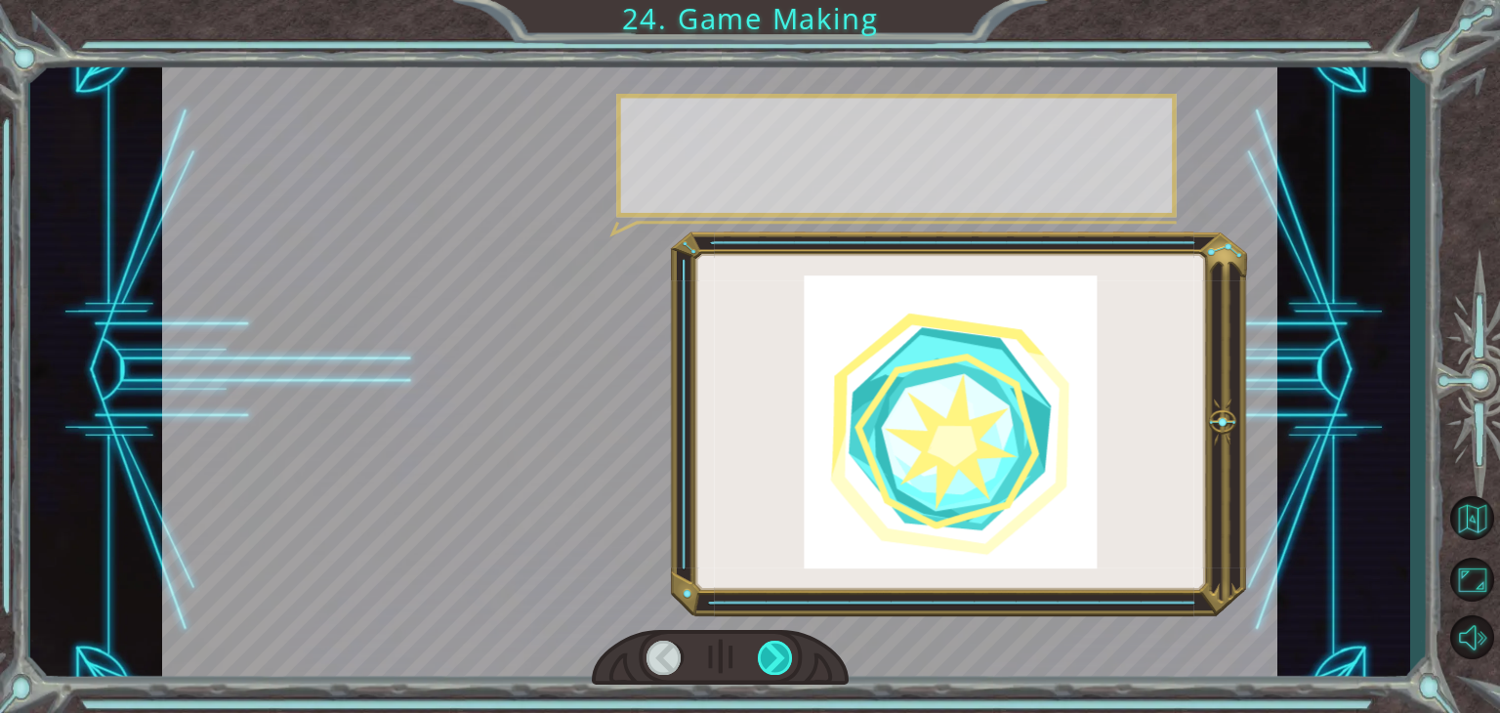
click at [774, 649] on div at bounding box center [775, 658] width 35 height 34
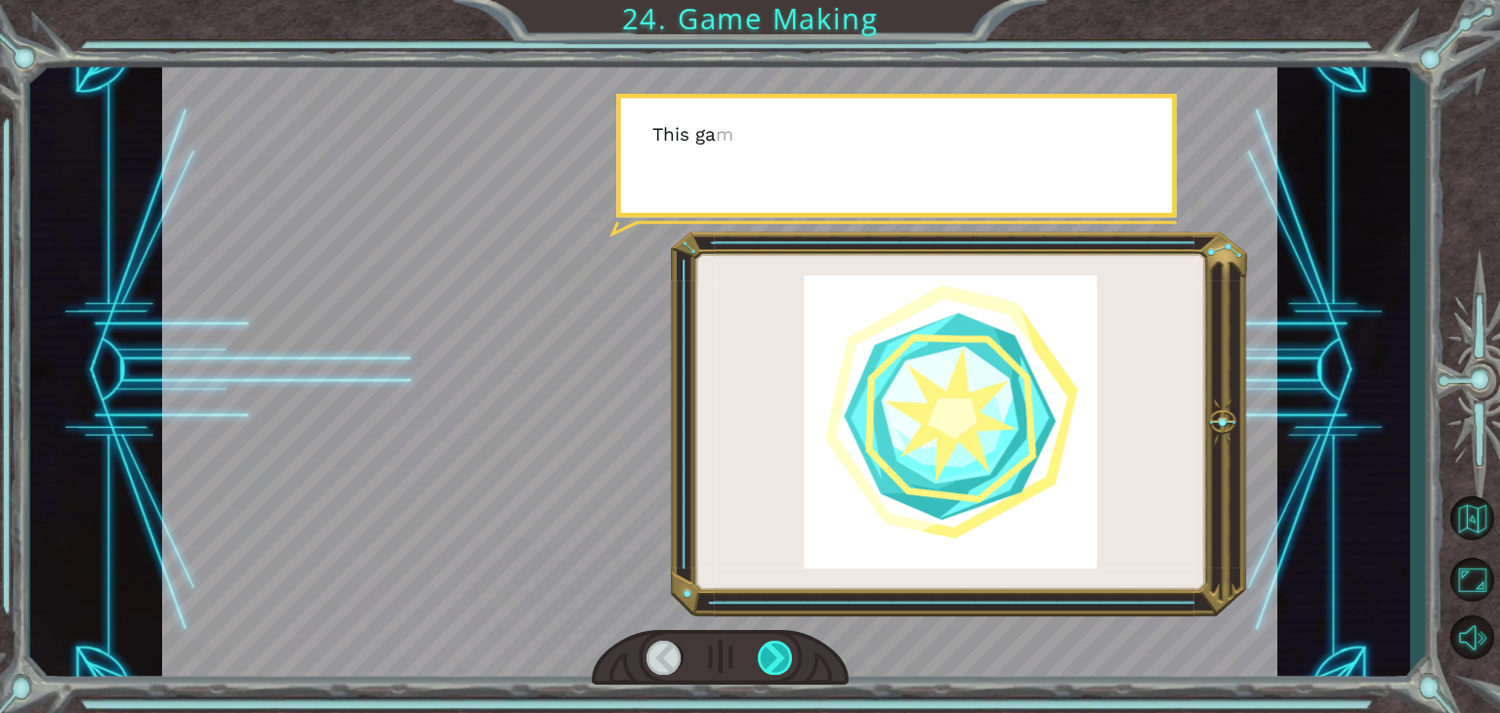
click at [774, 649] on div at bounding box center [775, 658] width 35 height 34
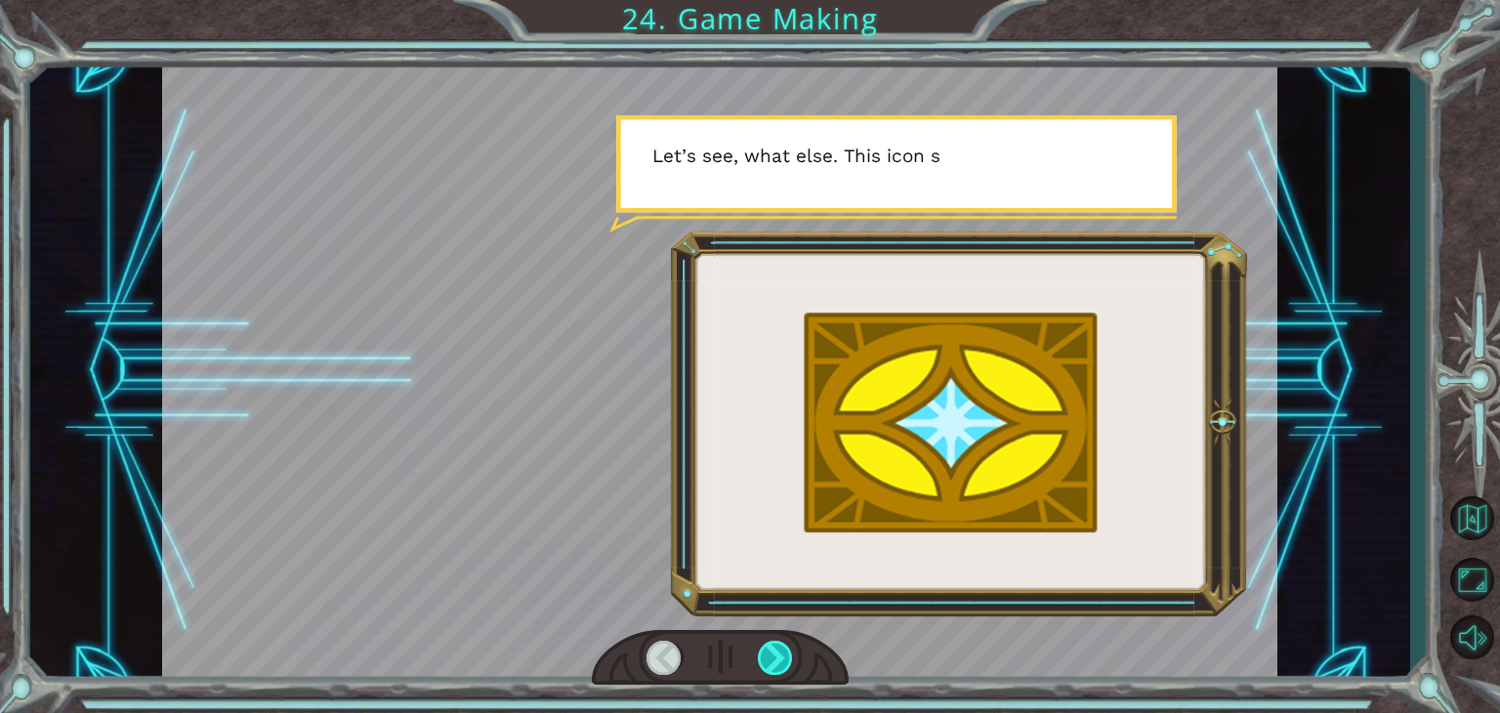
click at [758, 665] on div at bounding box center [775, 658] width 35 height 34
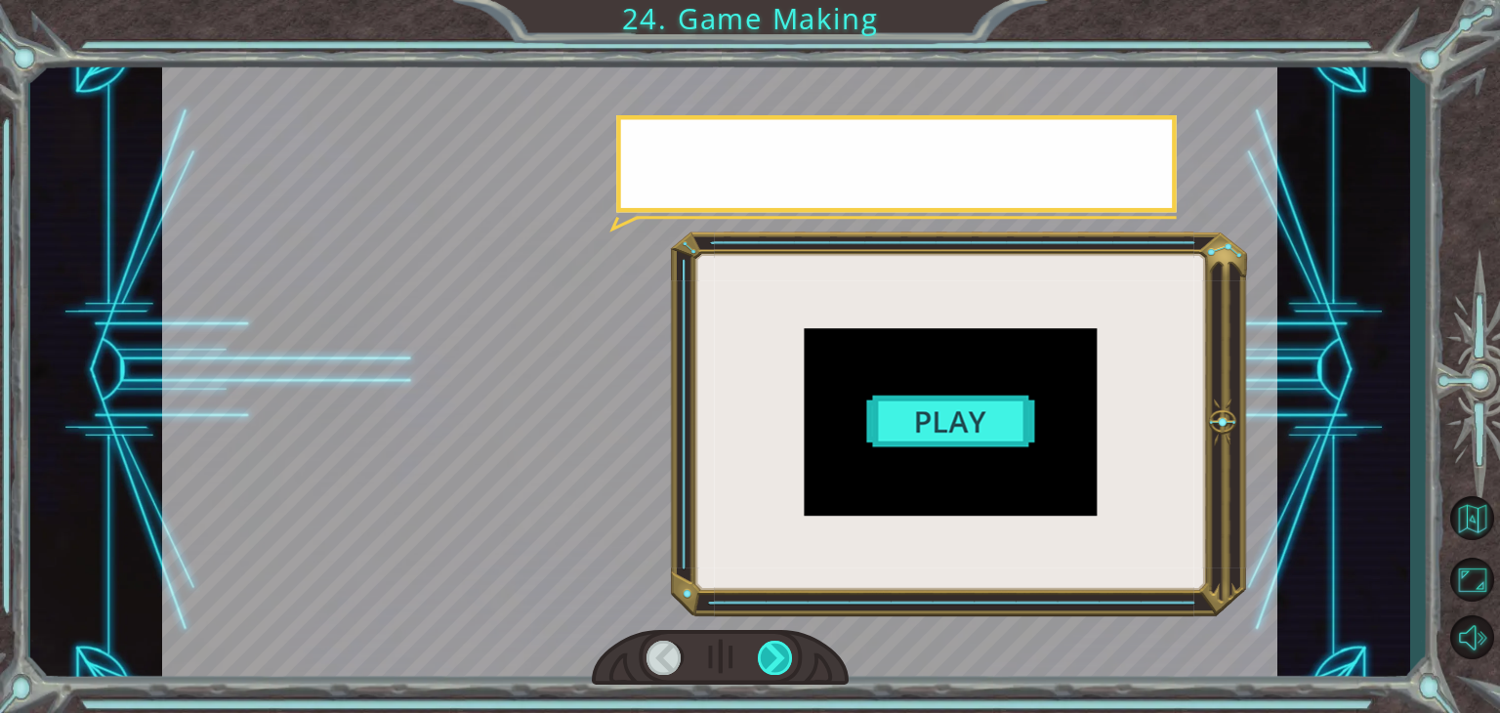
click at [758, 665] on div at bounding box center [775, 658] width 35 height 34
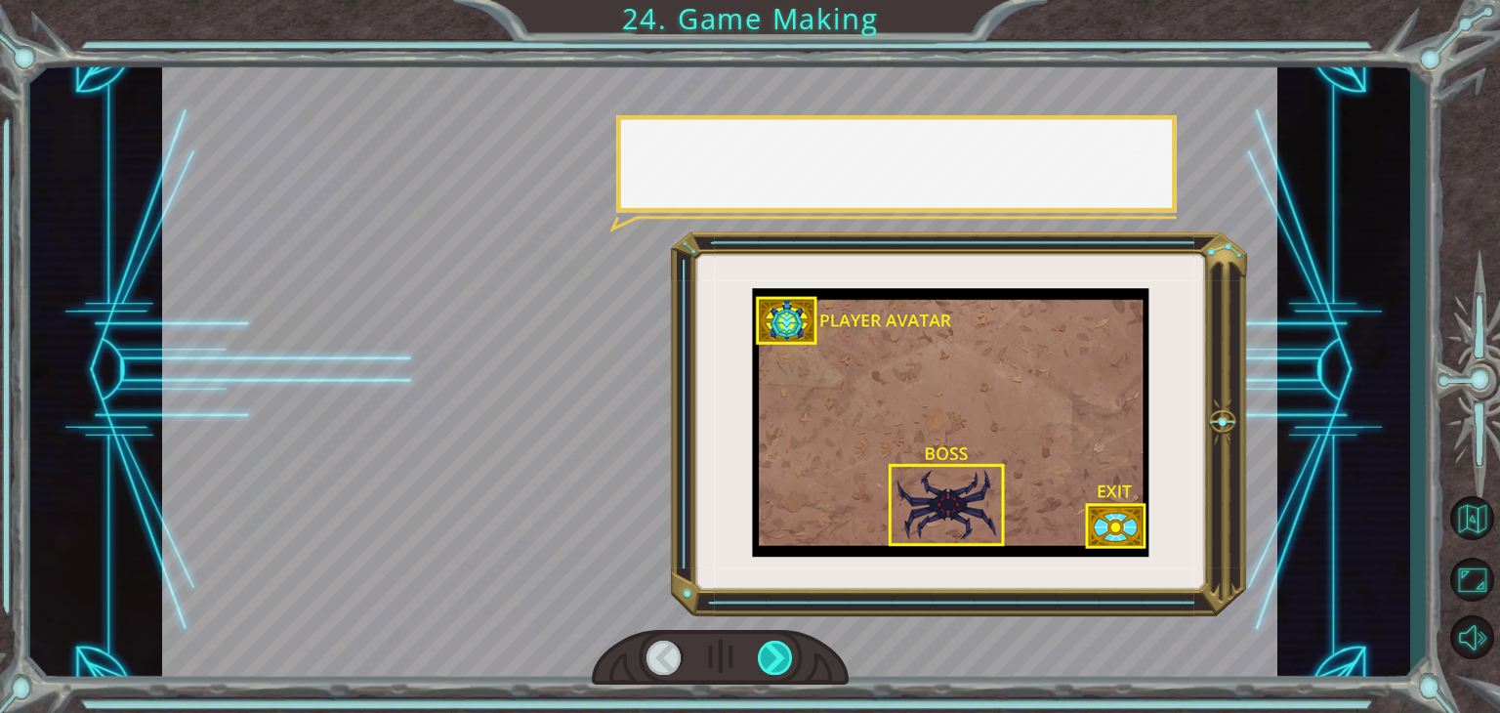
click at [758, 665] on div at bounding box center [775, 658] width 35 height 34
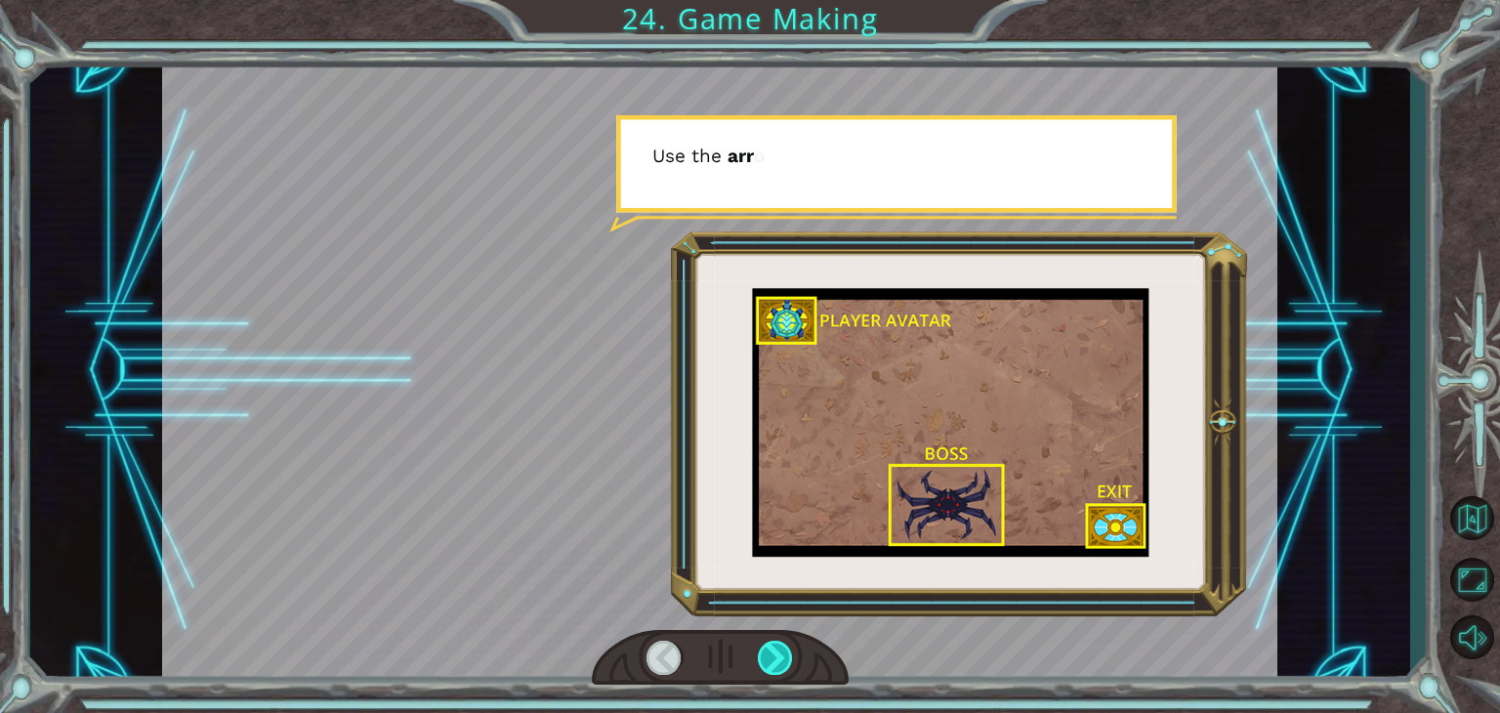
click at [758, 665] on div at bounding box center [775, 658] width 35 height 34
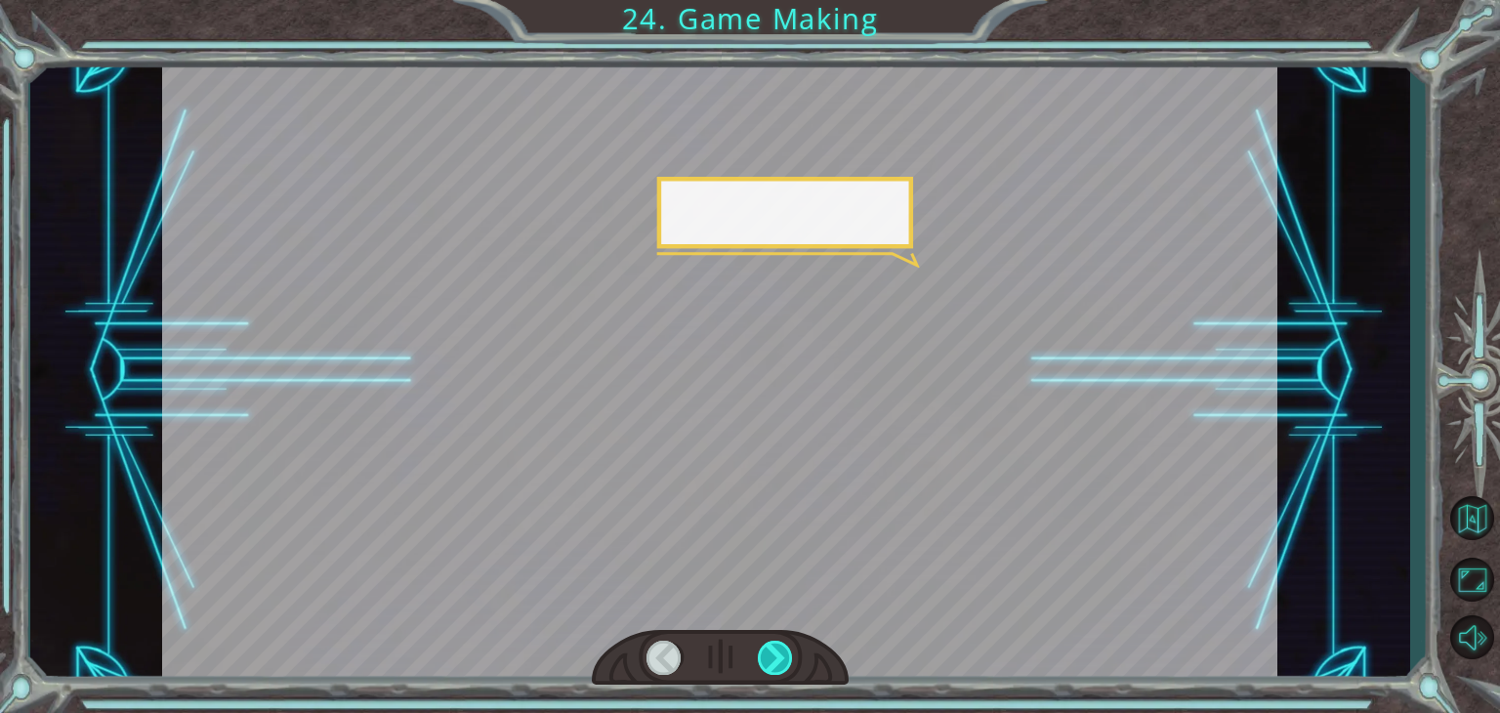
click at [758, 665] on div at bounding box center [775, 658] width 35 height 34
click at [754, 665] on div at bounding box center [720, 658] width 257 height 57
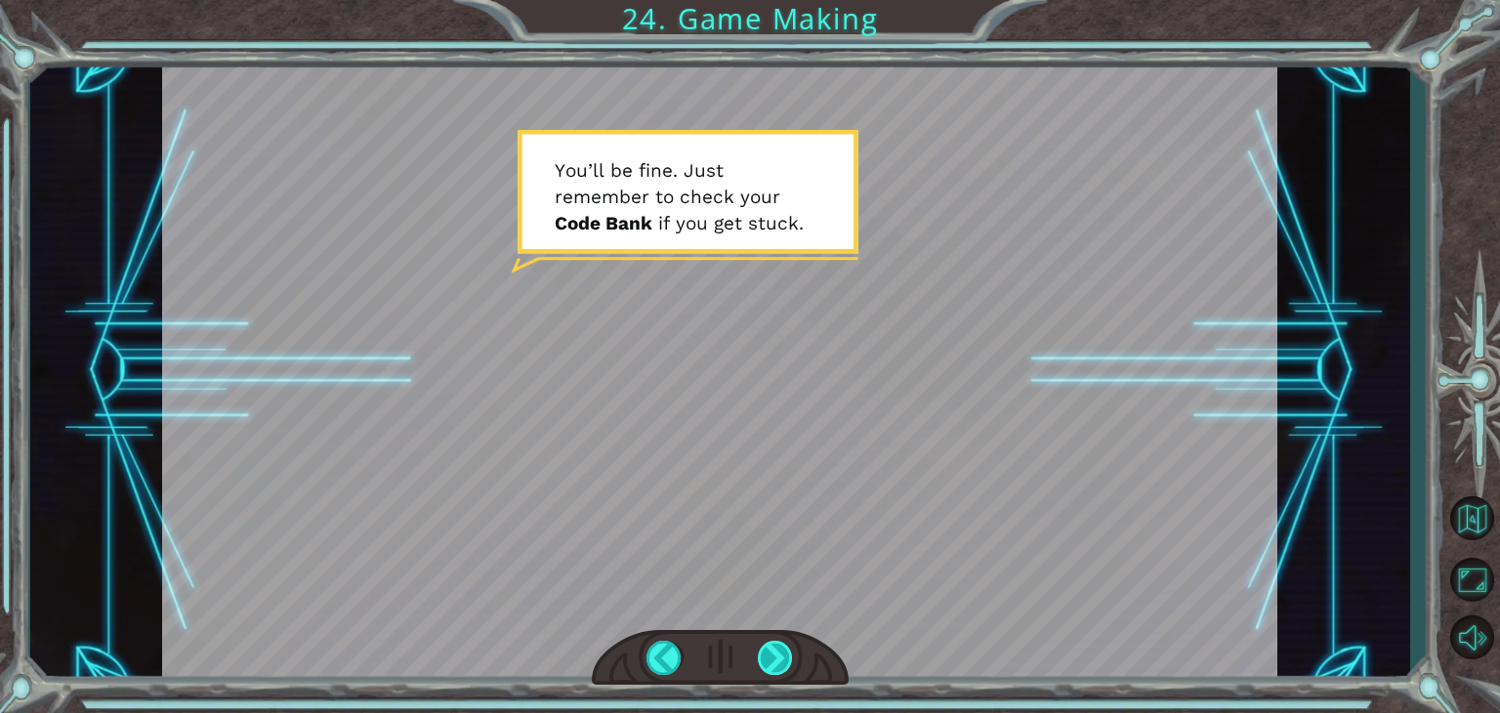
click at [789, 653] on div at bounding box center [775, 658] width 35 height 34
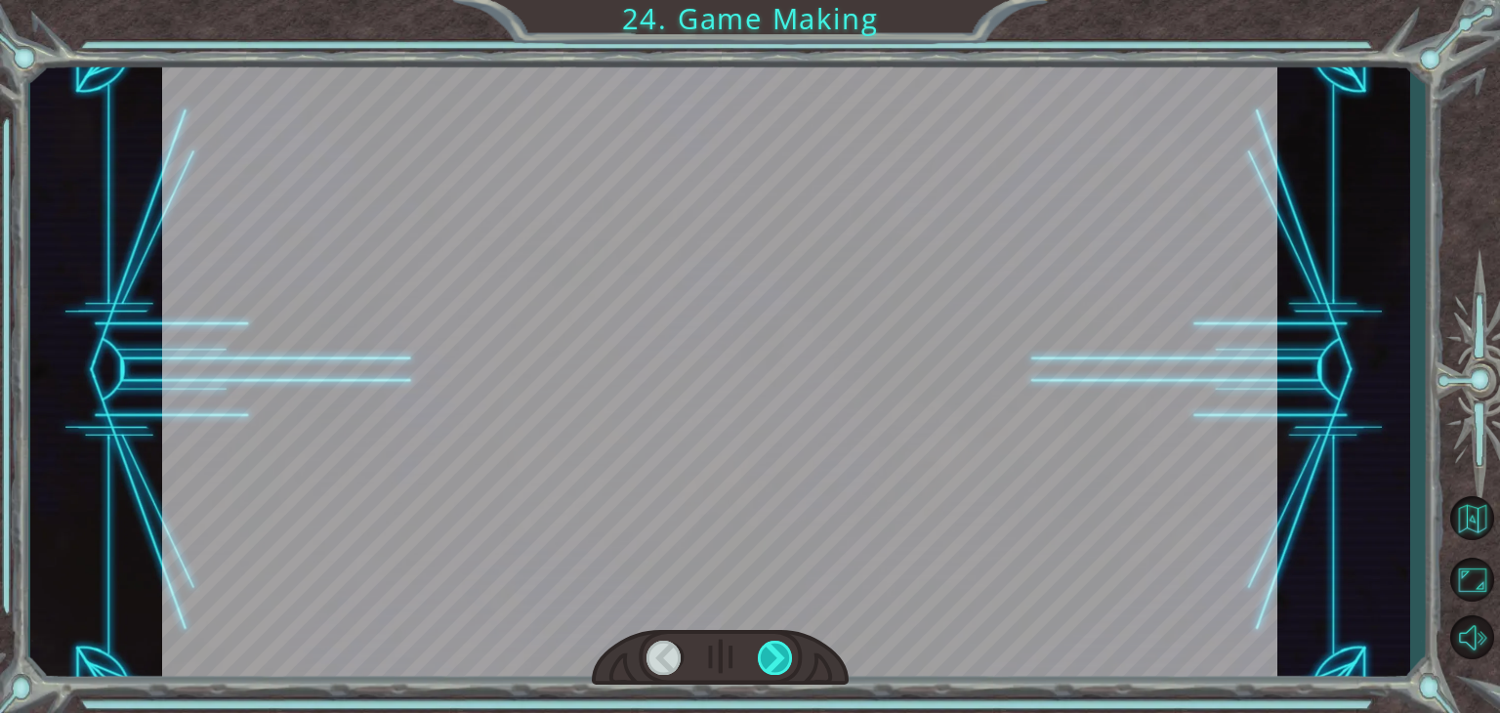
click at [789, 653] on div at bounding box center [775, 658] width 35 height 34
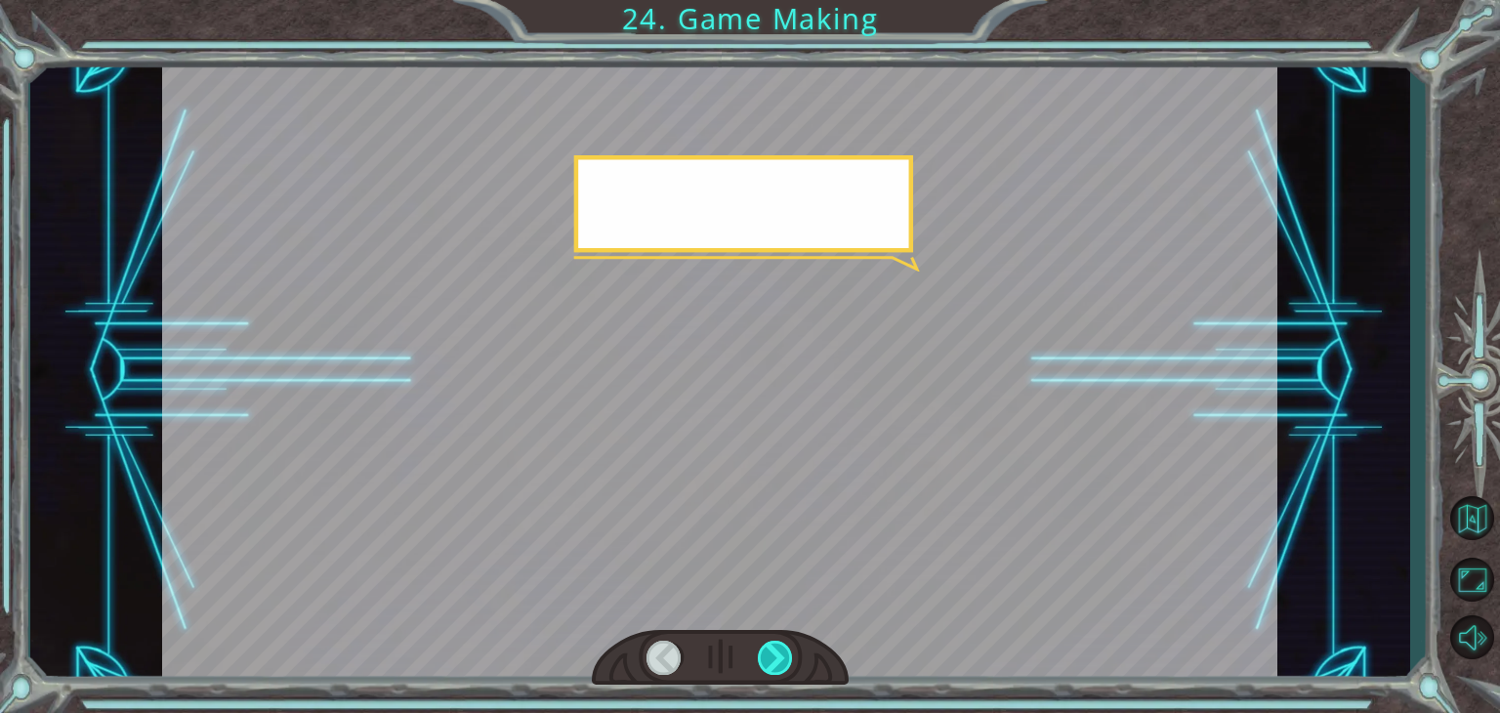
click at [789, 653] on div at bounding box center [775, 658] width 35 height 34
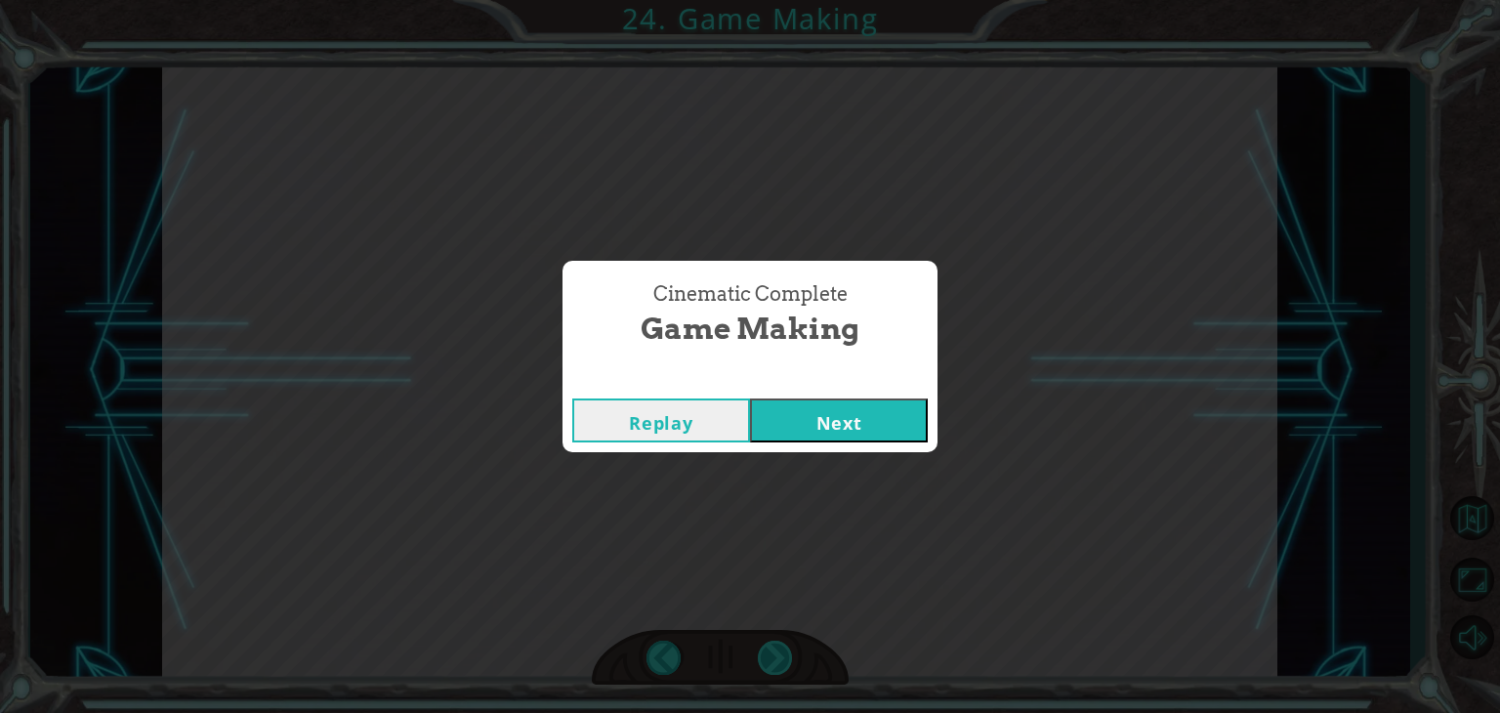
click at [789, 653] on div "Cinematic Complete Game Making Replay Next" at bounding box center [750, 356] width 1500 height 713
click at [816, 421] on button "Next" at bounding box center [839, 420] width 178 height 44
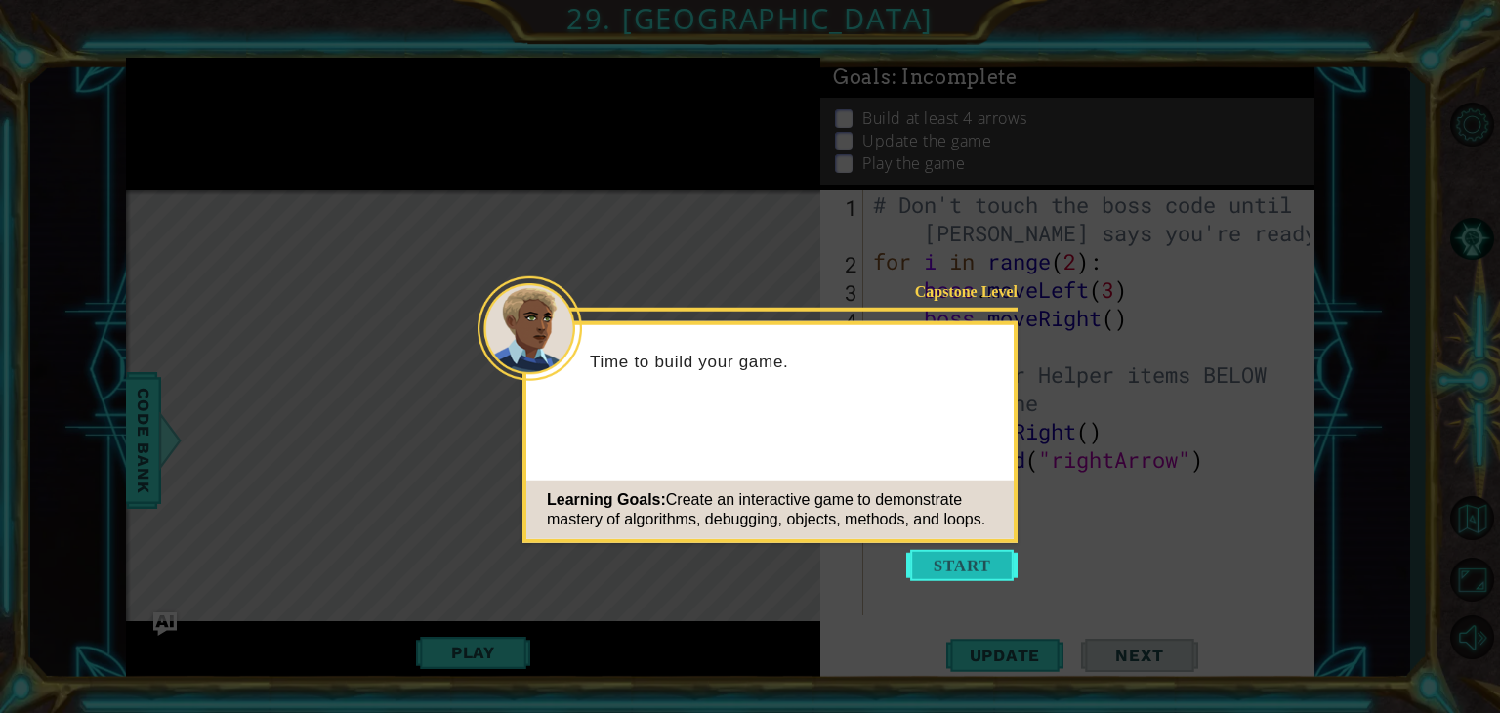
click at [921, 564] on button "Start" at bounding box center [961, 565] width 111 height 31
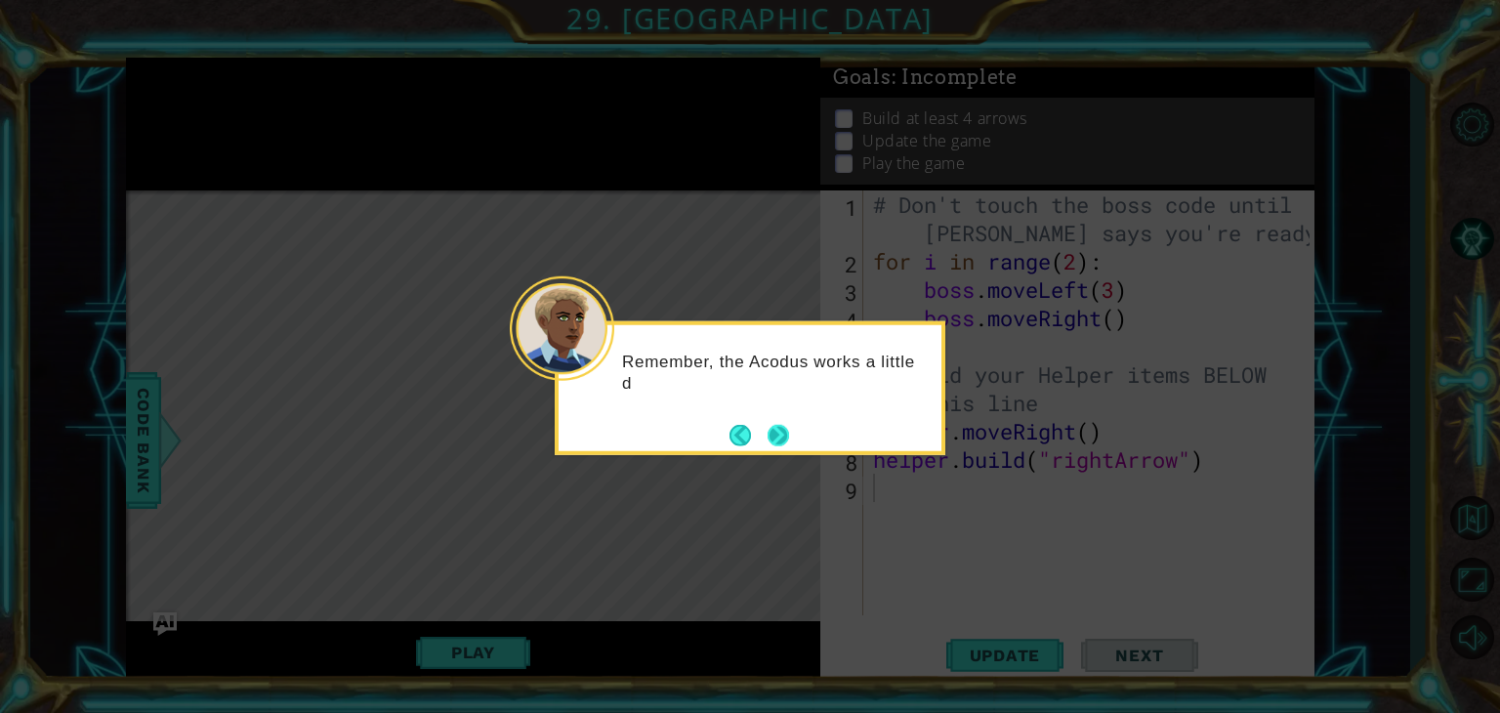
click at [778, 431] on button "Next" at bounding box center [778, 435] width 34 height 34
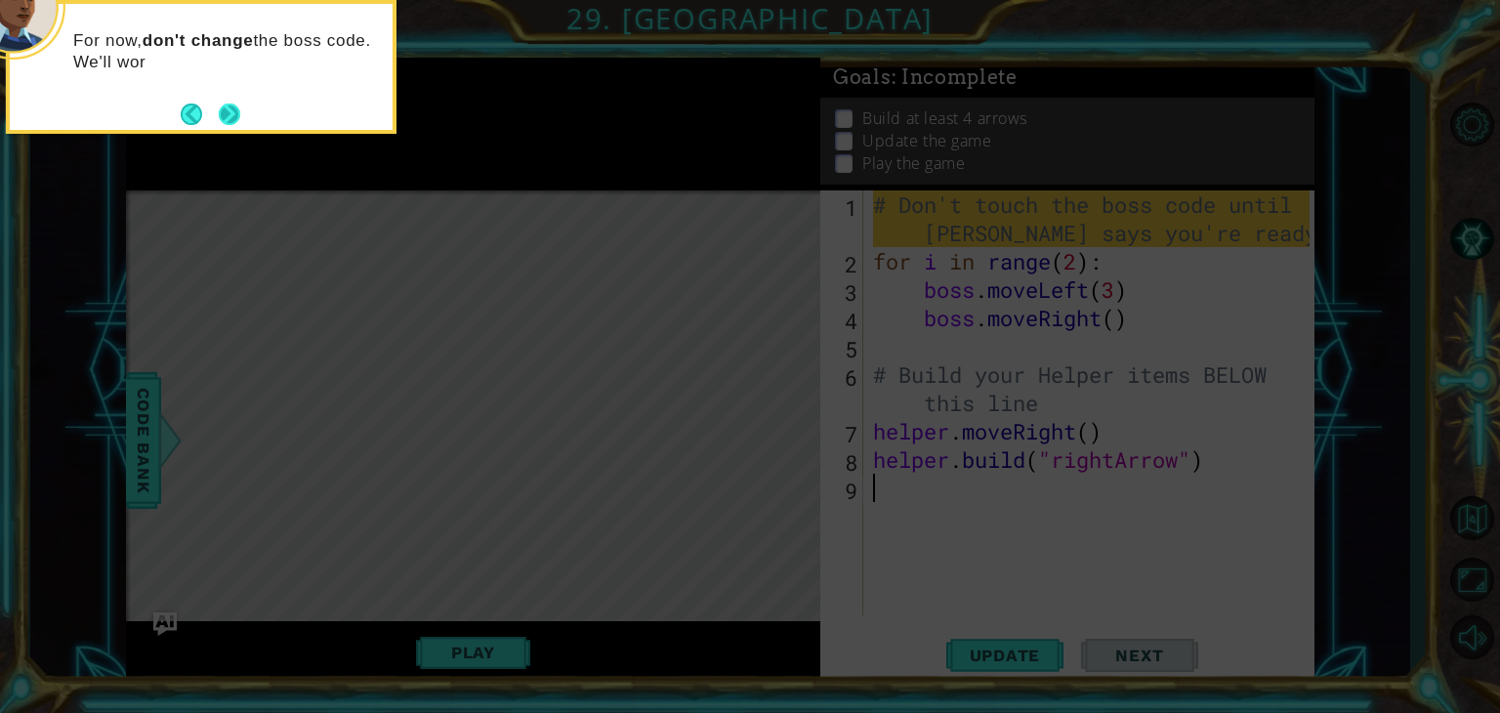
click at [245, 114] on button "Next" at bounding box center [230, 114] width 32 height 32
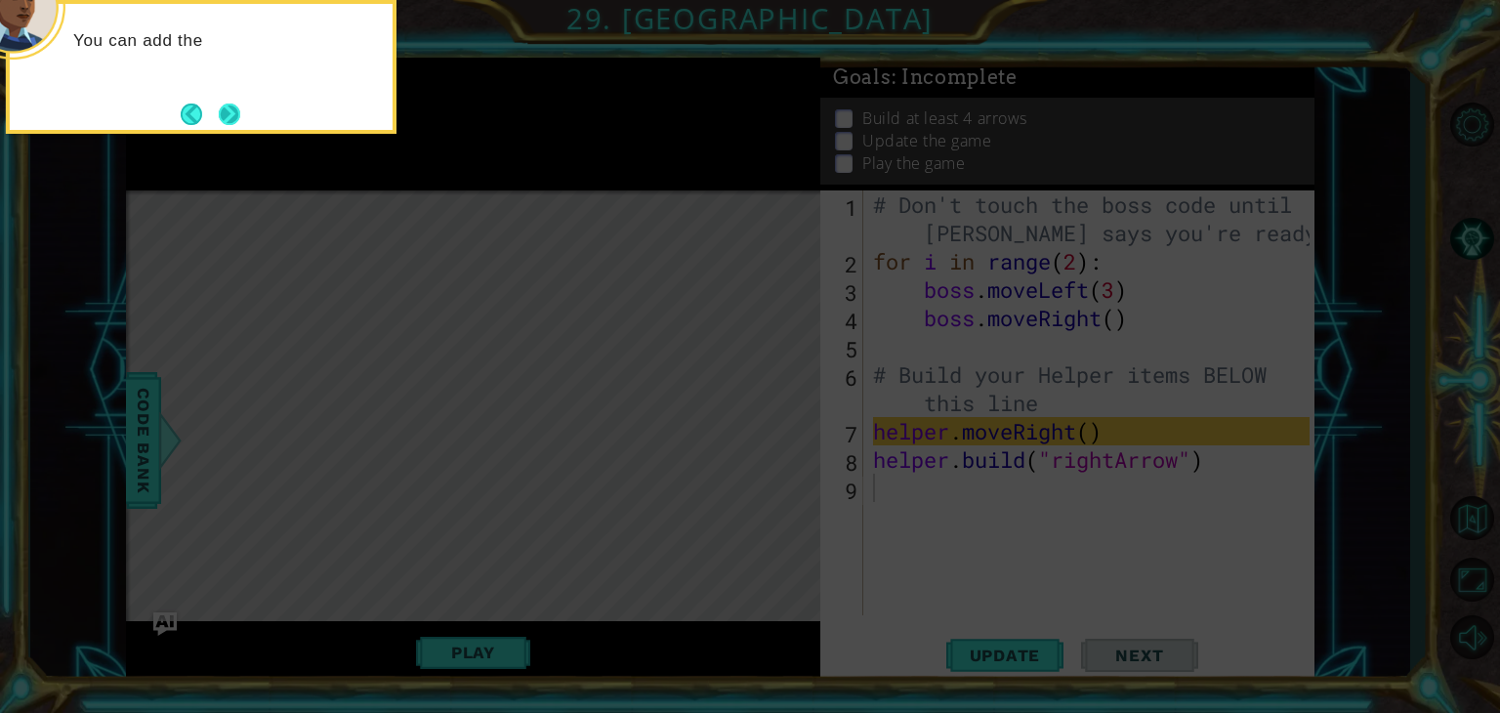
click at [220, 106] on button "Next" at bounding box center [229, 114] width 24 height 24
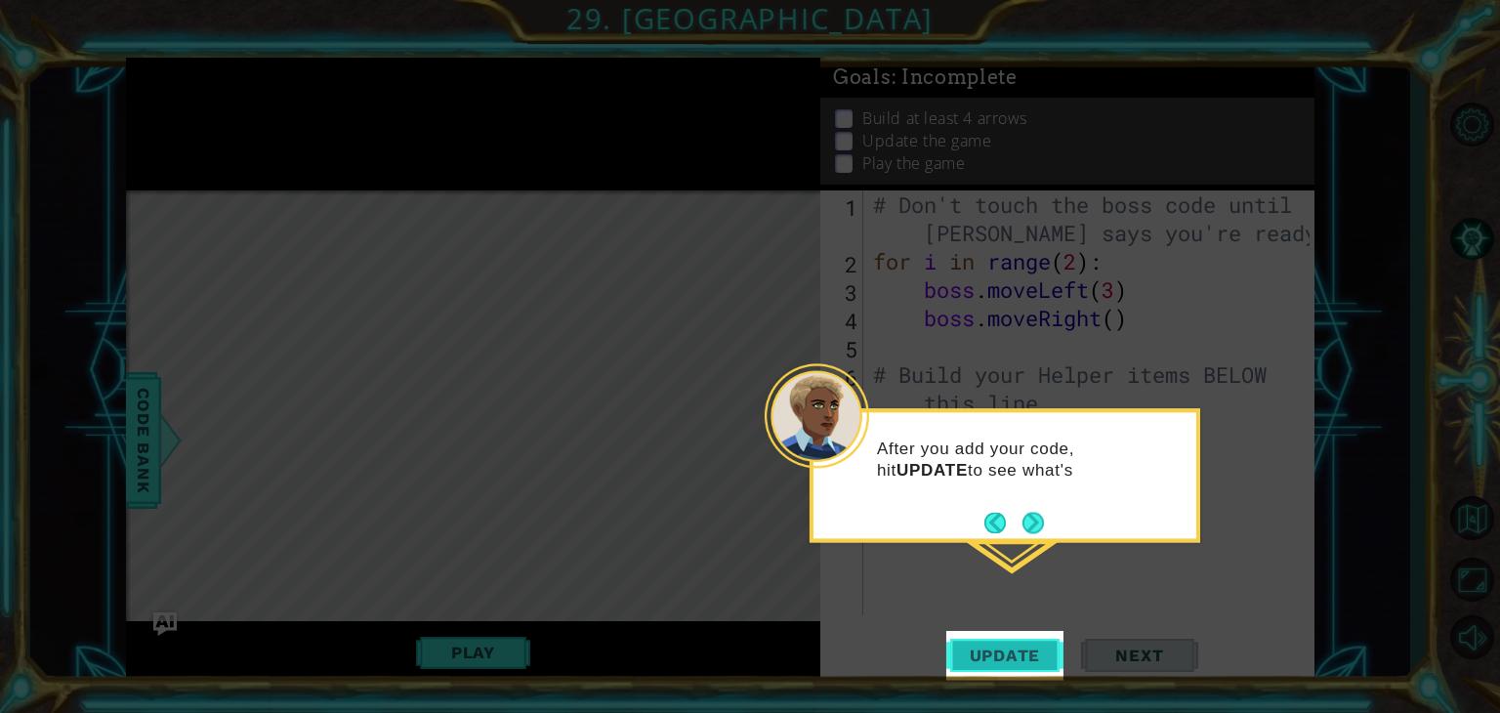
click at [973, 653] on span "Update" at bounding box center [1005, 656] width 110 height 20
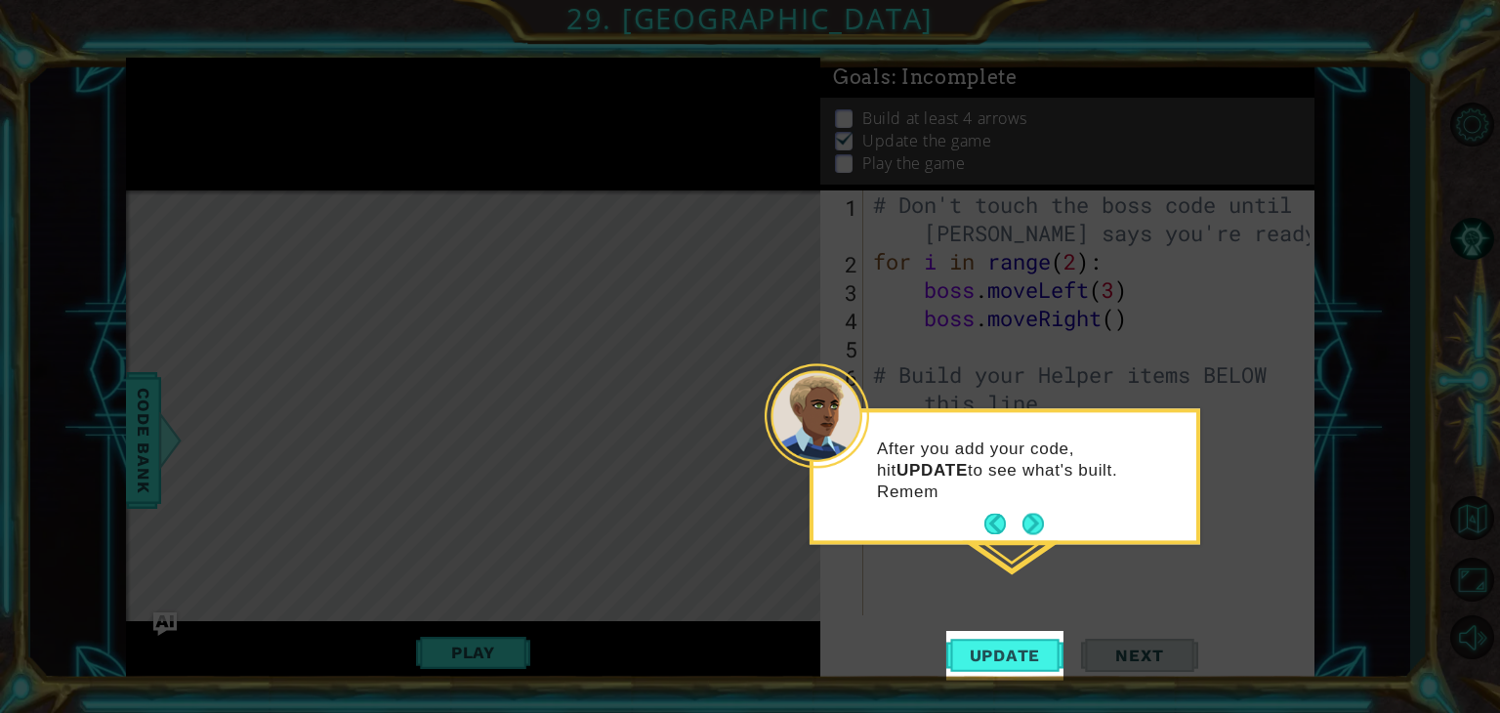
scroll to position [8, 0]
click at [1025, 518] on button "Next" at bounding box center [1033, 524] width 33 height 33
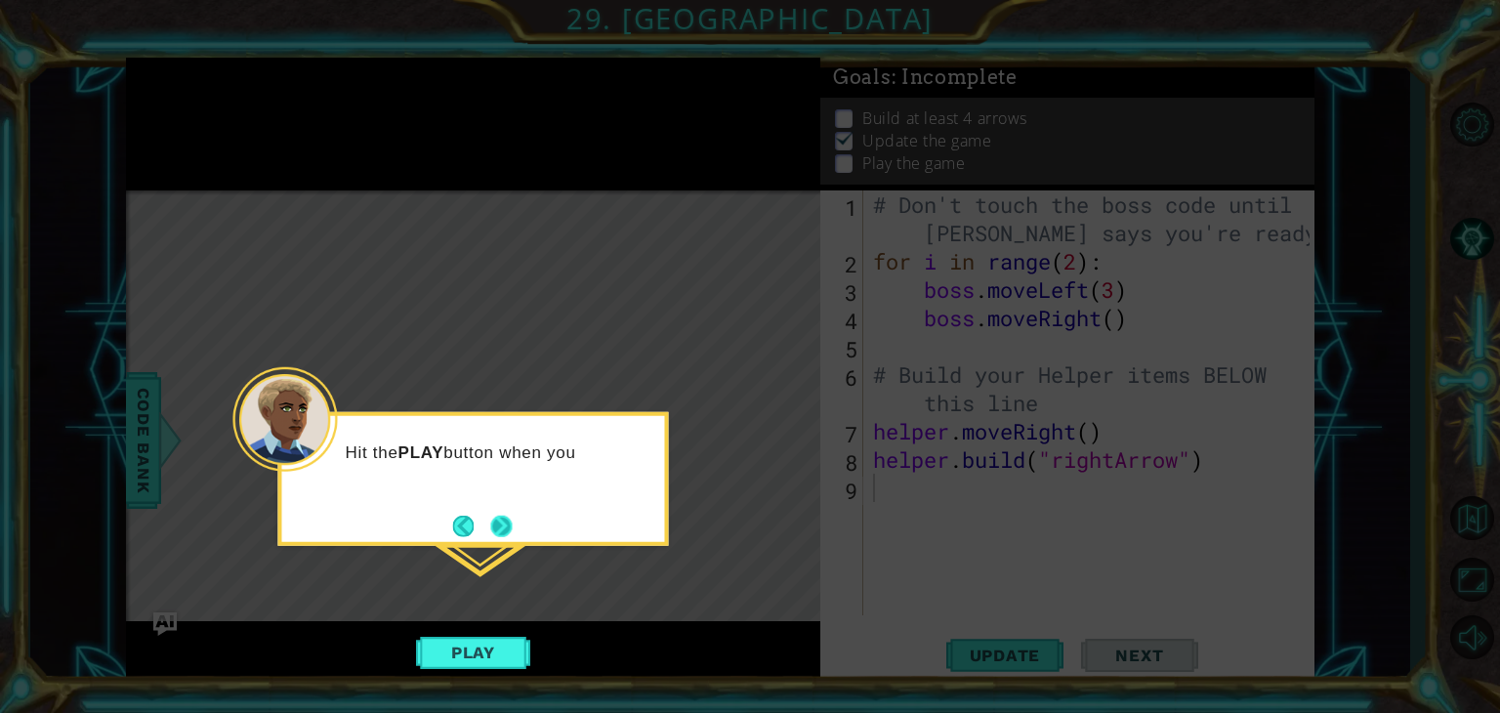
click at [511, 528] on button "Next" at bounding box center [501, 526] width 22 height 22
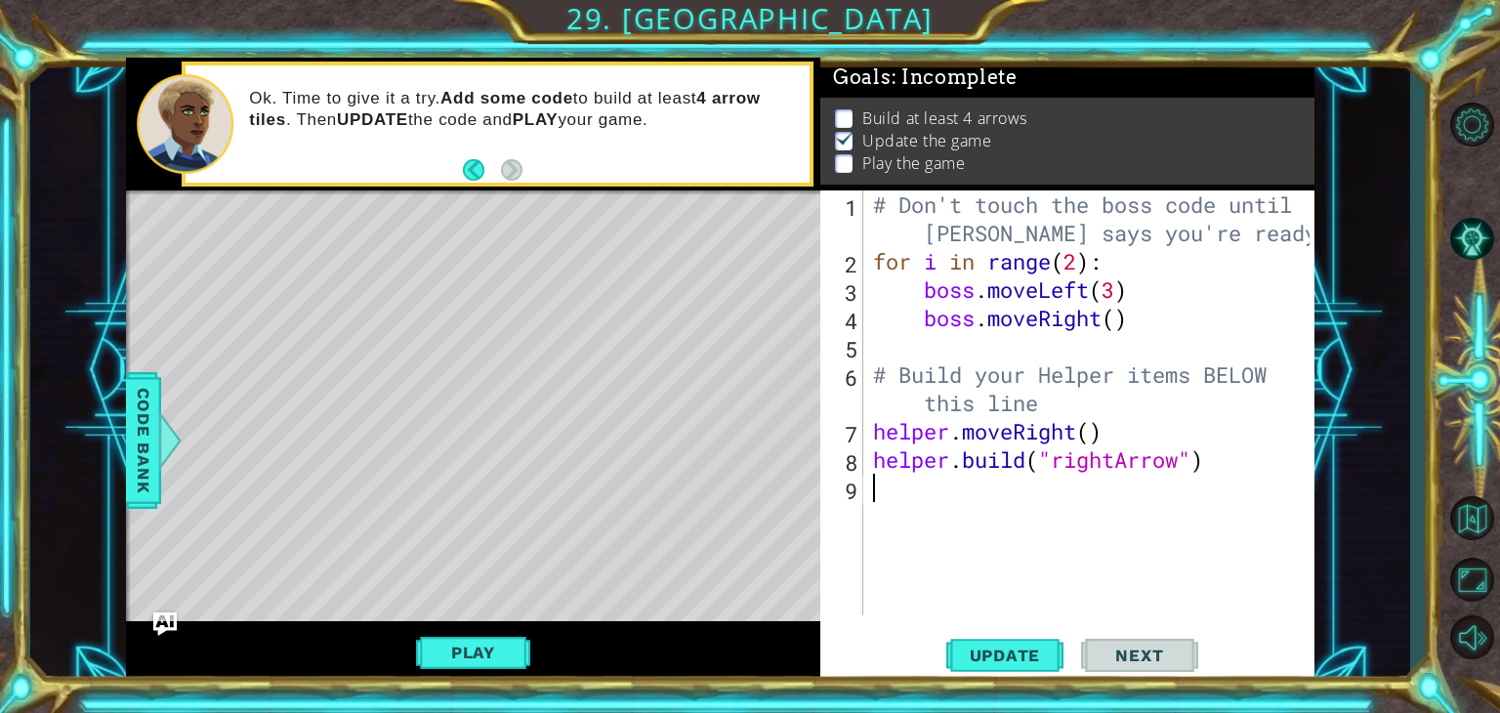
drag, startPoint x: 968, startPoint y: 652, endPoint x: 840, endPoint y: 572, distance: 150.9
click at [932, 595] on div "1 2 3 4 5 6 7 8 9 # Don't touch the boss code until [PERSON_NAME] says you're r…" at bounding box center [1067, 436] width 494 height 493
click at [963, 663] on span "Update" at bounding box center [1005, 656] width 110 height 20
click at [983, 657] on span "Update" at bounding box center [1005, 656] width 110 height 20
click at [961, 481] on div "# Don't touch the boss code until [PERSON_NAME] says you're ready! for i in ran…" at bounding box center [1094, 445] width 450 height 510
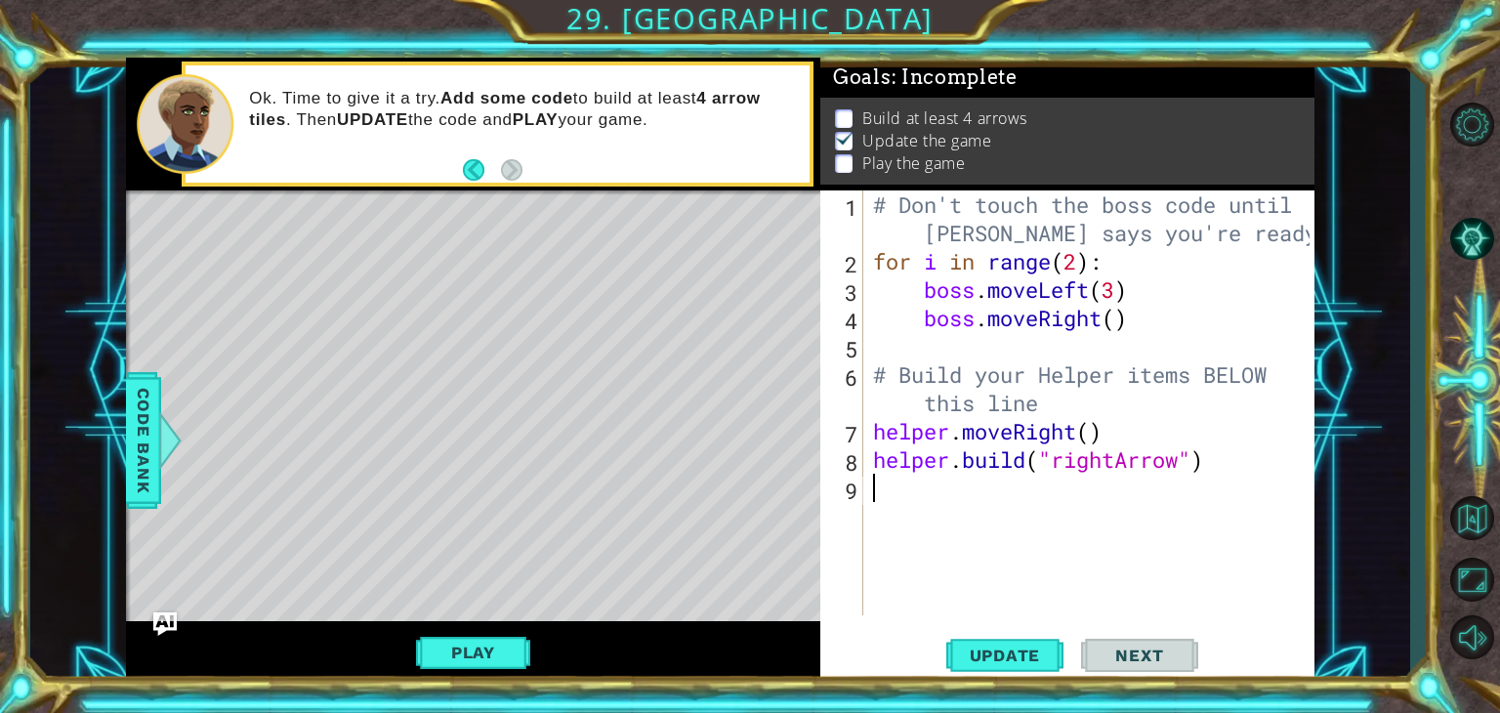
type textarea "h"
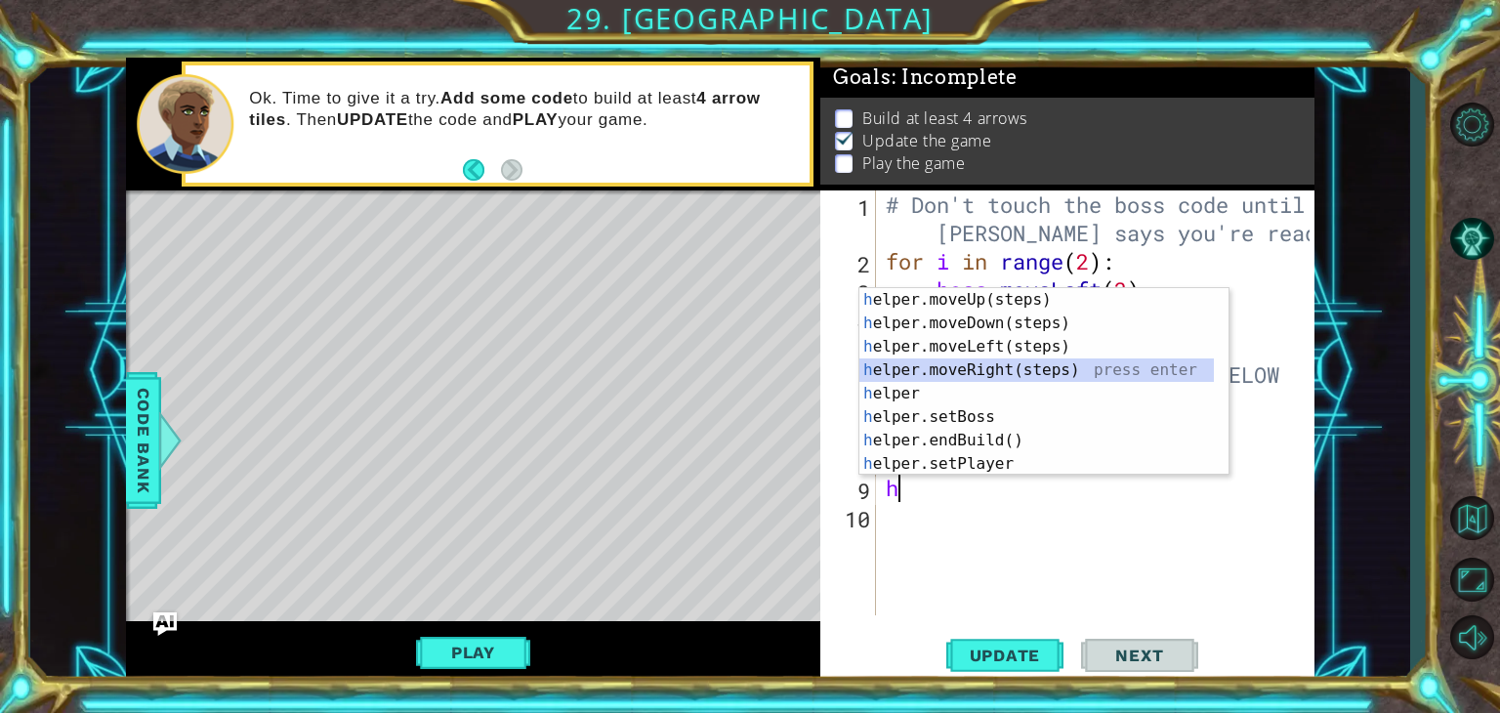
click at [976, 364] on div "h elper.moveUp(steps) press enter h elper.moveDown(steps) press enter h elper.m…" at bounding box center [1036, 405] width 355 height 234
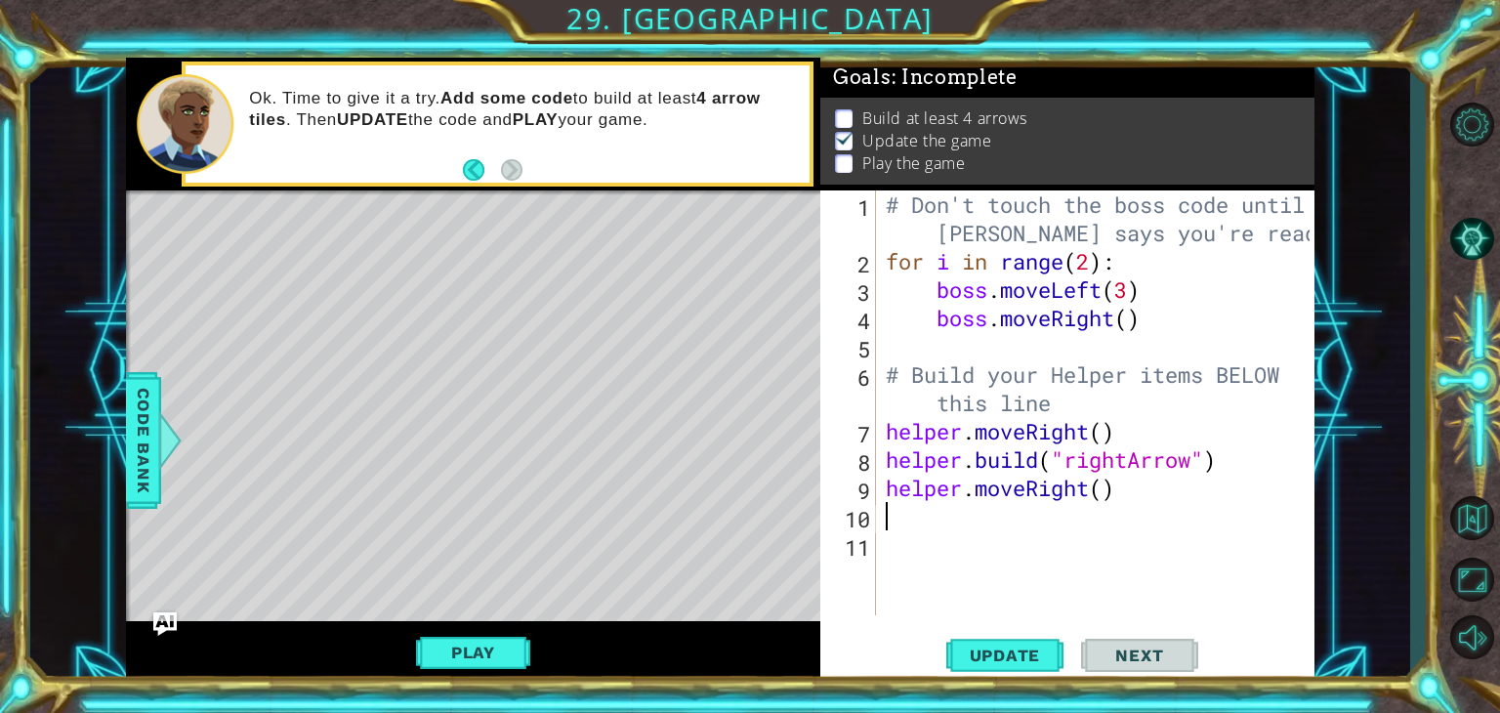
type textarea "h"
click at [1073, 404] on div "# Don't touch the boss code until [PERSON_NAME] says you're ready! for i in ran…" at bounding box center [1101, 445] width 439 height 510
click at [1111, 435] on div "# Don't touch the boss code until [PERSON_NAME] says you're ready! for i in ran…" at bounding box center [1101, 445] width 439 height 510
click at [1106, 435] on div "# Don't touch the boss code until [PERSON_NAME] says you're ready! for i in ran…" at bounding box center [1101, 445] width 439 height 510
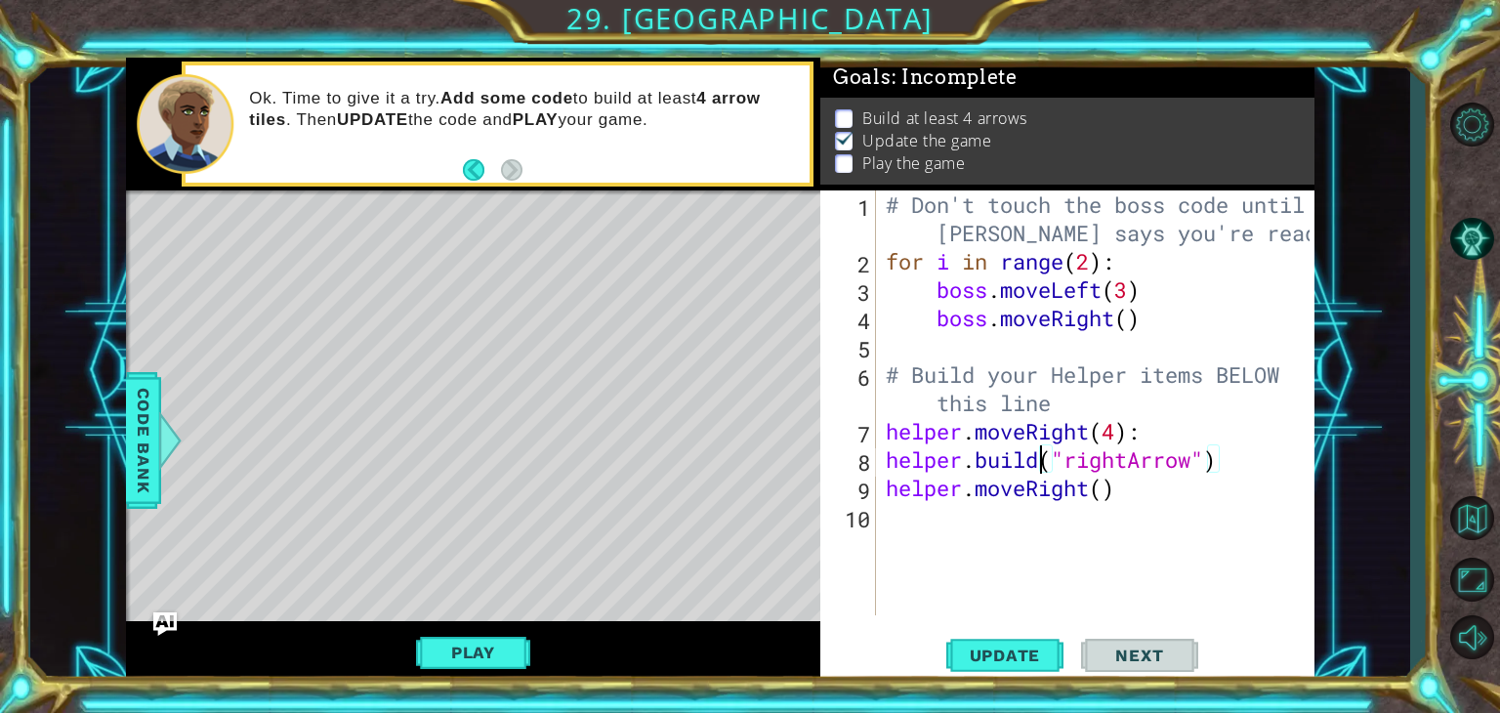
click at [1034, 466] on div "# Don't touch the boss code until [PERSON_NAME] says you're ready! for i in ran…" at bounding box center [1101, 445] width 439 height 510
type textarea "[DOMAIN_NAME]("rightArrow")"
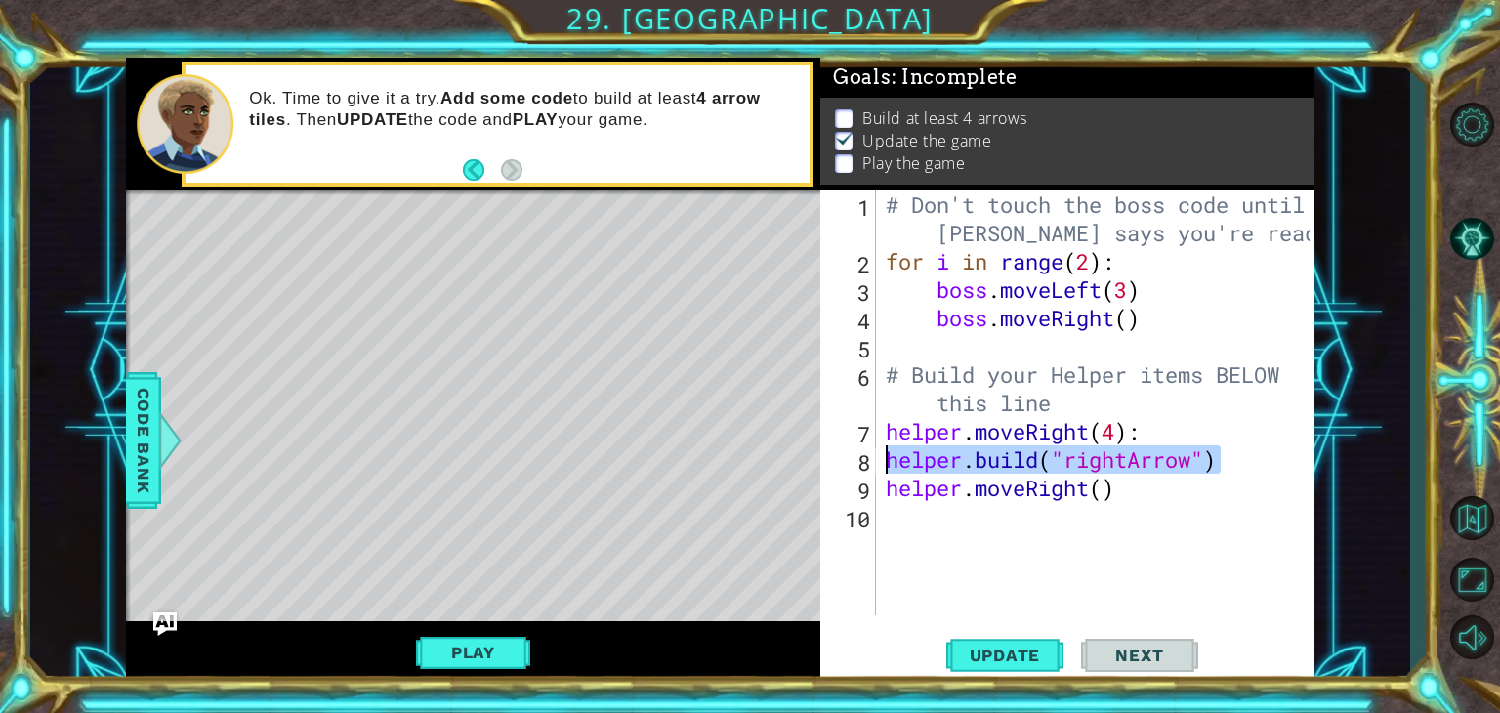
drag, startPoint x: 1263, startPoint y: 460, endPoint x: 856, endPoint y: 462, distance: 407.3
click at [856, 462] on div "[DOMAIN_NAME]("rightArrow") 1 2 3 4 5 6 7 8 9 10 # Don't touch the boss code un…" at bounding box center [1064, 402] width 489 height 425
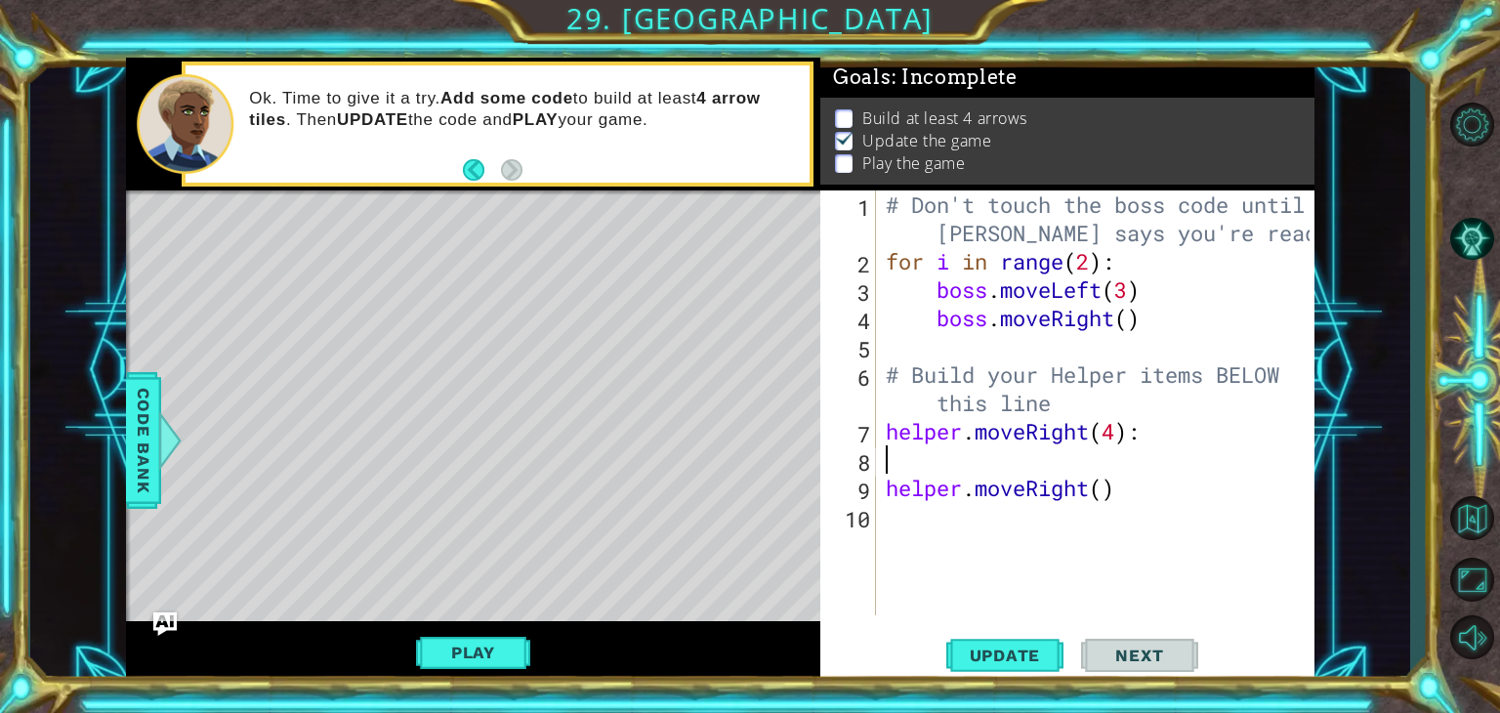
type textarea "j"
click at [890, 498] on div "# Don't touch the boss code until [PERSON_NAME] says you're ready! for i in ran…" at bounding box center [1101, 445] width 439 height 510
type textarea "helper.moveRight()"
click at [890, 491] on div "# Don't touch the boss code until [PERSON_NAME] says you're ready! for i in ran…" at bounding box center [1101, 445] width 439 height 510
paste textarea "[DOMAIN_NAME]("rightArrow")"
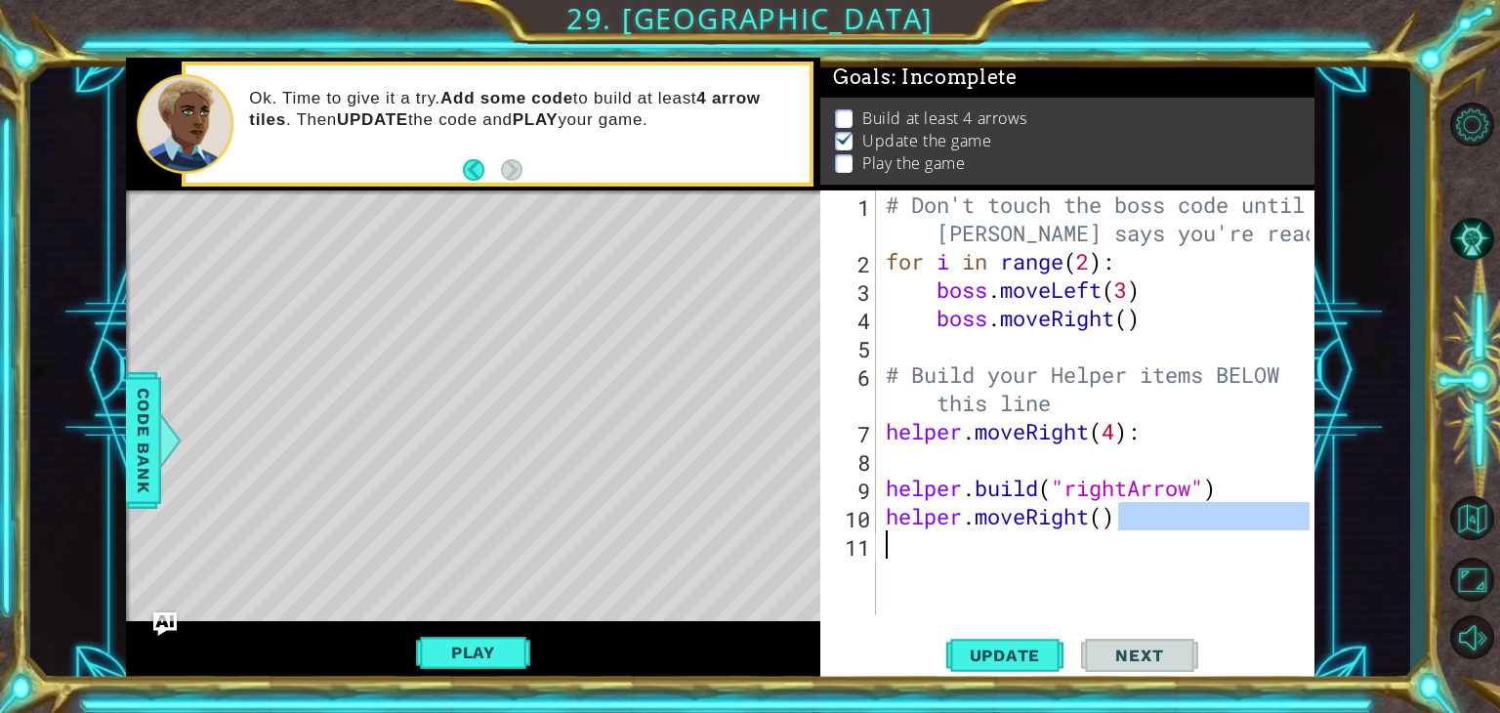
drag, startPoint x: 1137, startPoint y: 530, endPoint x: 887, endPoint y: 534, distance: 250.1
click at [887, 534] on div "# Don't touch the boss code until [PERSON_NAME] says you're ready! for i in ran…" at bounding box center [1101, 445] width 439 height 510
click at [1174, 506] on div "# Don't touch the boss code until [PERSON_NAME] says you're ready! for i in ran…" at bounding box center [1096, 402] width 428 height 425
type textarea "helper.moveRight()"
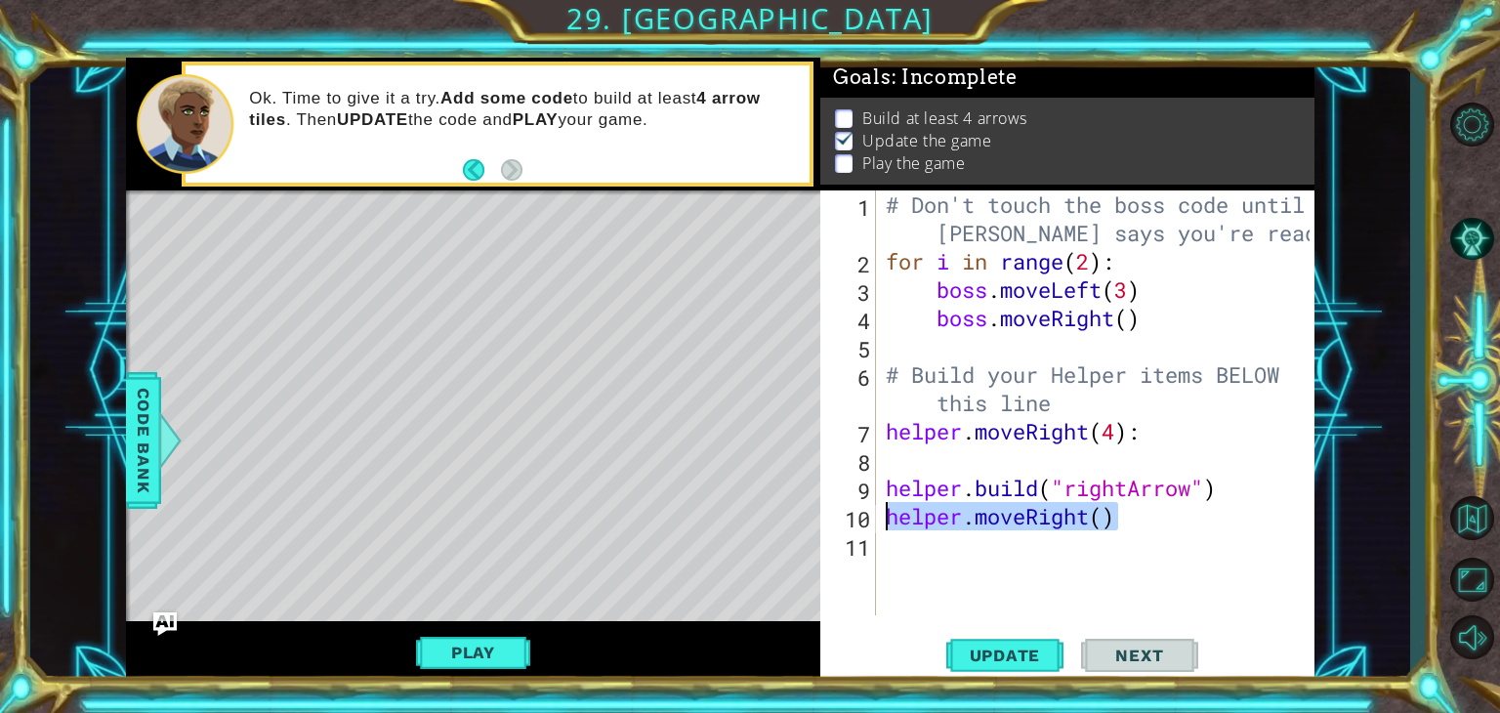
drag, startPoint x: 1174, startPoint y: 506, endPoint x: 875, endPoint y: 519, distance: 299.1
click at [875, 519] on div "helper.moveRight() 1 2 3 4 5 6 7 8 9 10 11 # Don't touch the boss code until [P…" at bounding box center [1064, 402] width 489 height 425
click at [908, 466] on div "# Don't touch the boss code until [PERSON_NAME] says you're ready! for i in ran…" at bounding box center [1101, 445] width 439 height 510
paste textarea "helper.moveRight()"
type textarea "helper.moveRight()"
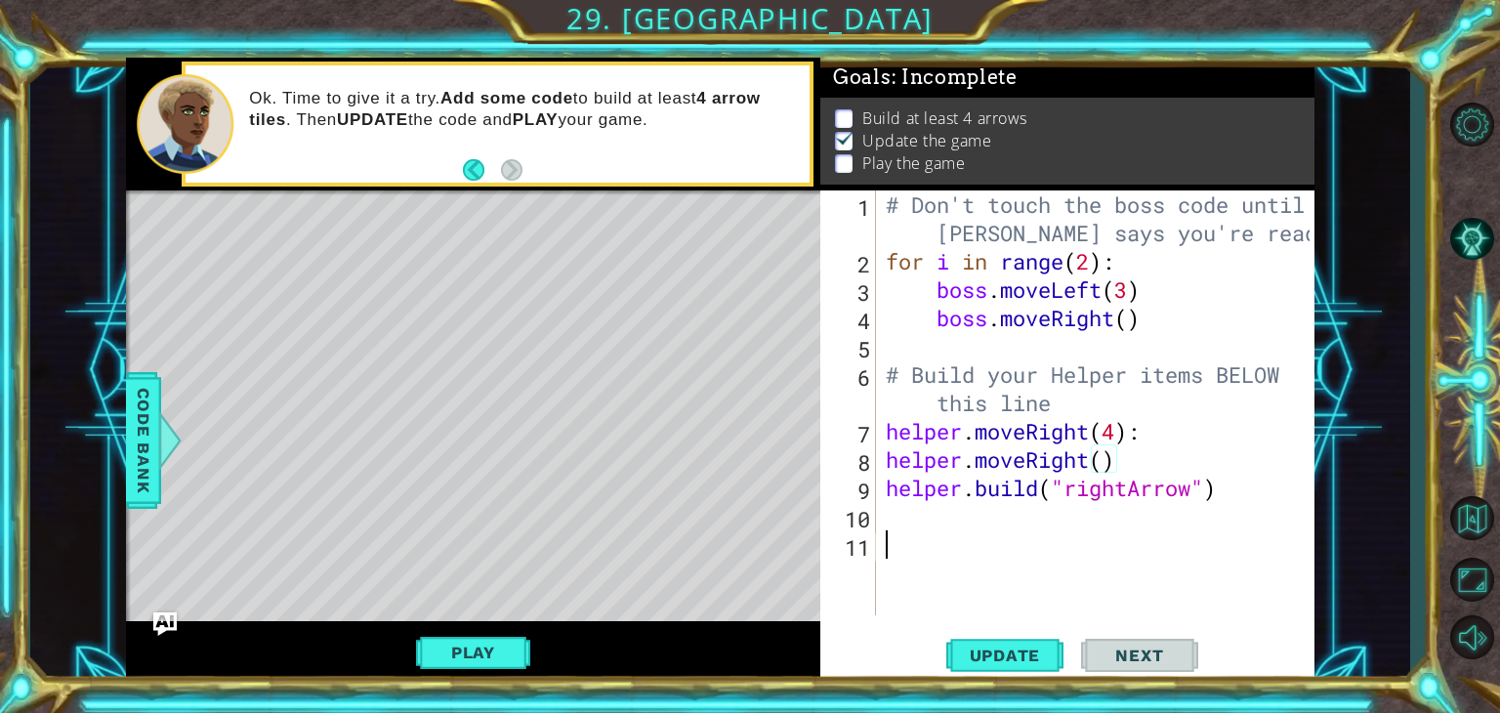
click at [906, 539] on div "# Don't touch the boss code until [PERSON_NAME] says you're ready! for i in ran…" at bounding box center [1101, 445] width 439 height 510
click at [969, 651] on span "Update" at bounding box center [1005, 656] width 110 height 20
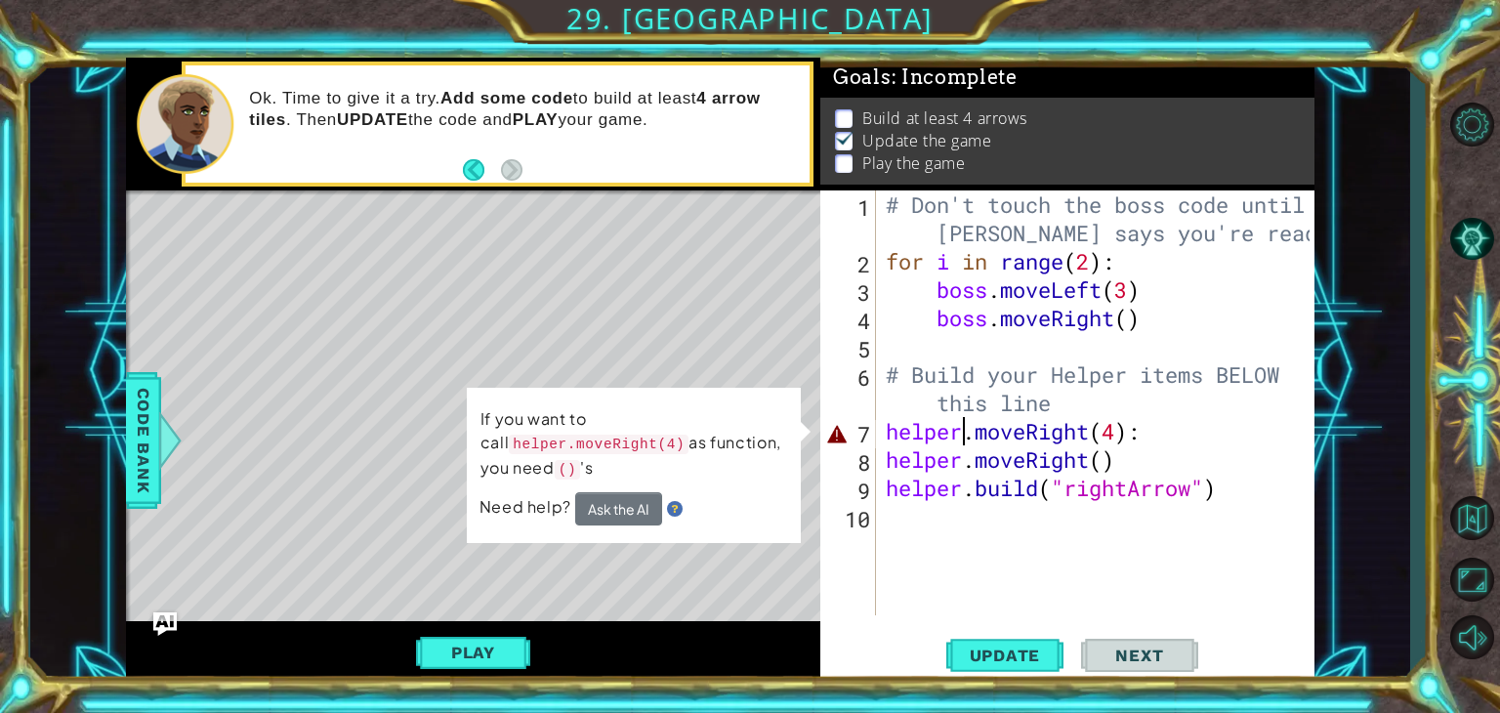
click at [961, 423] on div "# Don't touch the boss code until [PERSON_NAME] says you're ready! for i in ran…" at bounding box center [1101, 445] width 439 height 510
click at [955, 425] on div "# Don't touch the boss code until [PERSON_NAME] says you're ready! for i in ran…" at bounding box center [1101, 445] width 439 height 510
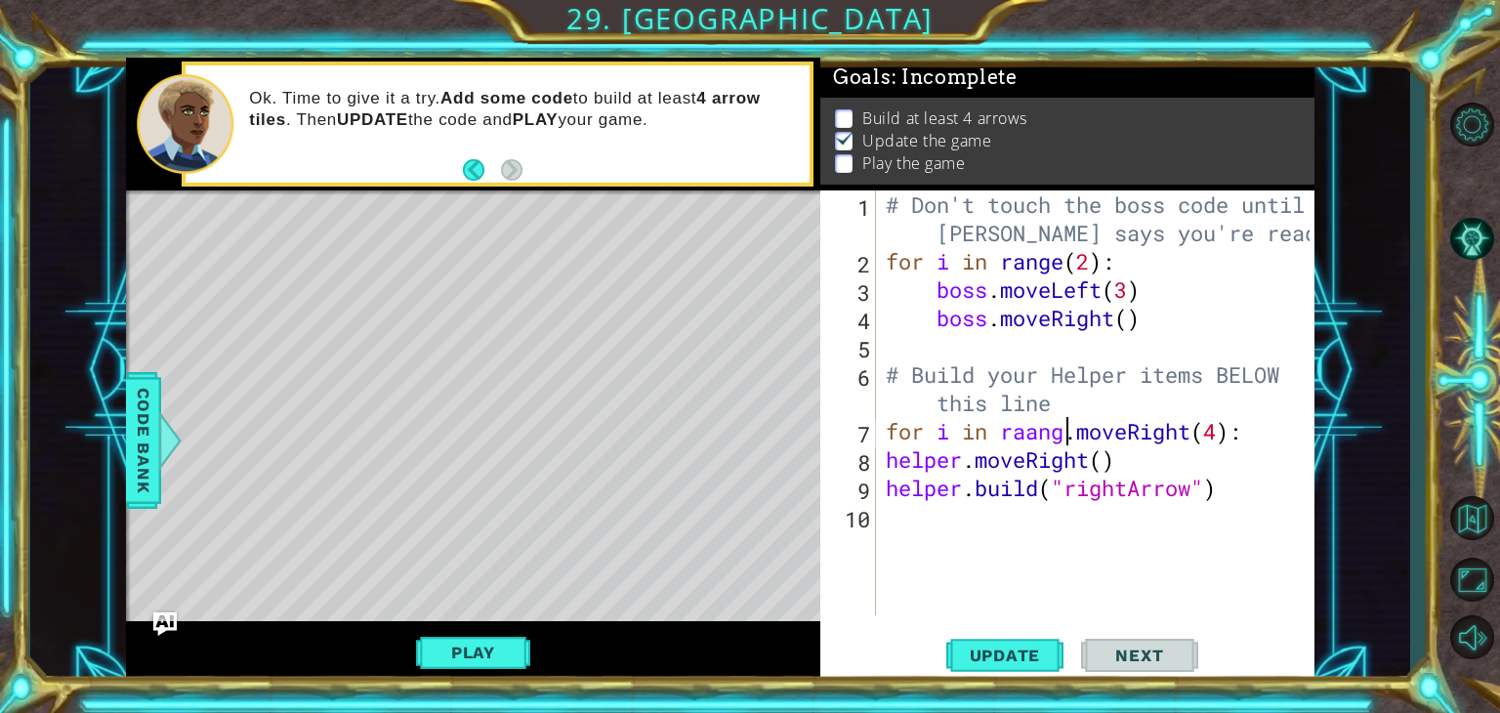
scroll to position [0, 8]
click at [457, 645] on button "Play" at bounding box center [473, 652] width 114 height 37
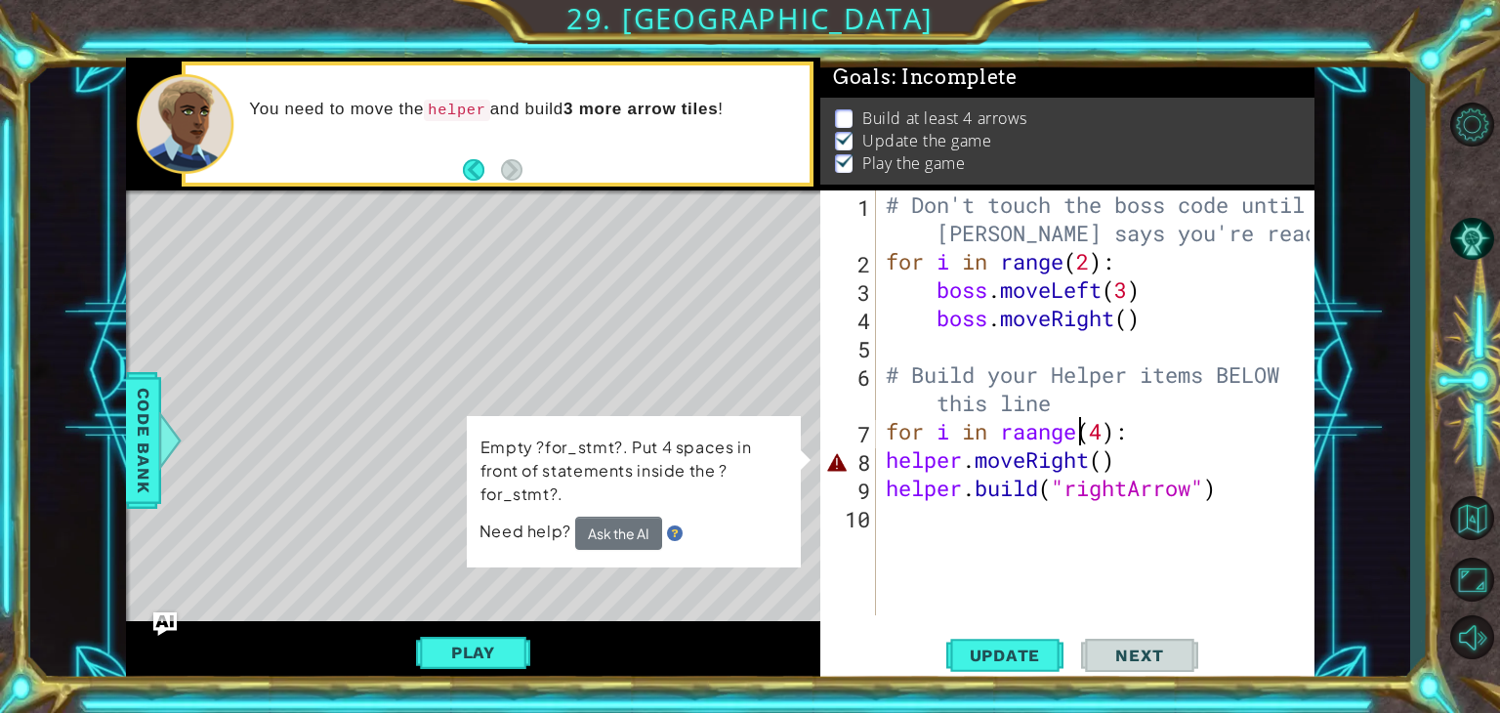
click at [888, 452] on div "# Don't touch the boss code until [PERSON_NAME] says you're ready! for i in ran…" at bounding box center [1101, 445] width 439 height 510
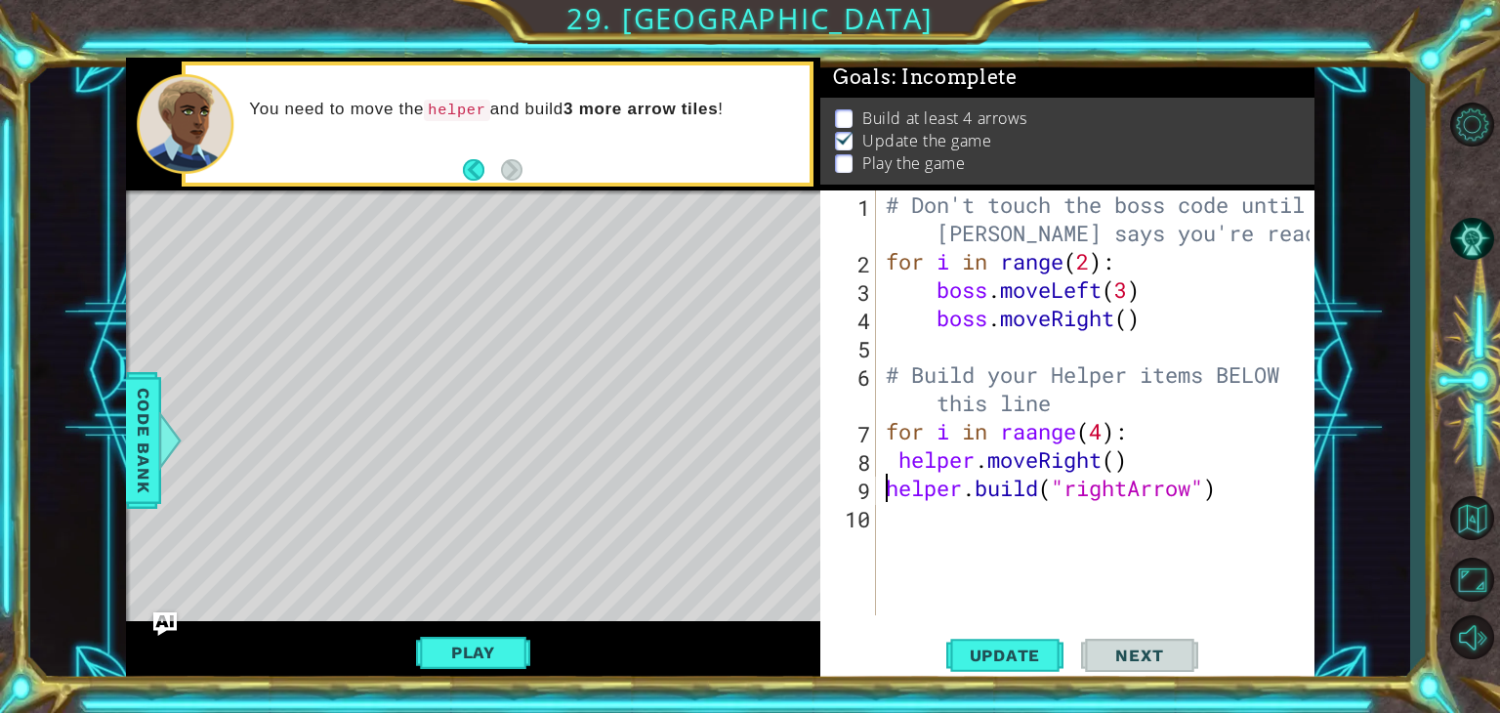
click at [882, 481] on div "# Don't touch the boss code until [PERSON_NAME] says you're ready! for i in ran…" at bounding box center [1101, 445] width 439 height 510
click at [478, 672] on div "Play" at bounding box center [473, 652] width 694 height 63
click at [492, 657] on button "Play" at bounding box center [473, 652] width 114 height 37
click at [445, 651] on button "Play" at bounding box center [473, 652] width 114 height 37
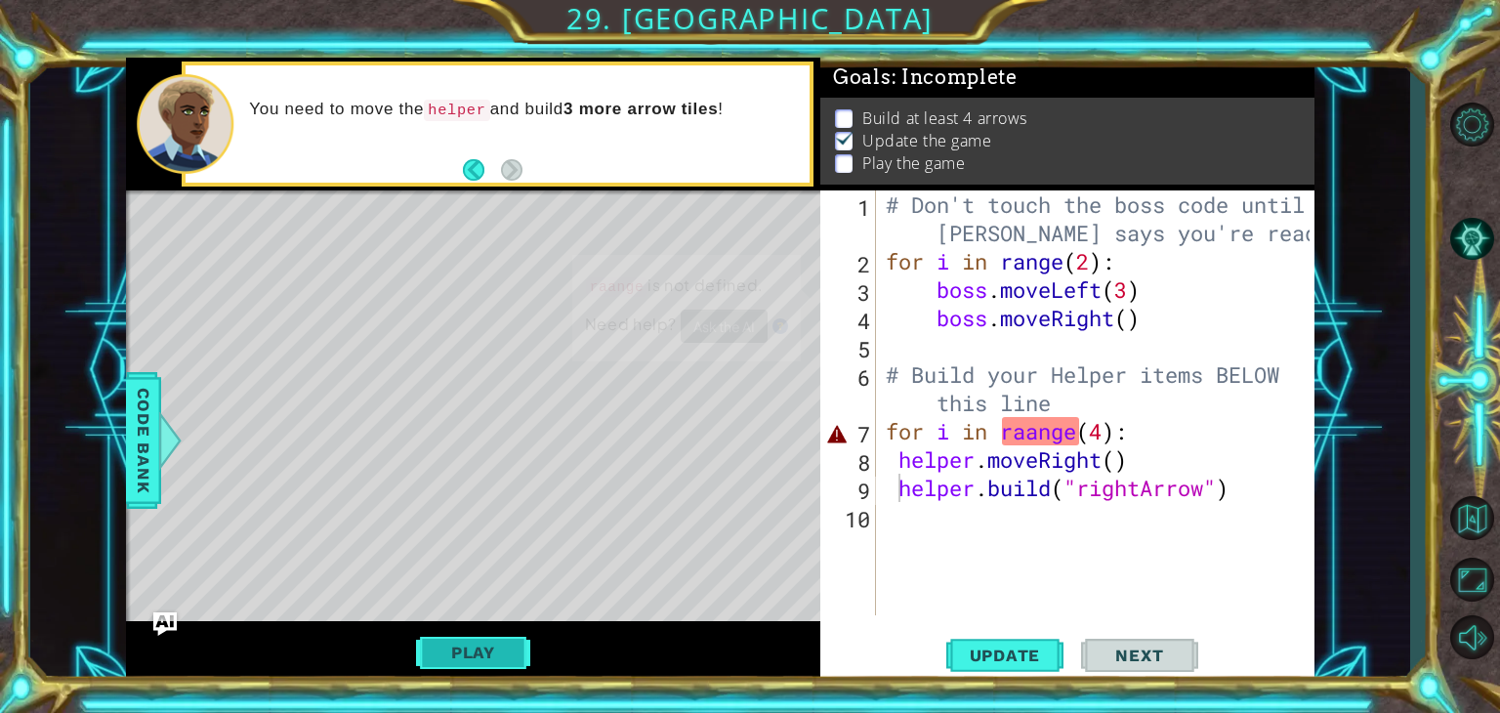
scroll to position [0, 0]
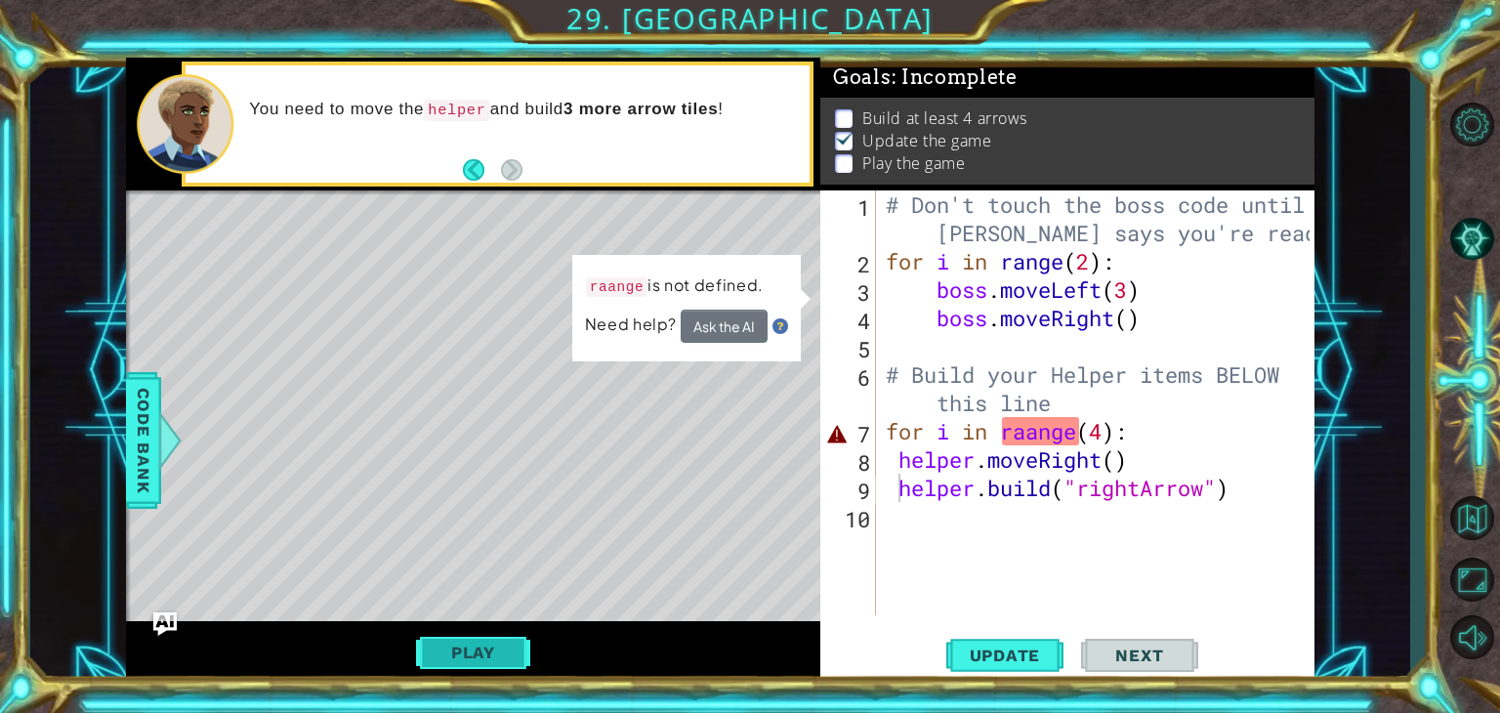
click at [445, 651] on button "Play" at bounding box center [473, 652] width 114 height 37
click at [1032, 435] on div "# Don't touch the boss code until [PERSON_NAME] says you're ready! for i in ran…" at bounding box center [1101, 445] width 438 height 510
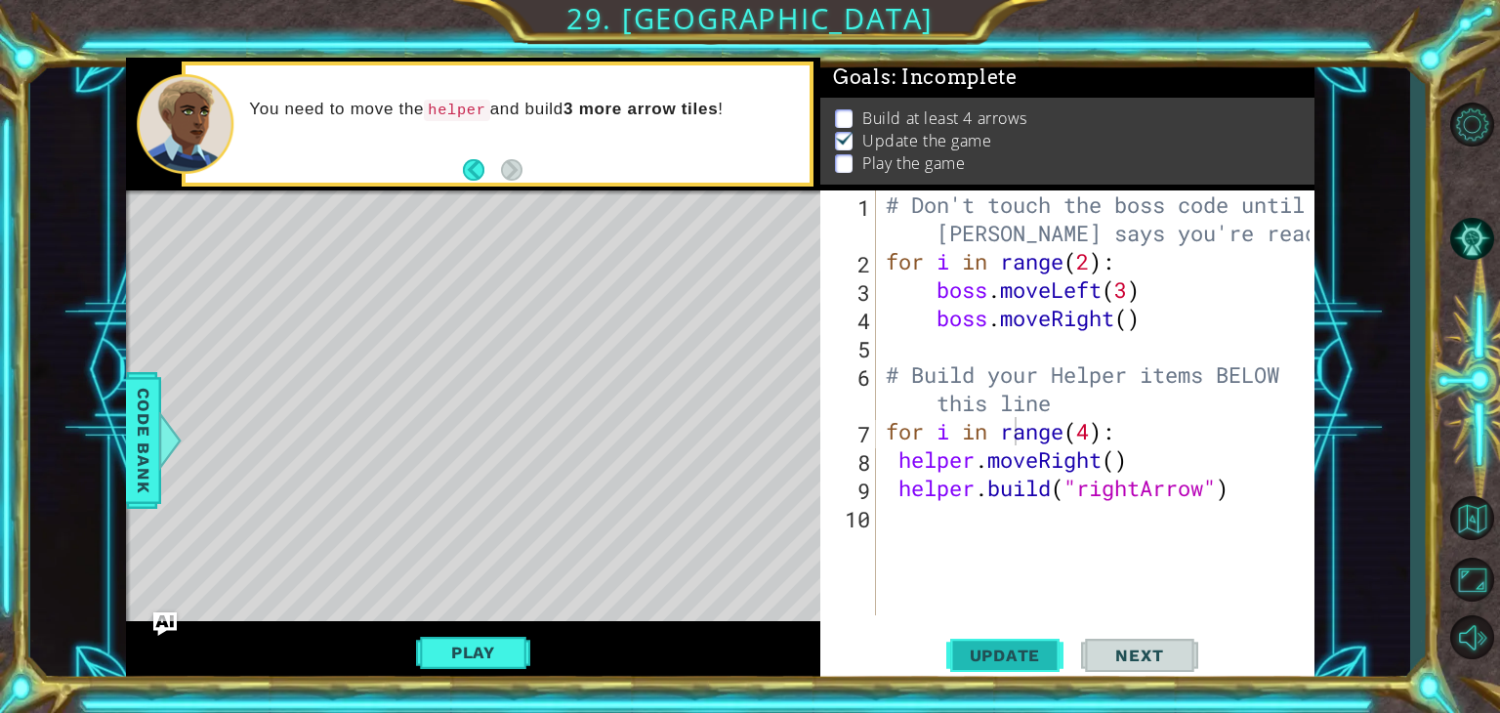
click at [1004, 646] on span "Update" at bounding box center [1005, 656] width 110 height 20
click at [1015, 648] on span "Update" at bounding box center [1005, 656] width 110 height 20
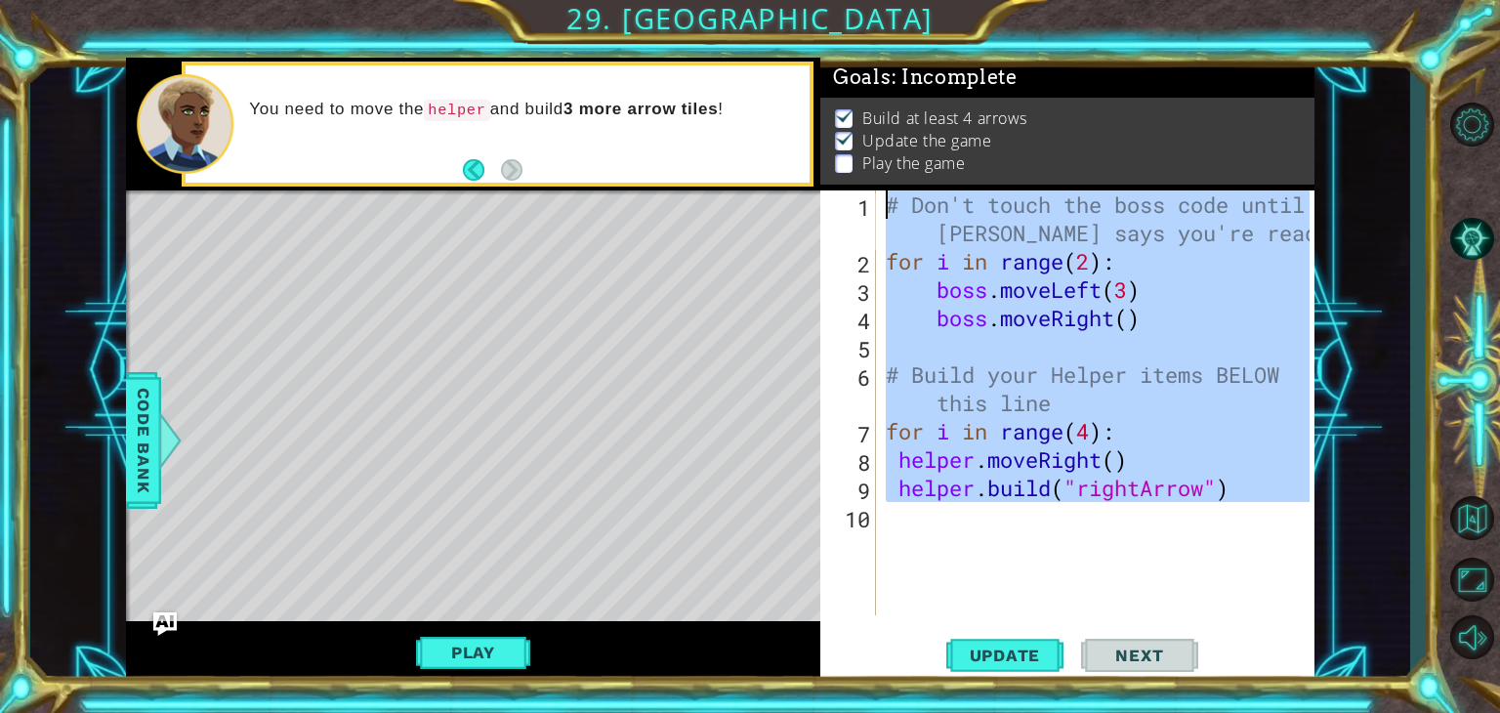
drag, startPoint x: 1250, startPoint y: 551, endPoint x: 865, endPoint y: 188, distance: 528.6
click at [865, 188] on div "Goals : Incomplete Build at least 4 arrows Update the game Play the game for i …" at bounding box center [1067, 371] width 494 height 627
drag, startPoint x: 888, startPoint y: 203, endPoint x: 1274, endPoint y: 573, distance: 534.6
click at [1274, 573] on div "# Don't touch the boss code until [PERSON_NAME] says you're ready! for i in ran…" at bounding box center [1101, 445] width 438 height 510
type textarea "[DOMAIN_NAME]("rightArrow")"
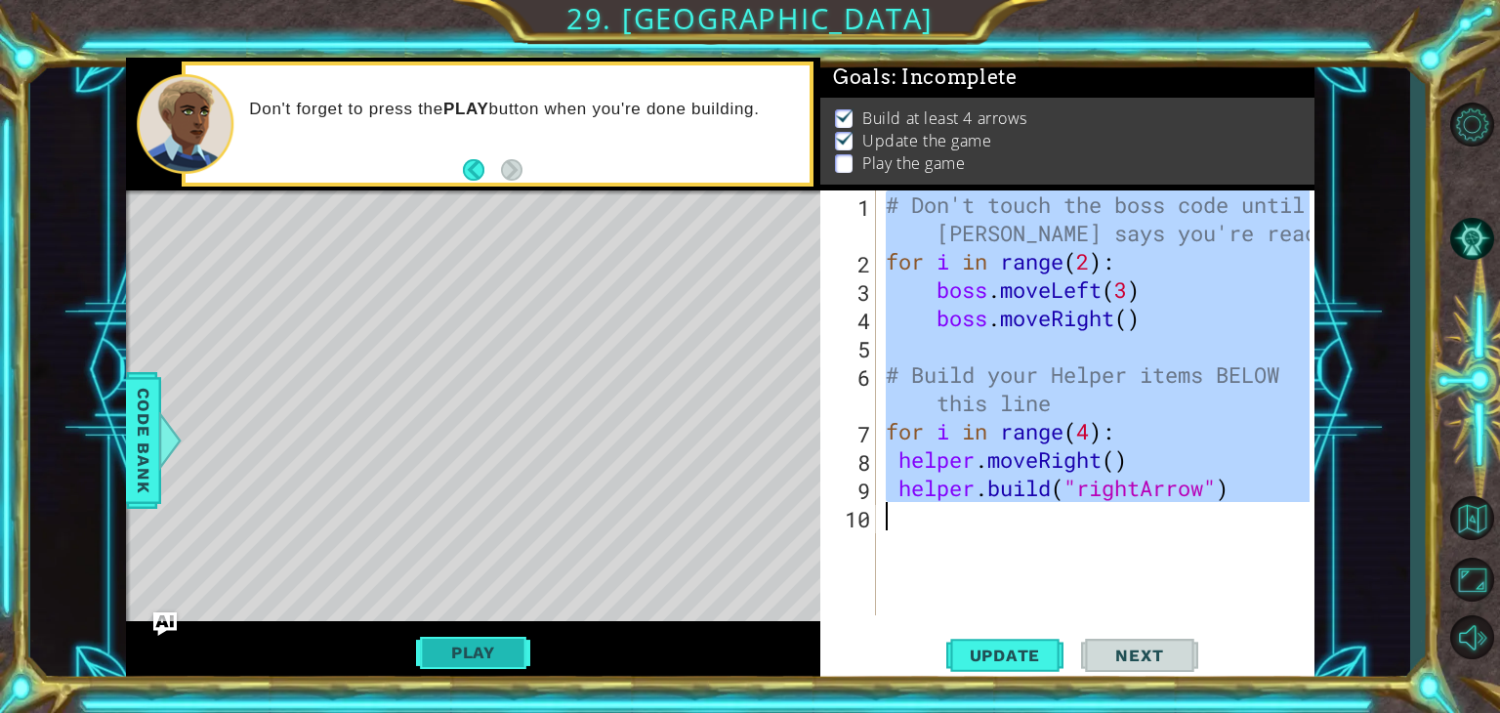
click at [453, 647] on button "Play" at bounding box center [473, 652] width 114 height 37
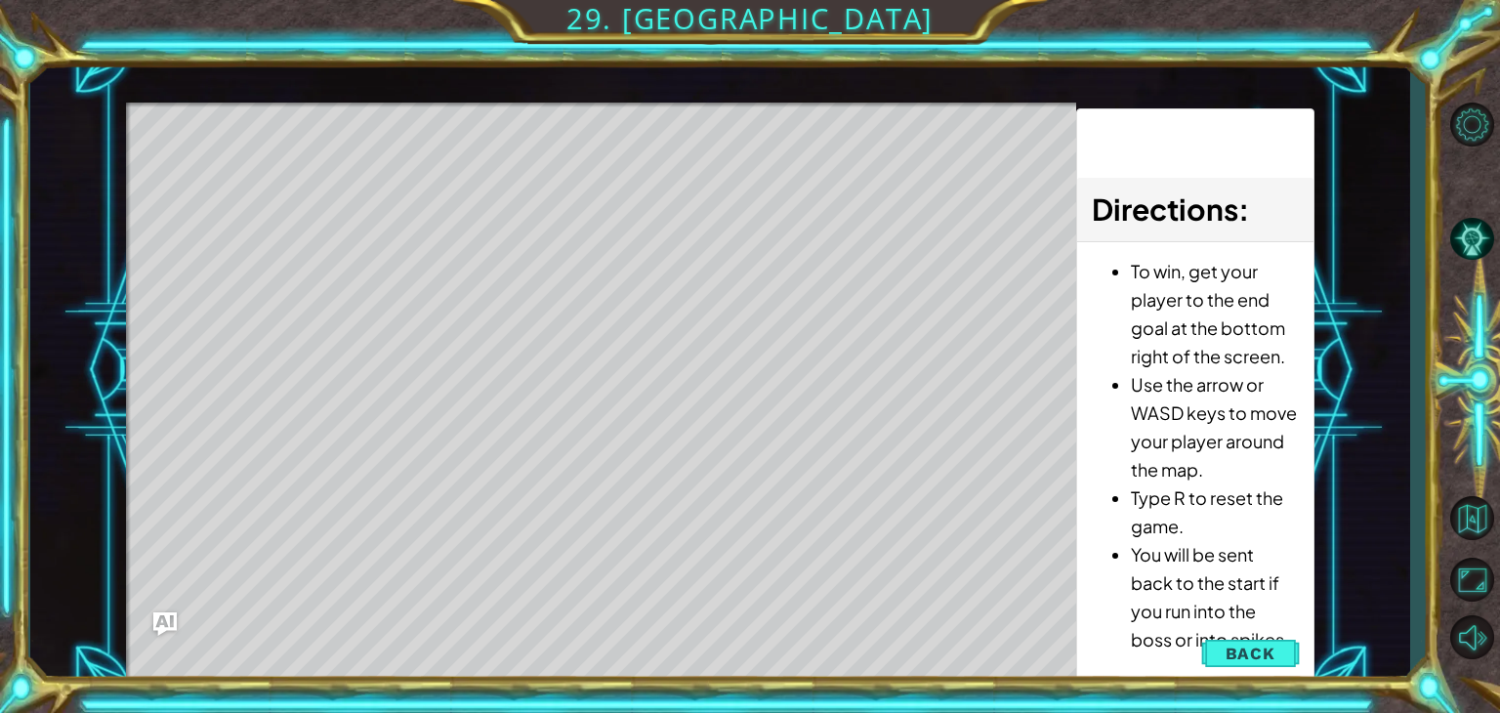
click at [296, 192] on div "Level Map" at bounding box center [577, 390] width 902 height 575
drag, startPoint x: 260, startPoint y: 186, endPoint x: 309, endPoint y: 302, distance: 126.1
click at [265, 187] on div "Level Map" at bounding box center [577, 390] width 902 height 575
drag, startPoint x: 406, startPoint y: 590, endPoint x: 385, endPoint y: 462, distance: 129.7
click at [385, 462] on div "Level Map" at bounding box center [577, 390] width 902 height 575
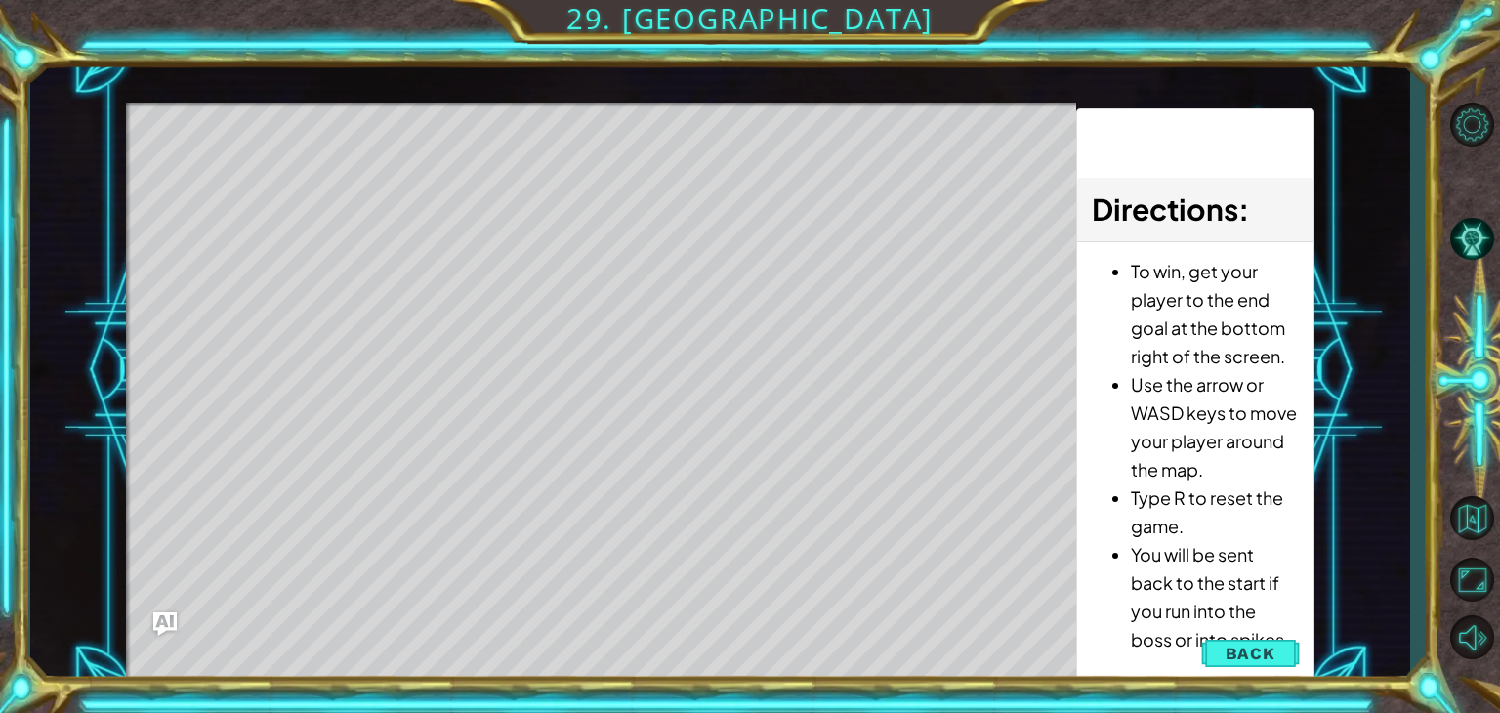
scroll to position [0, 0]
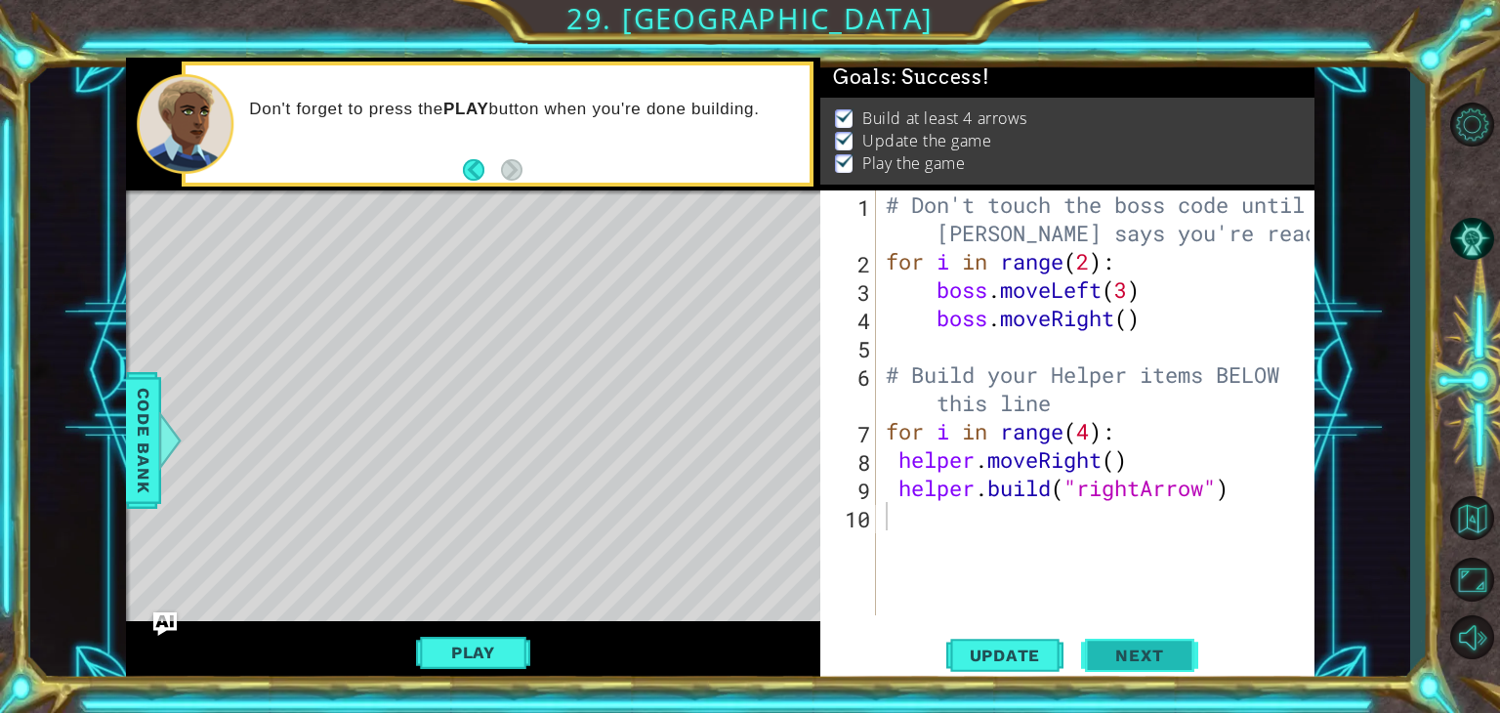
click at [1108, 657] on span "Next" at bounding box center [1139, 660] width 87 height 20
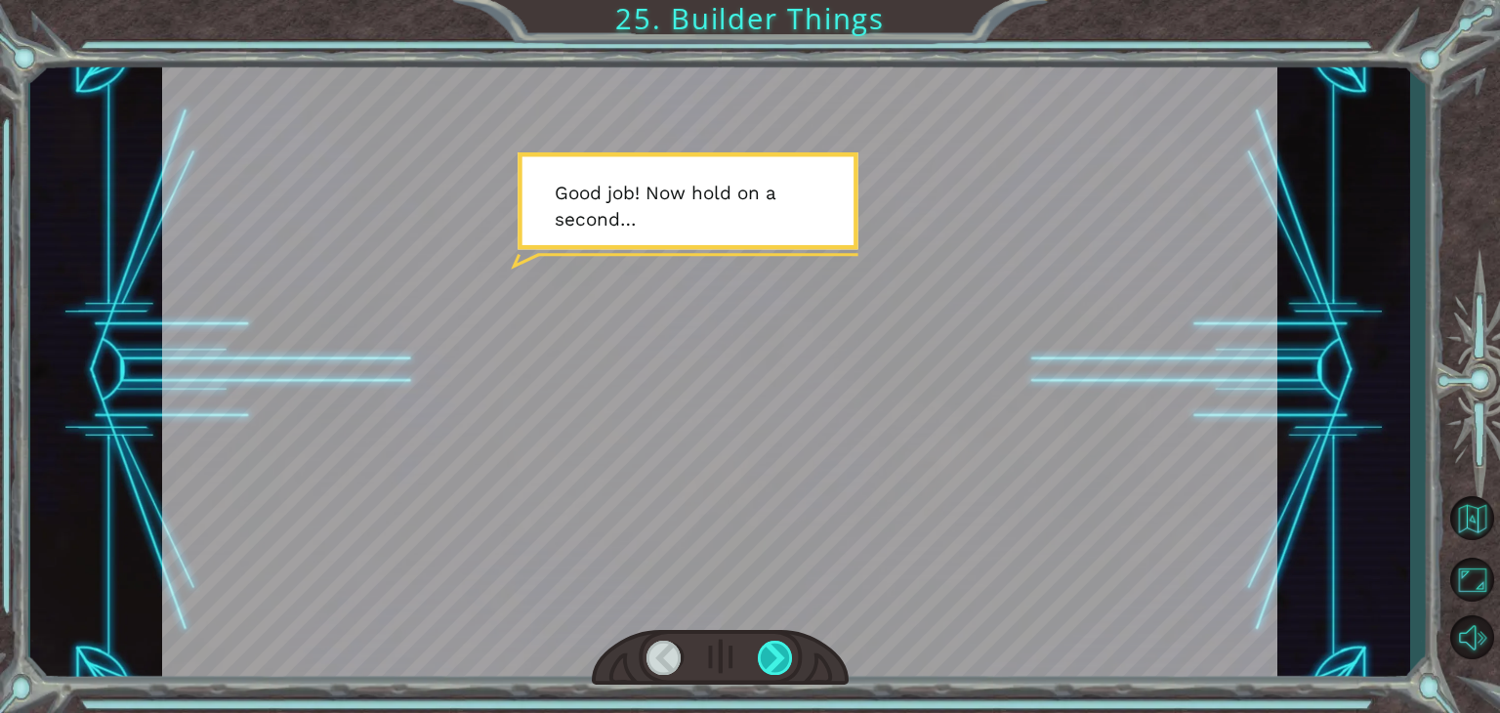
click at [772, 659] on div at bounding box center [775, 658] width 35 height 34
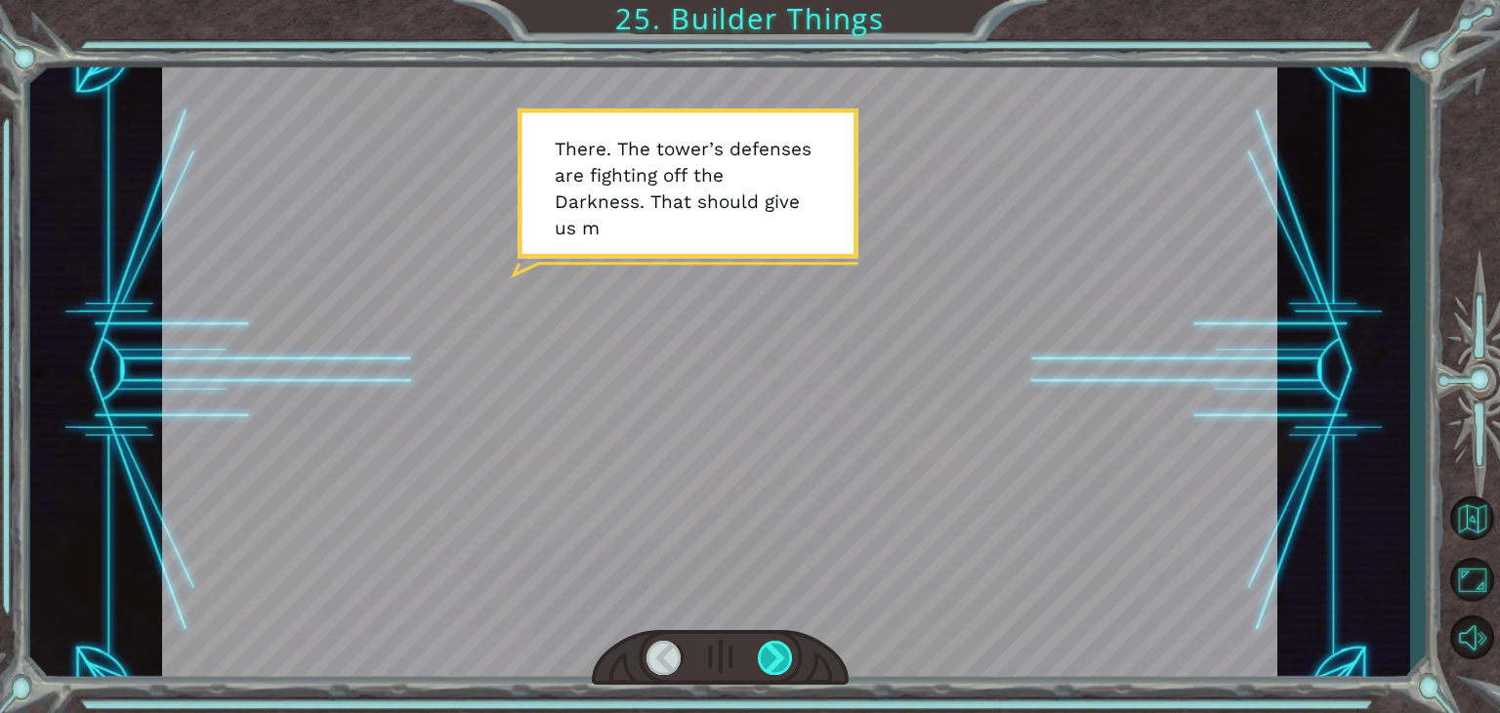
click at [772, 659] on div at bounding box center [775, 658] width 35 height 34
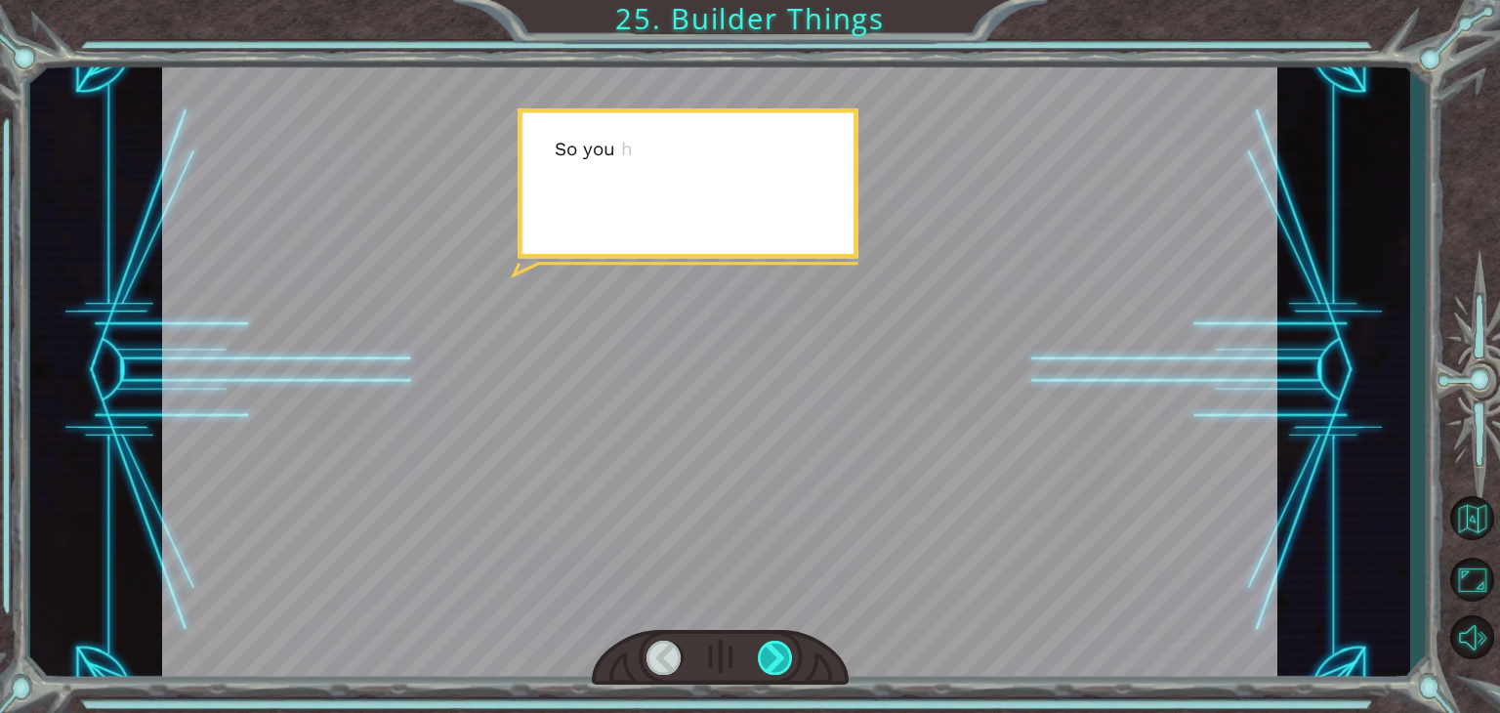
click at [772, 659] on div at bounding box center [775, 658] width 35 height 34
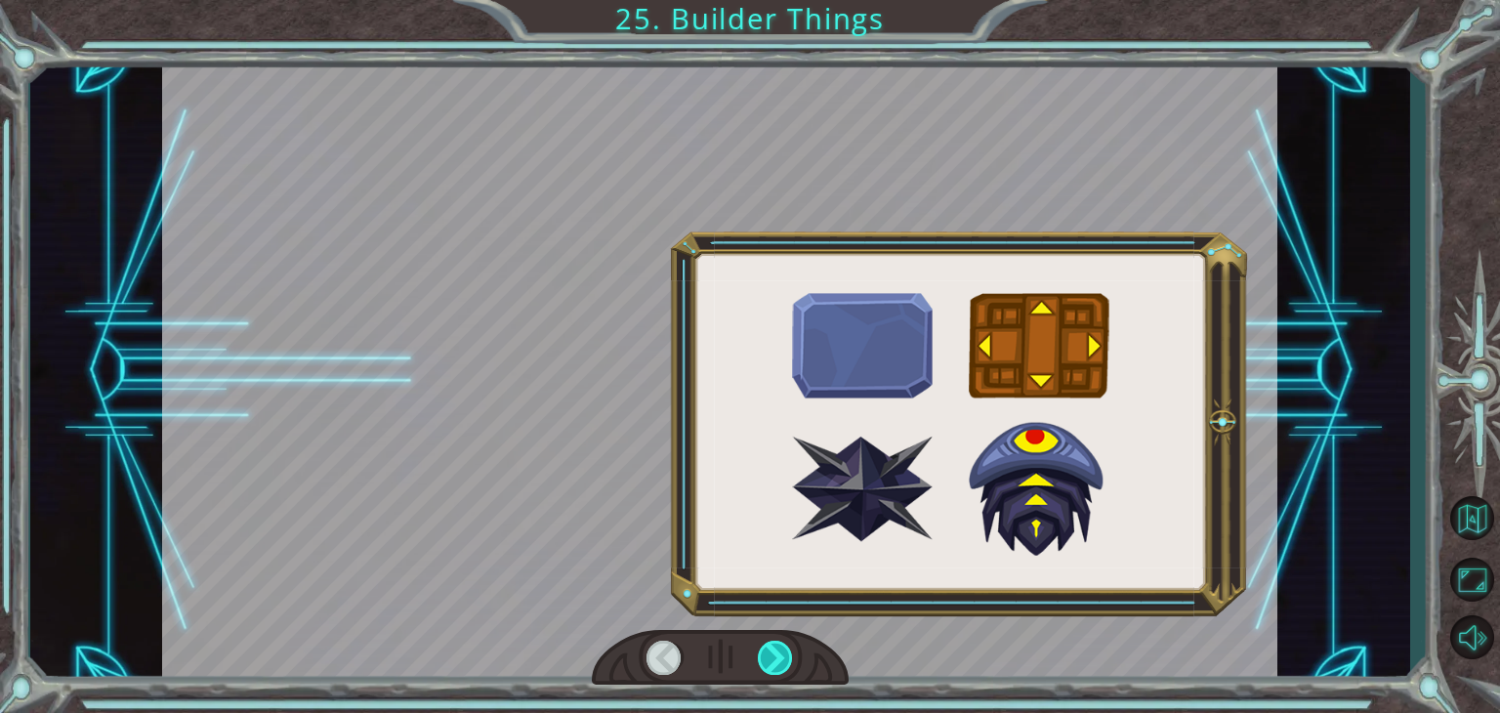
click at [772, 659] on div at bounding box center [775, 658] width 35 height 34
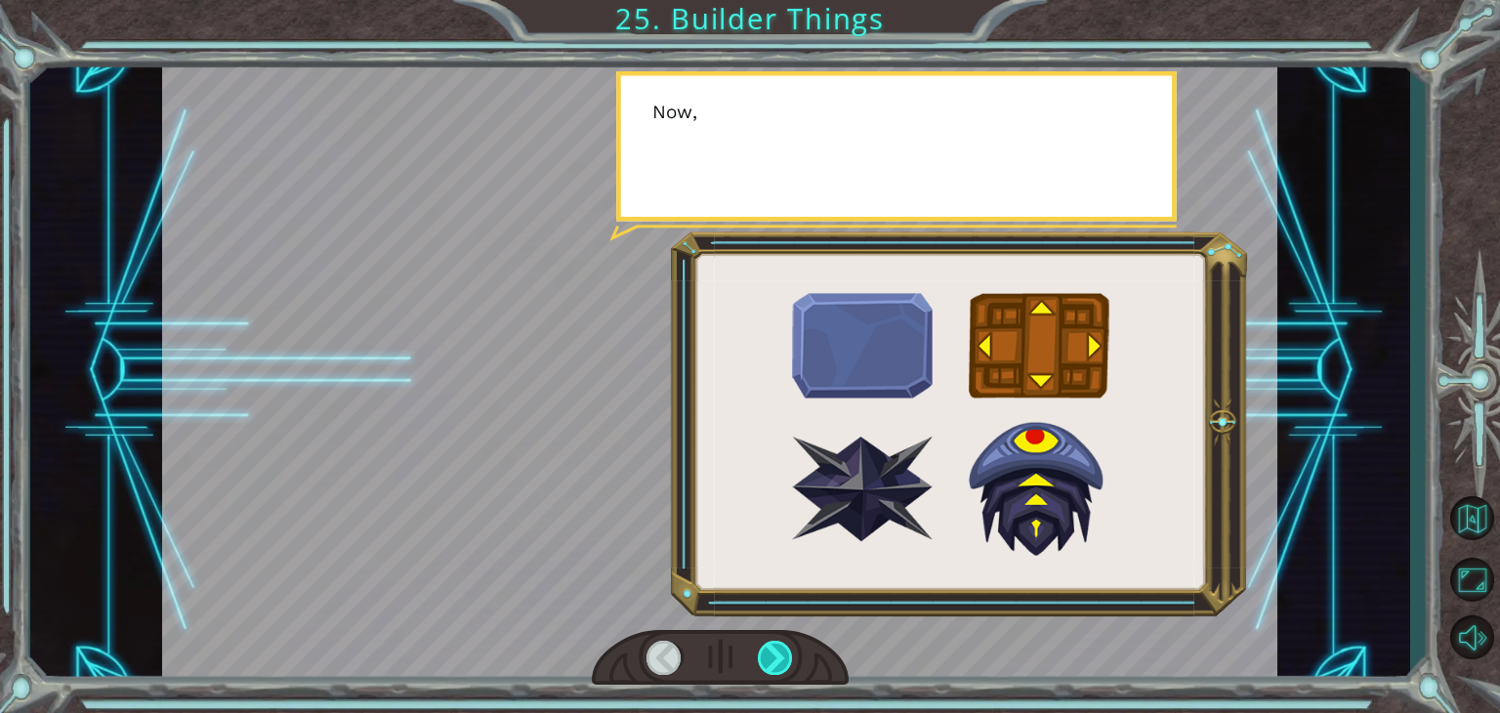
click at [772, 659] on div at bounding box center [775, 658] width 35 height 34
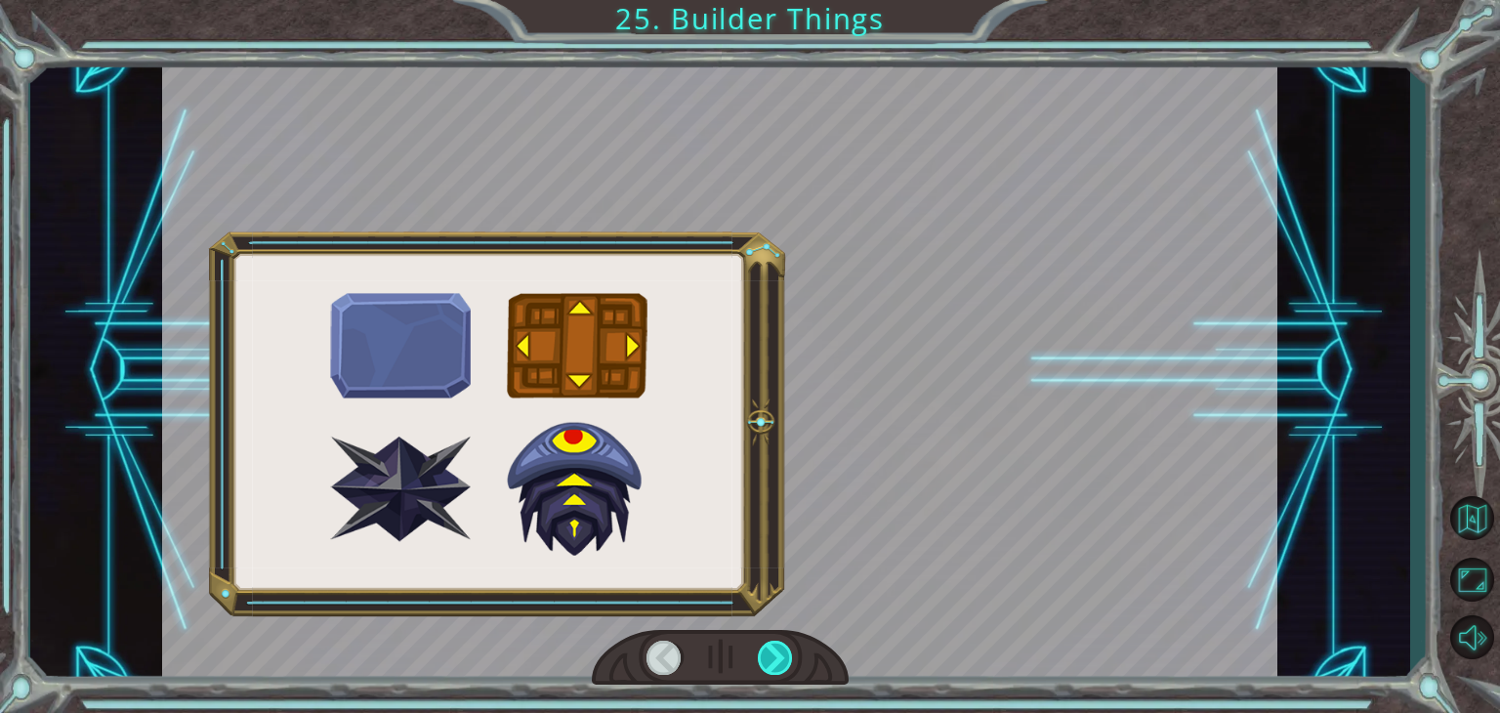
click at [772, 659] on div at bounding box center [775, 658] width 35 height 34
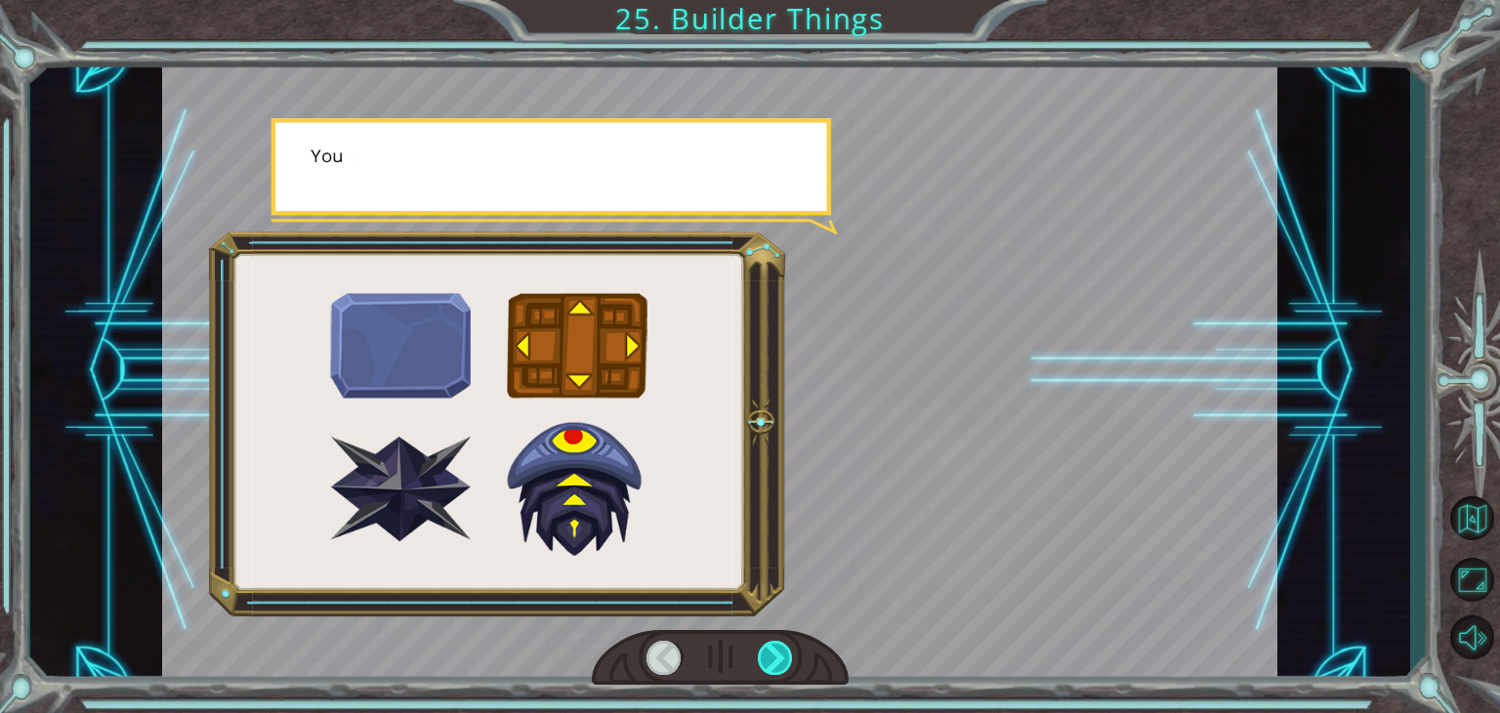
click at [772, 659] on div at bounding box center [775, 658] width 35 height 34
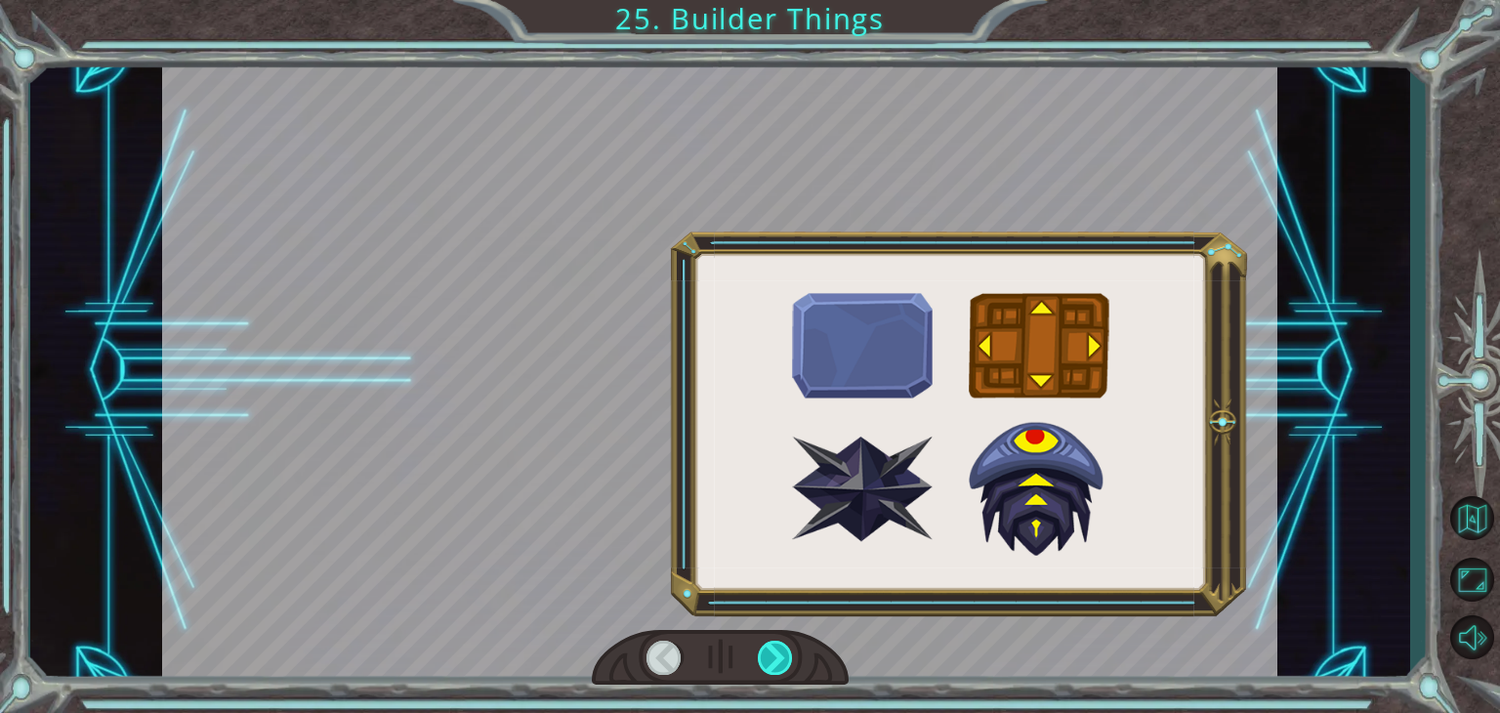
click at [772, 659] on div at bounding box center [775, 658] width 35 height 34
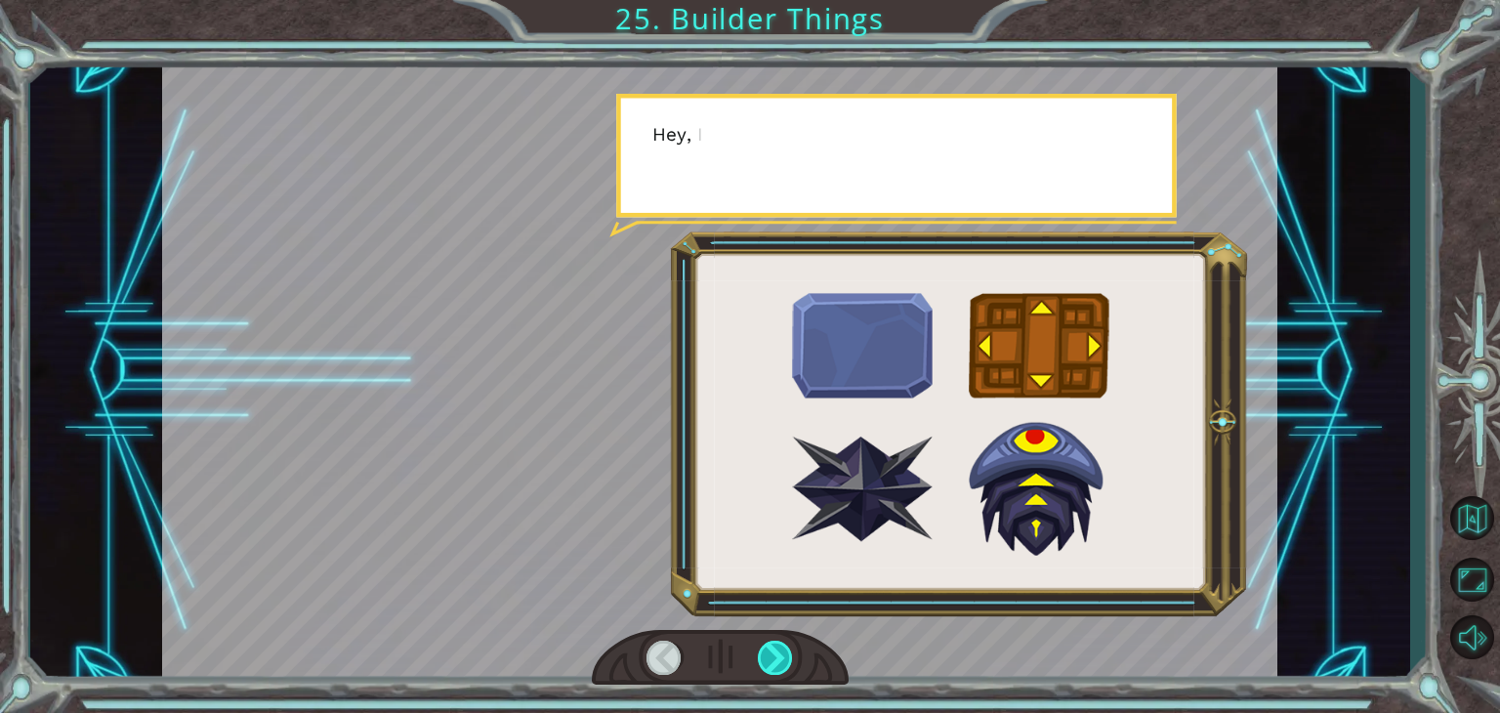
click at [772, 659] on div at bounding box center [775, 658] width 35 height 34
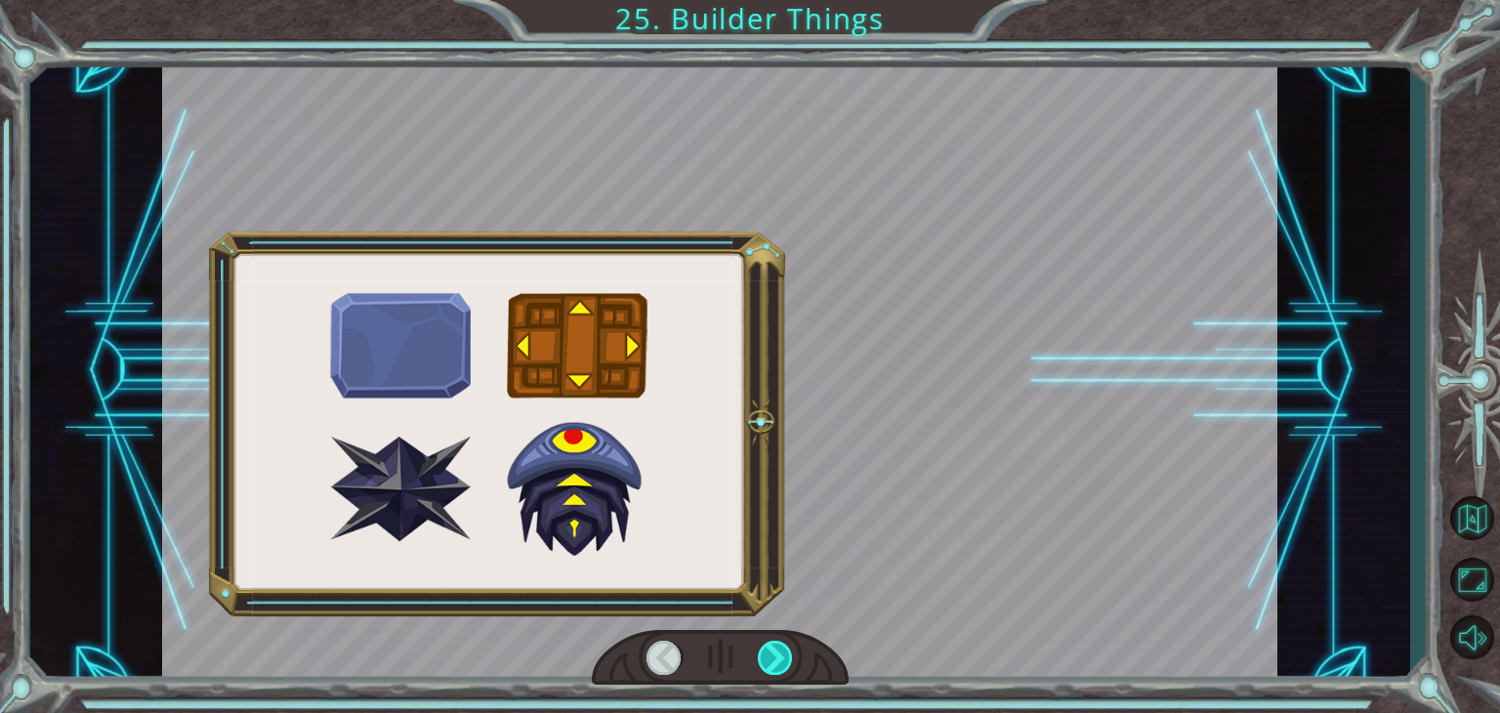
click at [772, 659] on div at bounding box center [775, 658] width 35 height 34
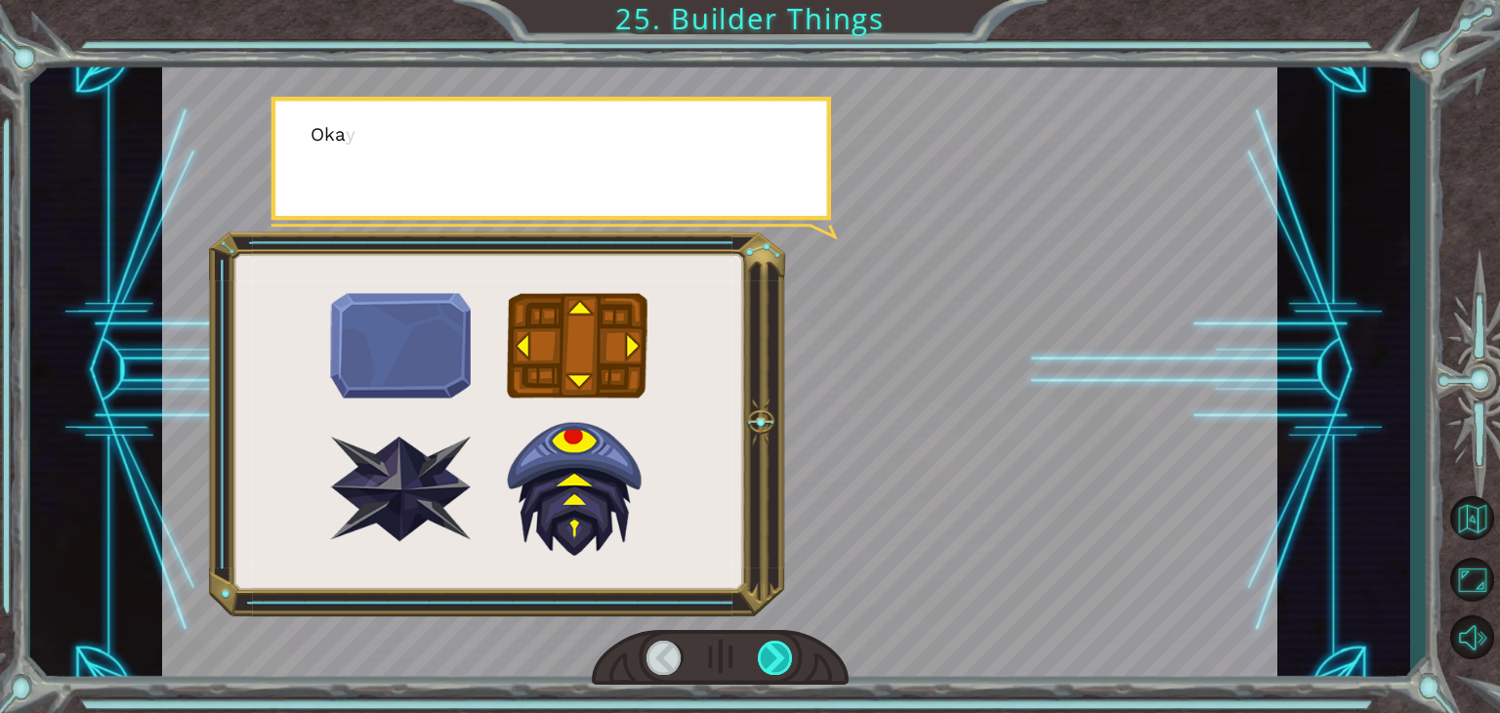
click at [772, 659] on div at bounding box center [775, 658] width 35 height 34
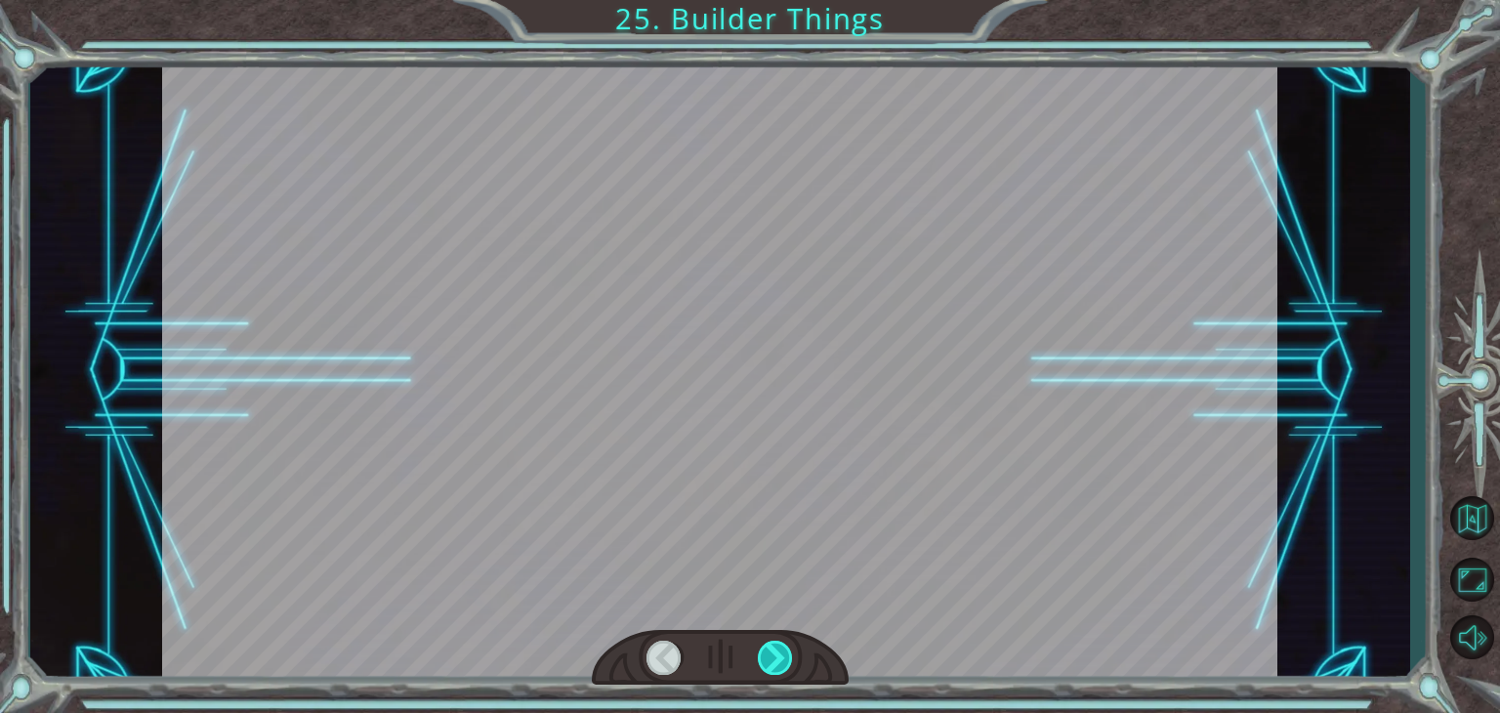
click at [772, 659] on div at bounding box center [775, 658] width 35 height 34
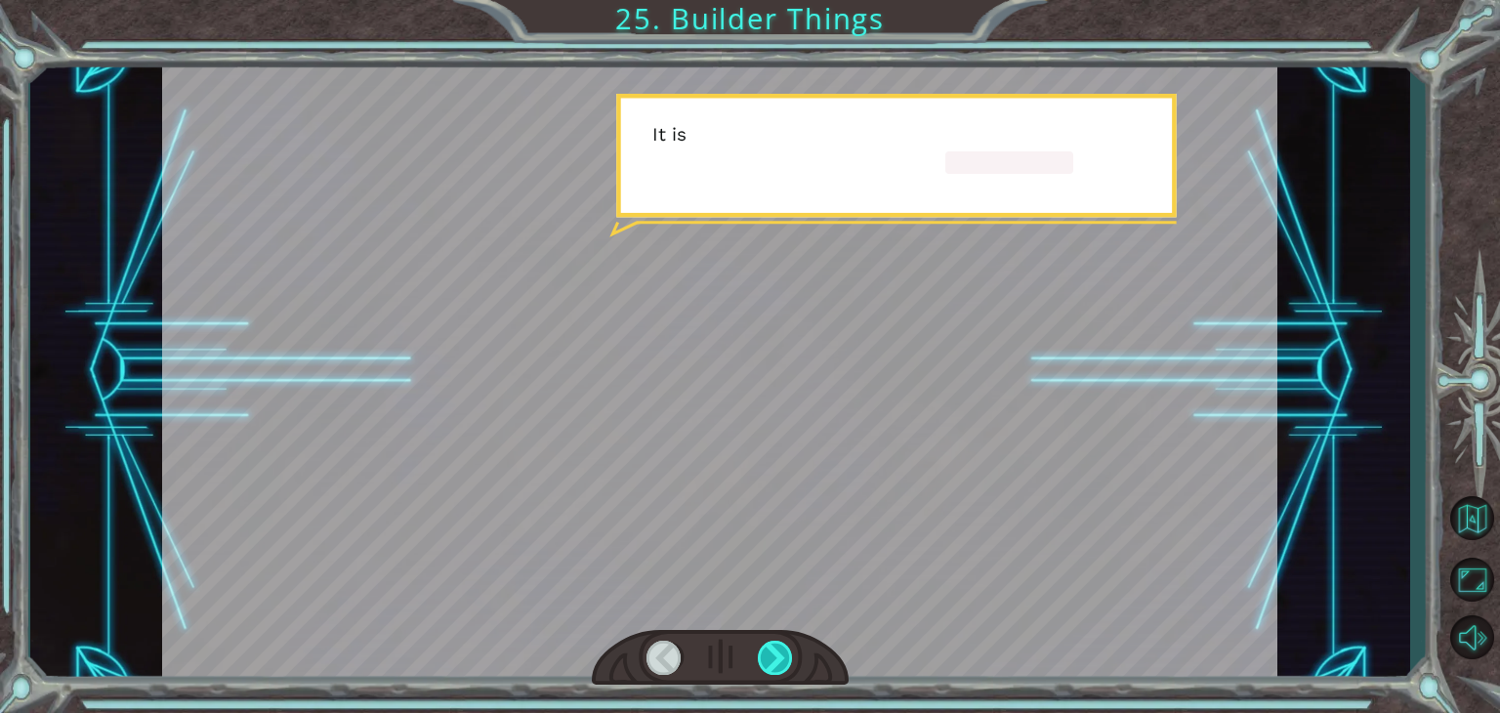
click at [772, 659] on div at bounding box center [775, 658] width 35 height 34
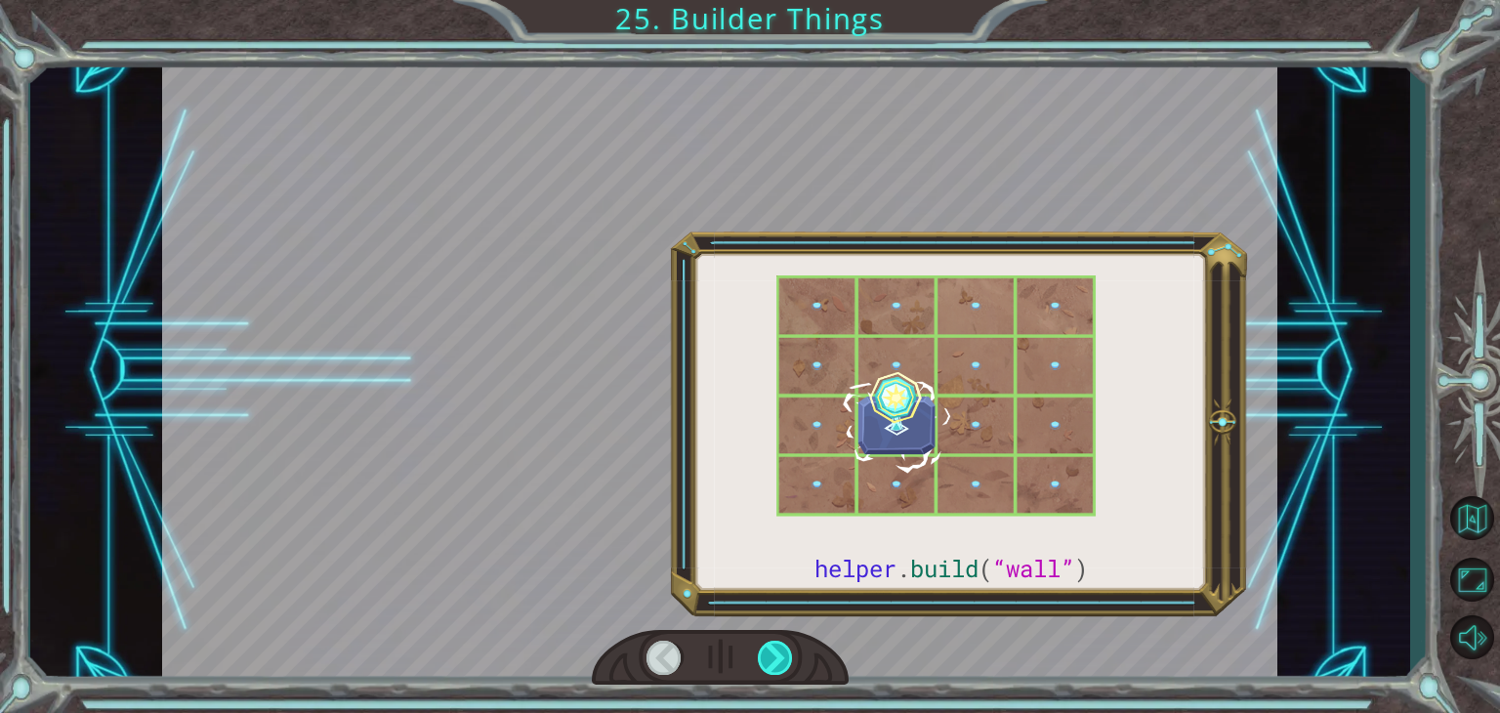
click at [772, 659] on div at bounding box center [775, 658] width 35 height 34
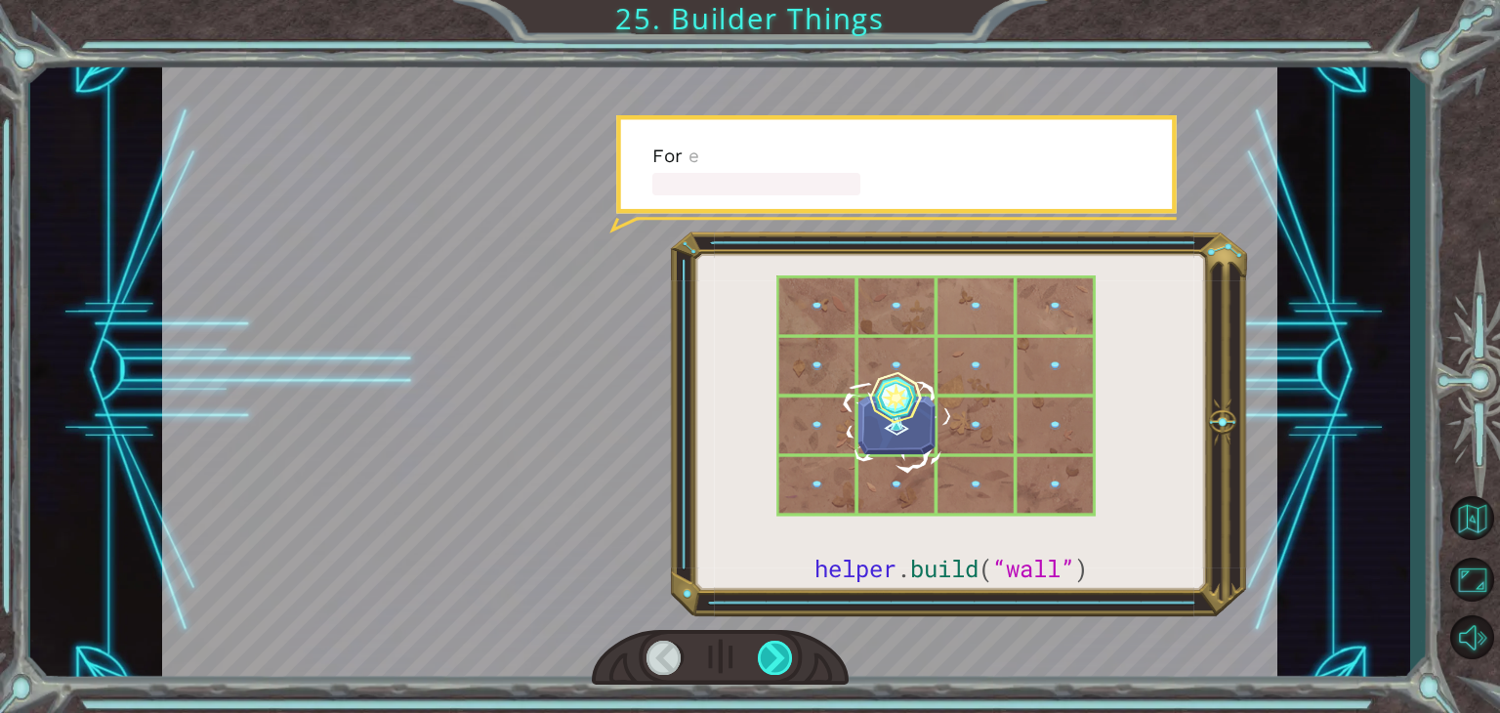
click at [772, 659] on div at bounding box center [775, 658] width 35 height 34
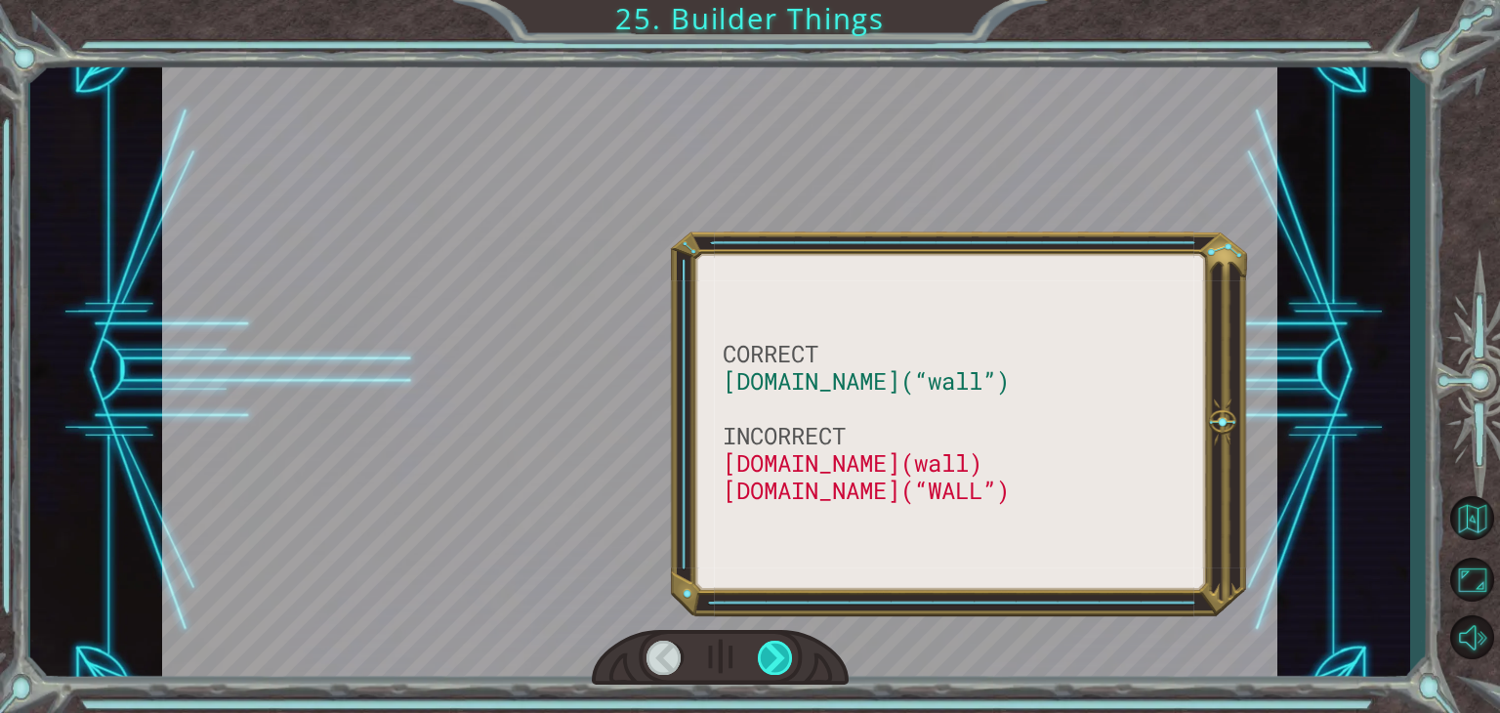
click at [772, 659] on div at bounding box center [775, 658] width 35 height 34
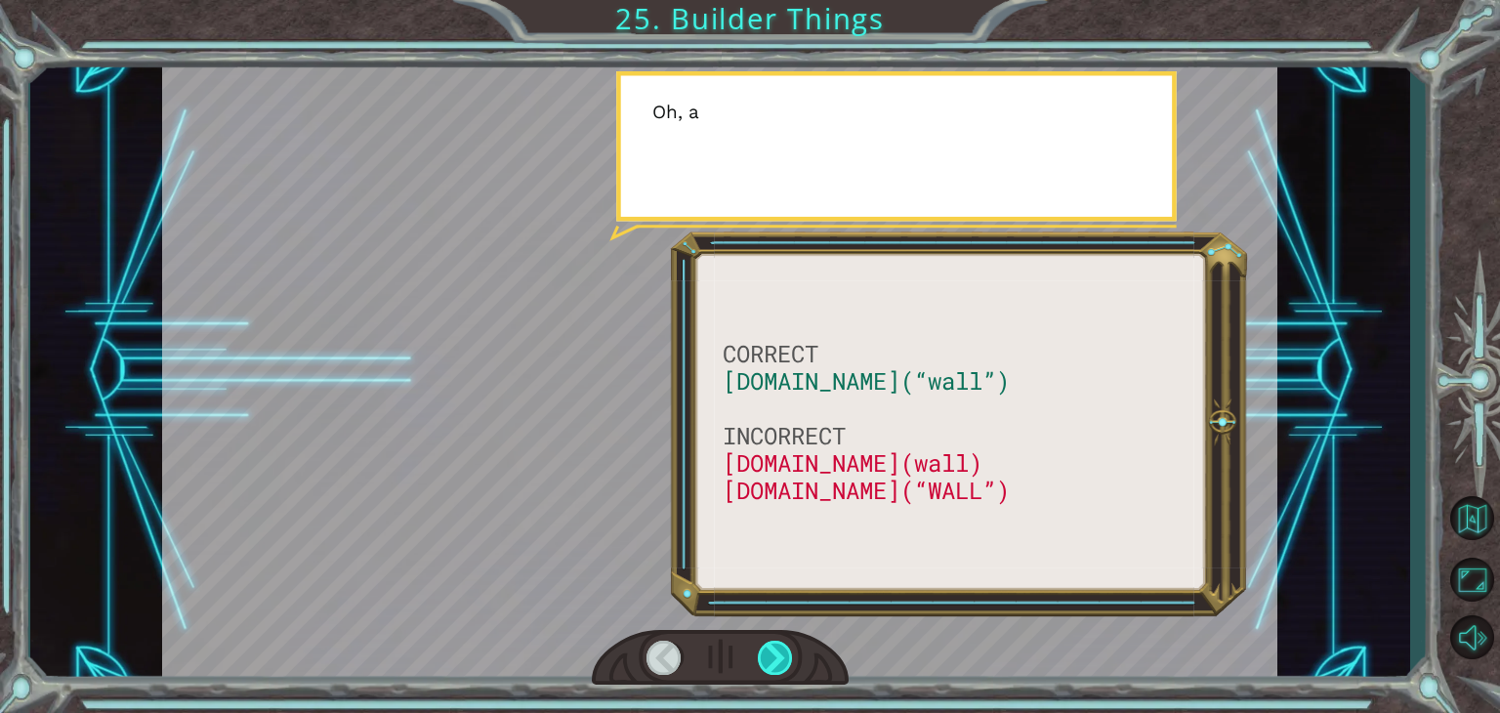
click at [772, 659] on div at bounding box center [775, 658] width 35 height 34
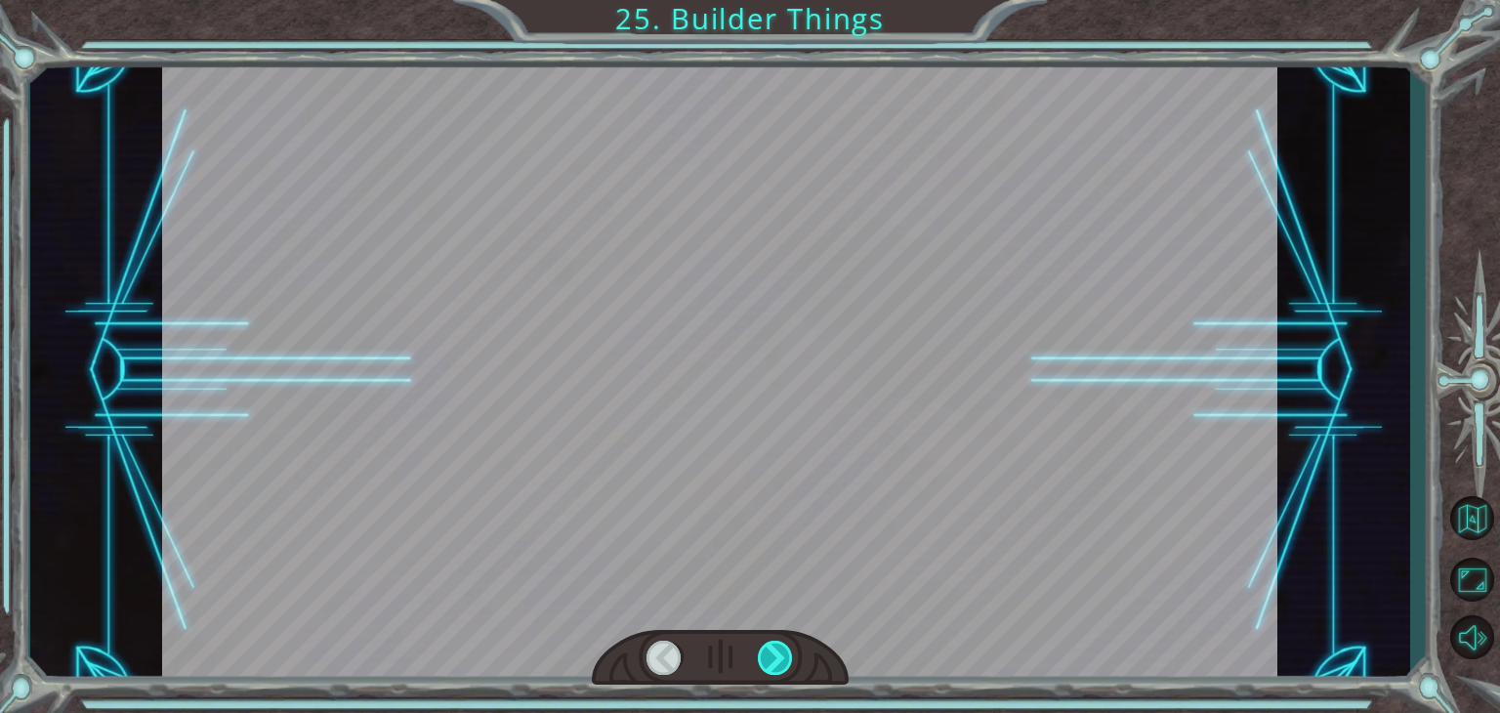
click at [772, 659] on div at bounding box center [775, 658] width 35 height 34
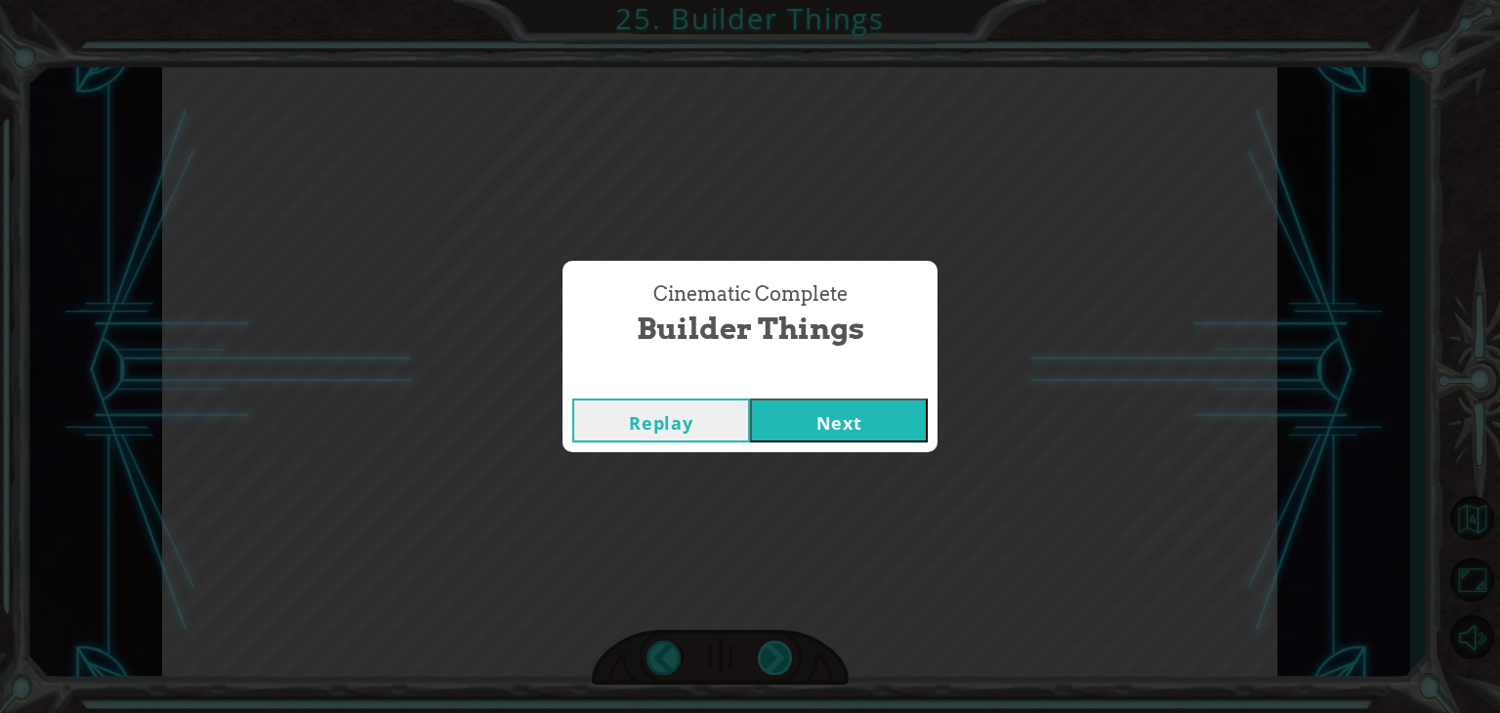
click at [772, 659] on div "Cinematic Complete Builder Things Replay Next" at bounding box center [750, 356] width 1500 height 713
click at [842, 423] on button "Next" at bounding box center [839, 420] width 178 height 44
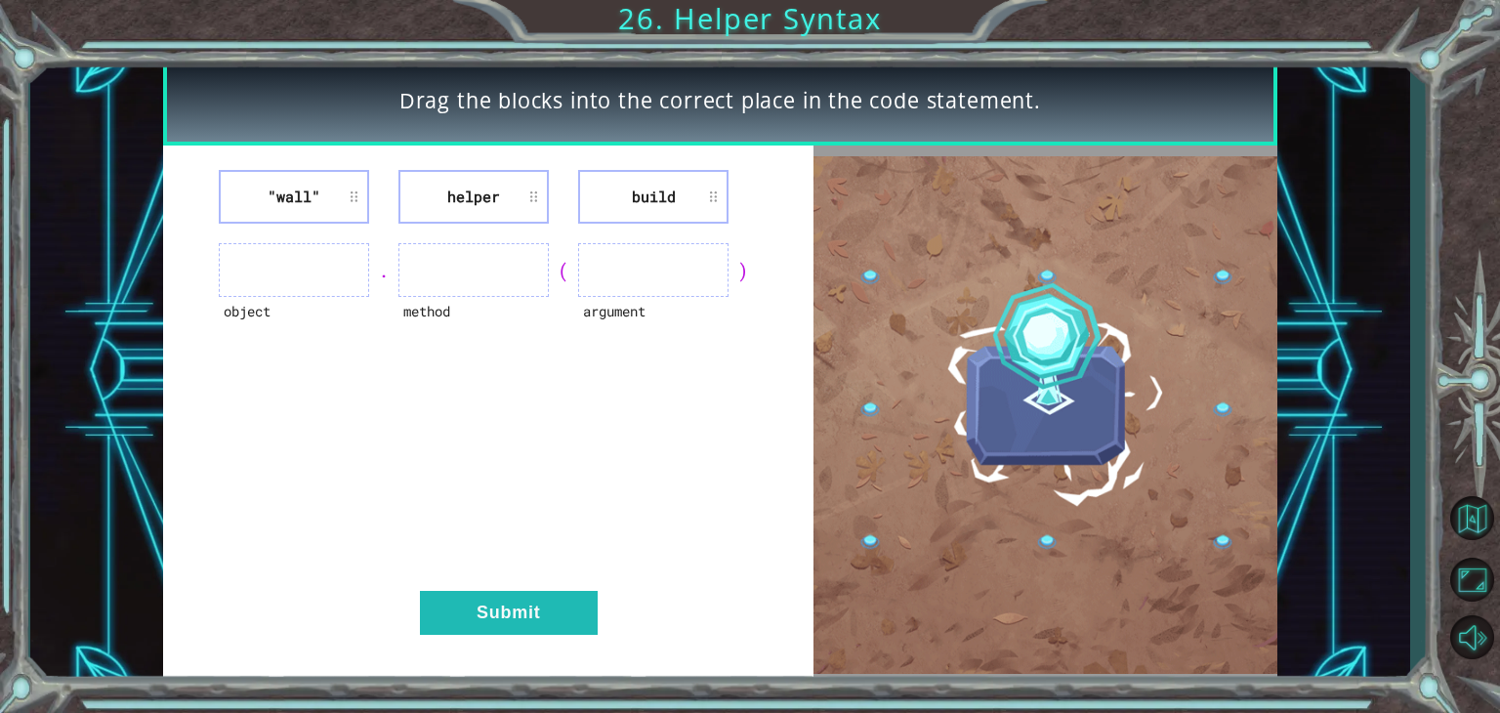
click at [625, 199] on li "build" at bounding box center [653, 197] width 150 height 54
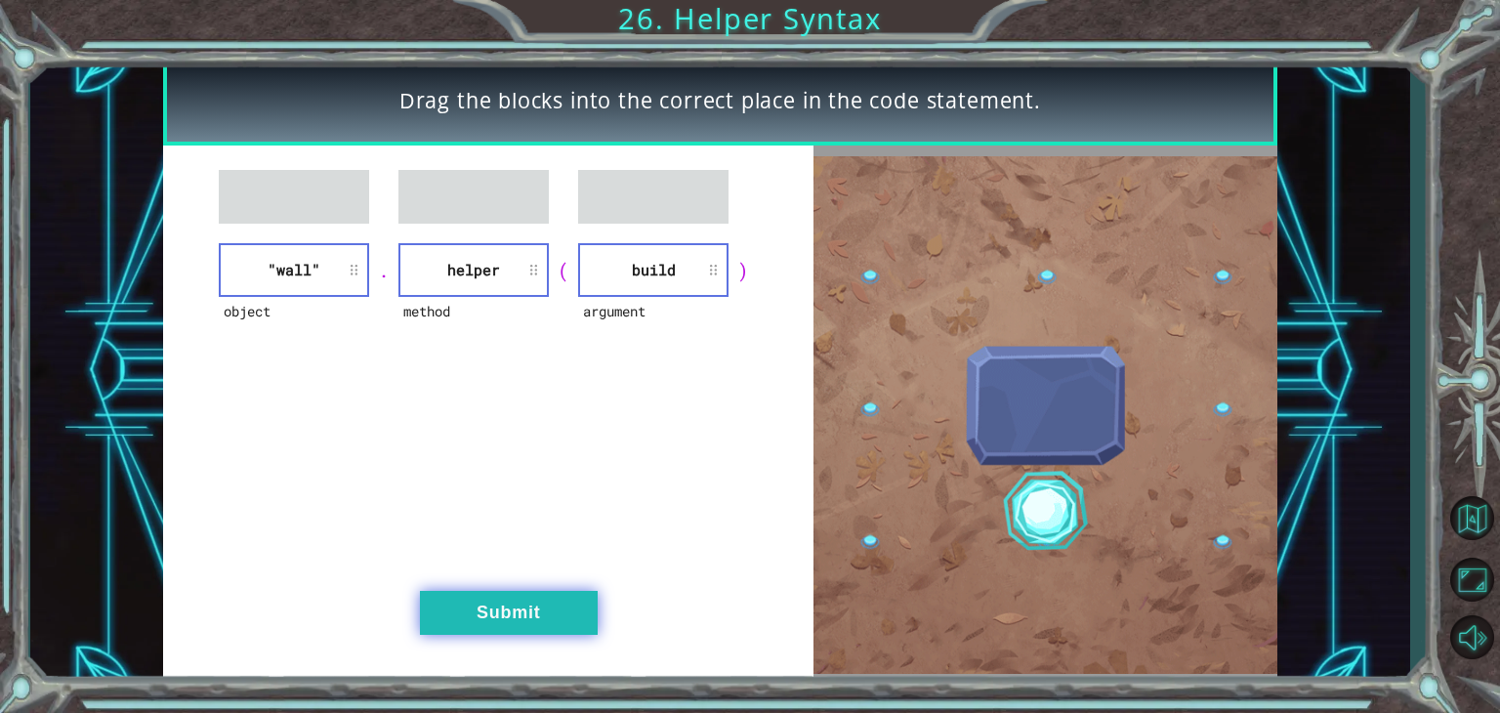
click at [519, 602] on button "Submit" at bounding box center [509, 613] width 178 height 44
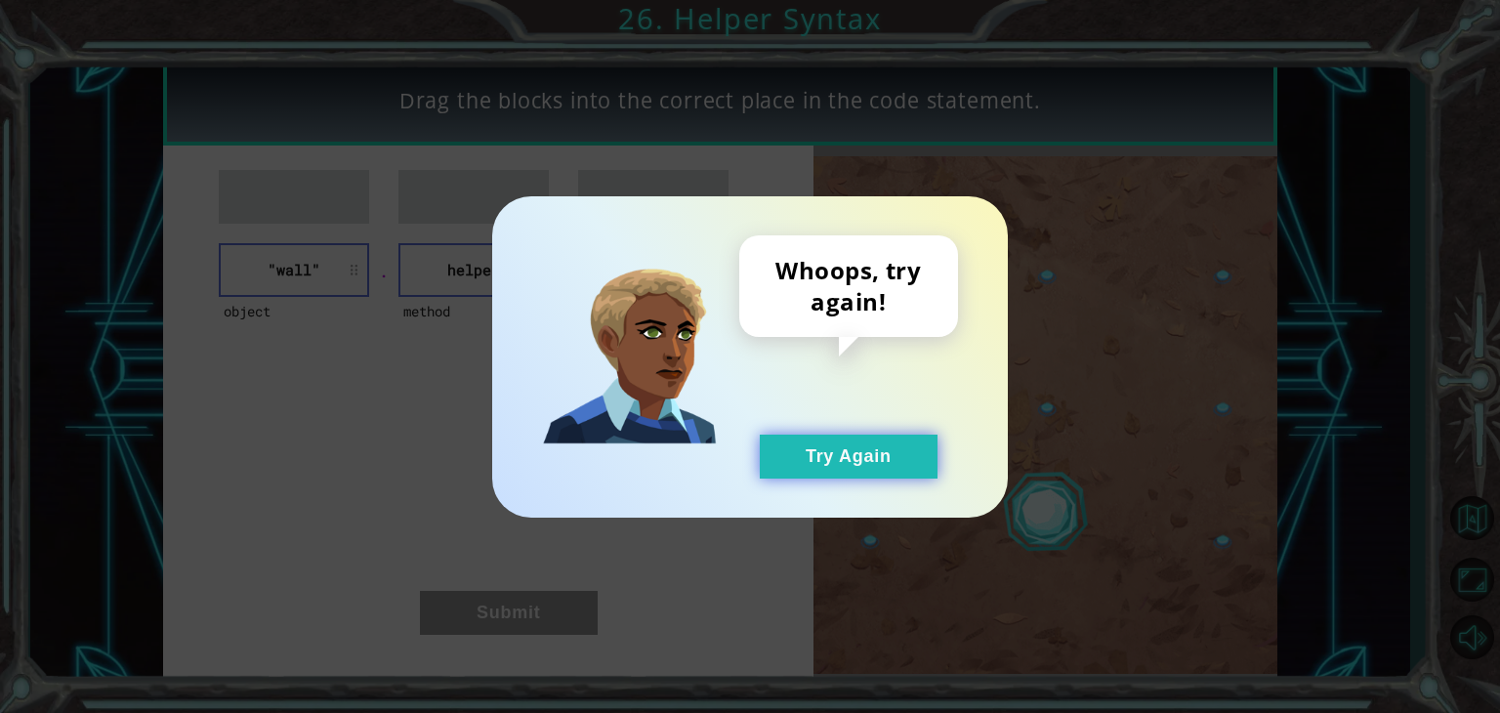
click at [832, 460] on button "Try Again" at bounding box center [849, 457] width 178 height 44
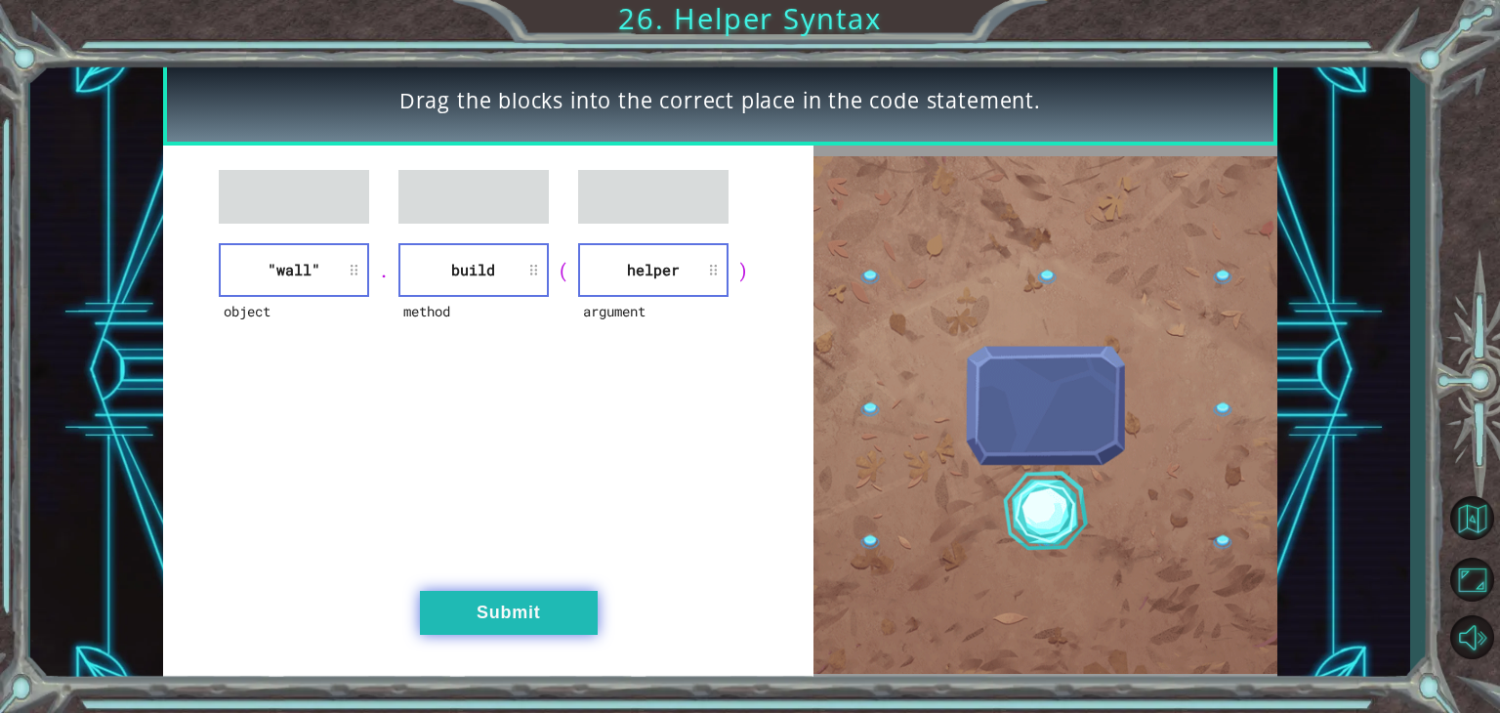
click at [488, 603] on button "Submit" at bounding box center [509, 613] width 178 height 44
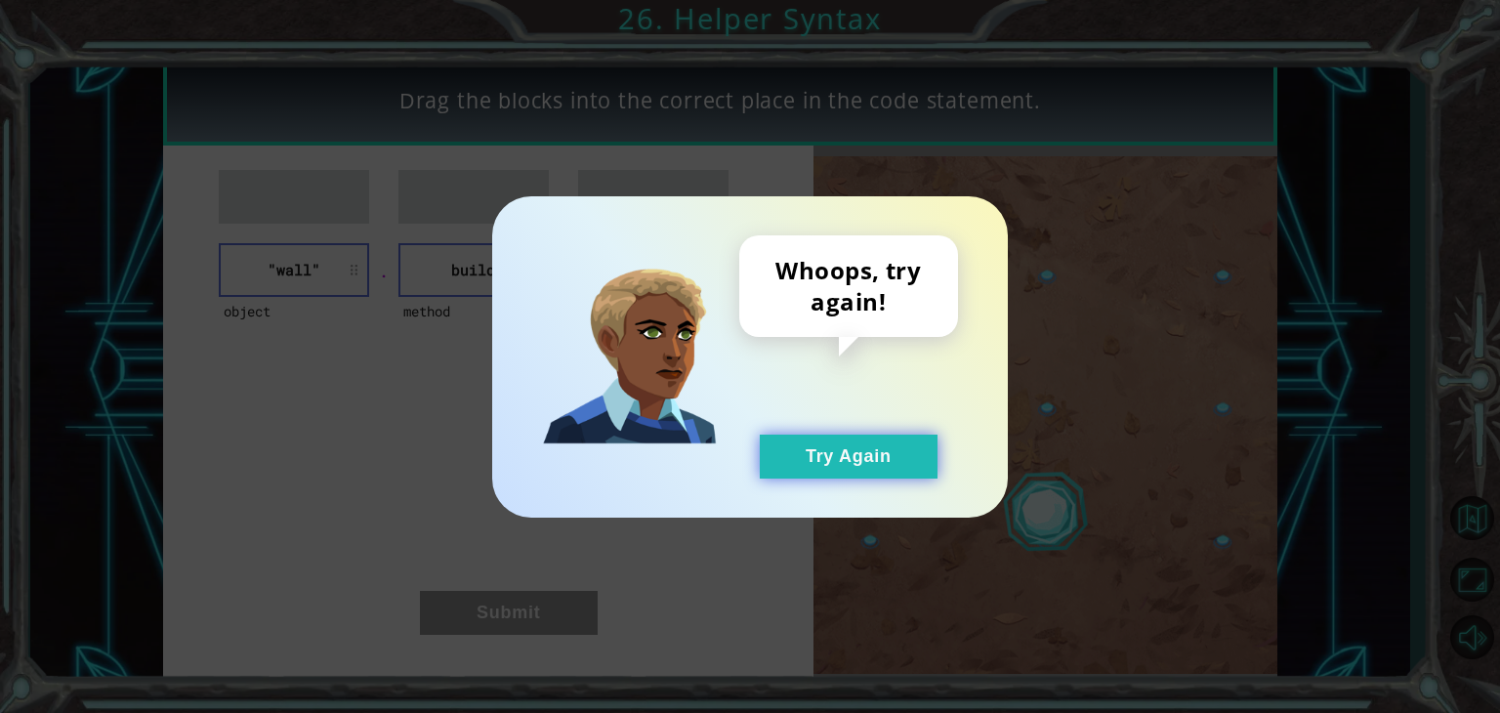
click at [807, 454] on button "Try Again" at bounding box center [849, 457] width 178 height 44
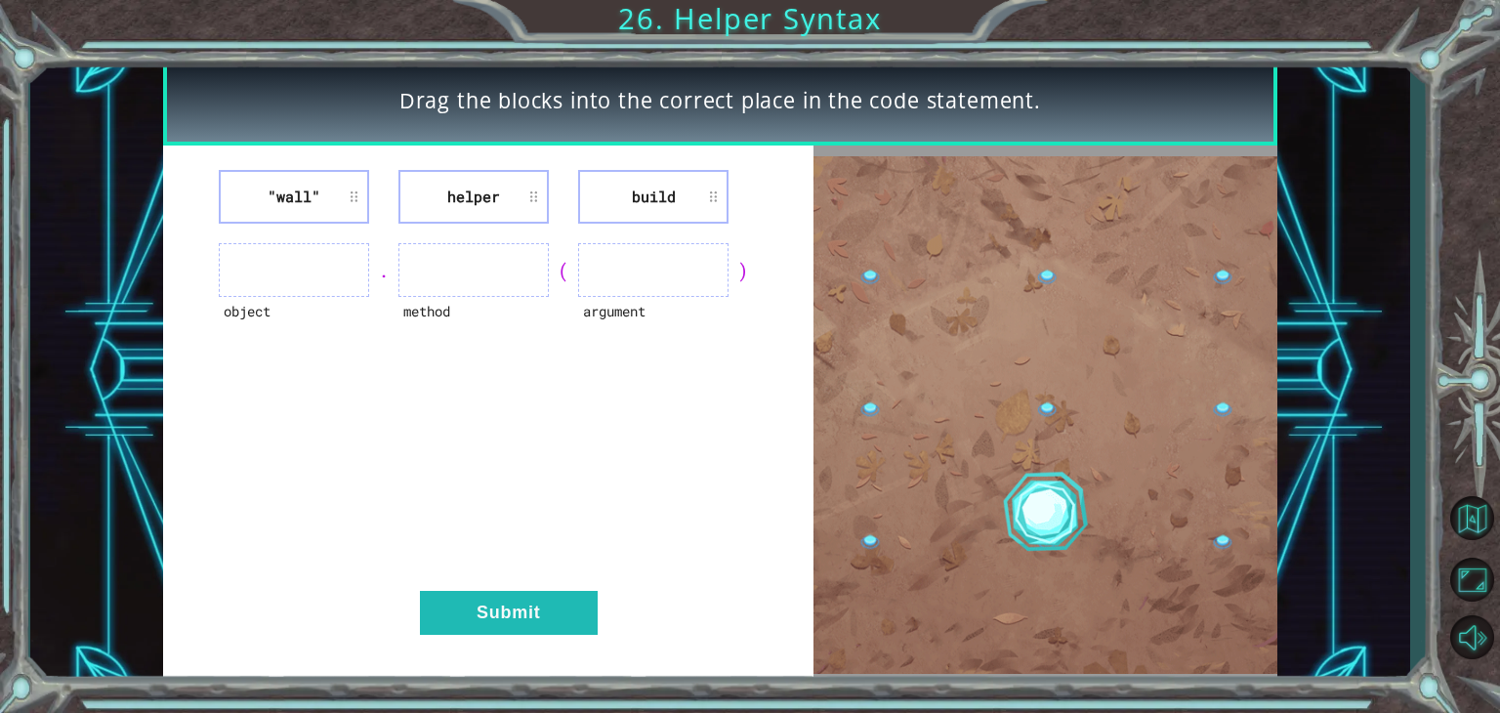
click at [807, 454] on div ""wall" helper build object . method ( argument ) Submit" at bounding box center [488, 415] width 651 height 539
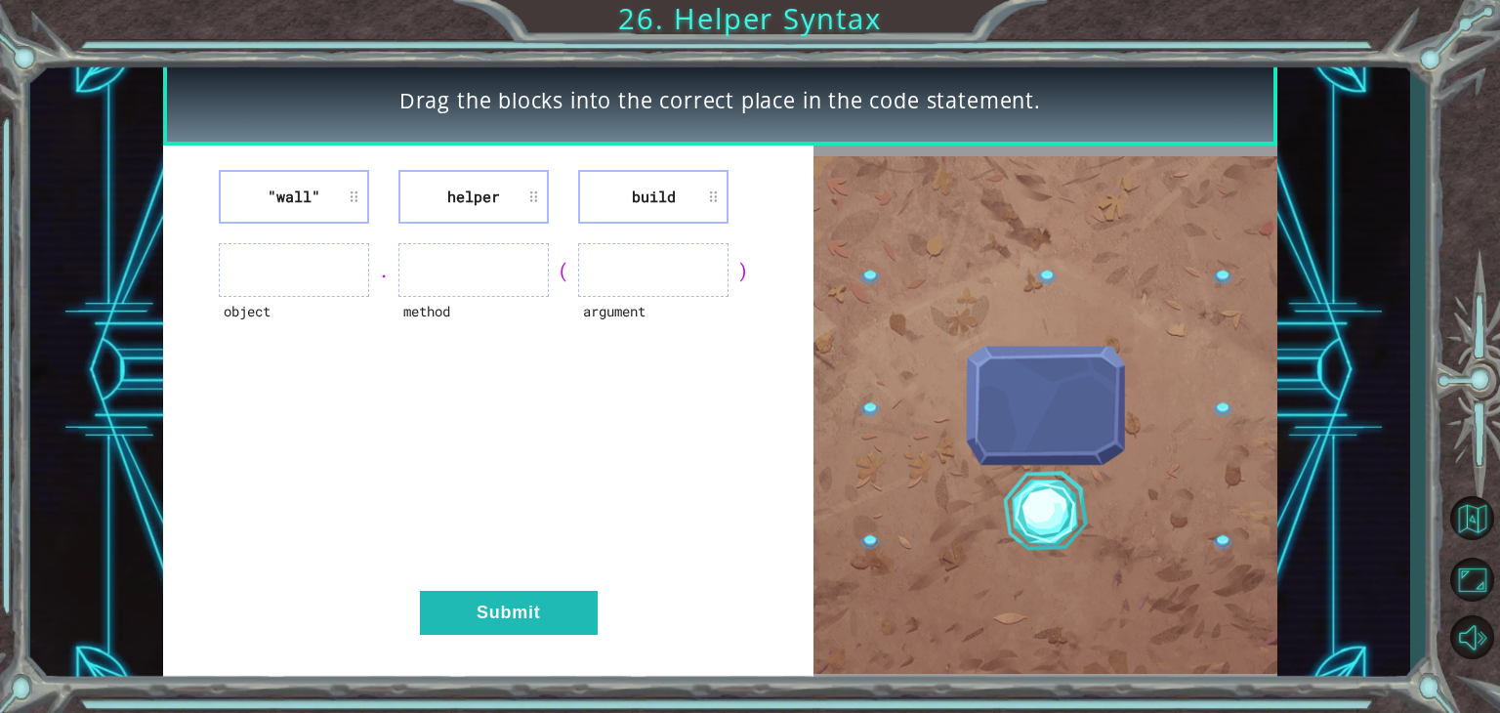
click at [807, 454] on div ""wall" helper build object . method ( argument ) Submit" at bounding box center [488, 415] width 651 height 539
click at [250, 161] on div ""wall" helper build object . method ( argument ) Submit" at bounding box center [488, 415] width 651 height 539
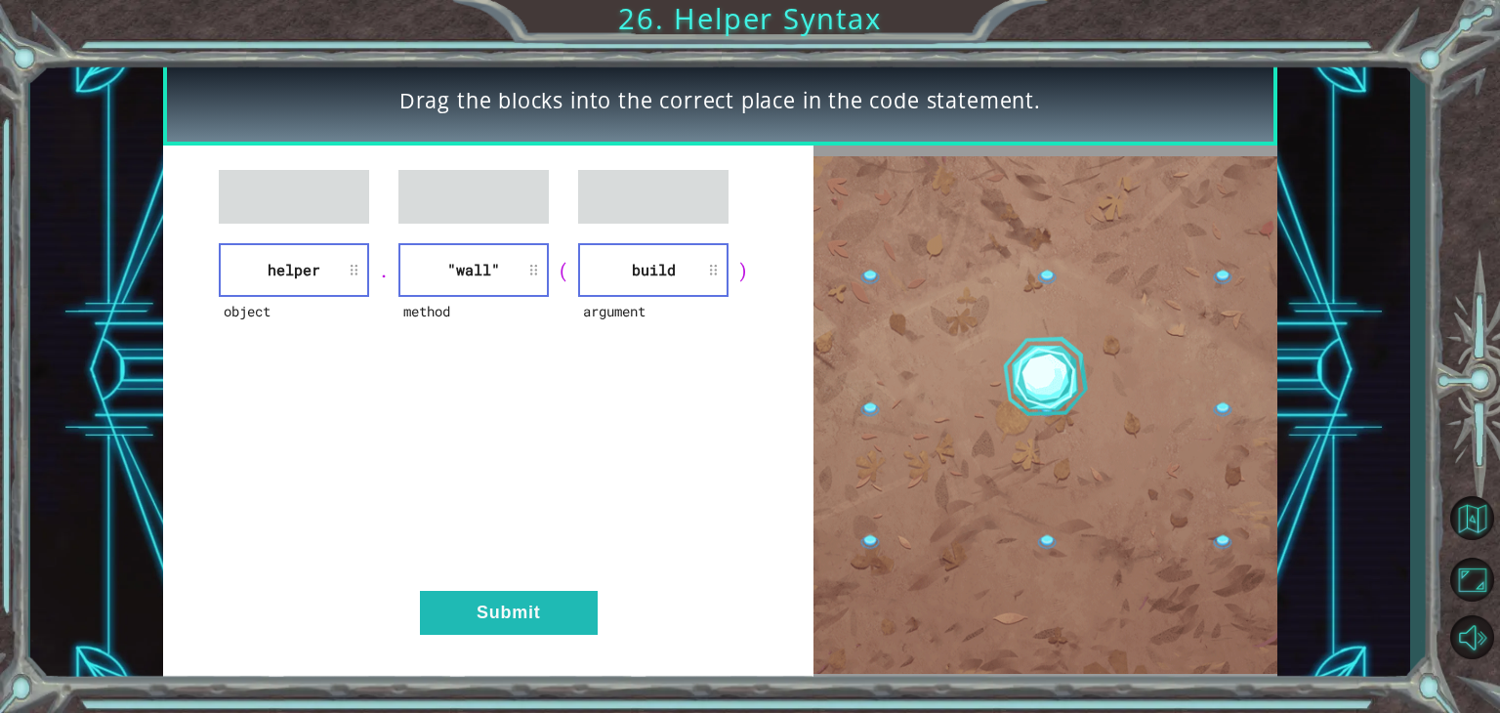
click at [539, 644] on div "object helper . method "wall" ( argument build ) Submit" at bounding box center [488, 415] width 651 height 539
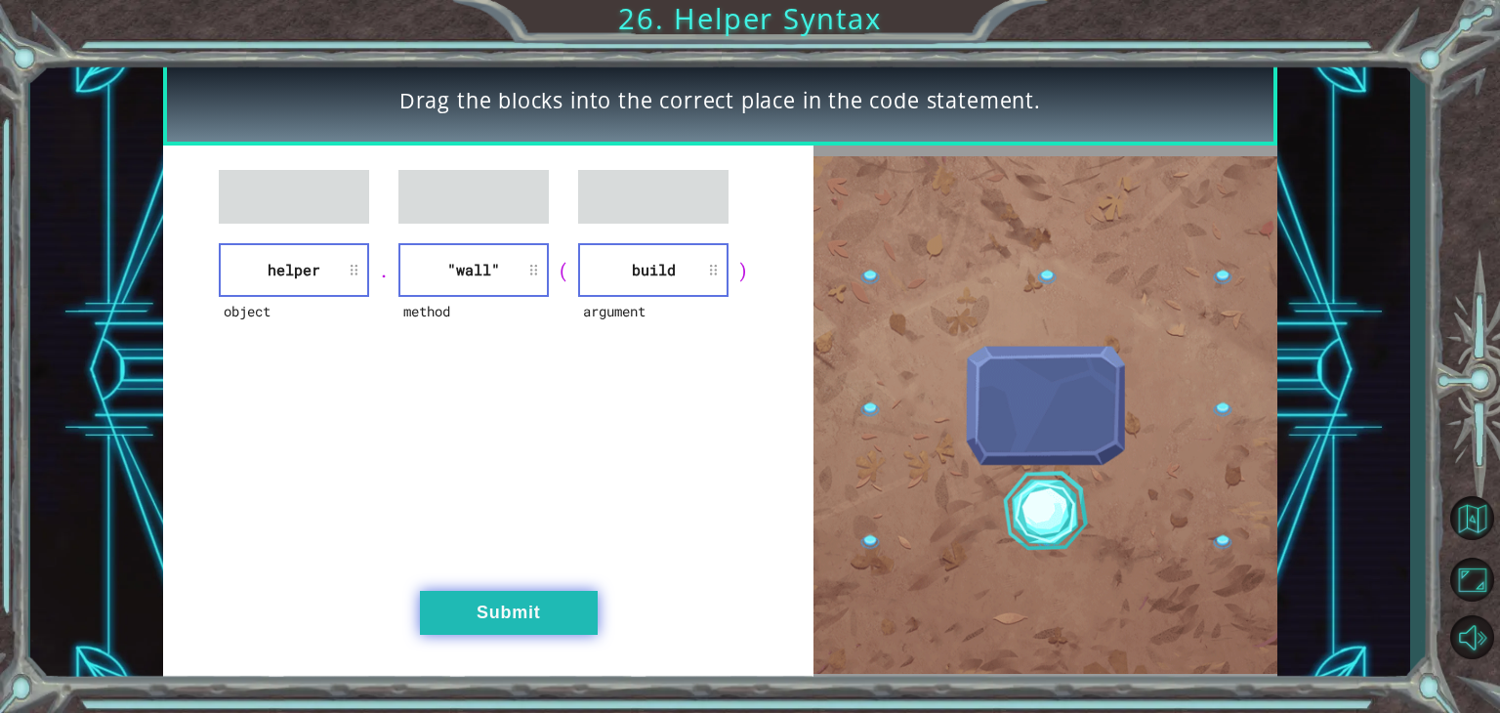
click at [527, 611] on button "Submit" at bounding box center [509, 613] width 178 height 44
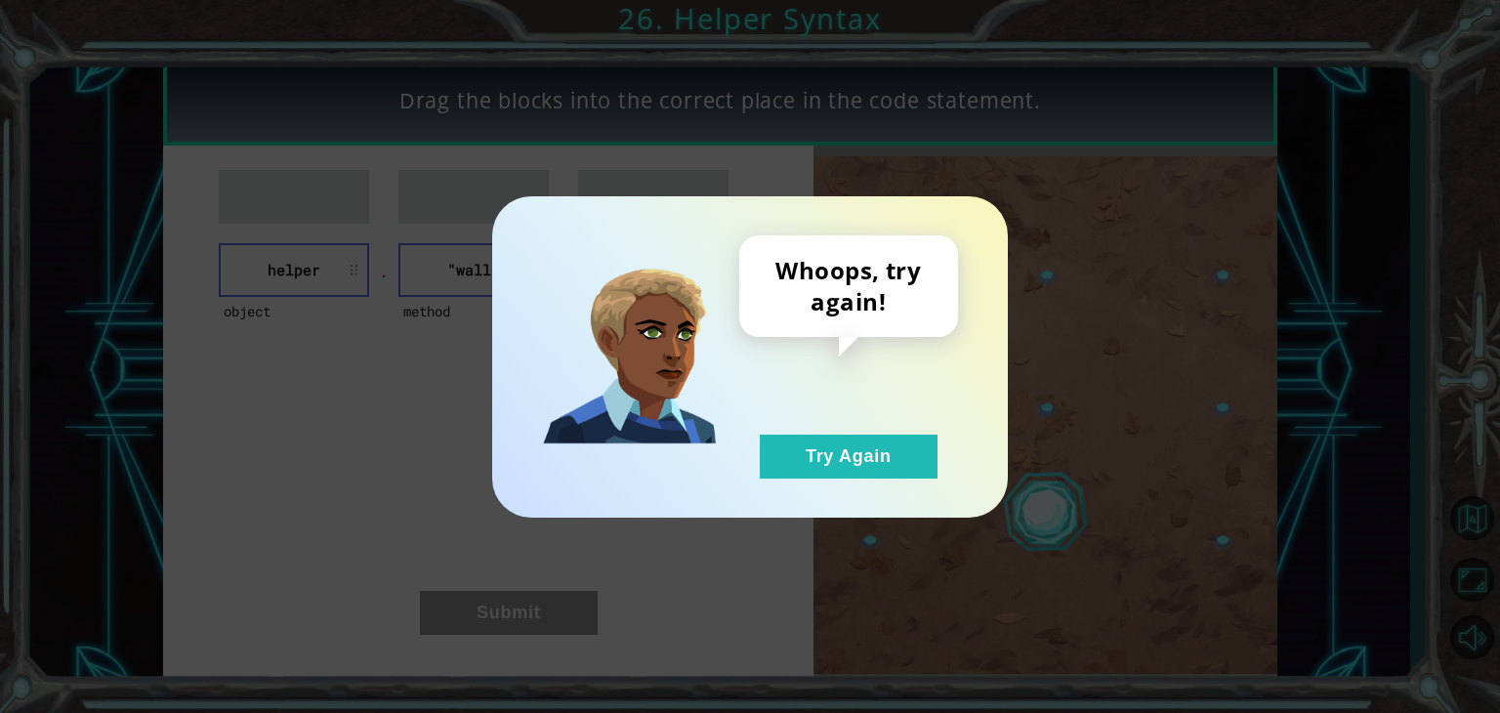
click at [796, 479] on div "Whoops, try again! Try Again" at bounding box center [750, 356] width 516 height 321
drag, startPoint x: 797, startPoint y: 466, endPoint x: 797, endPoint y: 511, distance: 44.9
click at [797, 511] on div "Whoops, try again! Try Again" at bounding box center [750, 356] width 516 height 321
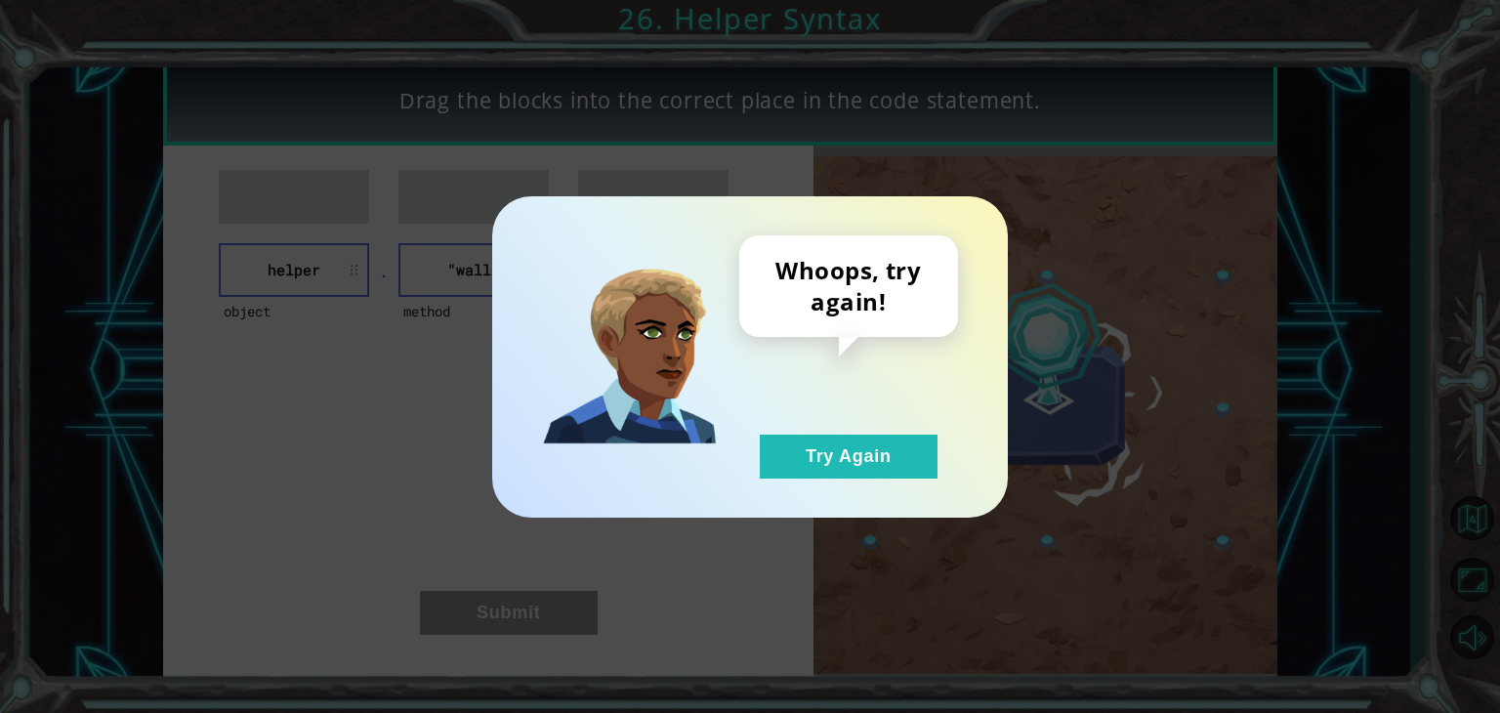
click at [783, 493] on div "Whoops, try again! Try Again" at bounding box center [750, 356] width 516 height 321
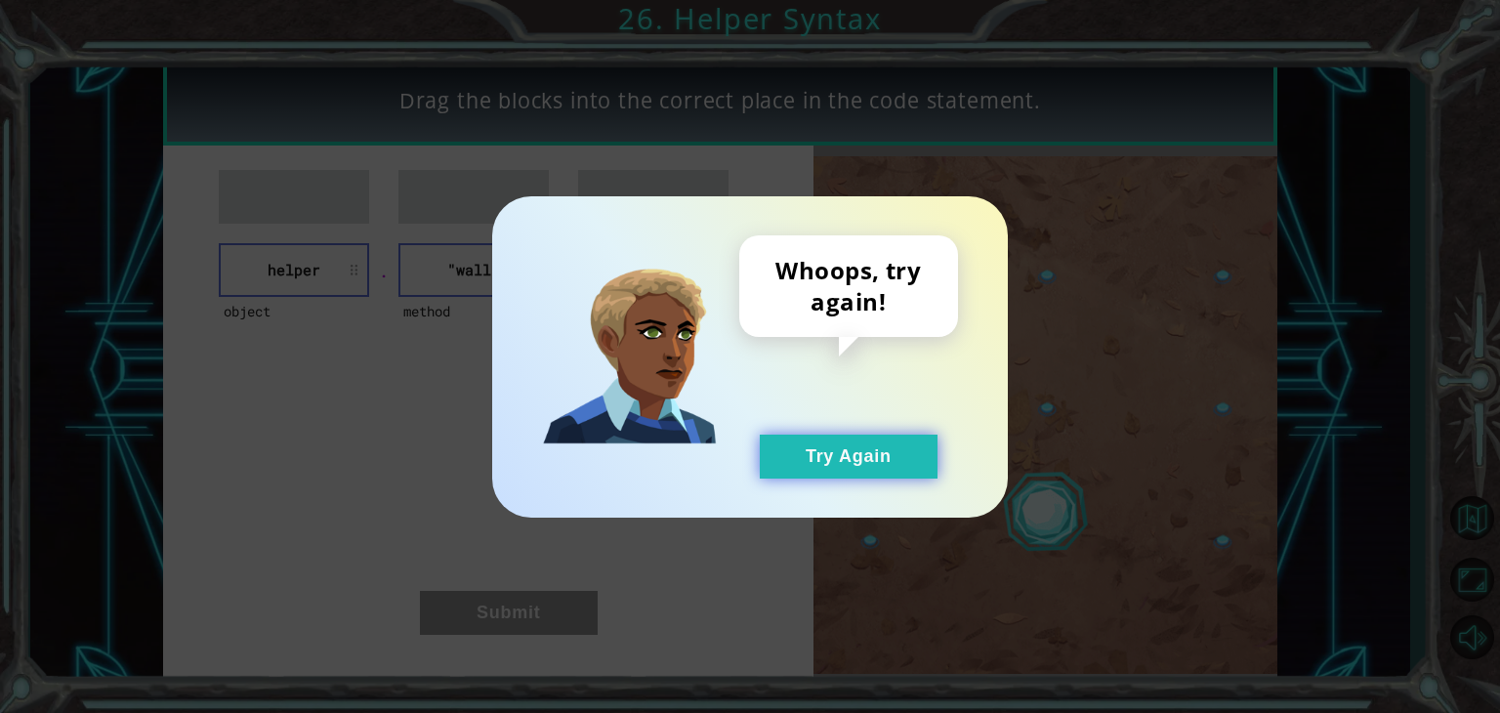
click at [801, 471] on button "Try Again" at bounding box center [849, 457] width 178 height 44
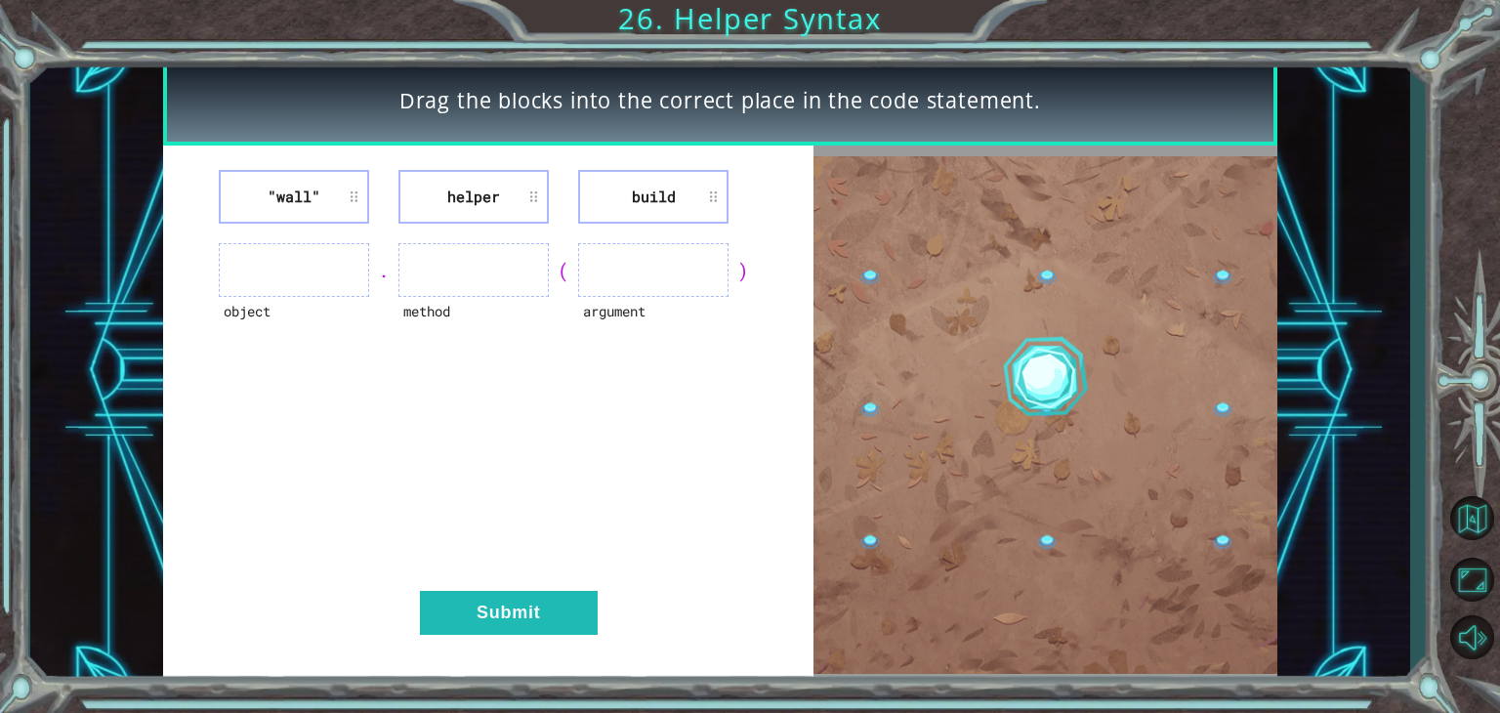
click at [672, 221] on li "build" at bounding box center [653, 197] width 150 height 54
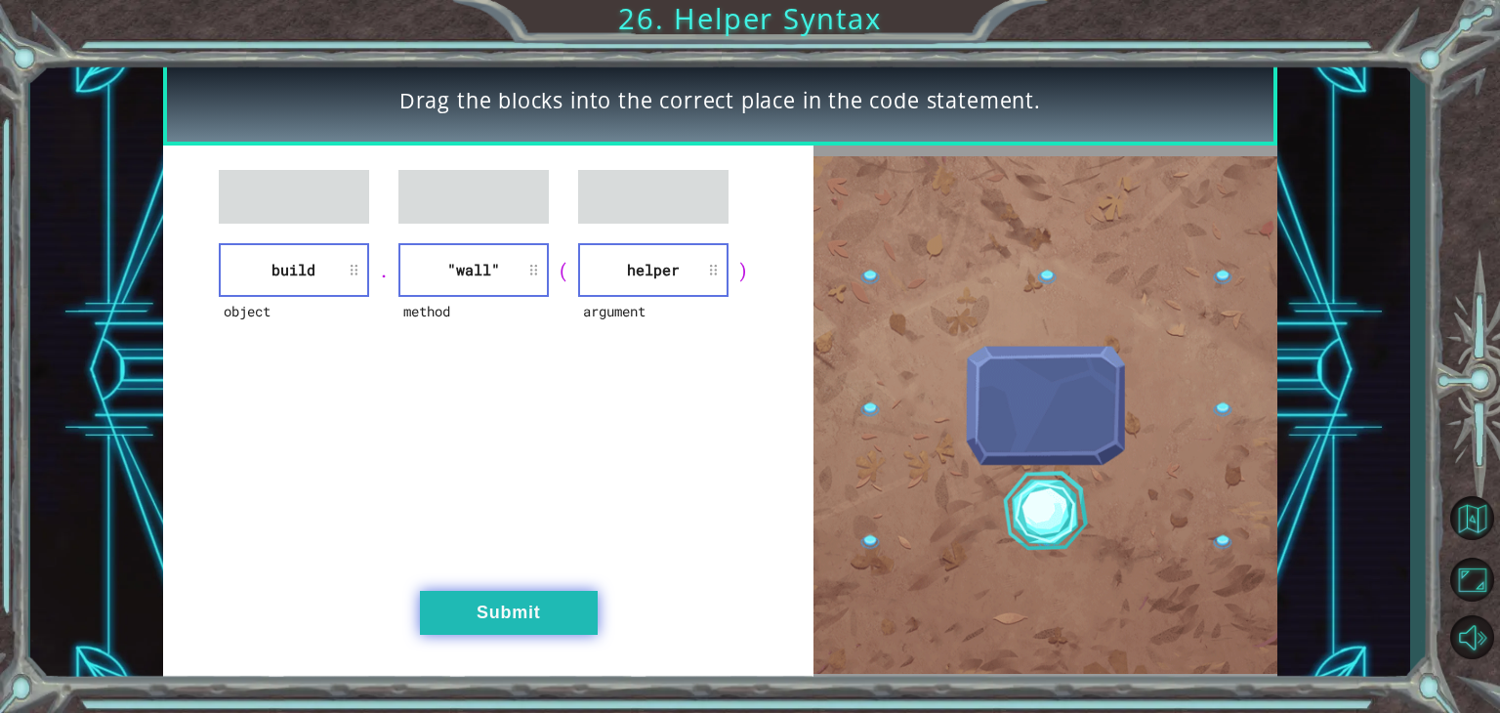
click at [485, 623] on button "Submit" at bounding box center [509, 613] width 178 height 44
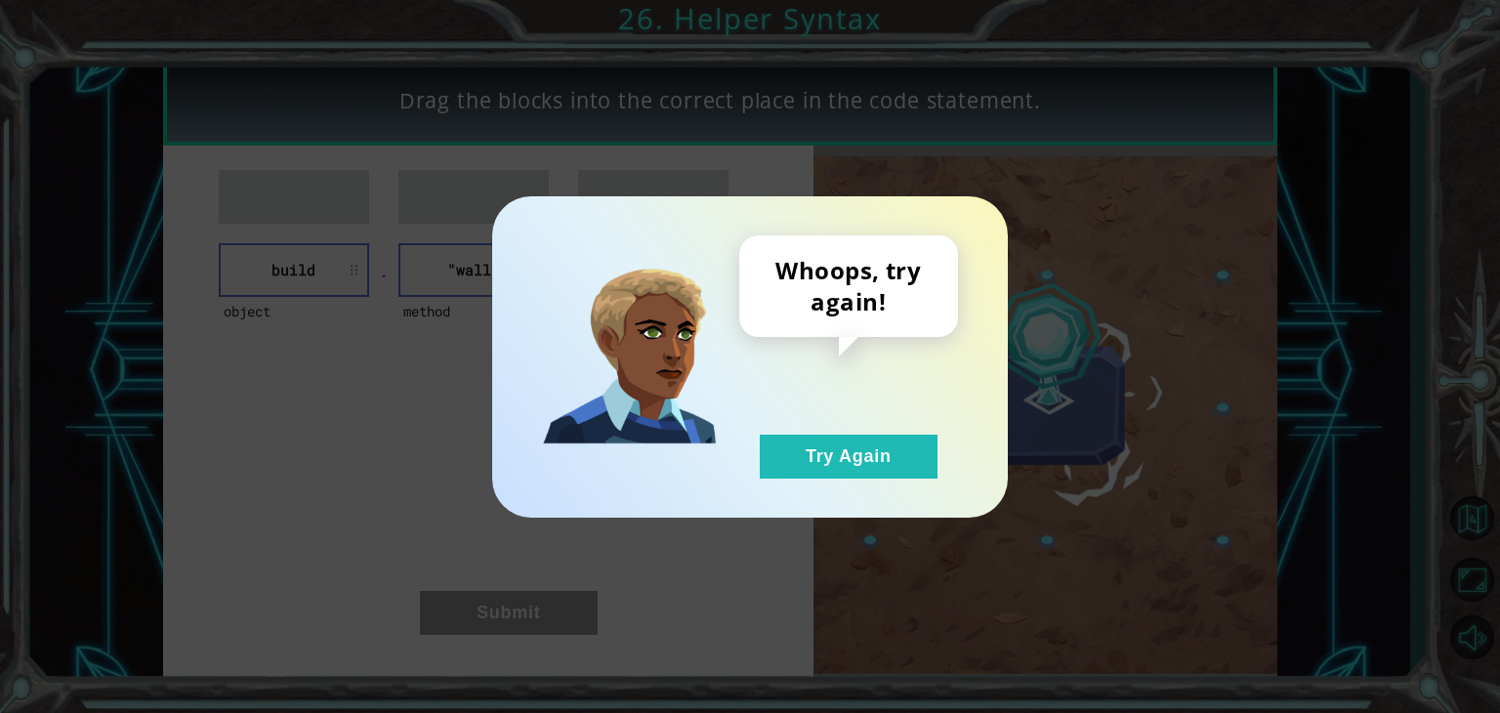
click at [749, 477] on div "Whoops, try again! Try Again" at bounding box center [848, 356] width 219 height 243
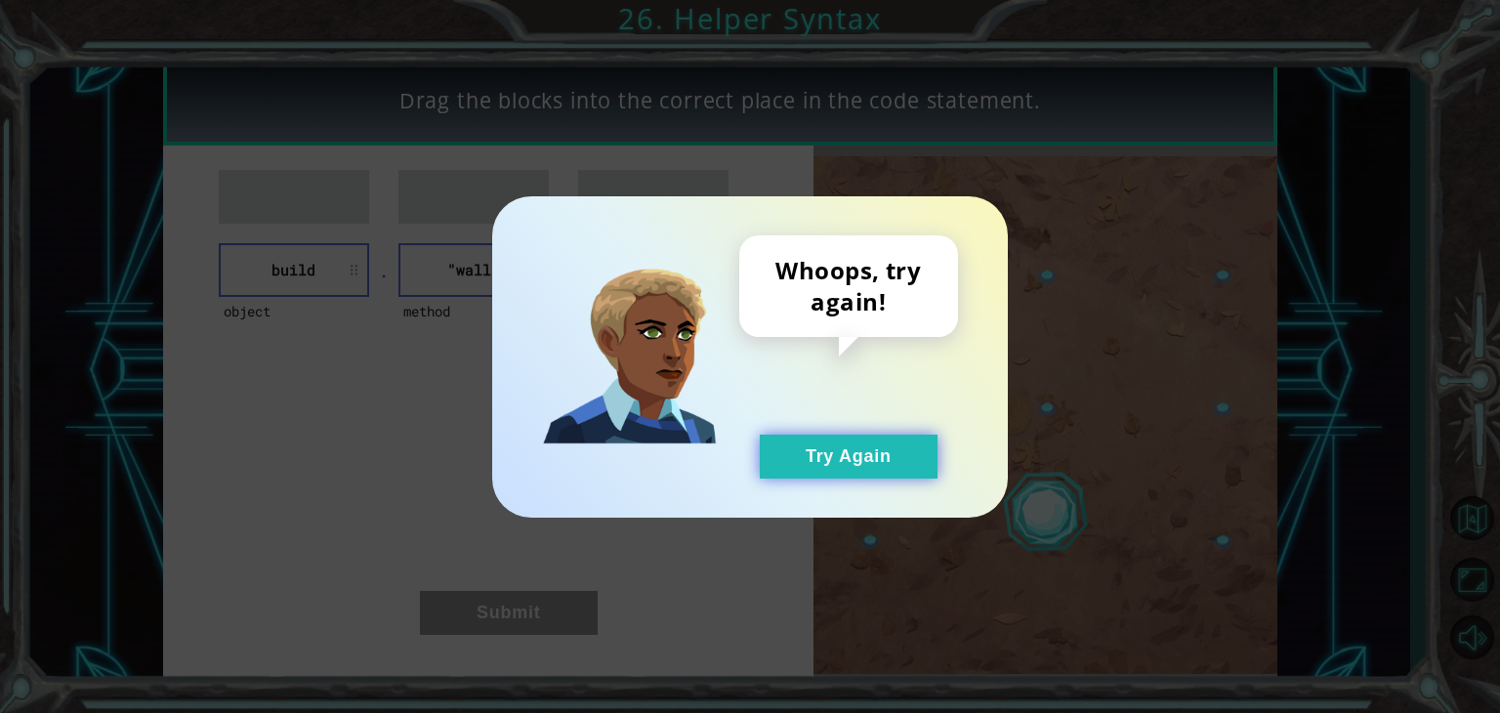
click at [767, 474] on button "Try Again" at bounding box center [849, 457] width 178 height 44
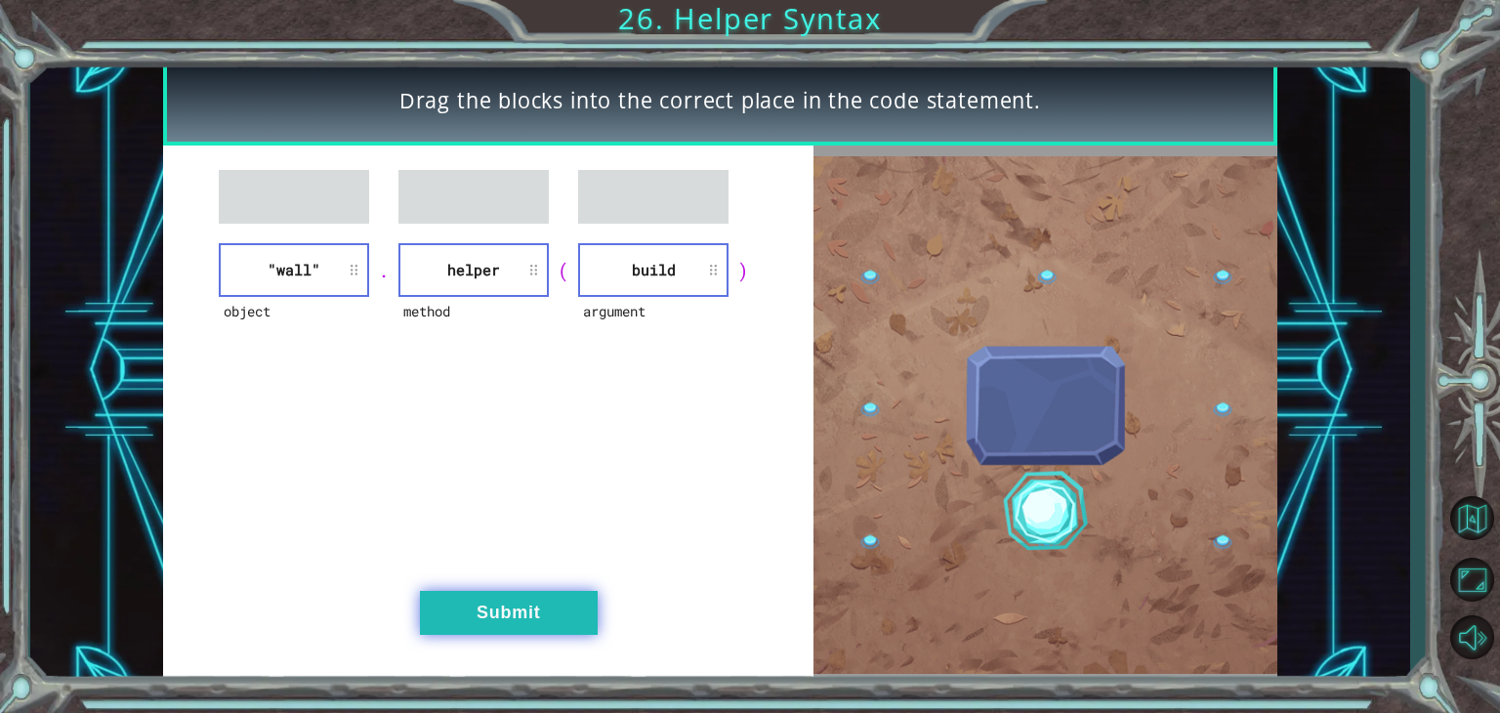
click at [520, 591] on button "Submit" at bounding box center [509, 613] width 178 height 44
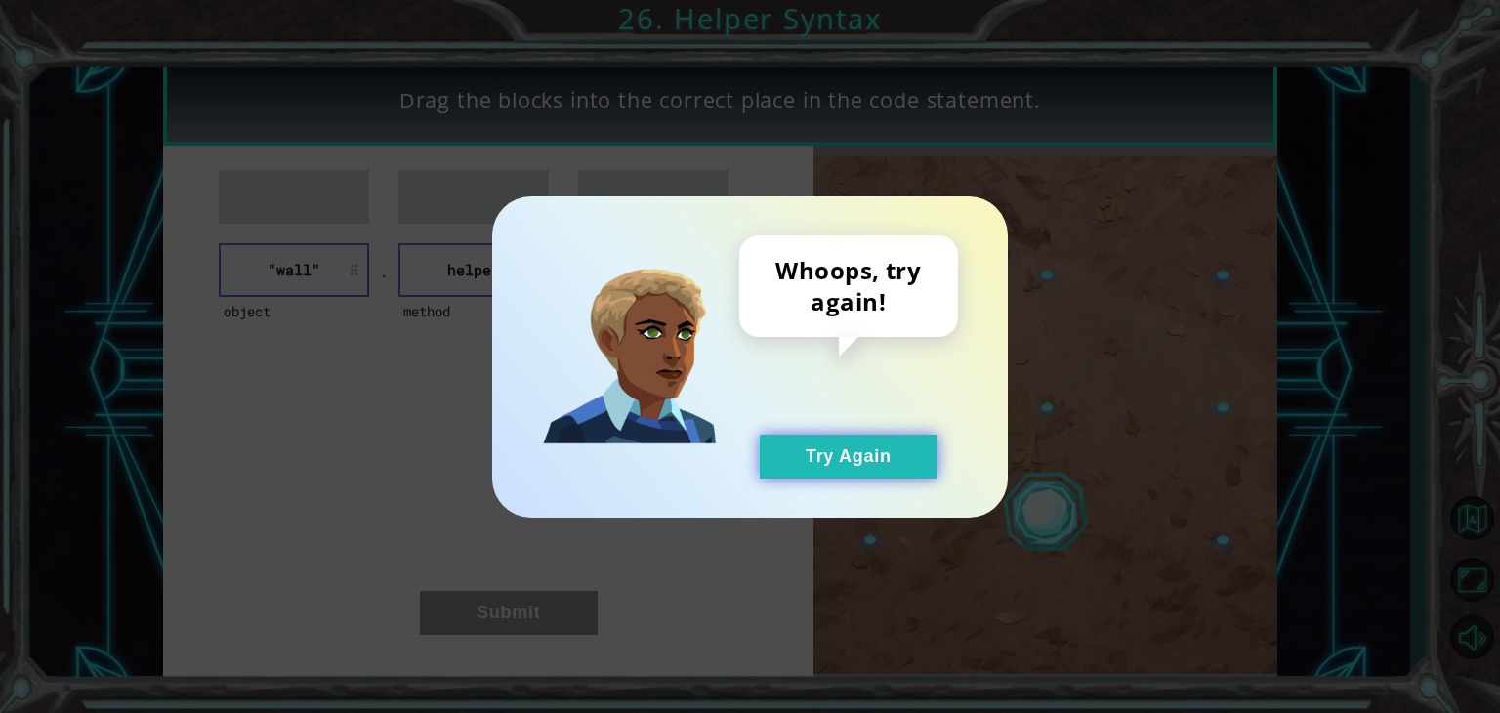
click at [863, 435] on button "Try Again" at bounding box center [849, 457] width 178 height 44
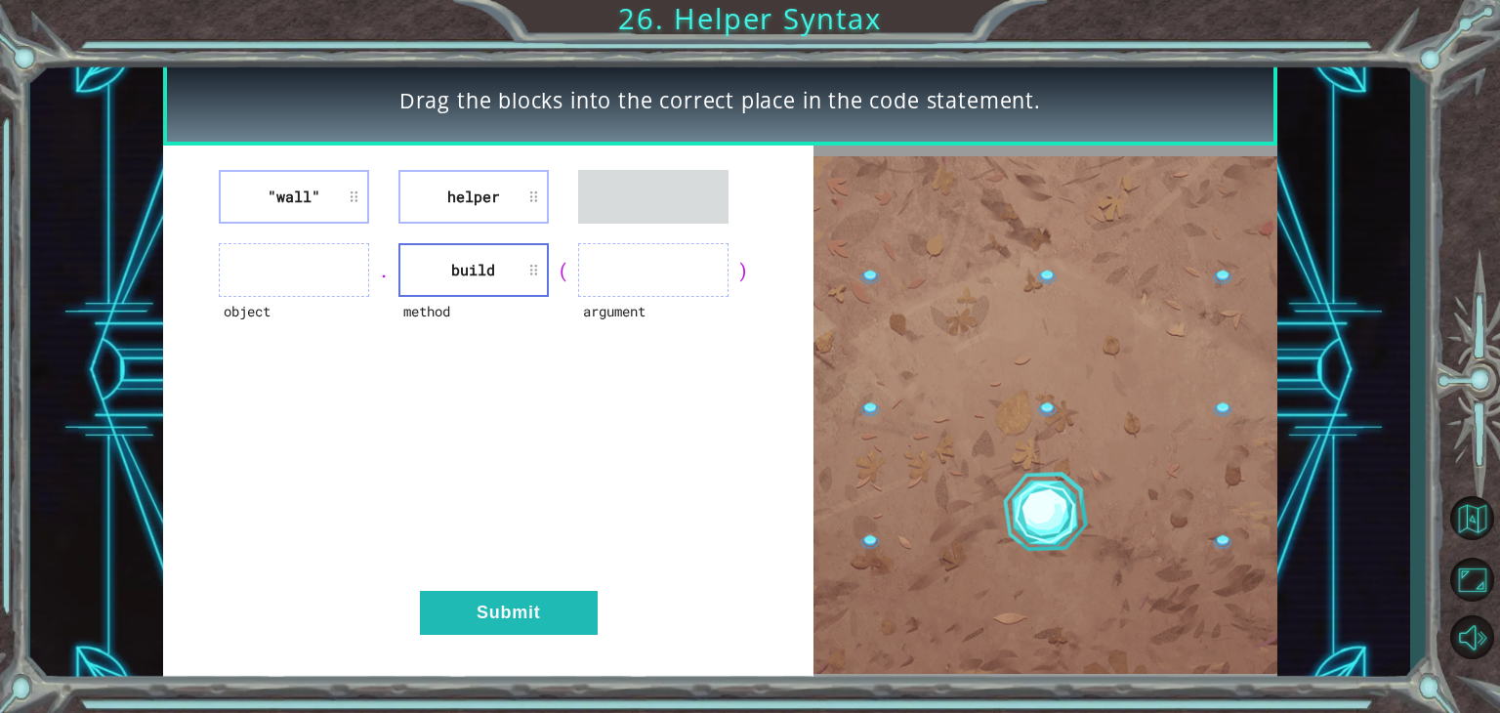
drag, startPoint x: 625, startPoint y: 180, endPoint x: 475, endPoint y: 202, distance: 152.1
click at [475, 202] on li "helper" at bounding box center [473, 197] width 150 height 54
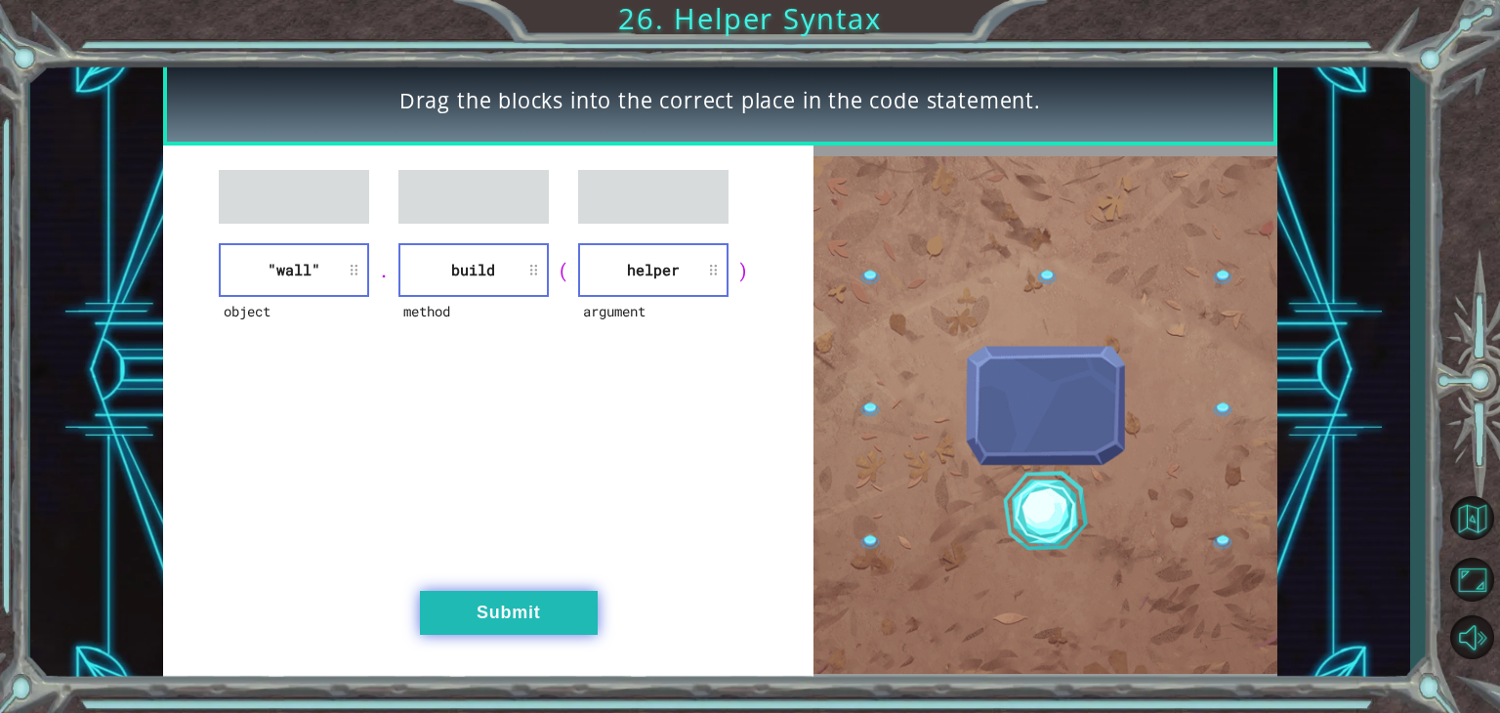
click at [484, 598] on button "Submit" at bounding box center [509, 613] width 178 height 44
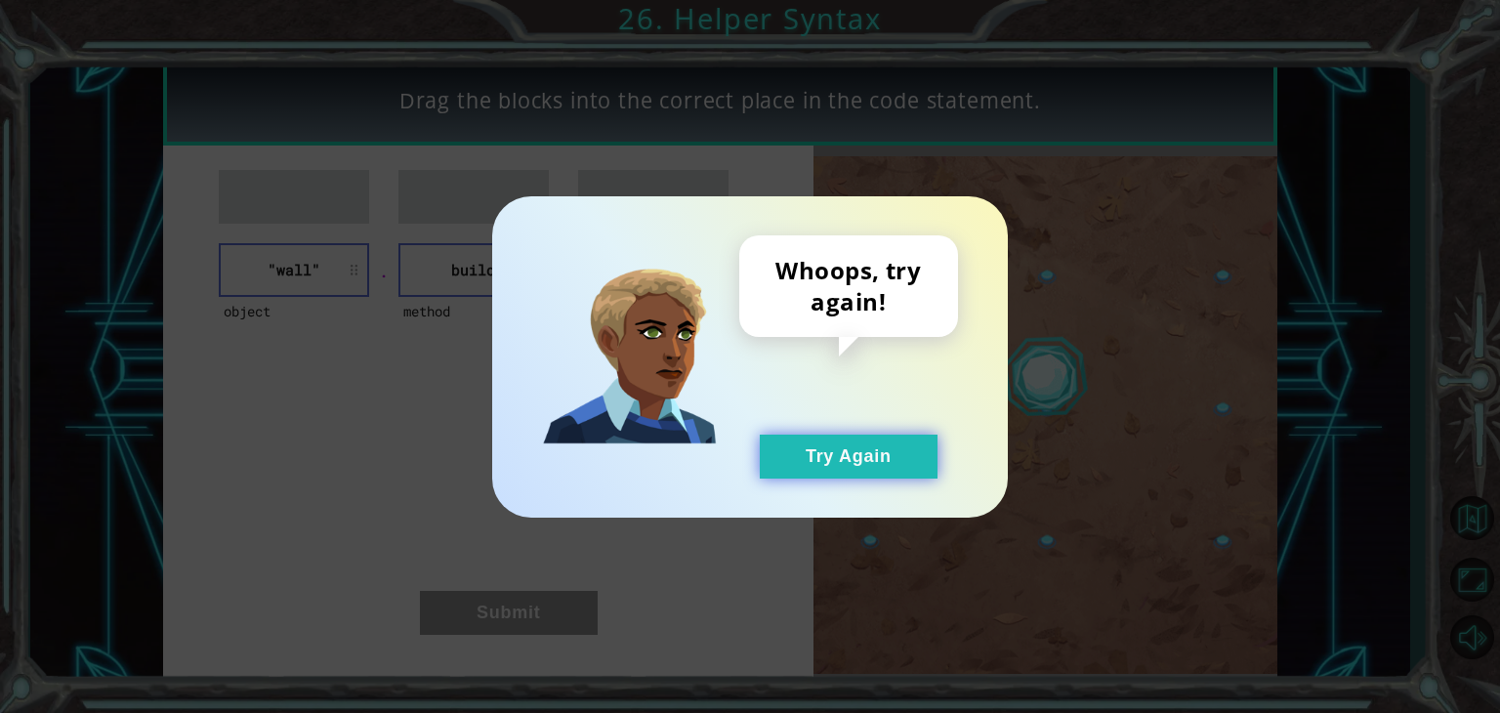
click at [782, 461] on button "Try Again" at bounding box center [849, 457] width 178 height 44
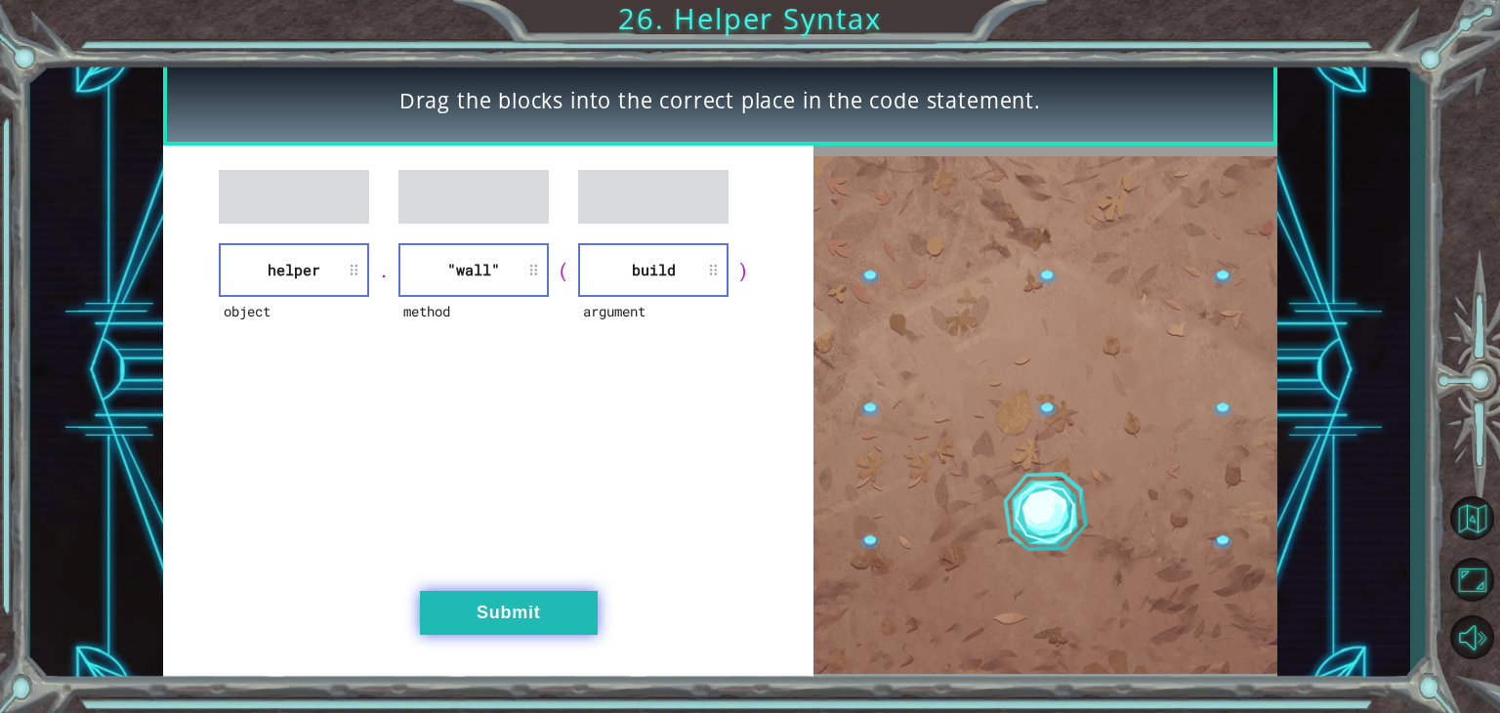
click at [538, 622] on button "Submit" at bounding box center [509, 613] width 178 height 44
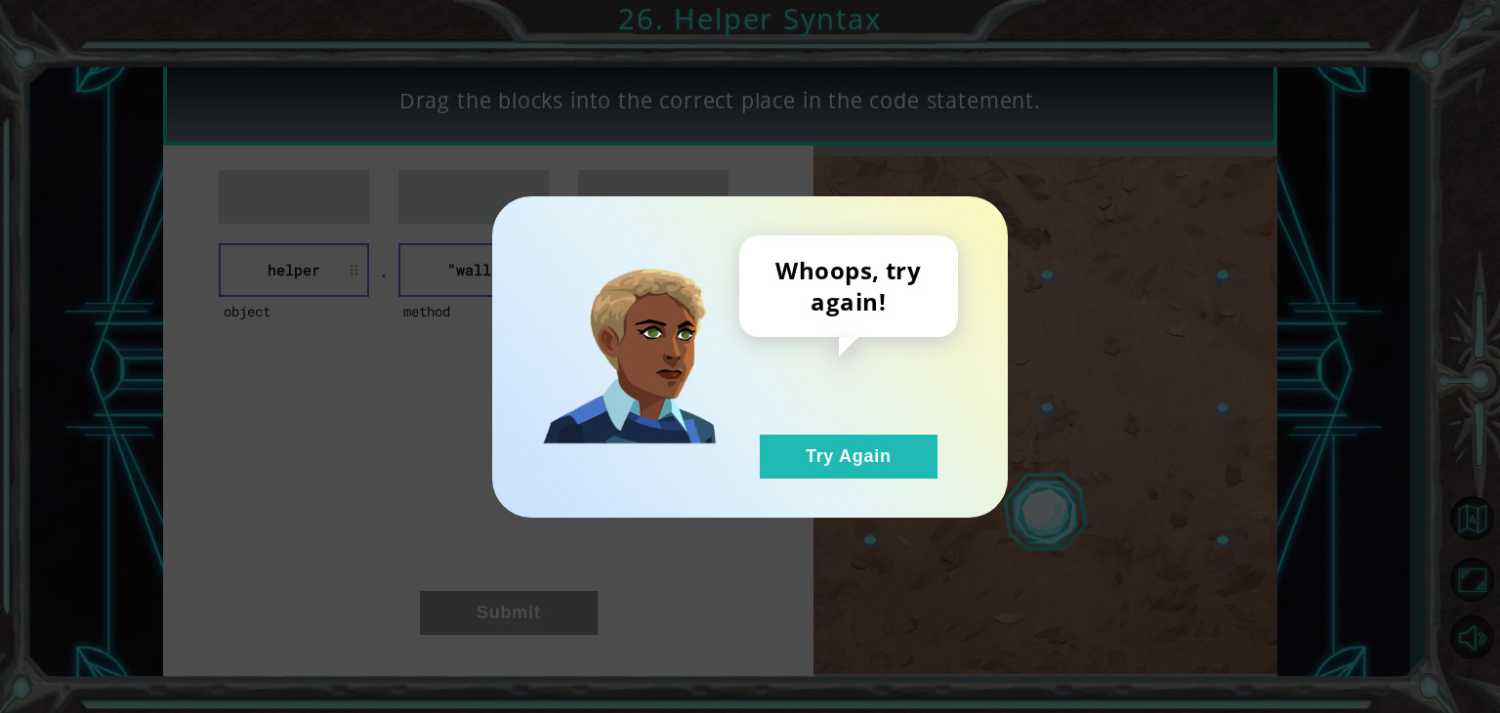
click at [801, 491] on div "Whoops, try again! Try Again" at bounding box center [750, 356] width 516 height 321
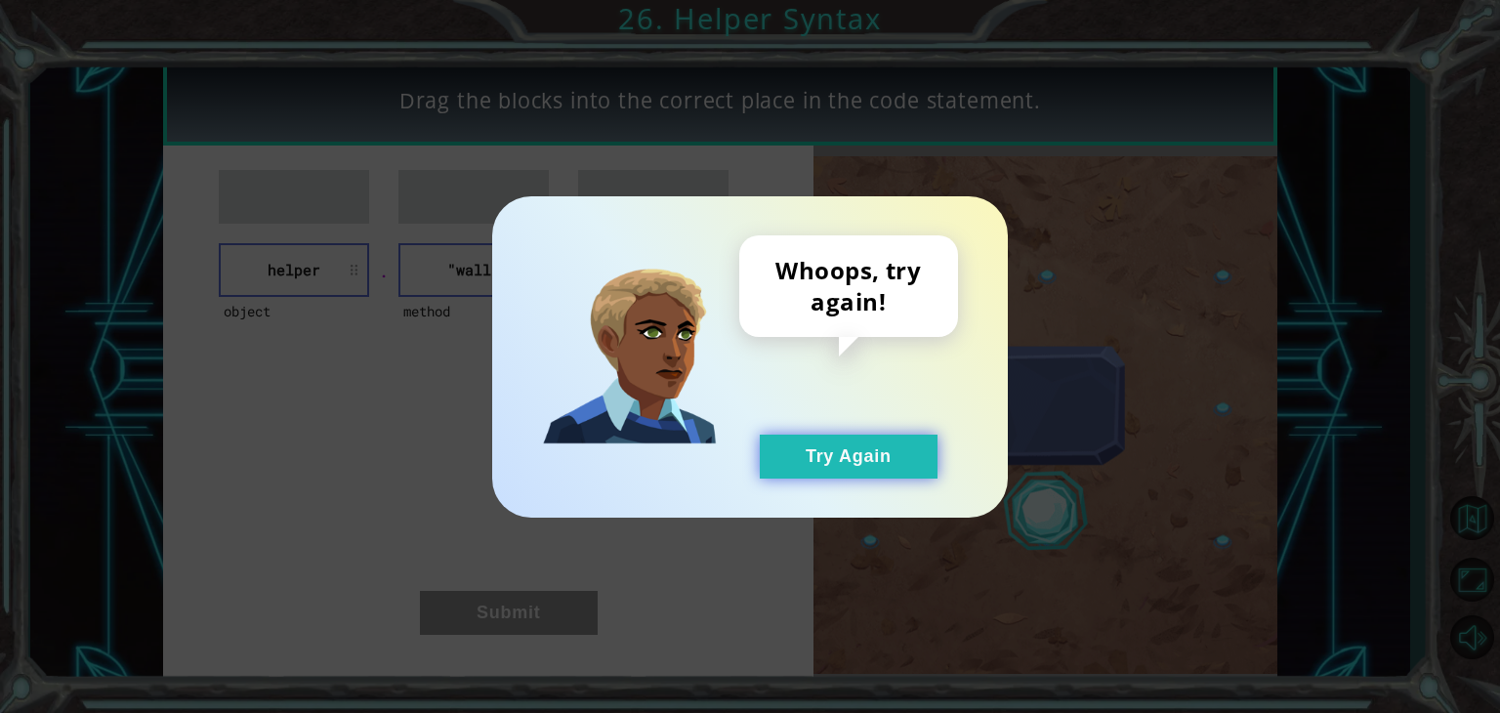
click at [825, 457] on button "Try Again" at bounding box center [849, 457] width 178 height 44
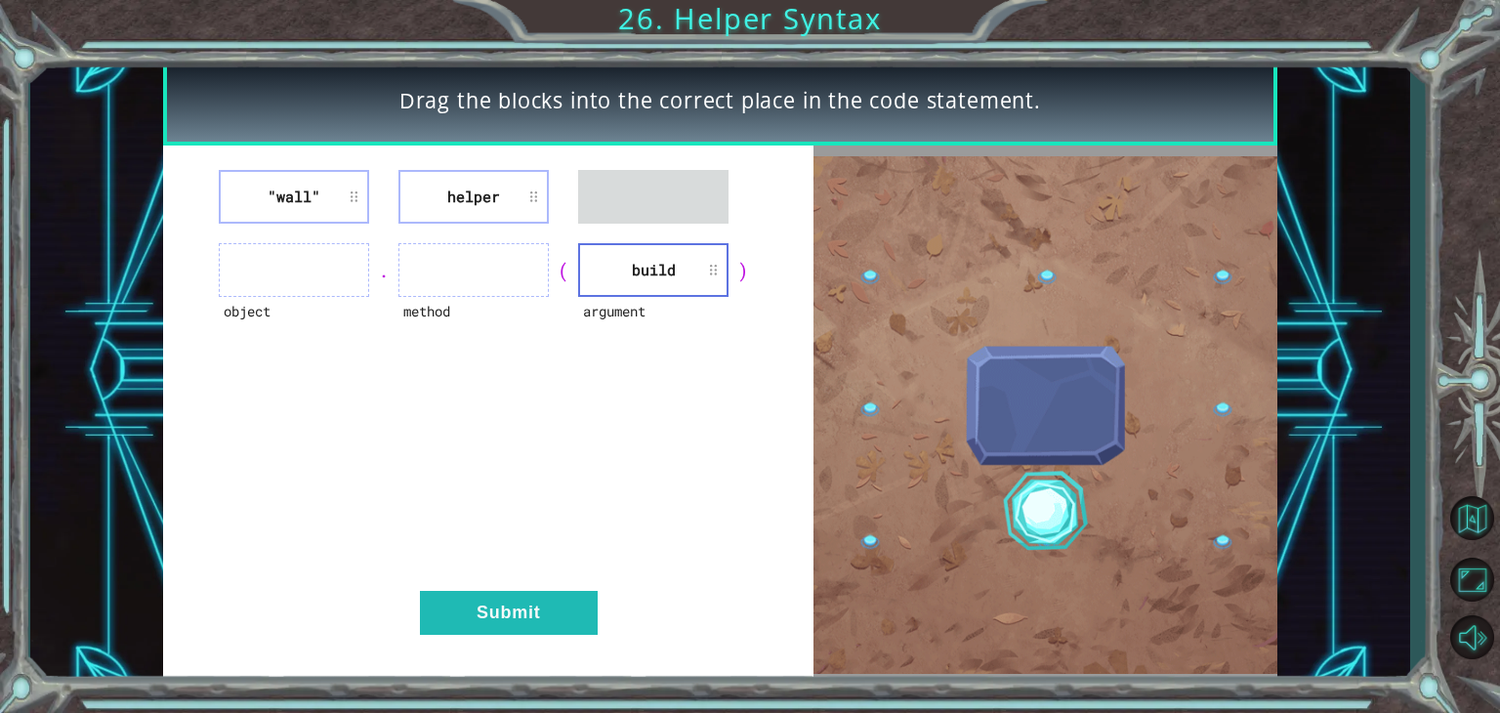
click at [537, 198] on li "helper" at bounding box center [473, 197] width 150 height 54
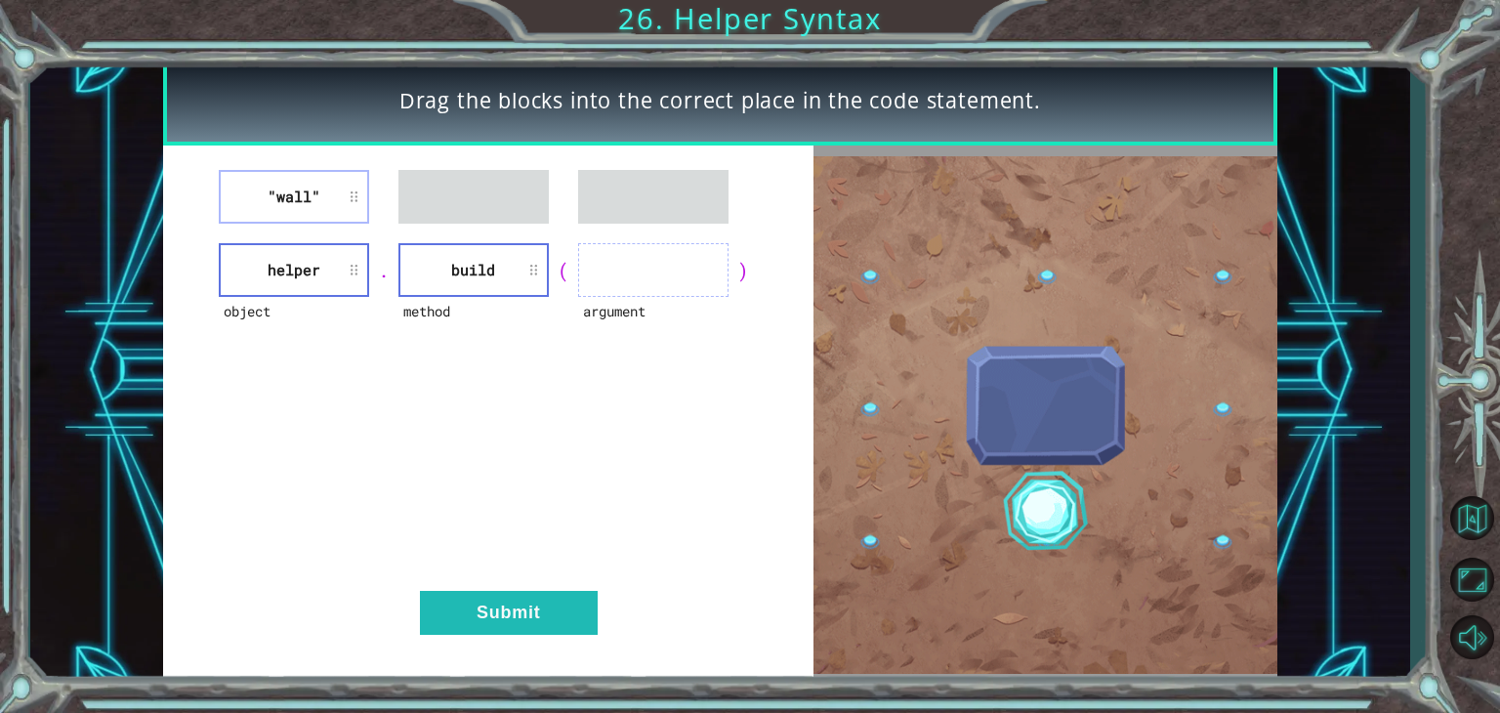
click at [302, 231] on div ""wall" object helper . method build ( argument ) Submit" at bounding box center [488, 415] width 651 height 539
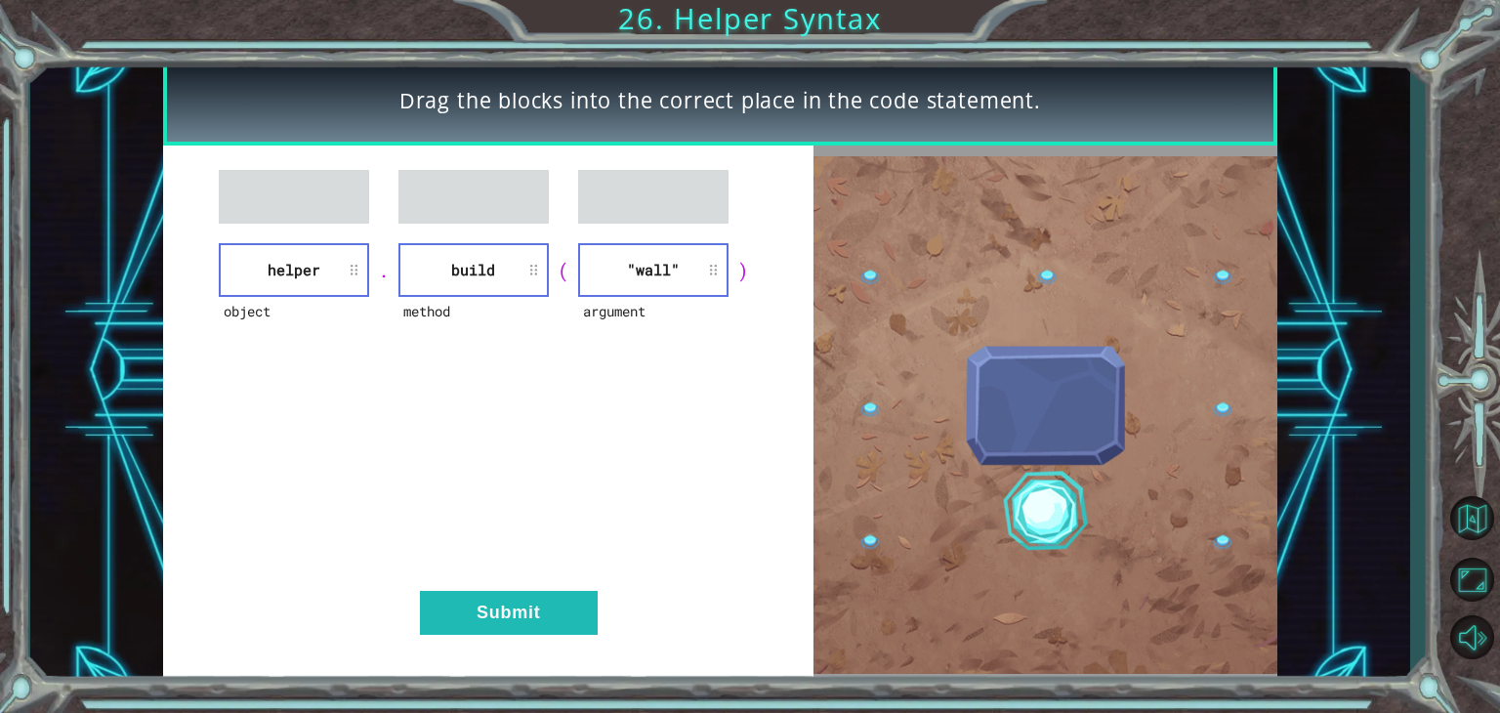
click at [540, 648] on div "object helper . method build ( argument "wall" ) Submit" at bounding box center [488, 415] width 651 height 539
click at [539, 615] on button "Submit" at bounding box center [509, 613] width 178 height 44
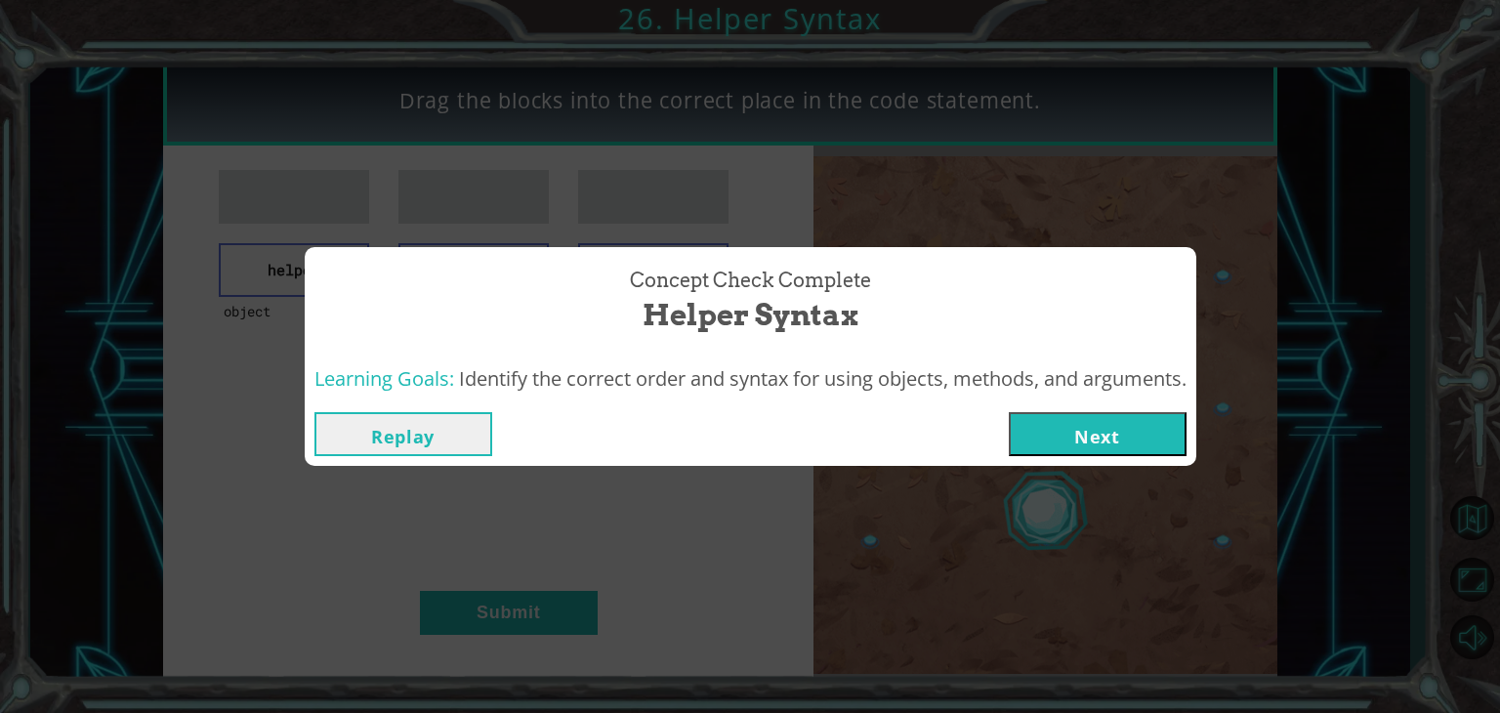
click at [1134, 432] on button "Next" at bounding box center [1098, 434] width 178 height 44
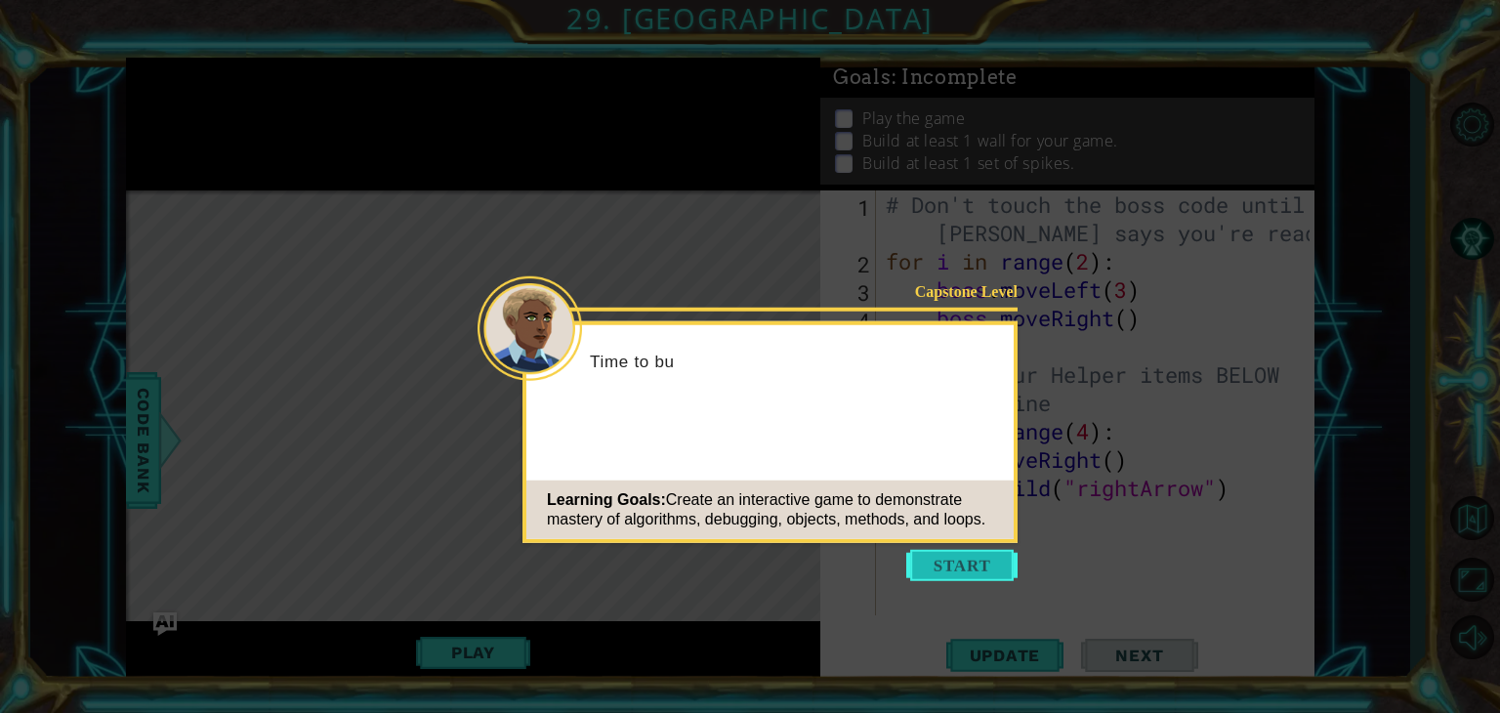
click at [974, 563] on button "Start" at bounding box center [961, 565] width 111 height 31
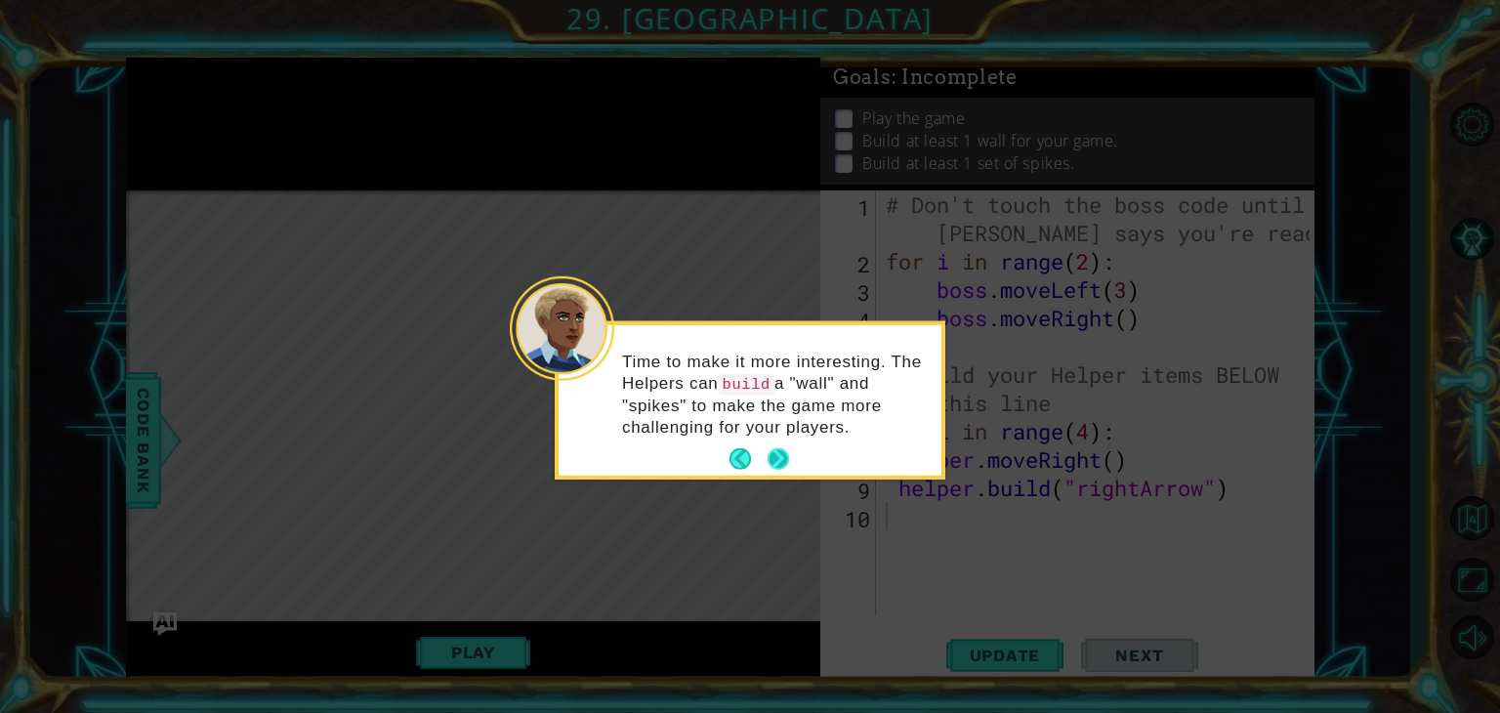
click at [766, 458] on button "Next" at bounding box center [778, 459] width 34 height 34
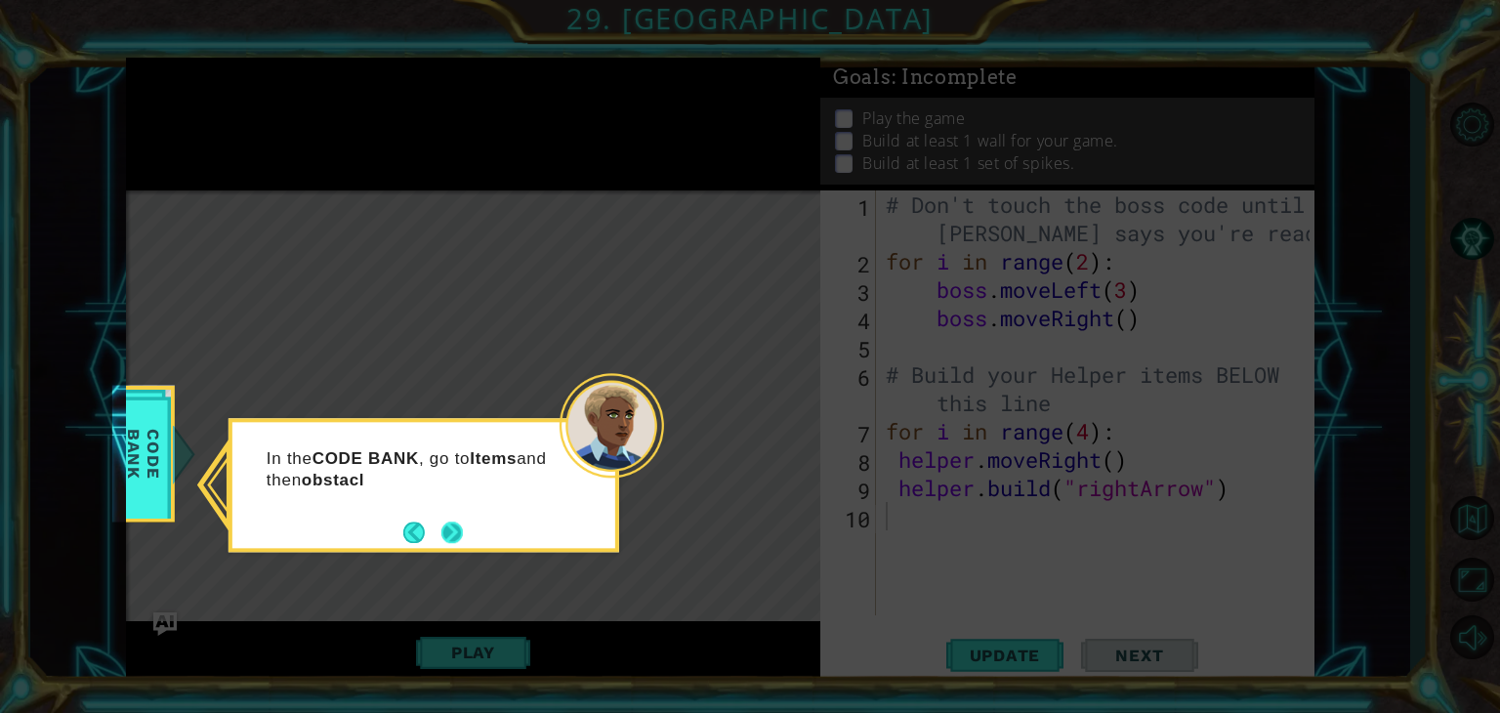
click at [451, 532] on button "Next" at bounding box center [451, 532] width 24 height 24
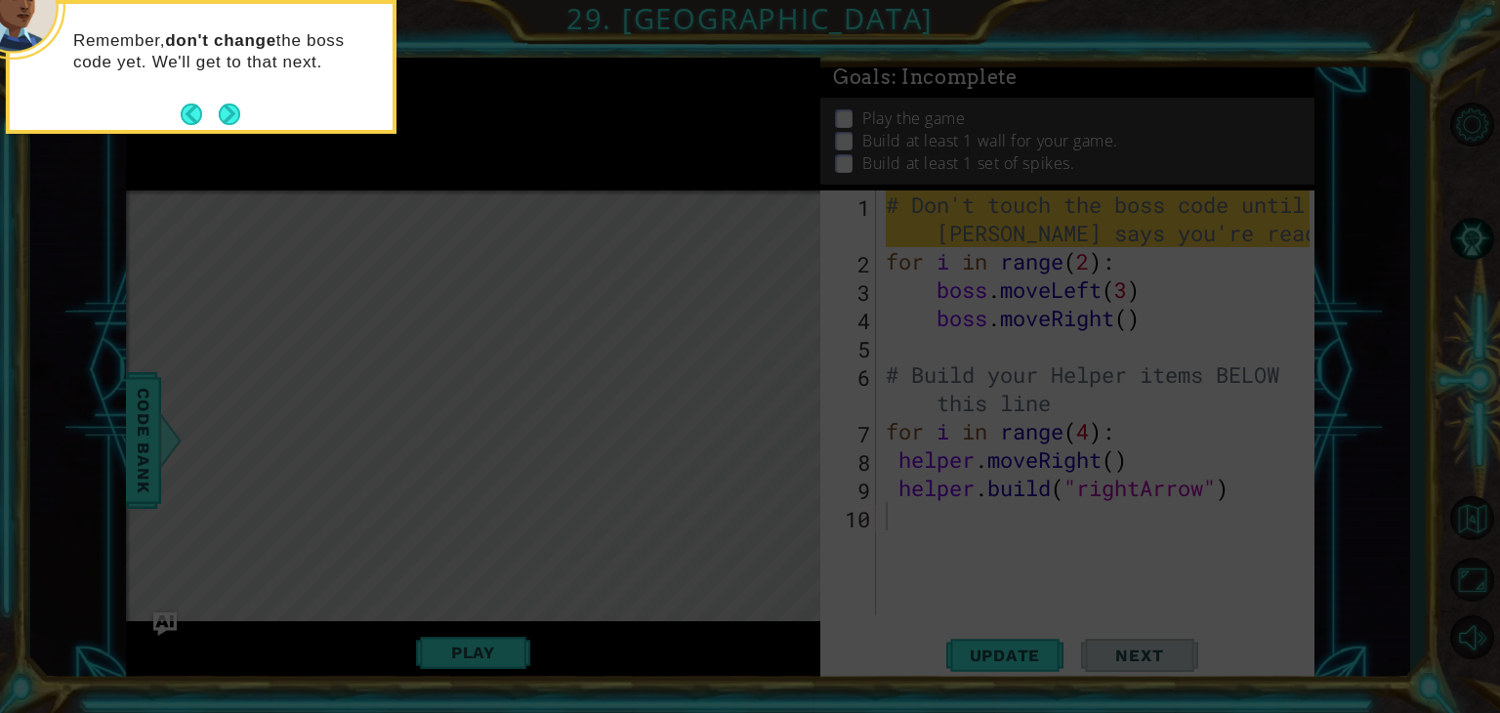
drag, startPoint x: 663, startPoint y: 596, endPoint x: 646, endPoint y: 525, distance: 72.5
click at [646, 525] on icon at bounding box center [750, 107] width 1500 height 1212
drag, startPoint x: 653, startPoint y: 429, endPoint x: 718, endPoint y: 481, distance: 82.7
click at [718, 481] on icon at bounding box center [750, 107] width 1500 height 1212
